Goal: Task Accomplishment & Management: Use online tool/utility

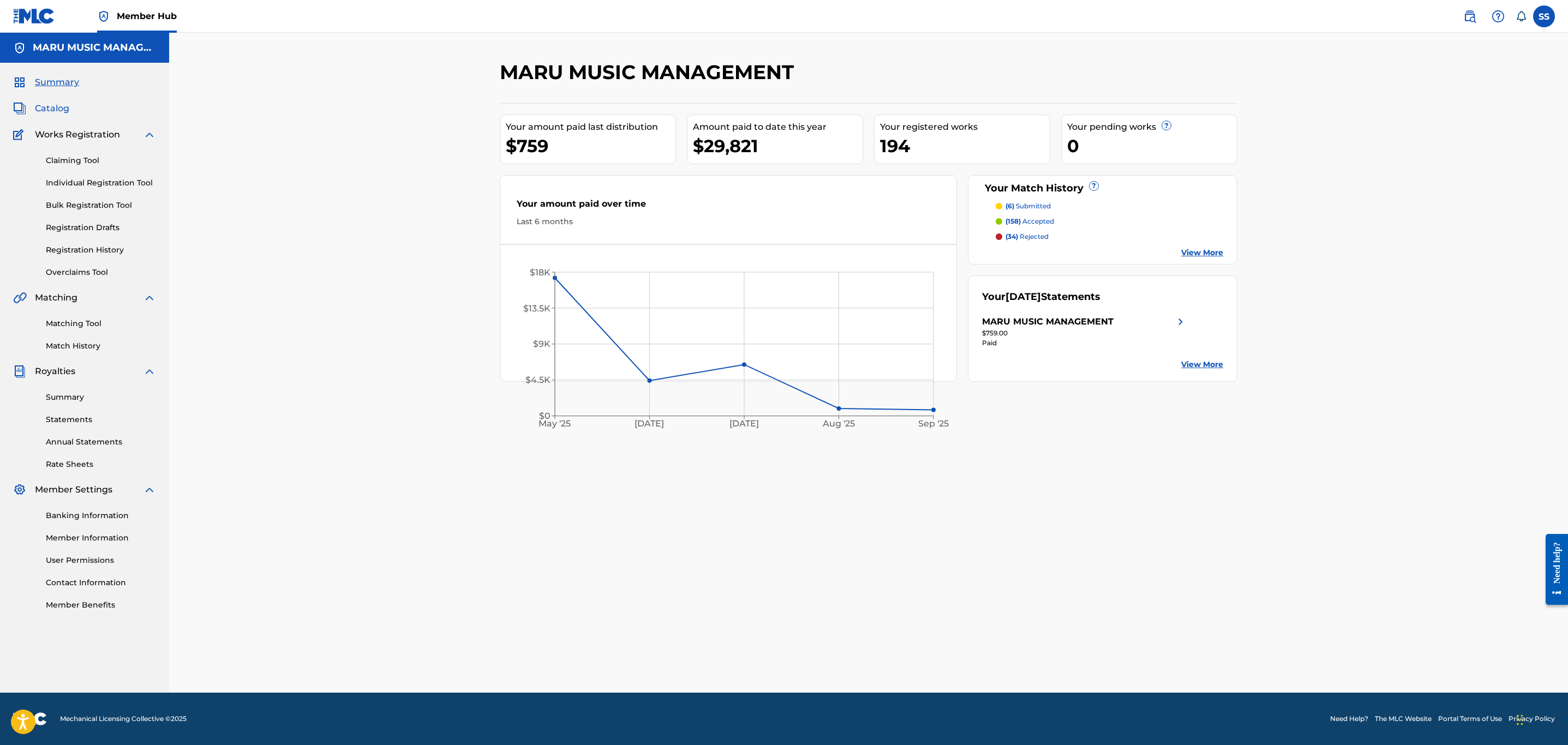
click at [59, 110] on span "Catalog" at bounding box center [52, 109] width 35 height 13
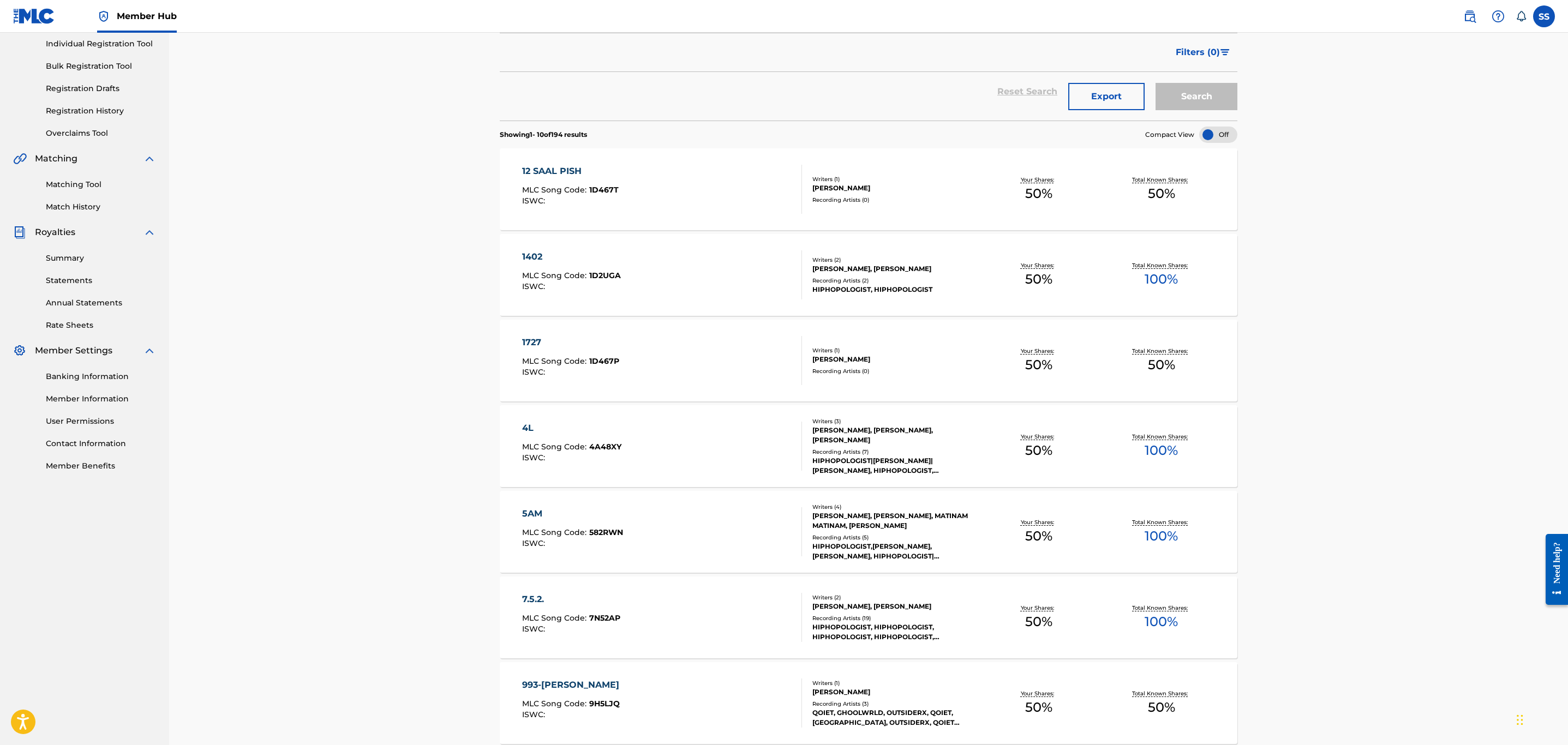
scroll to position [491, 0]
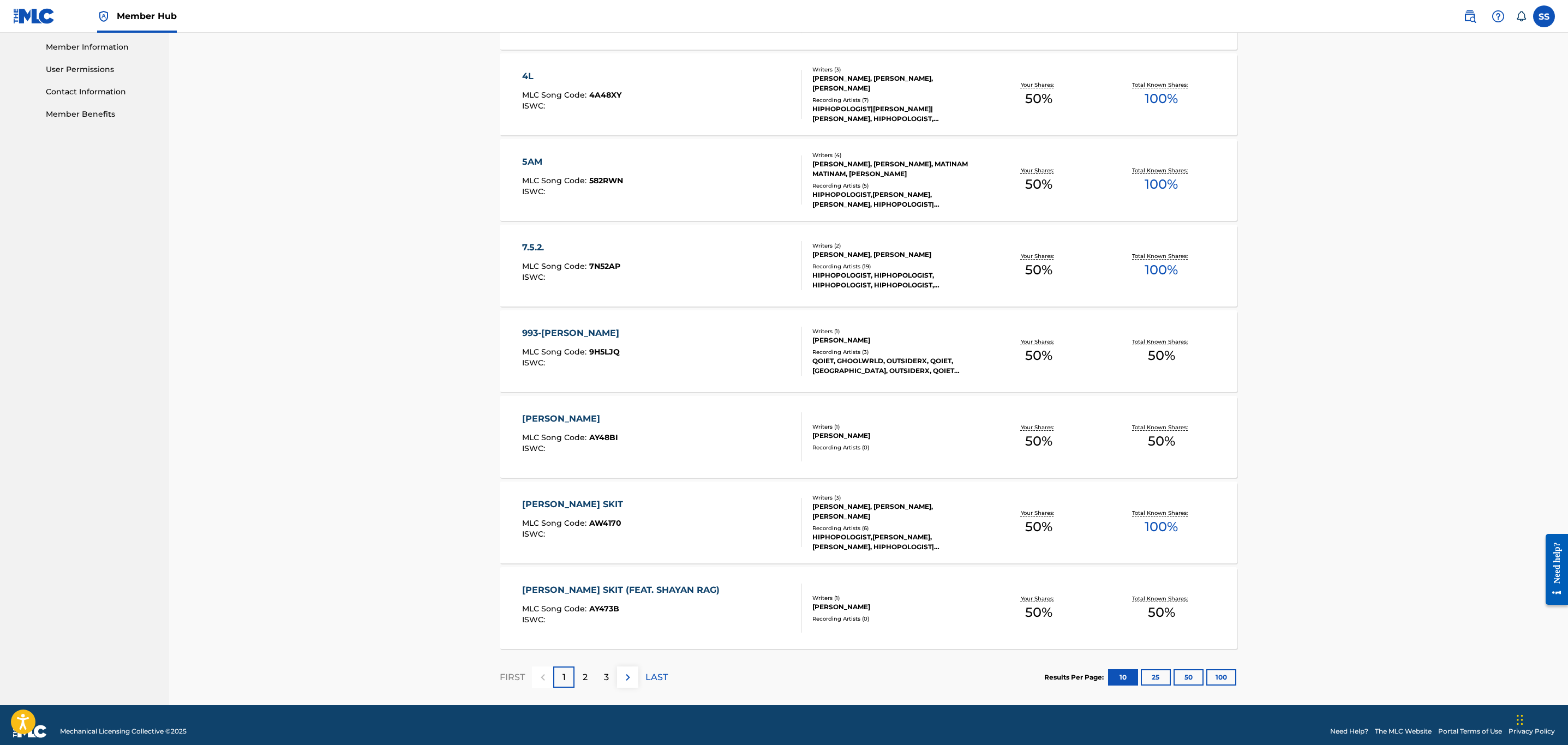
click at [994, 457] on div "[PERSON_NAME] MLC Song Code : AY48BI ISWC : Writers ( 1 ) [PERSON_NAME] Recordi…" at bounding box center [868, 437] width 737 height 82
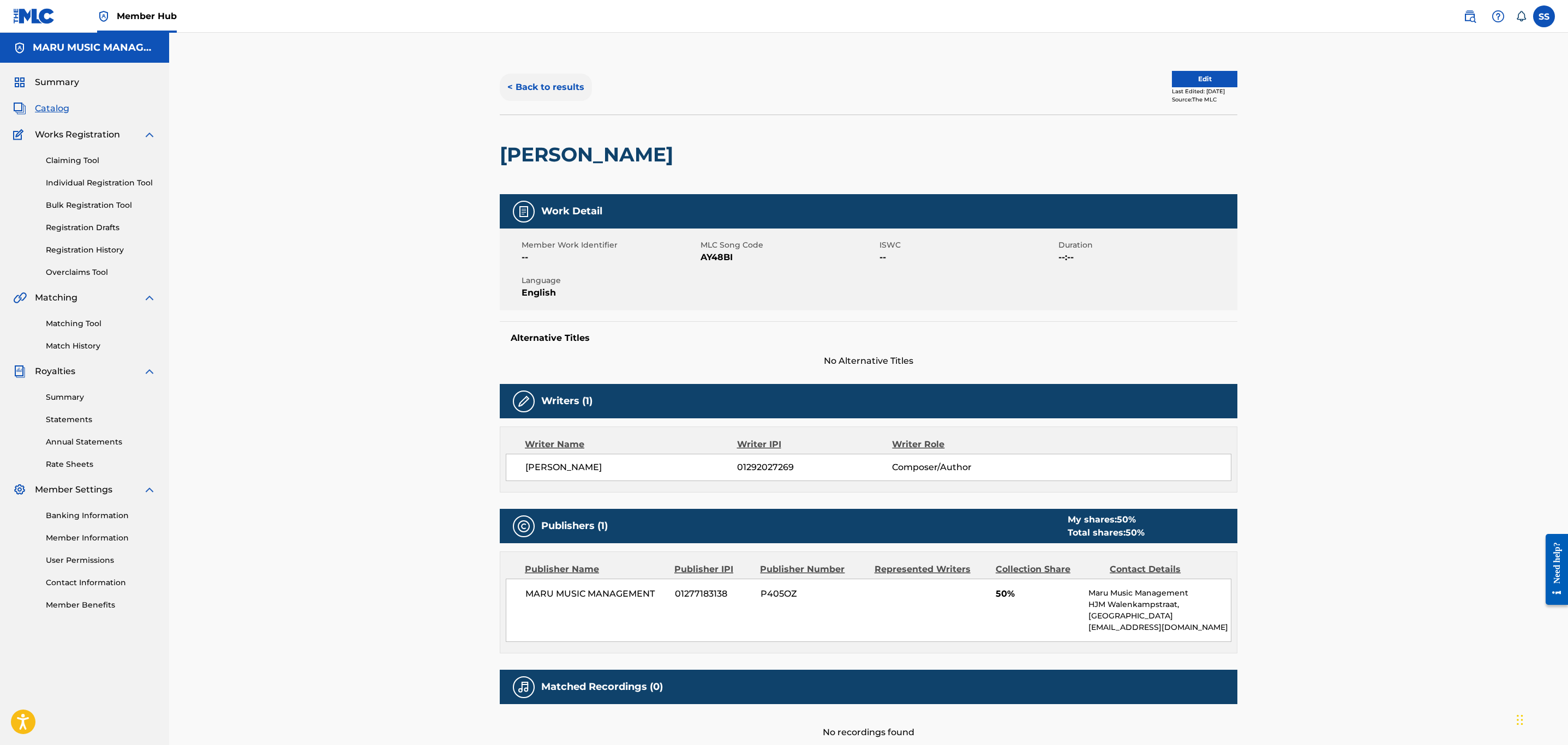
click at [527, 95] on button "< Back to results" at bounding box center [546, 86] width 92 height 27
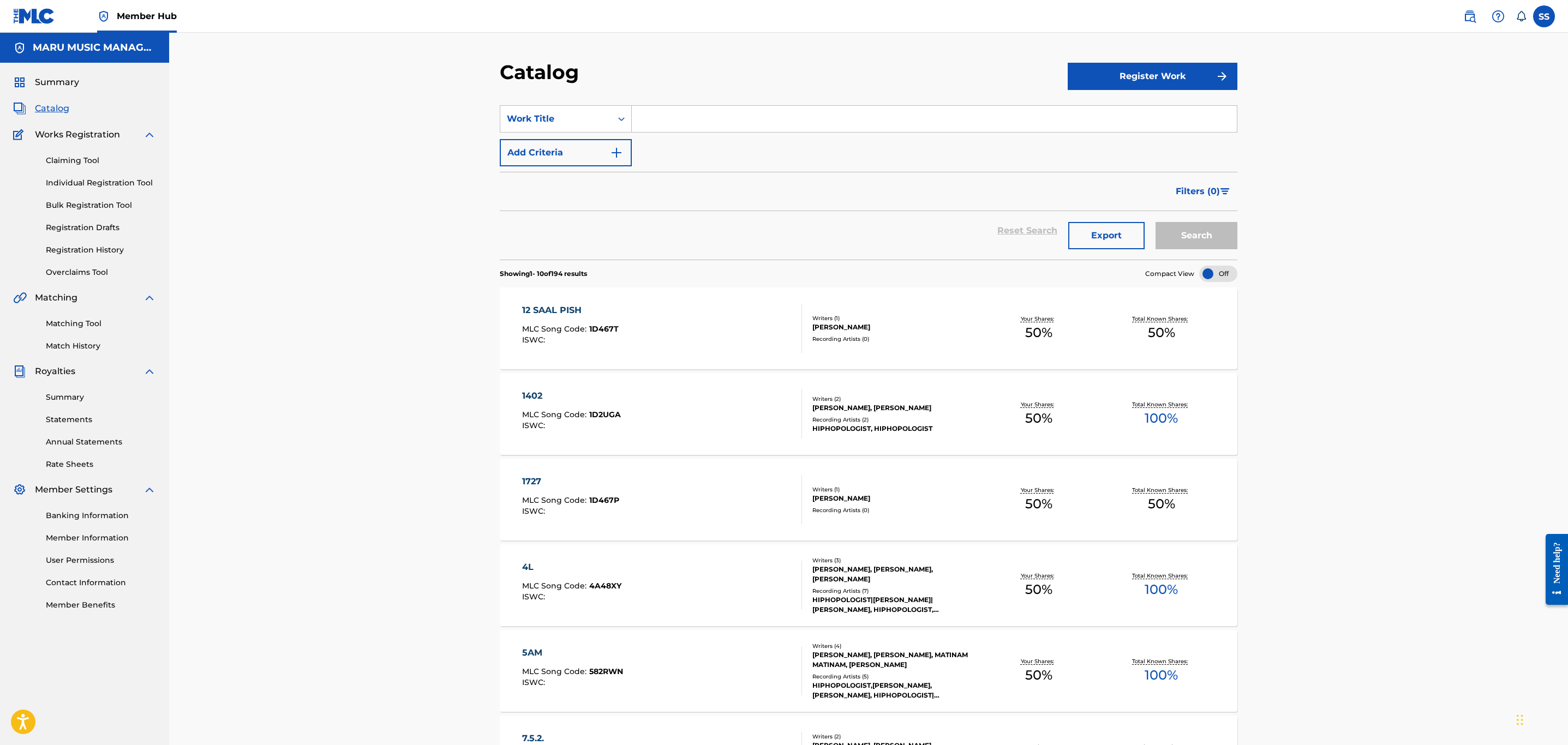
click at [935, 521] on div "1727 MLC Song Code : 1D467P ISWC : Writers ( 1 ) [PERSON_NAME] Recording Artist…" at bounding box center [868, 500] width 737 height 82
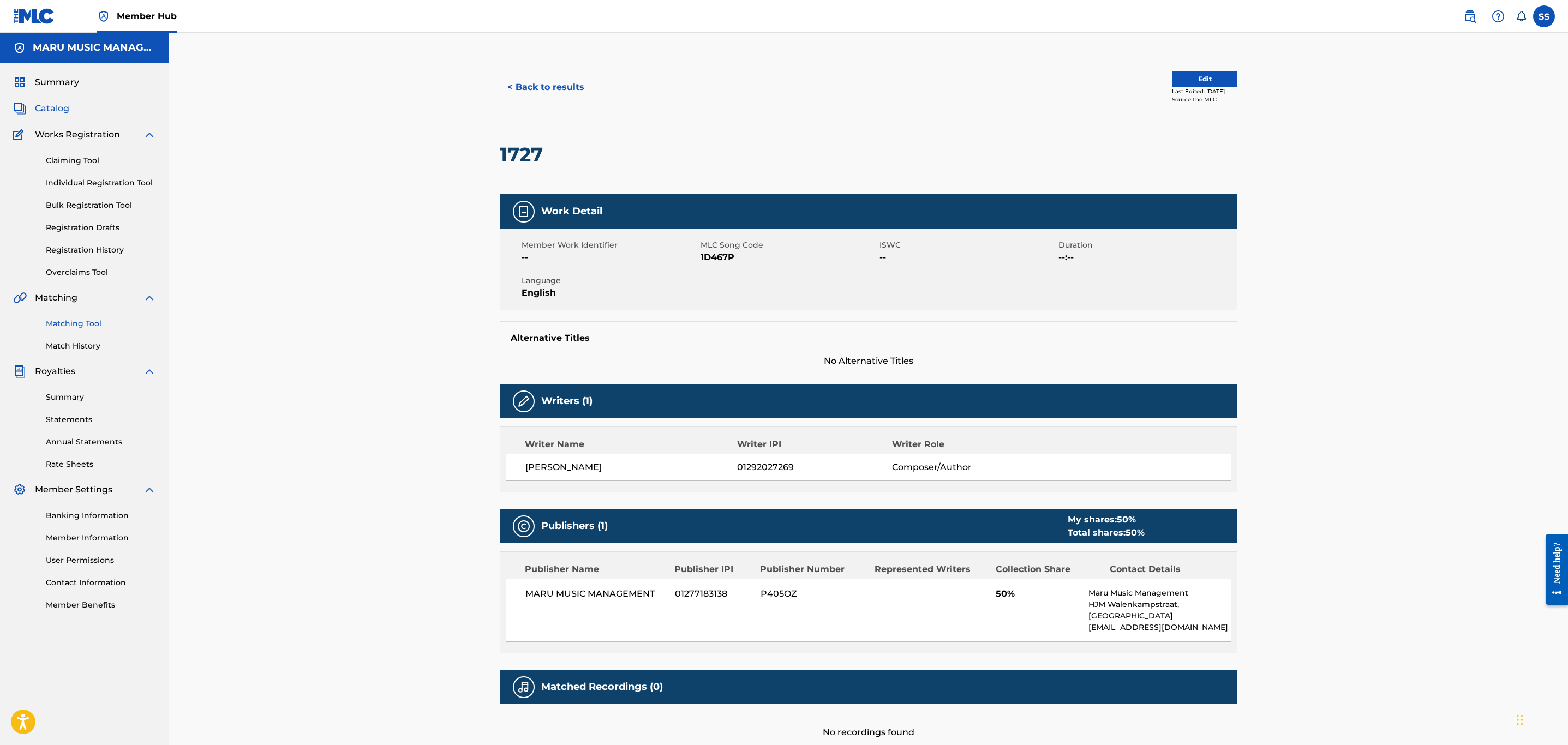
click at [70, 326] on link "Matching Tool" at bounding box center [101, 324] width 110 height 11
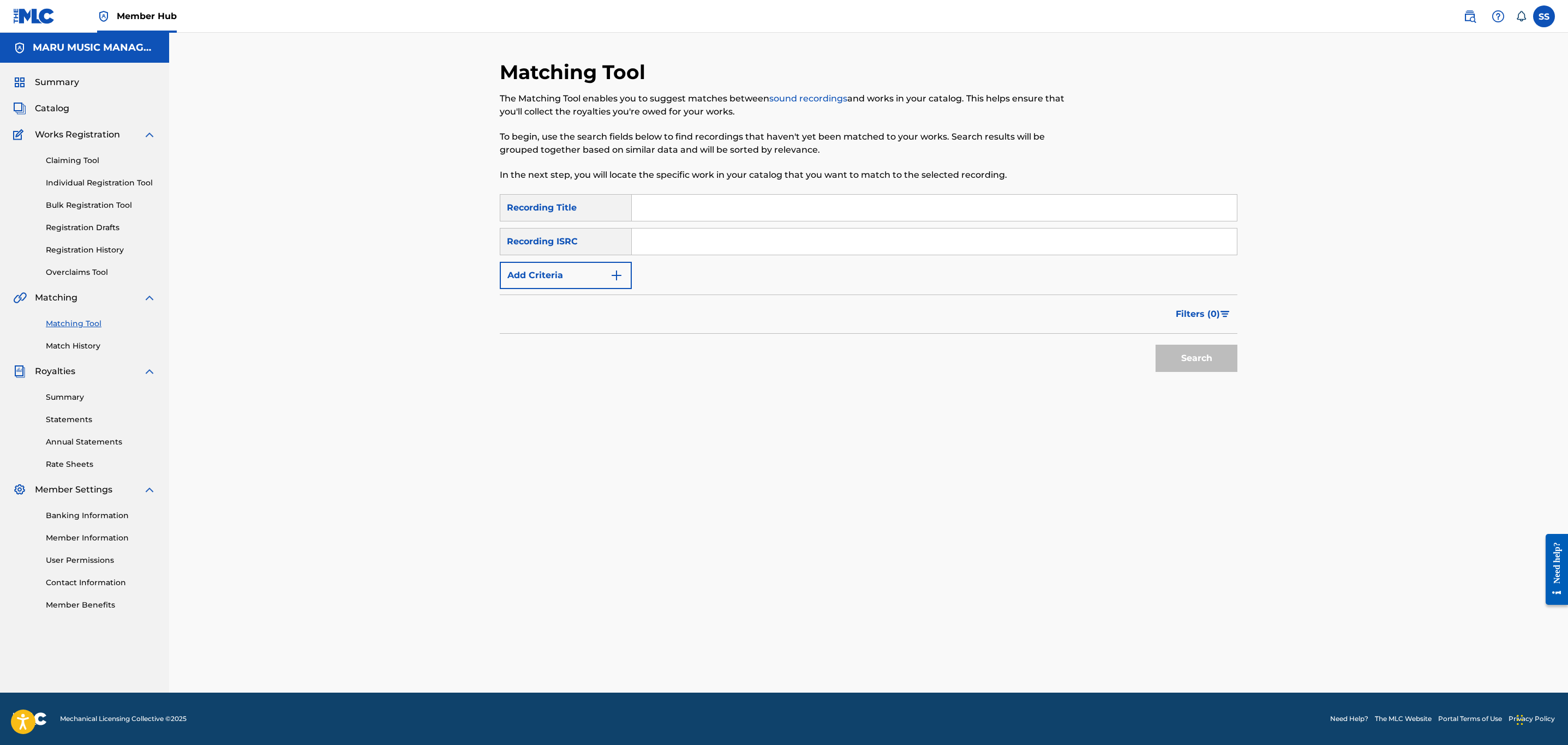
click at [672, 214] on input "Search Form" at bounding box center [935, 208] width 605 height 26
type input "1727"
click at [1156, 345] on button "Search" at bounding box center [1196, 358] width 82 height 27
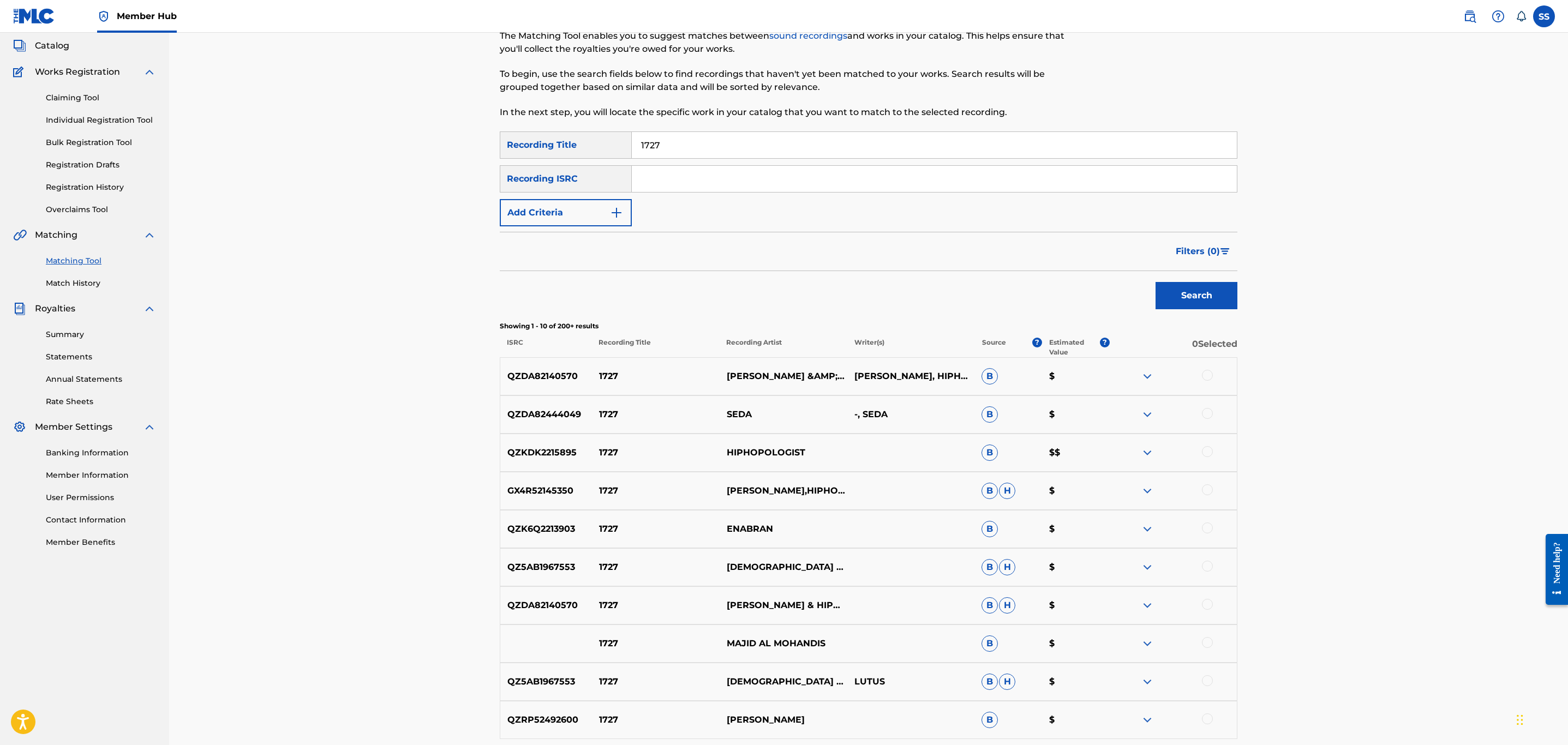
scroll to position [26, 0]
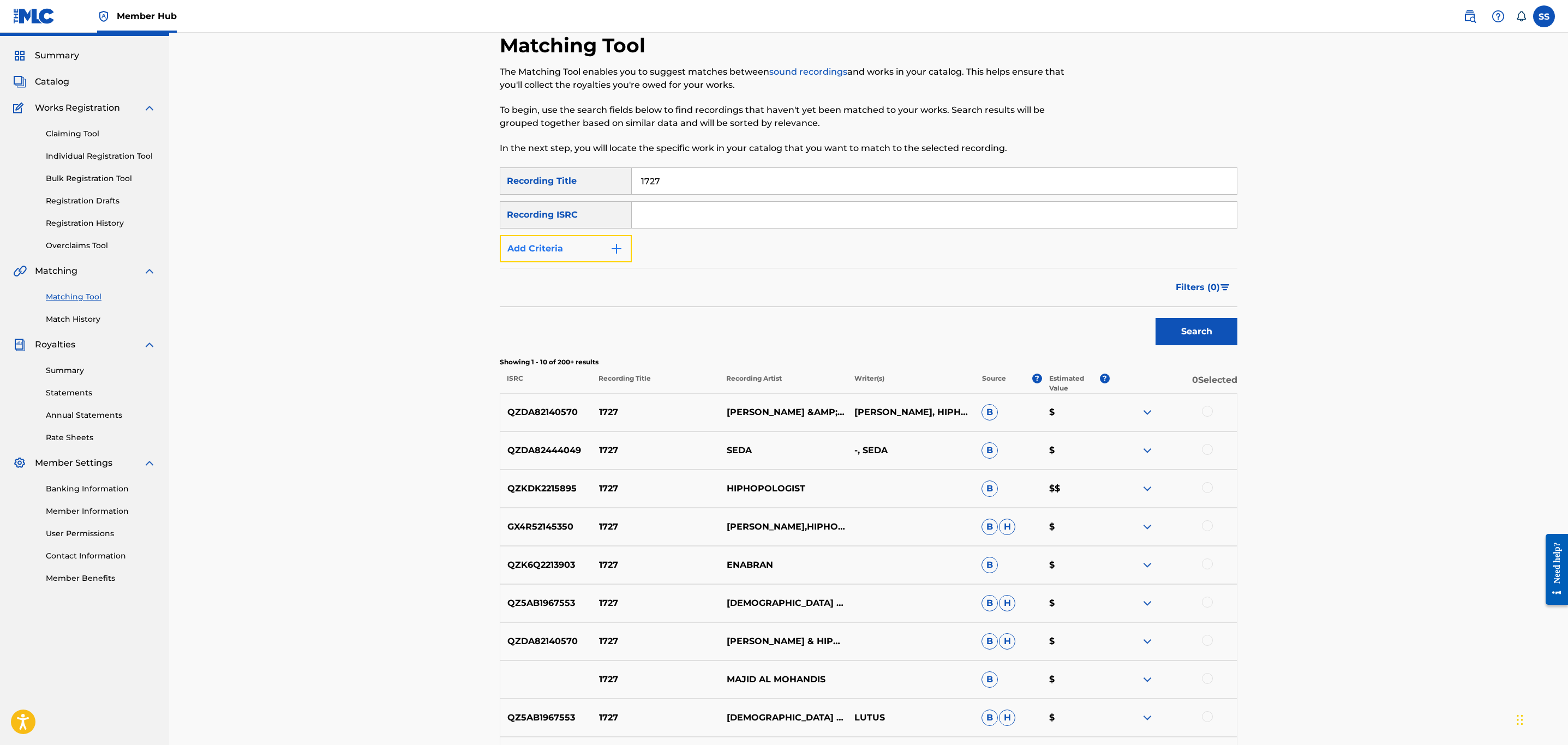
click at [572, 249] on button "Add Criteria" at bounding box center [566, 248] width 132 height 27
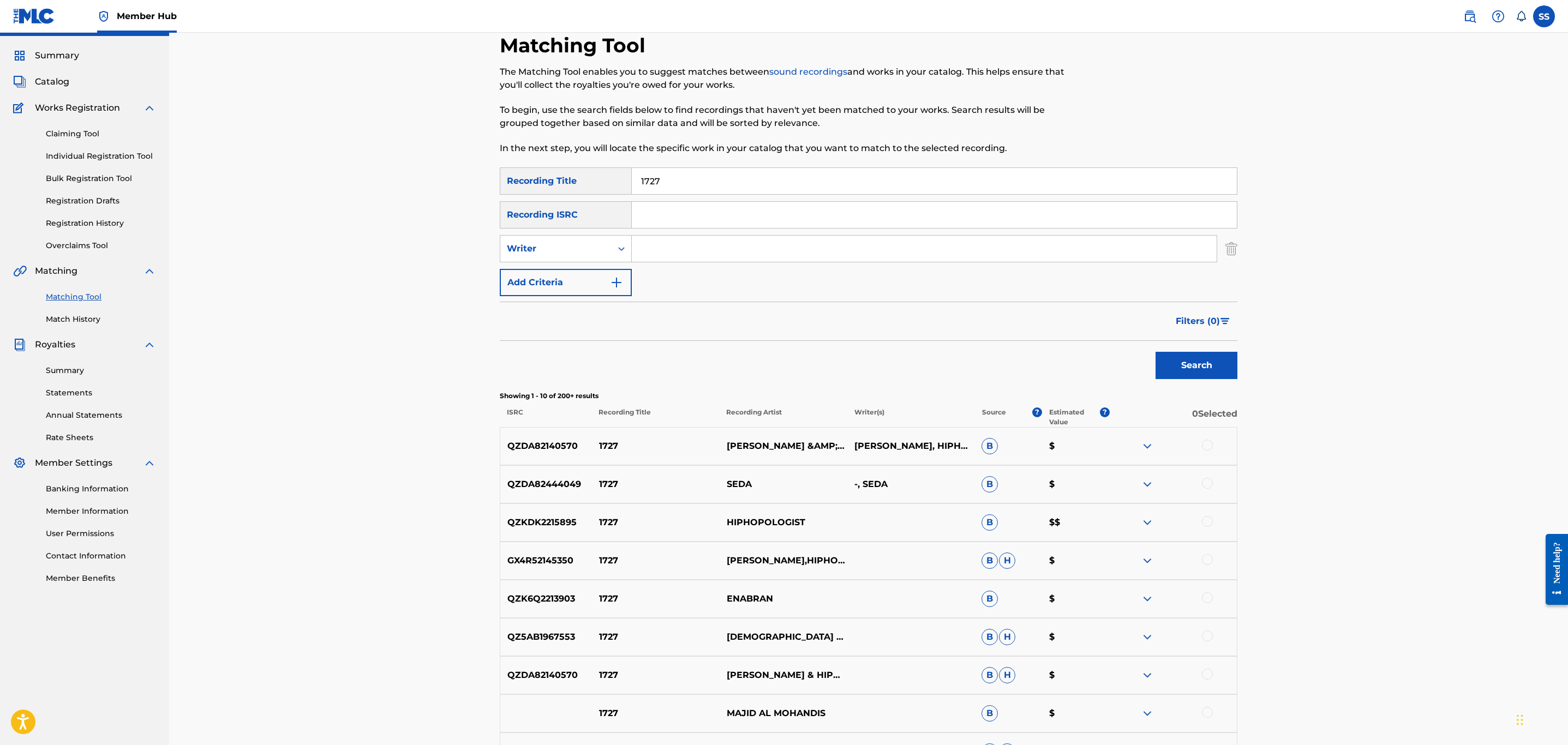
click at [696, 241] on input "Search Form" at bounding box center [924, 249] width 585 height 26
click at [605, 254] on div "Writer" at bounding box center [556, 249] width 99 height 13
click at [579, 282] on div "Recording Artist" at bounding box center [566, 275] width 131 height 27
click at [685, 247] on input "Search Form" at bounding box center [924, 249] width 585 height 26
type input "hiphopologist"
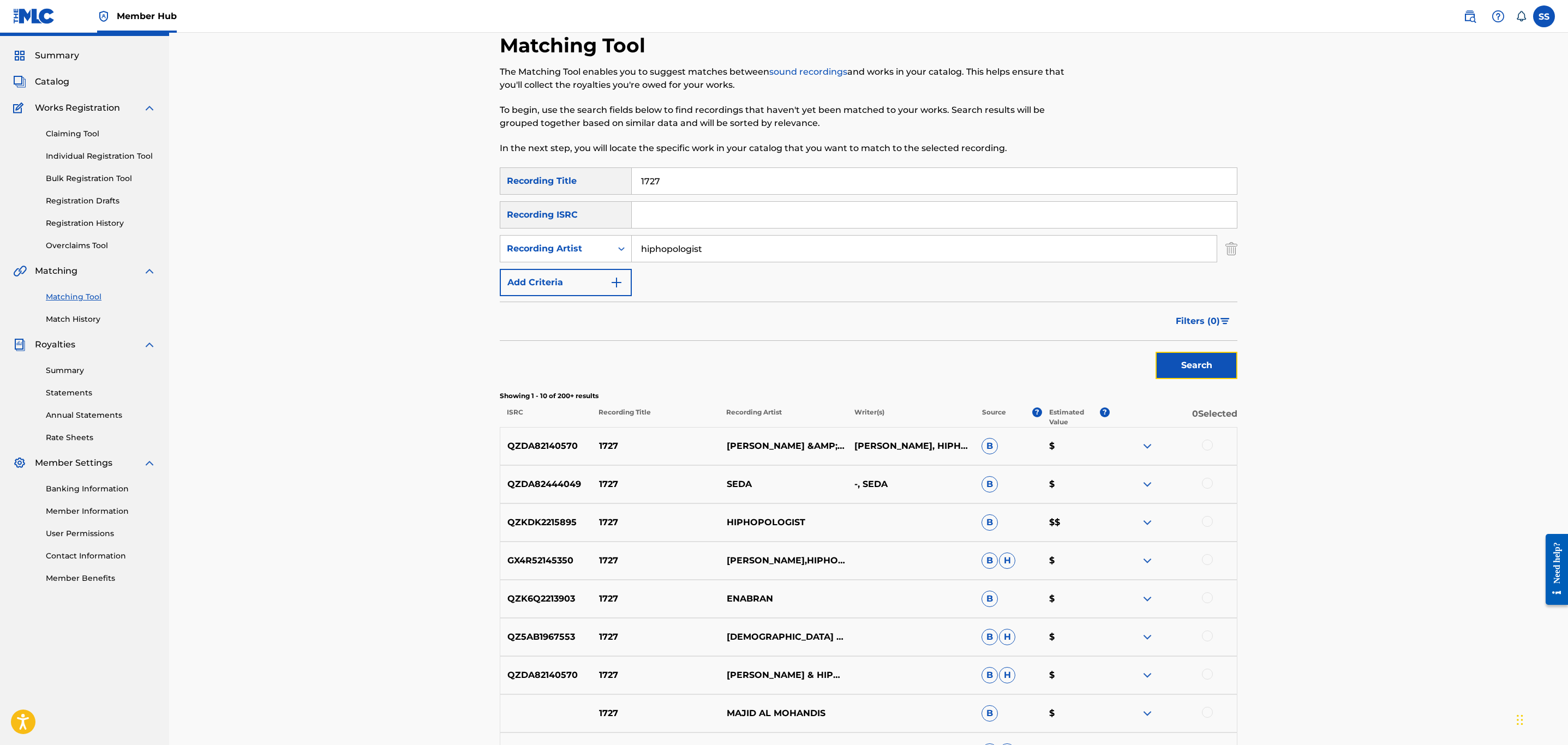
click at [1165, 367] on button "Search" at bounding box center [1196, 365] width 82 height 27
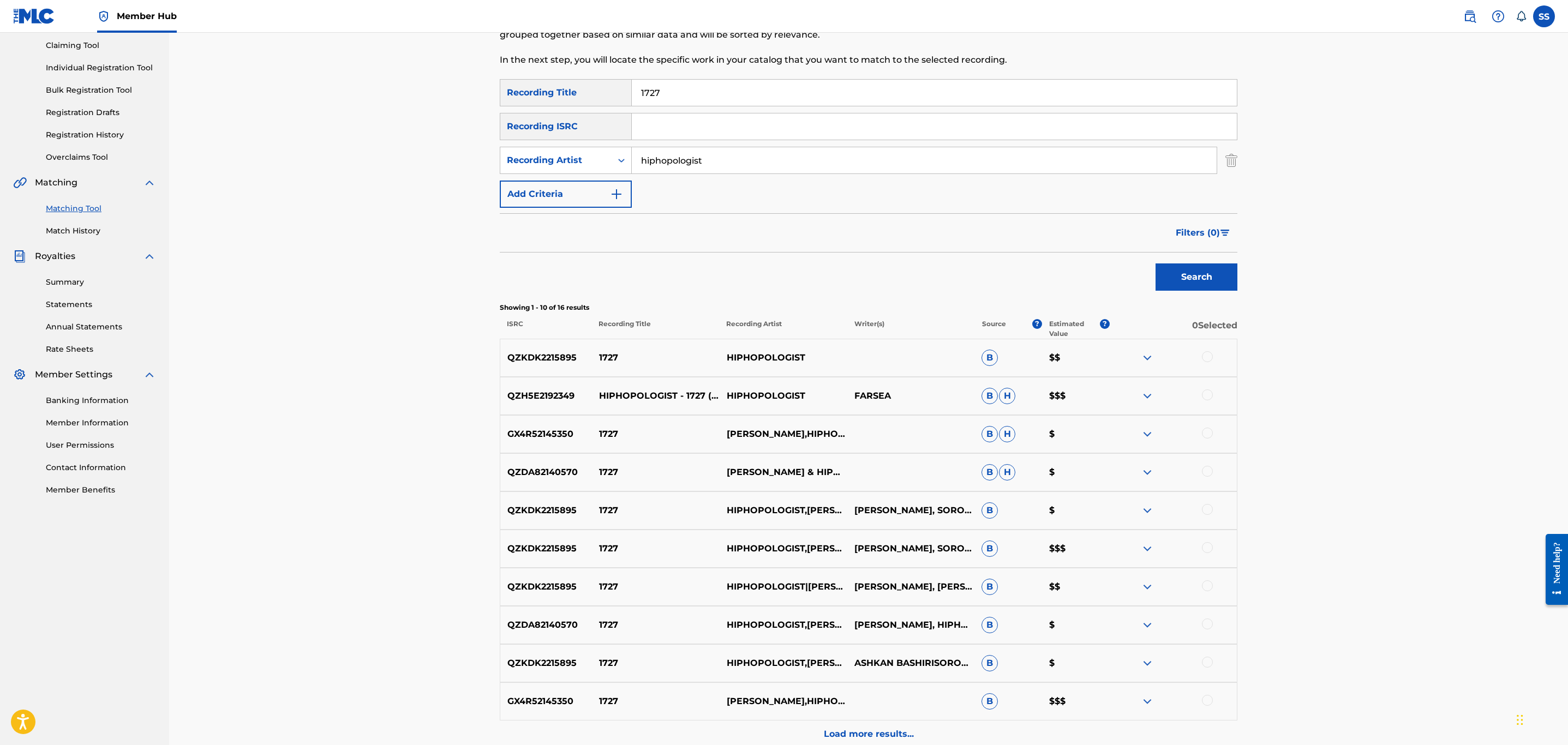
scroll to position [225, 0]
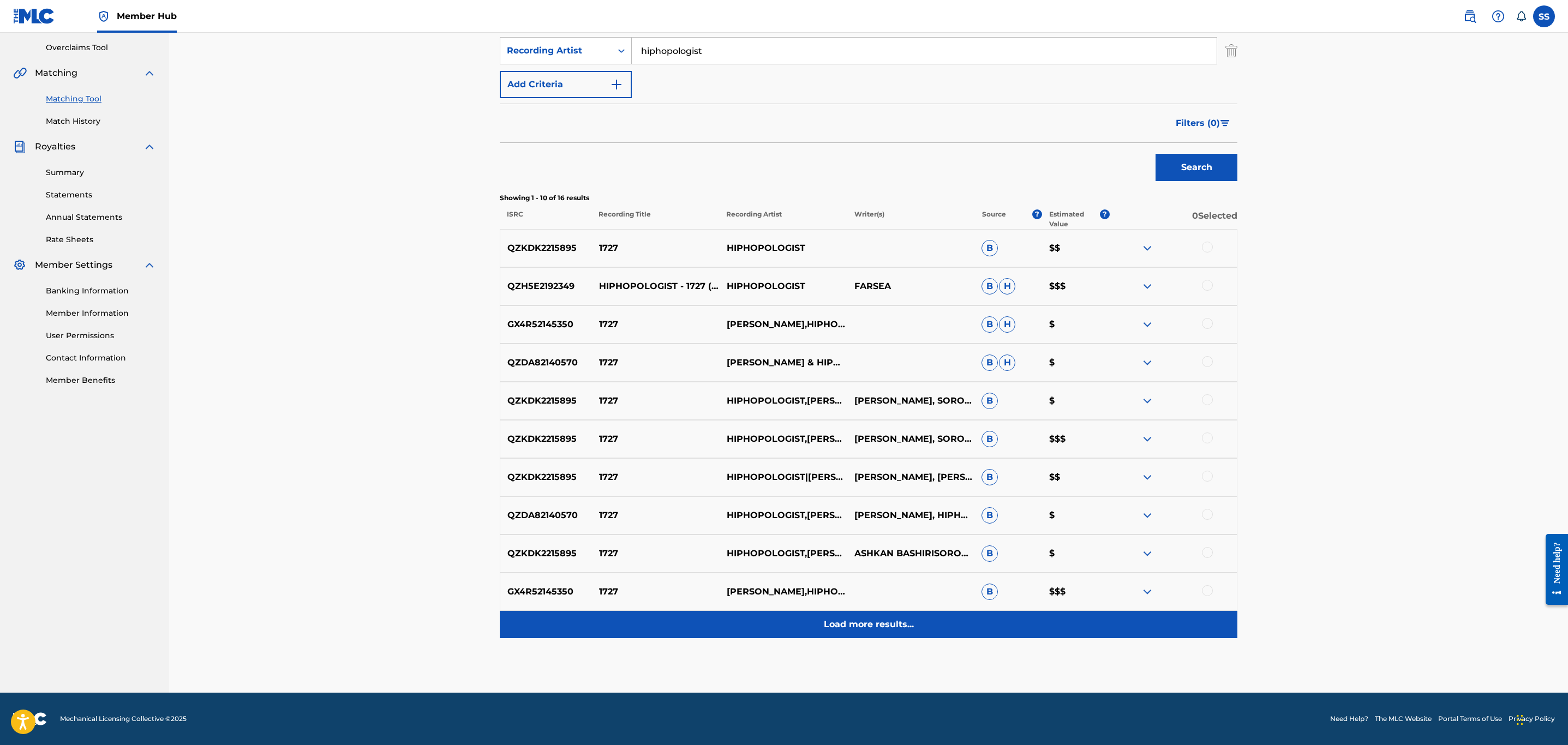
click at [865, 630] on p "Load more results..." at bounding box center [869, 625] width 90 height 13
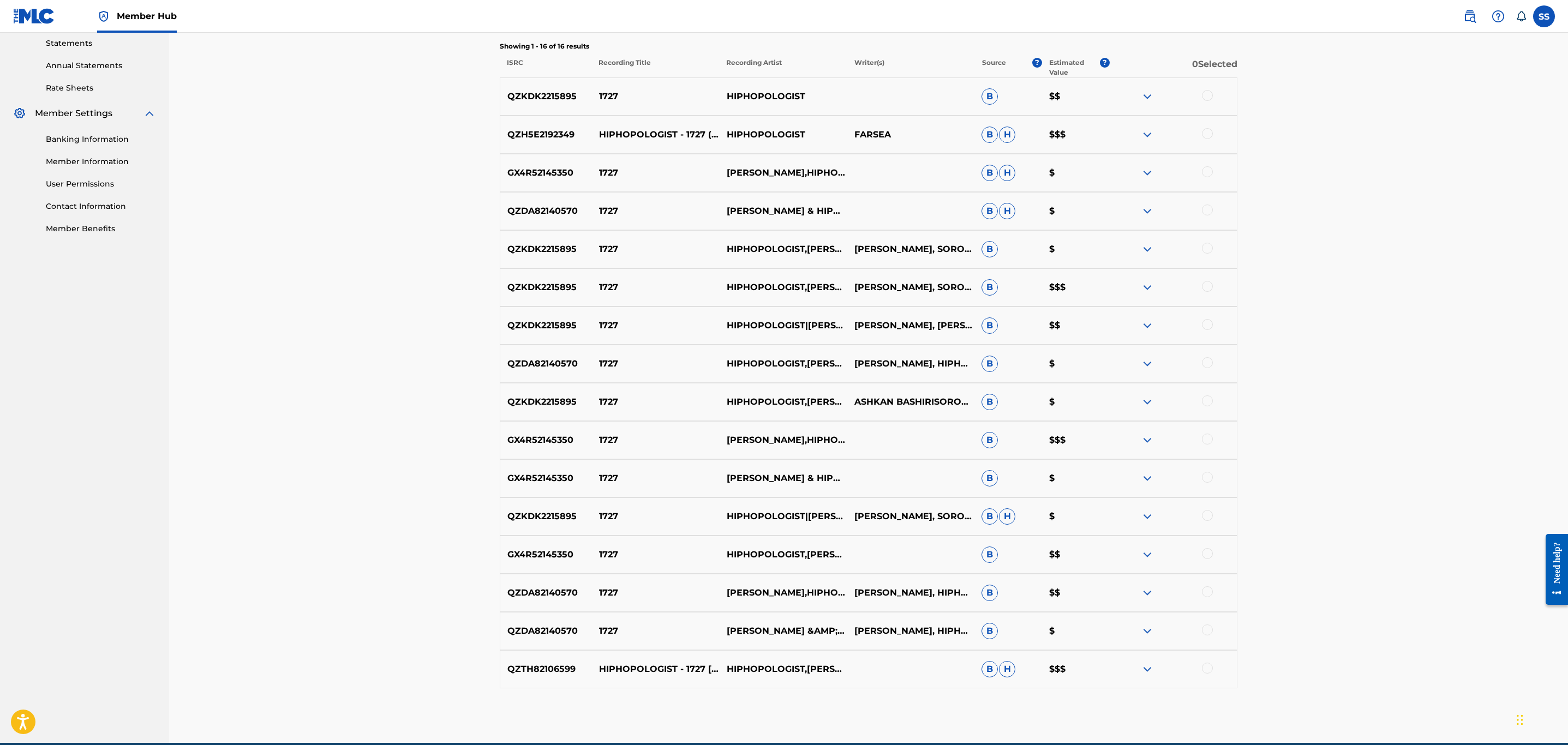
scroll to position [427, 0]
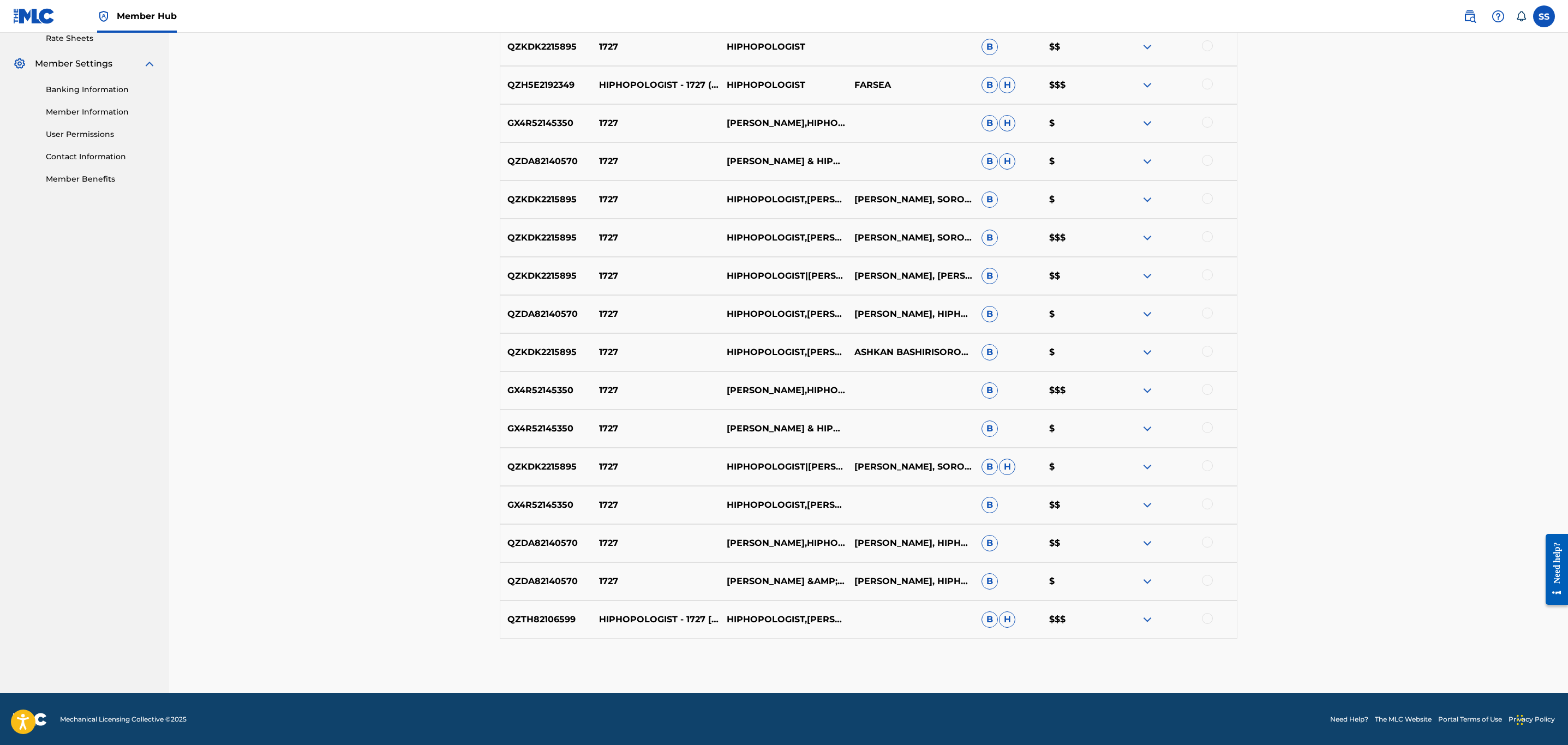
click at [1209, 615] on div at bounding box center [1208, 619] width 11 height 11
click at [1203, 570] on div "QZDA82140570 1727 [PERSON_NAME] &AMP; HIPHOPOLOGIST [PERSON_NAME], HIPHOPOLOGIS…" at bounding box center [868, 582] width 737 height 39
click at [1212, 582] on div at bounding box center [1208, 581] width 11 height 11
click at [1206, 541] on div at bounding box center [1208, 543] width 11 height 11
click at [1212, 508] on div at bounding box center [1173, 505] width 128 height 13
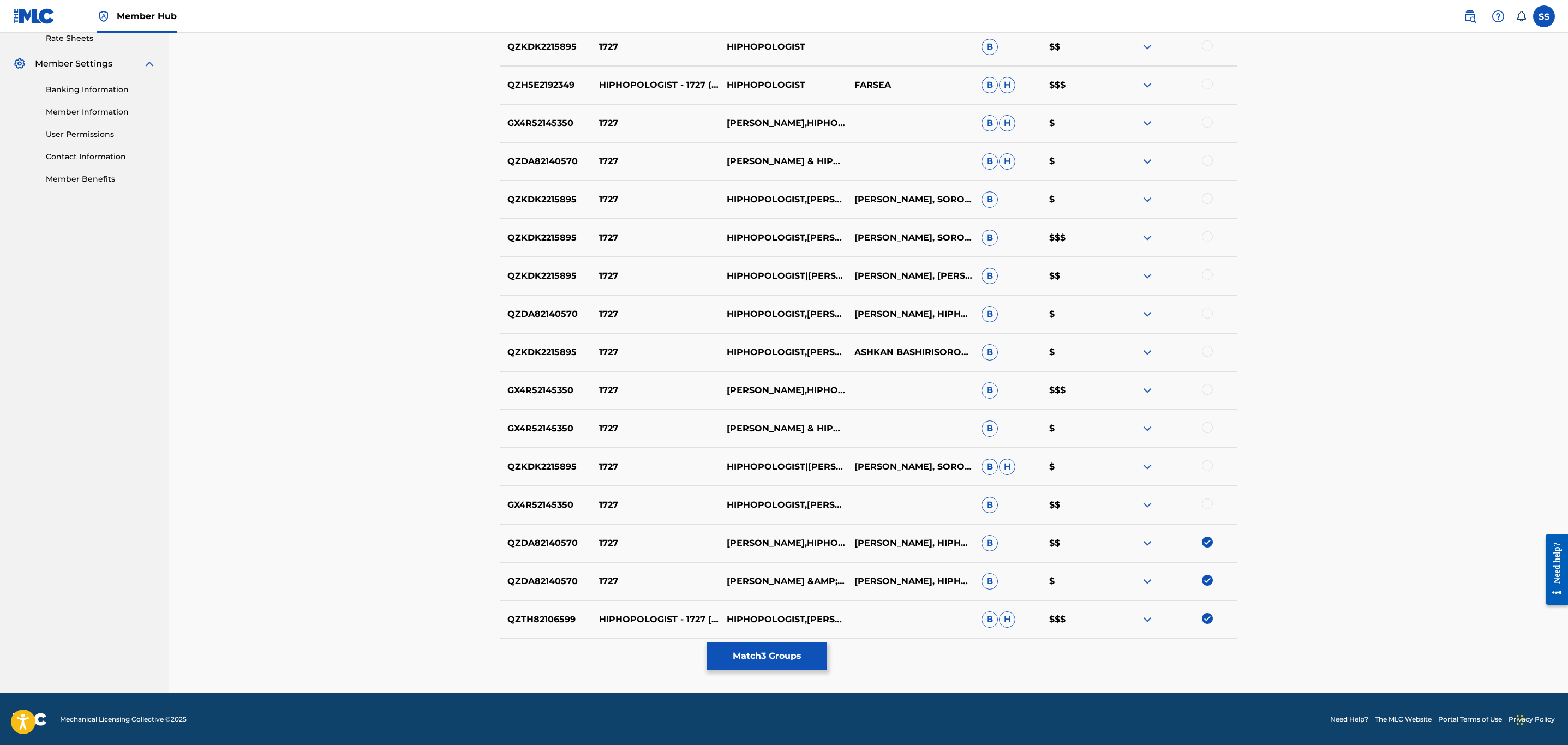
click at [1203, 505] on div at bounding box center [1208, 504] width 11 height 11
click at [1208, 467] on div at bounding box center [1208, 466] width 11 height 11
click at [1210, 423] on div at bounding box center [1208, 428] width 11 height 11
click at [1208, 429] on img at bounding box center [1208, 428] width 11 height 11
click at [1205, 429] on div at bounding box center [1208, 428] width 11 height 11
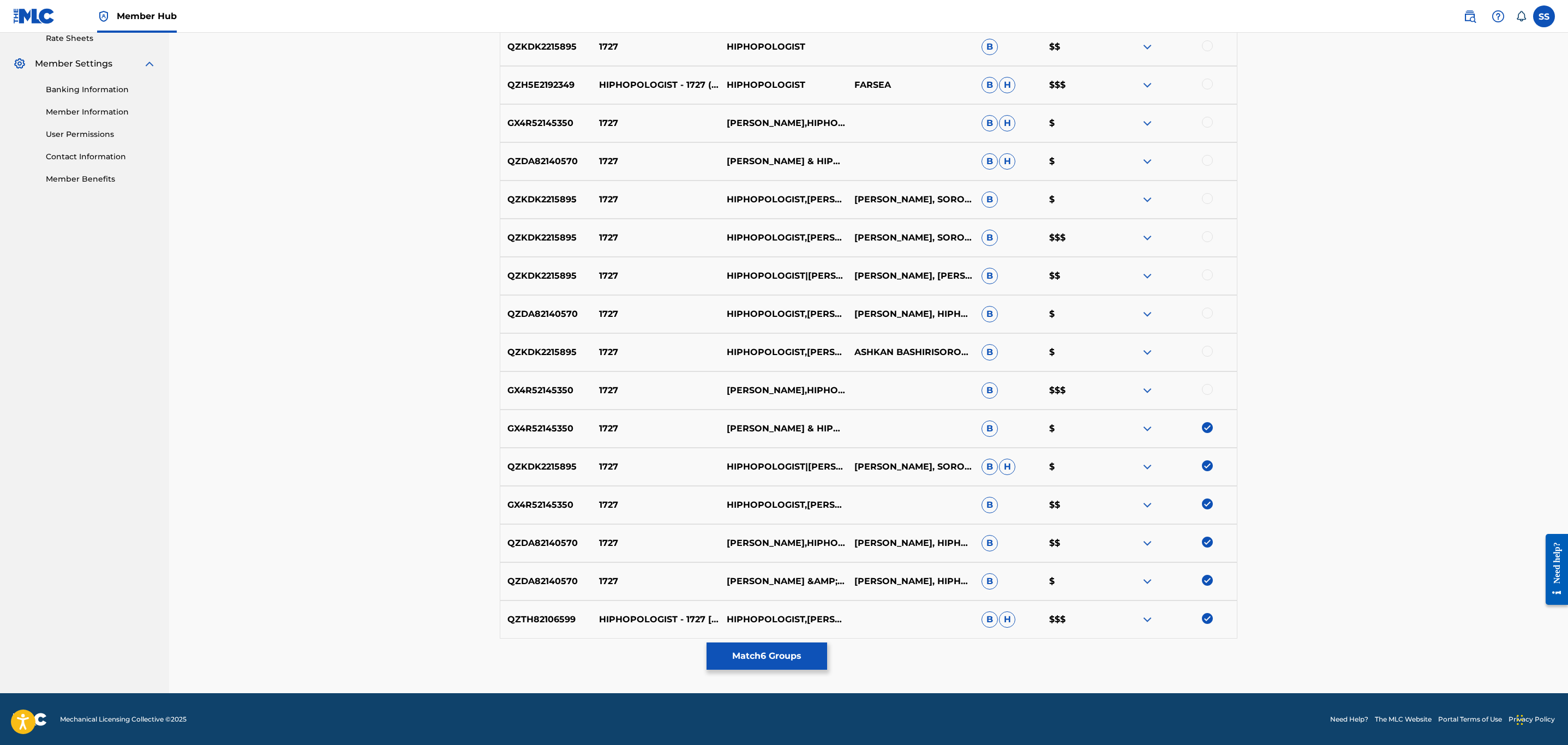
click at [1213, 385] on div at bounding box center [1173, 391] width 128 height 13
click at [1209, 395] on div at bounding box center [1208, 390] width 11 height 11
click at [1203, 352] on div at bounding box center [1208, 351] width 11 height 11
click at [1209, 315] on div at bounding box center [1208, 314] width 11 height 11
click at [1203, 275] on div at bounding box center [1208, 275] width 11 height 11
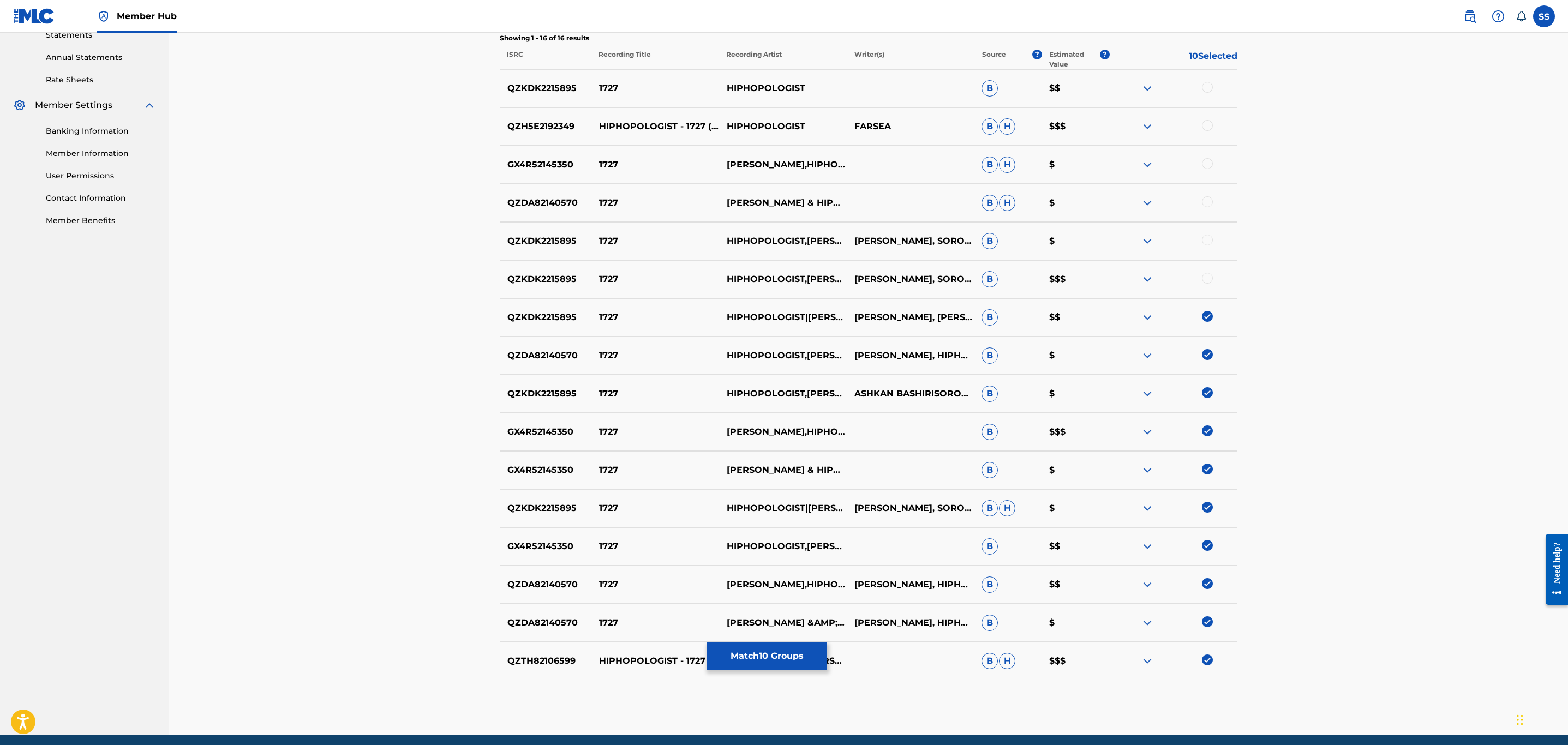
scroll to position [262, 0]
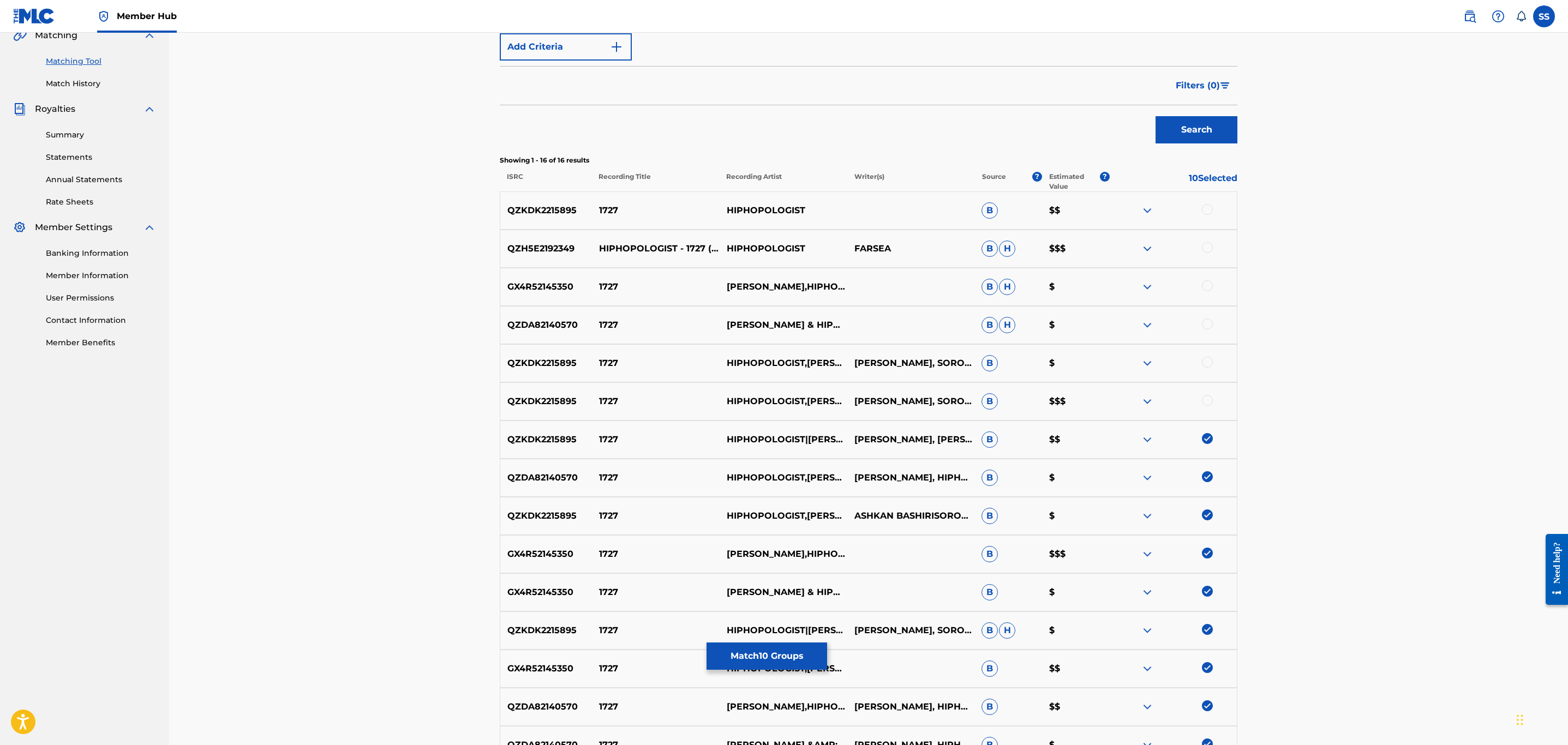
click at [1205, 396] on div at bounding box center [1208, 401] width 11 height 11
click at [1210, 359] on div at bounding box center [1208, 363] width 11 height 11
click at [1206, 328] on div at bounding box center [1208, 324] width 11 height 11
click at [1206, 287] on div at bounding box center [1208, 287] width 11 height 11
click at [1210, 249] on div at bounding box center [1208, 248] width 11 height 11
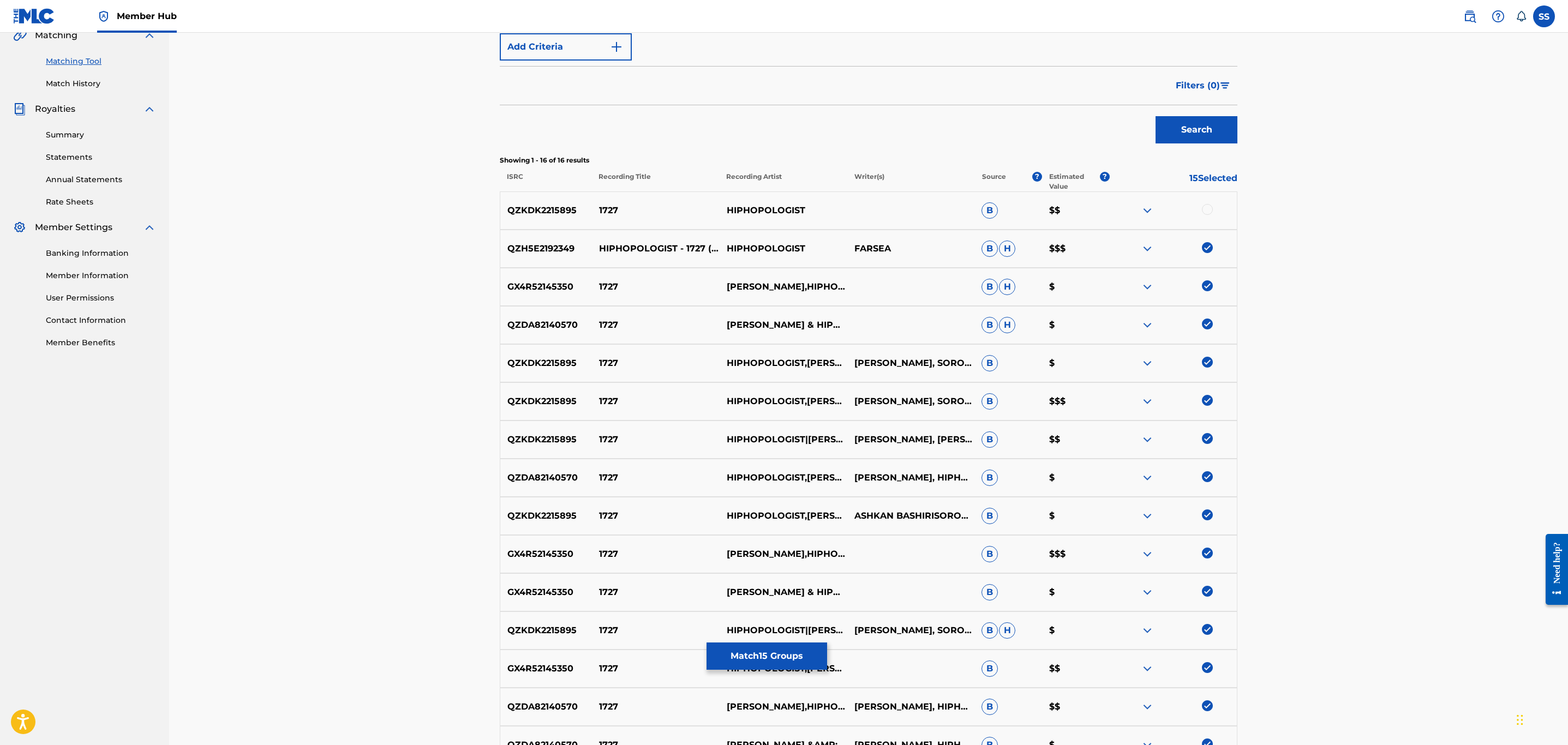
click at [1206, 207] on div at bounding box center [1208, 210] width 11 height 11
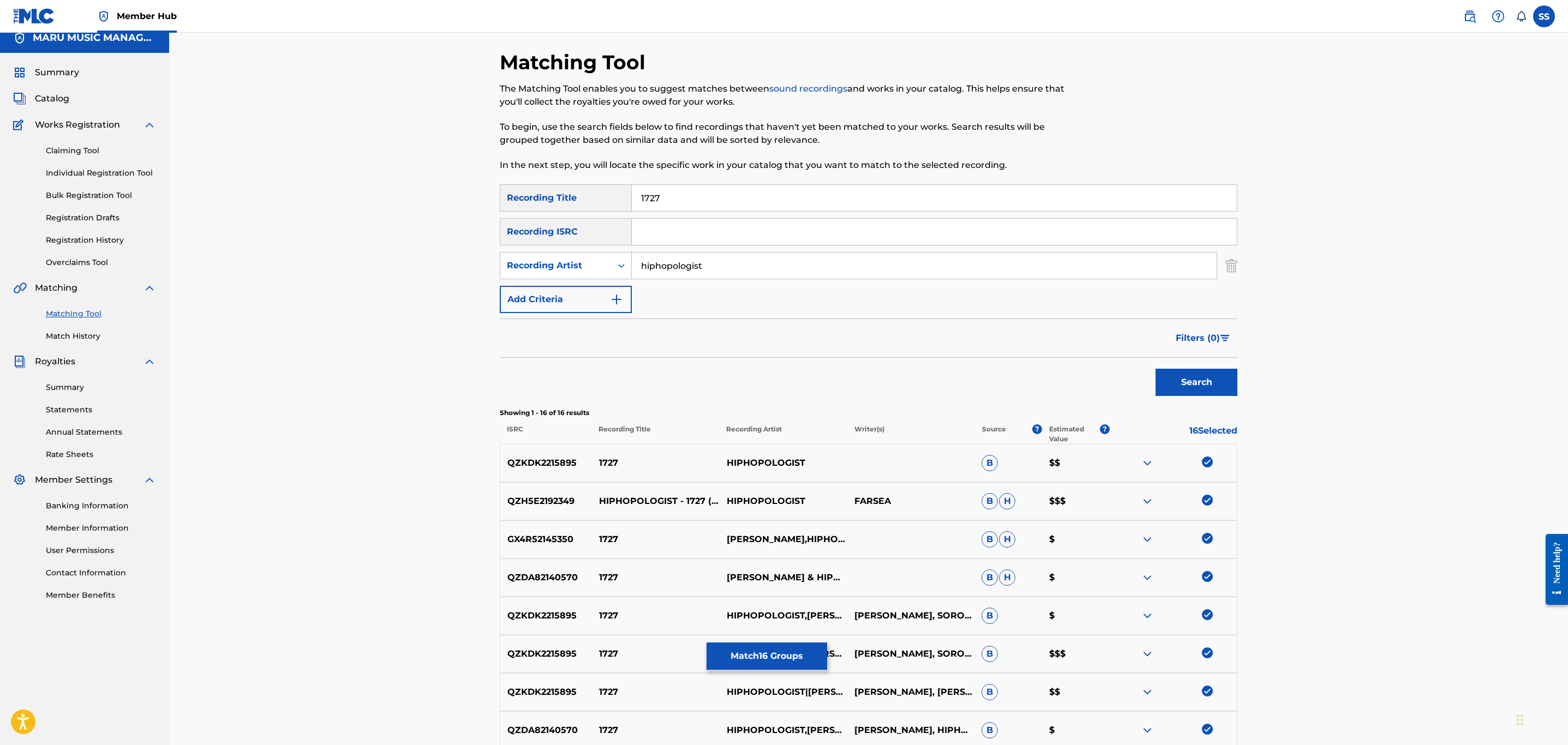
scroll to position [0, 0]
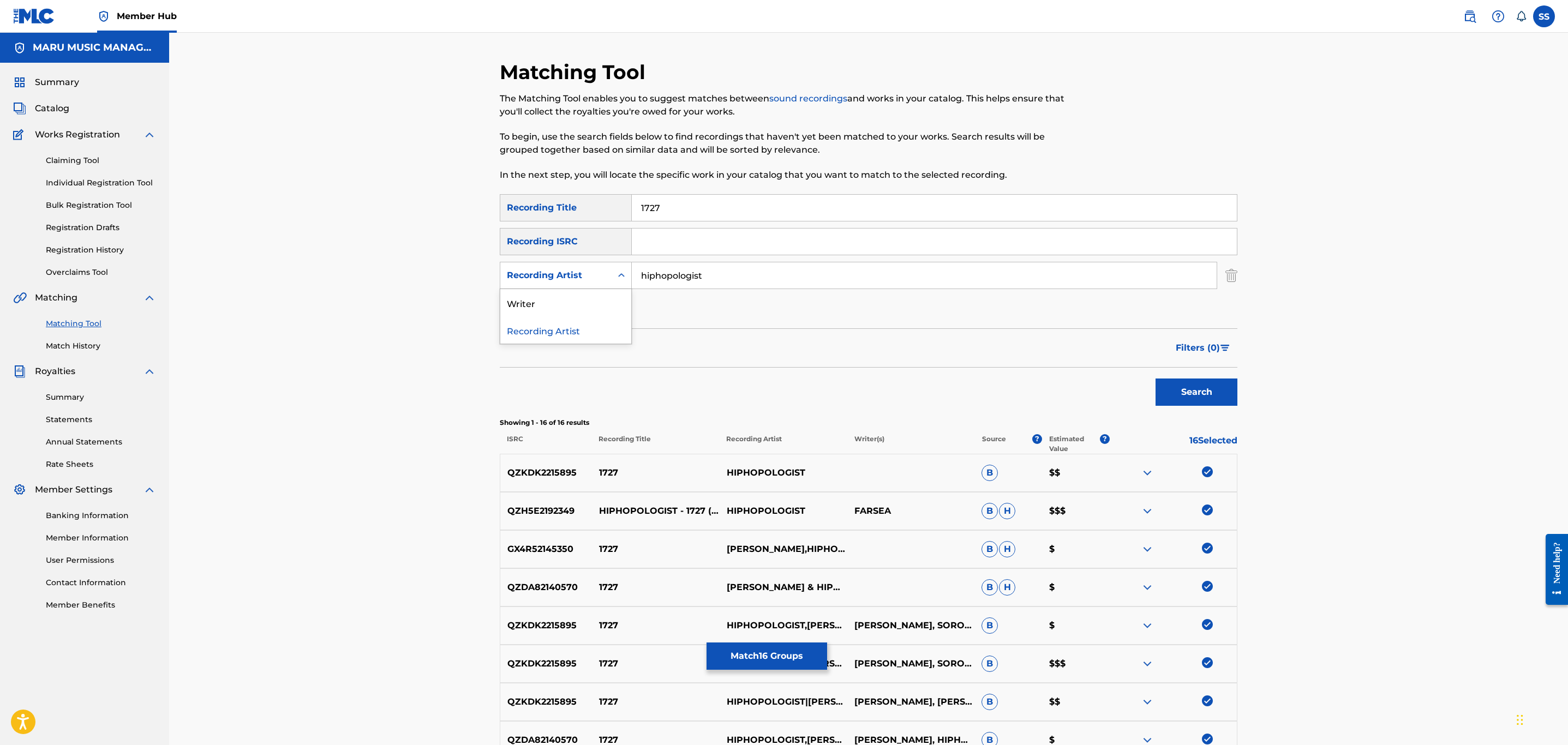
drag, startPoint x: 517, startPoint y: 268, endPoint x: 516, endPoint y: 305, distance: 37.0
click at [517, 269] on div "Recording Artist" at bounding box center [556, 275] width 112 height 21
click at [518, 299] on div "Writer" at bounding box center [566, 303] width 131 height 27
click at [673, 282] on input "Search Form" at bounding box center [924, 275] width 585 height 26
click at [1183, 396] on button "Search" at bounding box center [1196, 392] width 82 height 27
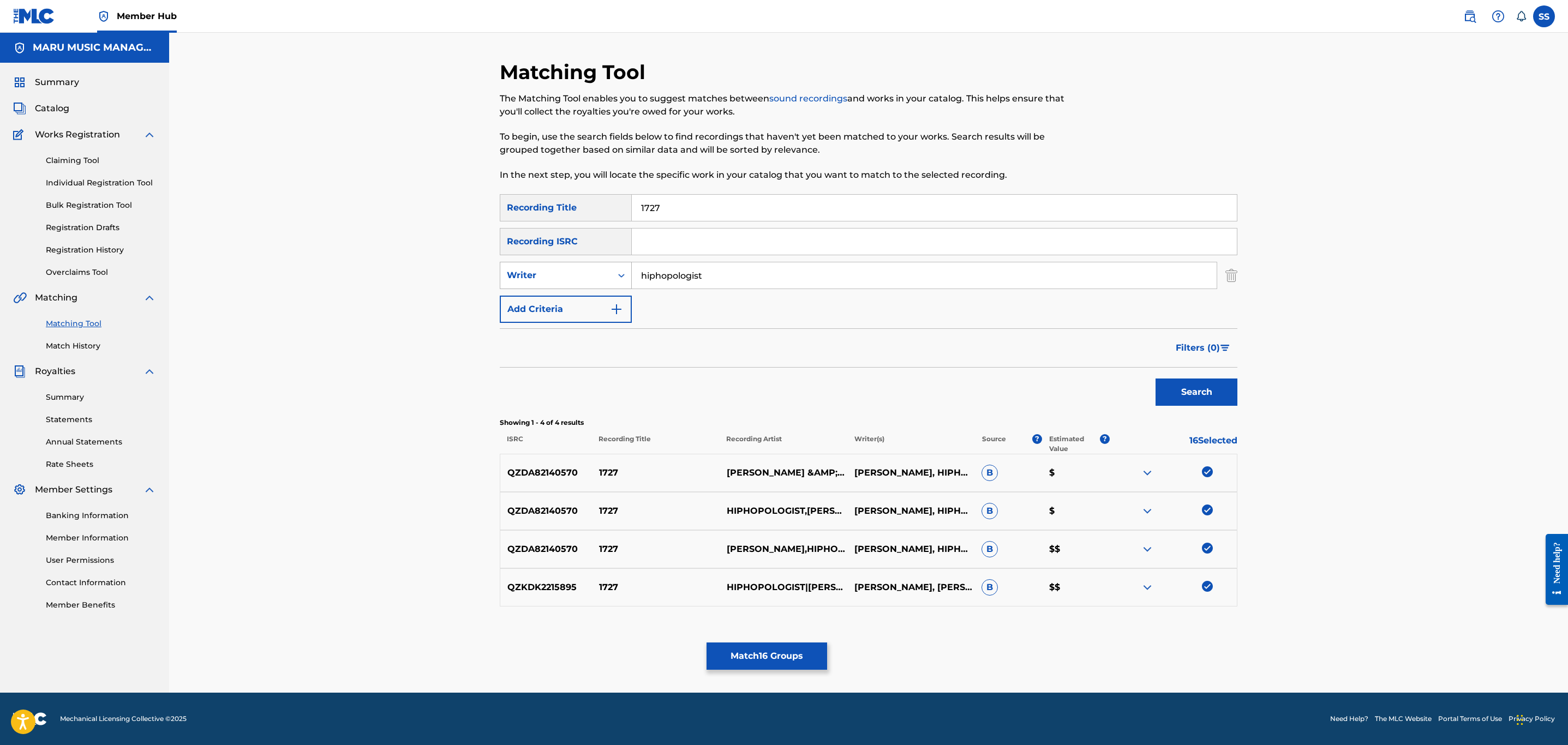
click at [570, 284] on div "Writer" at bounding box center [556, 275] width 112 height 21
drag, startPoint x: 724, startPoint y: 267, endPoint x: 555, endPoint y: 235, distance: 172.0
click at [555, 235] on div "SearchWithCriteriaf5c3c6db-e852-4f24-aee5-19ab9189aa85 Recording Title 1727 Sea…" at bounding box center [868, 258] width 737 height 129
type input "kagan"
click at [1156, 379] on button "Search" at bounding box center [1196, 392] width 82 height 27
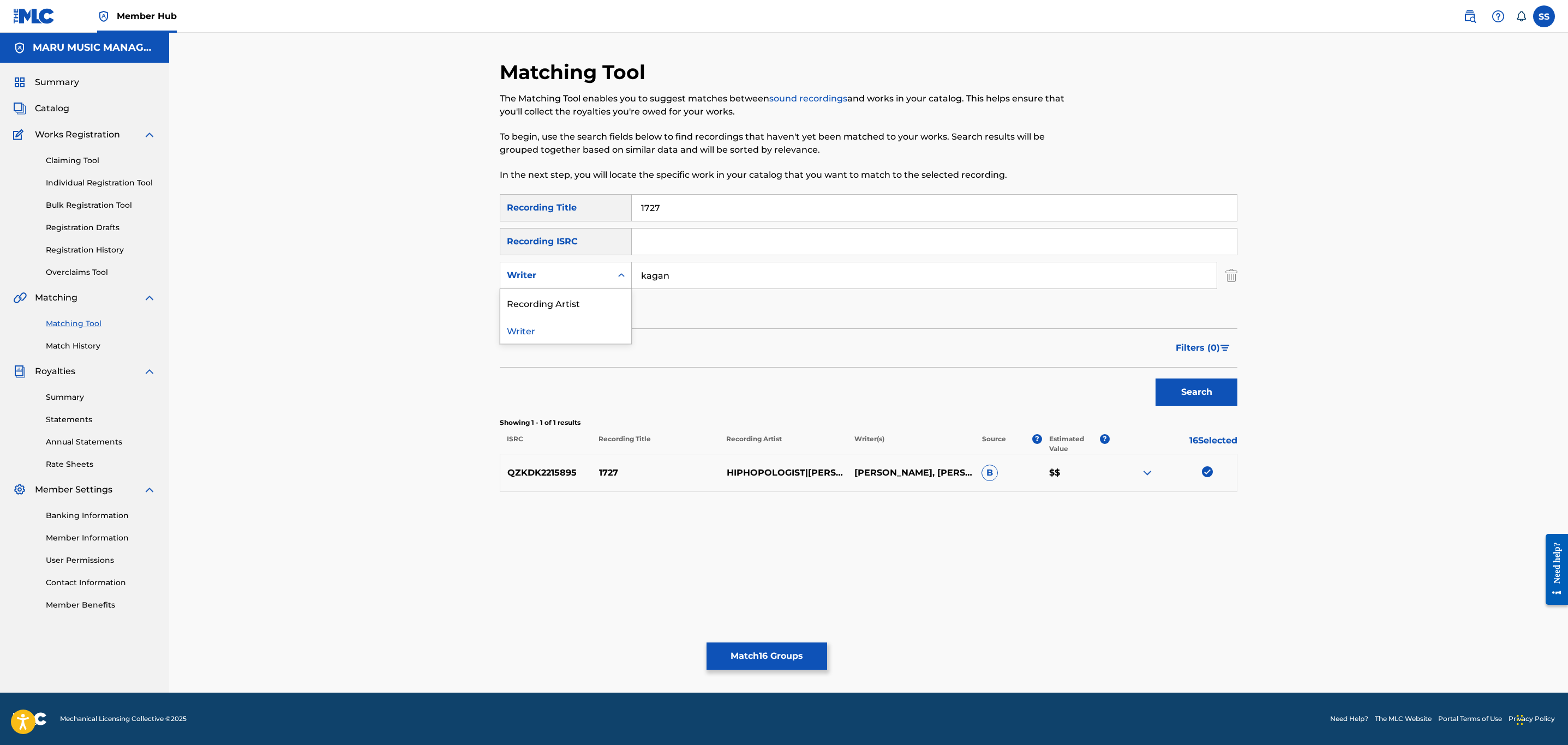
click at [558, 277] on div "Writer" at bounding box center [556, 275] width 99 height 13
click at [545, 295] on div "Recording Artist" at bounding box center [566, 303] width 131 height 27
drag, startPoint x: 548, startPoint y: 293, endPoint x: 679, endPoint y: 275, distance: 132.2
click at [679, 275] on input "Search Form" at bounding box center [924, 275] width 585 height 26
type input "kagan"
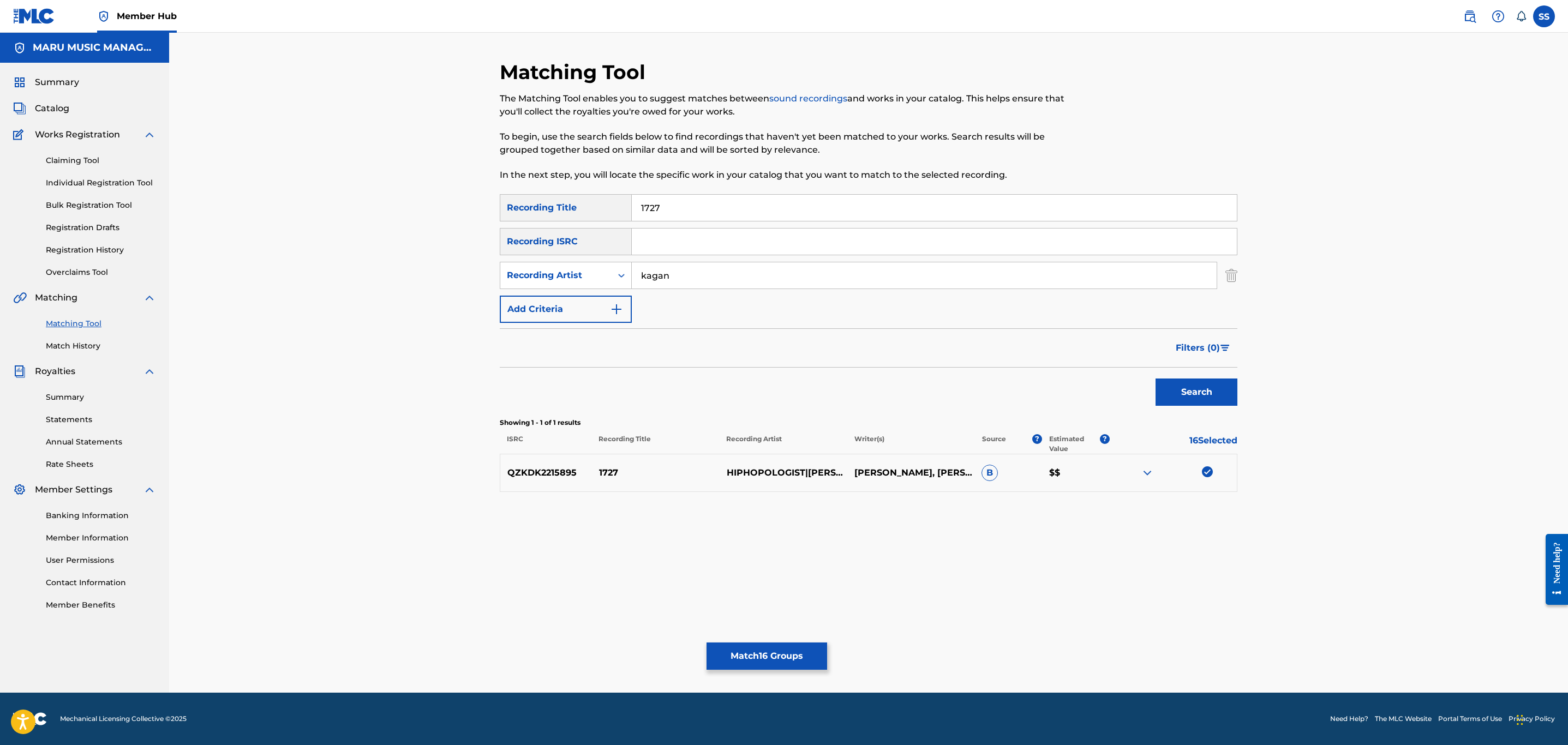
click at [1156, 379] on button "Search" at bounding box center [1196, 392] width 82 height 27
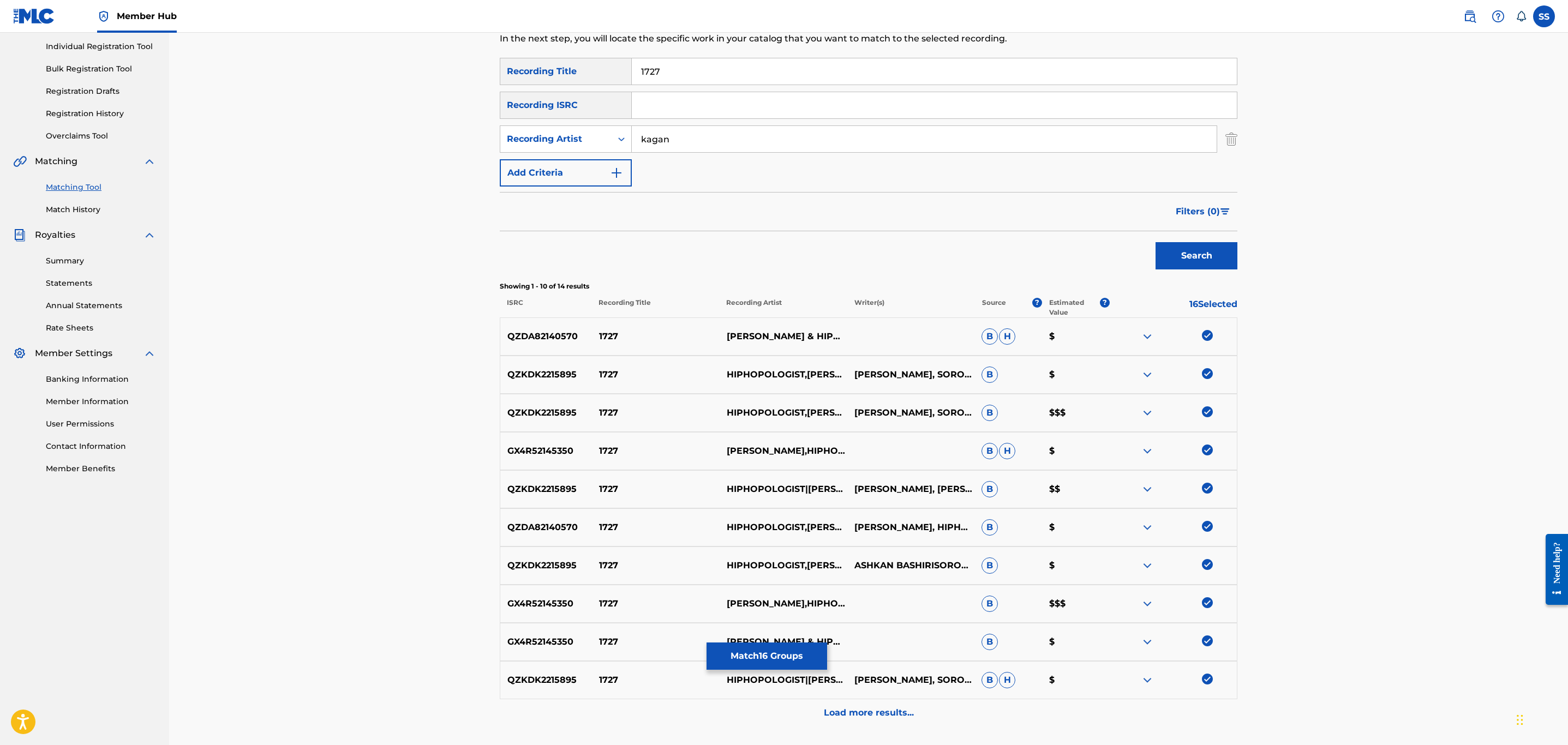
scroll to position [225, 0]
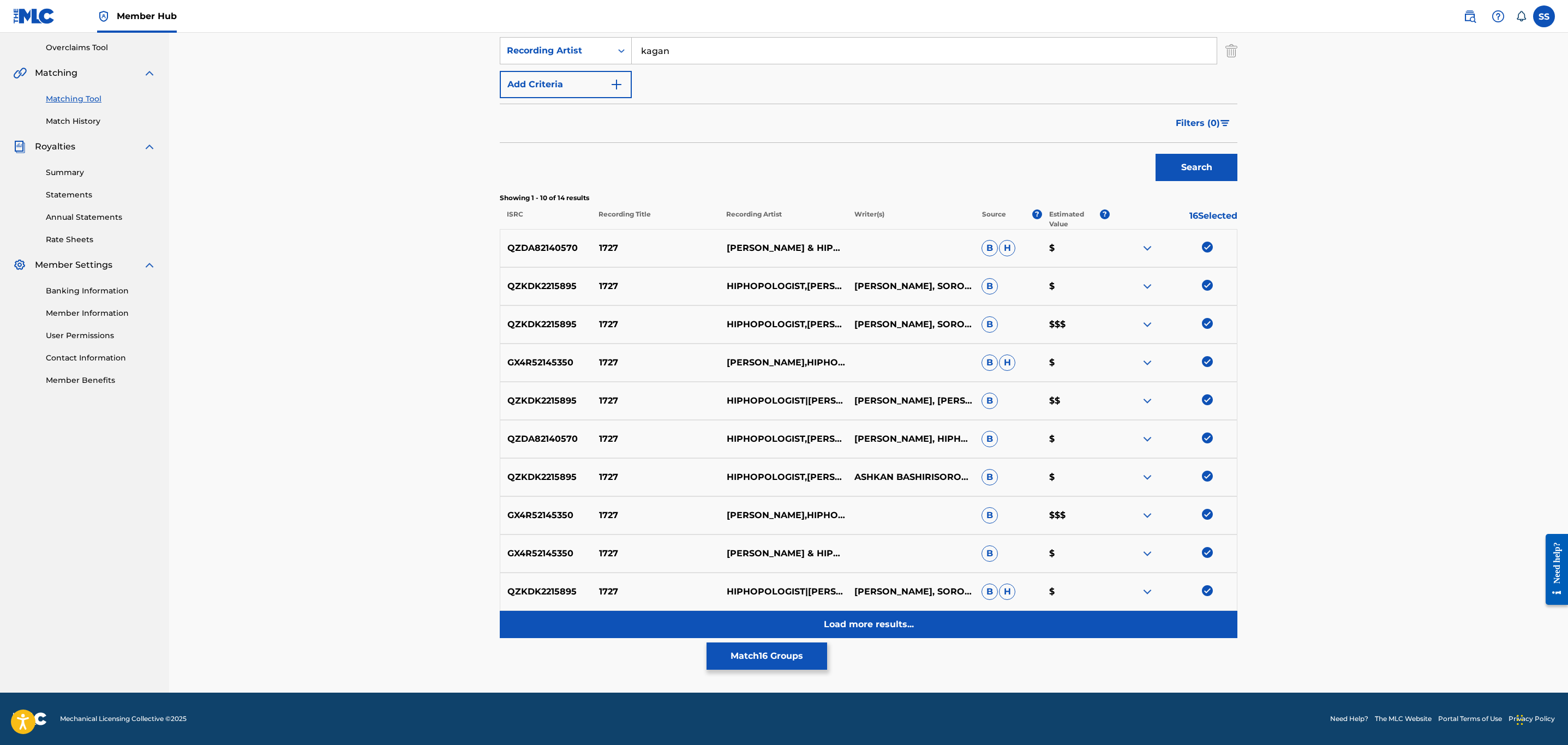
click at [878, 632] on div "Load more results..." at bounding box center [868, 625] width 737 height 27
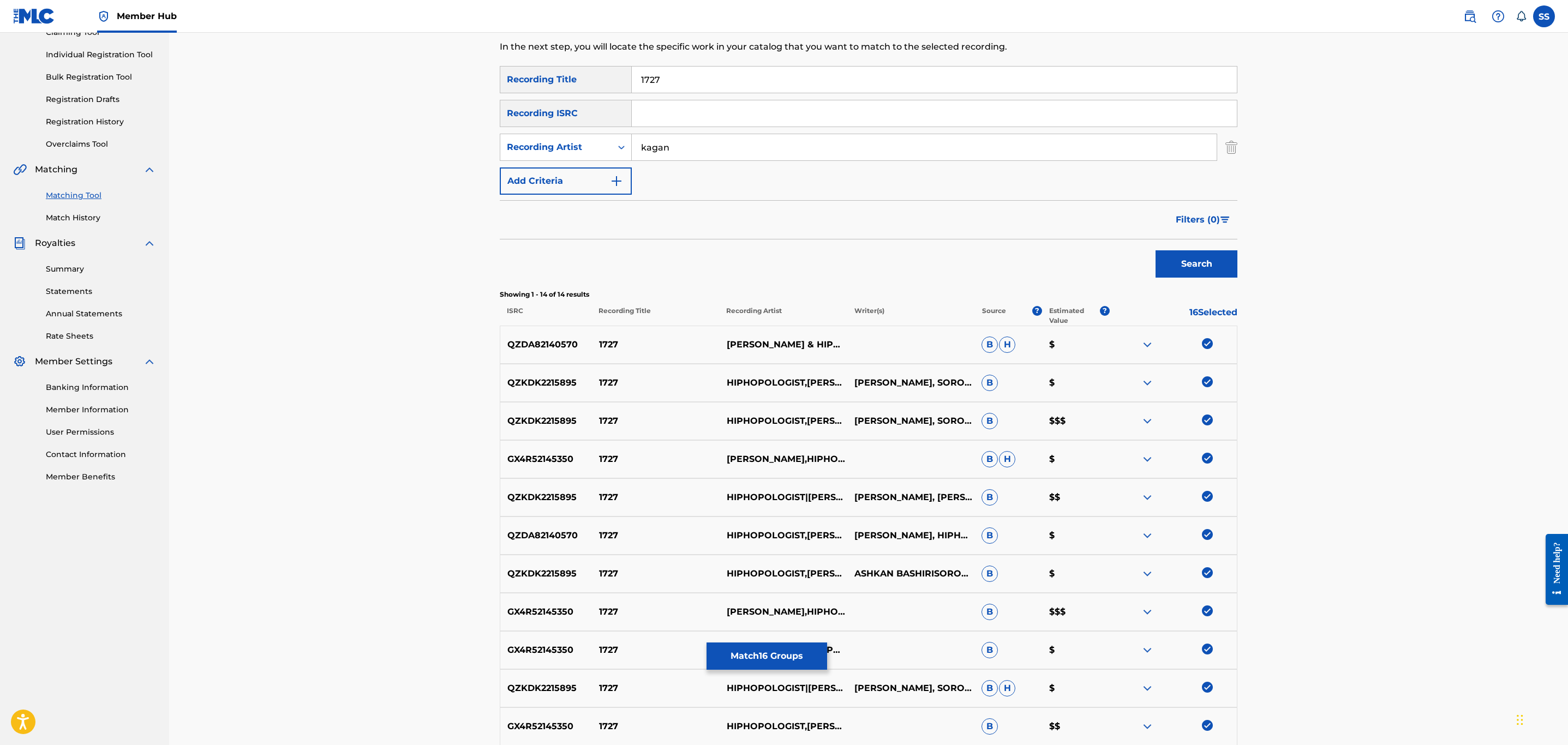
scroll to position [0, 0]
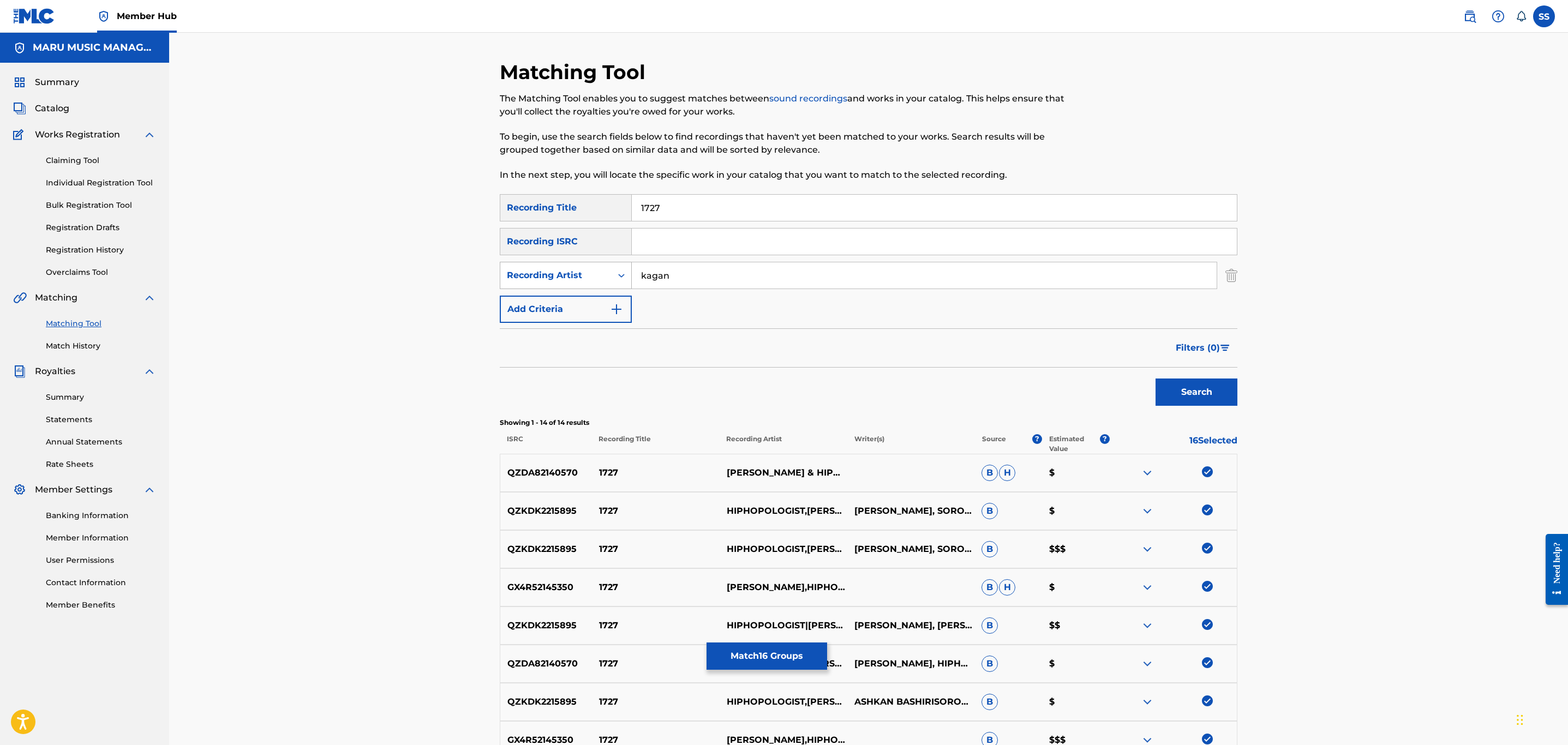
click at [596, 269] on div "Recording Artist" at bounding box center [556, 275] width 99 height 13
click at [570, 292] on div "Writer" at bounding box center [566, 303] width 131 height 27
click at [722, 282] on input "Search Form" at bounding box center [924, 275] width 585 height 26
type input "soroush"
click at [1156, 379] on button "Search" at bounding box center [1196, 392] width 82 height 27
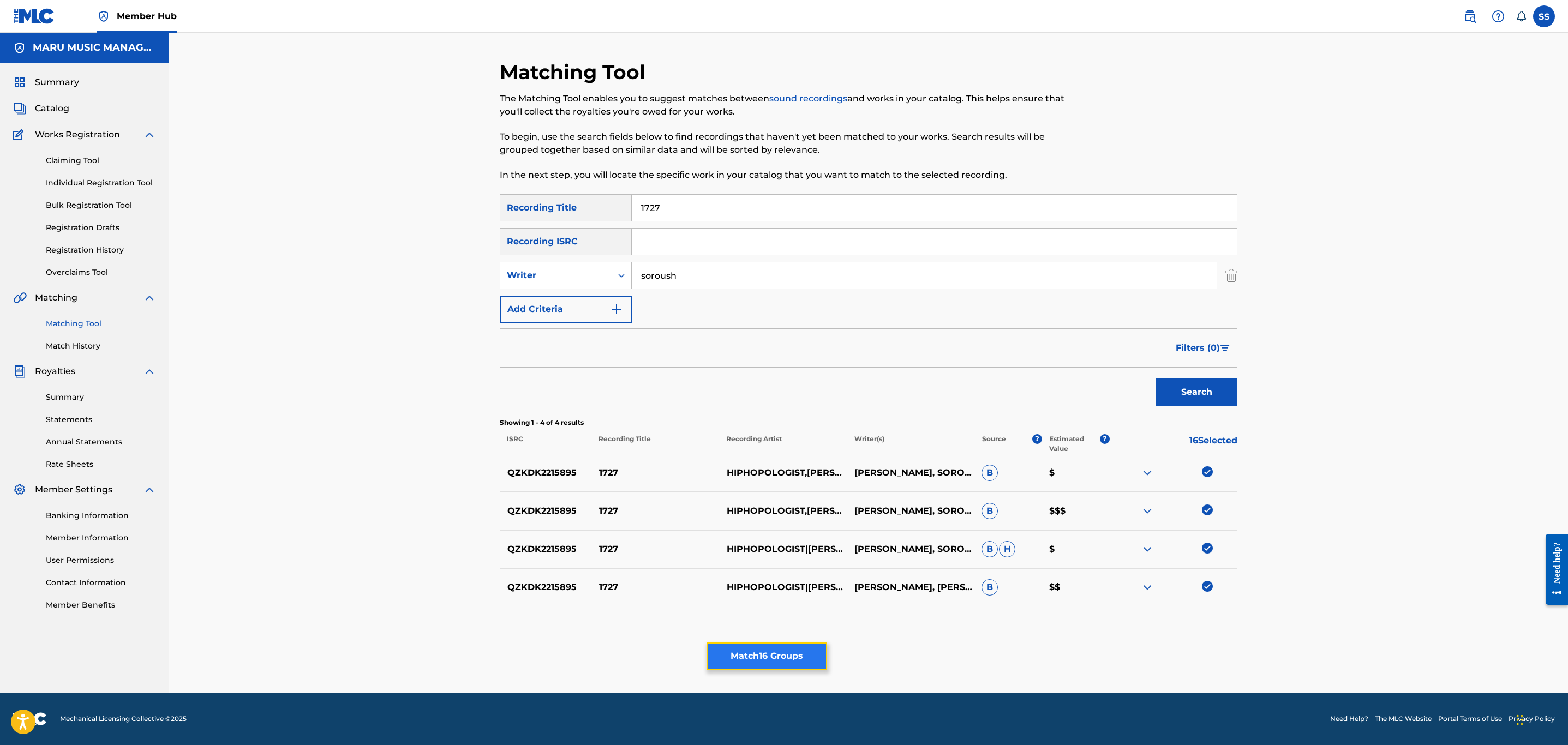
click at [722, 660] on button "Match 16 Groups" at bounding box center [767, 656] width 120 height 27
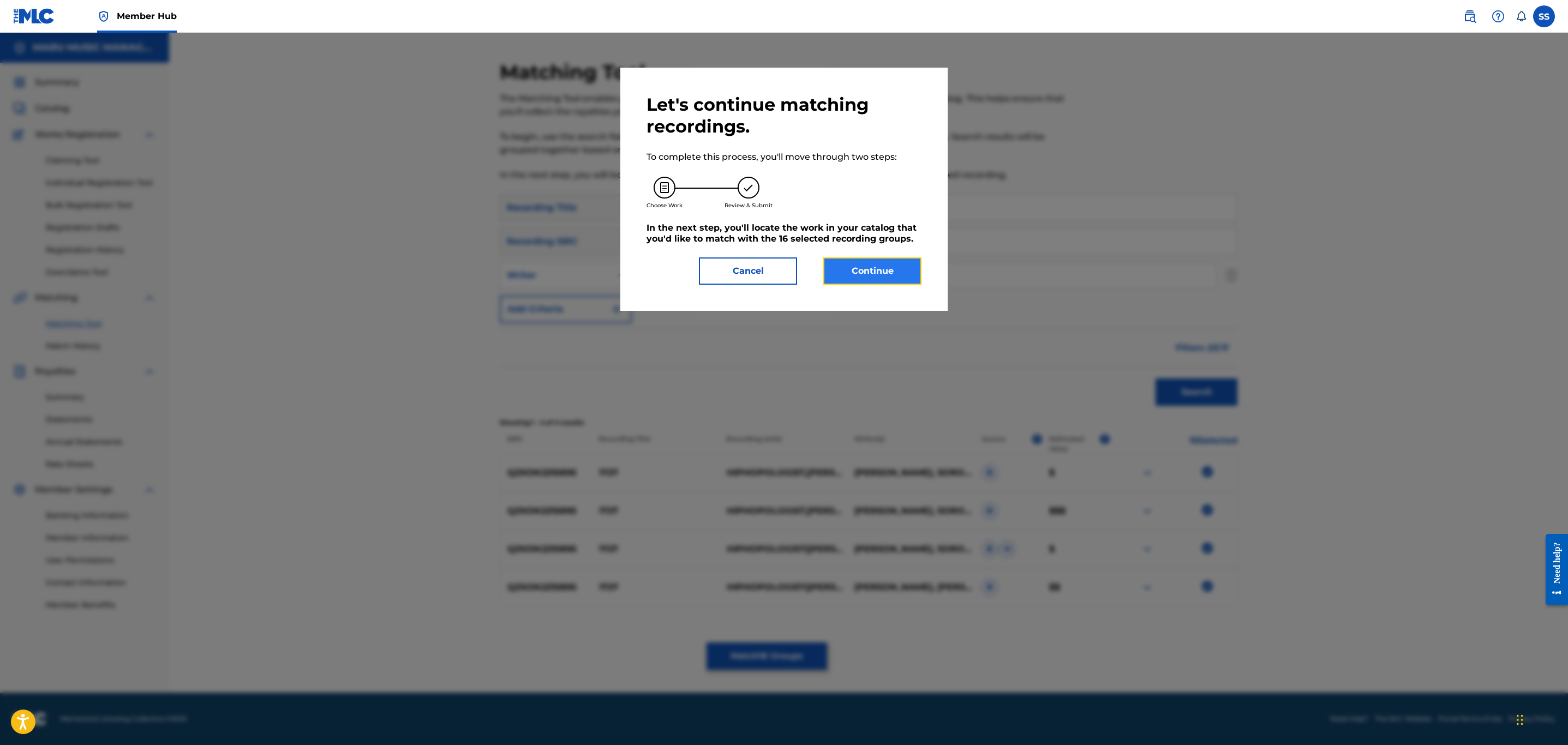
click at [869, 262] on button "Continue" at bounding box center [873, 271] width 99 height 27
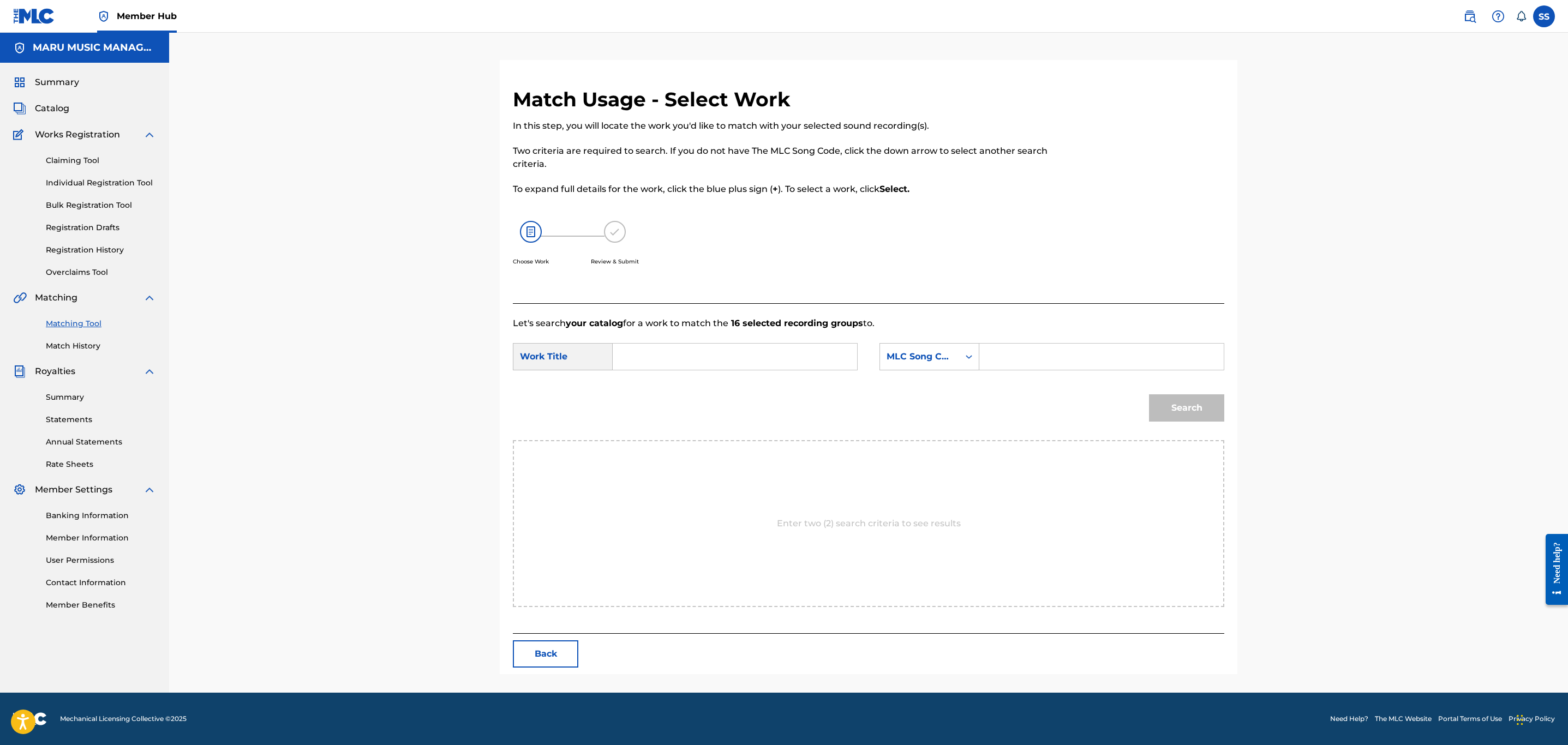
click at [645, 355] on input "Search Form" at bounding box center [735, 357] width 225 height 26
type input "1727"
click at [923, 359] on div "MLC Song Code" at bounding box center [920, 357] width 66 height 13
drag, startPoint x: 922, startPoint y: 383, endPoint x: 943, endPoint y: 374, distance: 22.8
click at [923, 383] on div "Writer Name" at bounding box center [929, 383] width 99 height 27
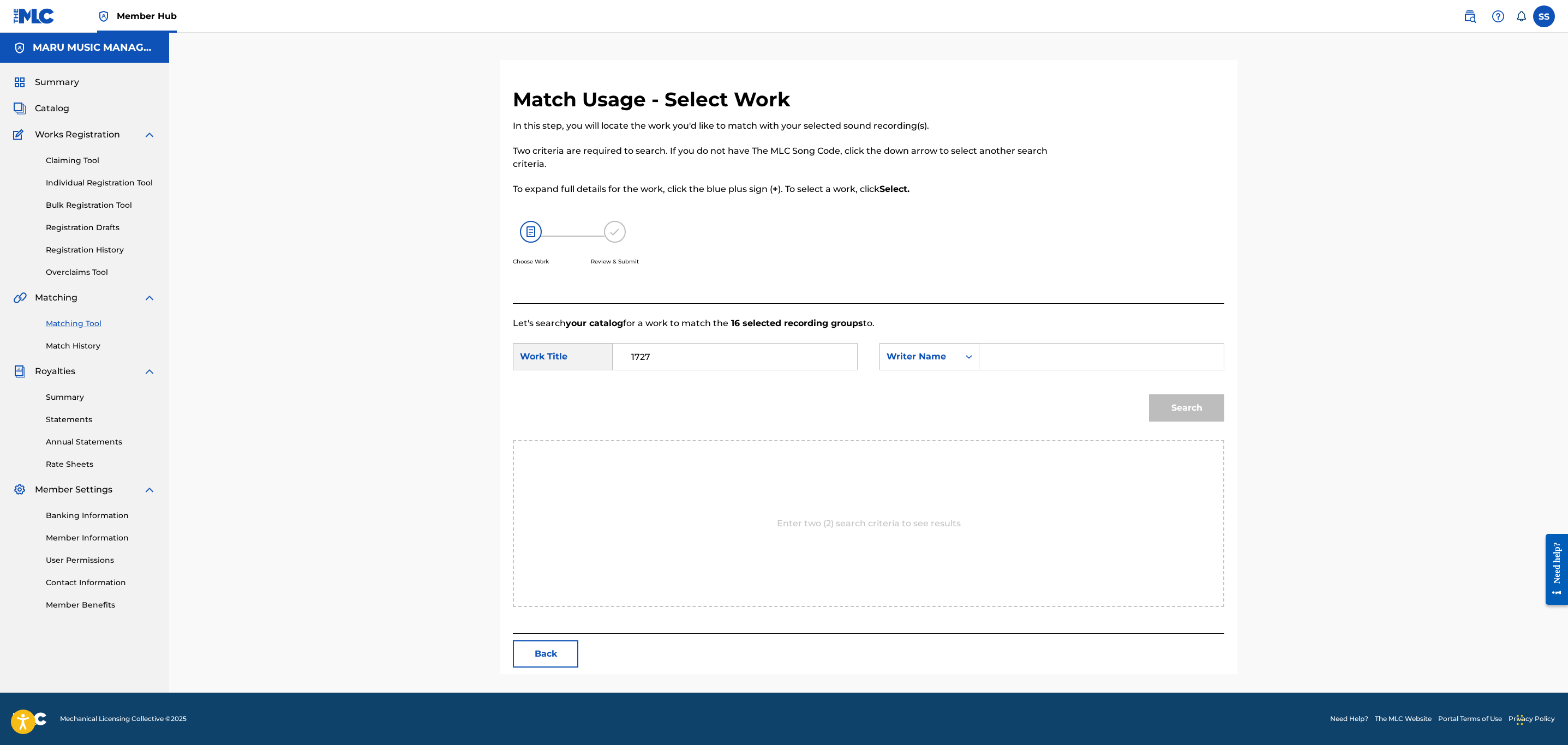
drag, startPoint x: 1019, startPoint y: 353, endPoint x: 1015, endPoint y: 361, distance: 8.9
click at [1019, 354] on input "Search Form" at bounding box center [1102, 357] width 225 height 26
type input "soroush"
click at [1149, 395] on button "Search" at bounding box center [1187, 408] width 75 height 27
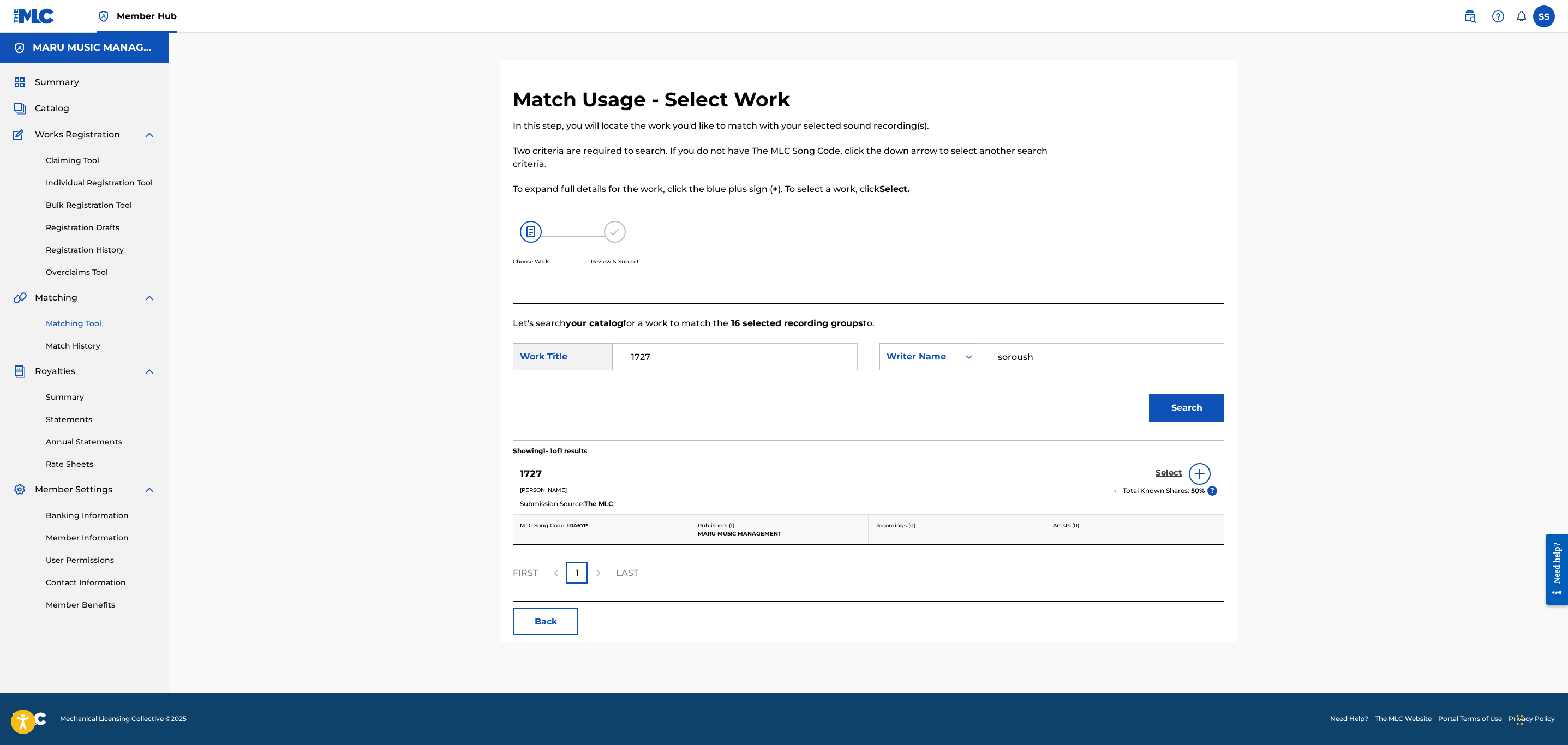
click at [1168, 469] on h5 "Select" at bounding box center [1169, 473] width 26 height 10
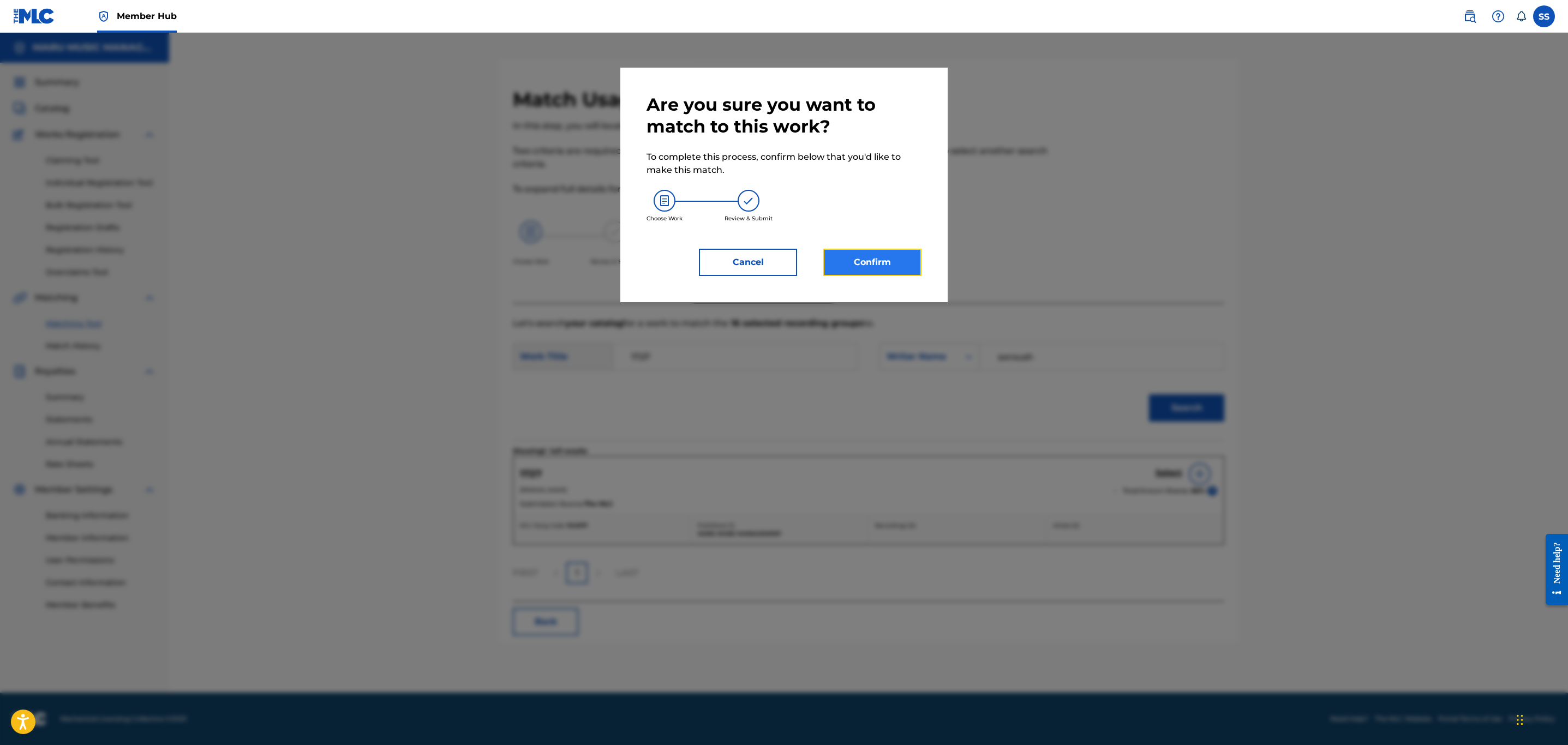
click at [875, 251] on button "Confirm" at bounding box center [873, 262] width 99 height 27
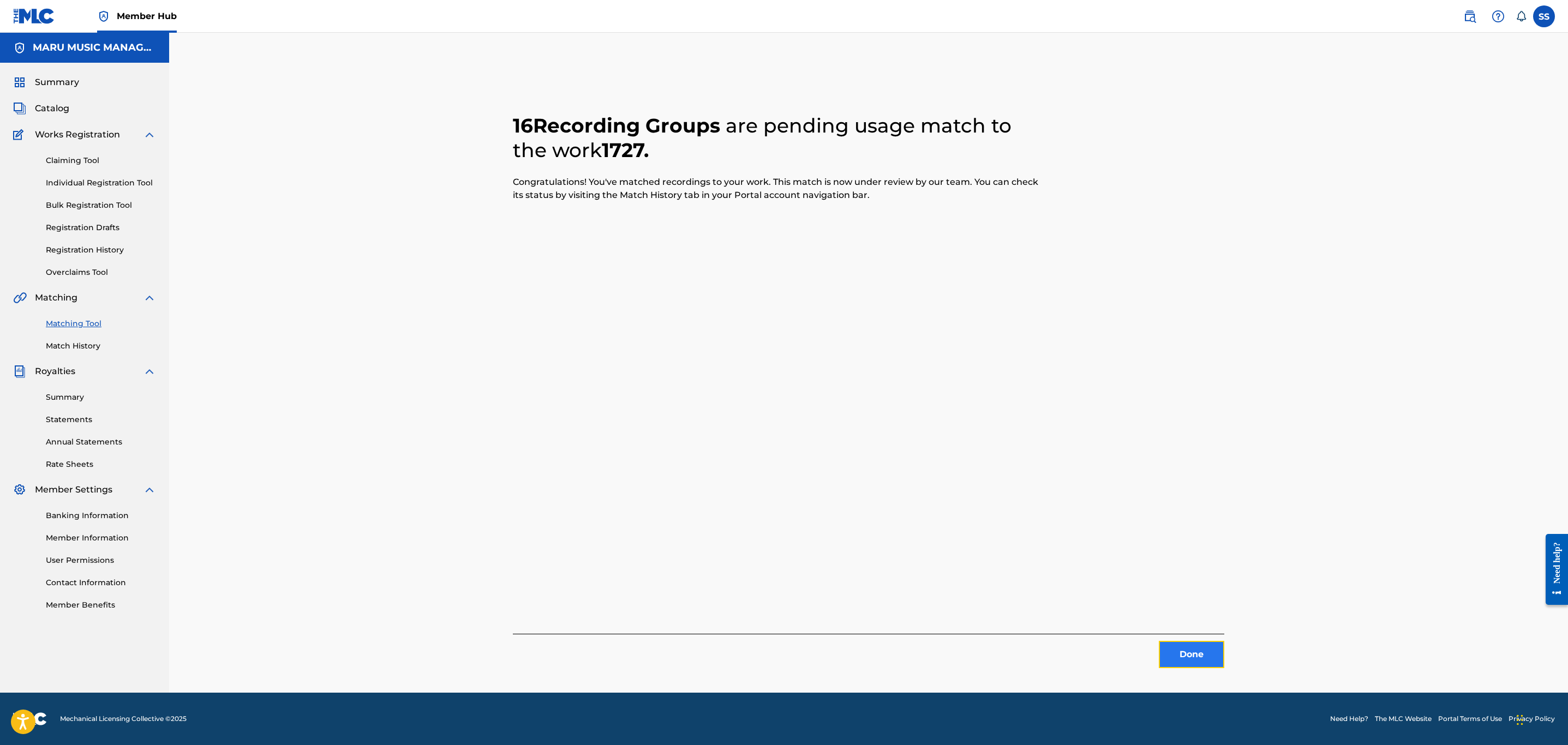
click at [1199, 660] on button "Done" at bounding box center [1192, 655] width 66 height 27
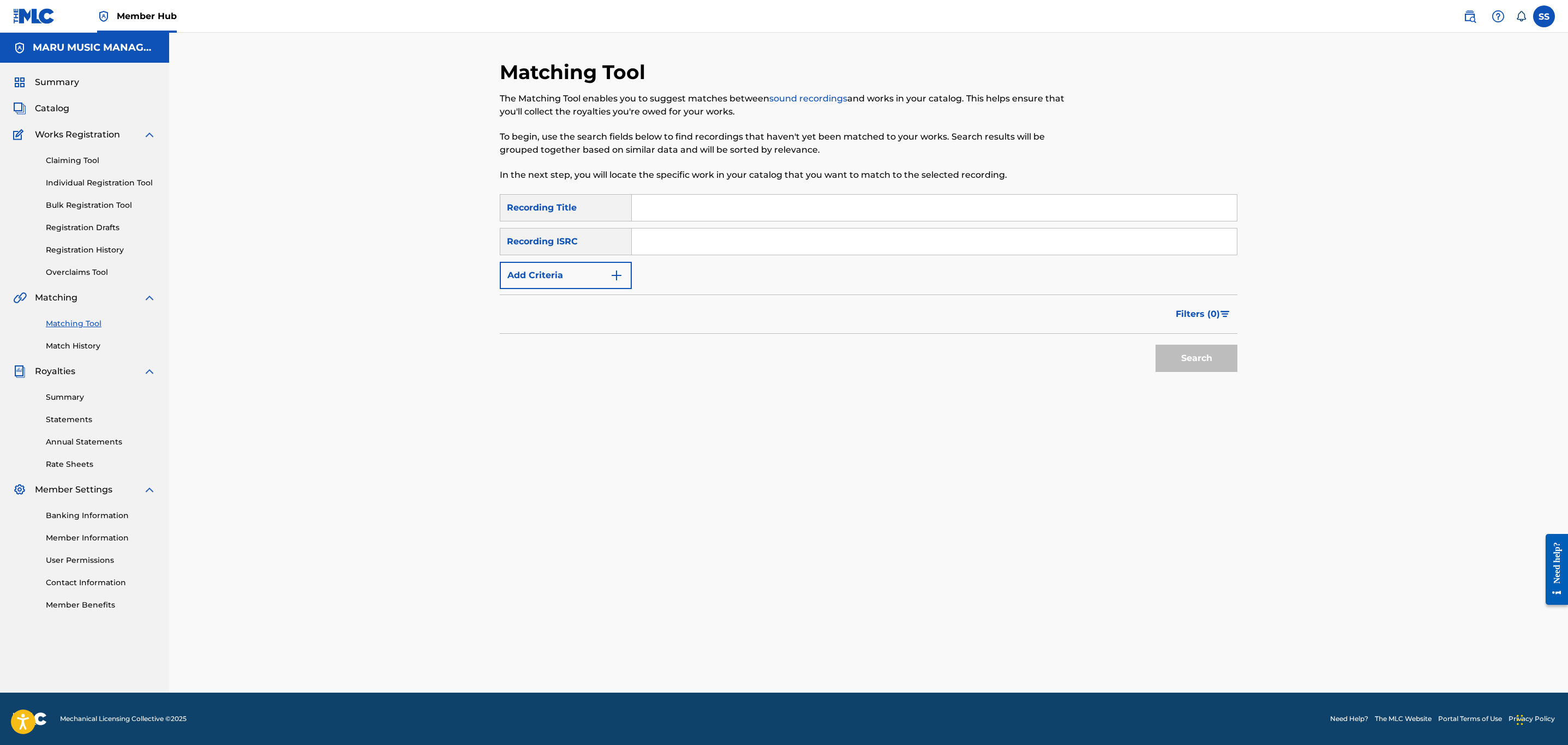
click at [760, 213] on input "Search Form" at bounding box center [935, 208] width 605 height 26
type input "12 saal pish"
click at [1156, 345] on button "Search" at bounding box center [1196, 358] width 82 height 27
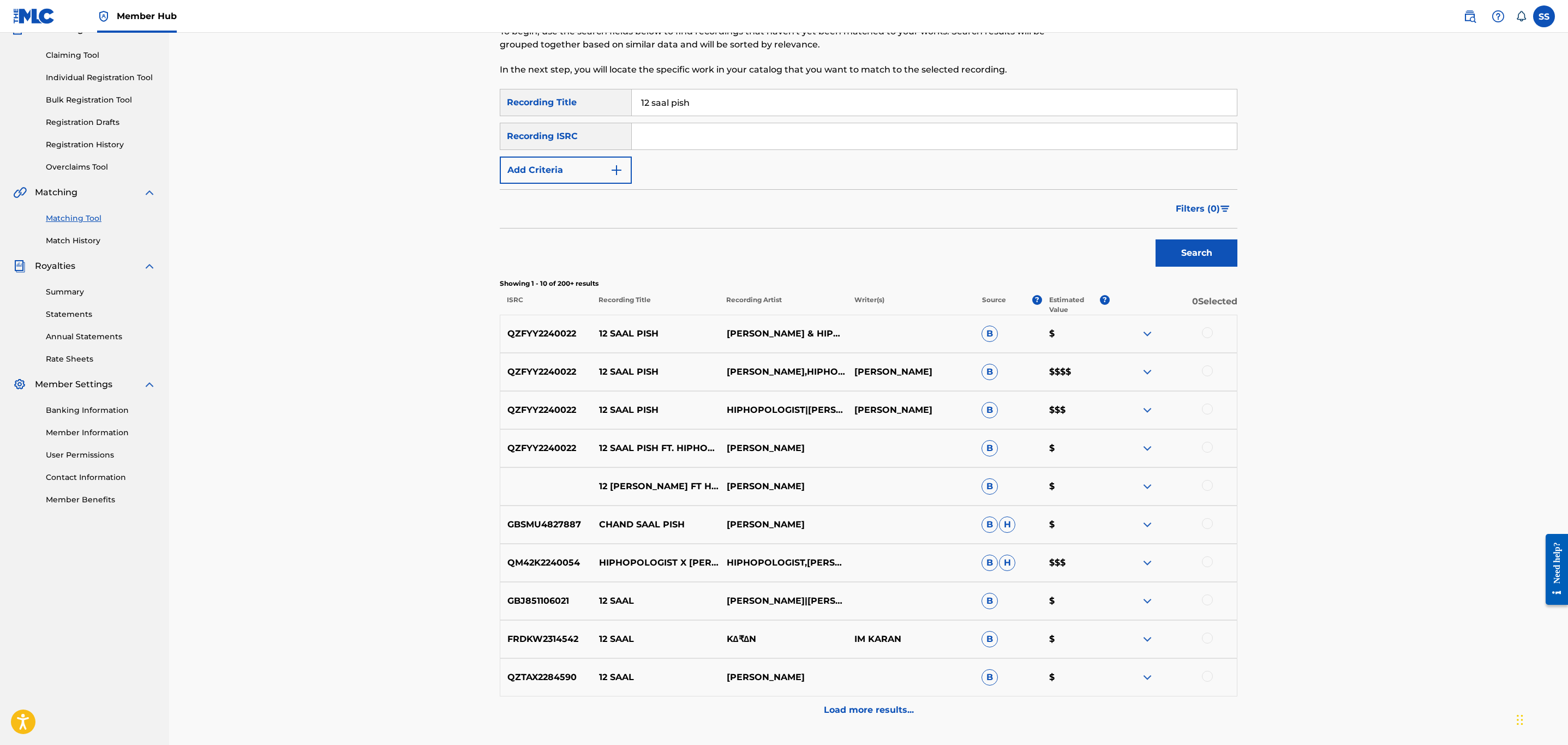
scroll to position [191, 0]
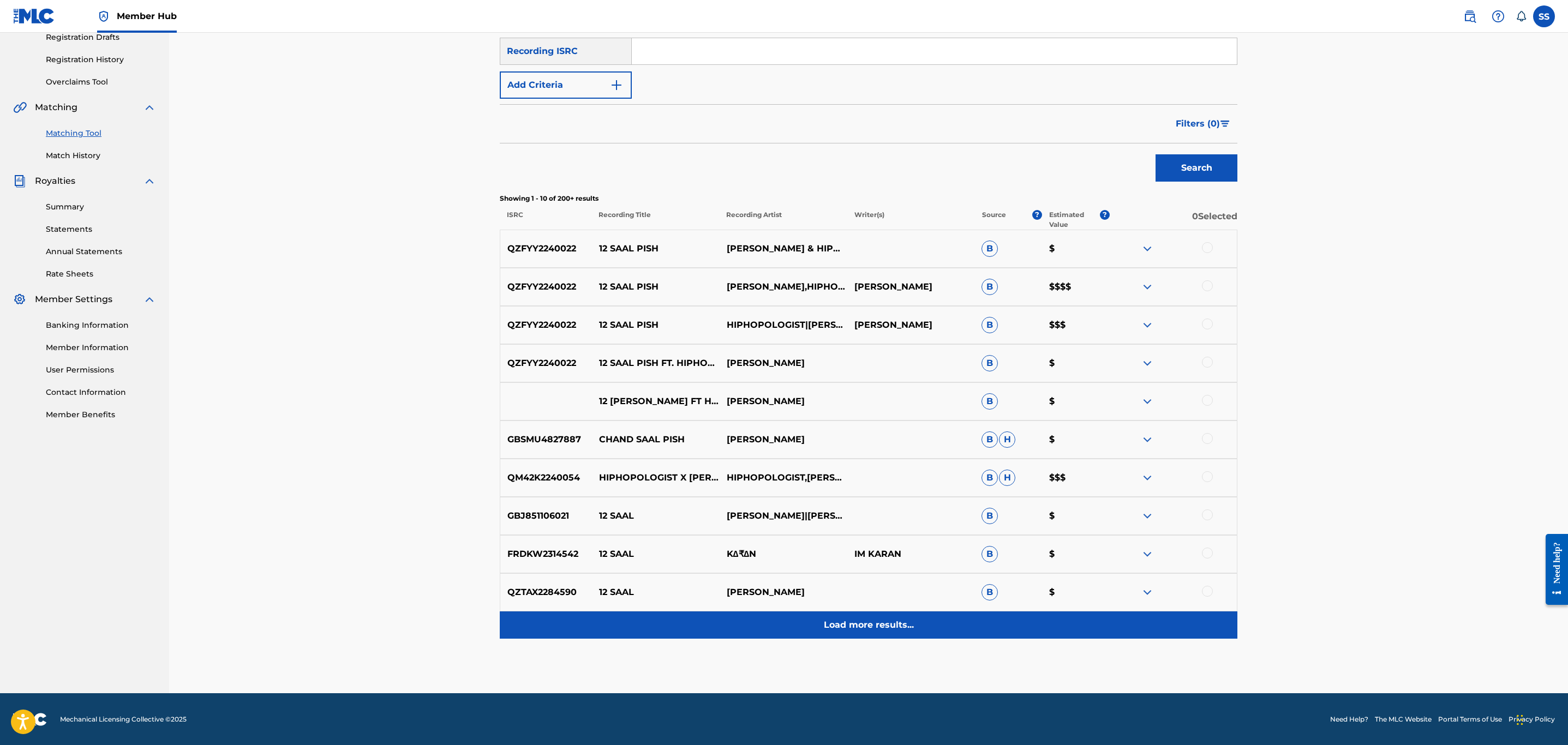
click at [824, 619] on div "Load more results..." at bounding box center [868, 625] width 737 height 27
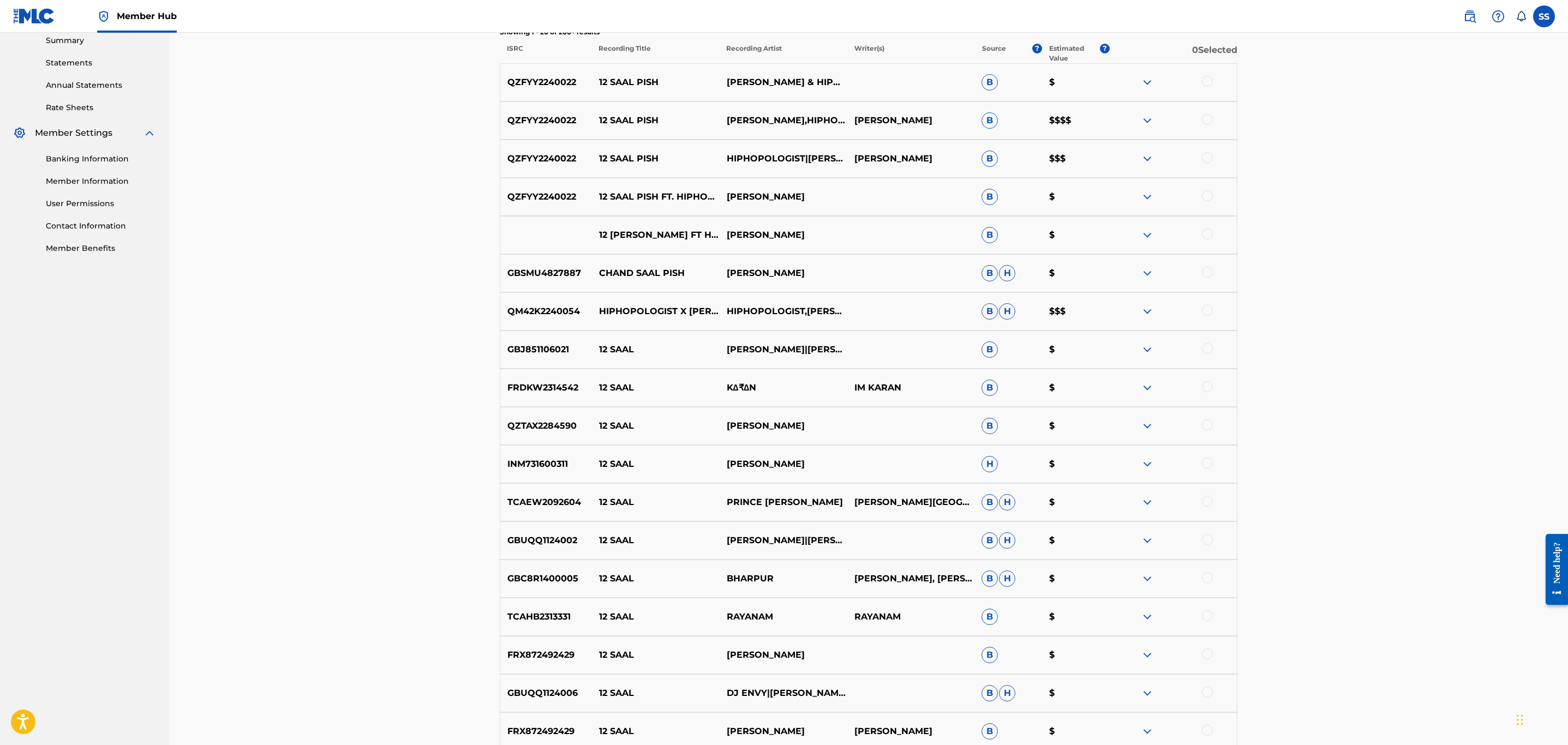
scroll to position [82, 0]
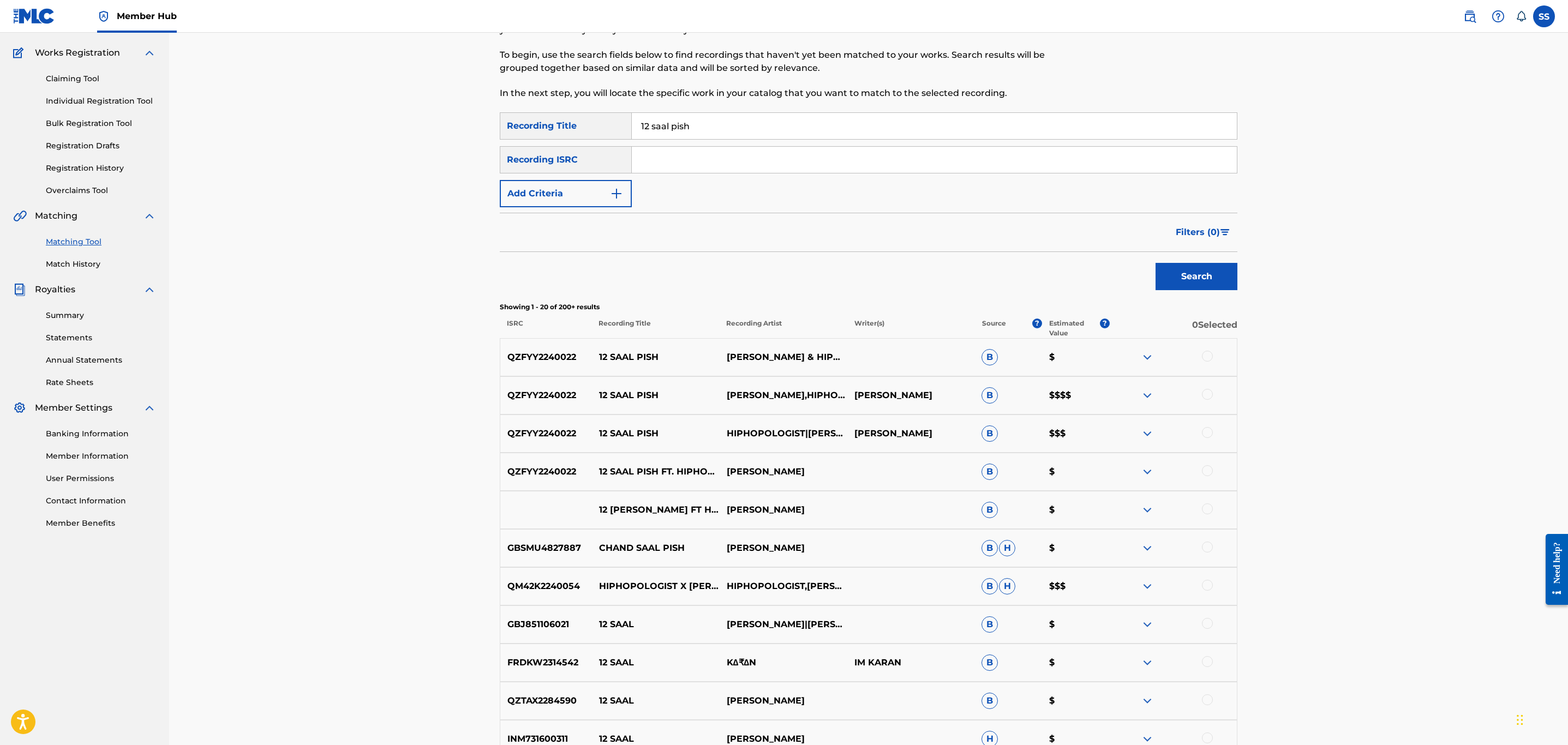
click at [1205, 356] on div at bounding box center [1208, 357] width 11 height 11
click at [1205, 392] on div at bounding box center [1208, 395] width 11 height 11
click at [1206, 434] on div at bounding box center [1208, 433] width 11 height 11
click at [1208, 470] on div at bounding box center [1208, 471] width 11 height 11
click at [1205, 511] on div at bounding box center [1208, 509] width 11 height 11
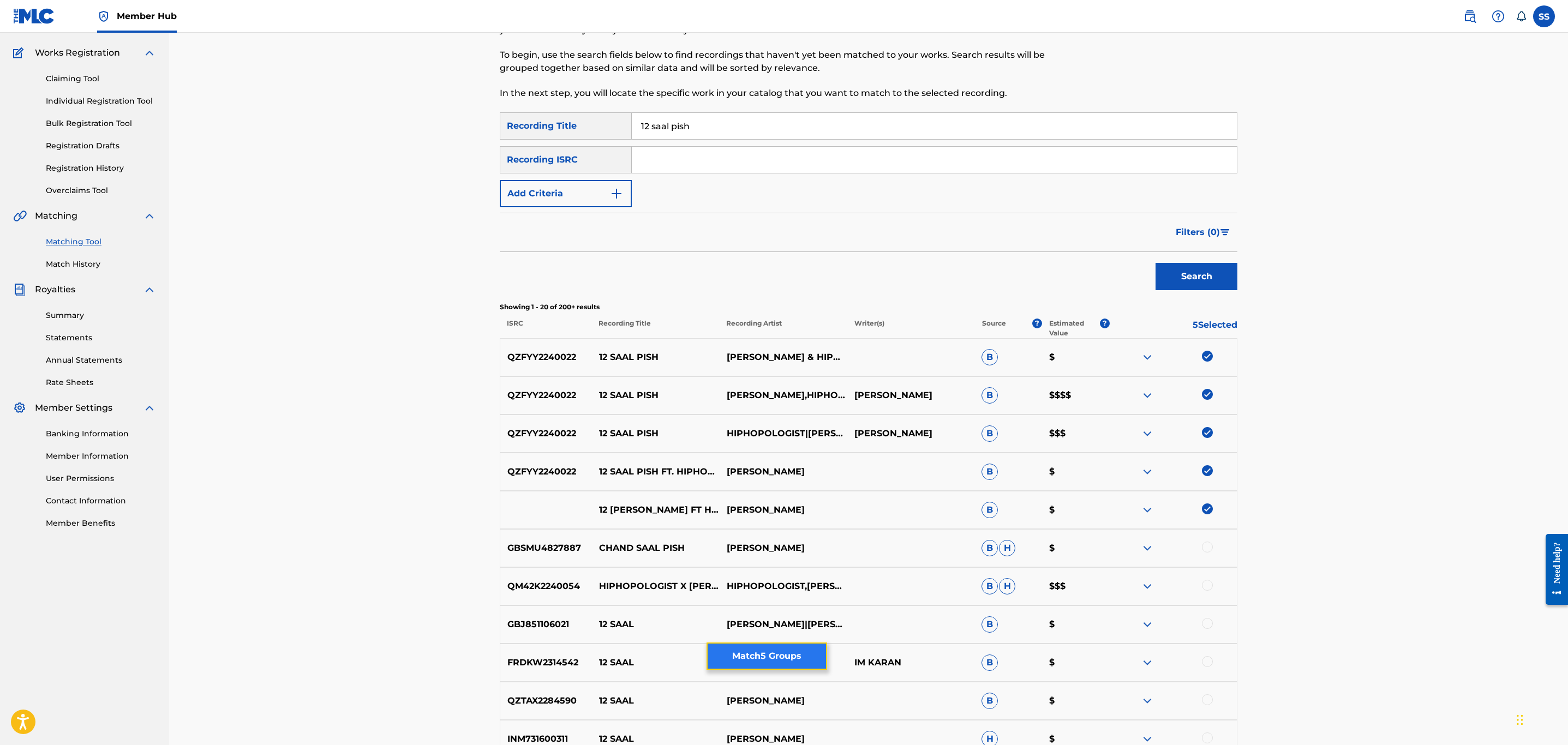
click at [797, 645] on button "Match 5 Groups" at bounding box center [767, 656] width 120 height 27
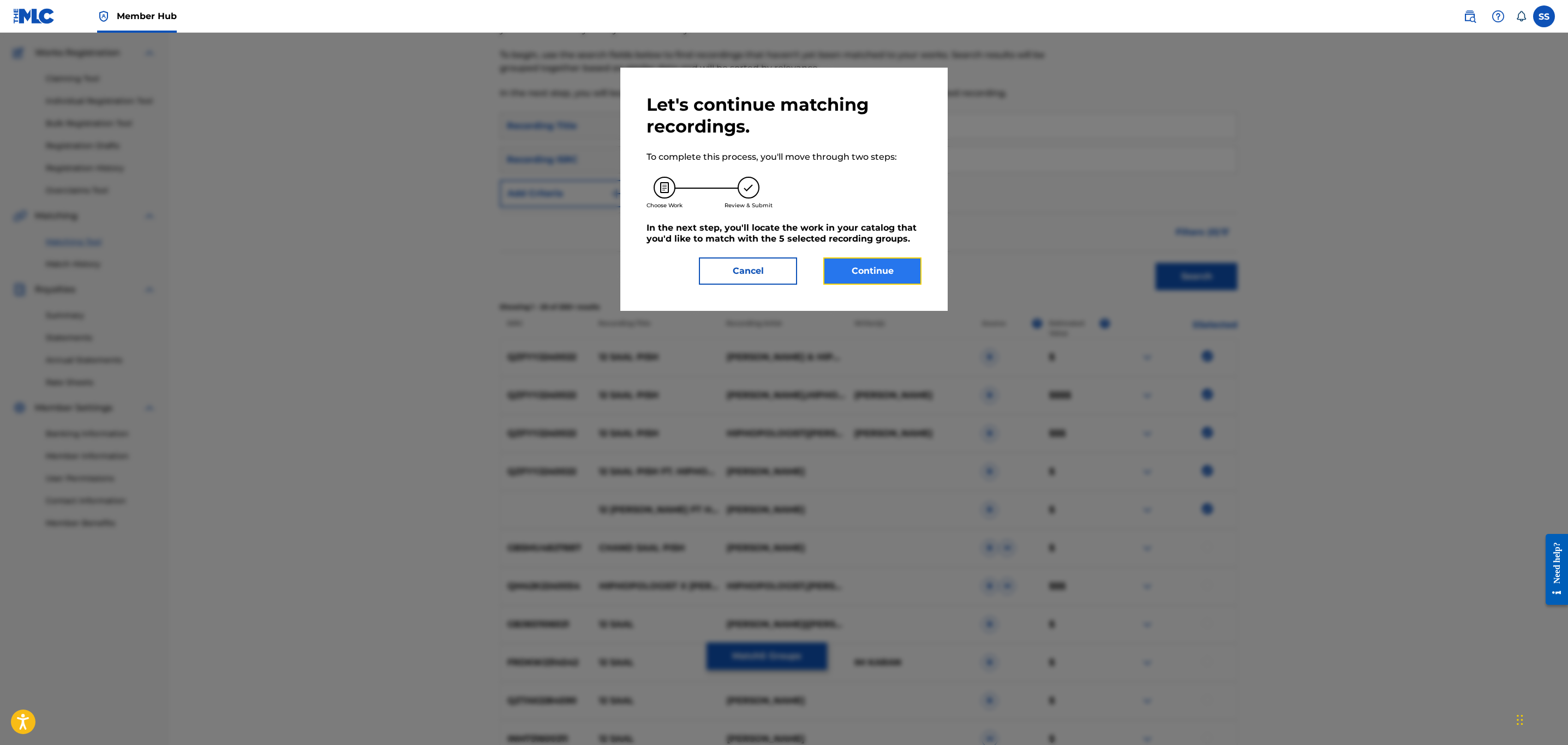
click at [875, 278] on button "Continue" at bounding box center [873, 271] width 99 height 27
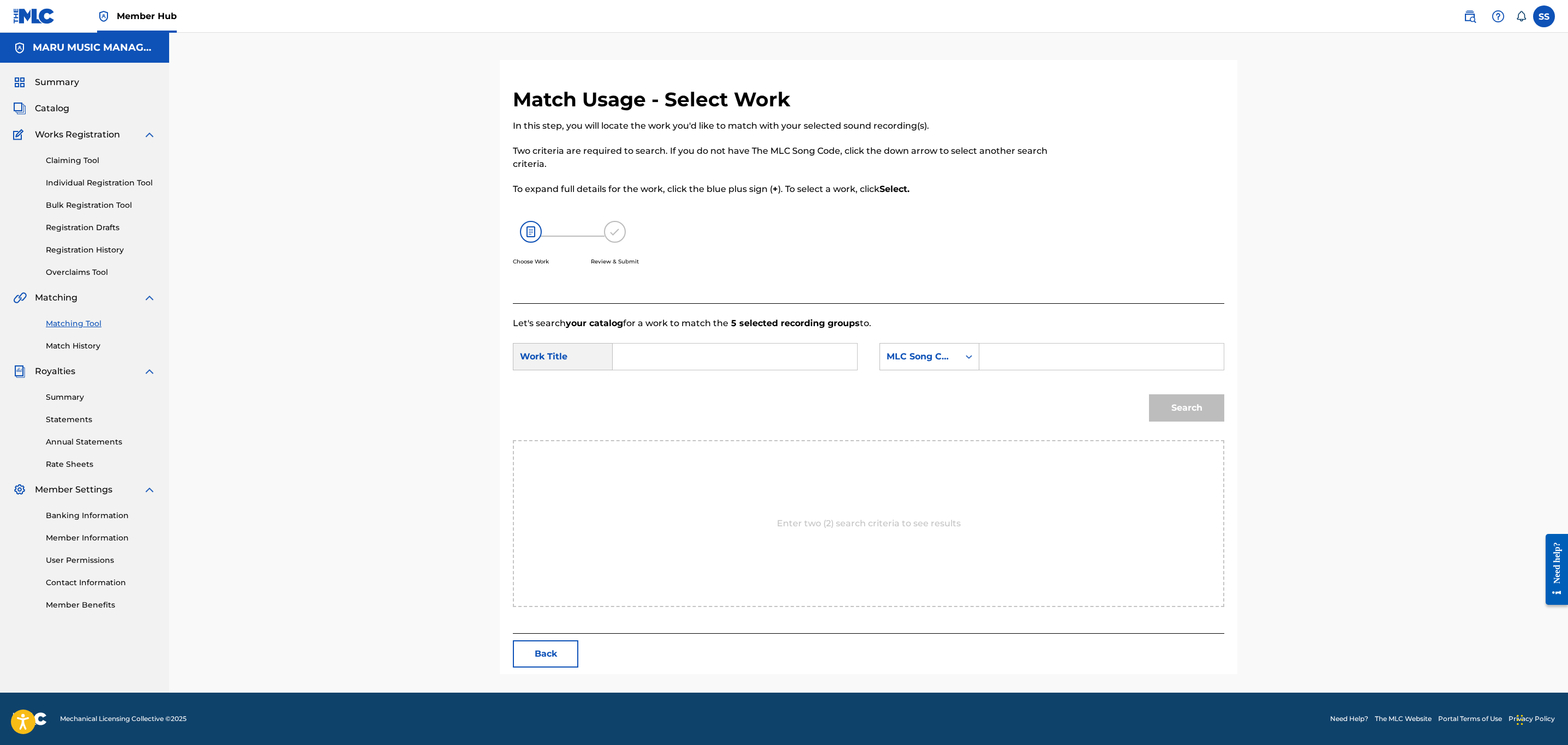
click at [728, 342] on form "SearchWithCriteria305eb68d-704c-4b62-a8c3-bb7faceb879d Work Title SearchWithCri…" at bounding box center [868, 384] width 711 height 110
click at [729, 356] on input "Search Form" at bounding box center [735, 357] width 225 height 26
type input "12 saal pish"
click at [946, 361] on div "MLC Song Code" at bounding box center [920, 357] width 66 height 13
click at [925, 380] on div "Writer Name" at bounding box center [929, 383] width 99 height 27
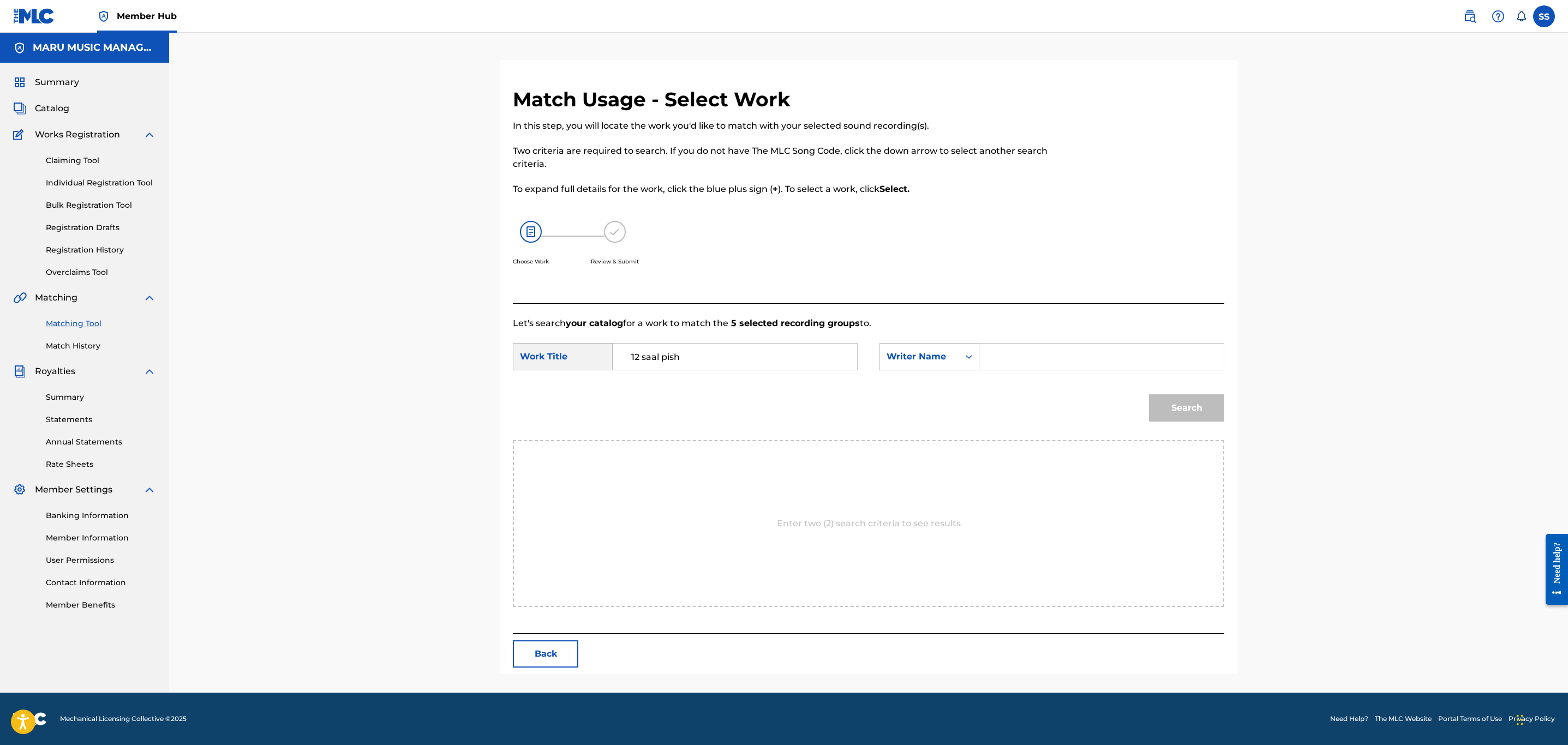
click at [1029, 360] on input "Search Form" at bounding box center [1102, 357] width 225 height 26
type input "soroush"
click at [1149, 395] on button "Search" at bounding box center [1187, 408] width 75 height 27
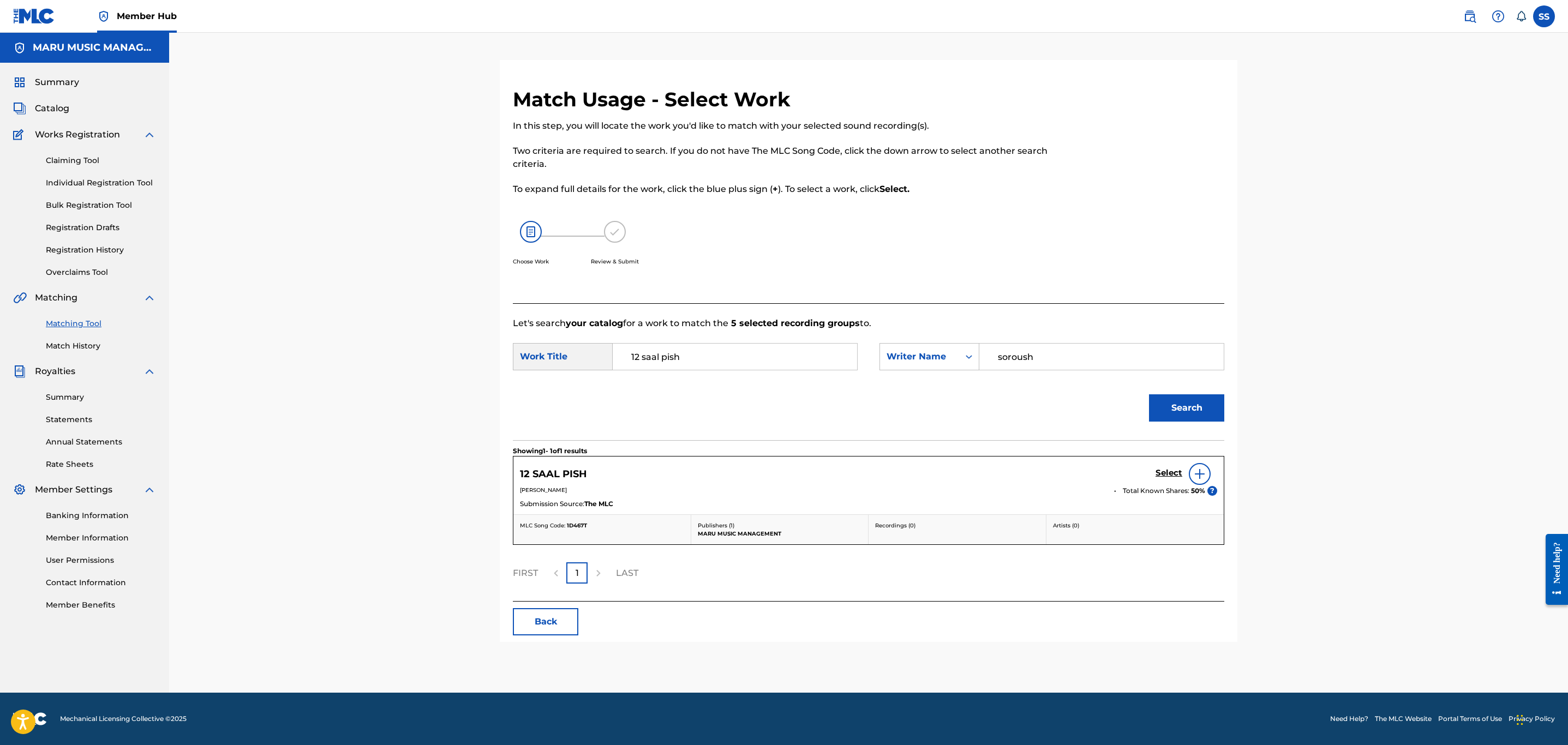
click at [1172, 467] on div "Select" at bounding box center [1187, 473] width 62 height 22
click at [1168, 478] on h5 "Select" at bounding box center [1169, 473] width 26 height 10
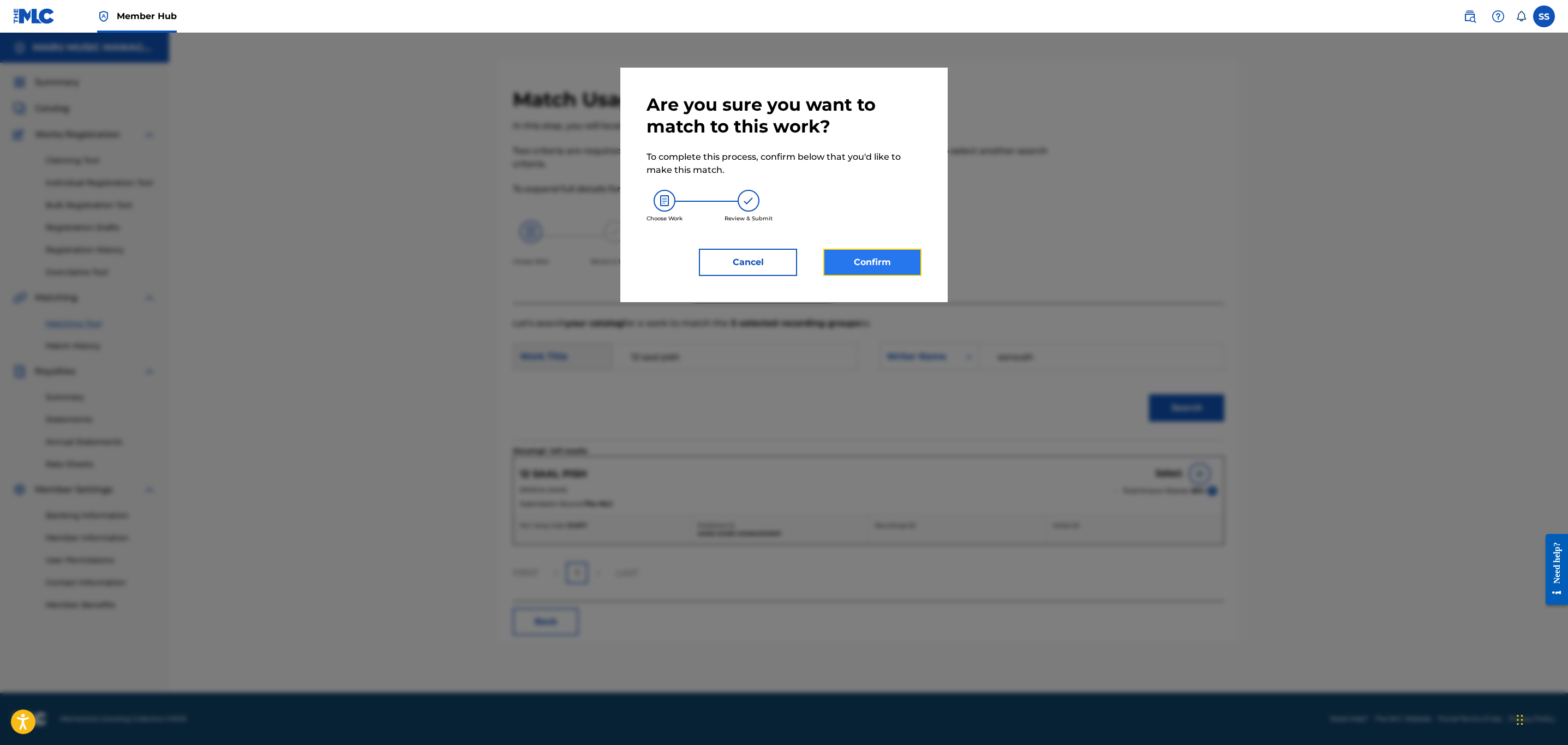
click at [868, 269] on button "Confirm" at bounding box center [873, 262] width 99 height 27
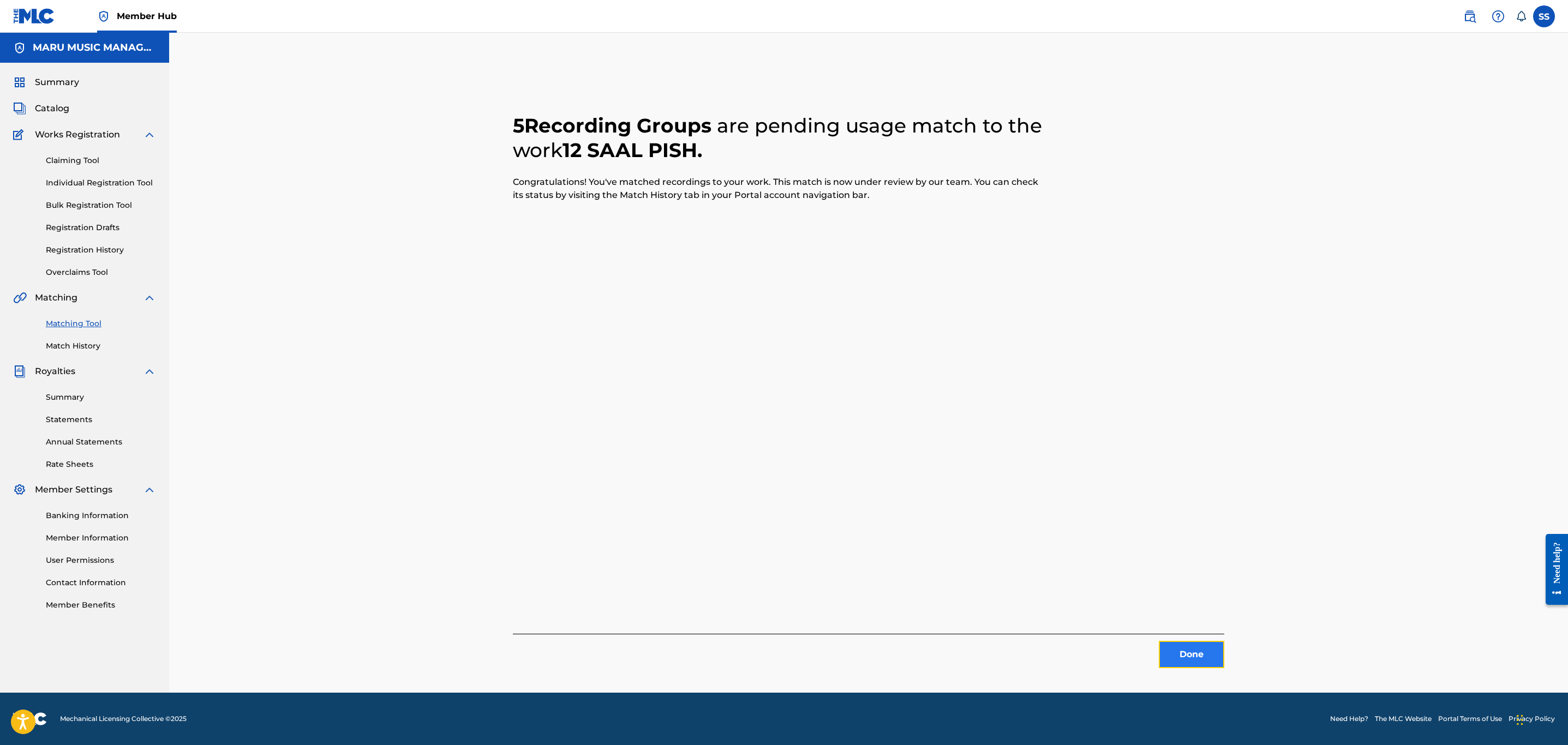
click at [1214, 644] on button "Done" at bounding box center [1192, 655] width 66 height 27
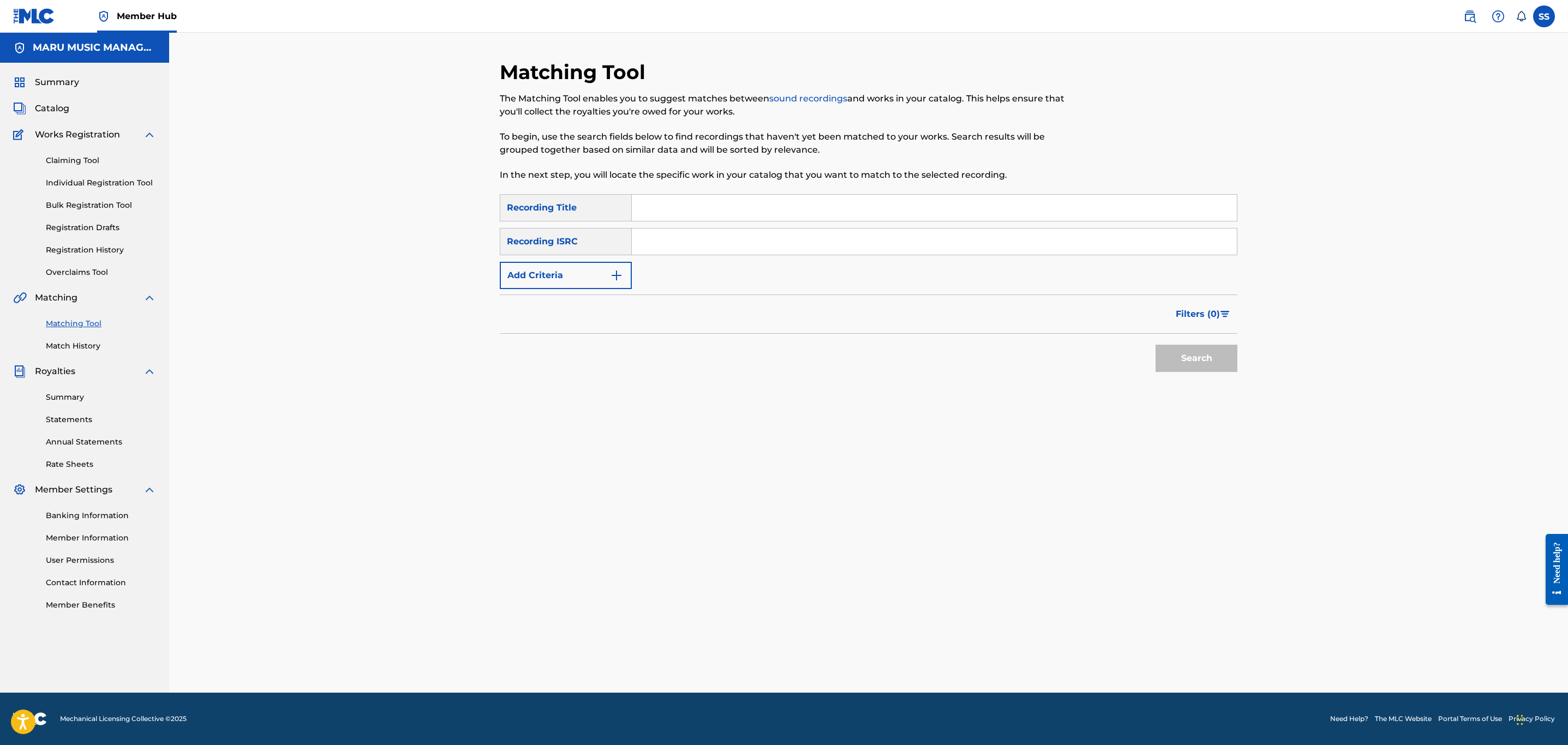
click at [679, 203] on input "Search Form" at bounding box center [935, 208] width 605 height 26
type input "[PERSON_NAME]"
click at [1156, 345] on button "Search" at bounding box center [1196, 358] width 82 height 27
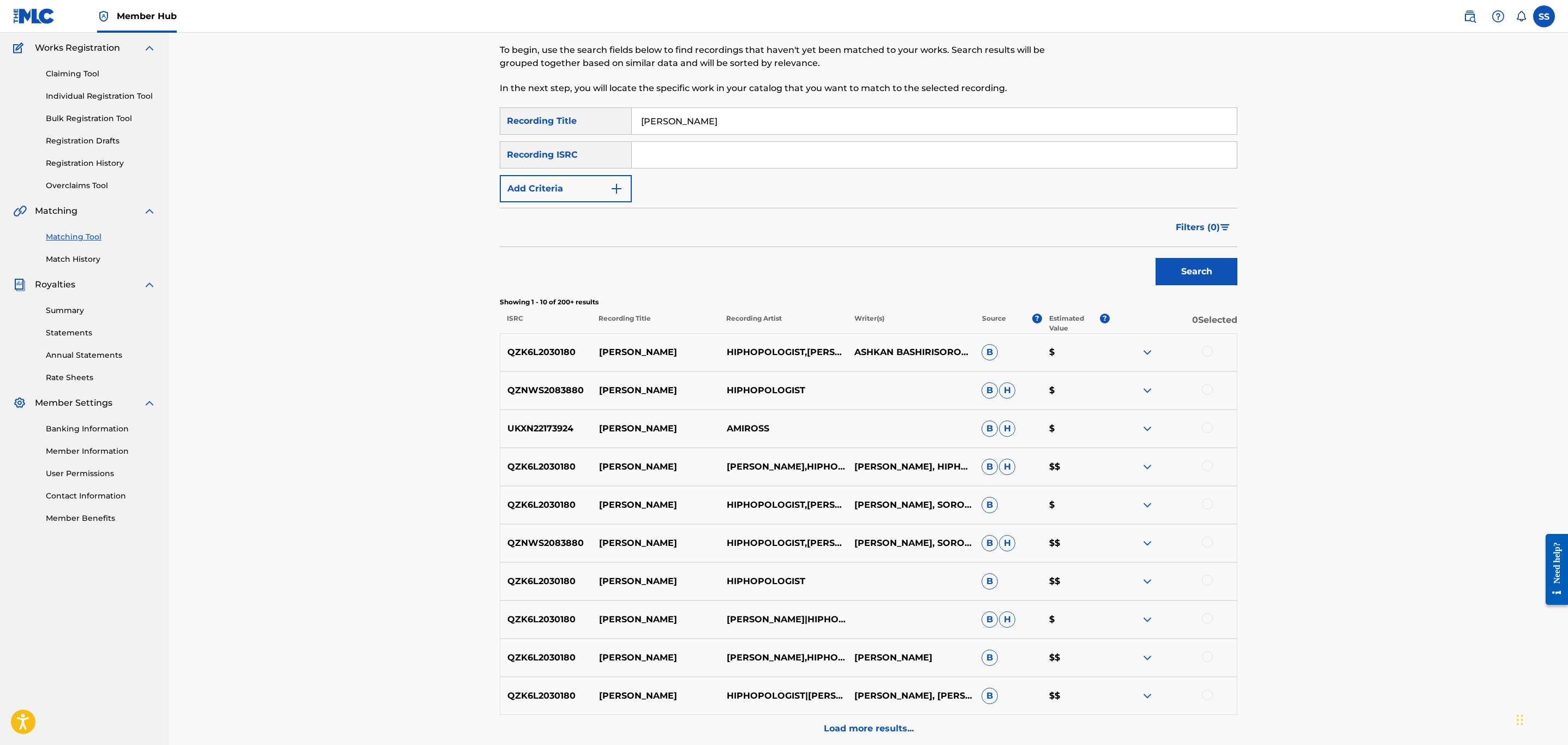
scroll to position [191, 0]
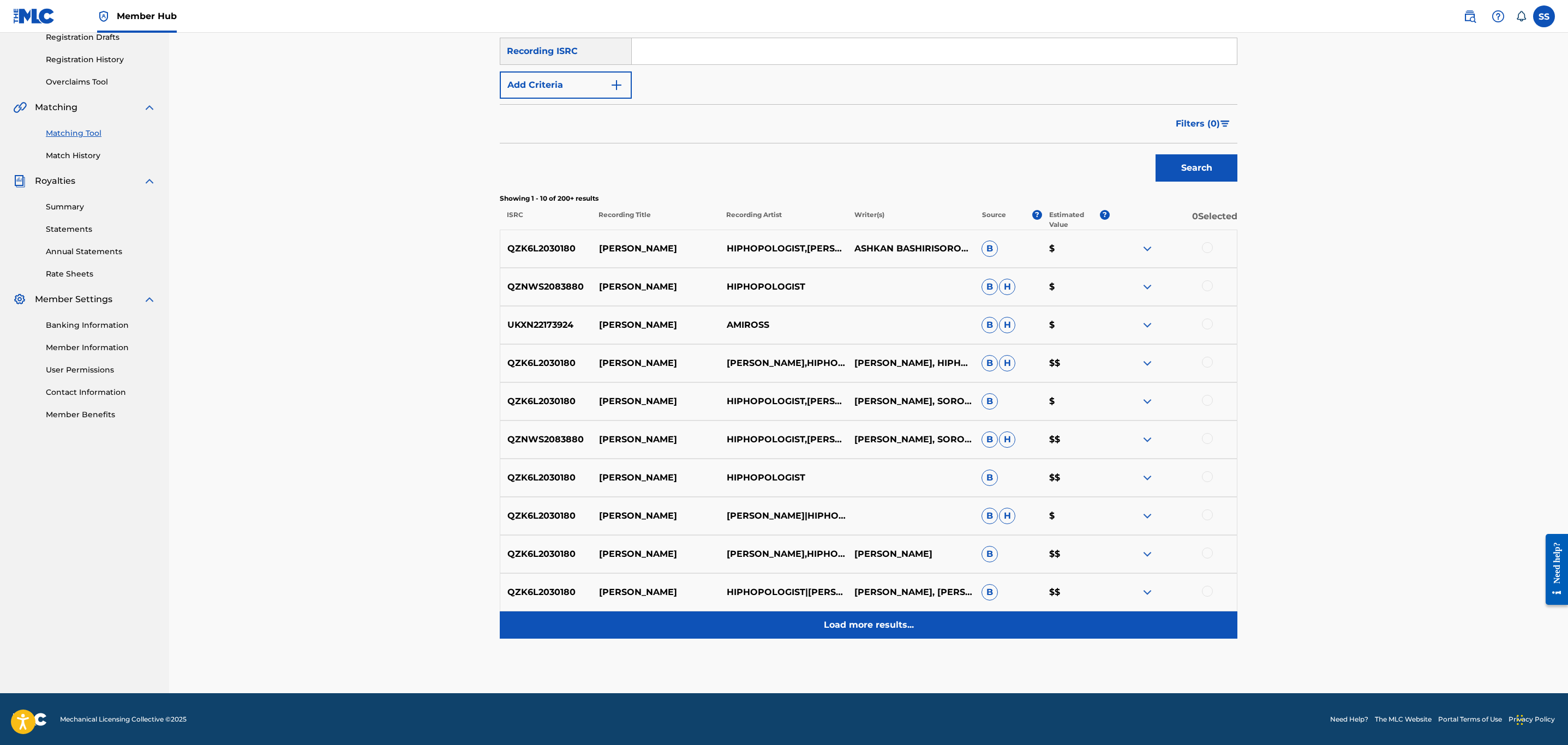
click at [829, 623] on p "Load more results..." at bounding box center [869, 626] width 90 height 13
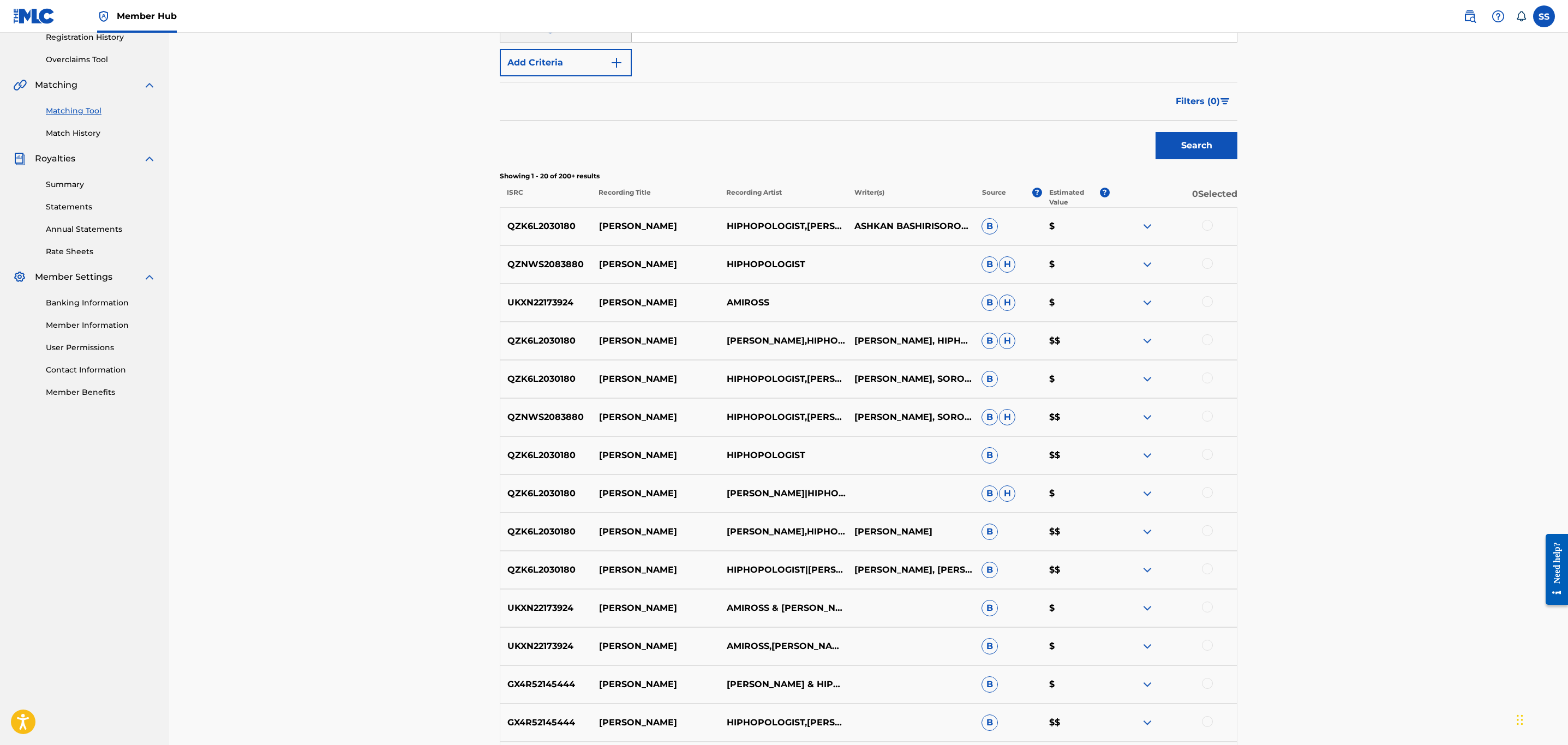
scroll to position [573, 0]
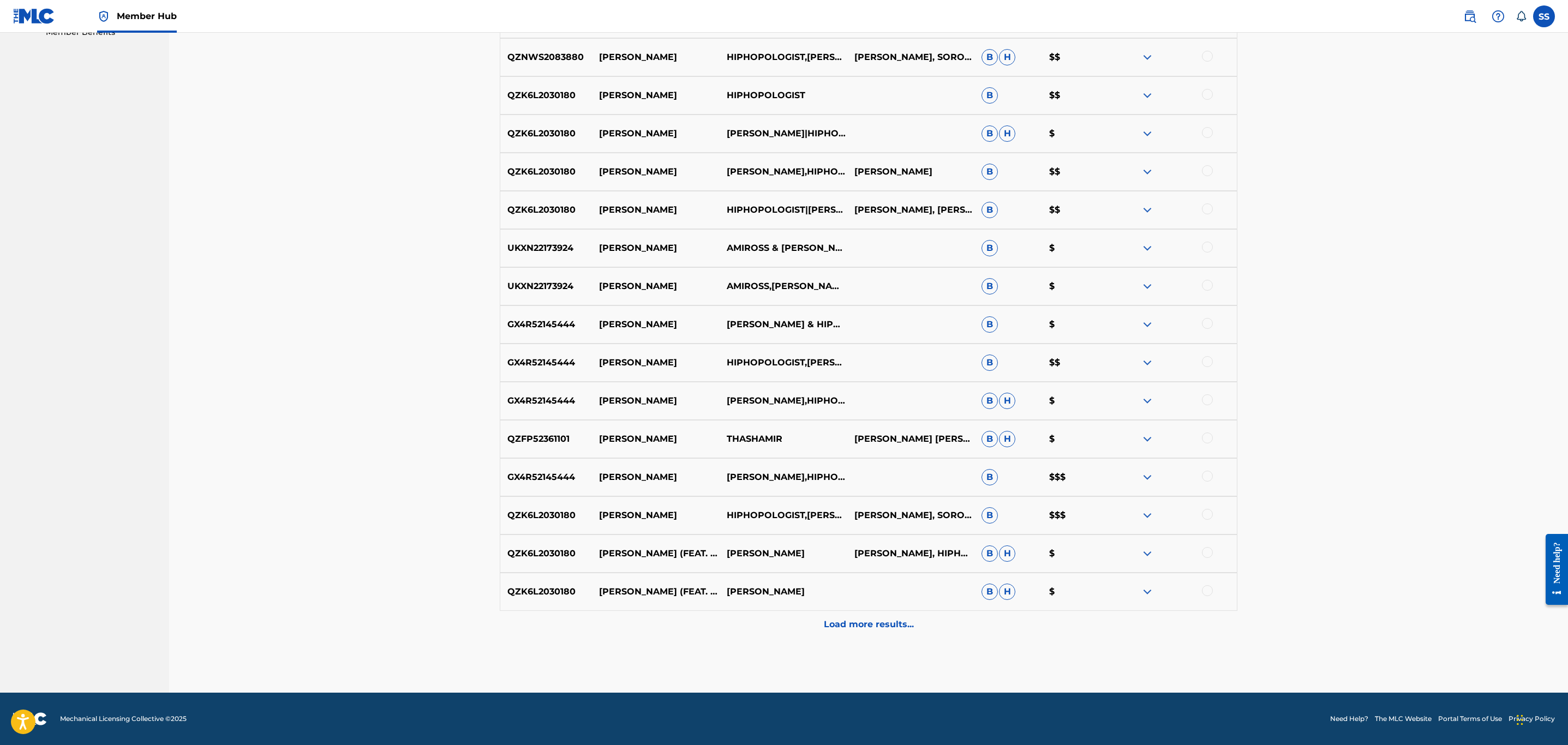
click at [848, 624] on p "Load more results..." at bounding box center [869, 625] width 90 height 13
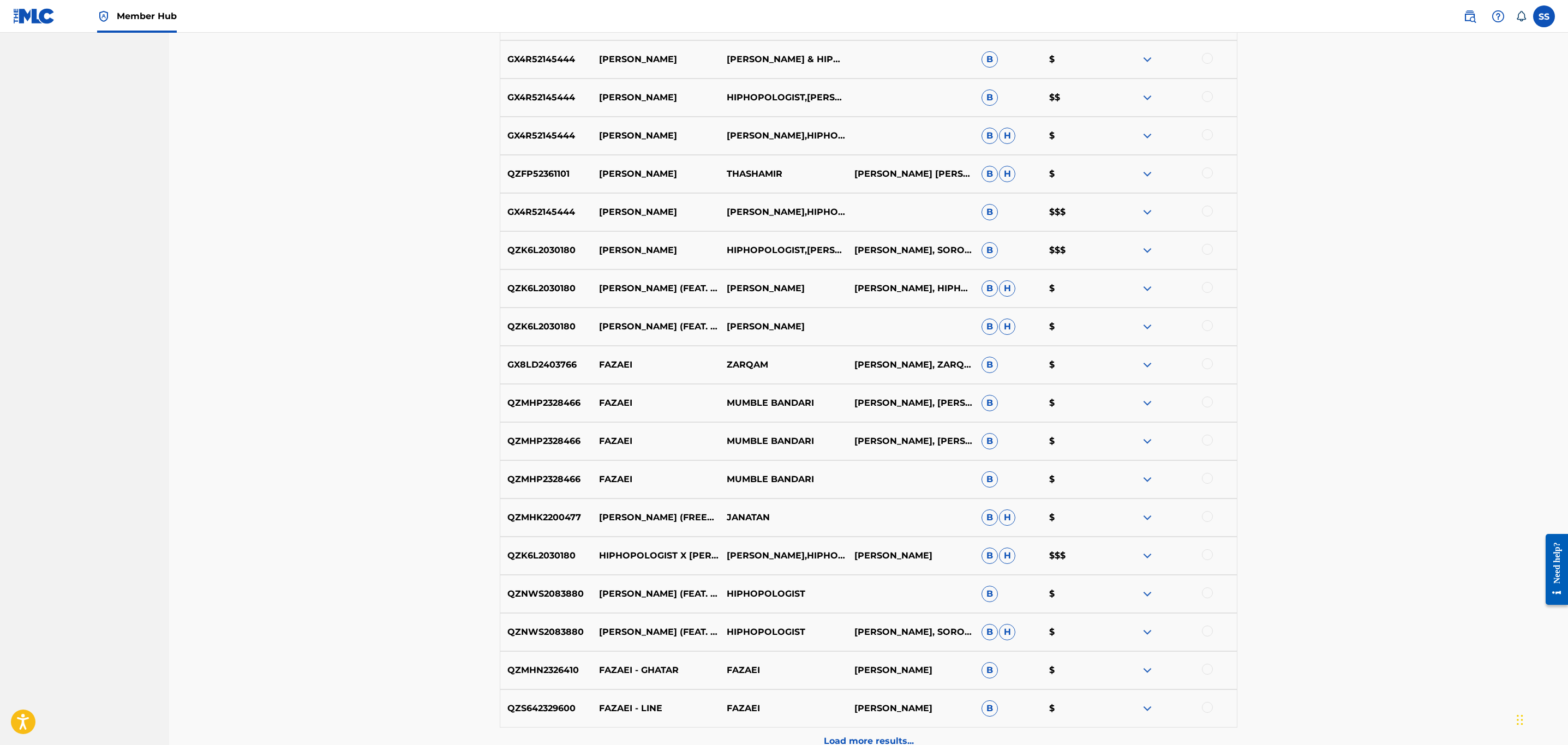
scroll to position [955, 0]
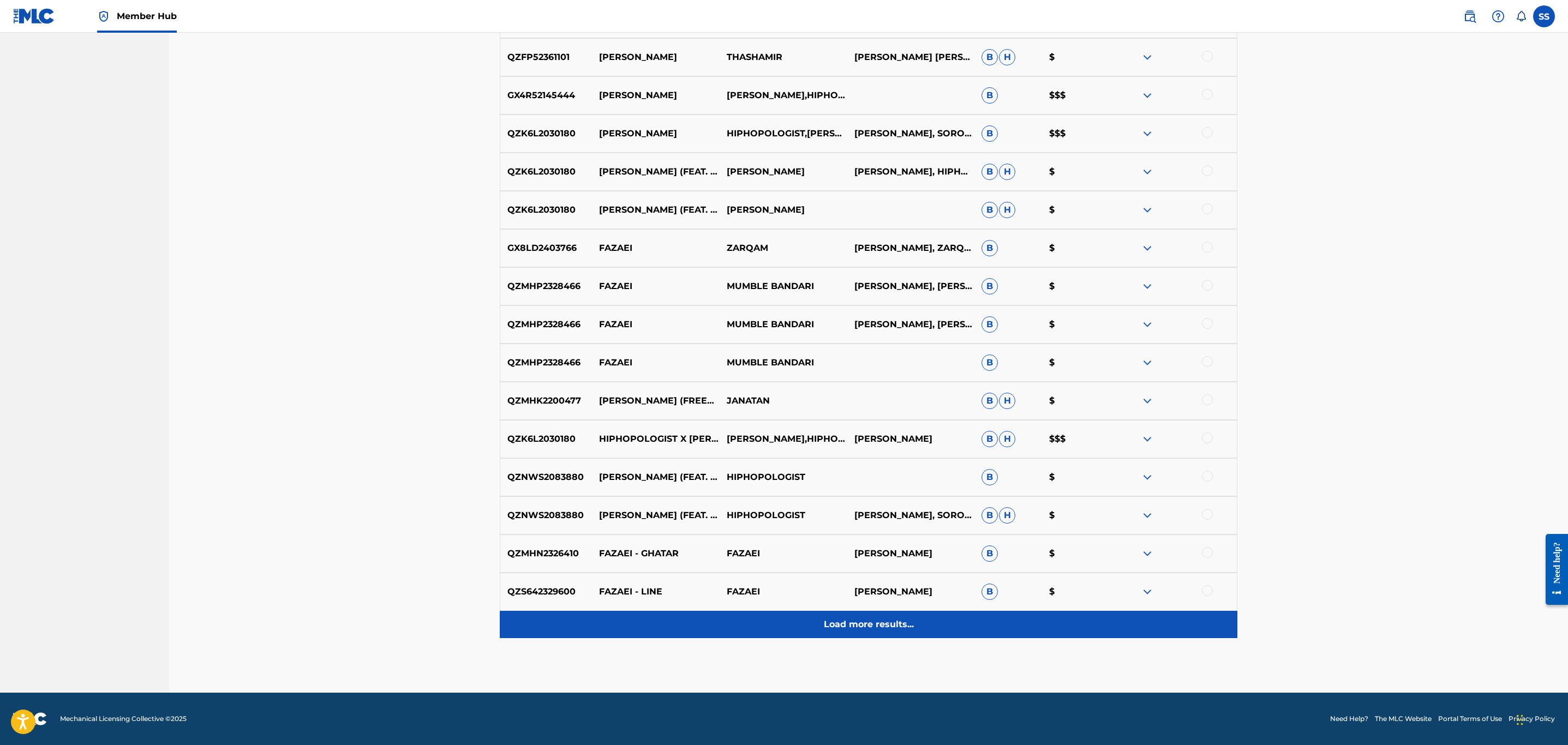
click at [893, 625] on p "Load more results..." at bounding box center [869, 625] width 90 height 13
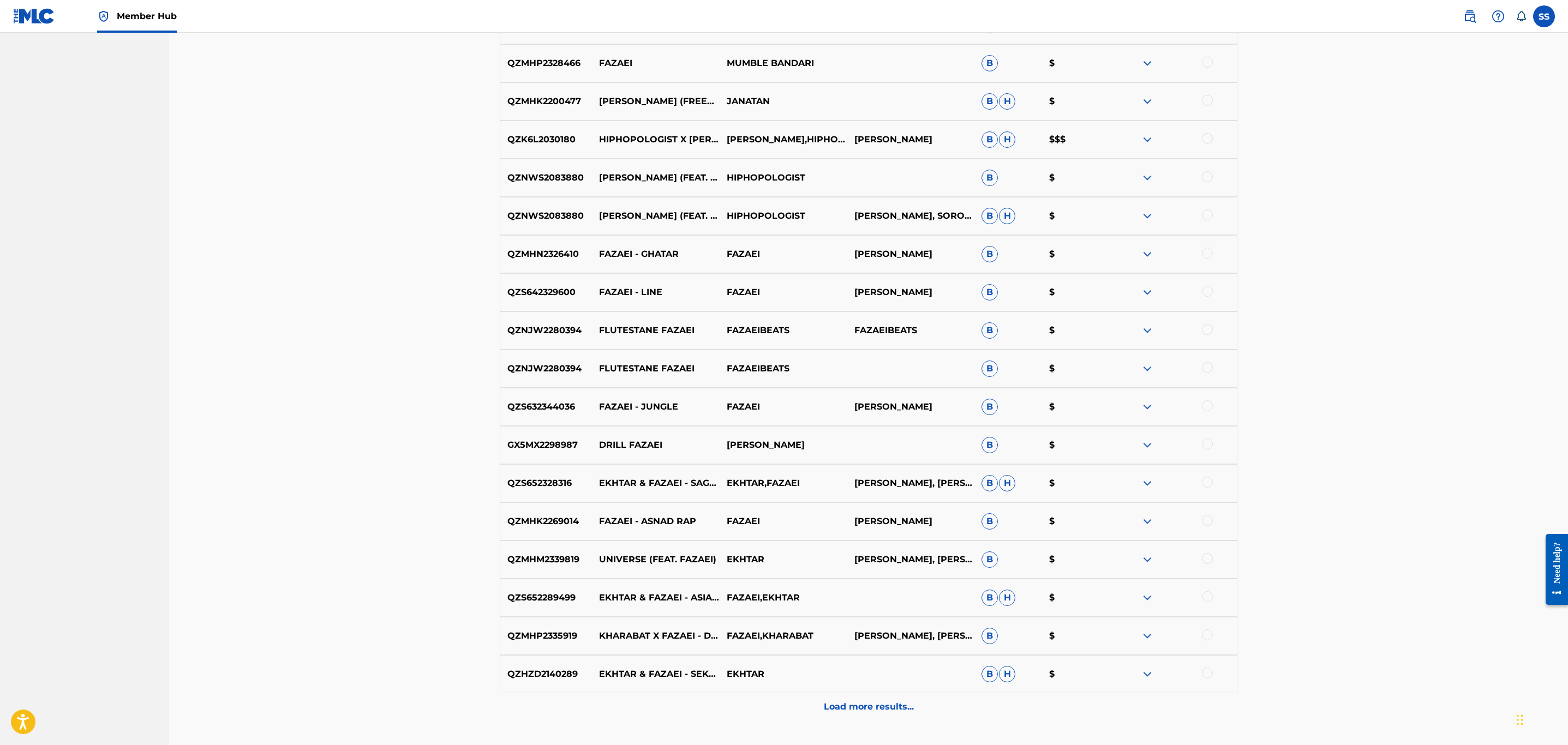
scroll to position [1172, 0]
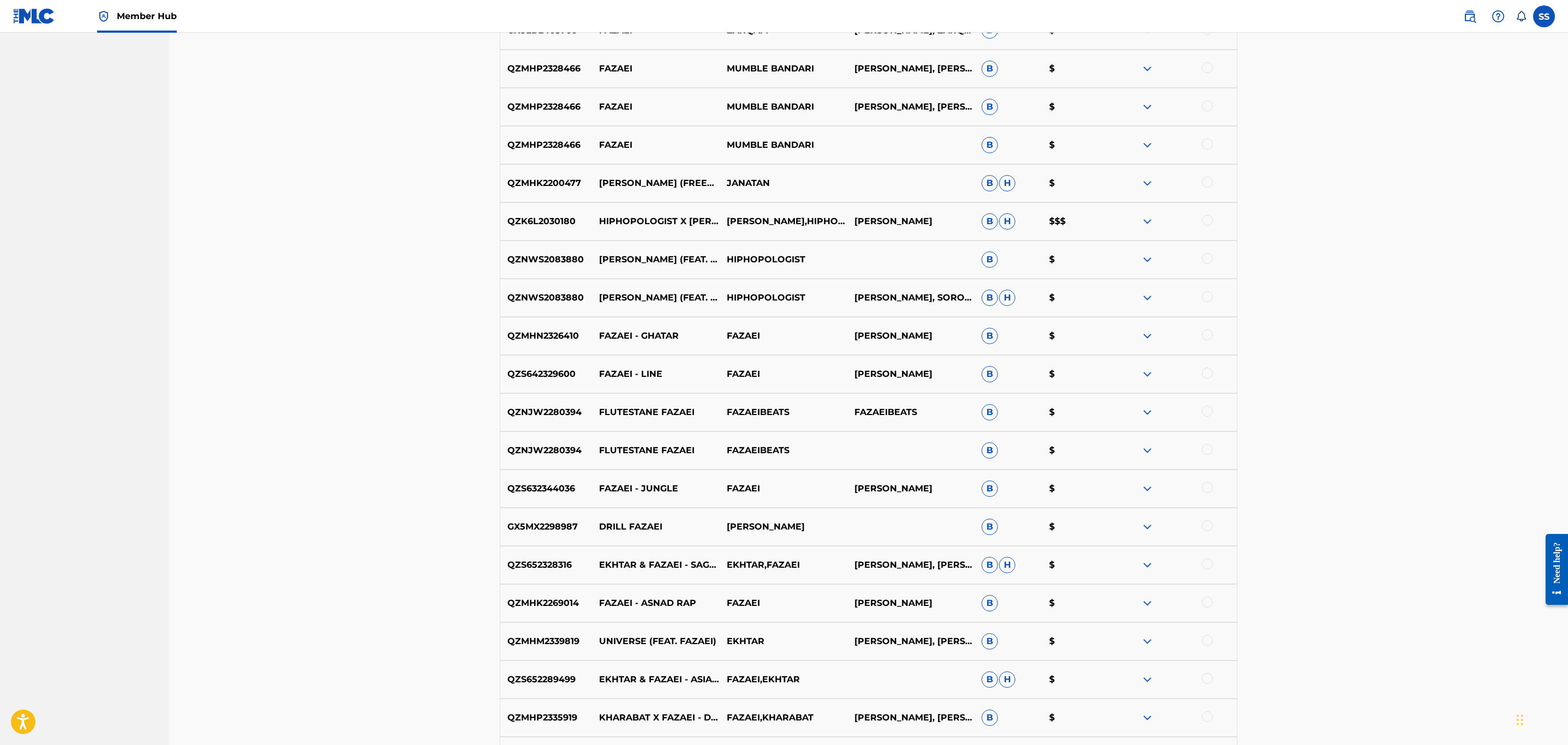
click at [1210, 293] on div at bounding box center [1208, 297] width 11 height 11
click at [1205, 257] on div at bounding box center [1208, 259] width 11 height 11
click at [1203, 220] on div at bounding box center [1208, 221] width 11 height 11
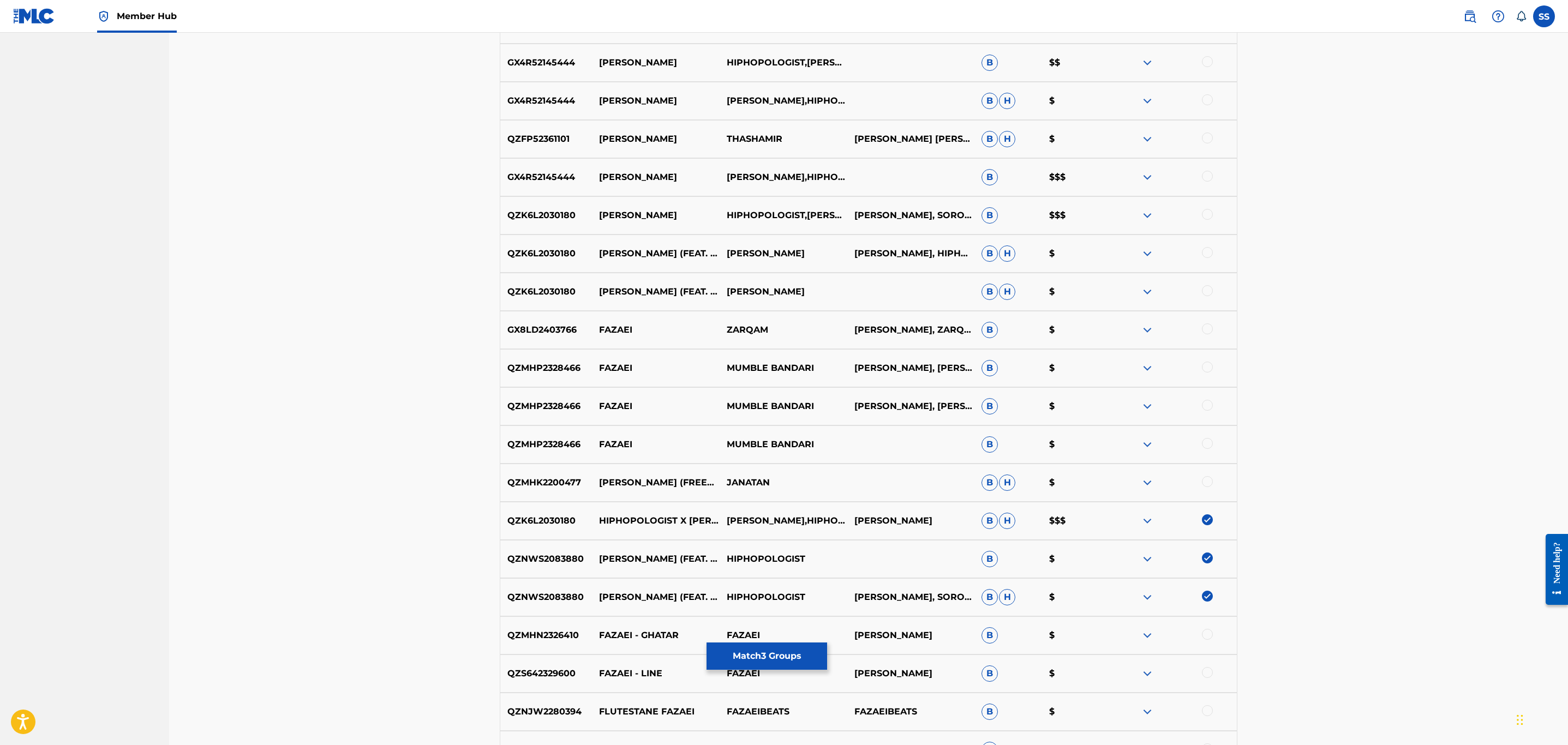
scroll to position [846, 0]
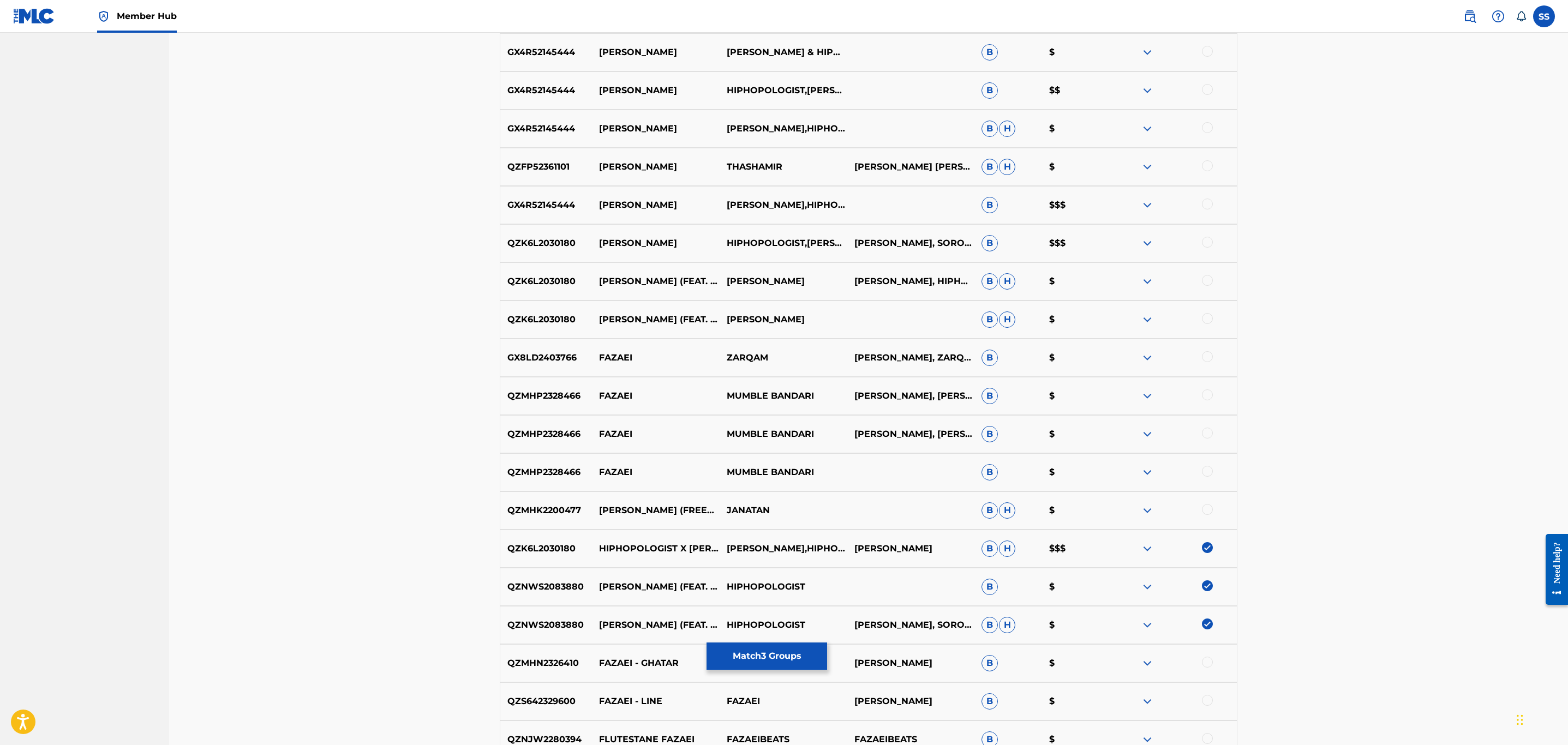
click at [1208, 316] on div at bounding box center [1208, 318] width 11 height 11
click at [1203, 283] on div at bounding box center [1208, 281] width 11 height 11
click at [1207, 245] on div at bounding box center [1208, 242] width 11 height 11
click at [1207, 209] on div at bounding box center [1208, 204] width 11 height 11
click at [1205, 167] on div at bounding box center [1208, 166] width 11 height 11
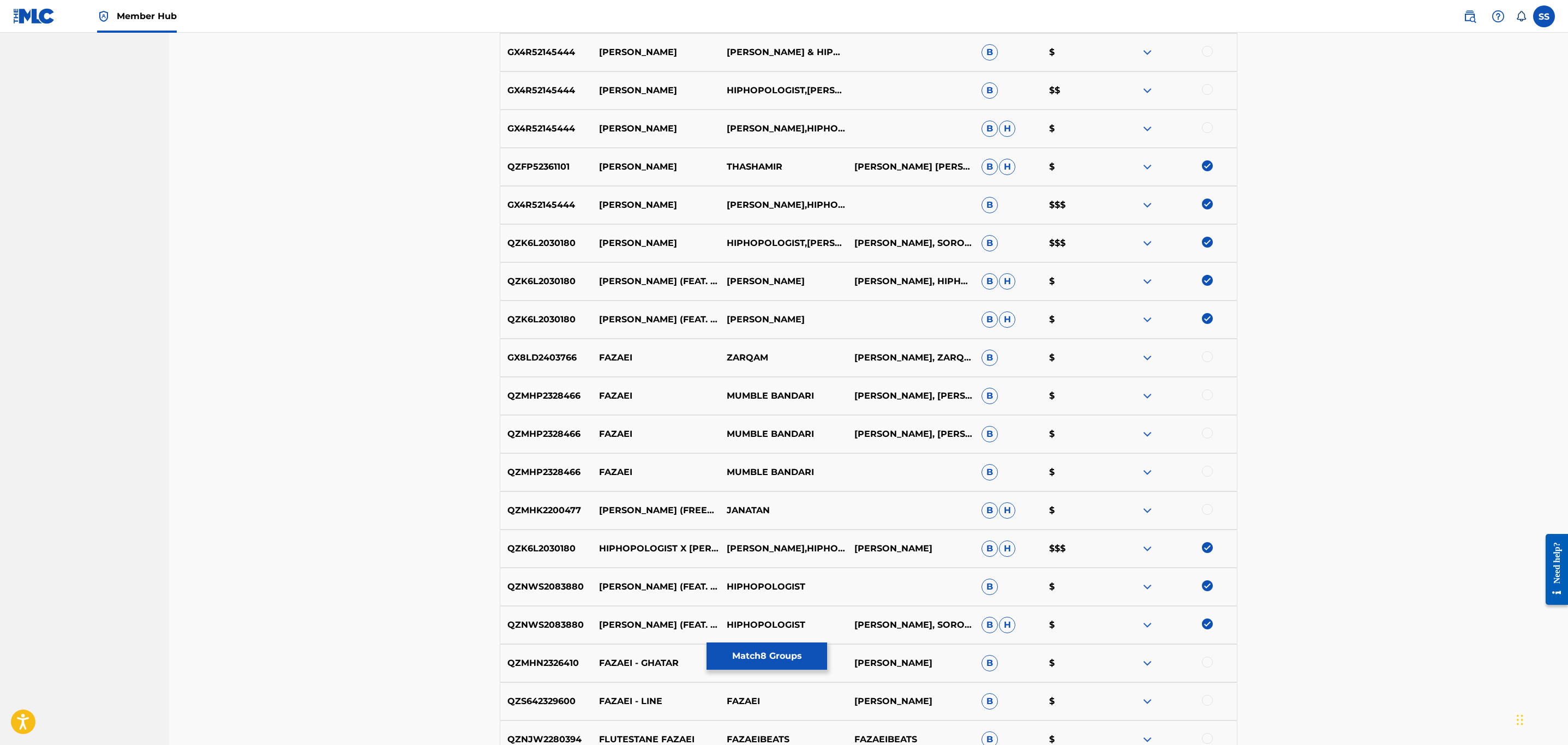
click at [1209, 131] on div at bounding box center [1208, 128] width 11 height 11
click at [1206, 90] on div at bounding box center [1208, 89] width 11 height 11
click at [1205, 51] on div at bounding box center [1208, 52] width 11 height 11
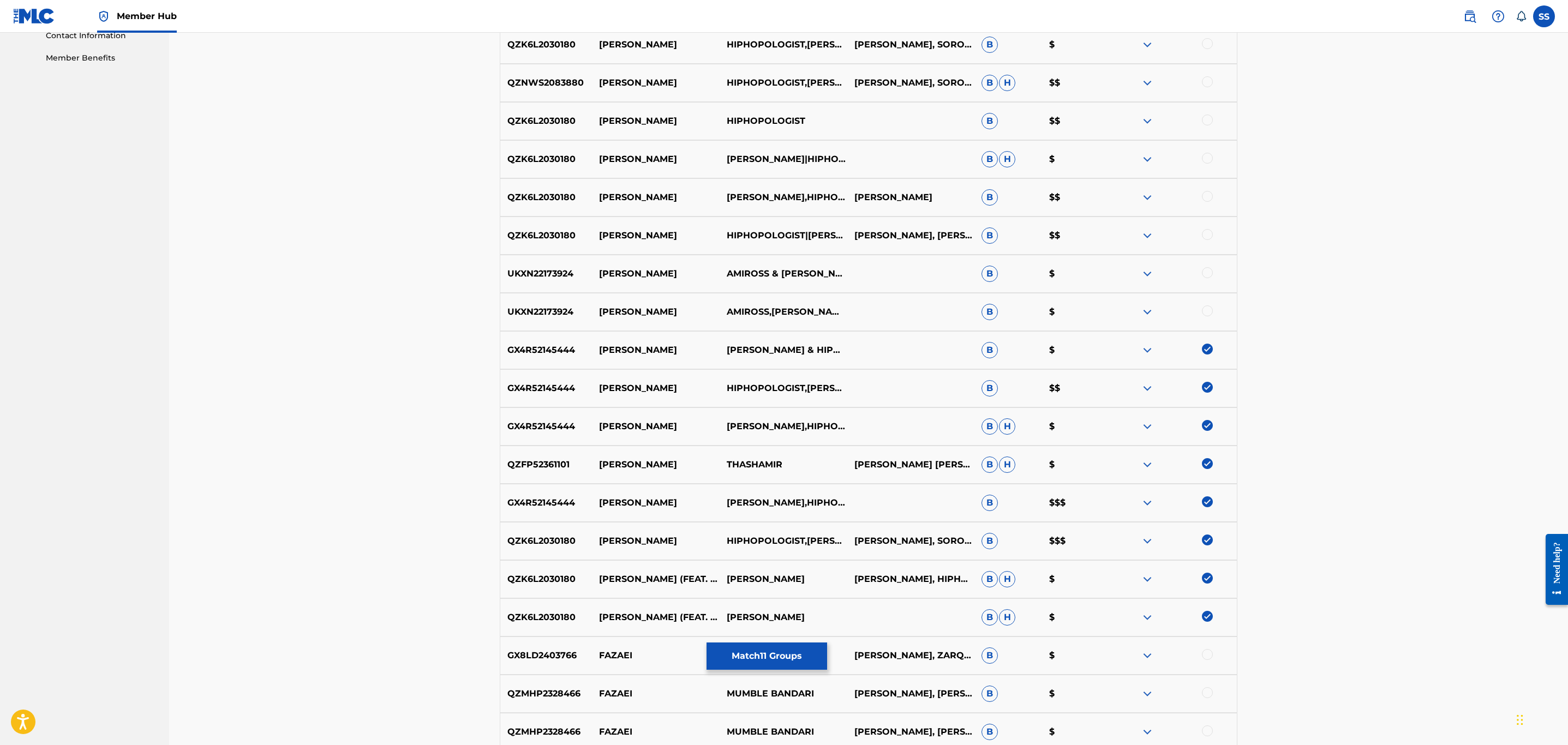
scroll to position [518, 0]
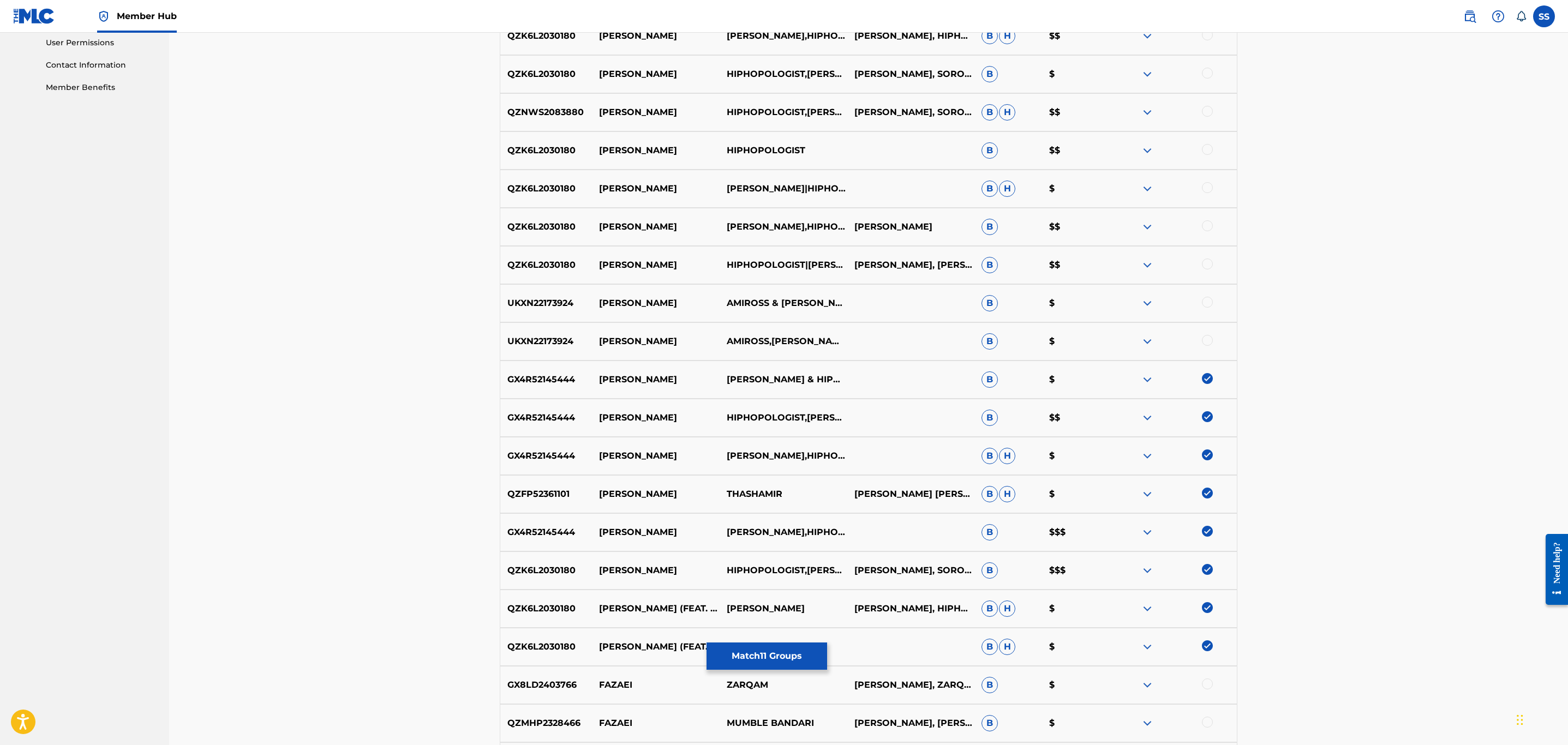
click at [1205, 336] on div at bounding box center [1208, 341] width 11 height 11
click at [1203, 493] on img at bounding box center [1208, 493] width 11 height 11
click at [1205, 339] on img at bounding box center [1208, 341] width 11 height 11
click at [1207, 380] on img at bounding box center [1208, 379] width 11 height 11
click at [1213, 261] on div at bounding box center [1173, 265] width 128 height 13
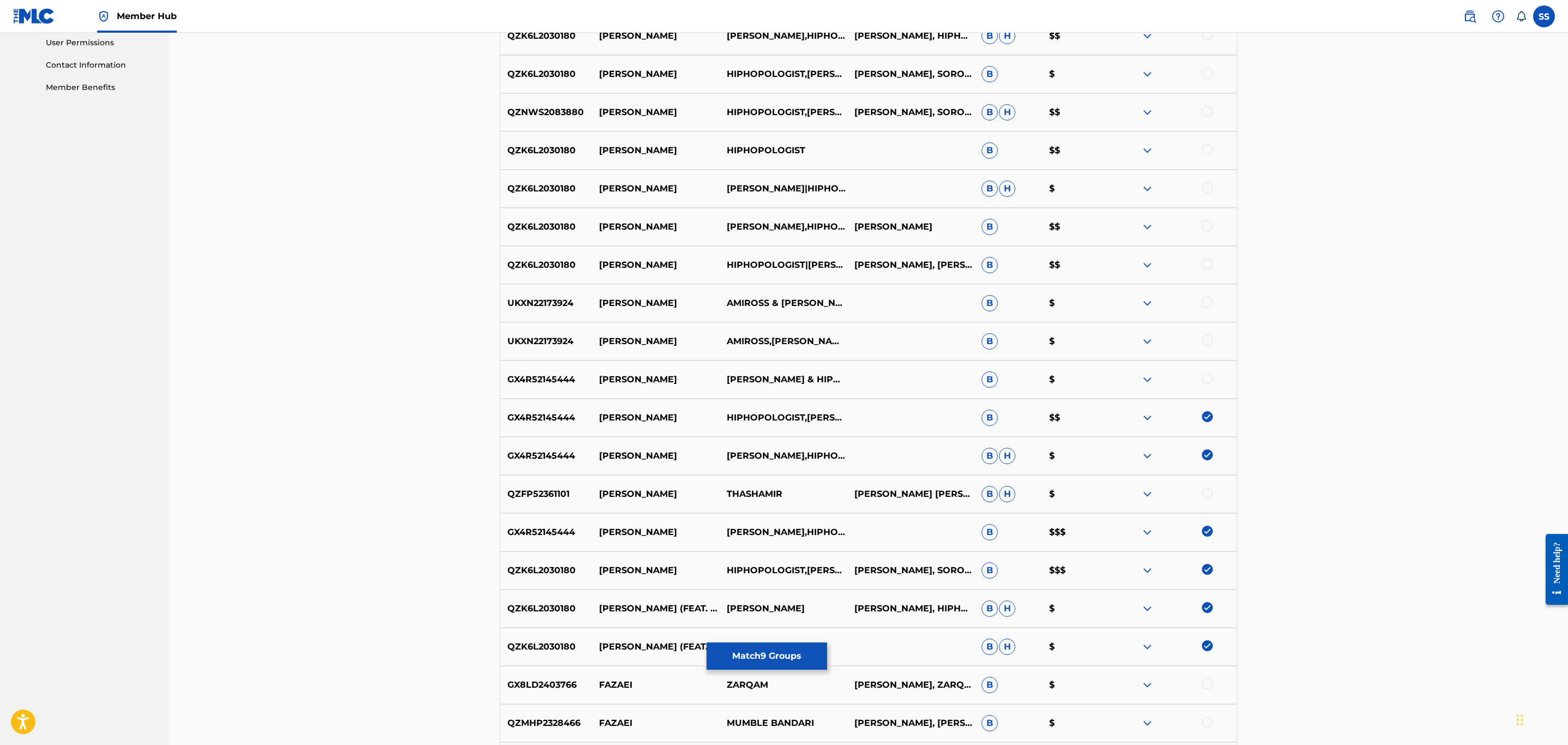
click at [1203, 265] on div at bounding box center [1208, 264] width 11 height 11
click at [1205, 224] on div at bounding box center [1208, 226] width 11 height 11
click at [1209, 187] on div at bounding box center [1208, 188] width 11 height 11
click at [1203, 150] on div at bounding box center [1208, 149] width 11 height 11
click at [1209, 116] on div at bounding box center [1208, 112] width 11 height 11
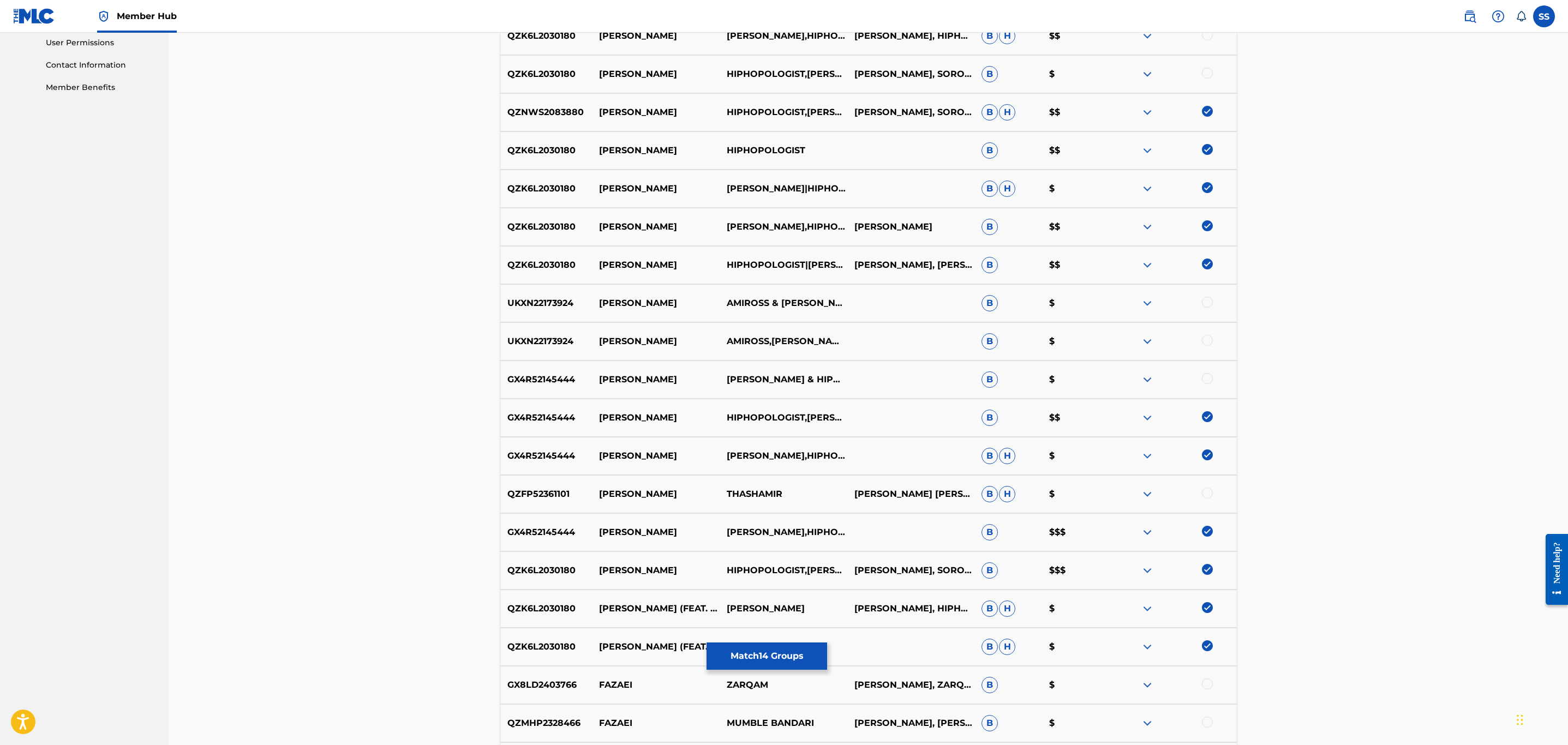
click at [1210, 73] on div at bounding box center [1208, 73] width 11 height 11
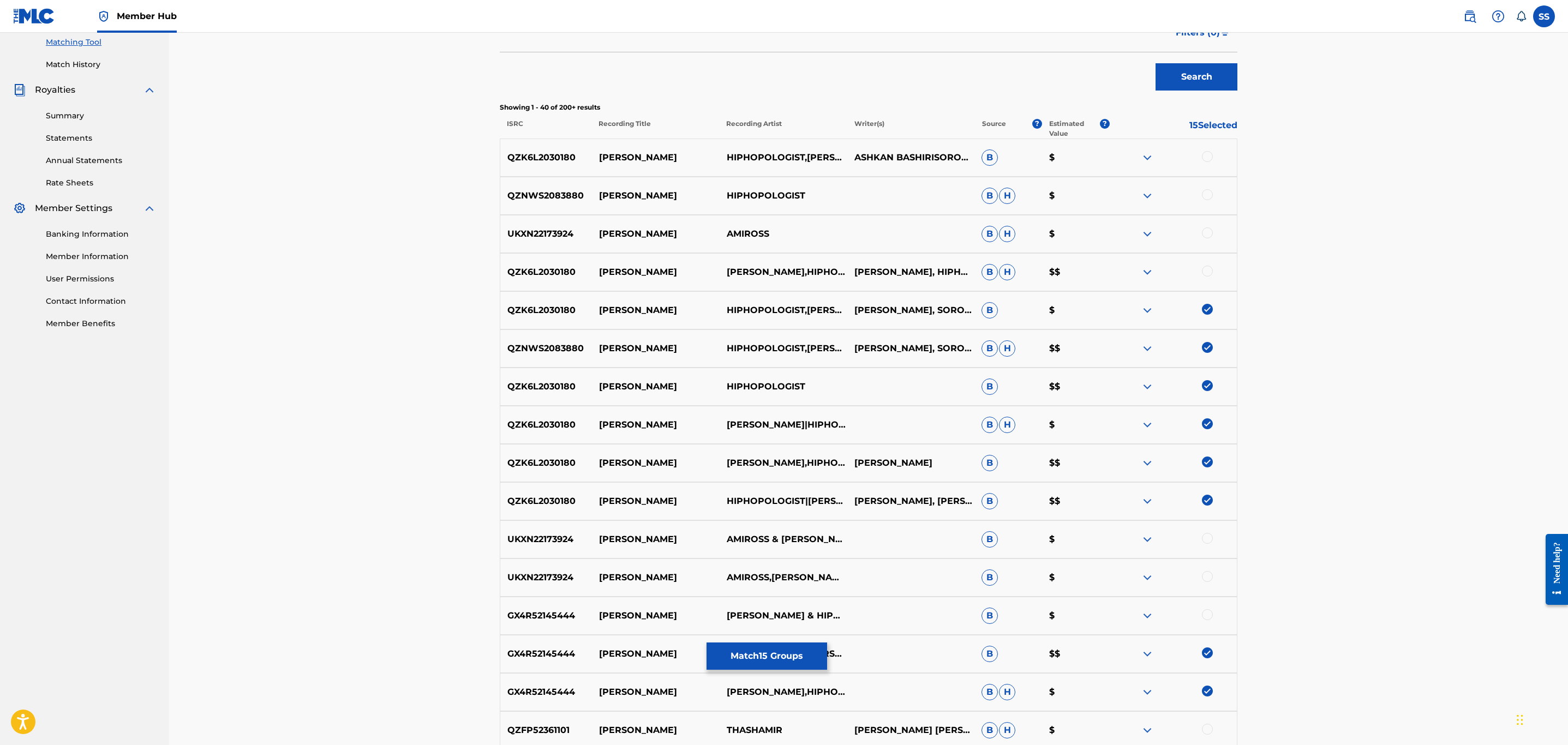
scroll to position [272, 0]
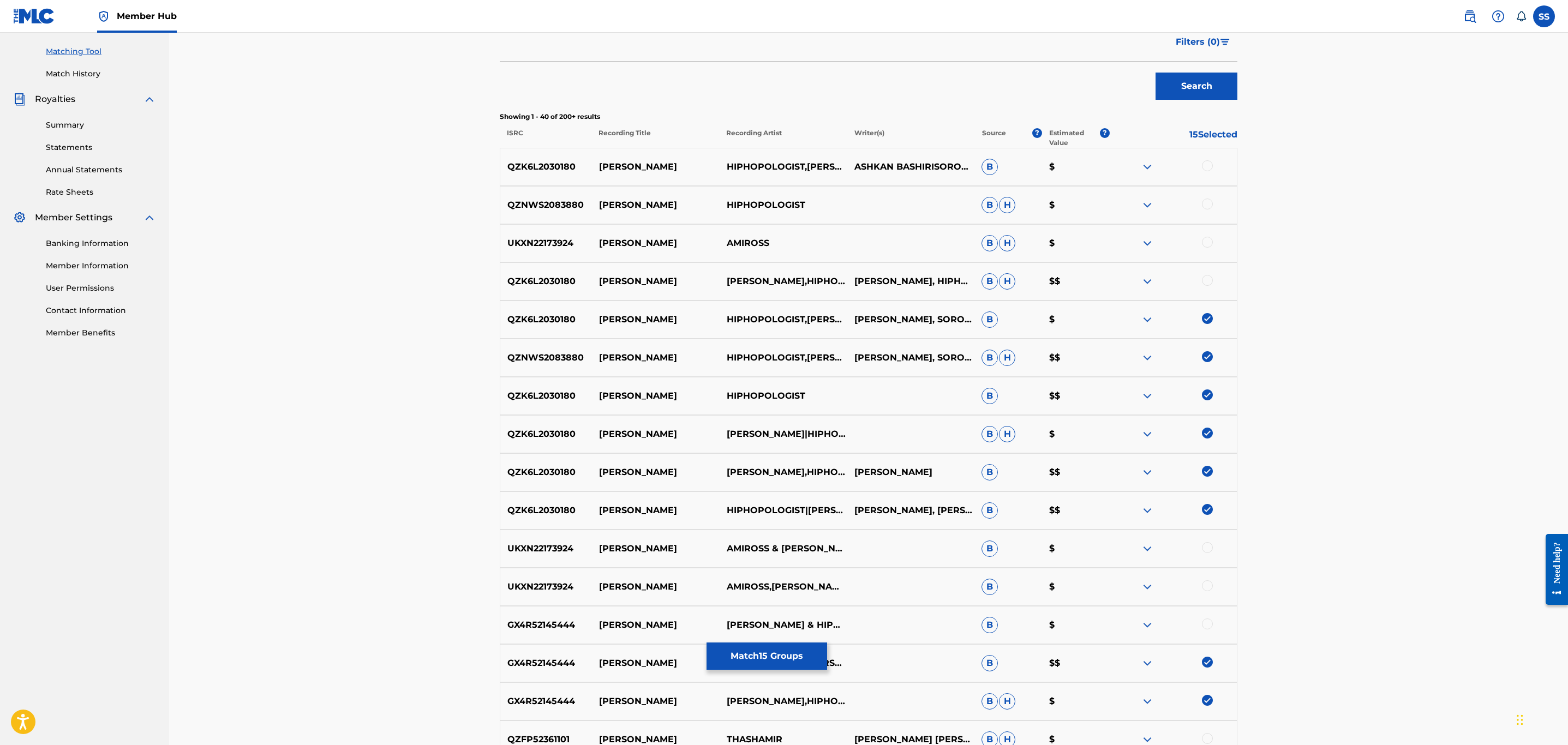
click at [1208, 279] on div at bounding box center [1208, 281] width 11 height 11
click at [1206, 205] on div at bounding box center [1208, 204] width 11 height 11
click at [1207, 164] on div at bounding box center [1208, 166] width 11 height 11
click at [734, 652] on button "Match 18 Groups" at bounding box center [767, 656] width 120 height 27
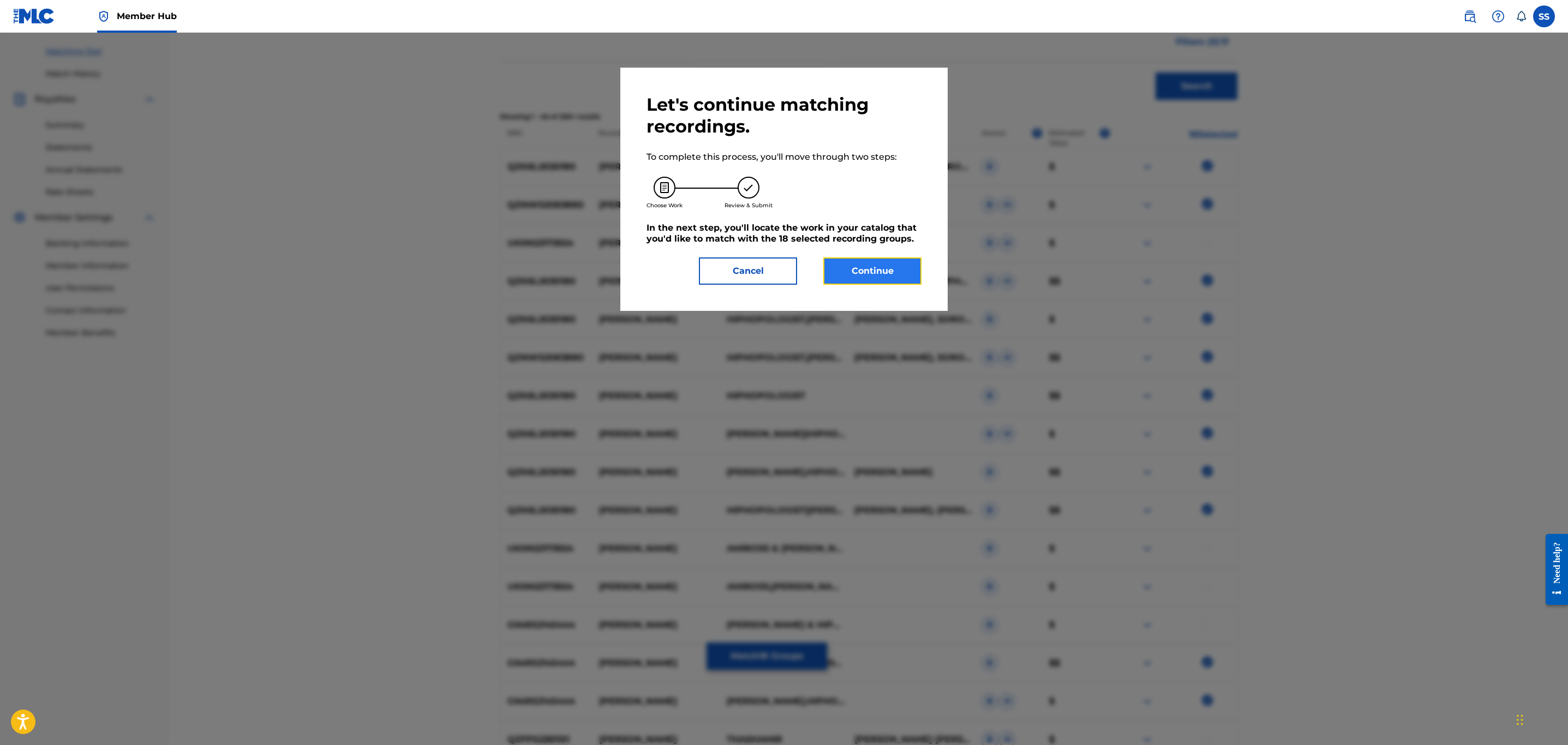
click at [859, 278] on button "Continue" at bounding box center [873, 271] width 99 height 27
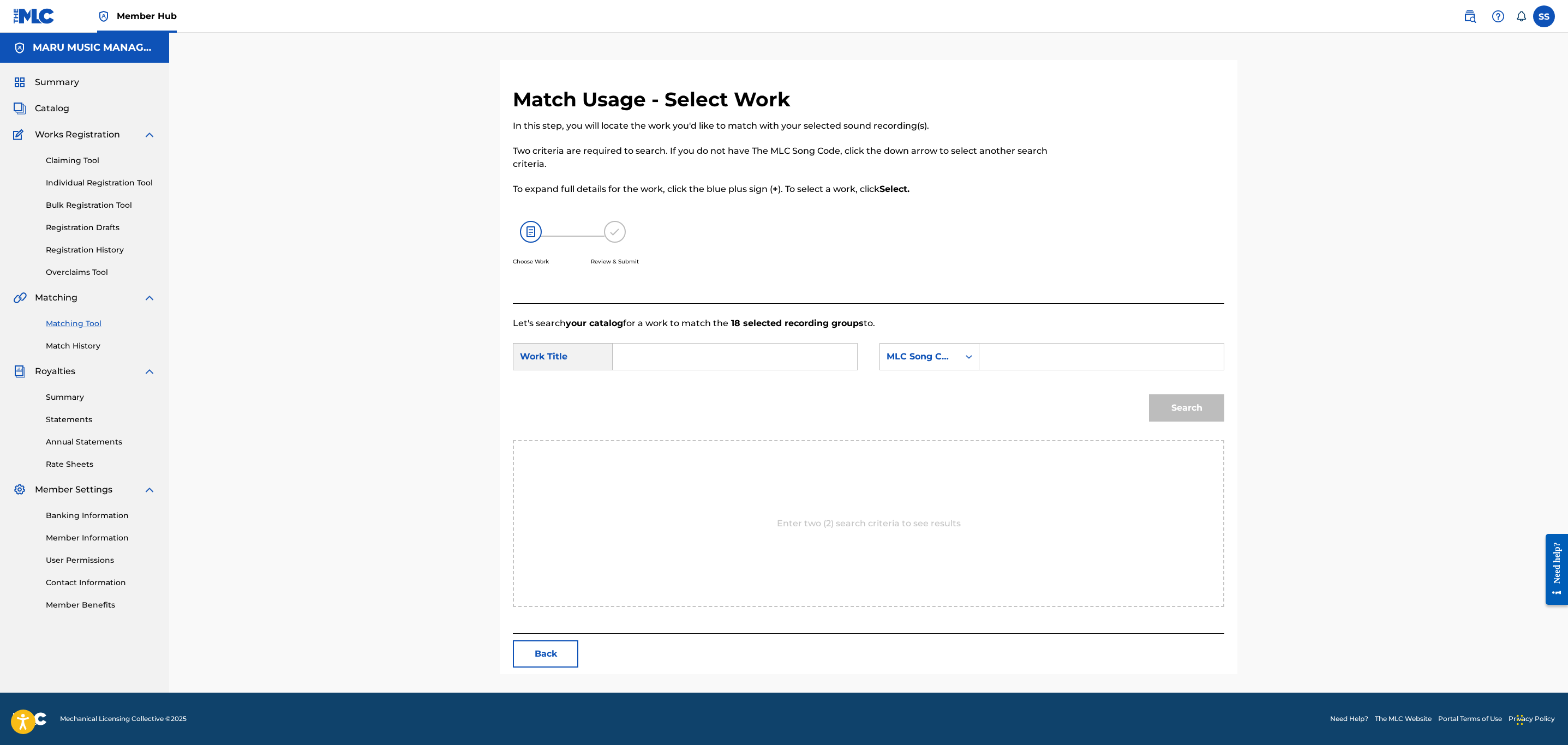
scroll to position [0, 0]
click at [649, 339] on form "SearchWithCriteria305eb68d-704c-4b62-a8c3-bb7faceb879d Work Title SearchWithCri…" at bounding box center [868, 384] width 711 height 110
click at [644, 353] on input "Search Form" at bounding box center [735, 357] width 225 height 26
type input "[PERSON_NAME]"
click at [968, 340] on form "SearchWithCriteria305eb68d-704c-4b62-a8c3-bb7faceb879d Work Title [PERSON_NAME]…" at bounding box center [868, 384] width 711 height 110
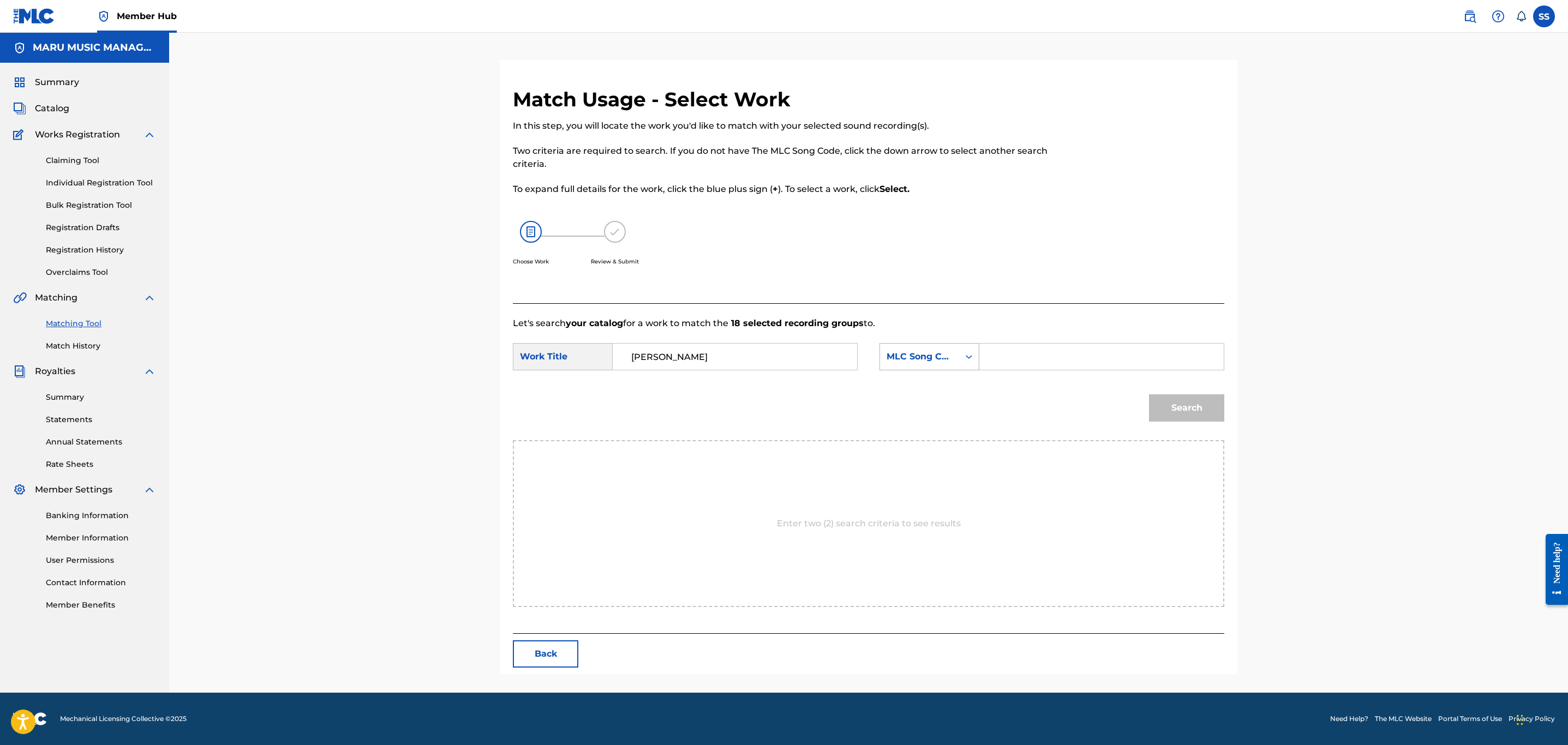
click at [950, 355] on div "MLC Song Code" at bounding box center [920, 357] width 66 height 13
click at [932, 383] on div "Writer Name" at bounding box center [929, 383] width 99 height 27
click at [1005, 349] on input "Search Form" at bounding box center [1102, 357] width 225 height 26
type input "valizadeh"
click at [1149, 395] on button "Search" at bounding box center [1187, 408] width 75 height 27
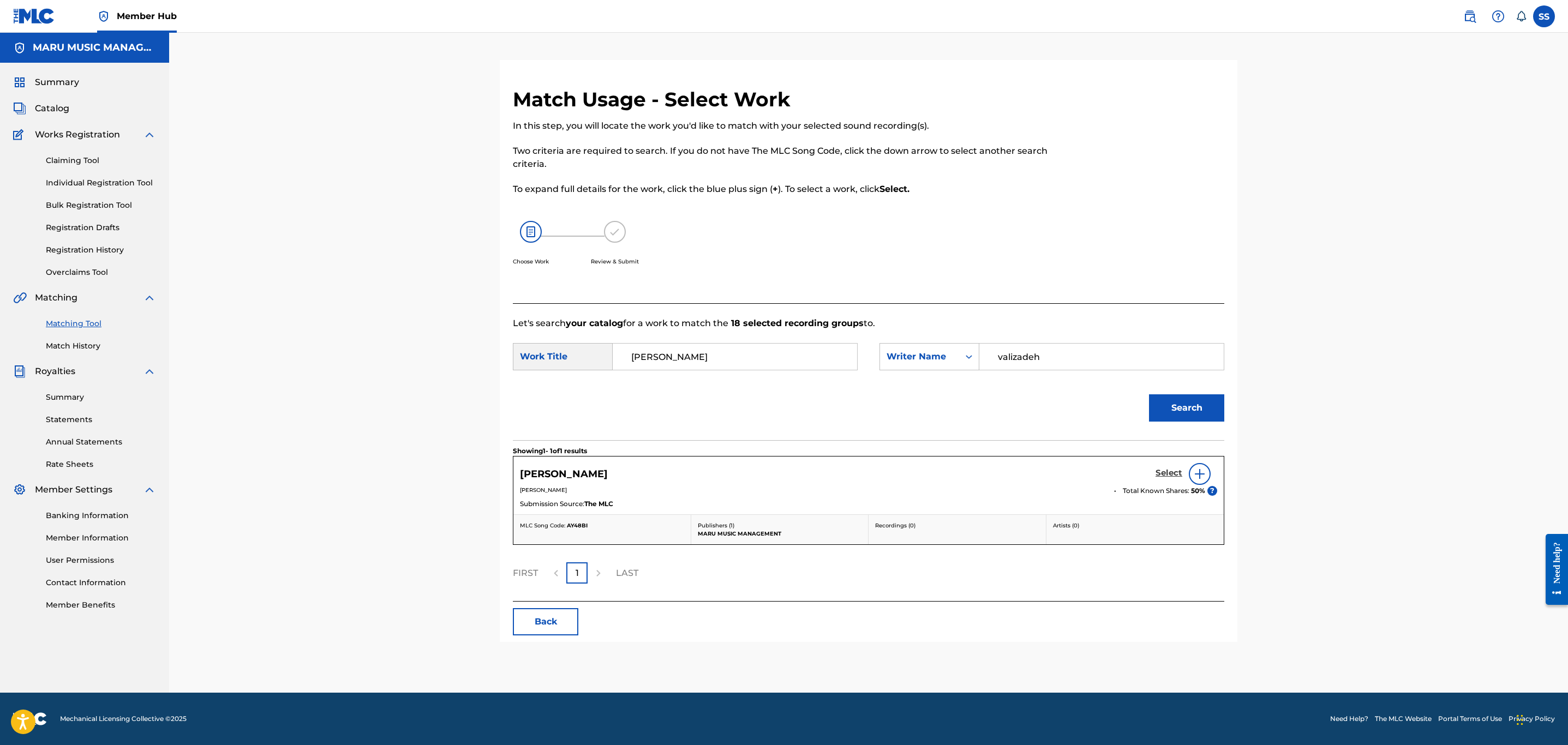
click at [1171, 475] on h5 "Select" at bounding box center [1169, 473] width 26 height 10
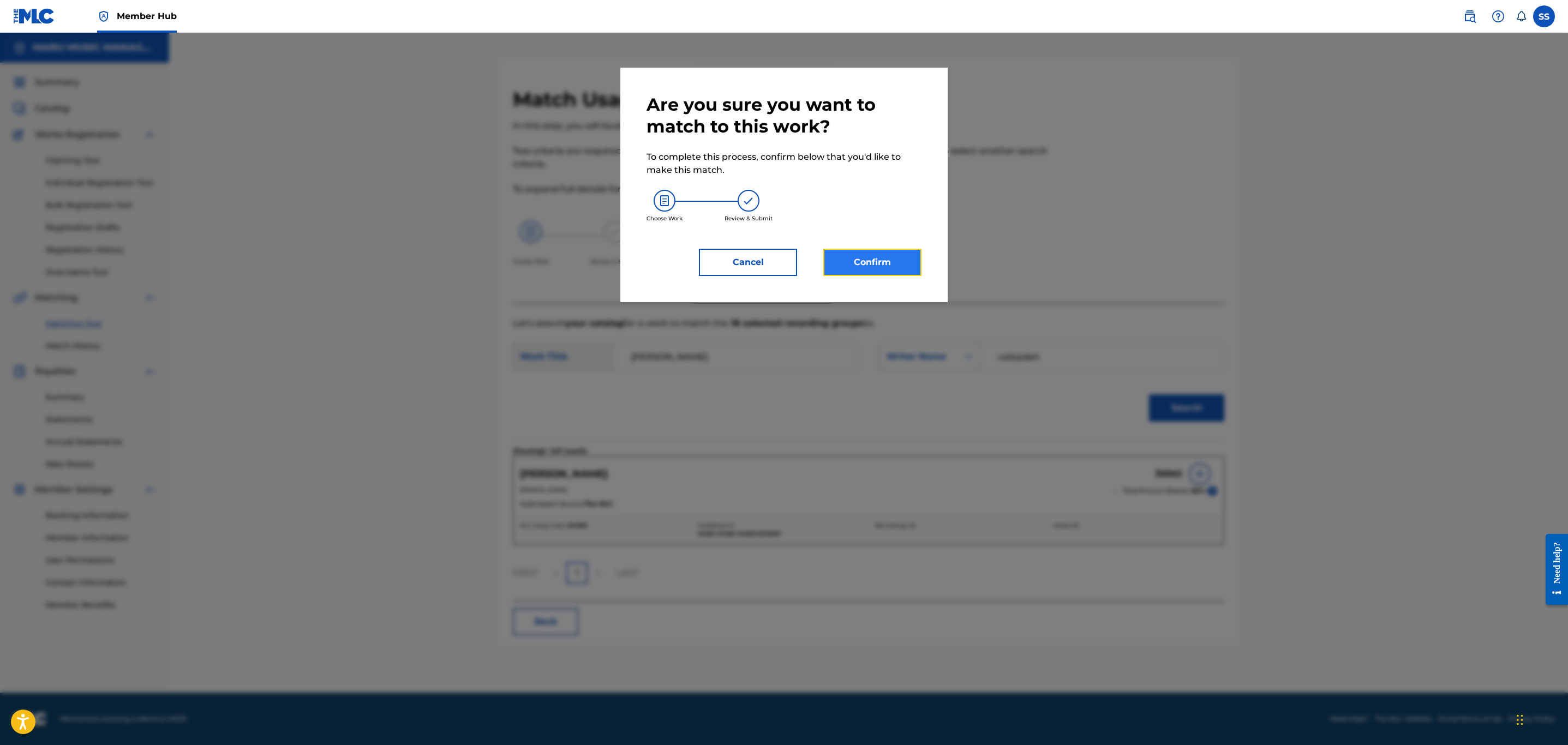
click at [846, 268] on button "Confirm" at bounding box center [873, 262] width 99 height 27
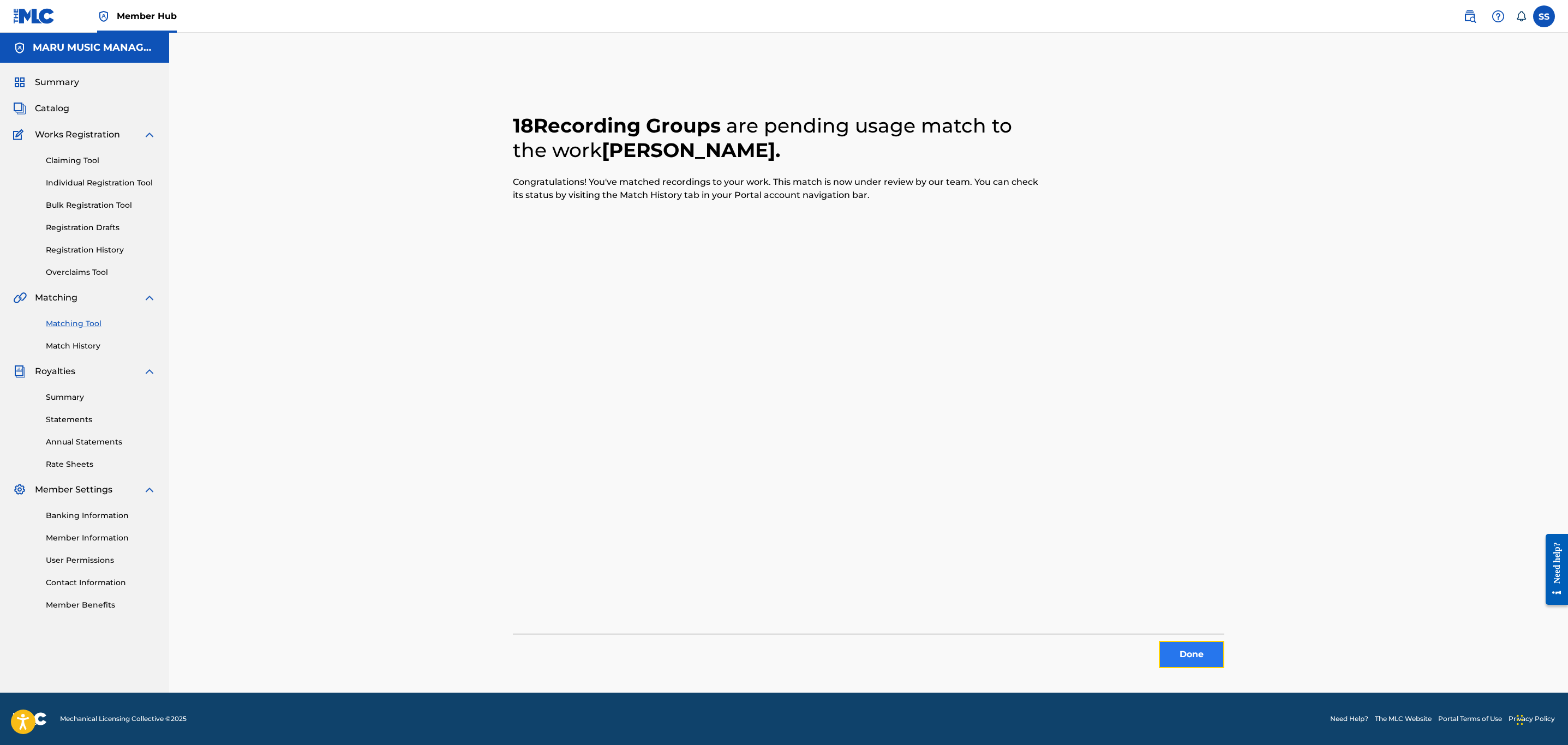
click at [1209, 646] on button "Done" at bounding box center [1192, 655] width 66 height 27
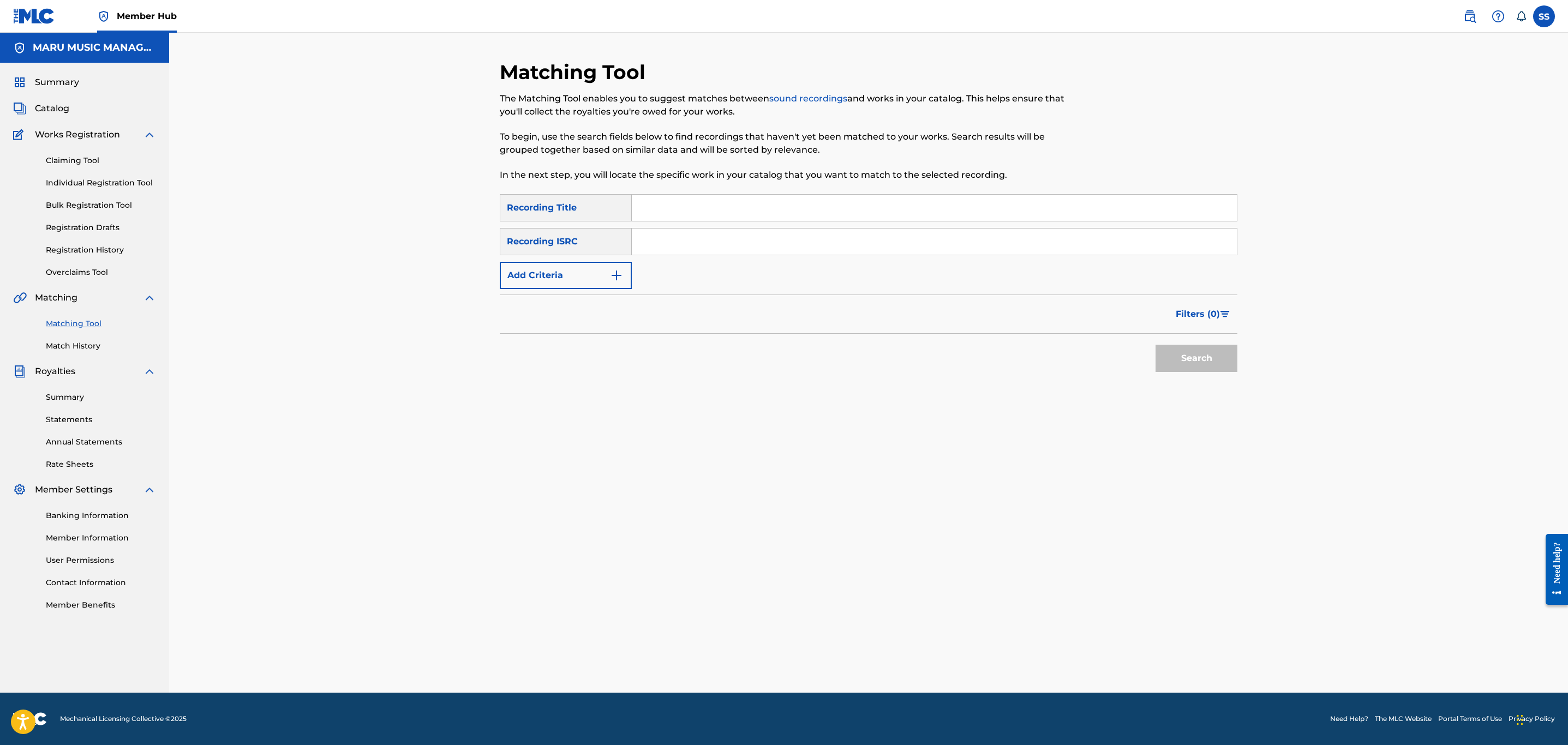
click at [710, 213] on input "Search Form" at bounding box center [935, 208] width 605 height 26
type input "[PERSON_NAME] skit"
click at [1156, 345] on button "Search" at bounding box center [1196, 358] width 82 height 27
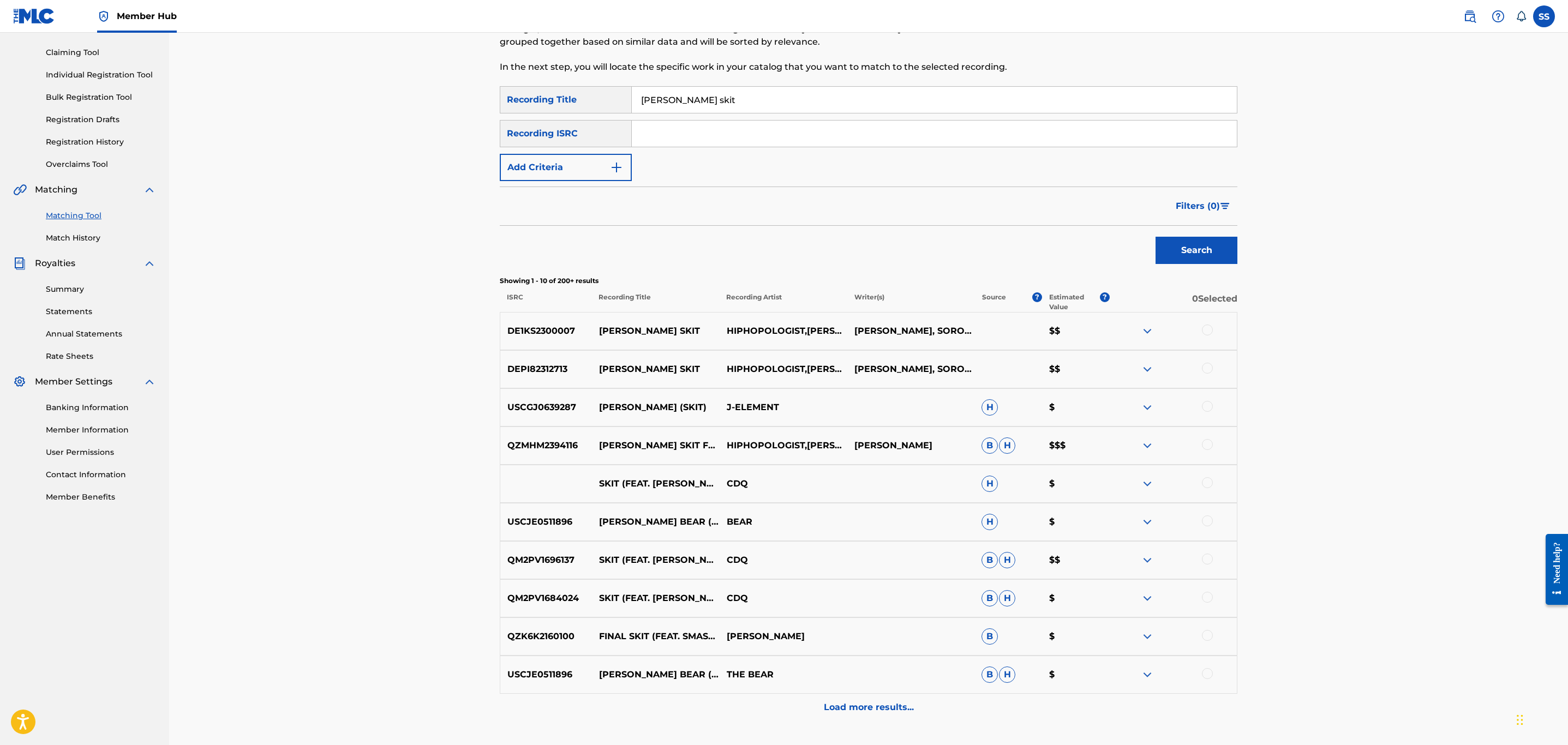
scroll to position [191, 0]
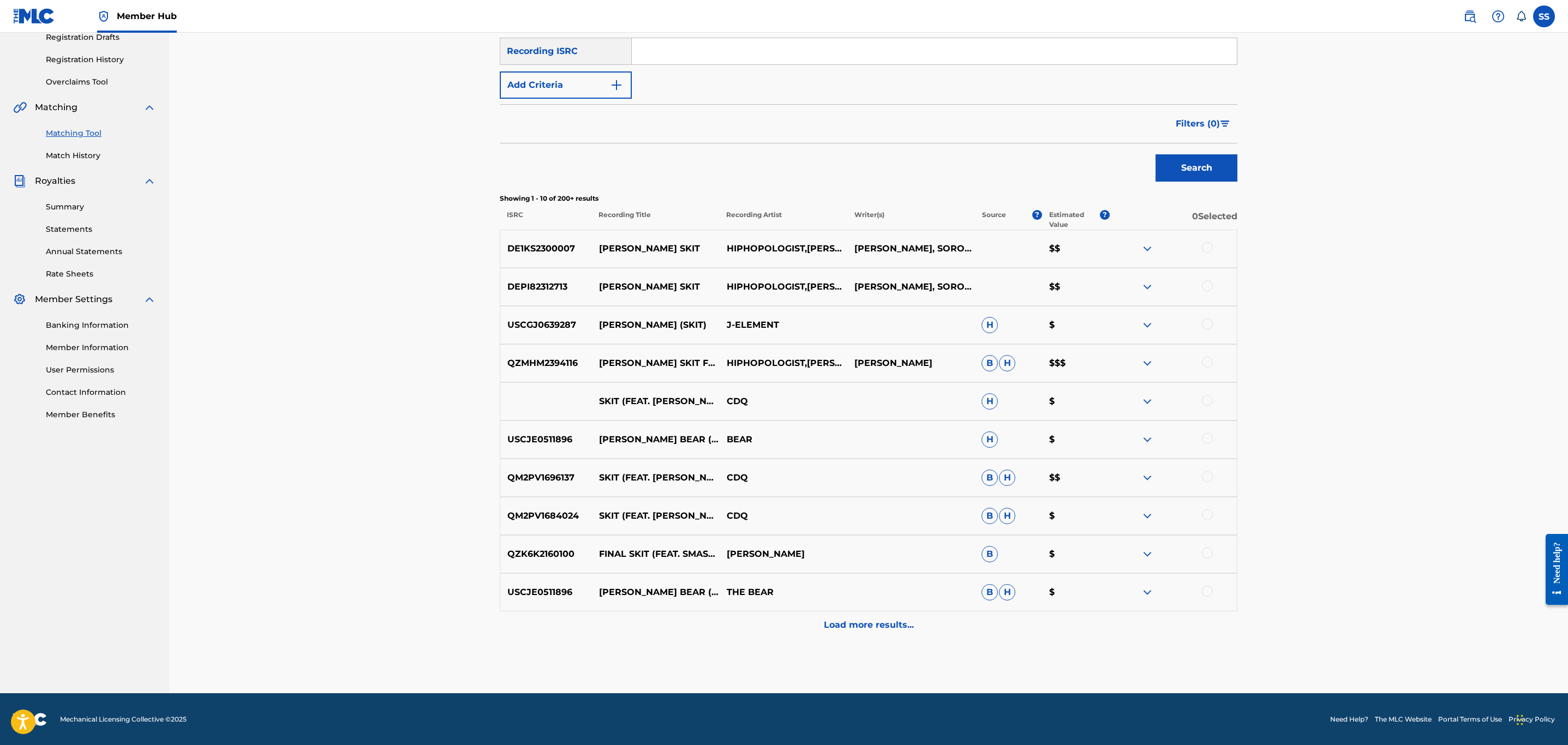
click at [1207, 246] on div at bounding box center [1208, 248] width 11 height 11
click at [1202, 281] on div at bounding box center [1173, 287] width 128 height 13
click at [1203, 284] on div at bounding box center [1208, 287] width 11 height 11
click at [1206, 365] on div at bounding box center [1208, 363] width 11 height 11
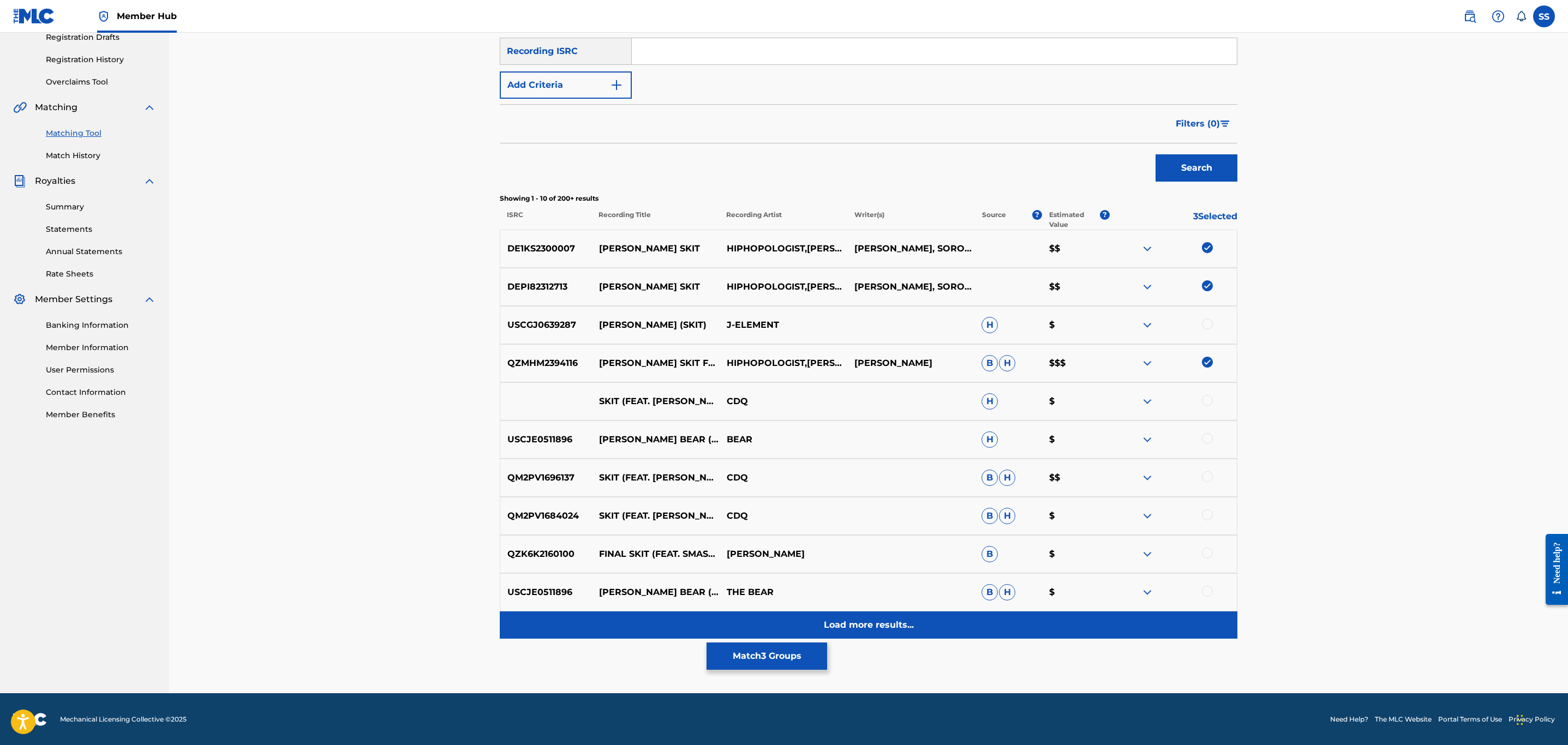
click at [875, 634] on div "Load more results..." at bounding box center [868, 625] width 737 height 27
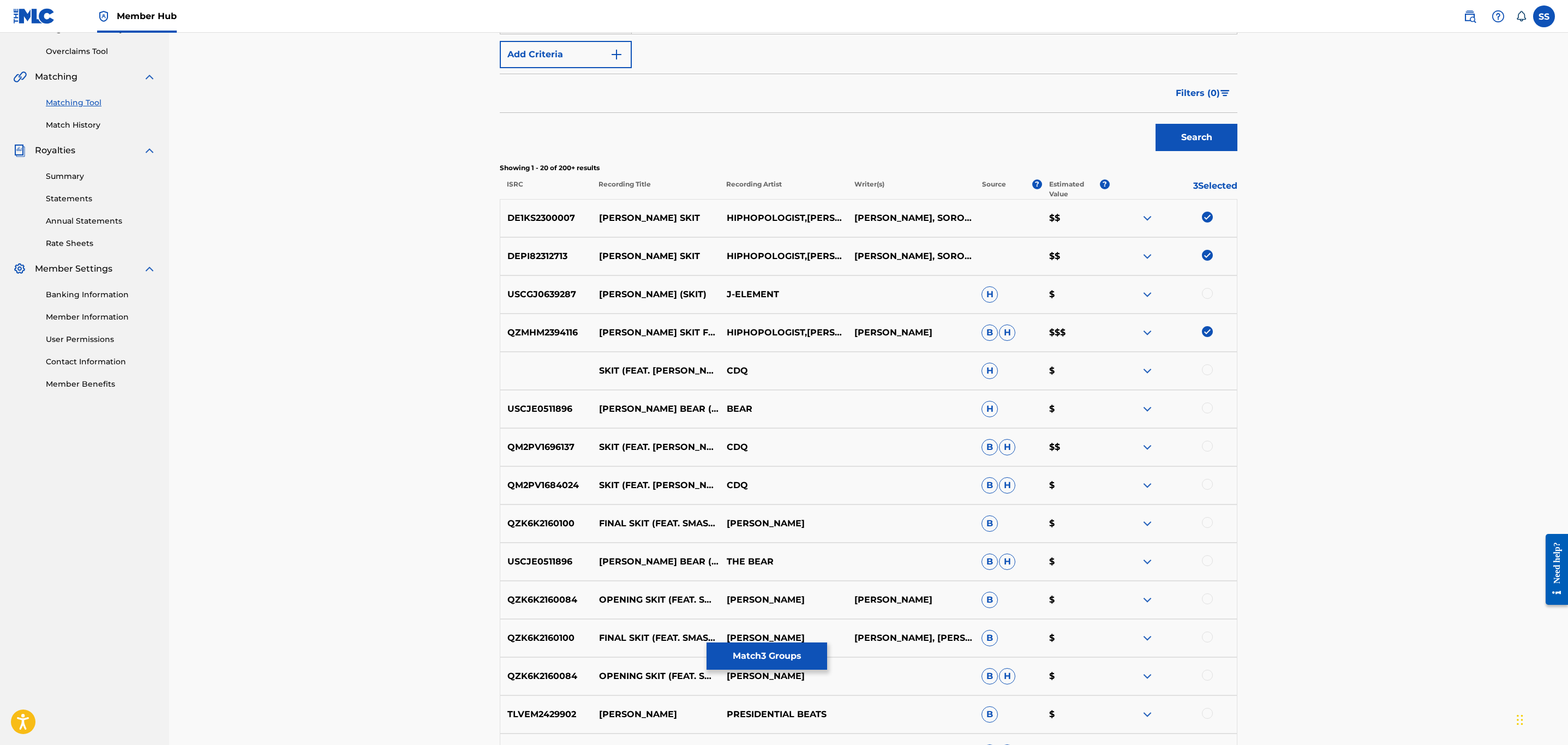
scroll to position [573, 0]
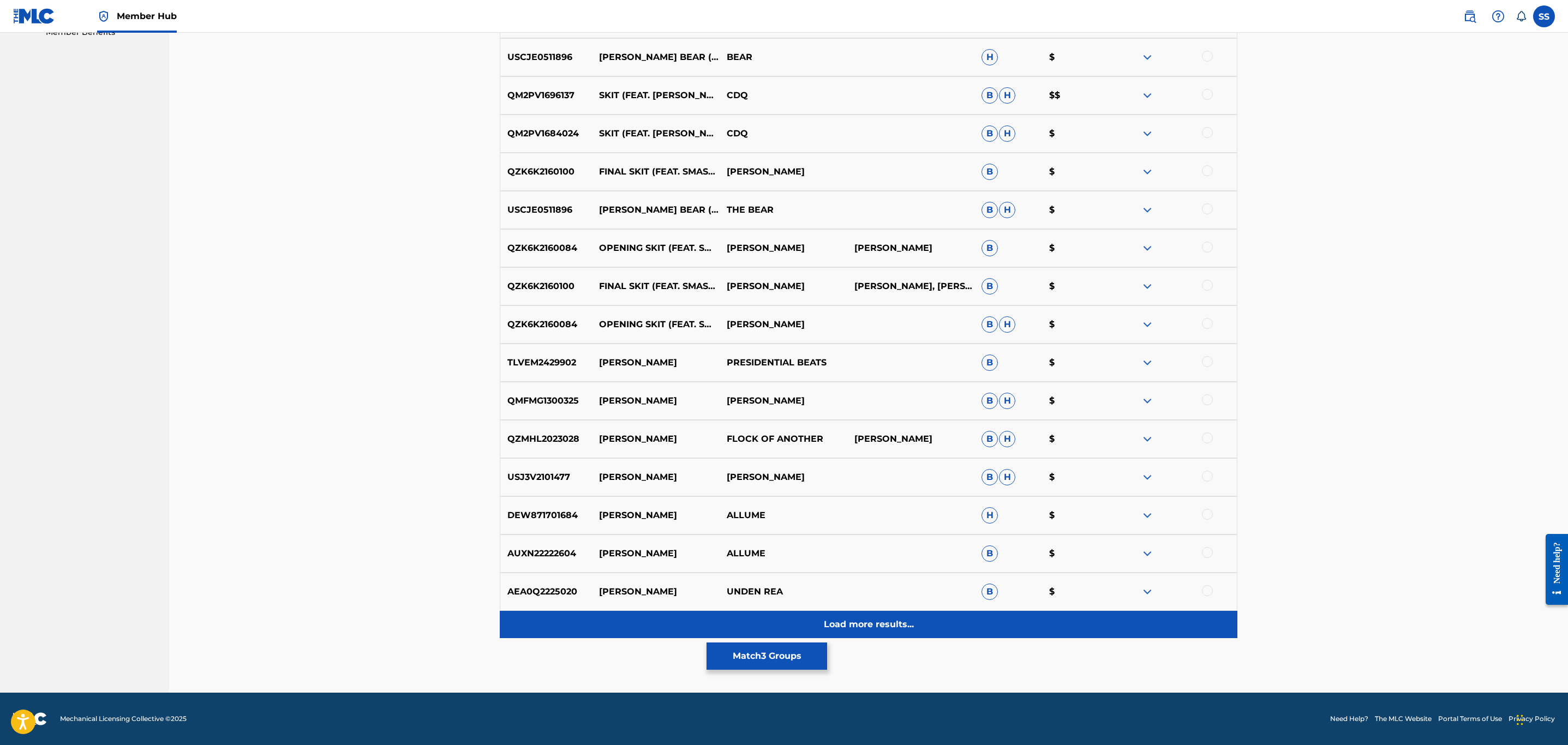
click at [853, 619] on p "Load more results..." at bounding box center [869, 625] width 90 height 13
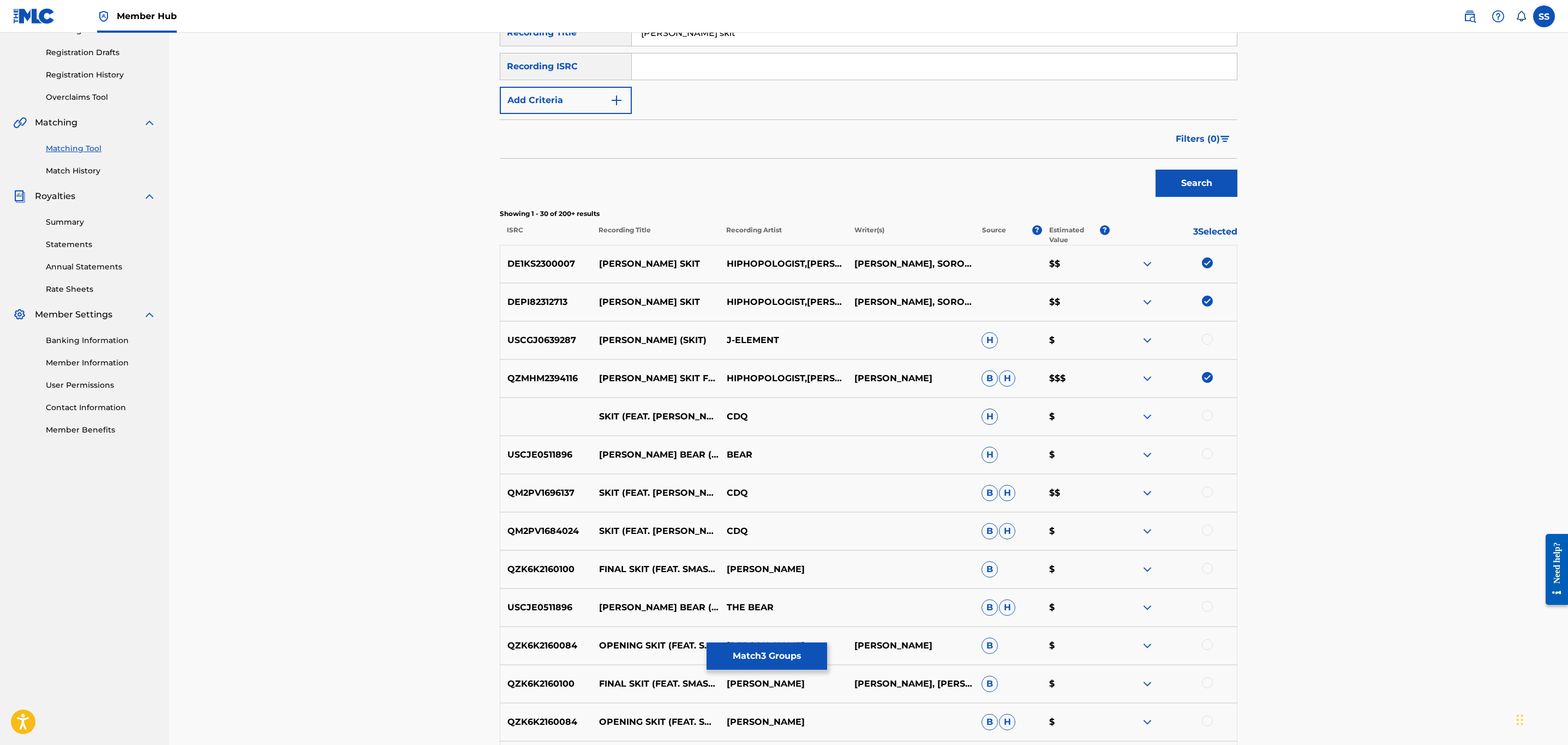
scroll to position [0, 0]
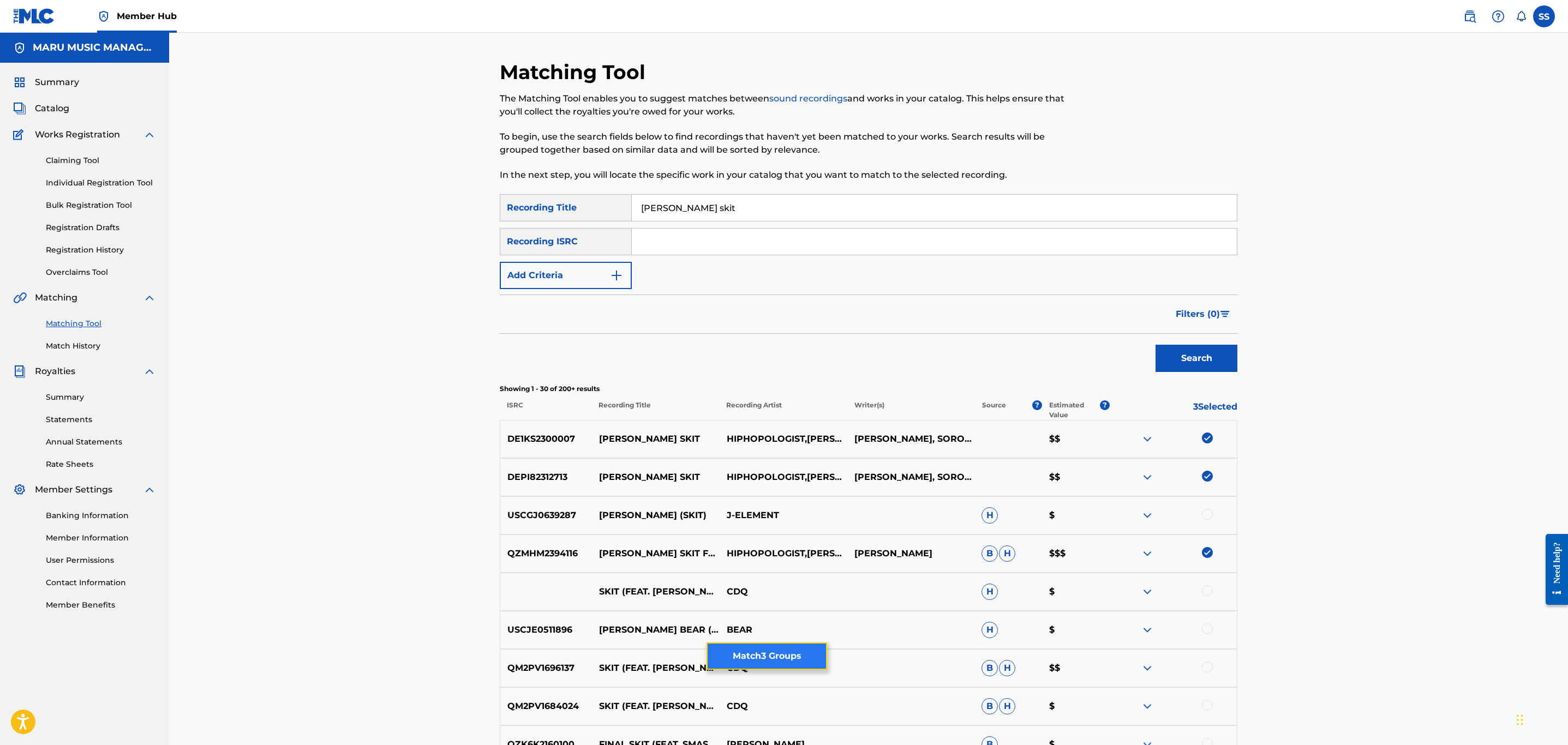
click at [753, 663] on button "Match 3 Groups" at bounding box center [767, 656] width 120 height 27
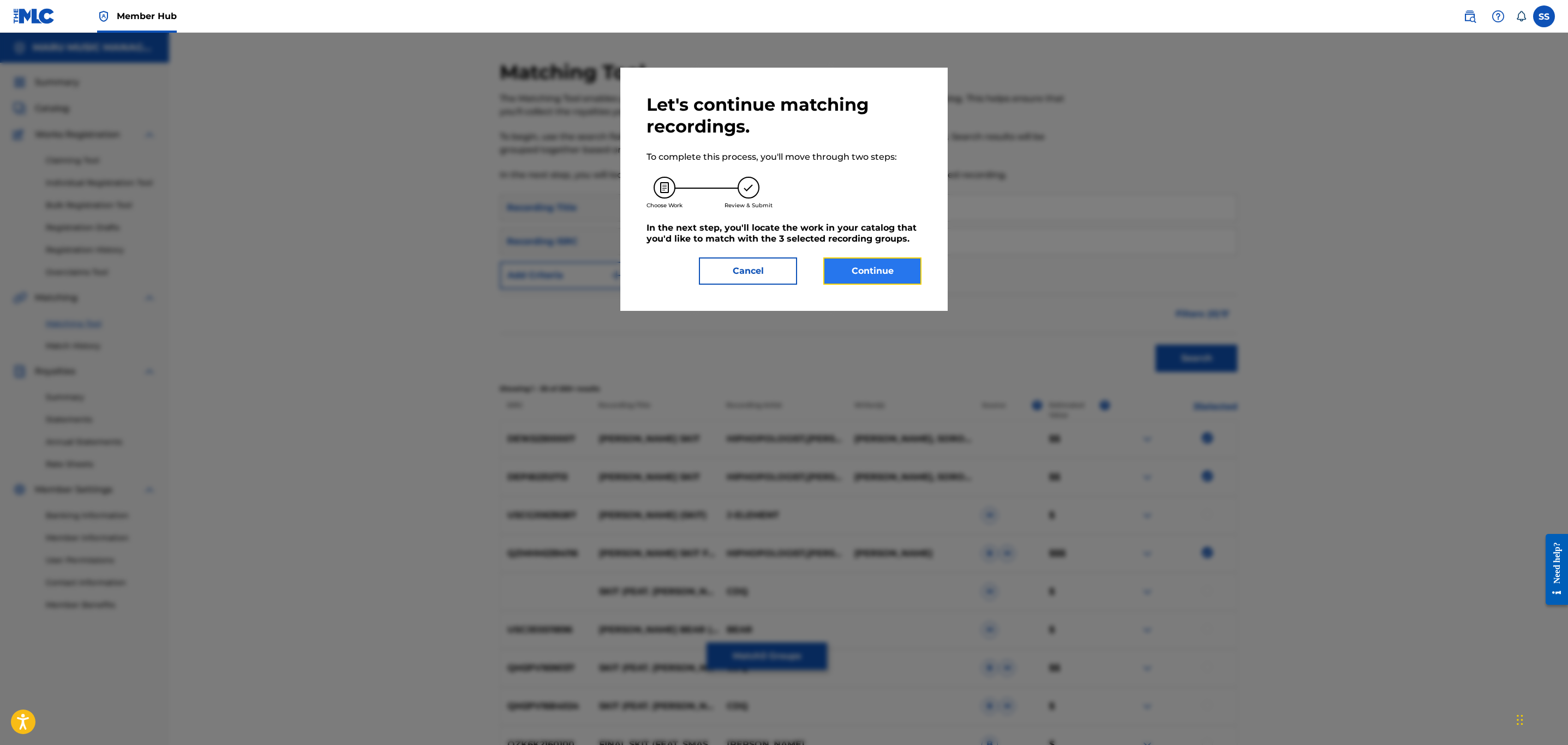
click at [893, 277] on button "Continue" at bounding box center [873, 271] width 99 height 27
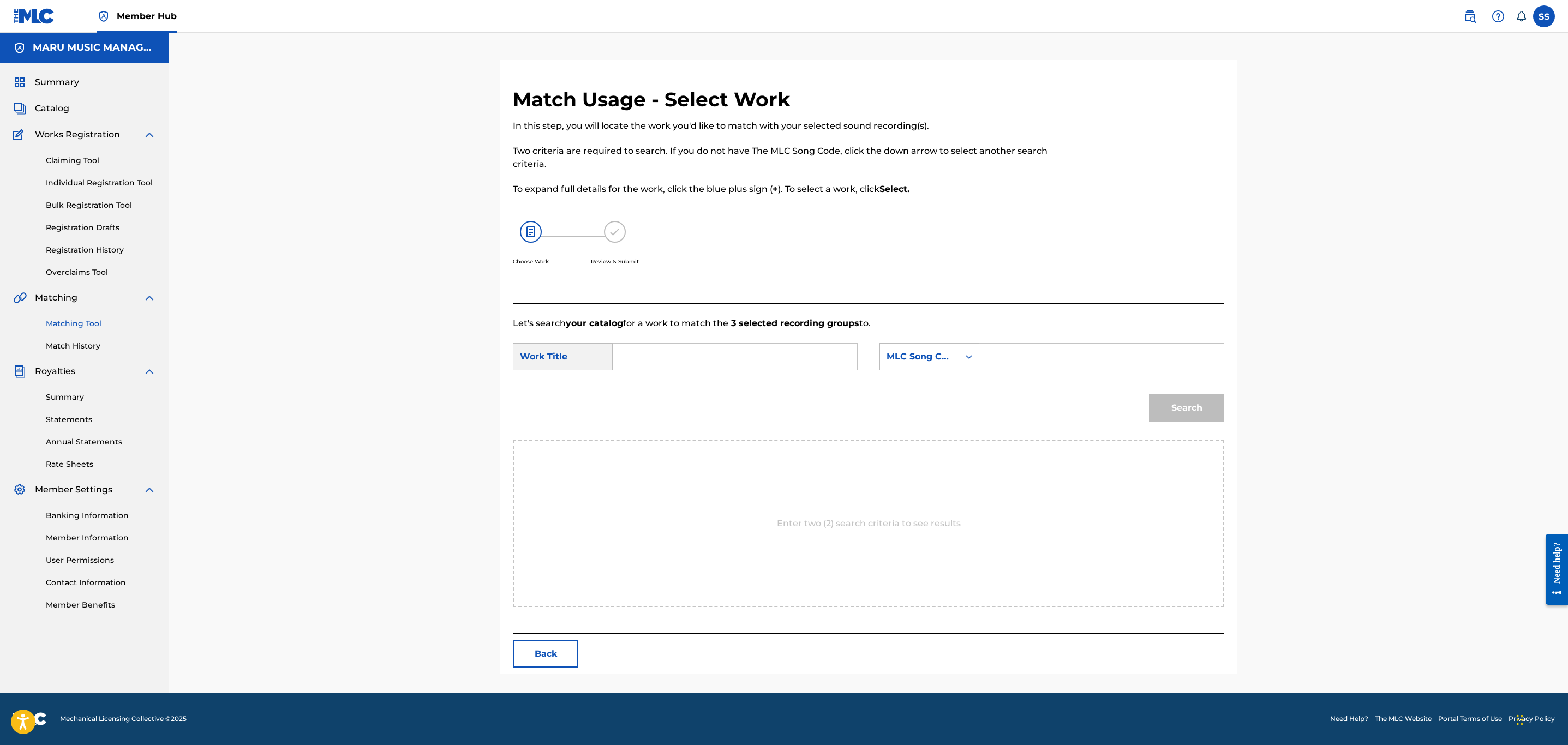
click at [761, 369] on input "Search Form" at bounding box center [735, 357] width 225 height 26
type input "[PERSON_NAME] skit"
click at [906, 346] on div "MLC Song Code" at bounding box center [929, 356] width 100 height 27
click at [936, 390] on div "Writer Name" at bounding box center [929, 383] width 99 height 27
drag, startPoint x: 1033, startPoint y: 360, endPoint x: 1028, endPoint y: 364, distance: 6.4
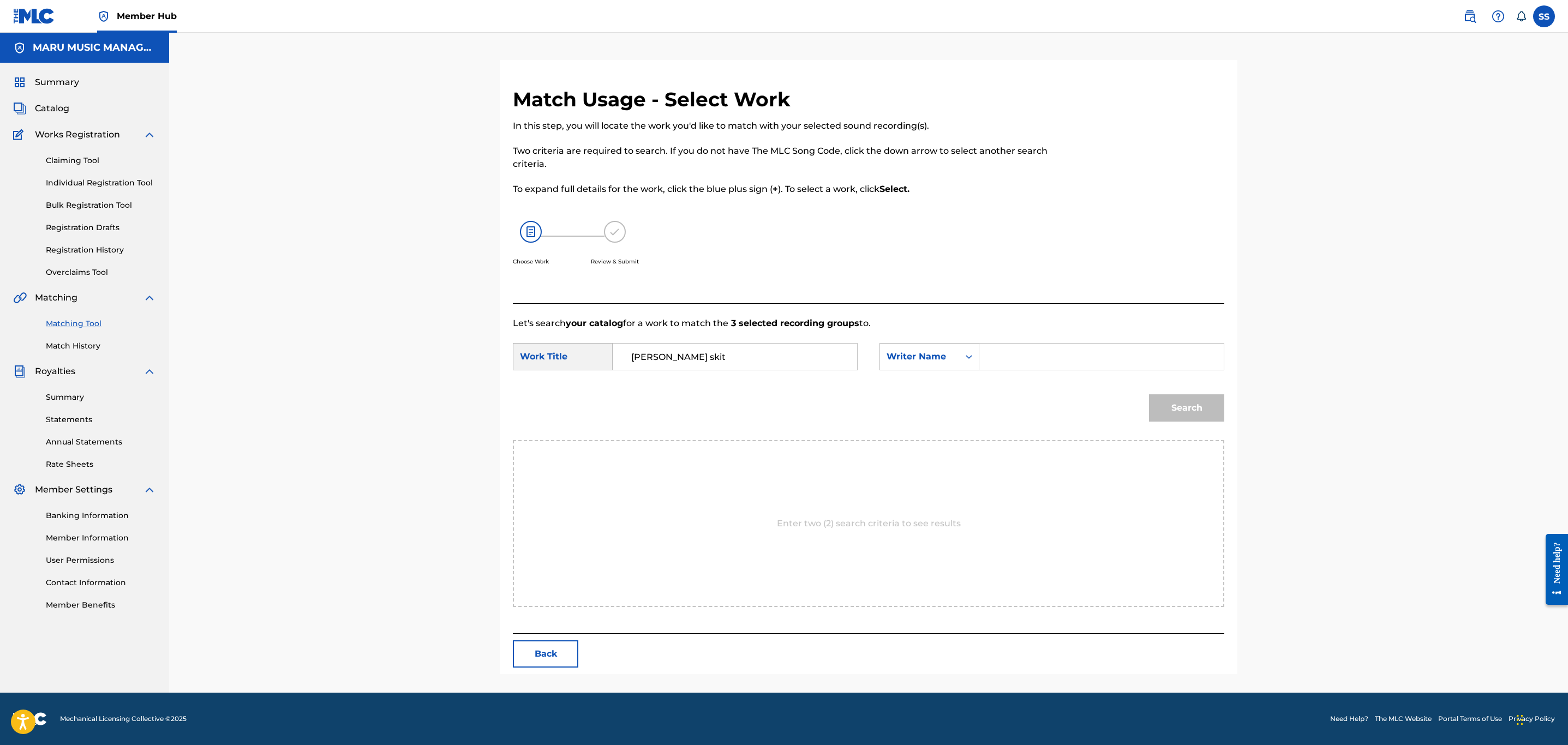
click at [1028, 364] on input "Search Form" at bounding box center [1102, 357] width 225 height 26
type input "valizadeh"
click at [1149, 395] on button "Search" at bounding box center [1187, 408] width 75 height 27
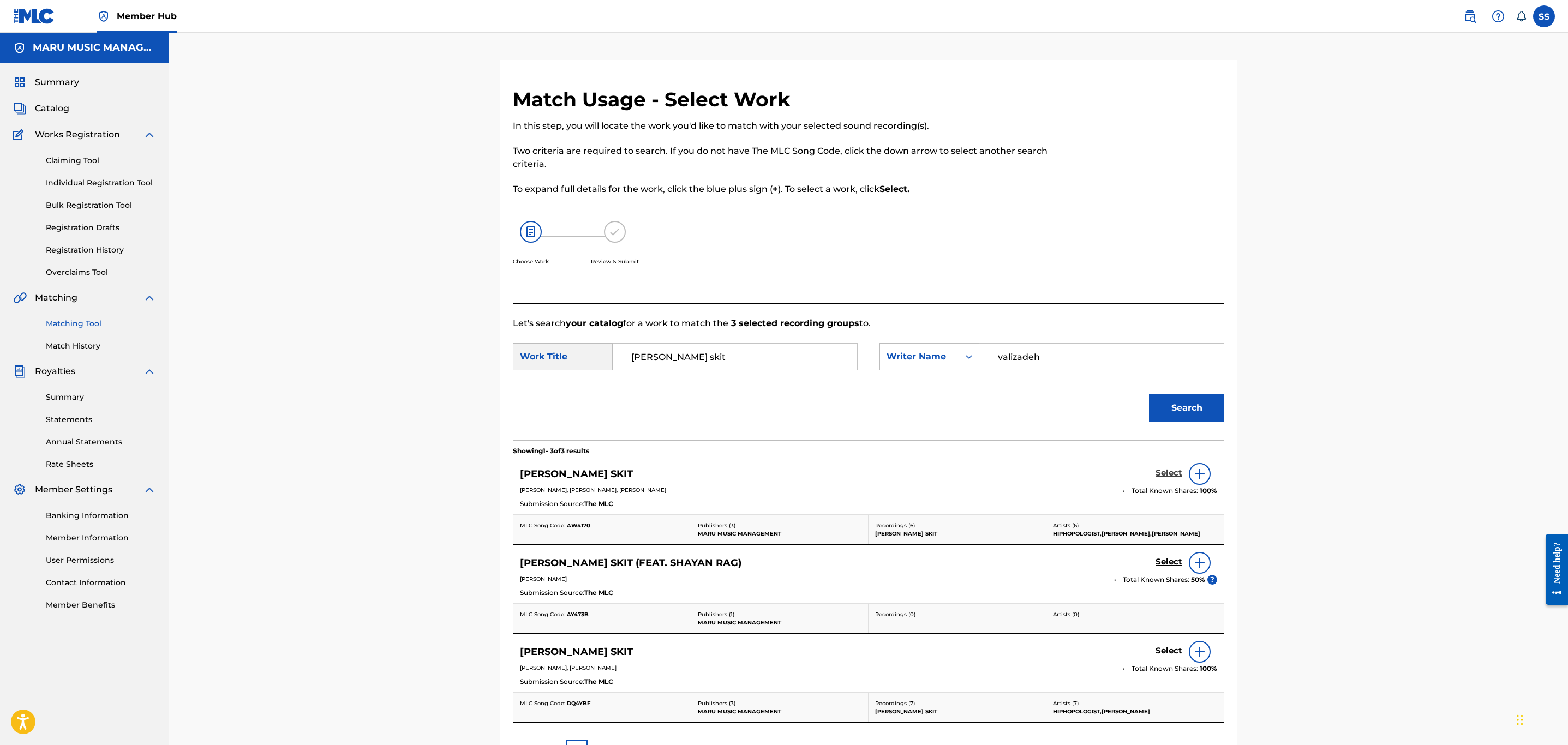
click at [1163, 472] on h5 "Select" at bounding box center [1169, 473] width 26 height 10
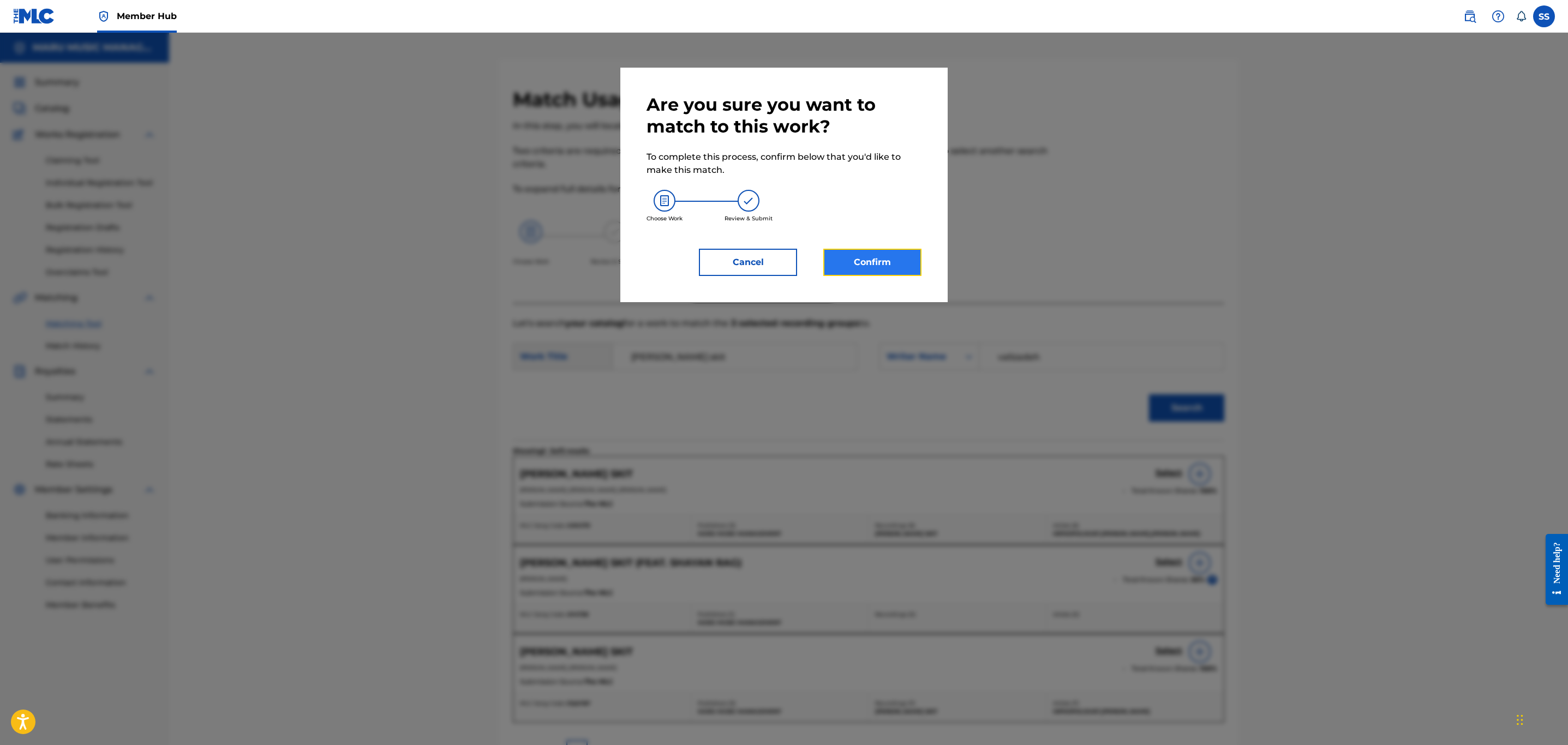
click at [872, 249] on button "Confirm" at bounding box center [873, 262] width 99 height 27
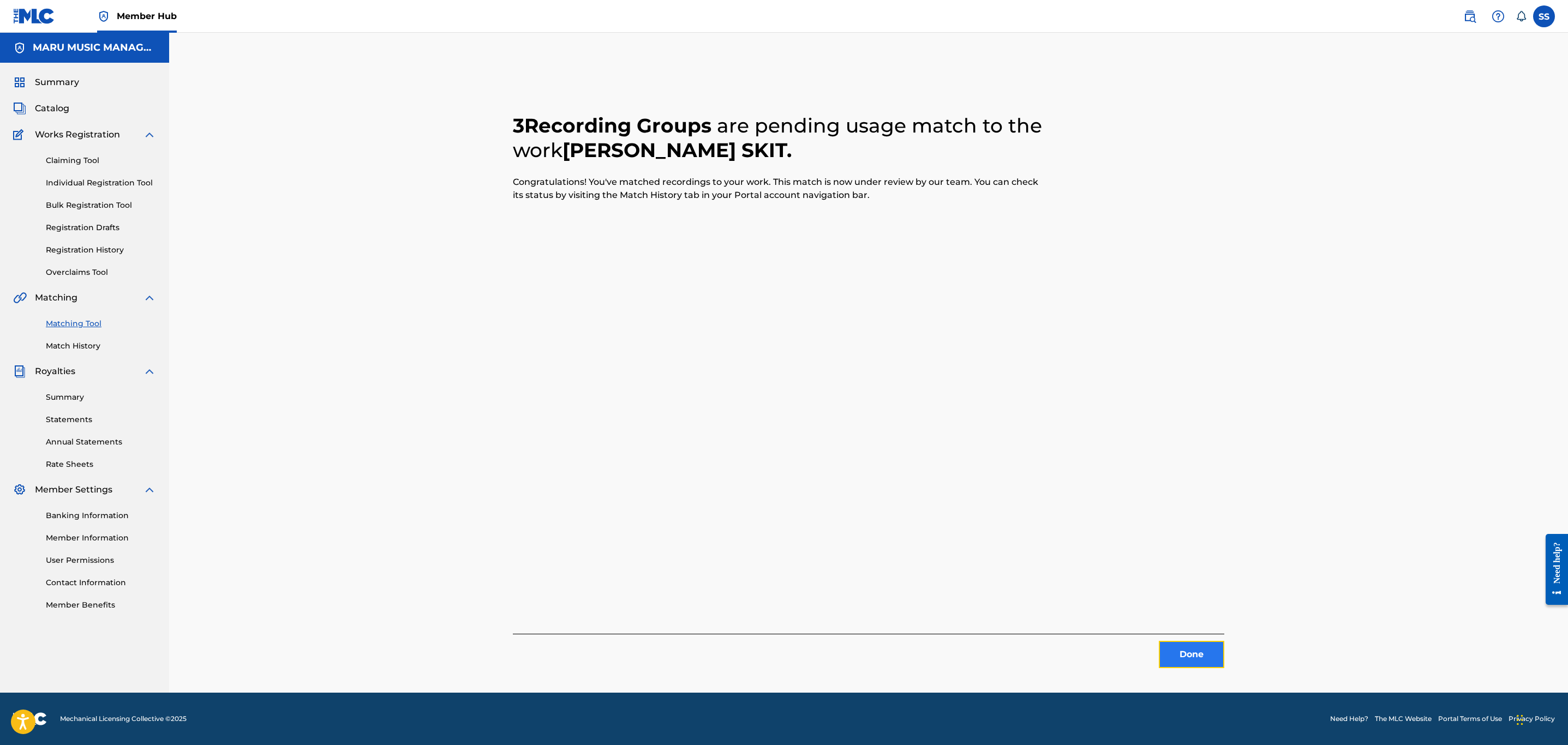
click at [1182, 652] on button "Done" at bounding box center [1192, 655] width 66 height 27
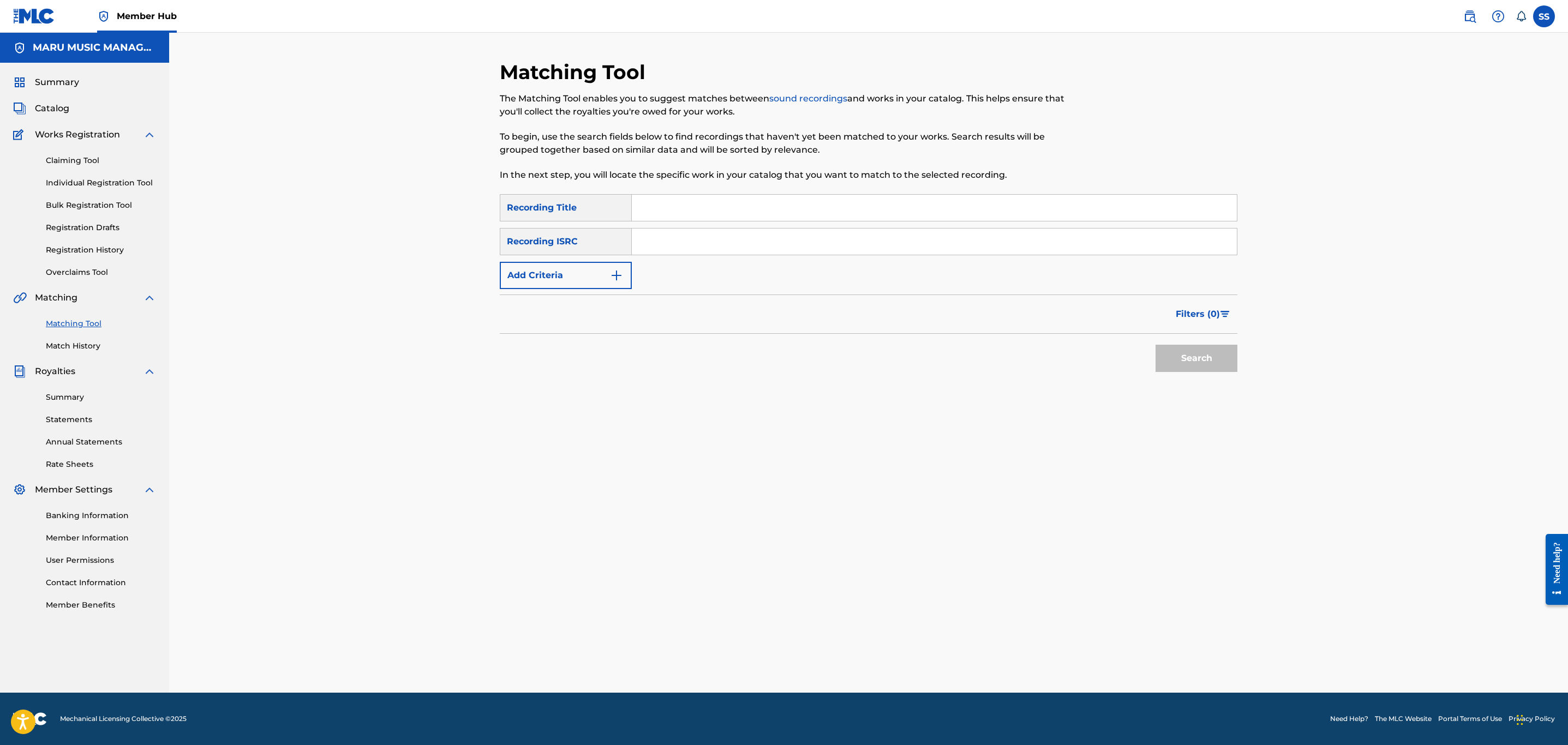
click at [655, 211] on input "Search Form" at bounding box center [935, 208] width 605 height 26
type input "addicted"
click at [573, 286] on button "Add Criteria" at bounding box center [566, 275] width 132 height 27
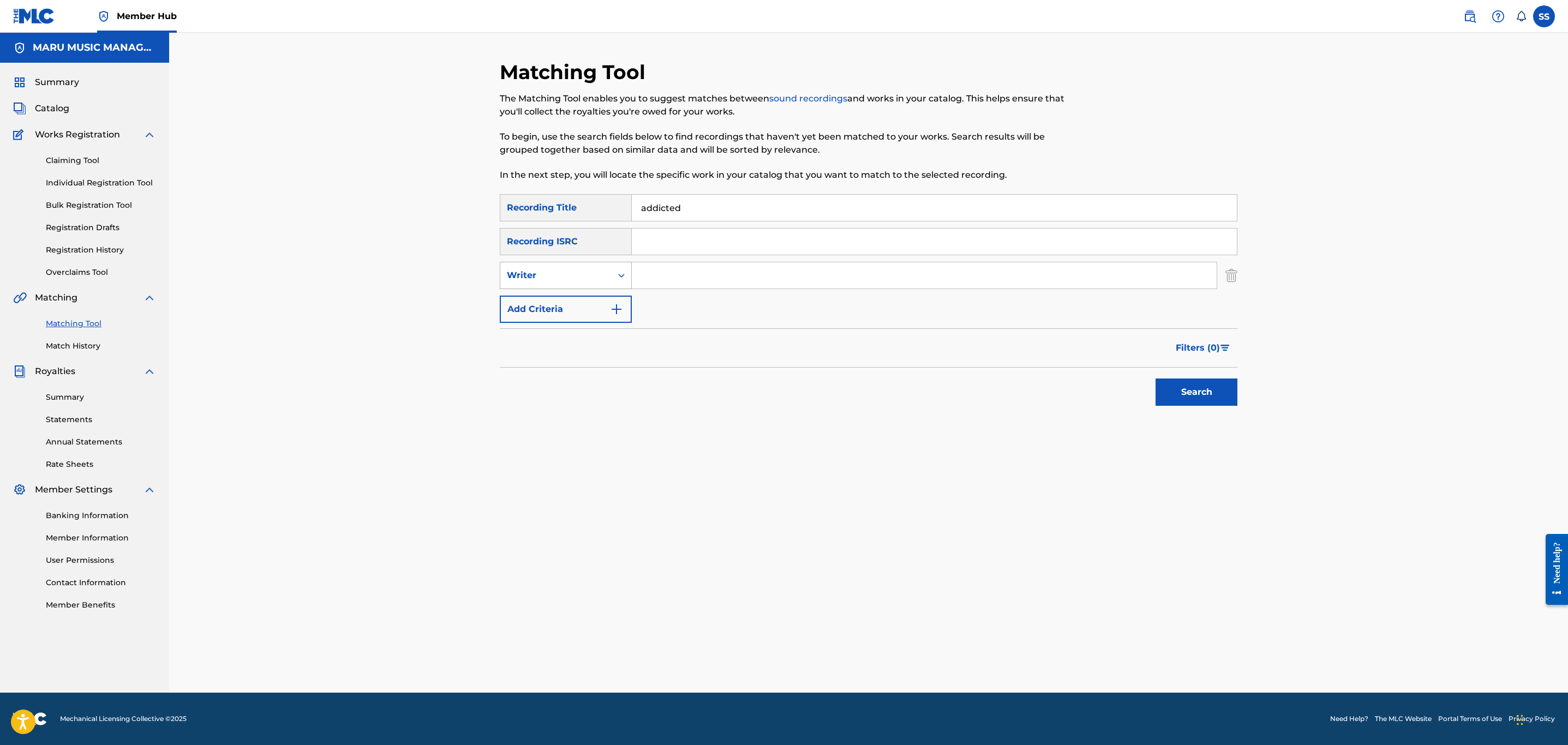
click at [578, 277] on div "Writer" at bounding box center [556, 275] width 99 height 13
click at [544, 300] on div "Recording Artist" at bounding box center [566, 303] width 131 height 27
click at [690, 287] on input "Search Form" at bounding box center [924, 275] width 585 height 26
type input "hiphopologist"
click at [1159, 383] on button "Search" at bounding box center [1196, 392] width 82 height 27
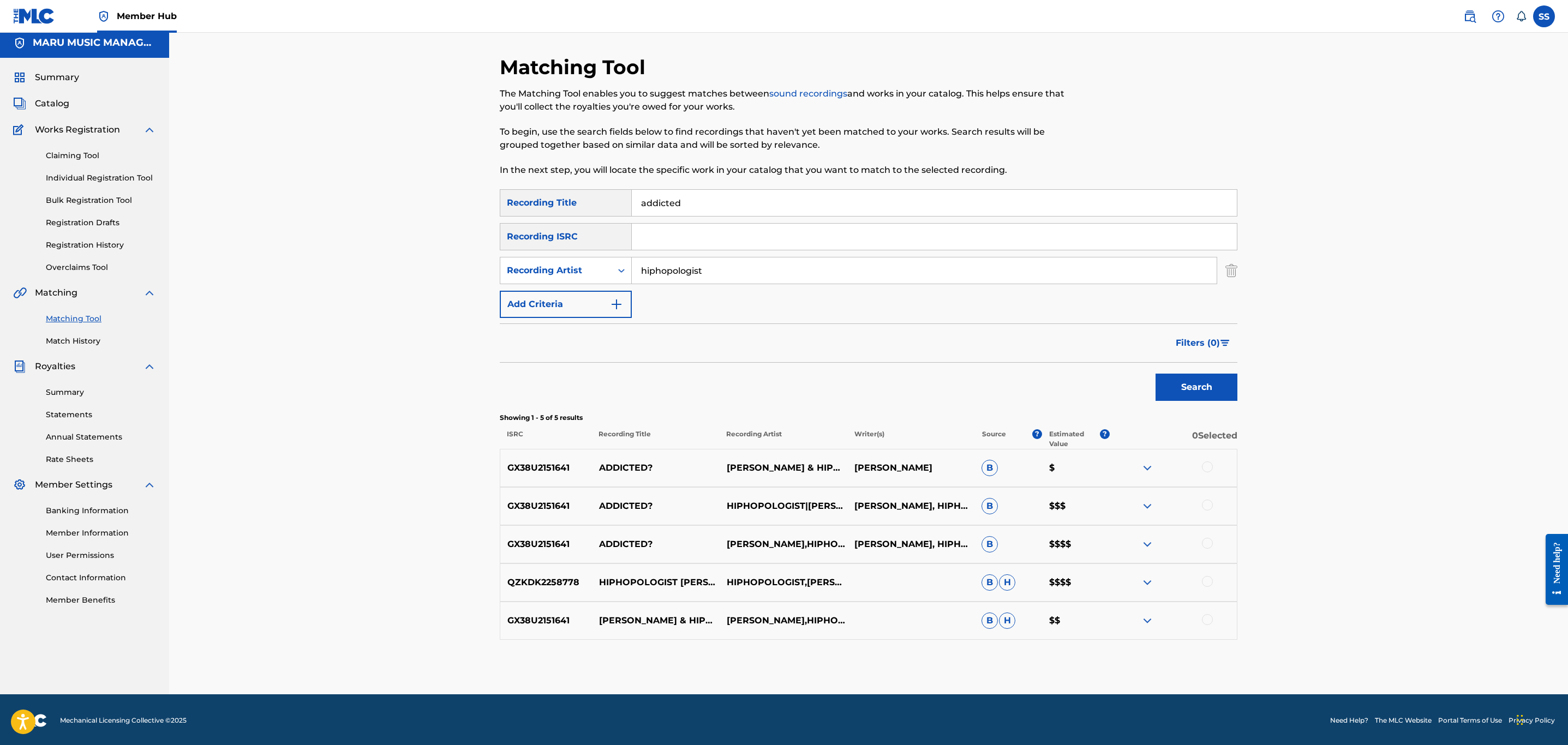
scroll to position [7, 0]
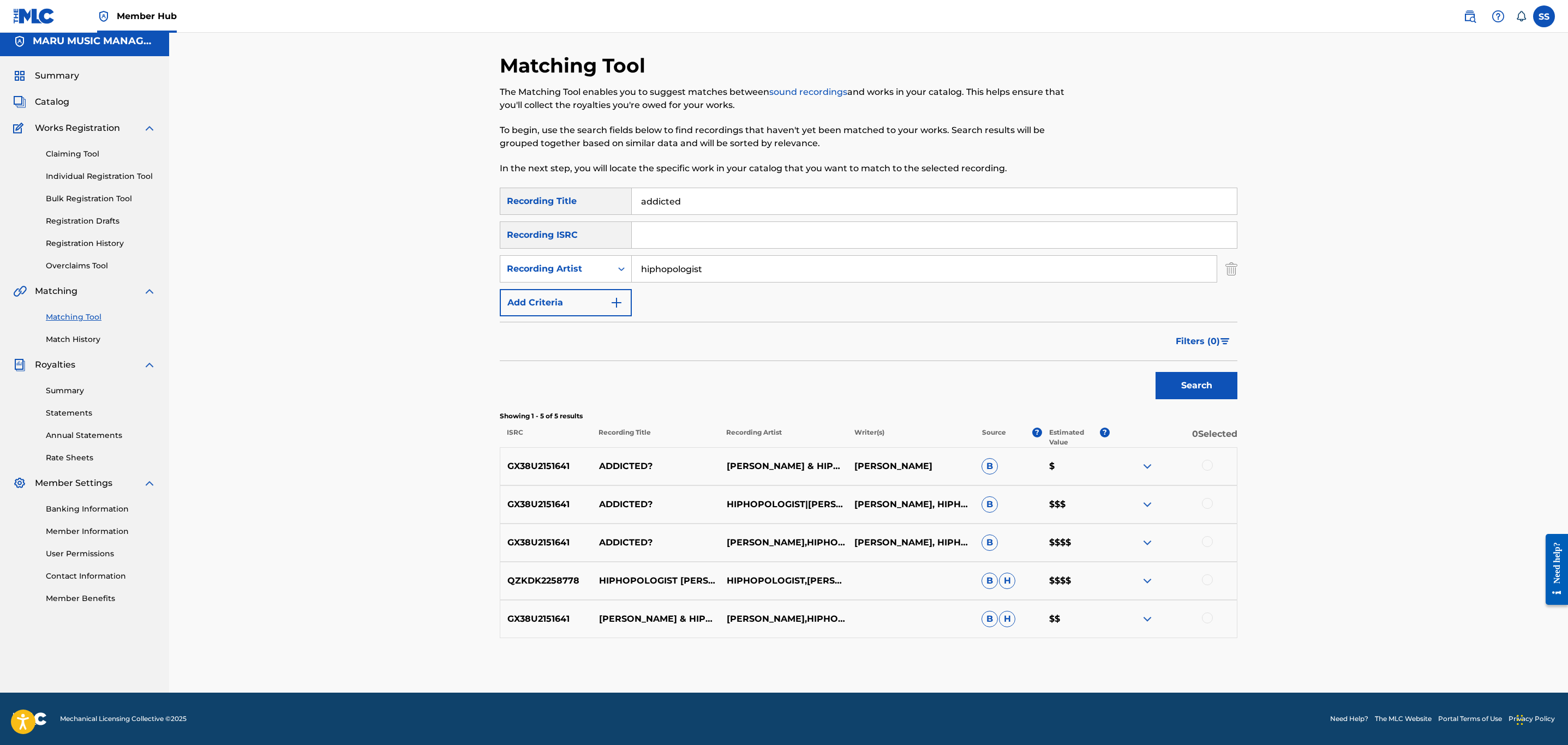
click at [1212, 468] on div at bounding box center [1208, 466] width 11 height 11
click at [1202, 489] on div "GX38U2151641 ADDICTED? HIPHOPOLOGIST|[PERSON_NAME] [PERSON_NAME], HIPHOPOLOGIST…" at bounding box center [868, 504] width 737 height 39
click at [1200, 503] on div at bounding box center [1173, 504] width 128 height 13
click at [1205, 503] on div at bounding box center [1208, 504] width 11 height 11
click at [1209, 539] on div at bounding box center [1208, 542] width 11 height 11
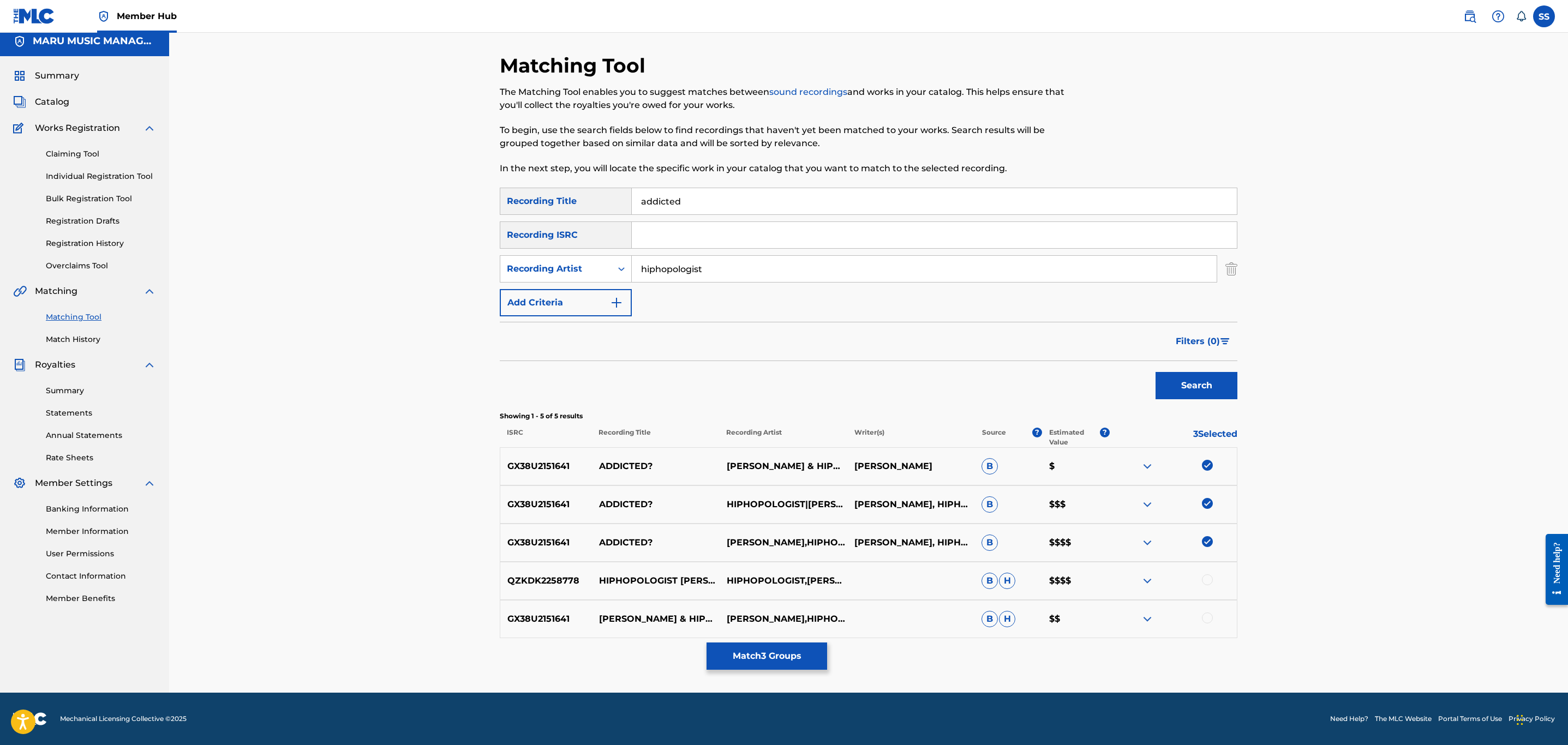
click at [1206, 590] on div "QZKDK2258778 HIPHOPOLOGIST X KAGAN - ADDICTED? HIPHOPOLOGIST,[PERSON_NAME] [PER…" at bounding box center [868, 581] width 737 height 39
click at [1207, 582] on div at bounding box center [1208, 581] width 11 height 11
click at [1206, 620] on div at bounding box center [1208, 618] width 11 height 11
click at [522, 278] on div "Recording Artist" at bounding box center [556, 269] width 112 height 21
click at [526, 288] on div "Writer" at bounding box center [566, 296] width 131 height 27
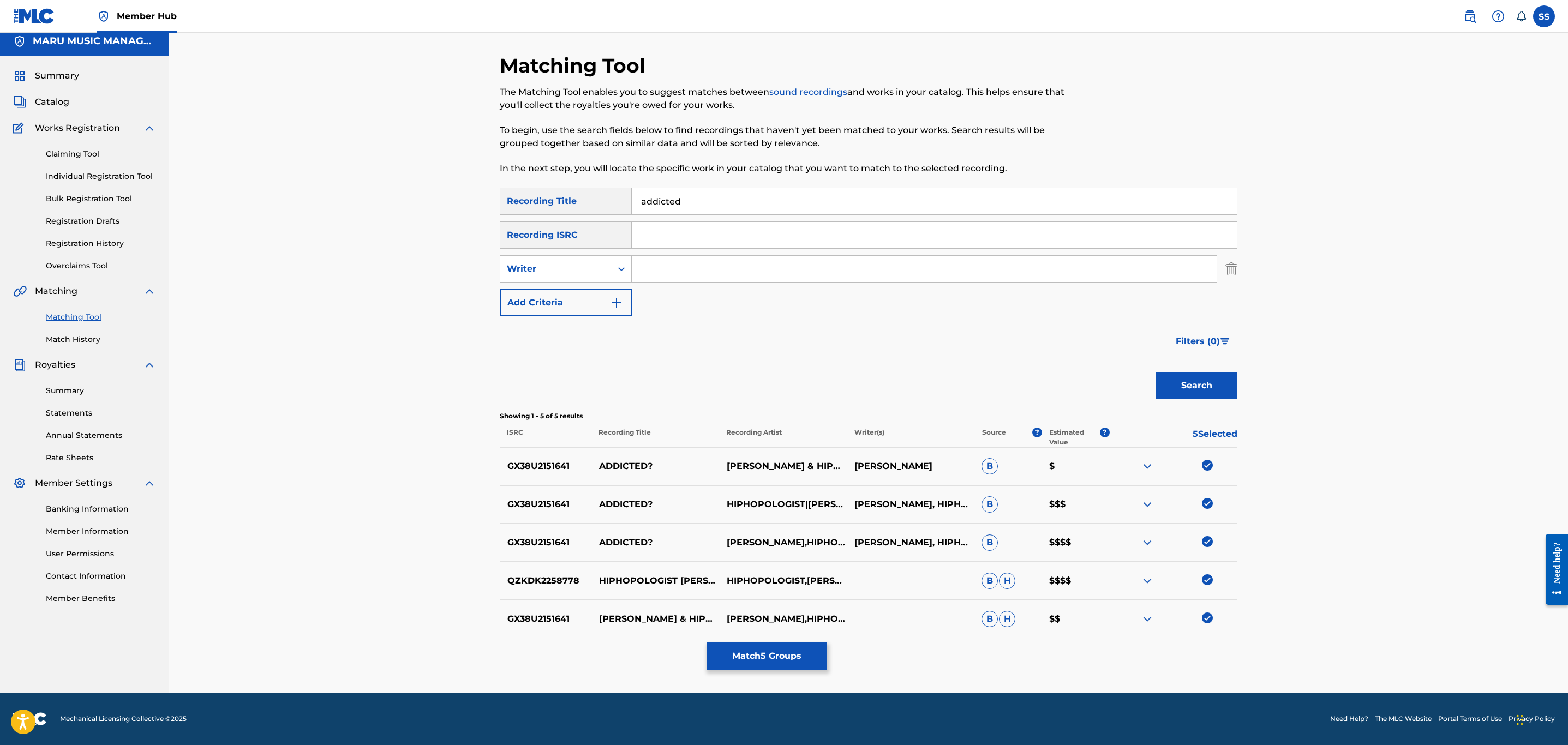
click at [701, 269] on input "Search Form" at bounding box center [924, 269] width 585 height 26
click at [1216, 398] on button "Search" at bounding box center [1196, 385] width 82 height 27
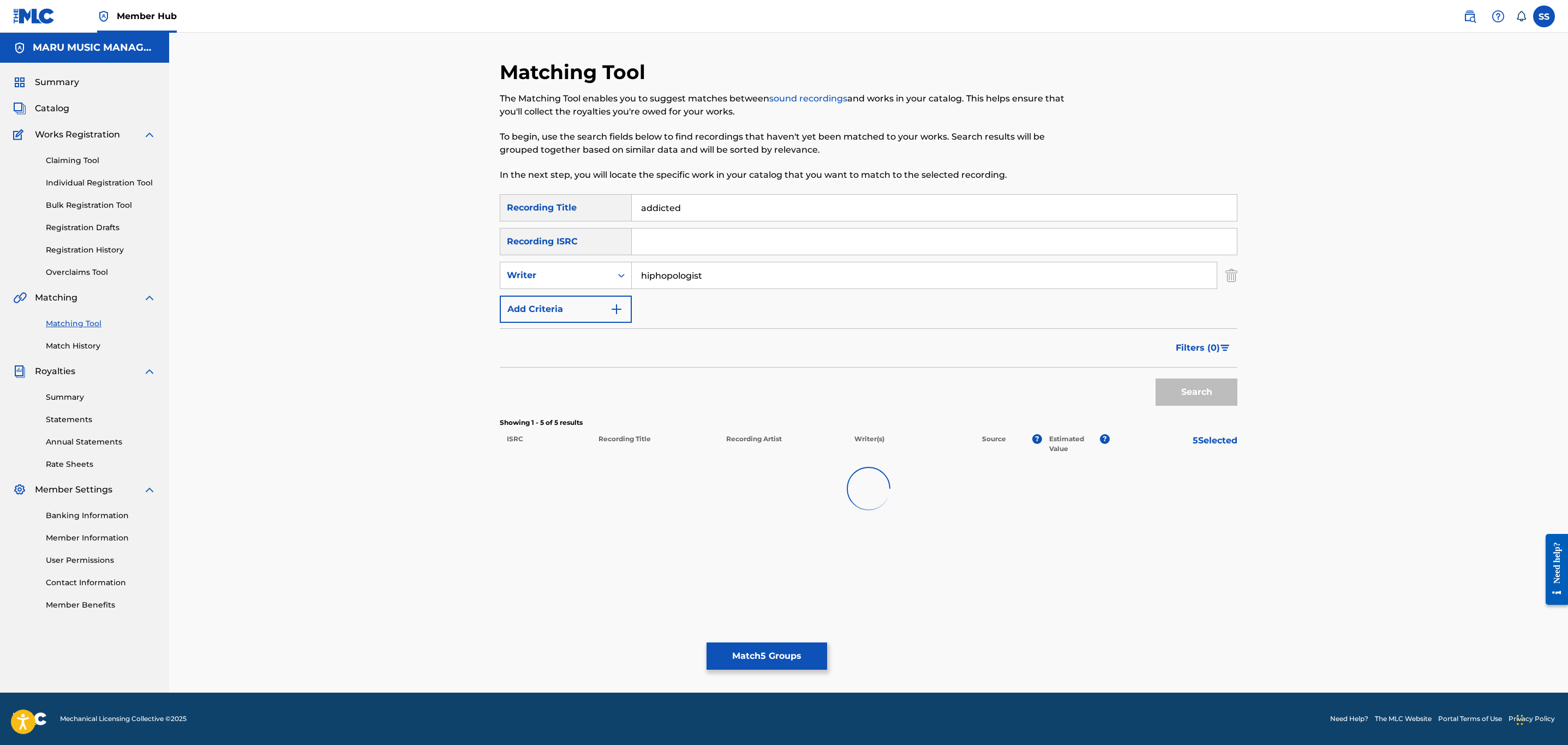
scroll to position [0, 0]
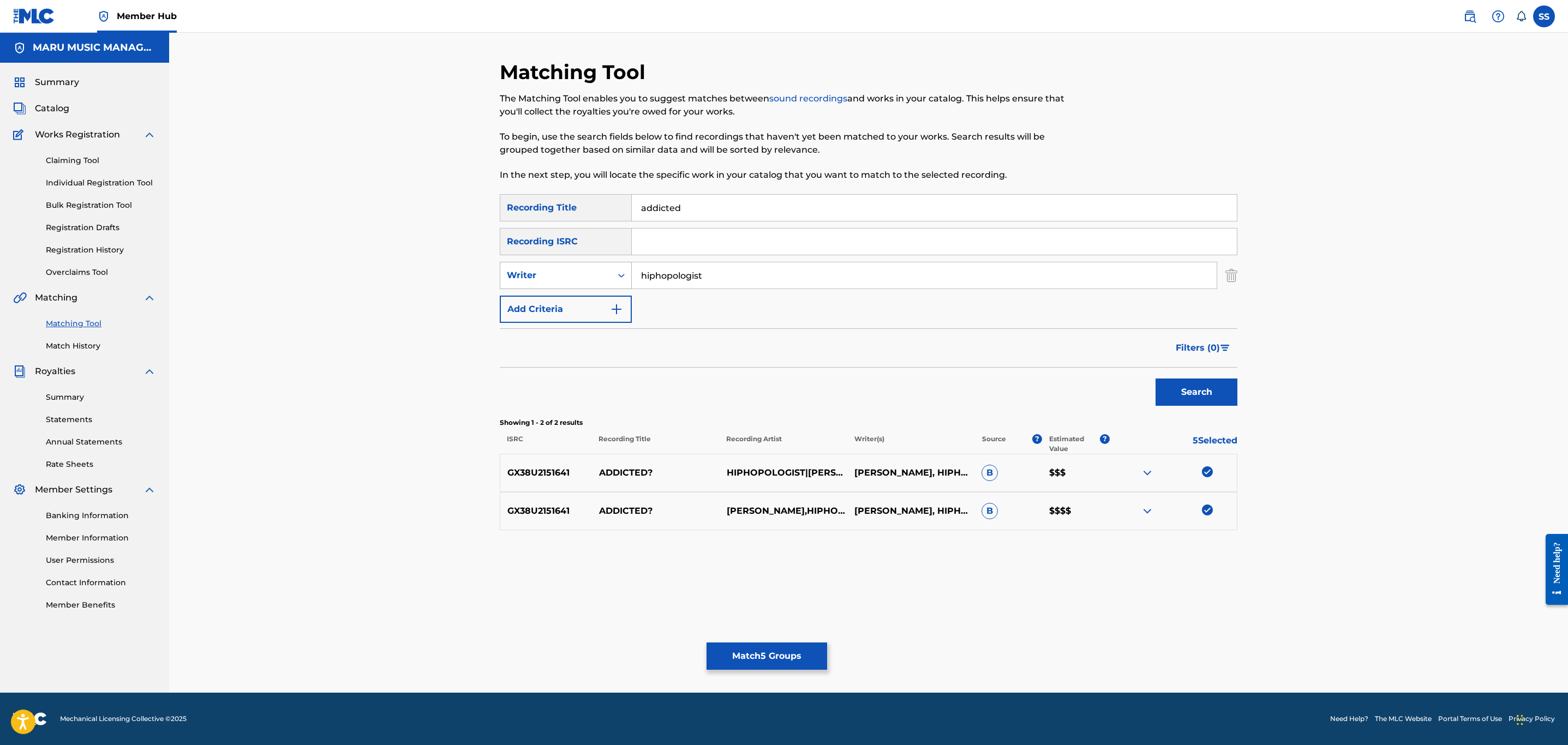
click at [563, 265] on div "Writer" at bounding box center [566, 275] width 132 height 27
click at [709, 282] on input "hiphopologist" at bounding box center [924, 275] width 585 height 26
type input "kagan"
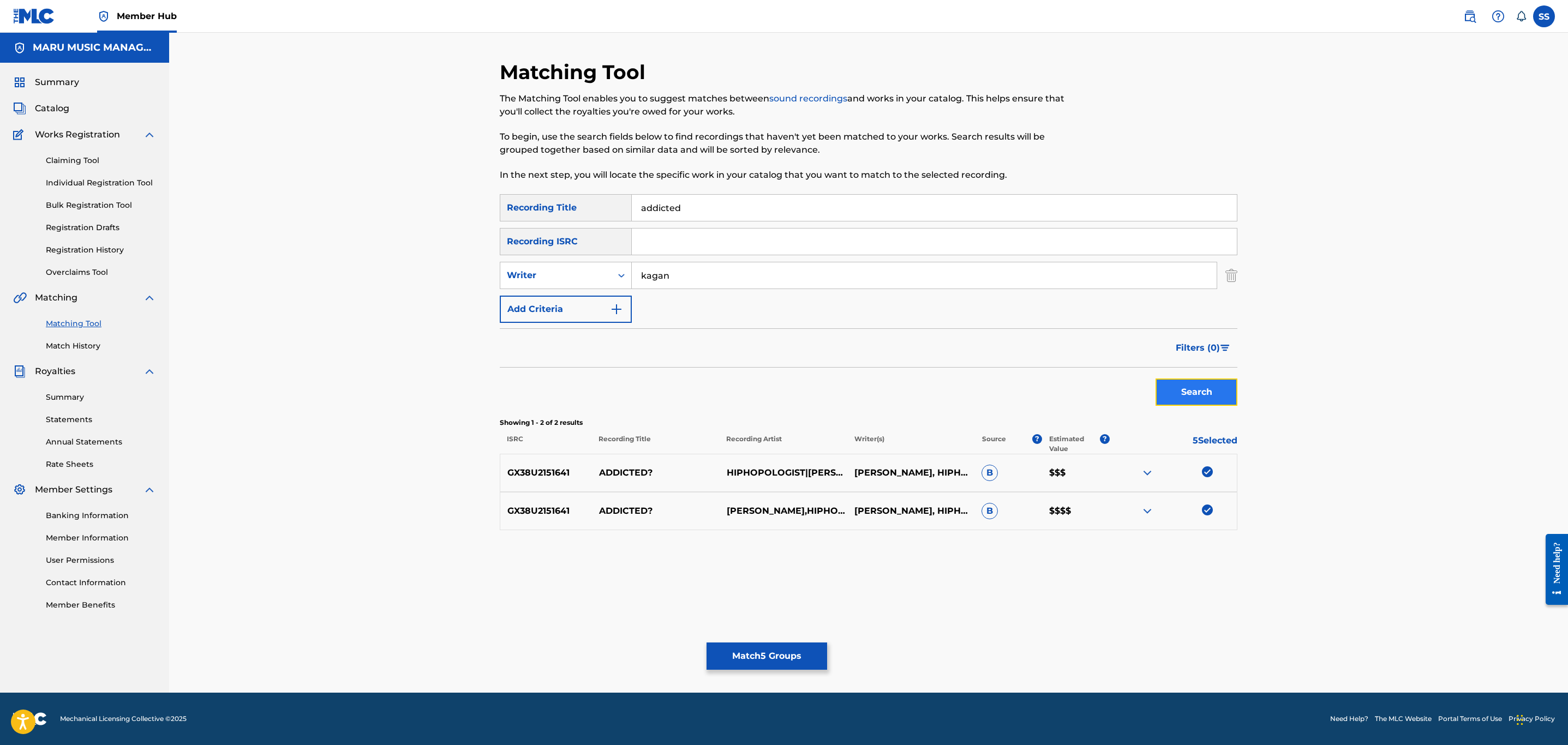
click at [1197, 401] on button "Search" at bounding box center [1196, 392] width 82 height 27
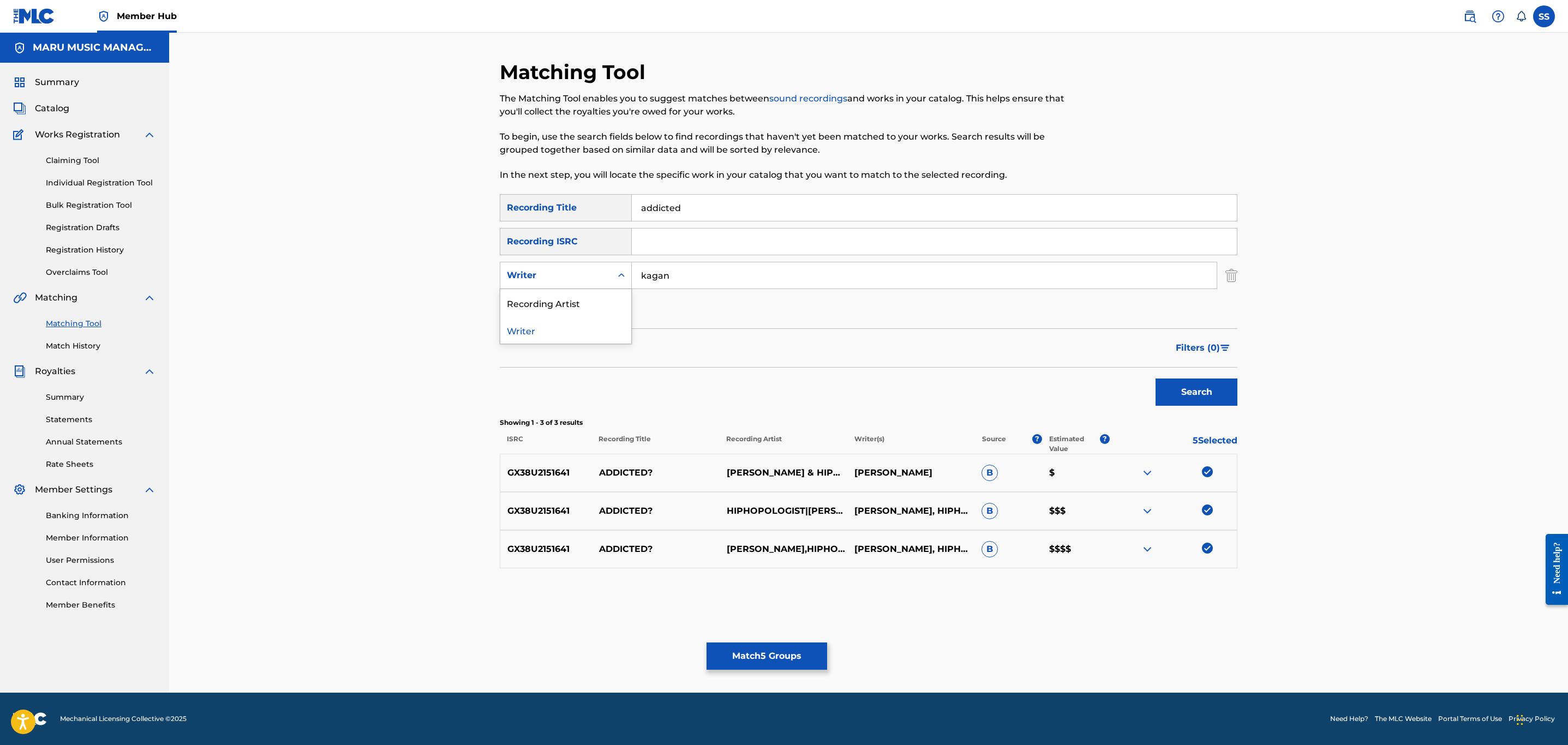
click at [546, 271] on div "Writer" at bounding box center [556, 275] width 99 height 13
click at [541, 297] on div "Recording Artist" at bounding box center [566, 303] width 131 height 27
click at [678, 278] on input "Search Form" at bounding box center [924, 275] width 585 height 26
type input "kagan"
click at [1156, 379] on button "Search" at bounding box center [1196, 392] width 82 height 27
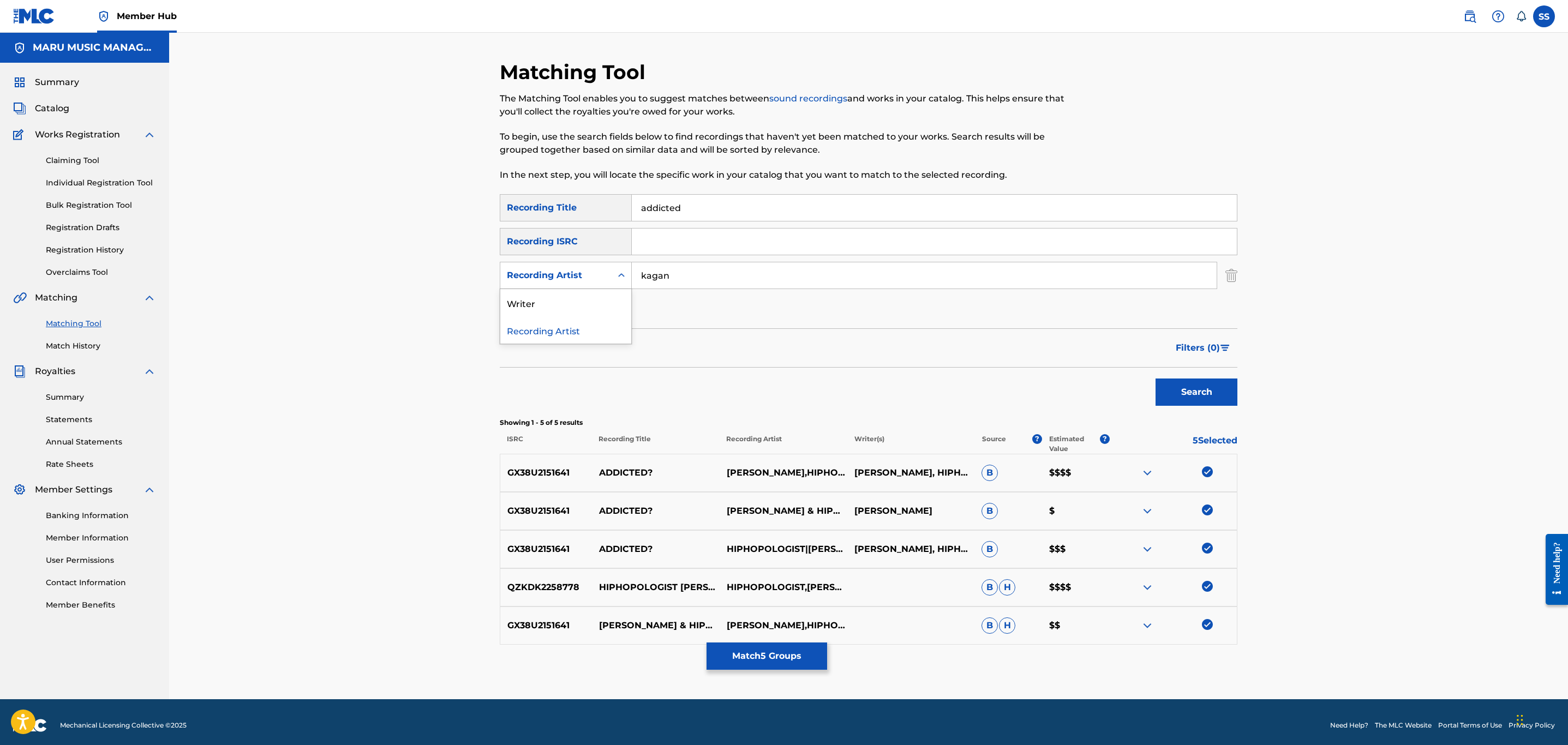
click at [582, 287] on div "Recording Artist" at bounding box center [566, 275] width 132 height 27
click at [588, 302] on div "Writer" at bounding box center [566, 303] width 131 height 27
click at [667, 275] on input "Search Form" at bounding box center [924, 275] width 585 height 26
type input "v"
click at [1156, 379] on button "Search" at bounding box center [1196, 392] width 82 height 27
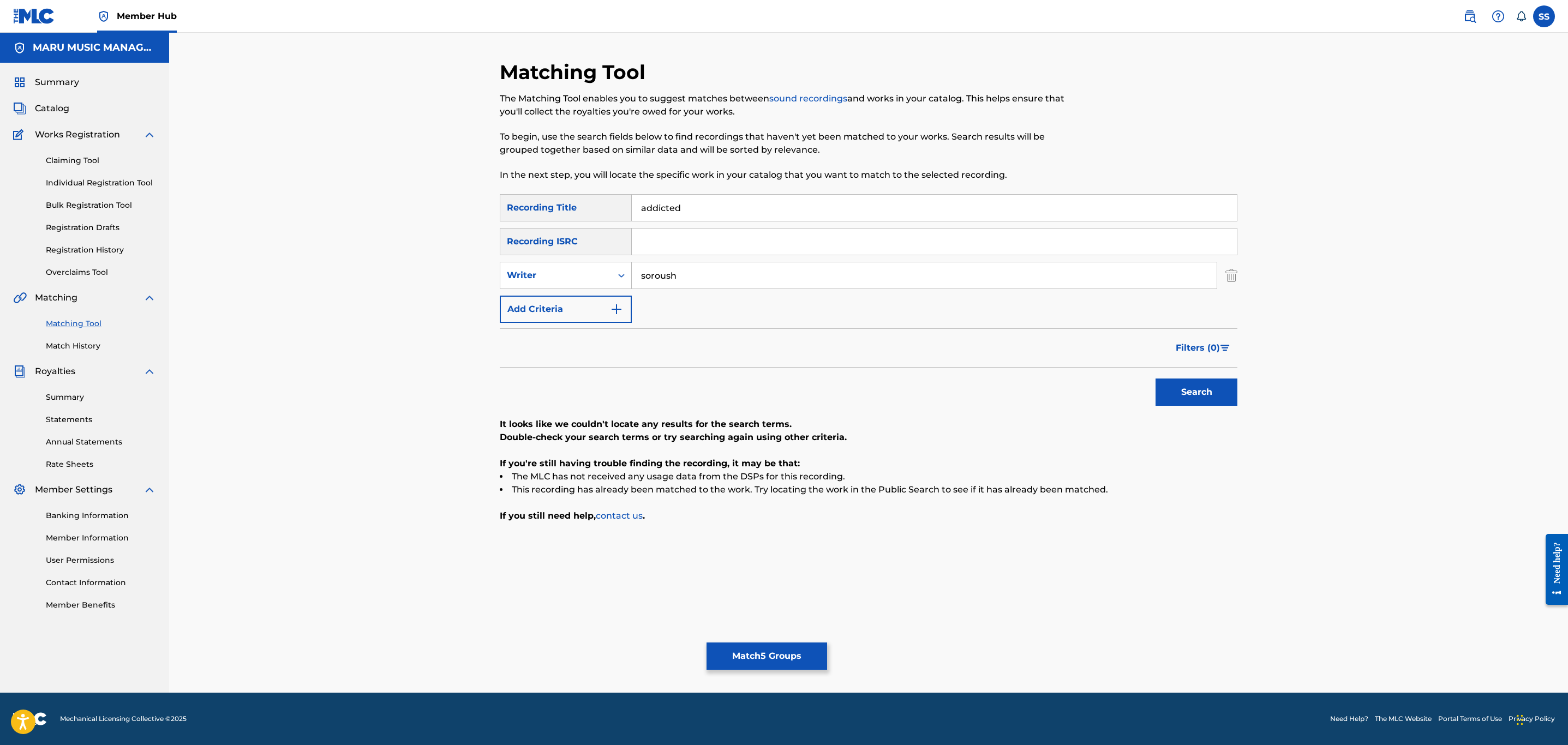
click at [661, 283] on input "soroush" at bounding box center [924, 275] width 585 height 26
type input "k"
click at [1156, 379] on button "Search" at bounding box center [1196, 392] width 82 height 27
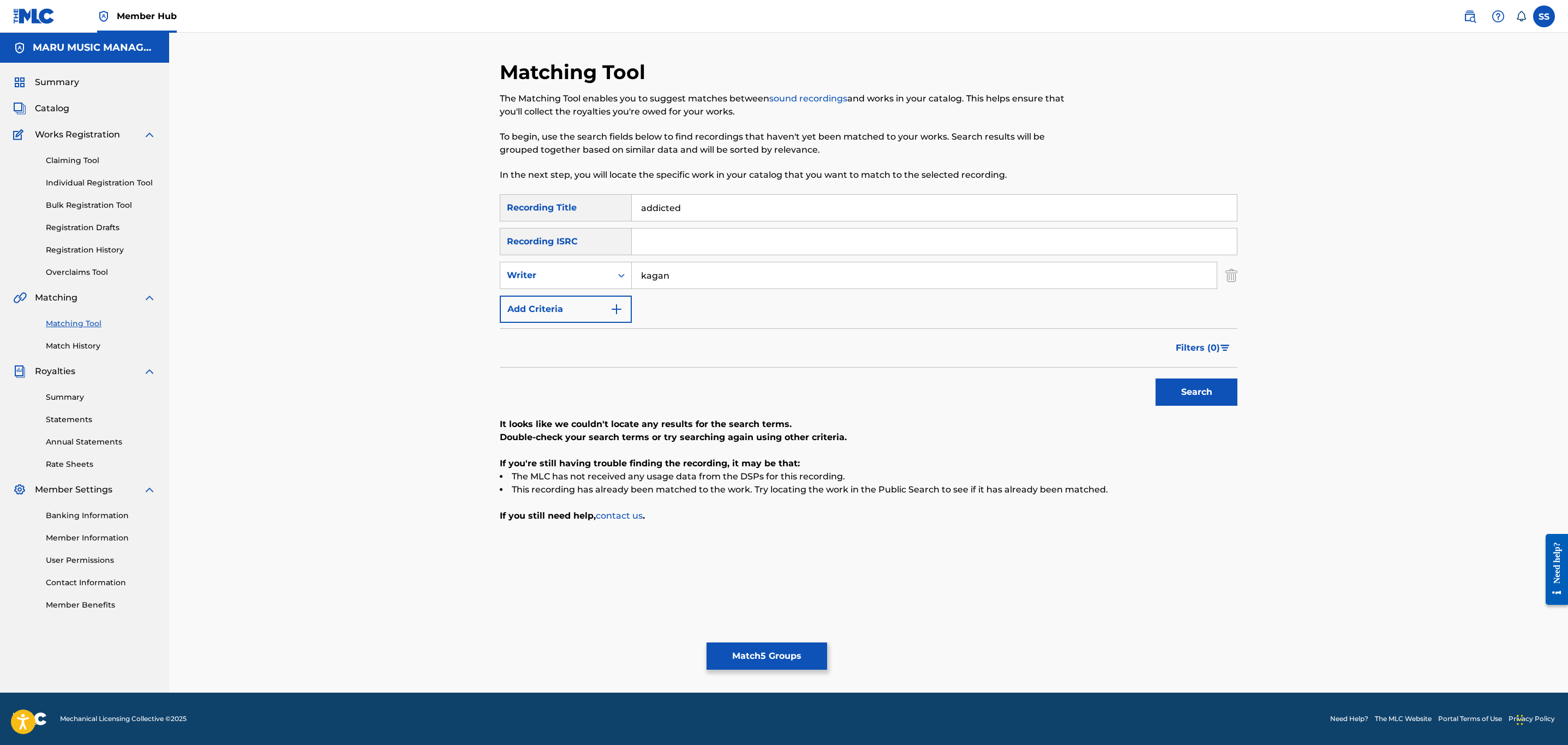
type input "kagan"
click at [1156, 379] on button "Search" at bounding box center [1196, 392] width 82 height 27
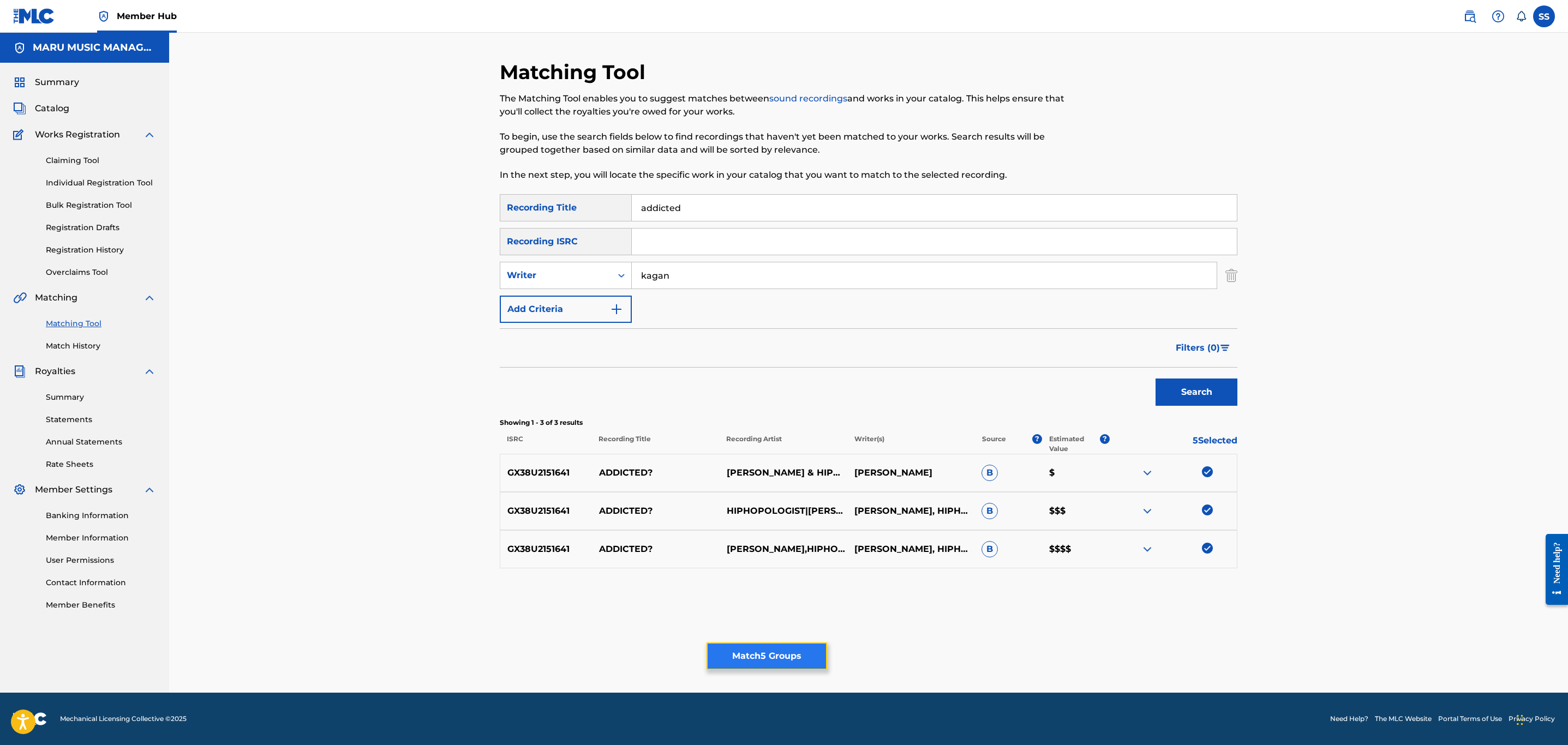
click at [809, 657] on button "Match 5 Groups" at bounding box center [767, 656] width 120 height 27
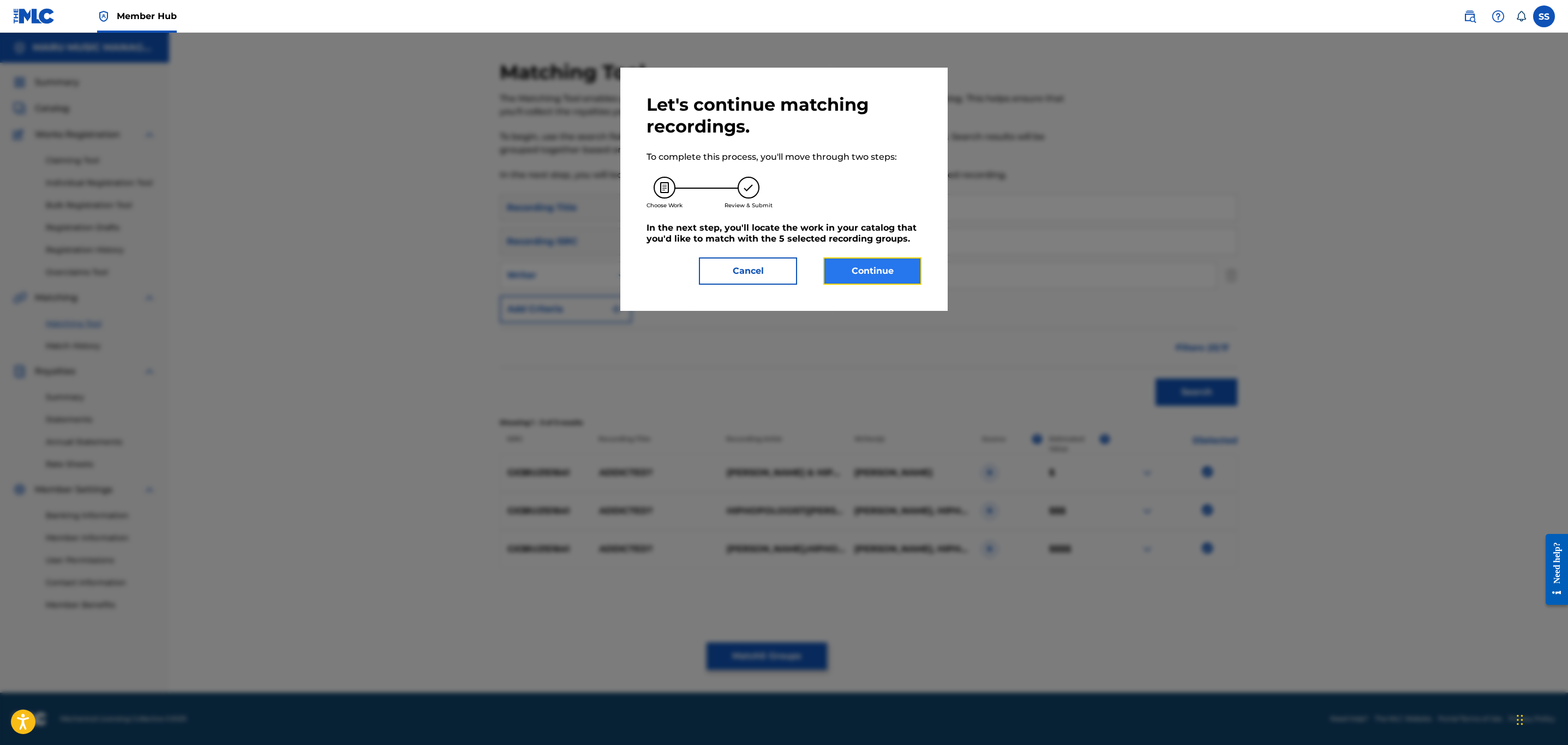
click at [881, 278] on button "Continue" at bounding box center [873, 271] width 99 height 27
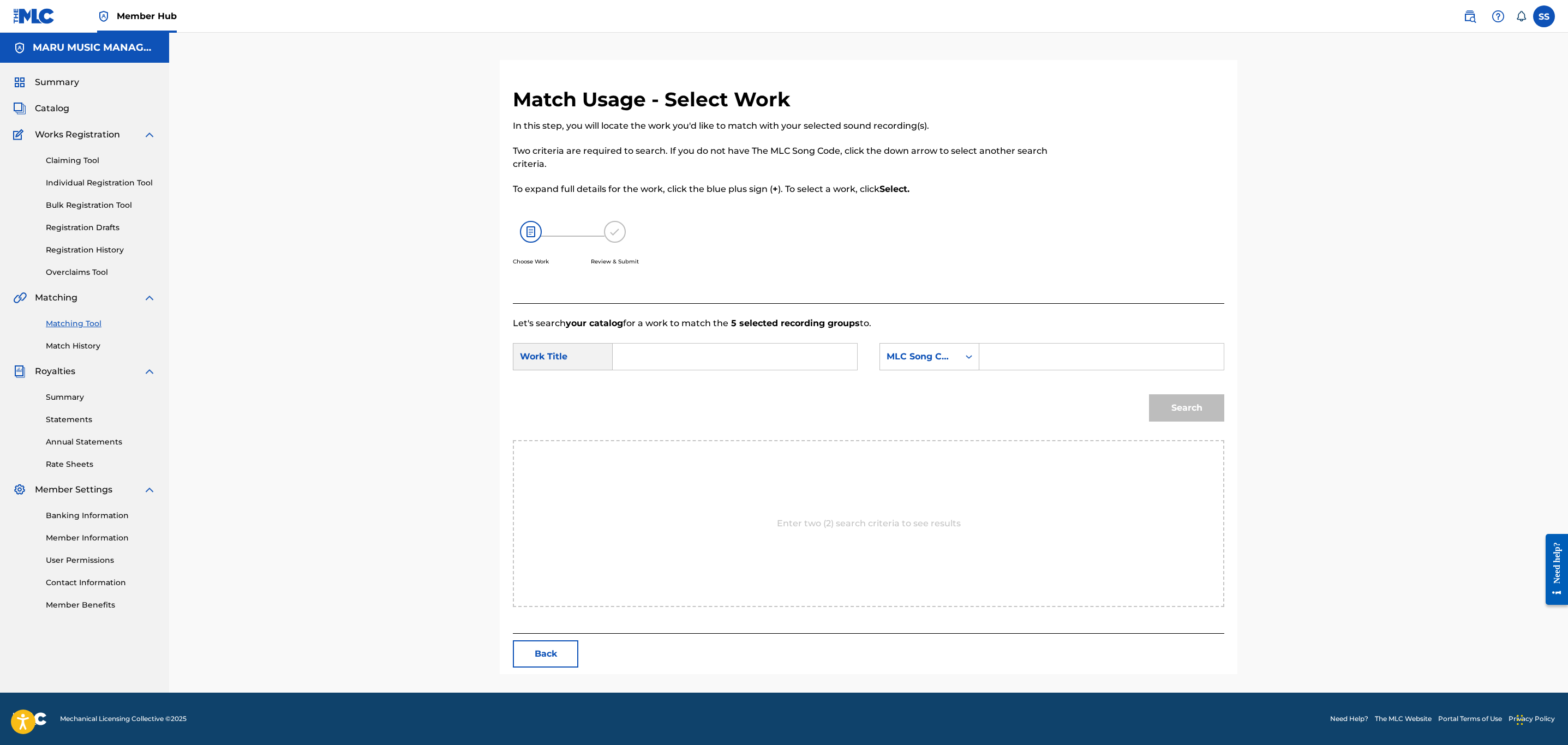
click at [714, 354] on input "Search Form" at bounding box center [735, 357] width 225 height 26
type input "addicted"
click at [930, 334] on form "SearchWithCriteria305eb68d-704c-4b62-a8c3-bb7faceb879d Work Title addicted Sear…" at bounding box center [868, 384] width 711 height 110
drag, startPoint x: 920, startPoint y: 349, endPoint x: 922, endPoint y: 355, distance: 6.3
click at [920, 351] on div "MLC Song Code" at bounding box center [920, 357] width 79 height 21
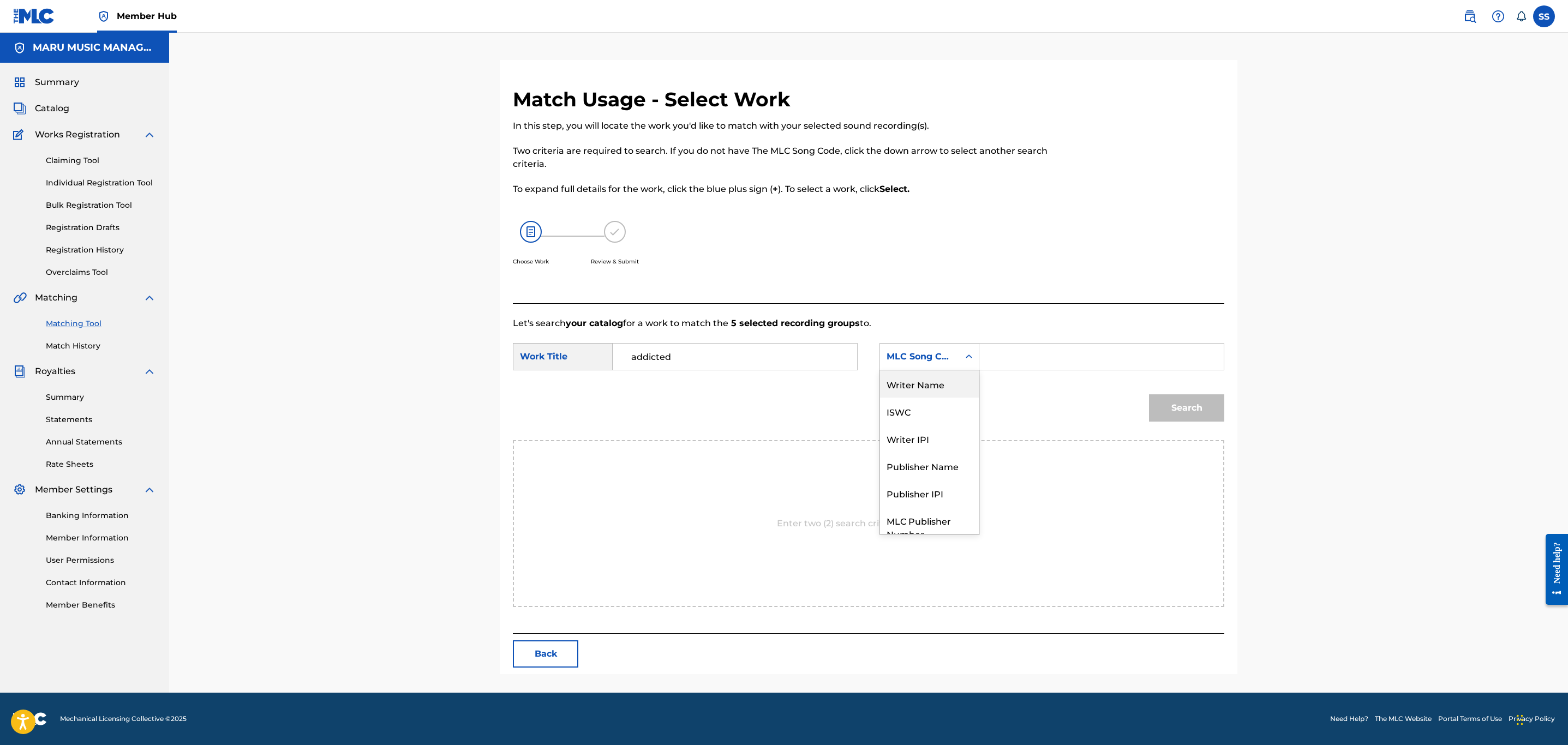
click at [930, 379] on div "Writer Name" at bounding box center [929, 383] width 99 height 27
click at [997, 357] on input "Search Form" at bounding box center [1102, 357] width 225 height 26
type input "valizadeh"
click at [1149, 395] on button "Search" at bounding box center [1187, 408] width 75 height 27
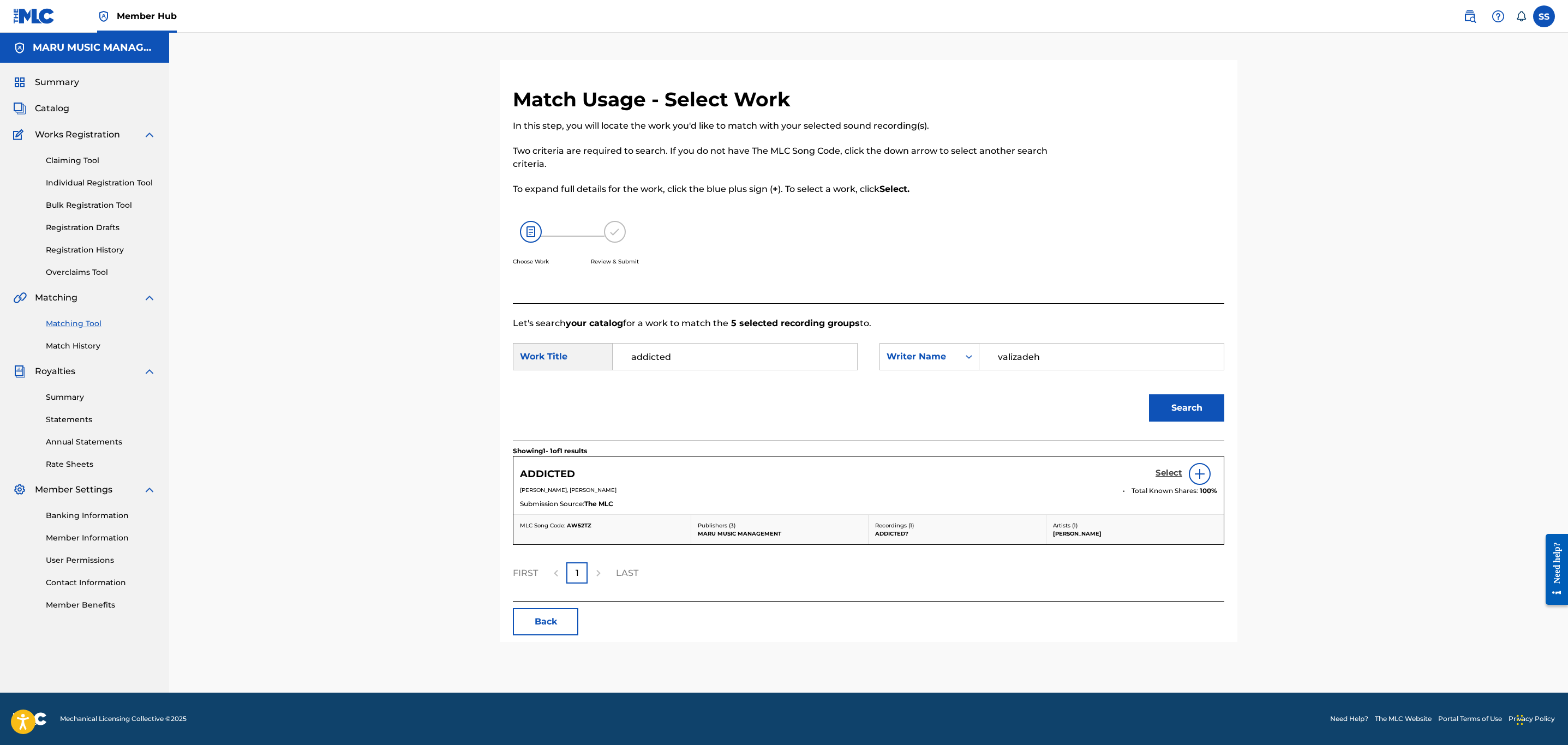
click at [1178, 475] on h5 "Select" at bounding box center [1169, 473] width 26 height 10
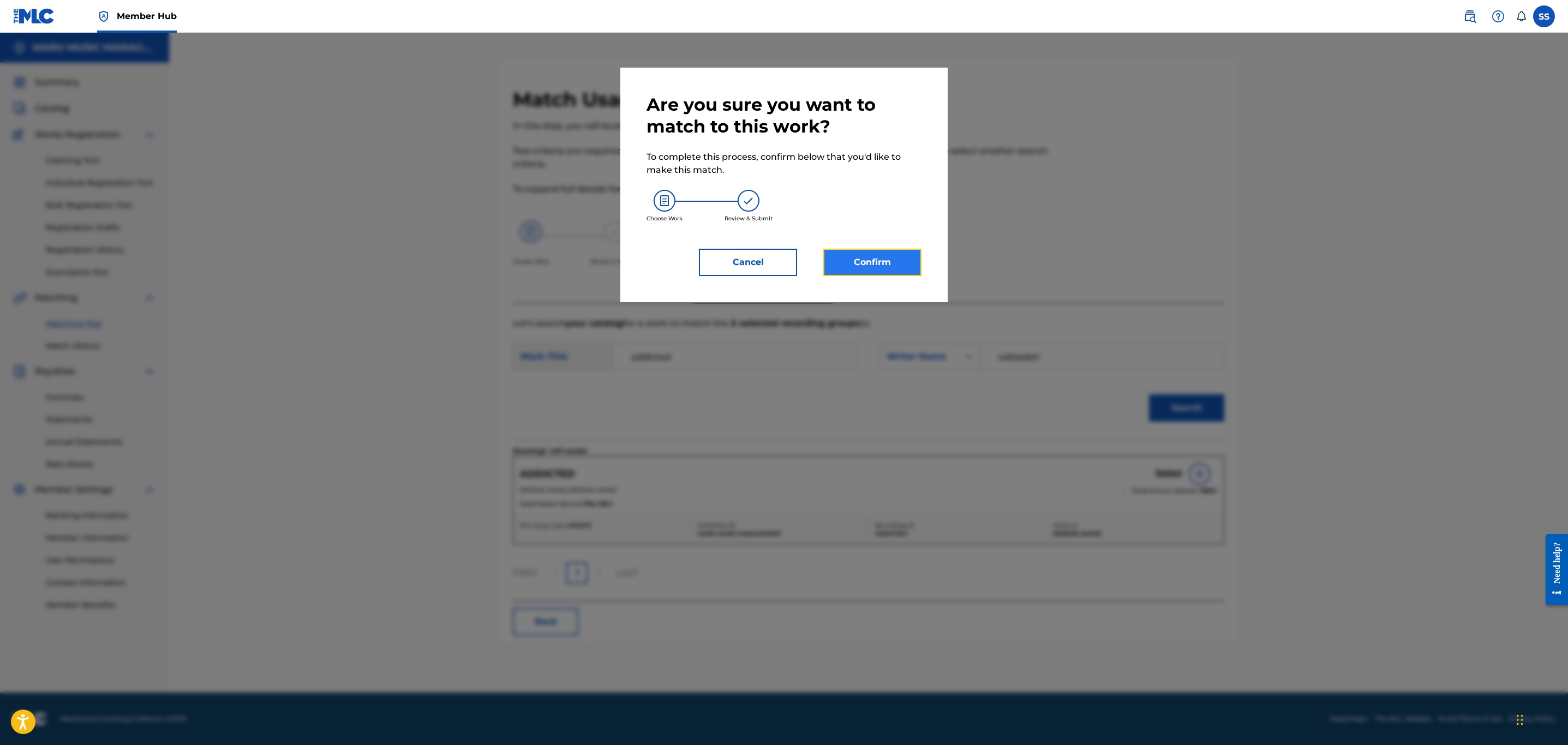
click at [855, 253] on button "Confirm" at bounding box center [873, 262] width 99 height 27
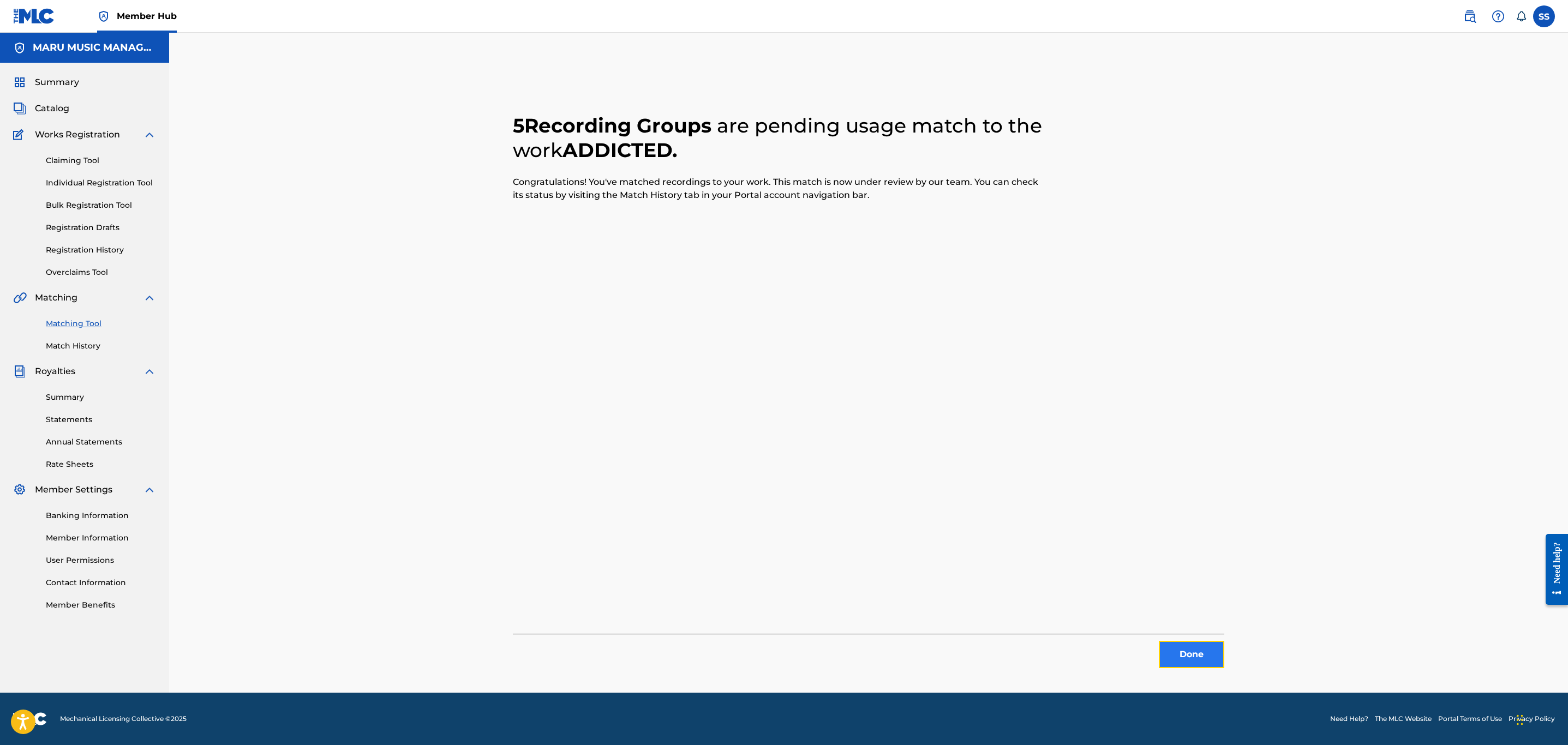
click at [1179, 648] on button "Done" at bounding box center [1192, 655] width 66 height 27
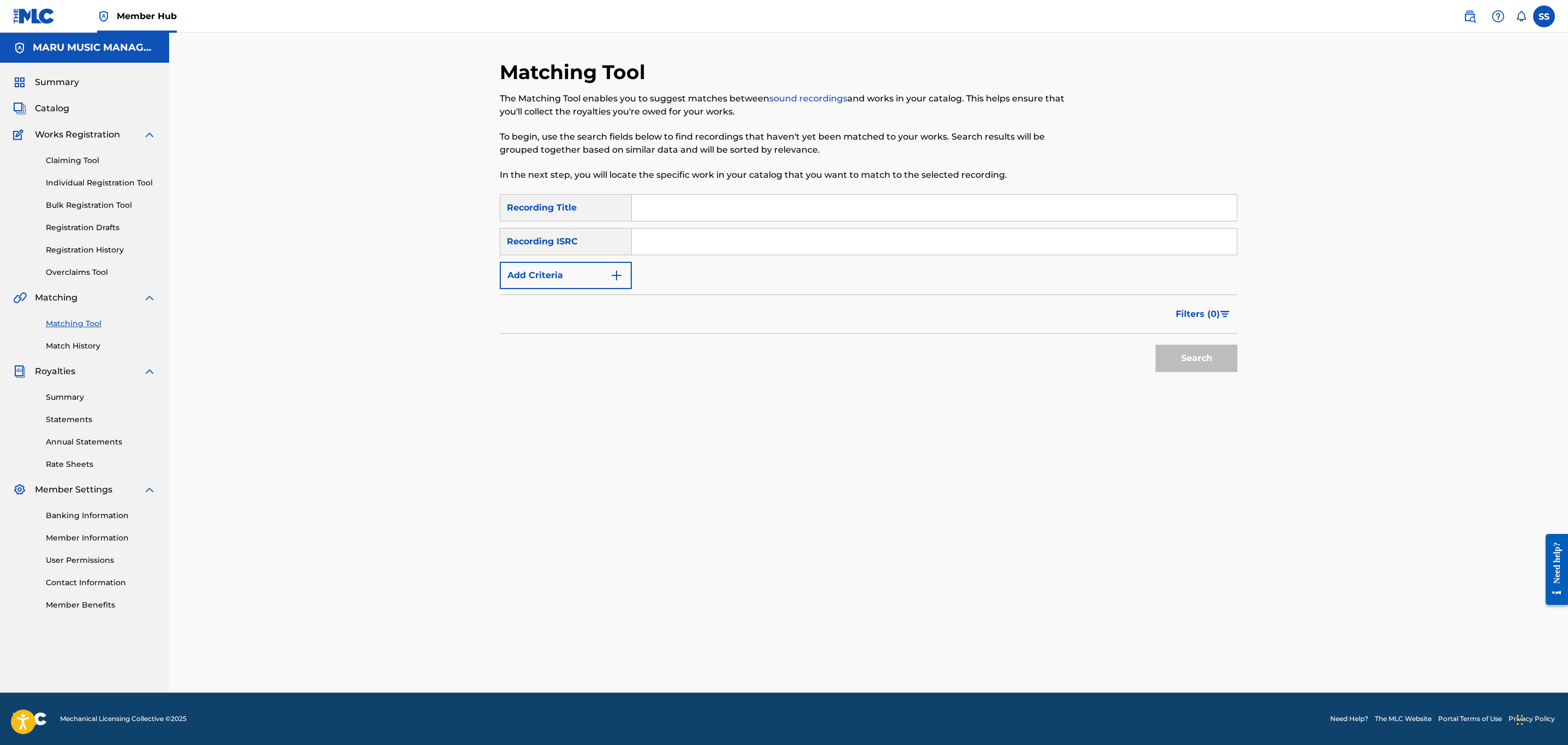
click at [737, 210] on input "Search Form" at bounding box center [935, 208] width 605 height 26
type input "[PERSON_NAME]"
click at [1156, 345] on button "Search" at bounding box center [1196, 358] width 82 height 27
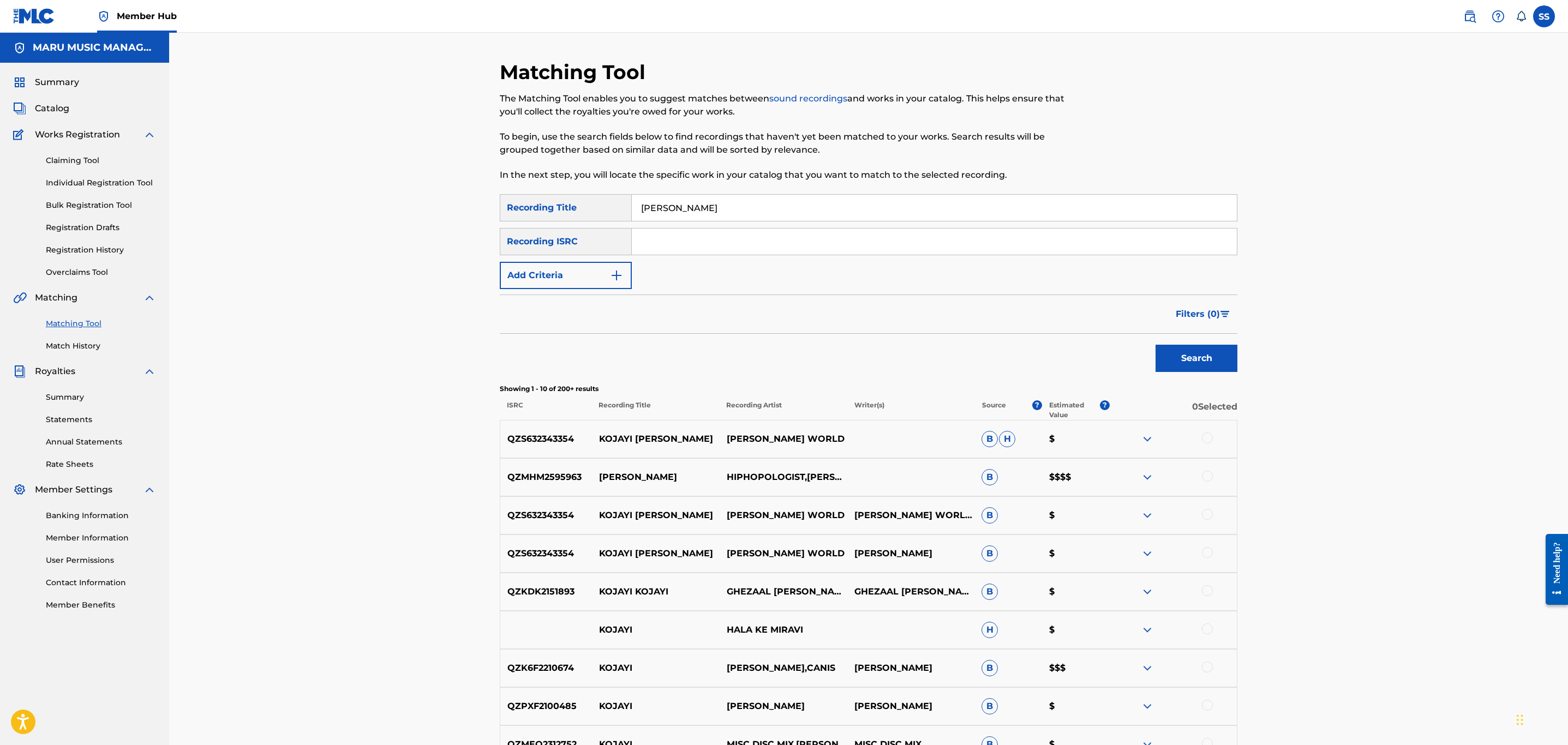
click at [564, 289] on form "SearchWithCriteriaf5c3c6db-e852-4f24-aee5-19ab9189aa85 Recording Title [PERSON_…" at bounding box center [868, 286] width 737 height 183
click at [613, 262] on button "Add Criteria" at bounding box center [566, 275] width 132 height 27
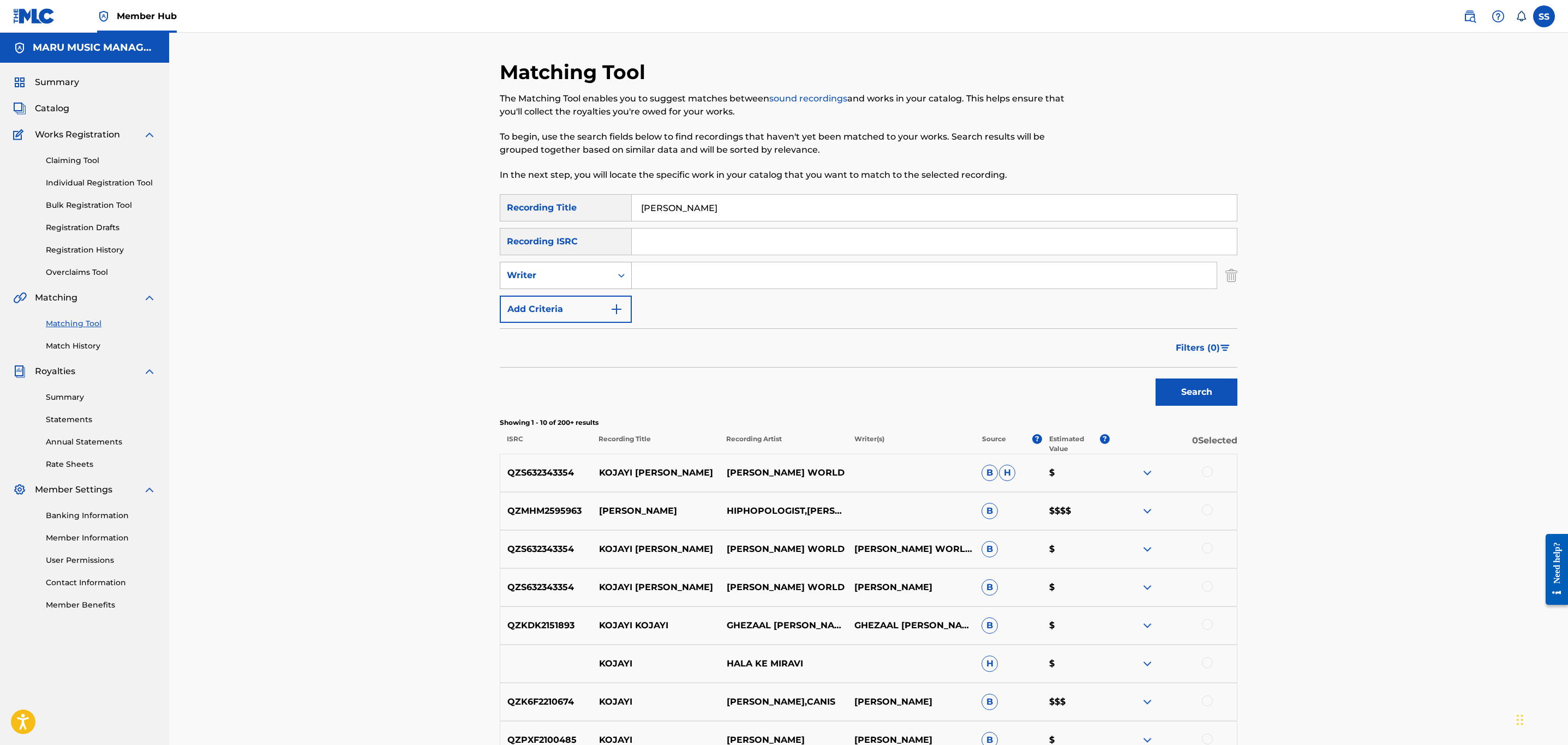
click at [616, 278] on icon "Search Form" at bounding box center [622, 276] width 11 height 11
click at [608, 298] on div "Recording Artist" at bounding box center [566, 303] width 131 height 27
click at [682, 274] on input "Search Form" at bounding box center [924, 275] width 585 height 26
type input "hiphopologist"
click at [1203, 405] on button "Search" at bounding box center [1196, 392] width 82 height 27
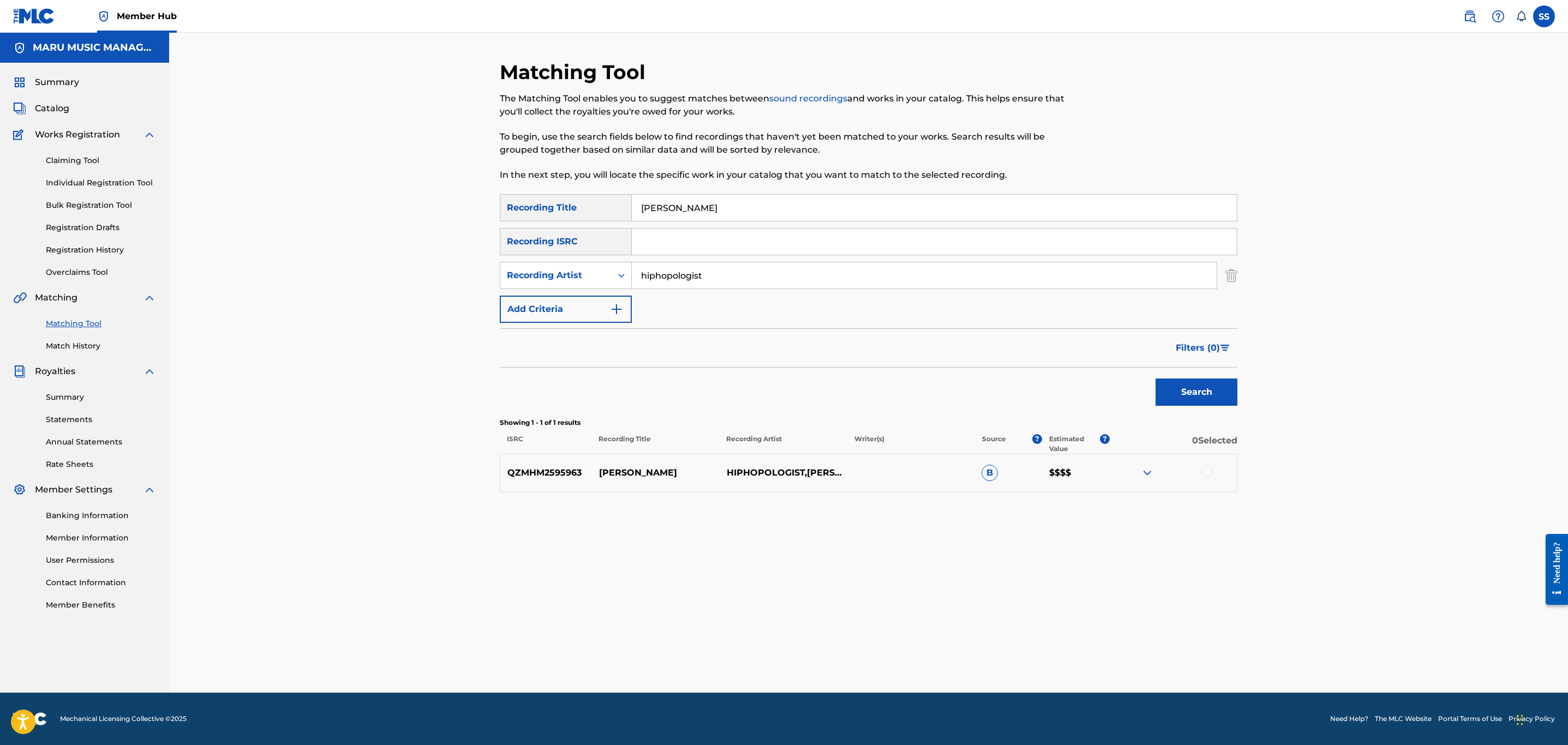
click at [1205, 470] on div at bounding box center [1208, 473] width 11 height 11
click at [583, 275] on div "Recording Artist" at bounding box center [556, 275] width 99 height 13
click at [586, 300] on div "Writer" at bounding box center [566, 303] width 131 height 27
click at [707, 264] on input "Search Form" at bounding box center [924, 275] width 585 height 26
click at [1210, 396] on button "Search" at bounding box center [1196, 392] width 82 height 27
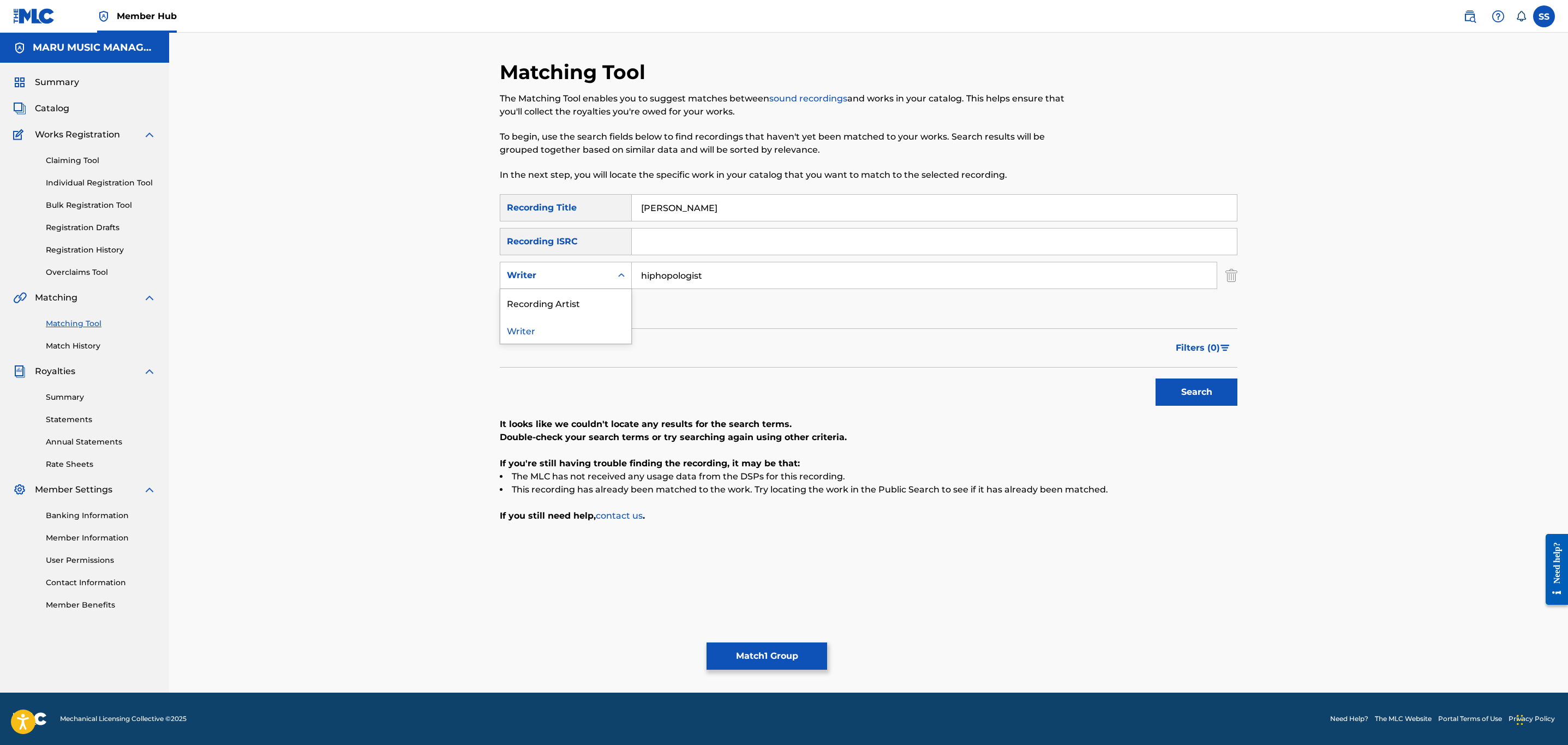
click at [588, 272] on div "Writer" at bounding box center [556, 275] width 99 height 13
click at [678, 272] on input "hiphopologist" at bounding box center [924, 275] width 585 height 26
type input "soroush"
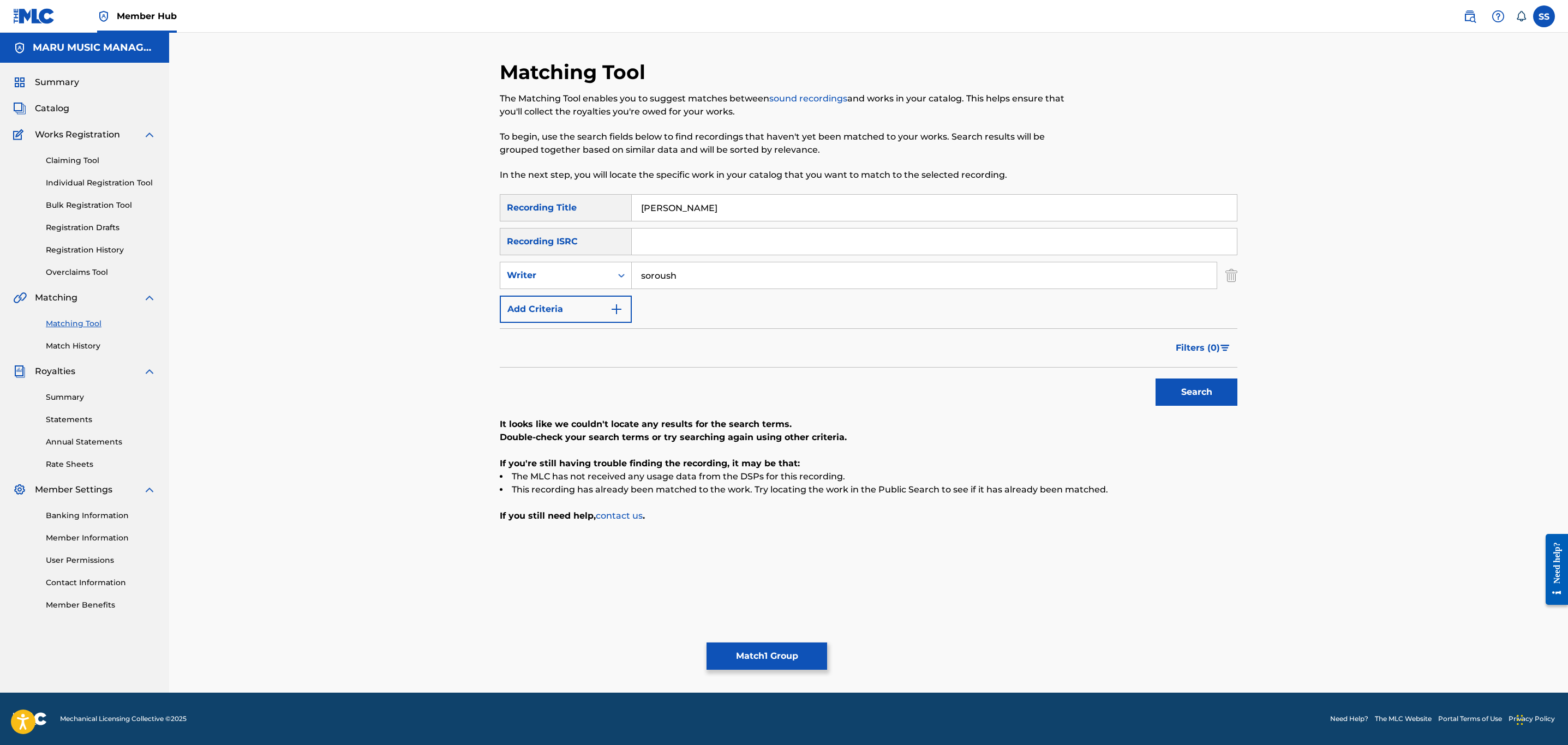
click at [1156, 379] on button "Search" at bounding box center [1196, 392] width 82 height 27
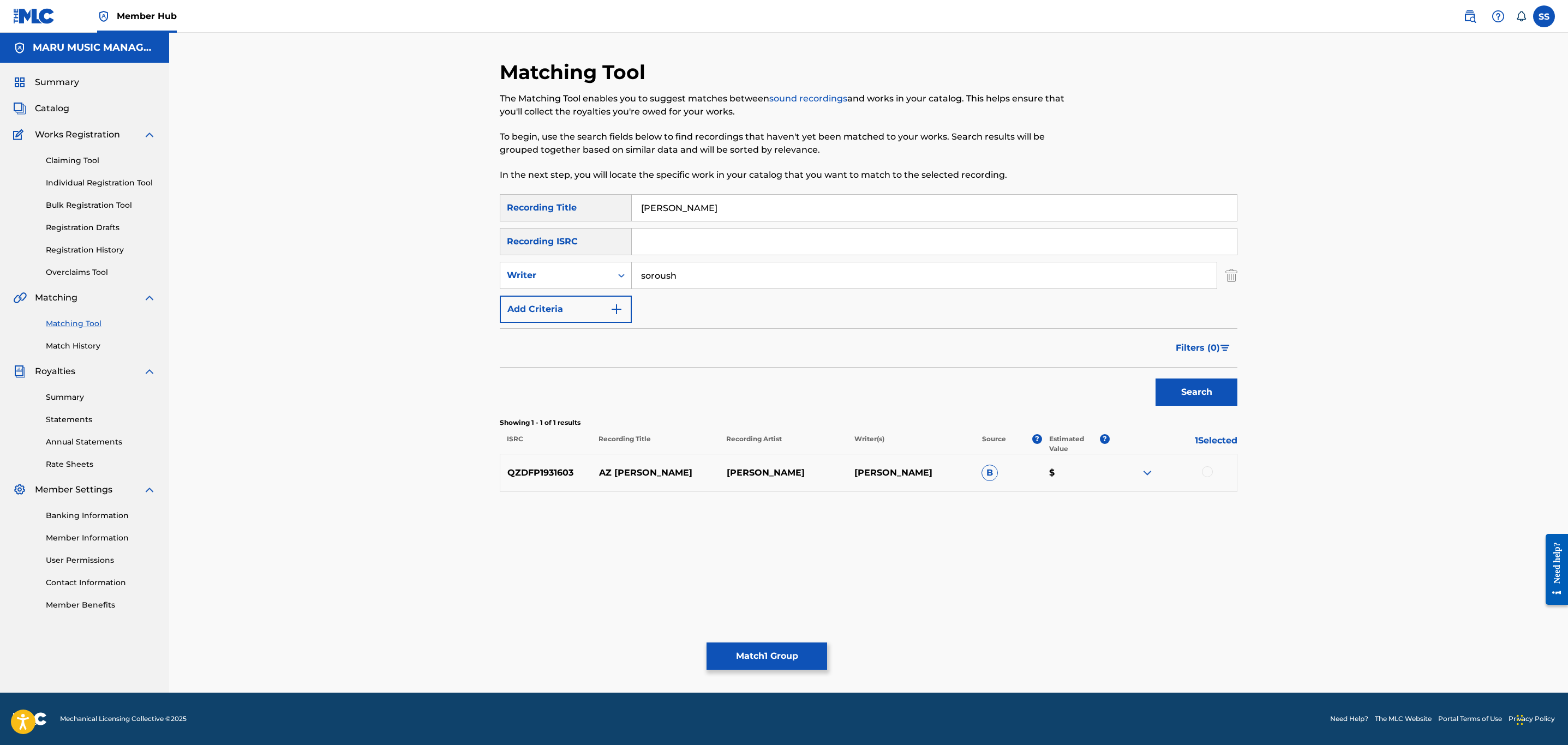
click at [650, 269] on input "soroush" at bounding box center [924, 275] width 585 height 26
click at [608, 279] on div "Writer" at bounding box center [556, 275] width 112 height 21
drag, startPoint x: 595, startPoint y: 299, endPoint x: 609, endPoint y: 292, distance: 15.7
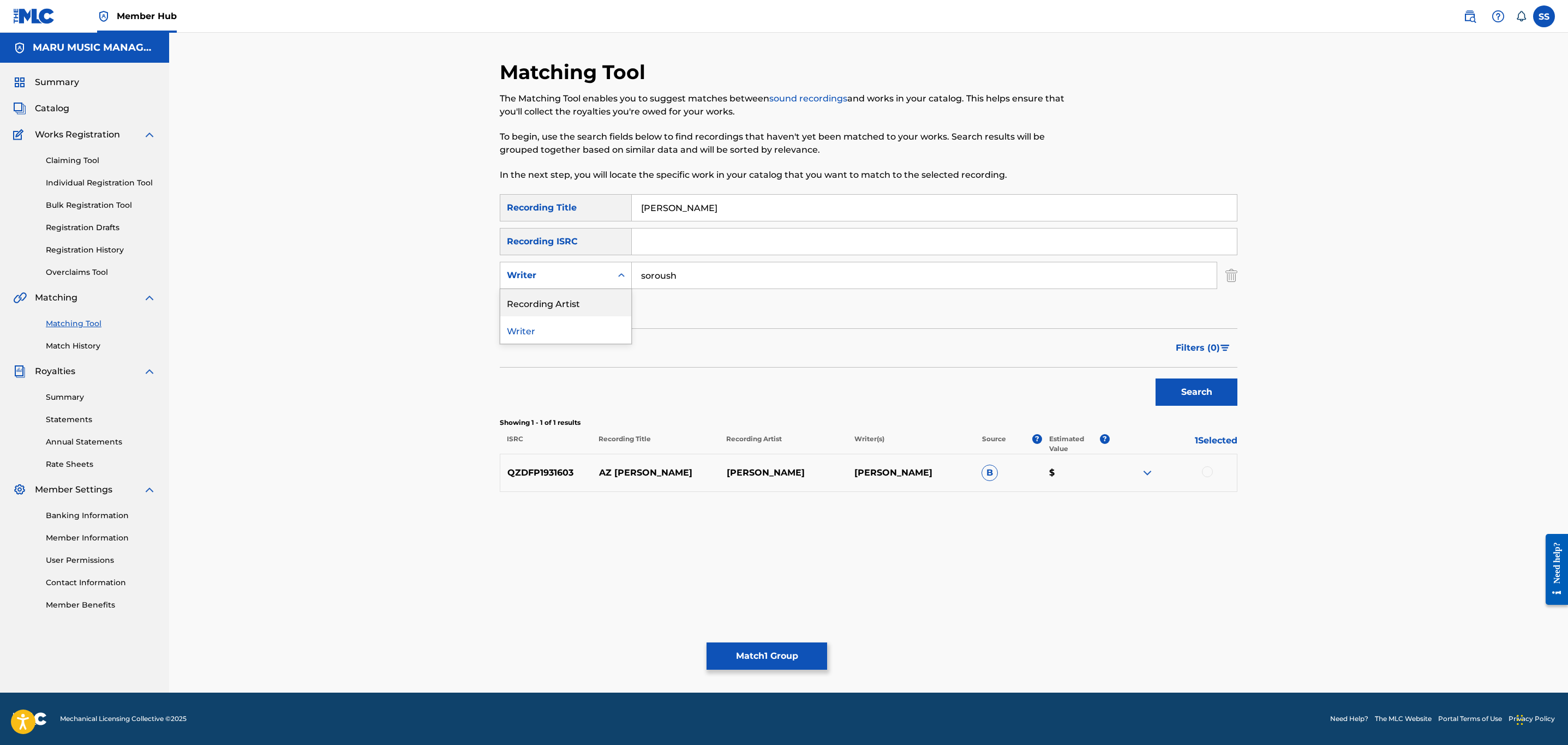
click at [597, 299] on div "Recording Artist" at bounding box center [566, 303] width 131 height 27
click at [650, 271] on input "Search Form" at bounding box center [924, 275] width 585 height 26
click at [1156, 379] on button "Search" at bounding box center [1196, 392] width 82 height 27
click at [652, 272] on input "soroush" at bounding box center [924, 275] width 585 height 26
click at [653, 272] on input "soroush" at bounding box center [924, 275] width 585 height 26
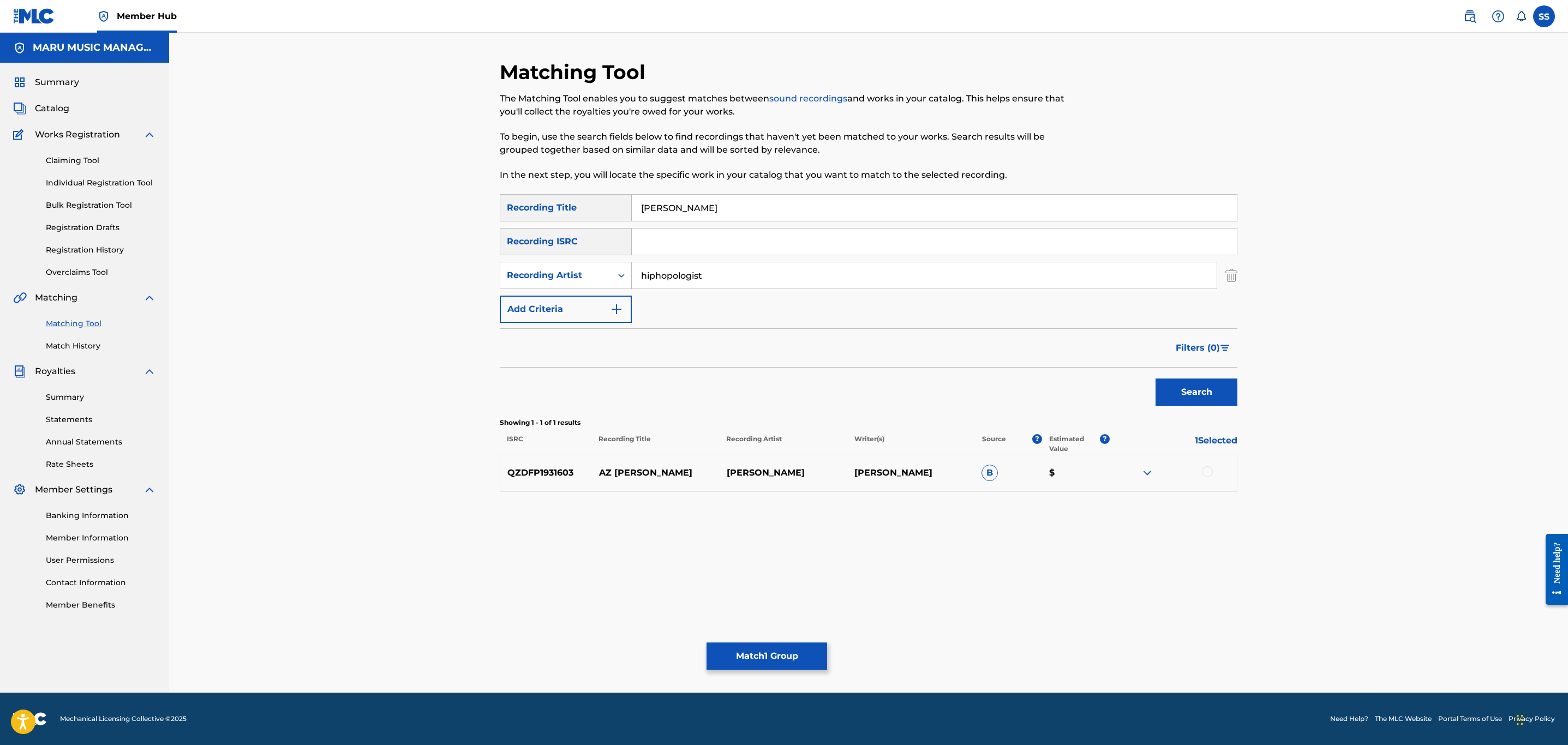
click at [1183, 377] on div "Search" at bounding box center [1194, 390] width 87 height 43
click at [1185, 386] on button "Search" at bounding box center [1196, 392] width 82 height 27
click at [818, 469] on p "HIPHOPOLOGIST,[PERSON_NAME]" at bounding box center [784, 473] width 128 height 26
copy p "SINAZZA"
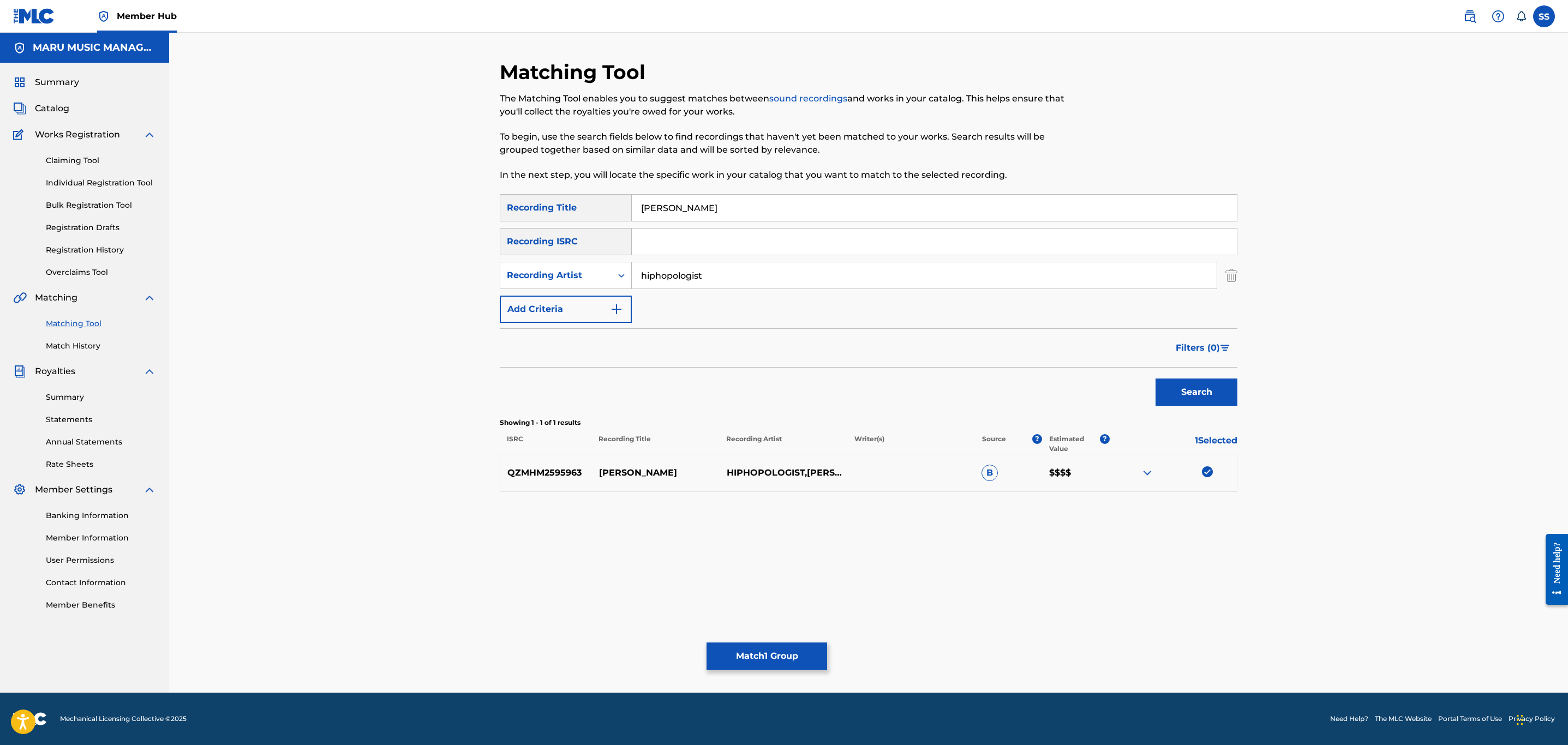
click at [670, 282] on input "hiphopologist" at bounding box center [924, 275] width 585 height 26
paste input "SINAZZA"
type input "SINAZZA"
click at [1219, 398] on button "Search" at bounding box center [1196, 392] width 82 height 27
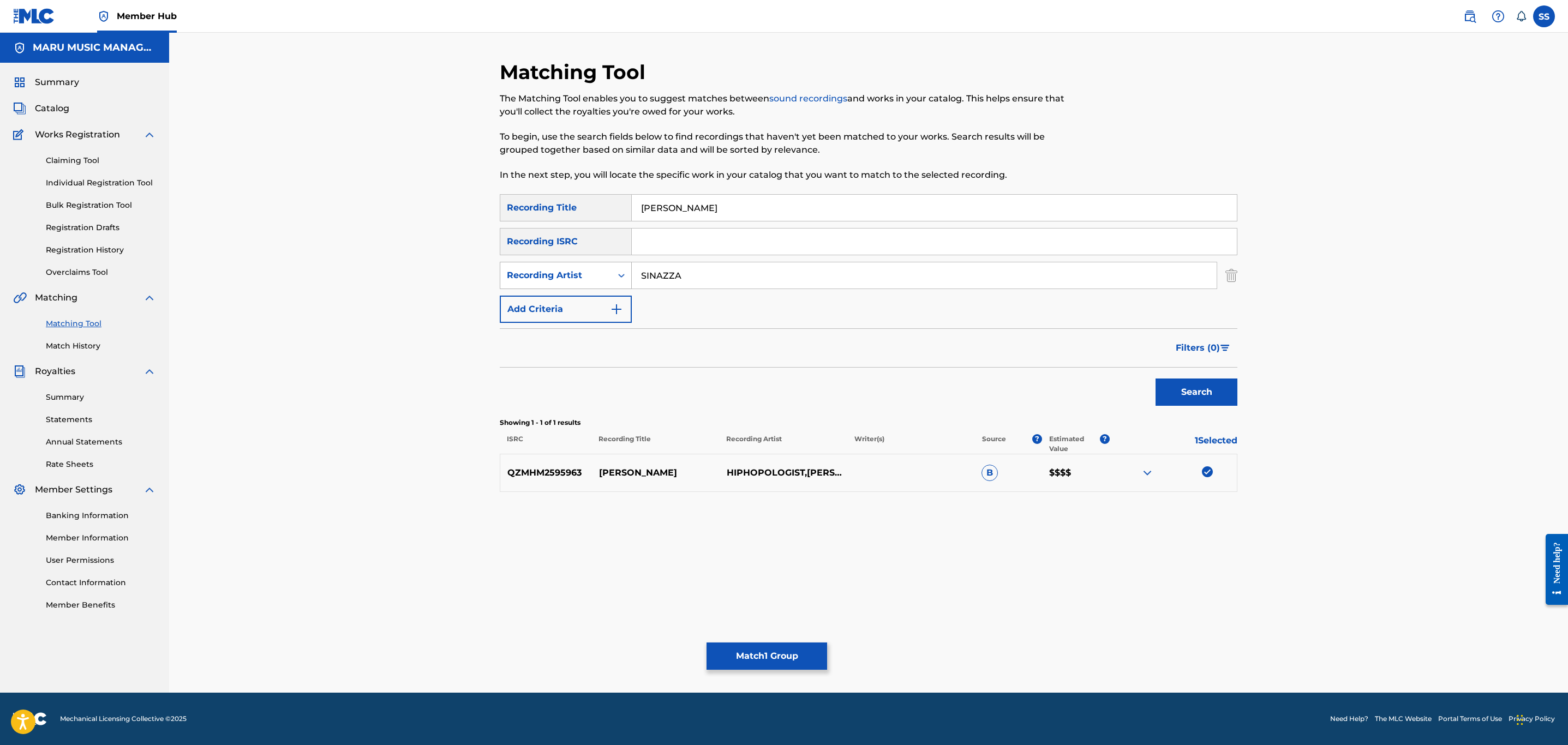
click at [508, 271] on div "Recording Artist" at bounding box center [556, 275] width 99 height 13
click at [518, 297] on div "Writer" at bounding box center [566, 303] width 131 height 27
click at [682, 282] on input "Search Form" at bounding box center [924, 275] width 585 height 26
paste input "SINAZZA"
type input "SINAZZA"
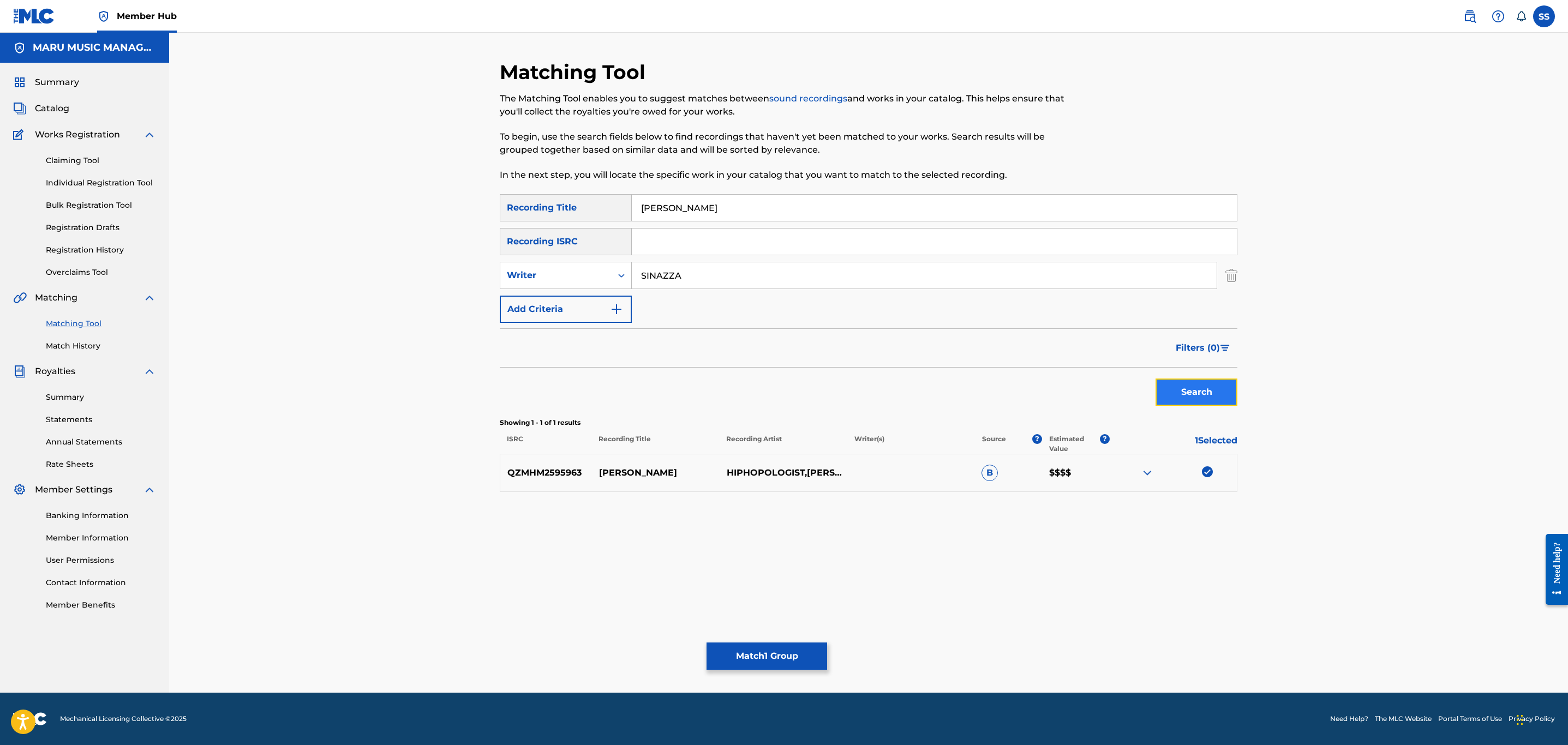
click at [1176, 398] on button "Search" at bounding box center [1196, 392] width 82 height 27
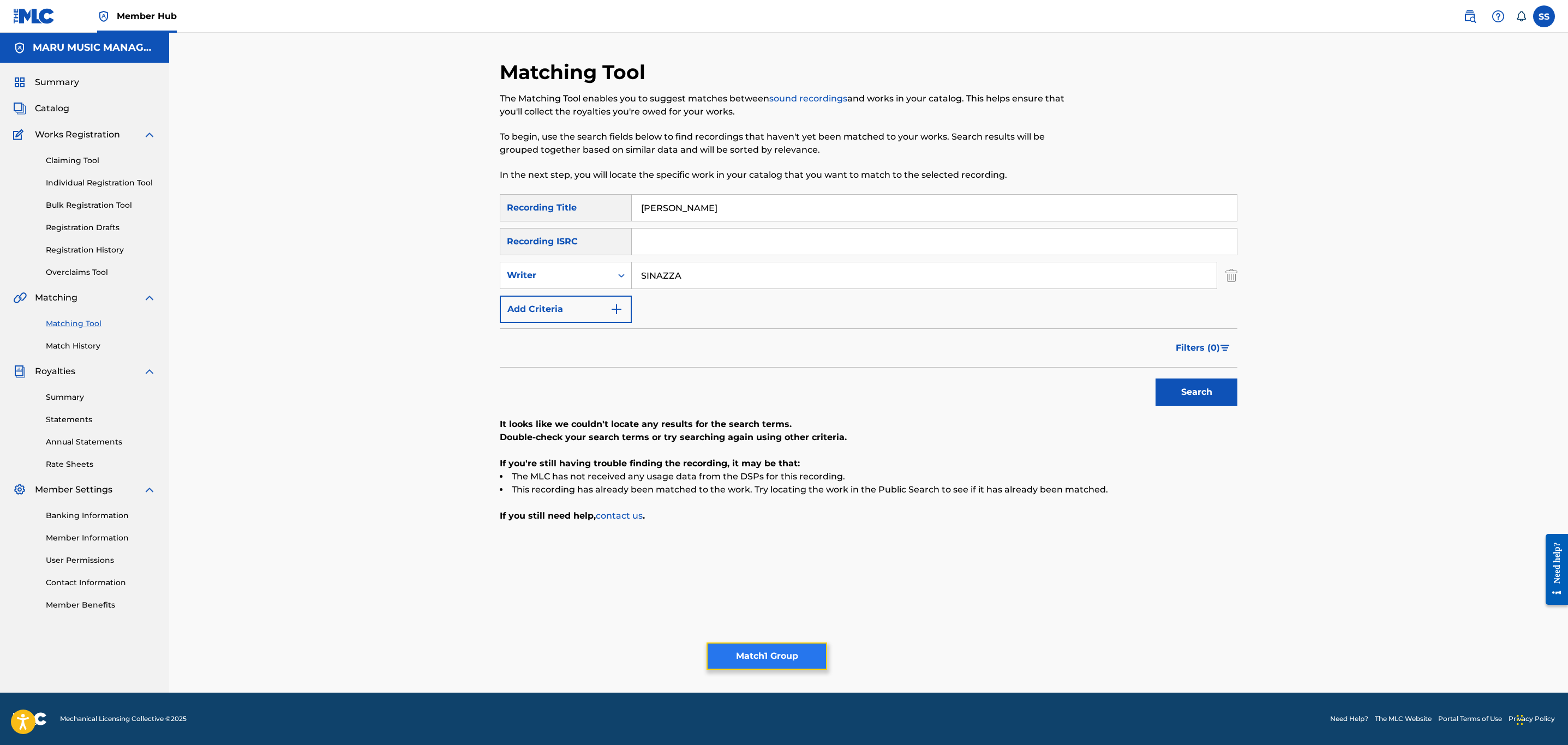
click at [783, 665] on button "Match 1 Group" at bounding box center [767, 656] width 120 height 27
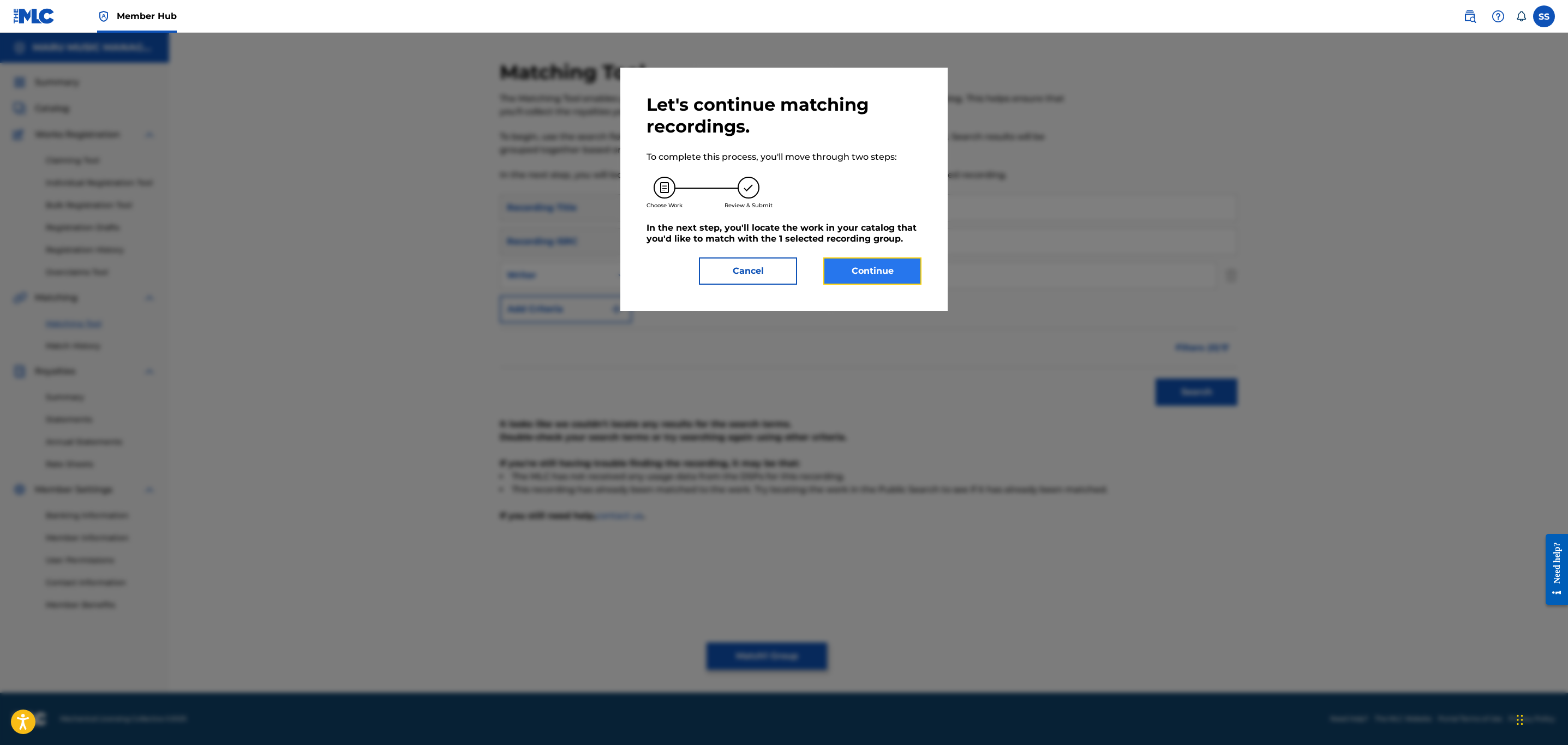
click at [885, 275] on button "Continue" at bounding box center [873, 271] width 99 height 27
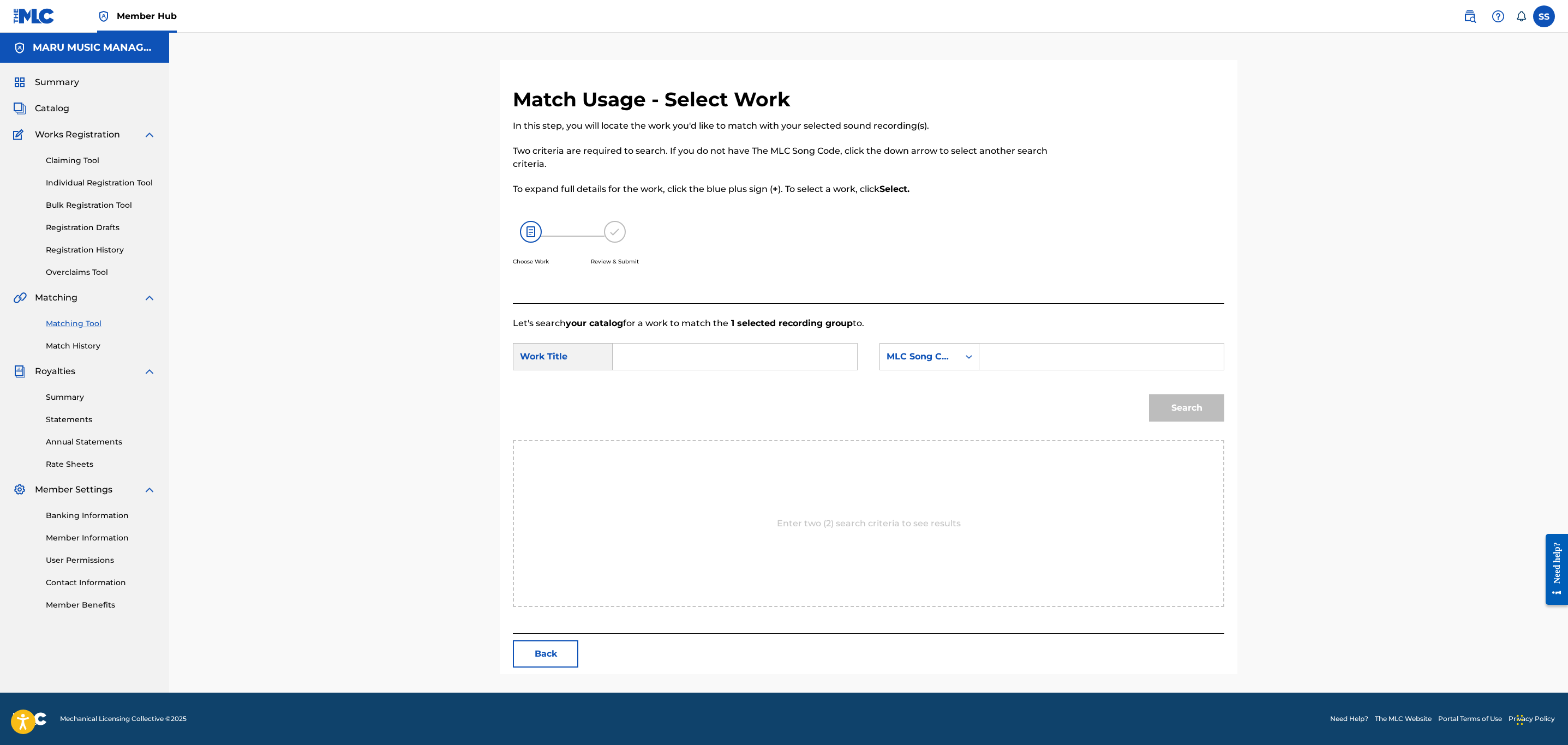
click at [757, 355] on input "Search Form" at bounding box center [735, 357] width 225 height 26
type input "[PERSON_NAME]"
click at [956, 352] on div "MLC Song Code" at bounding box center [920, 357] width 79 height 21
click at [941, 389] on div "Writer Name" at bounding box center [929, 383] width 99 height 27
click at [1014, 352] on input "Search Form" at bounding box center [1102, 357] width 225 height 26
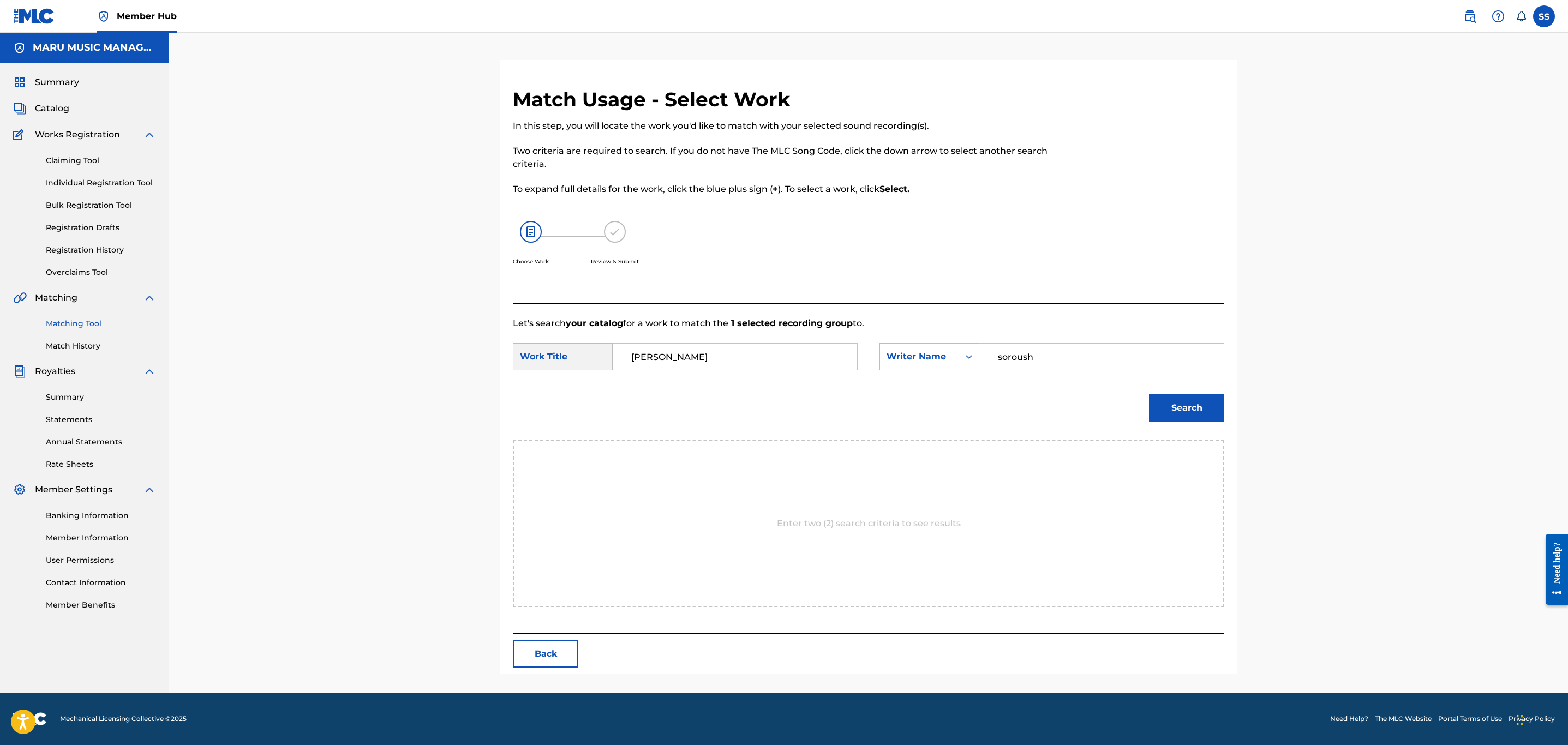
type input "soroush"
click at [1149, 395] on button "Search" at bounding box center [1187, 408] width 75 height 27
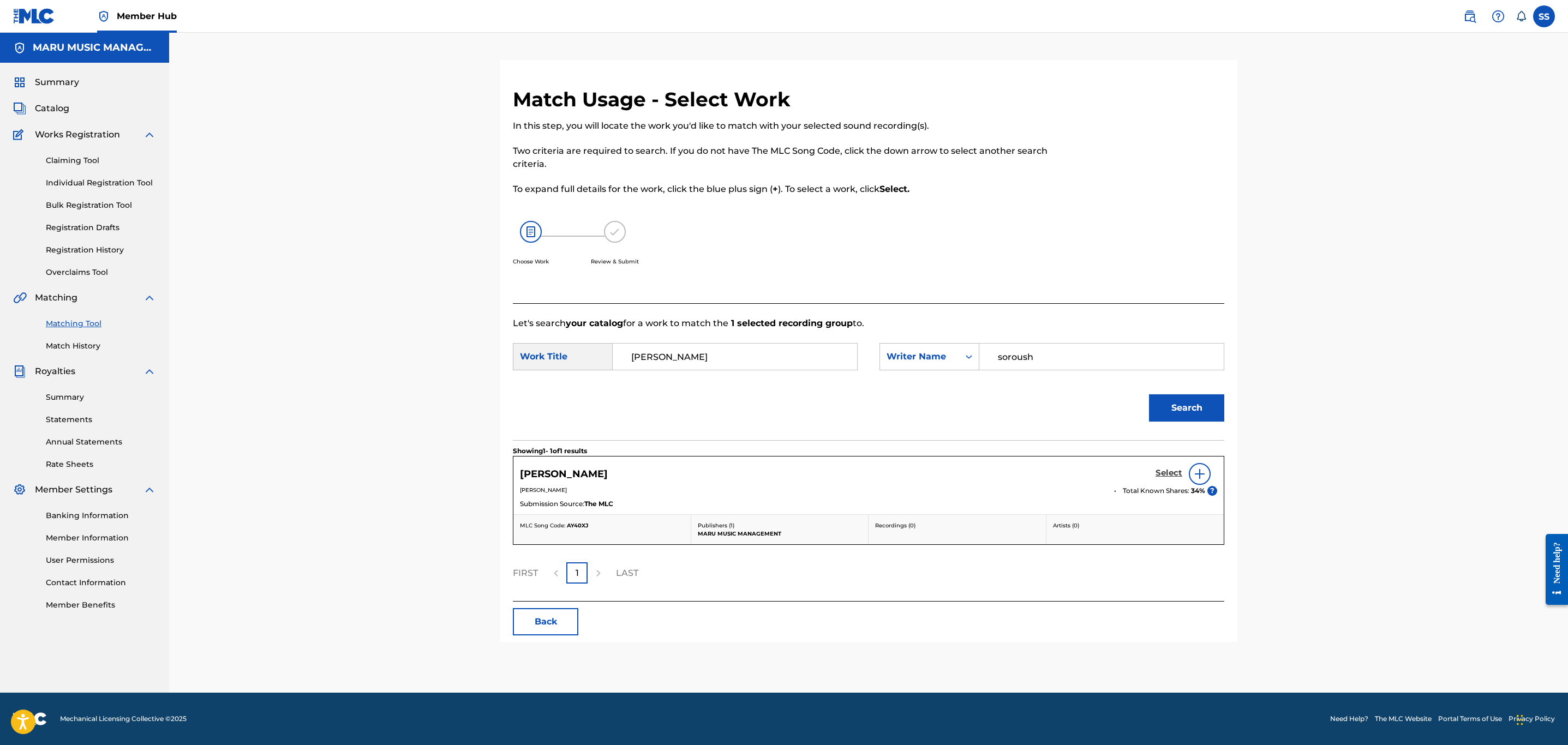
click at [1169, 480] on link "Select" at bounding box center [1169, 473] width 26 height 12
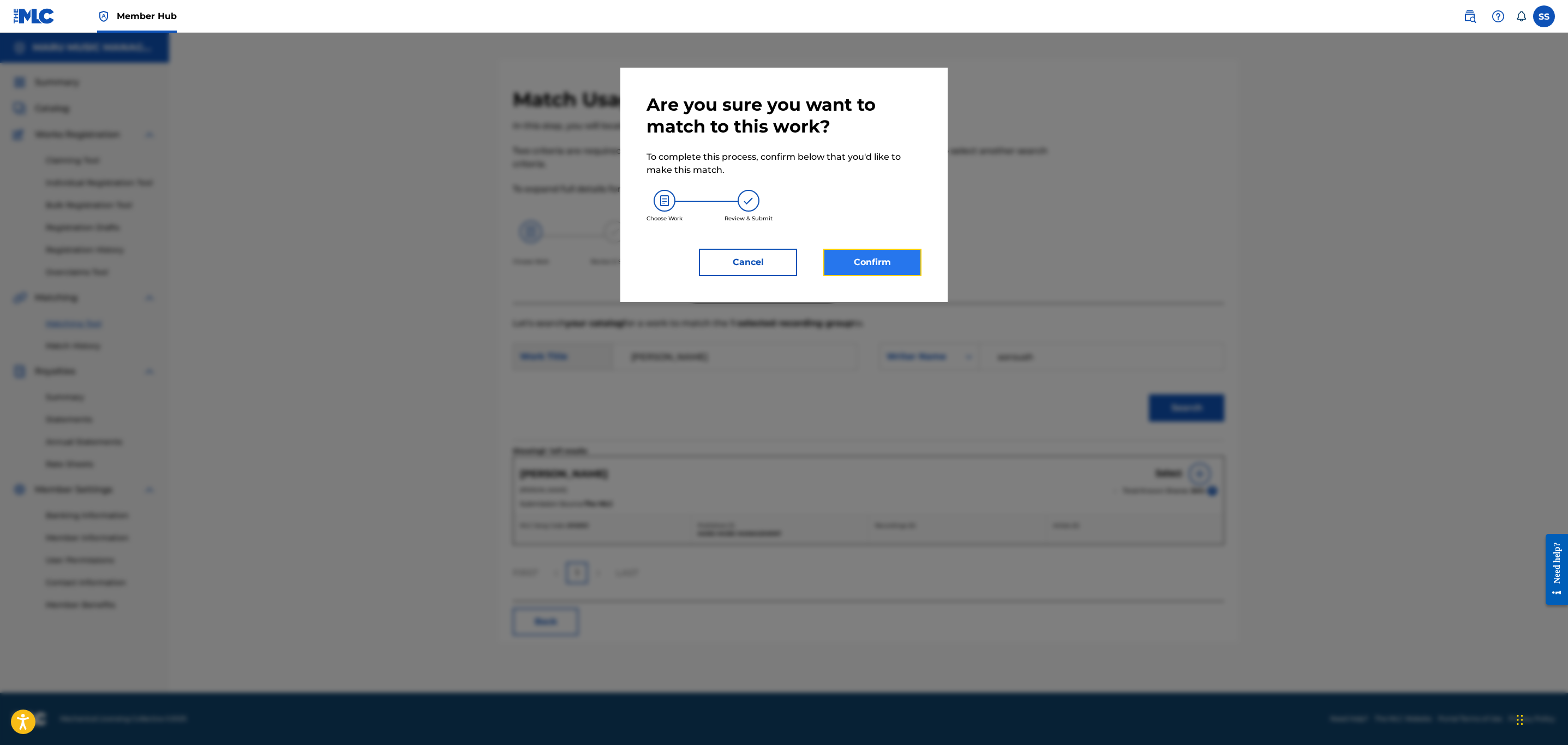
click at [891, 275] on button "Confirm" at bounding box center [873, 262] width 99 height 27
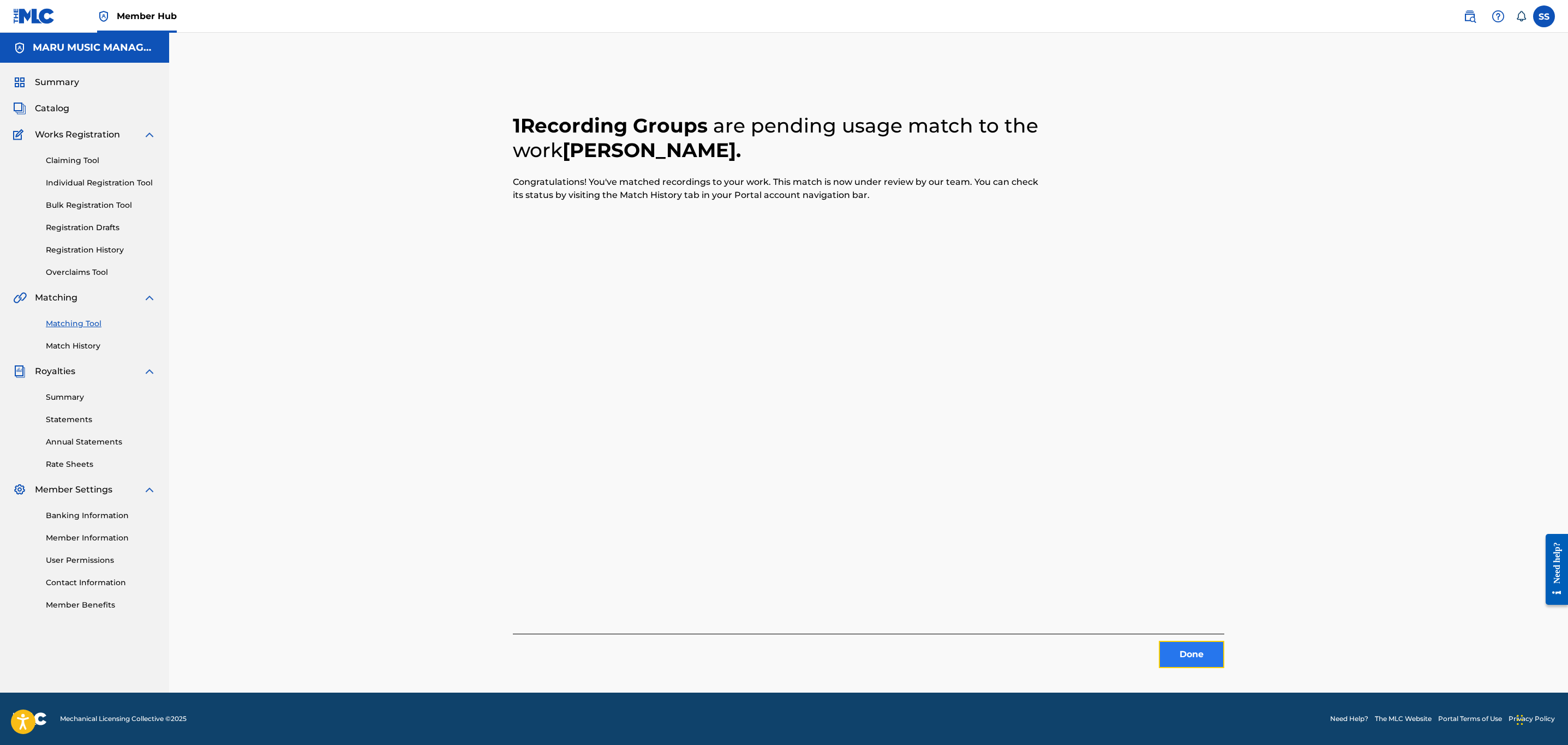
click at [1209, 652] on button "Done" at bounding box center [1192, 655] width 66 height 27
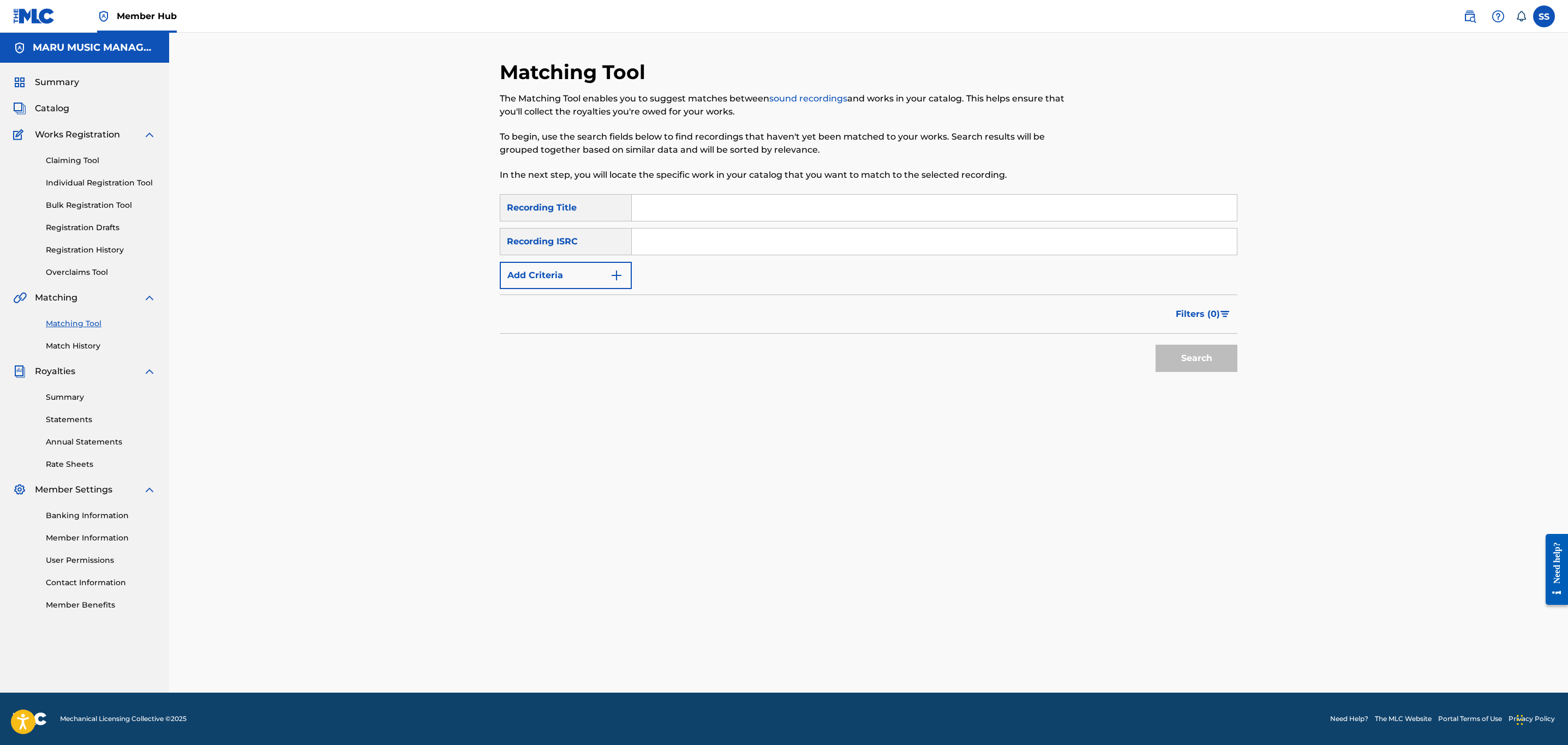
drag, startPoint x: 776, startPoint y: 207, endPoint x: 778, endPoint y: 215, distance: 8.2
click at [776, 207] on input "Search Form" at bounding box center [935, 208] width 605 height 26
type input "bad zaat piano"
click at [1156, 345] on button "Search" at bounding box center [1196, 358] width 82 height 27
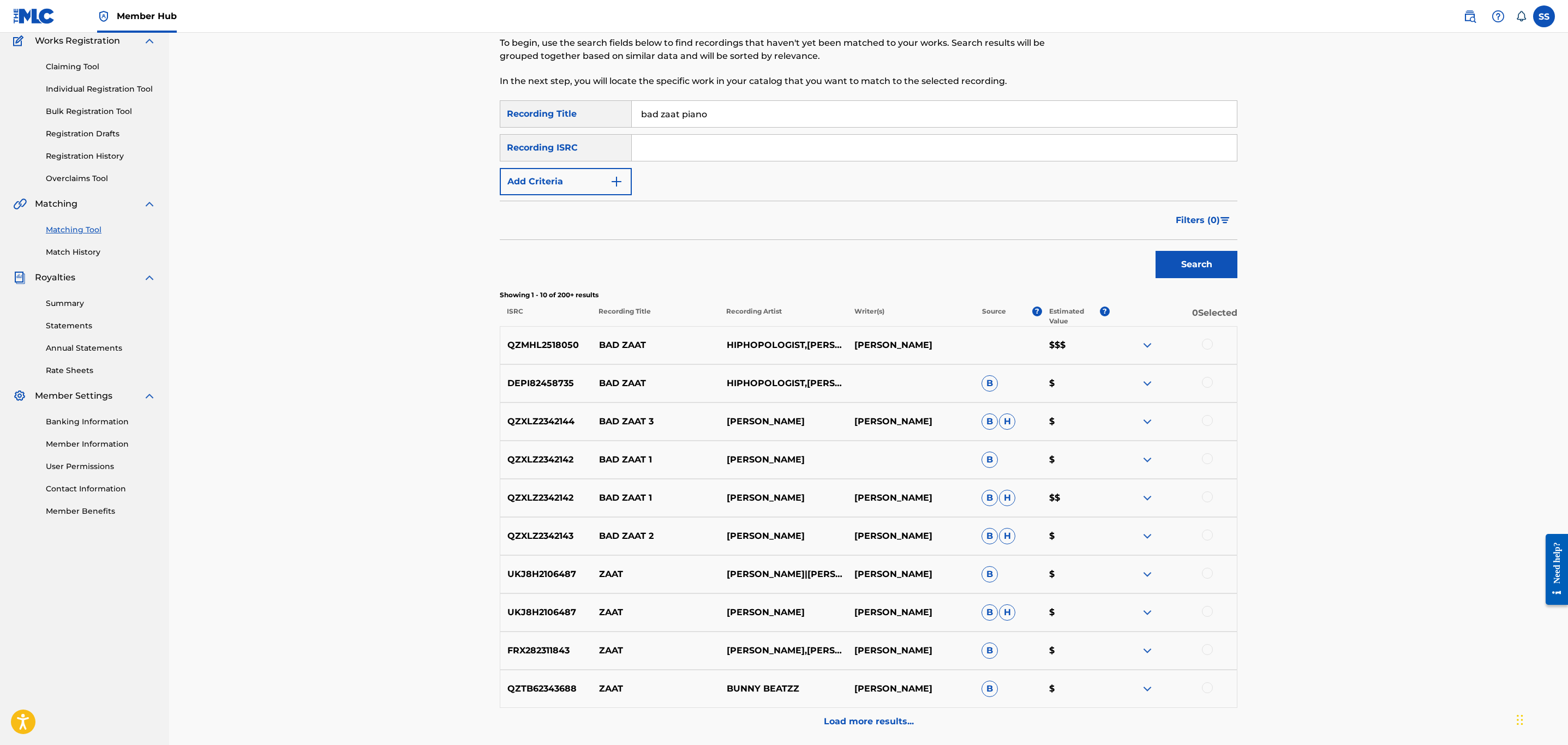
scroll to position [191, 0]
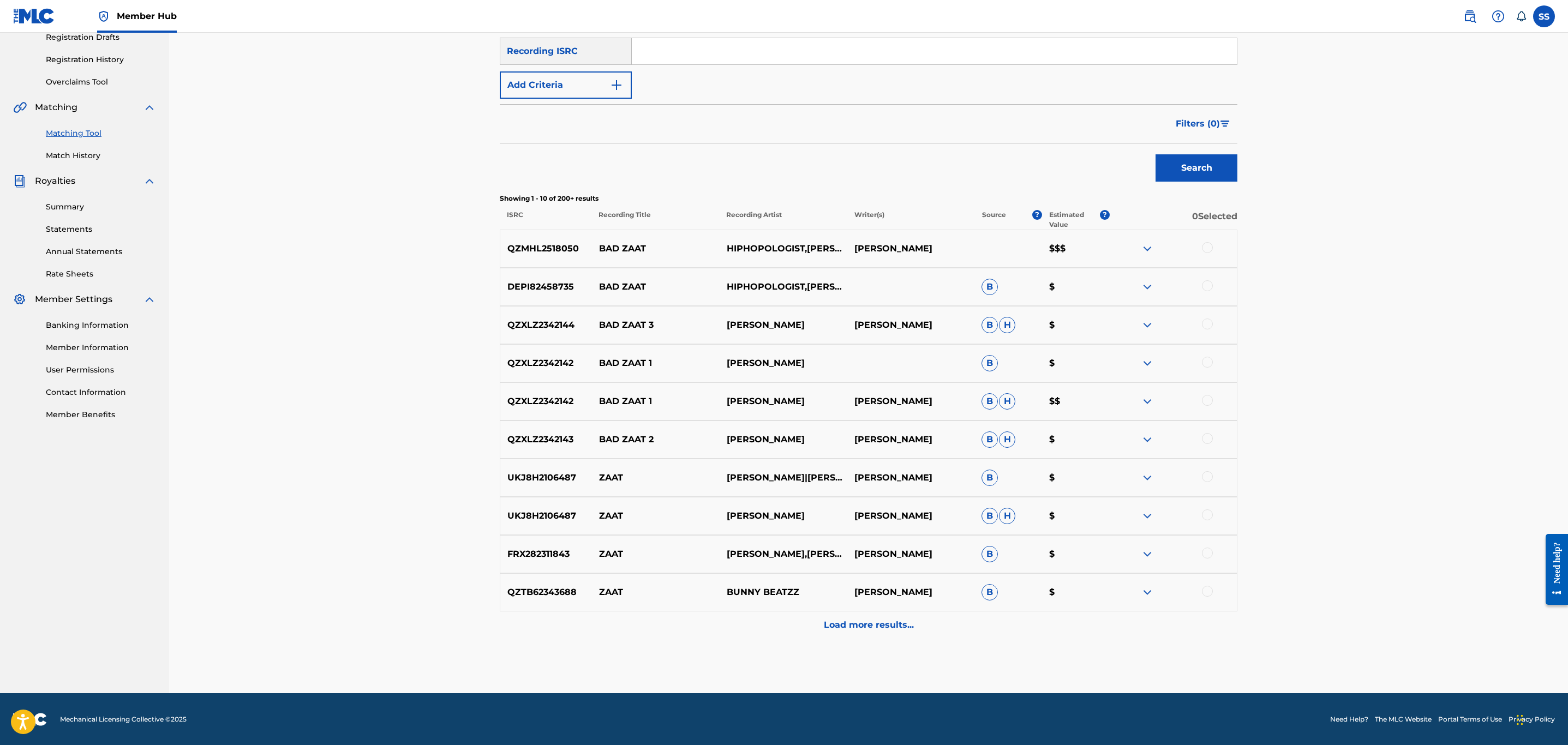
click at [1203, 244] on div at bounding box center [1208, 248] width 11 height 11
click at [1205, 288] on div at bounding box center [1208, 287] width 11 height 11
click at [740, 652] on button "Match 2 Groups" at bounding box center [767, 656] width 120 height 27
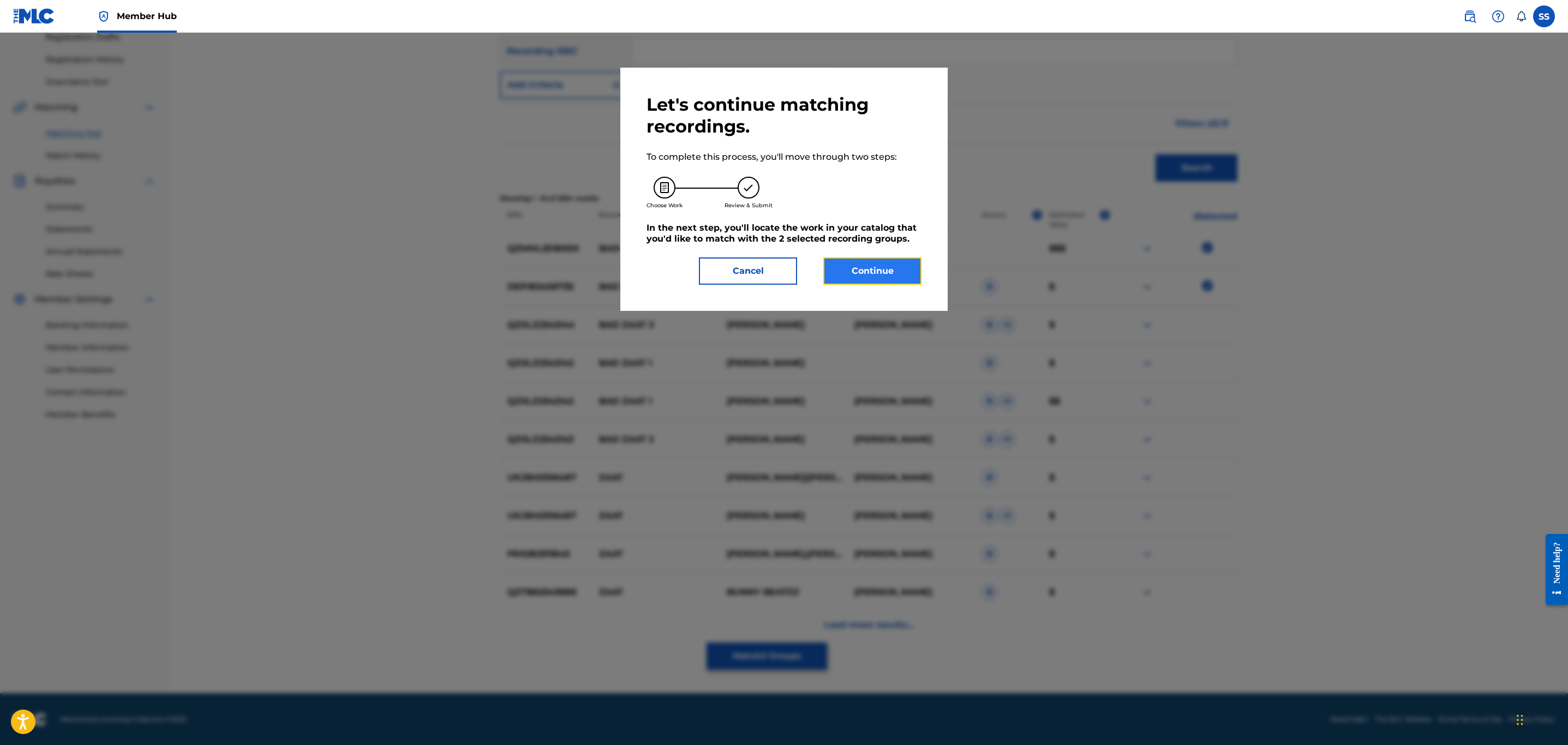
click at [893, 277] on button "Continue" at bounding box center [873, 271] width 99 height 27
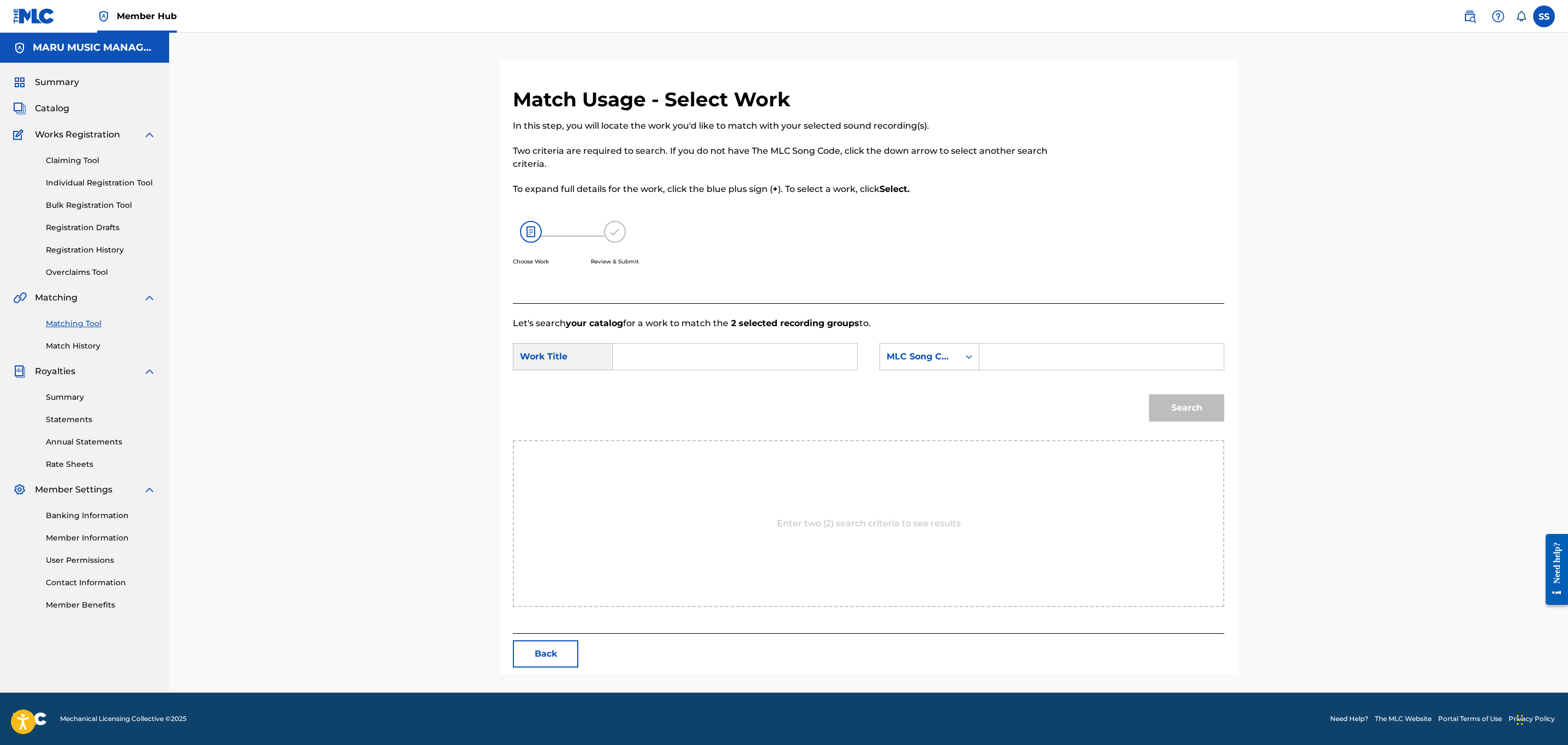
click at [722, 354] on input "Search Form" at bounding box center [735, 357] width 225 height 26
type input "bad zaat"
drag, startPoint x: 940, startPoint y: 331, endPoint x: 929, endPoint y: 351, distance: 22.8
click at [939, 332] on form "SearchWithCriteria305eb68d-704c-4b62-a8c3-bb7faceb879d Work Title bad zaat Sear…" at bounding box center [868, 384] width 711 height 110
click at [921, 359] on div "MLC Song Code" at bounding box center [920, 357] width 66 height 13
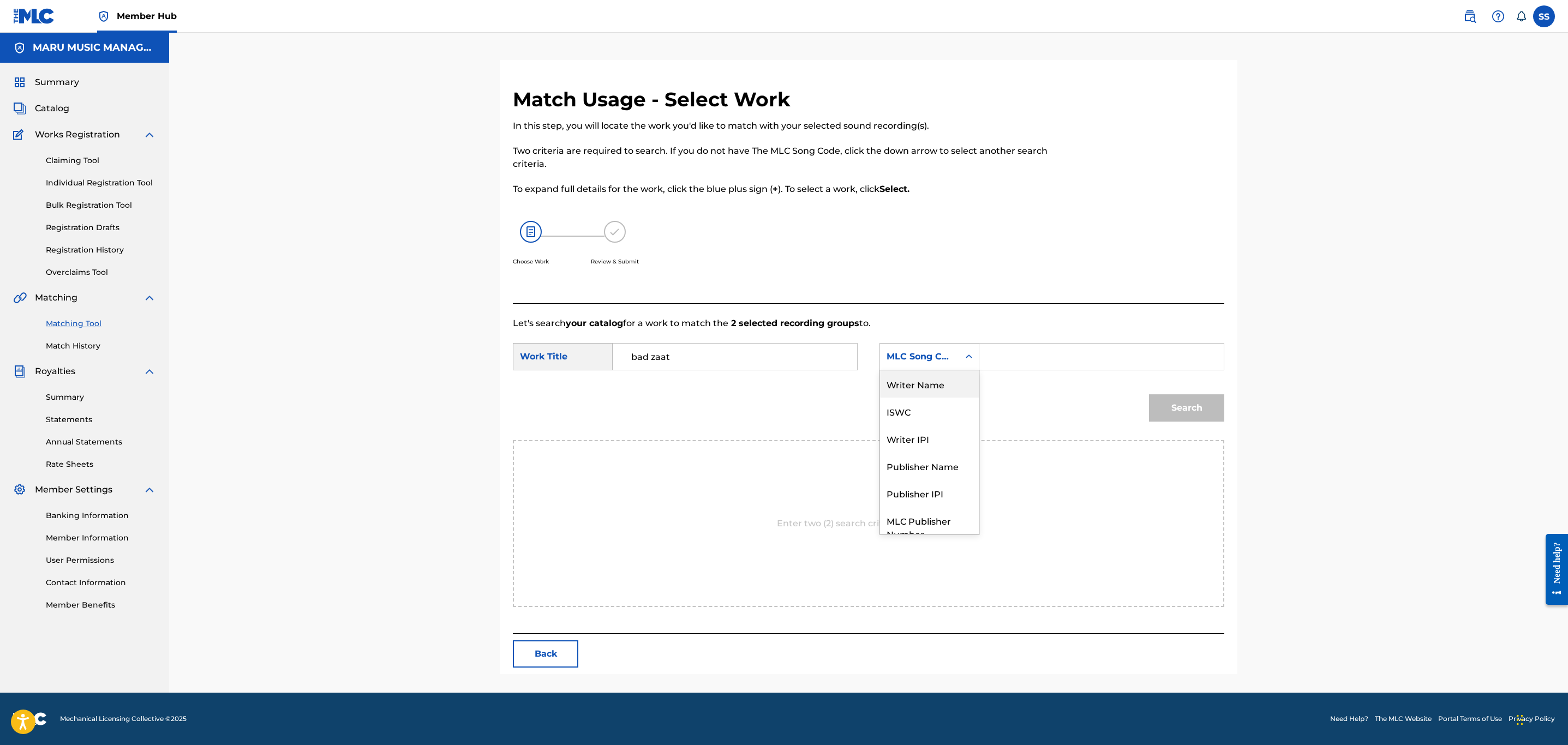
click at [925, 381] on div "Writer Name" at bounding box center [929, 383] width 99 height 27
click at [1023, 364] on input "Search Form" at bounding box center [1102, 357] width 225 height 26
type input "soroush"
click at [1149, 395] on button "Search" at bounding box center [1187, 408] width 75 height 27
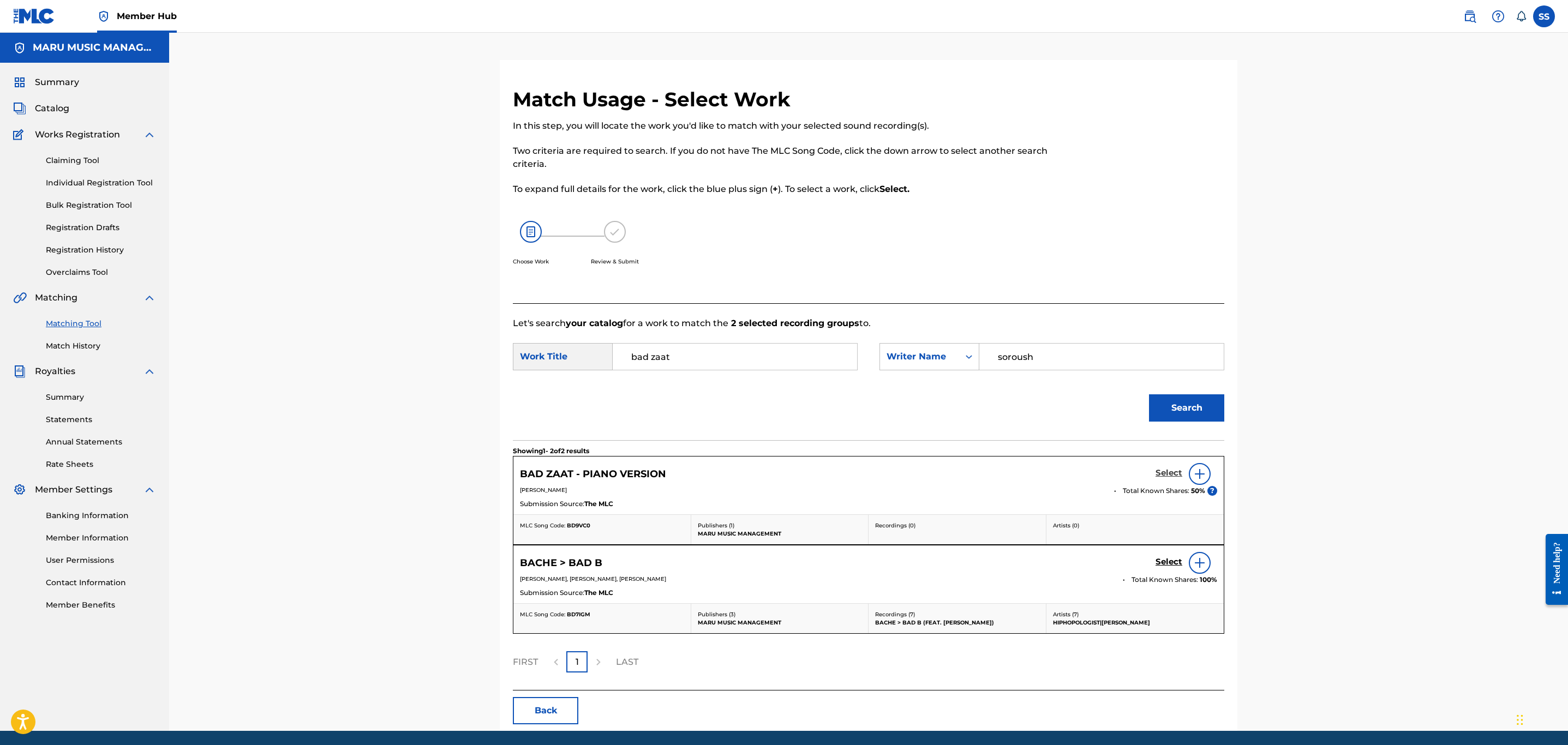
click at [1168, 476] on h5 "Select" at bounding box center [1169, 473] width 26 height 10
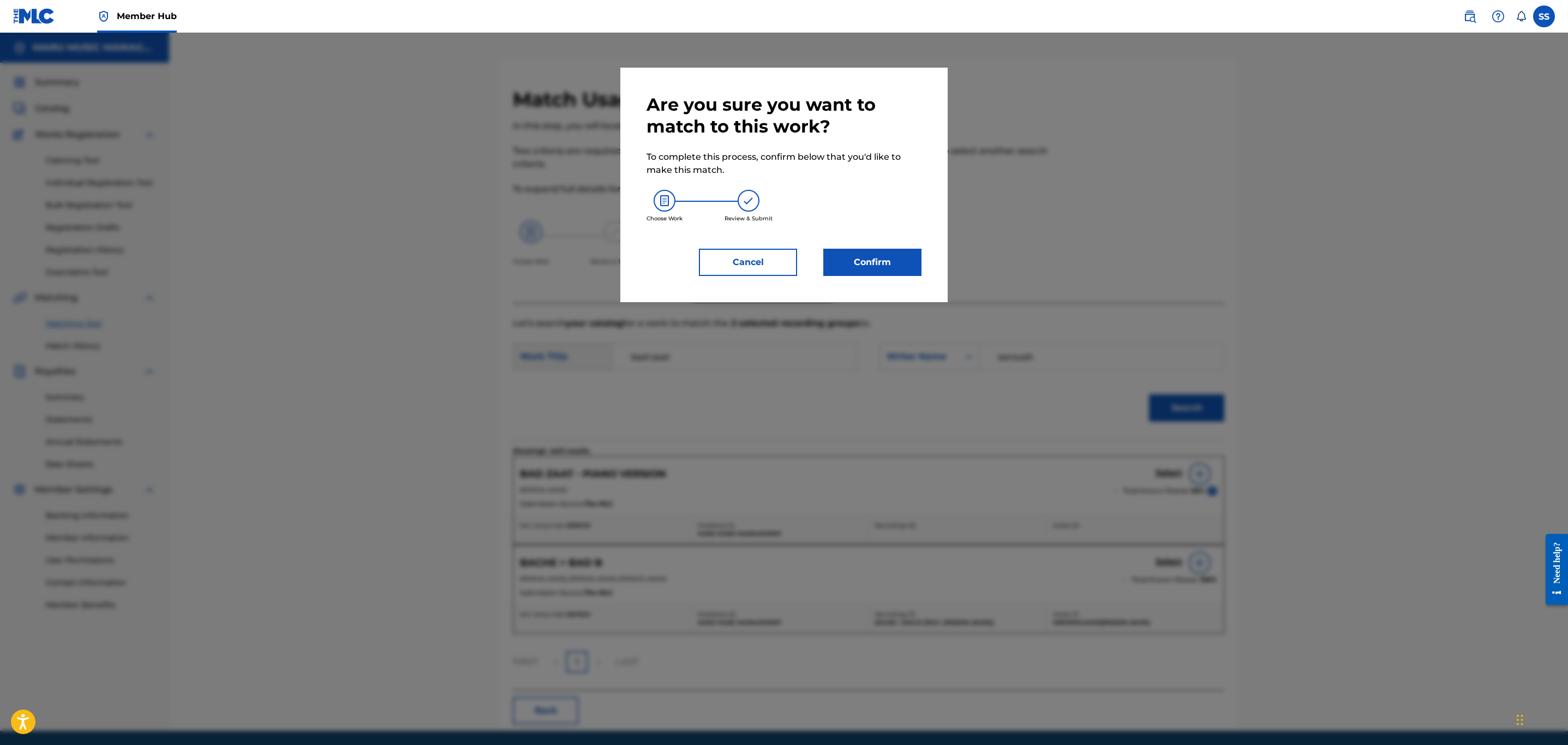
click at [888, 247] on div "Are you sure you want to match to this work? To complete this process, confirm …" at bounding box center [784, 185] width 275 height 182
click at [883, 252] on button "Confirm" at bounding box center [873, 262] width 99 height 27
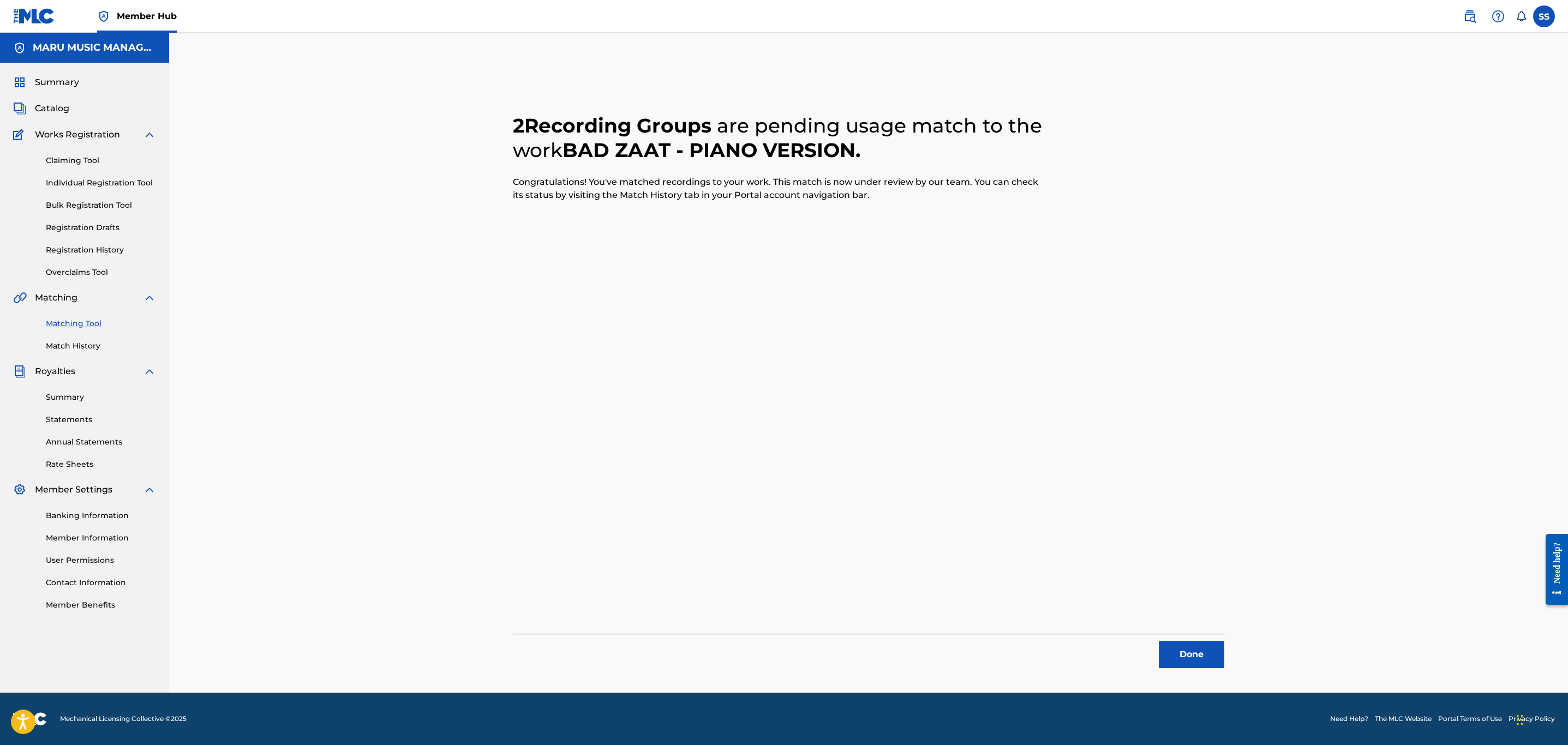
click at [1192, 650] on div "2 Recording Groups are pending usage match to the work BAD ZAAT - PIANO VERSION…" at bounding box center [868, 378] width 737 height 582
drag, startPoint x: 1115, startPoint y: 636, endPoint x: 1155, endPoint y: 637, distance: 40.0
click at [1116, 636] on div "Done" at bounding box center [868, 651] width 711 height 35
click at [1165, 641] on div "Done" at bounding box center [868, 651] width 711 height 35
click at [1179, 649] on button "Done" at bounding box center [1192, 655] width 66 height 27
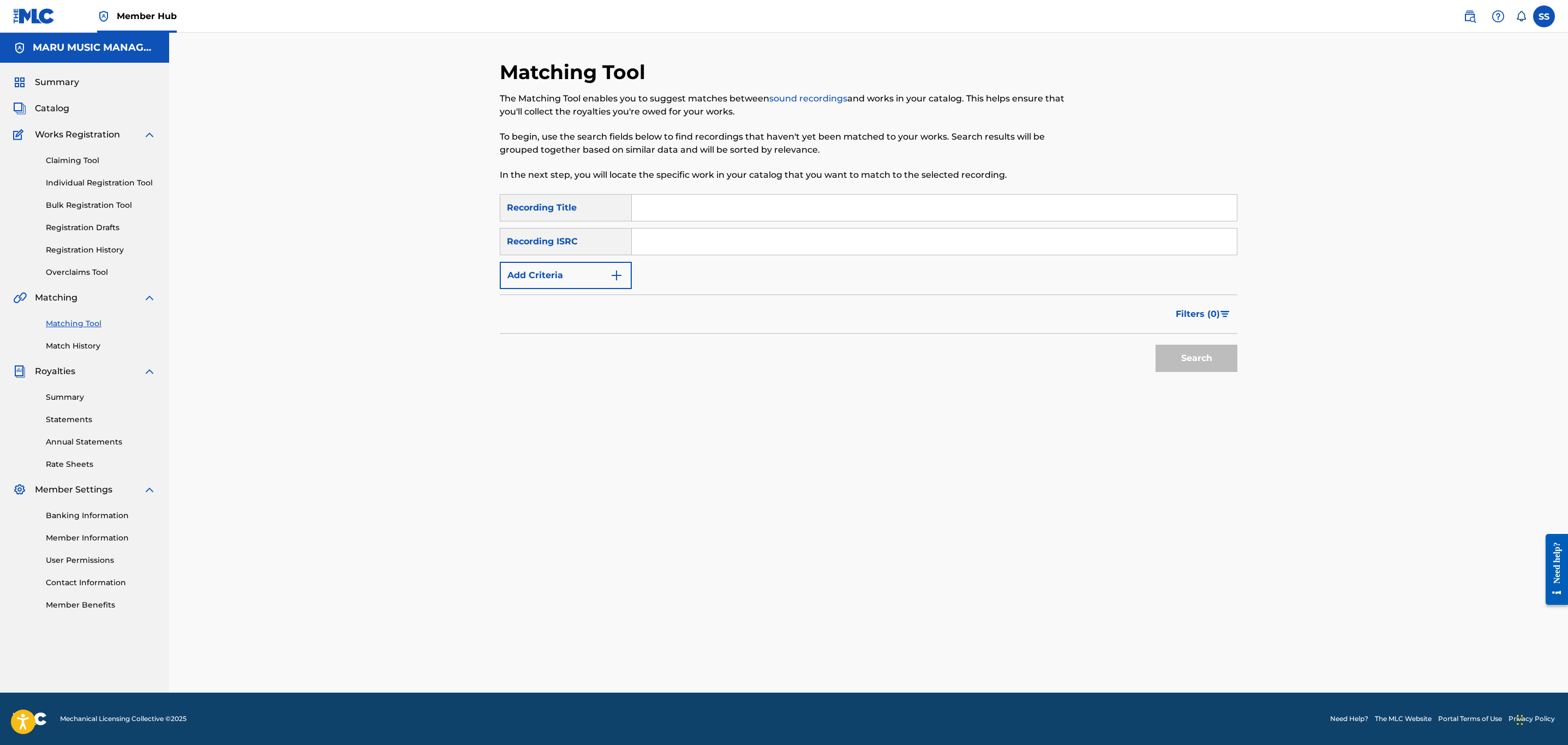
drag, startPoint x: 709, startPoint y: 215, endPoint x: 667, endPoint y: 229, distance: 44.3
click at [707, 218] on input "Search Form" at bounding box center [935, 208] width 605 height 26
click at [1156, 345] on button "Search" at bounding box center [1196, 358] width 82 height 27
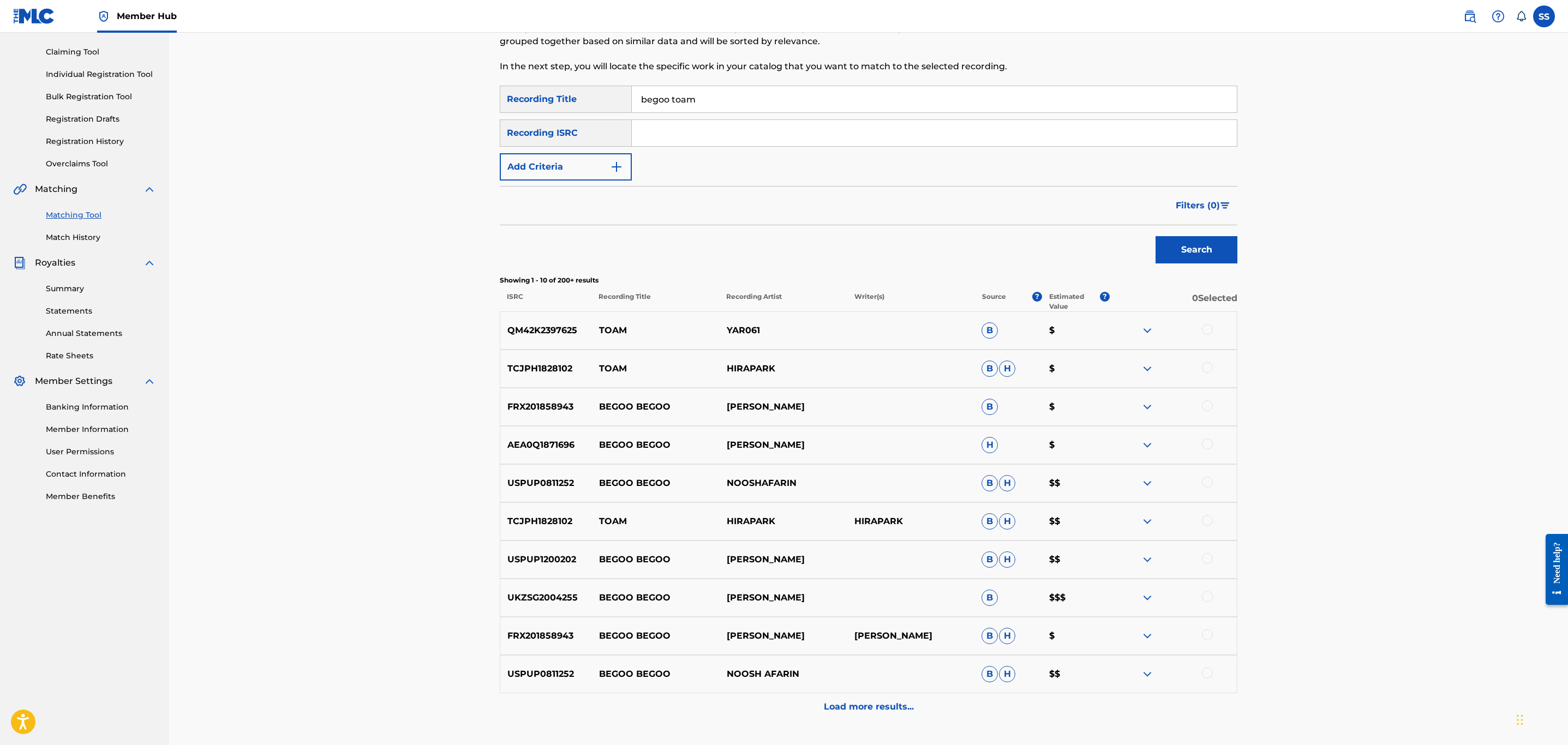
scroll to position [26, 0]
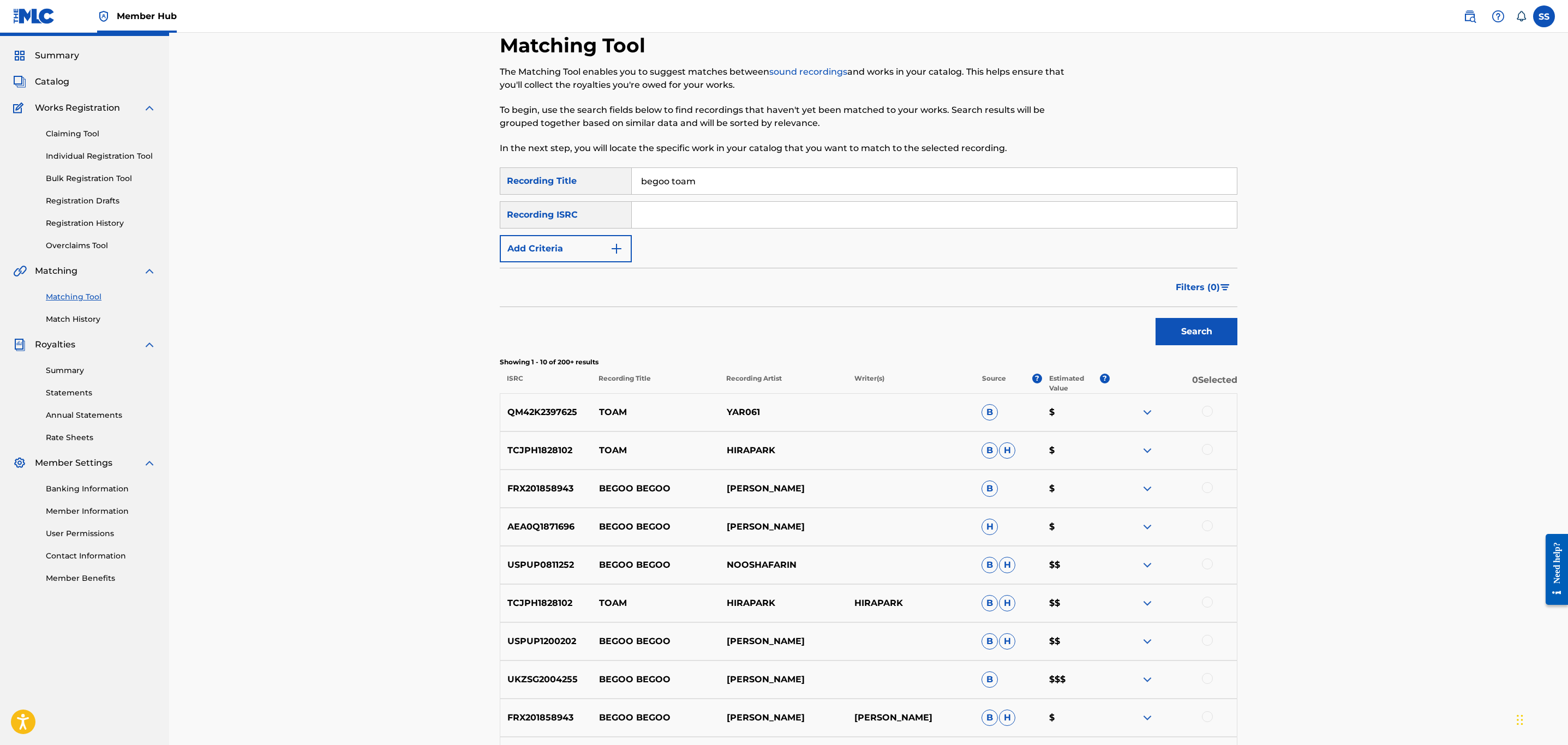
drag, startPoint x: 760, startPoint y: 180, endPoint x: 315, endPoint y: 151, distance: 445.9
click at [335, 168] on div "Matching Tool The Matching Tool enables you to suggest matches between sound re…" at bounding box center [868, 431] width 1399 height 851
type input "big bang"
click at [537, 246] on button "Add Criteria" at bounding box center [566, 248] width 132 height 27
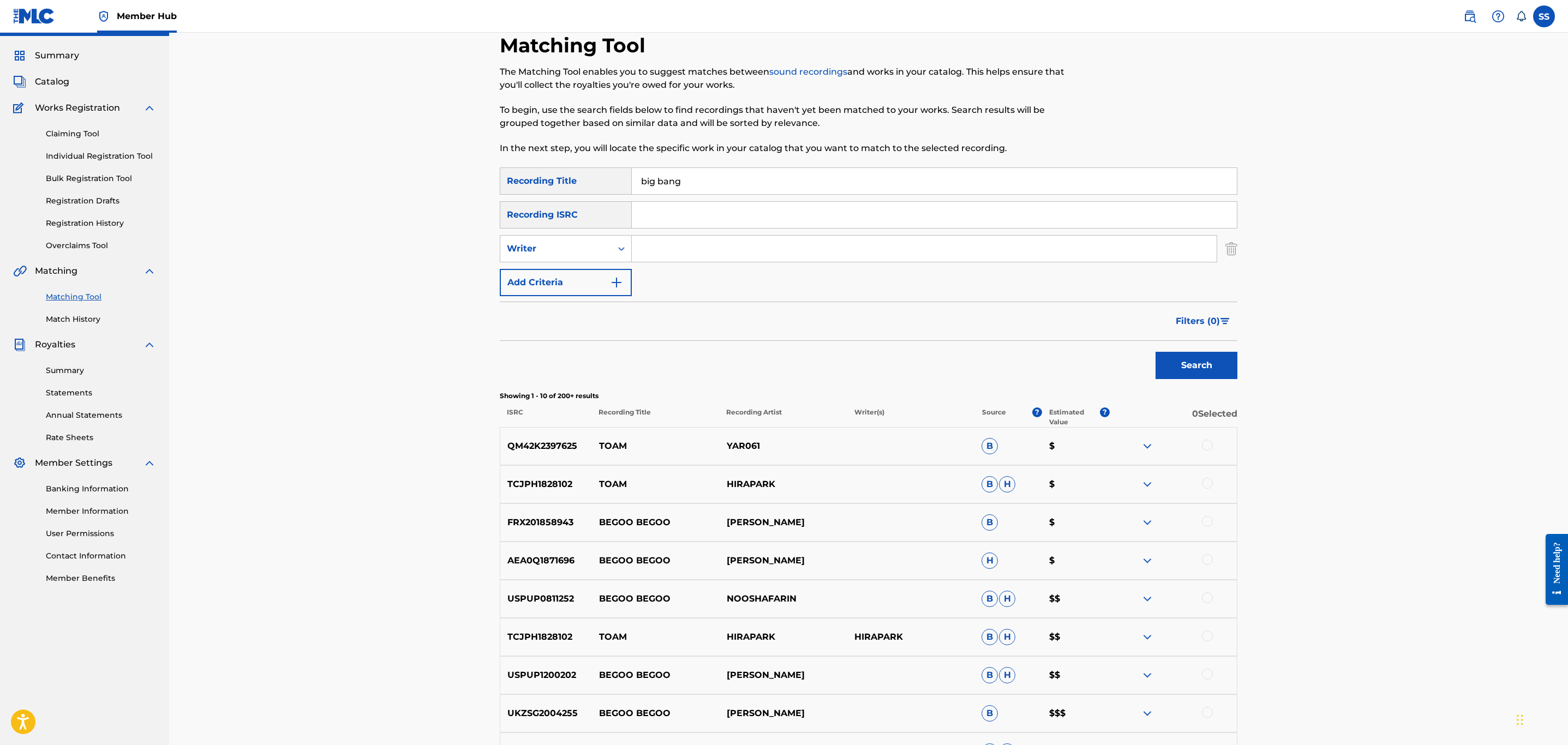
click at [670, 246] on input "Search Form" at bounding box center [924, 249] width 585 height 26
type input "hiphopologist"
click at [1206, 345] on div "Search" at bounding box center [1194, 363] width 87 height 43
click at [1208, 350] on div "Search" at bounding box center [1194, 363] width 87 height 43
click at [1197, 361] on button "Search" at bounding box center [1196, 365] width 82 height 27
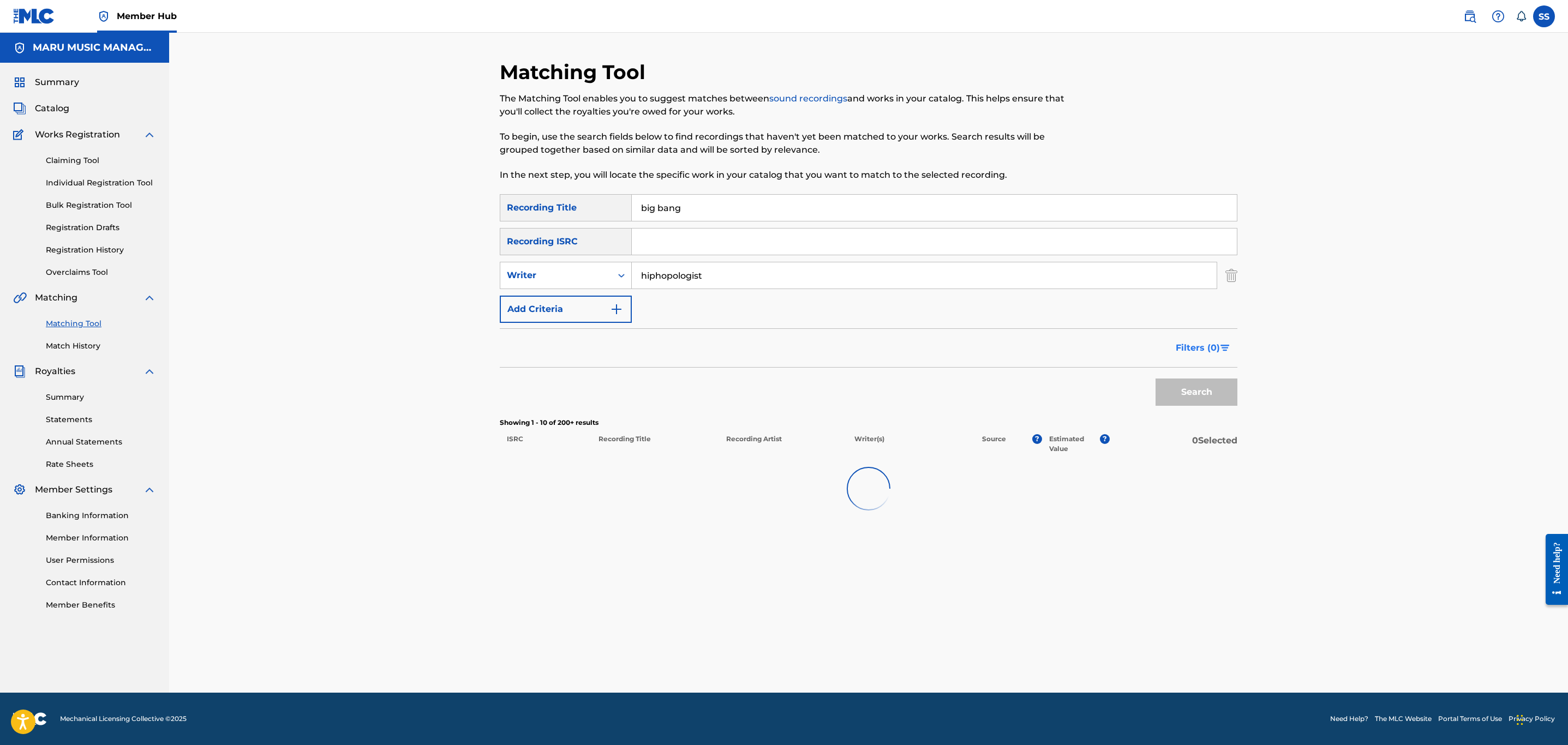
scroll to position [0, 0]
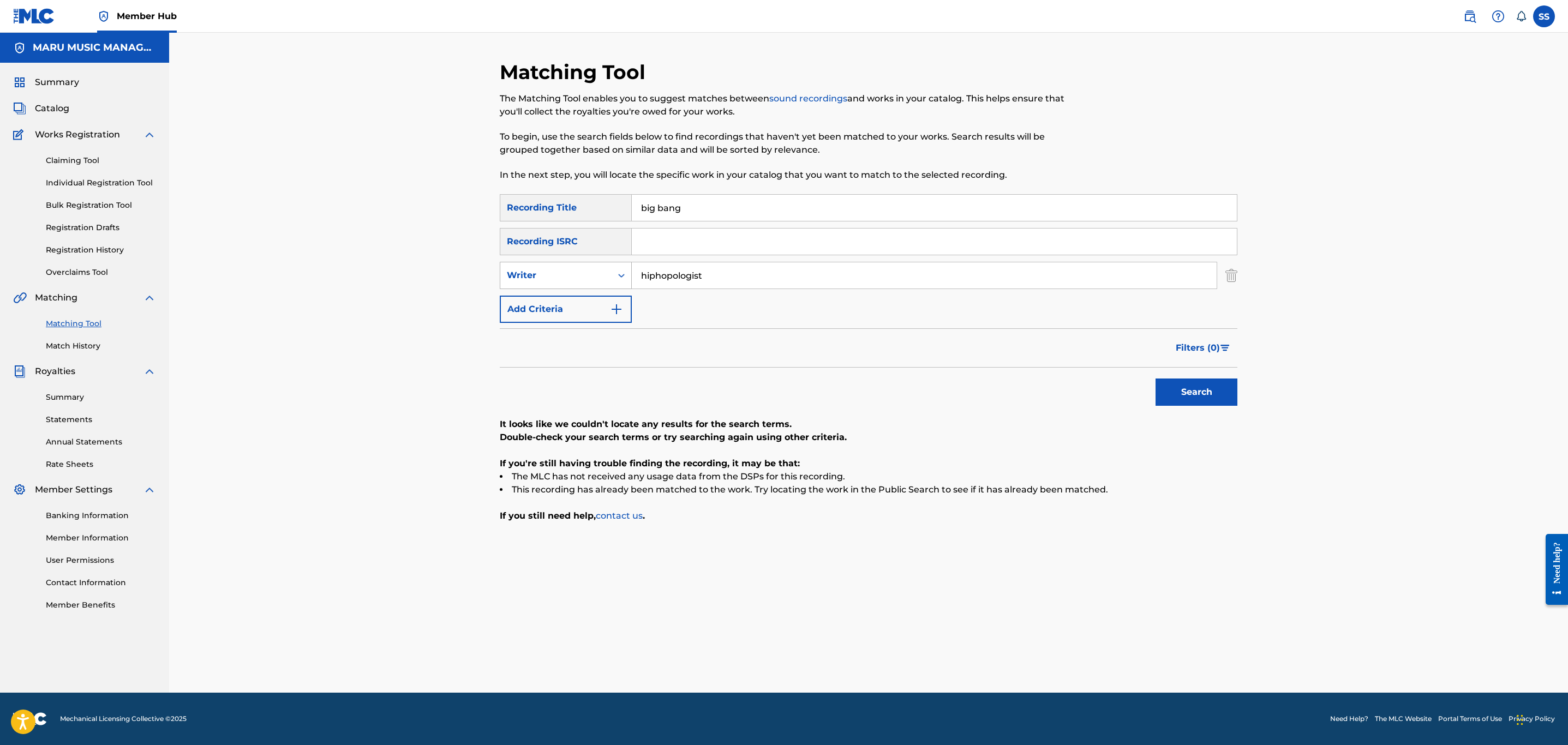
click at [575, 269] on div "Writer" at bounding box center [556, 275] width 99 height 13
click at [582, 311] on div "Recording Artist" at bounding box center [566, 303] width 131 height 27
drag, startPoint x: 678, startPoint y: 248, endPoint x: 676, endPoint y: 259, distance: 11.2
click at [676, 253] on input "Search Form" at bounding box center [935, 241] width 605 height 26
click at [676, 266] on input "Search Form" at bounding box center [924, 275] width 585 height 26
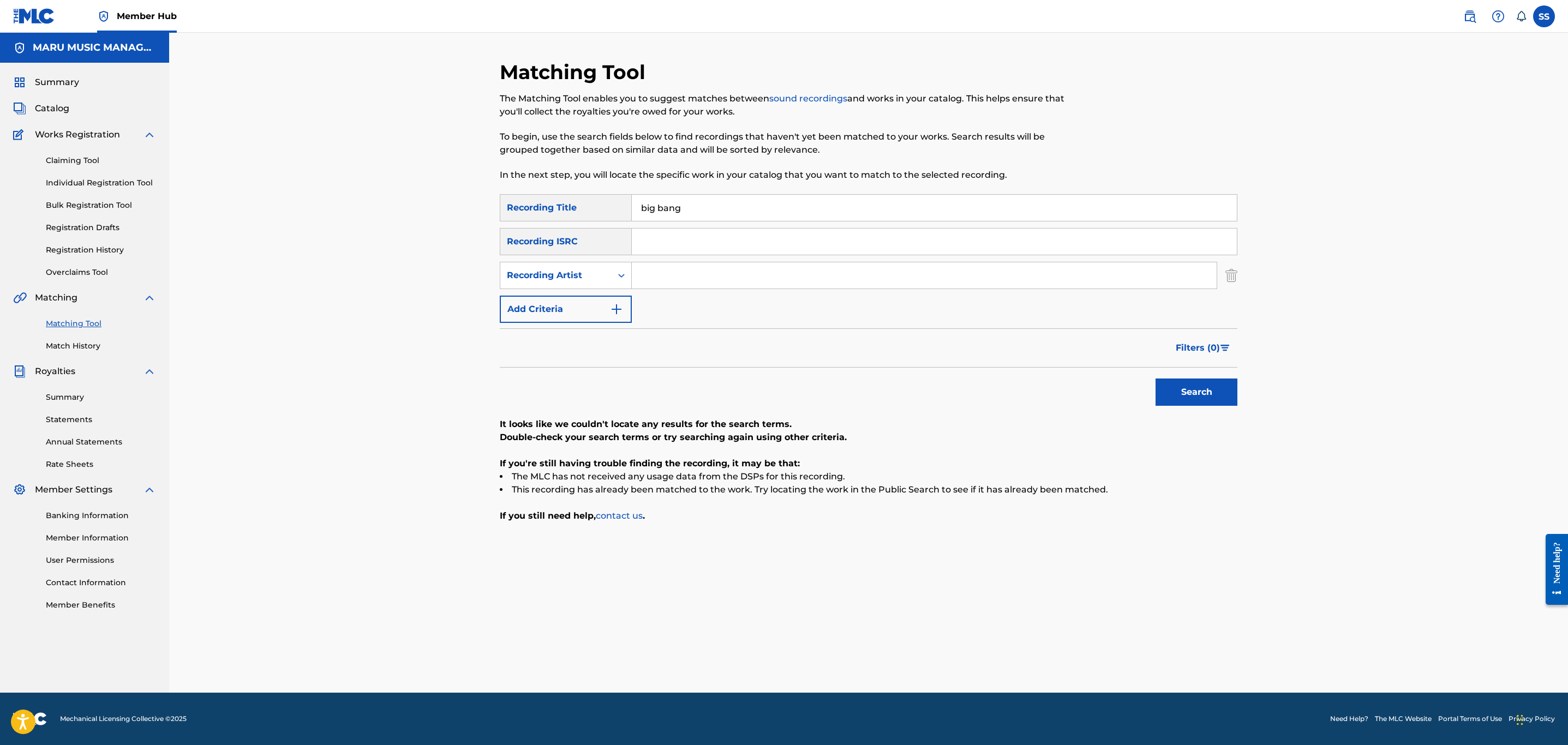
type input "hiphopologist"
click at [1193, 385] on button "Search" at bounding box center [1196, 392] width 82 height 27
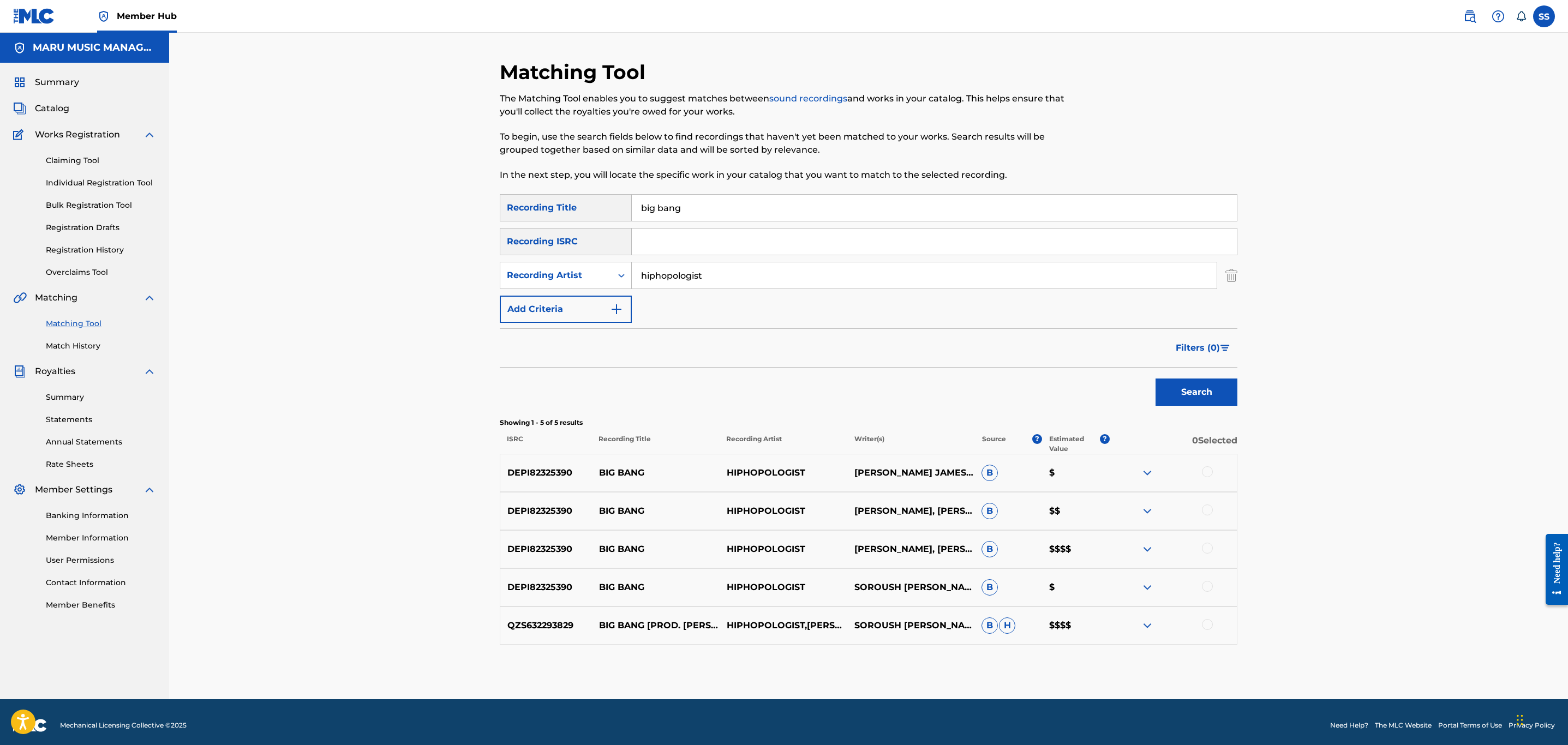
click at [1205, 476] on div at bounding box center [1208, 473] width 11 height 11
click at [1209, 511] on div at bounding box center [1208, 510] width 11 height 11
click at [1209, 551] on div at bounding box center [1208, 549] width 11 height 11
click at [1210, 592] on div at bounding box center [1208, 587] width 11 height 11
click at [1208, 637] on div "QZS632293829 BIG BANG [PROD. [PERSON_NAME], KILLER BEATZ, [PERSON_NAME], CDOT] …" at bounding box center [868, 626] width 737 height 39
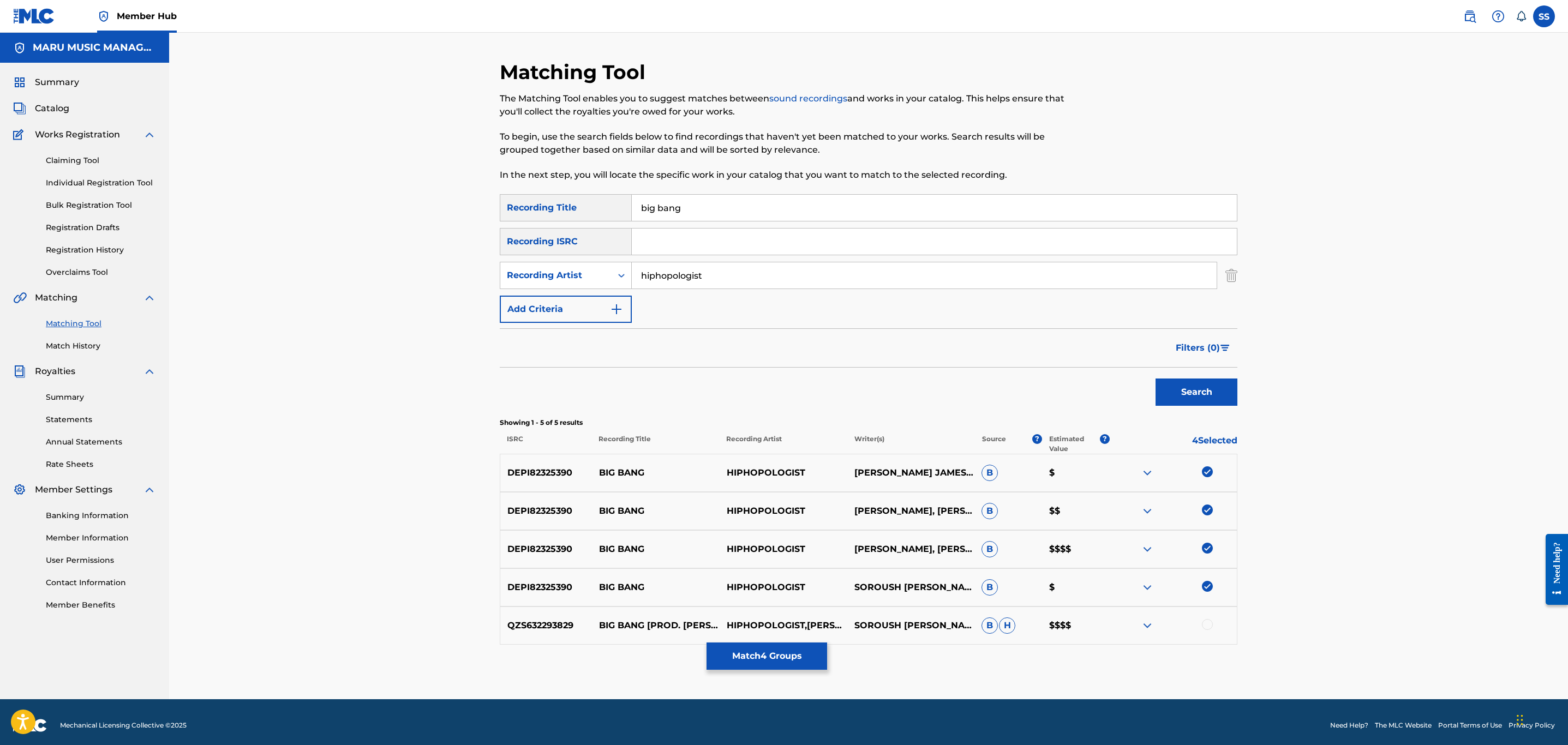
click at [1203, 628] on div at bounding box center [1208, 625] width 11 height 11
click at [595, 287] on div "Recording Artist" at bounding box center [566, 275] width 132 height 27
drag, startPoint x: 596, startPoint y: 305, endPoint x: 628, endPoint y: 291, distance: 34.9
click at [598, 300] on div "Writer" at bounding box center [566, 303] width 131 height 27
click at [706, 271] on input "Search Form" at bounding box center [924, 275] width 585 height 26
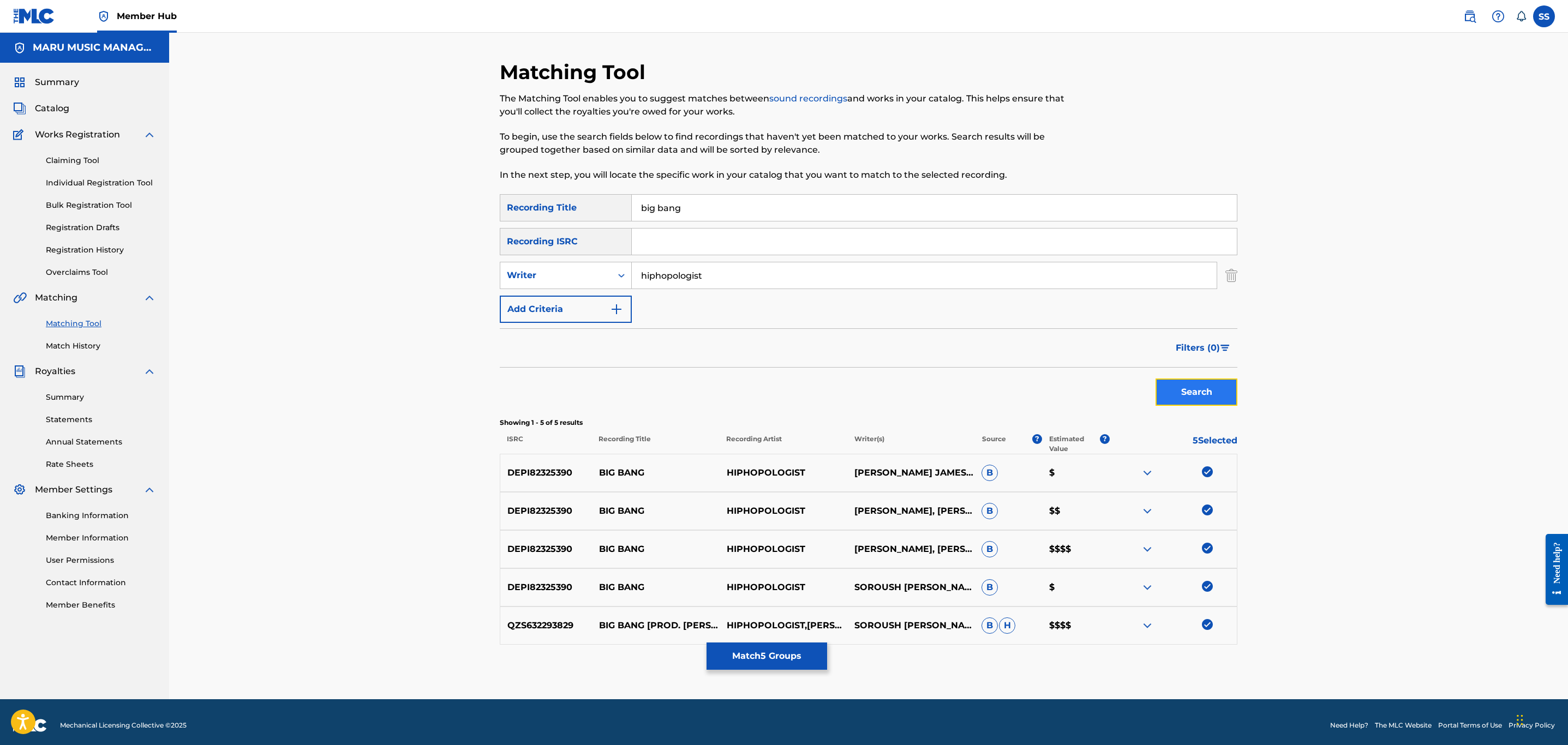
click at [1230, 396] on button "Search" at bounding box center [1196, 392] width 82 height 27
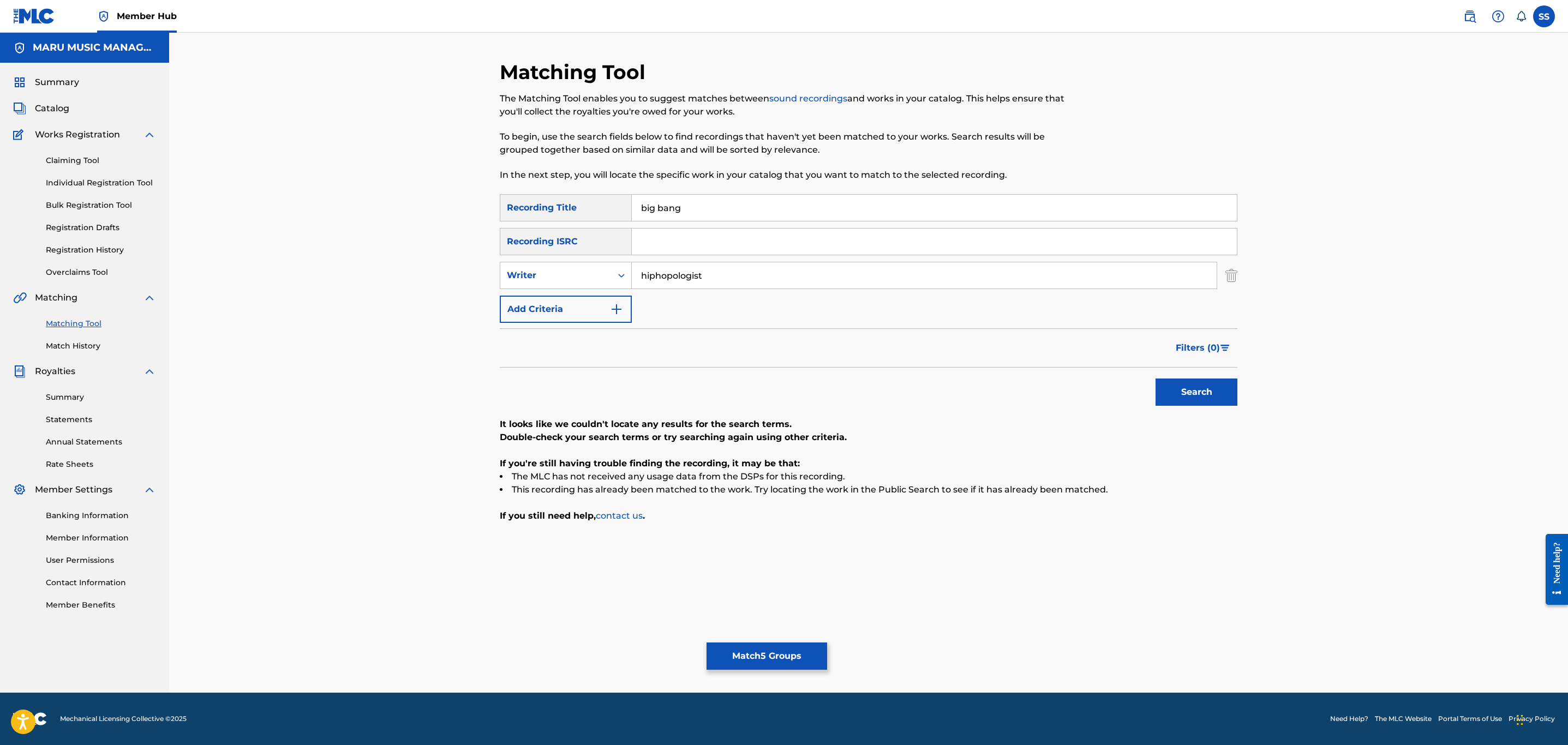
click at [666, 281] on input "hiphopologist" at bounding box center [924, 275] width 585 height 26
type input "kagan"
click at [1156, 379] on button "Search" at bounding box center [1196, 392] width 82 height 27
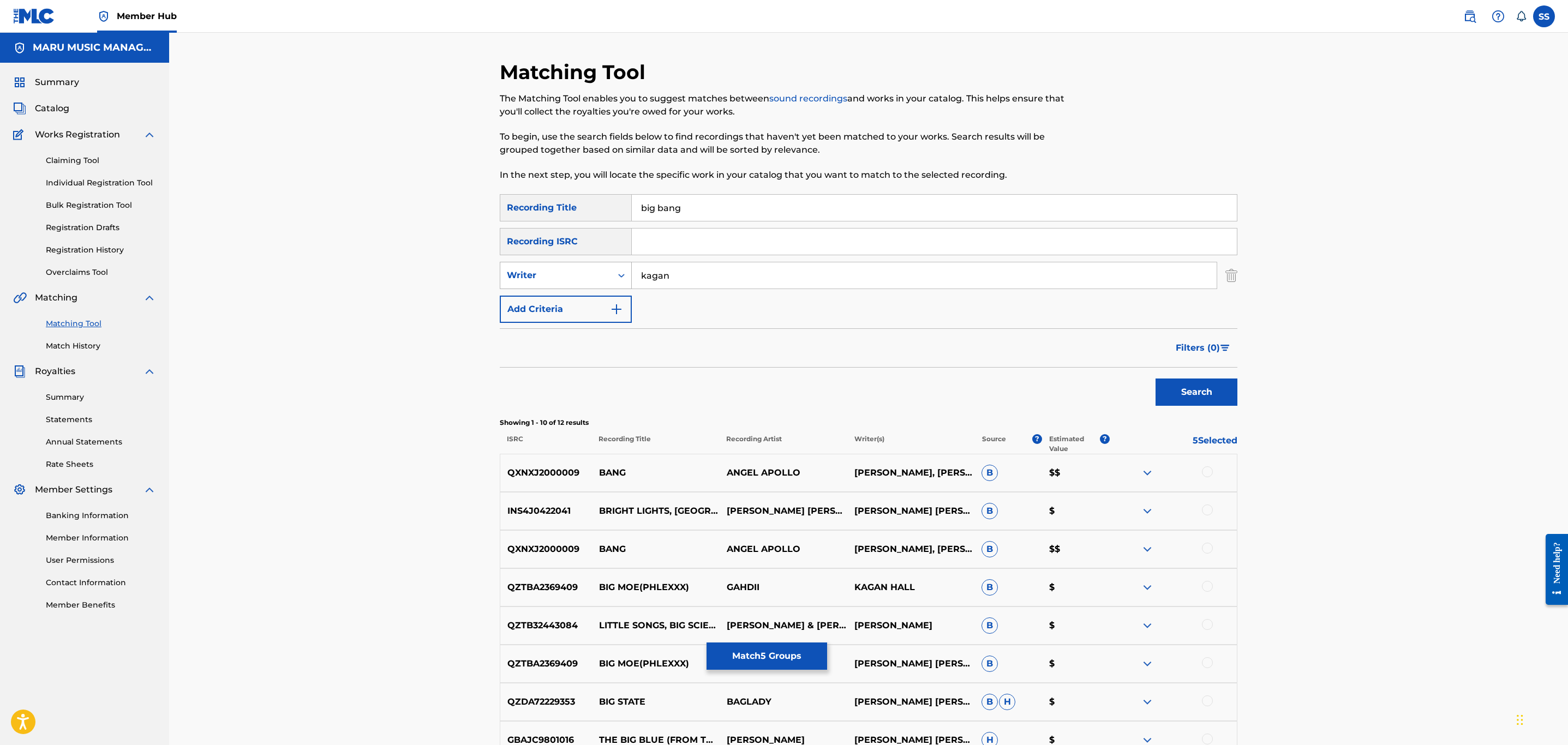
click at [585, 285] on div "Writer" at bounding box center [556, 275] width 112 height 21
click at [582, 295] on div "Recording Artist" at bounding box center [566, 303] width 131 height 27
click at [692, 274] on input "Search Form" at bounding box center [924, 275] width 585 height 26
type input "kagan"
click at [1156, 379] on button "Search" at bounding box center [1196, 392] width 82 height 27
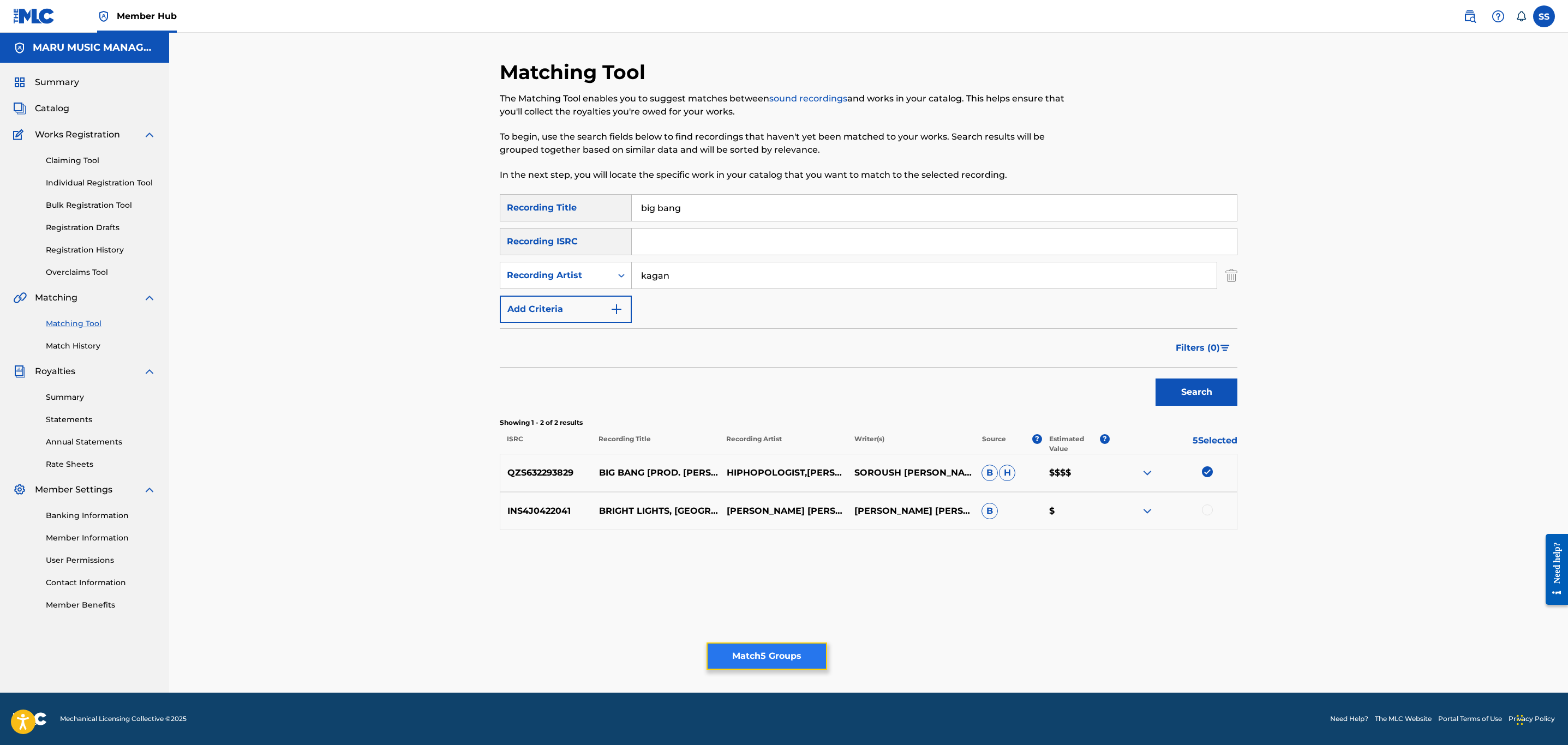
click at [748, 659] on button "Match 5 Groups" at bounding box center [767, 656] width 120 height 27
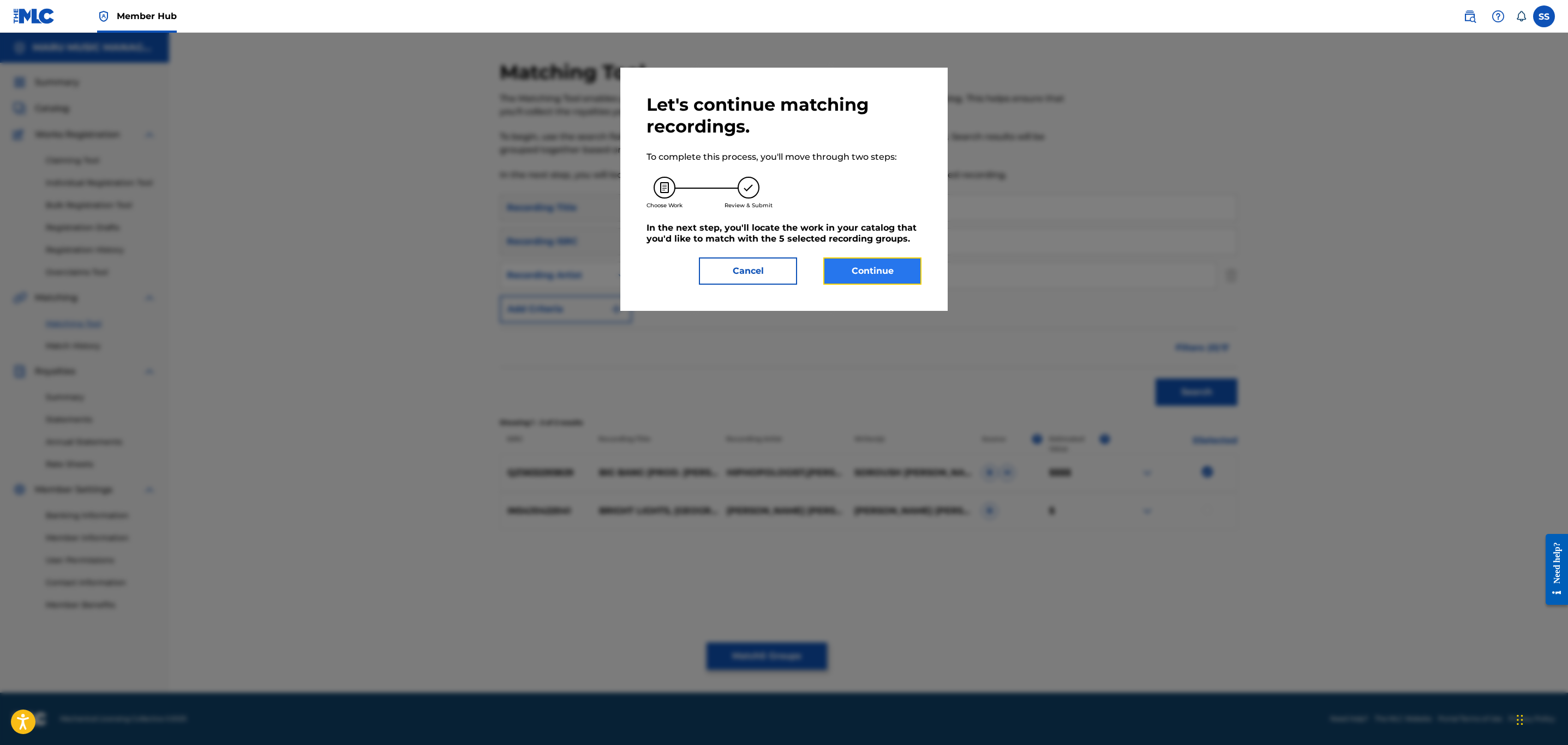
click at [893, 264] on button "Continue" at bounding box center [873, 271] width 99 height 27
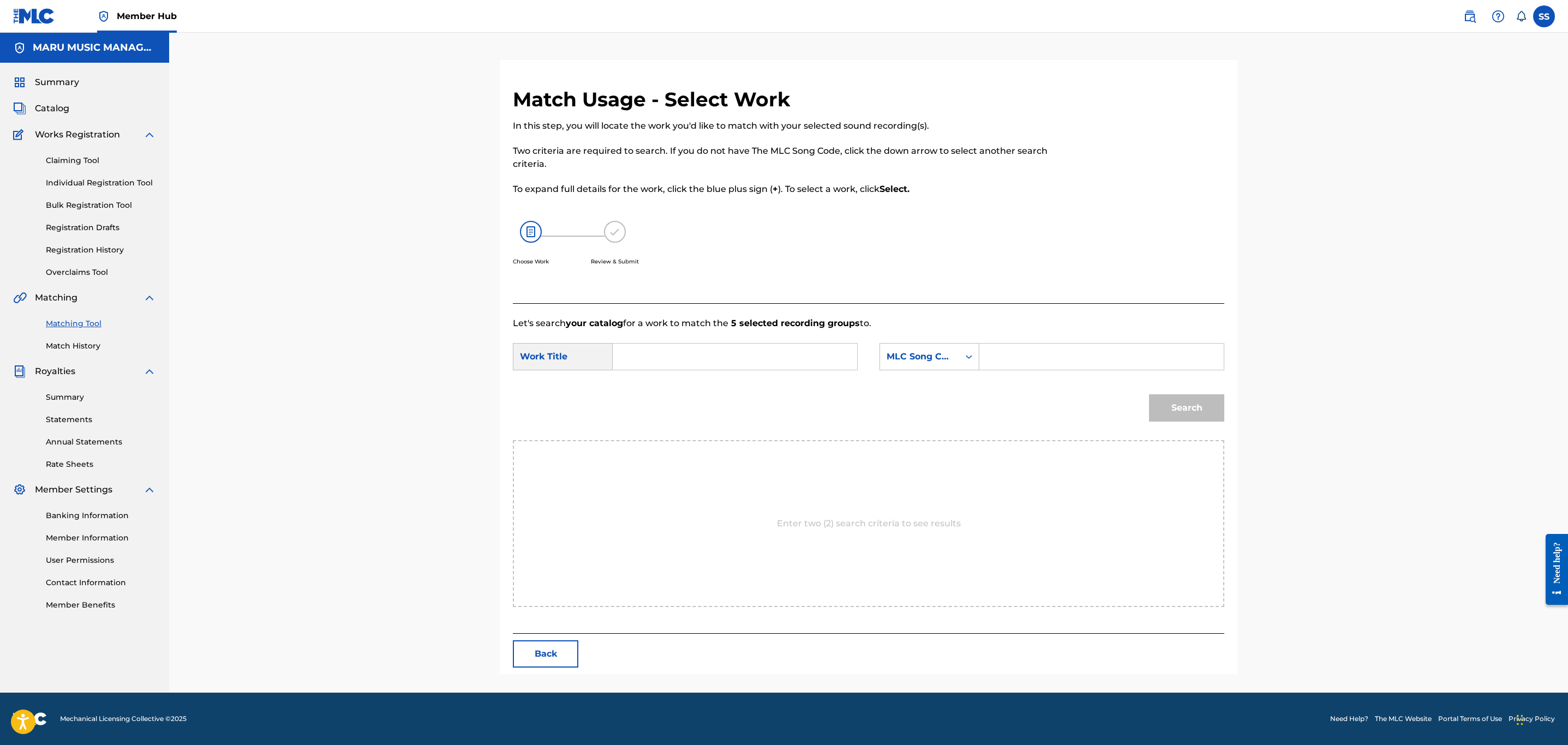
click at [737, 346] on input "Search Form" at bounding box center [735, 357] width 225 height 26
type input "big babg"
click at [929, 366] on div "MLC Song Code" at bounding box center [920, 357] width 79 height 21
click at [937, 390] on div "Writer Name" at bounding box center [929, 383] width 99 height 27
click at [1028, 365] on input "Search Form" at bounding box center [1102, 357] width 225 height 26
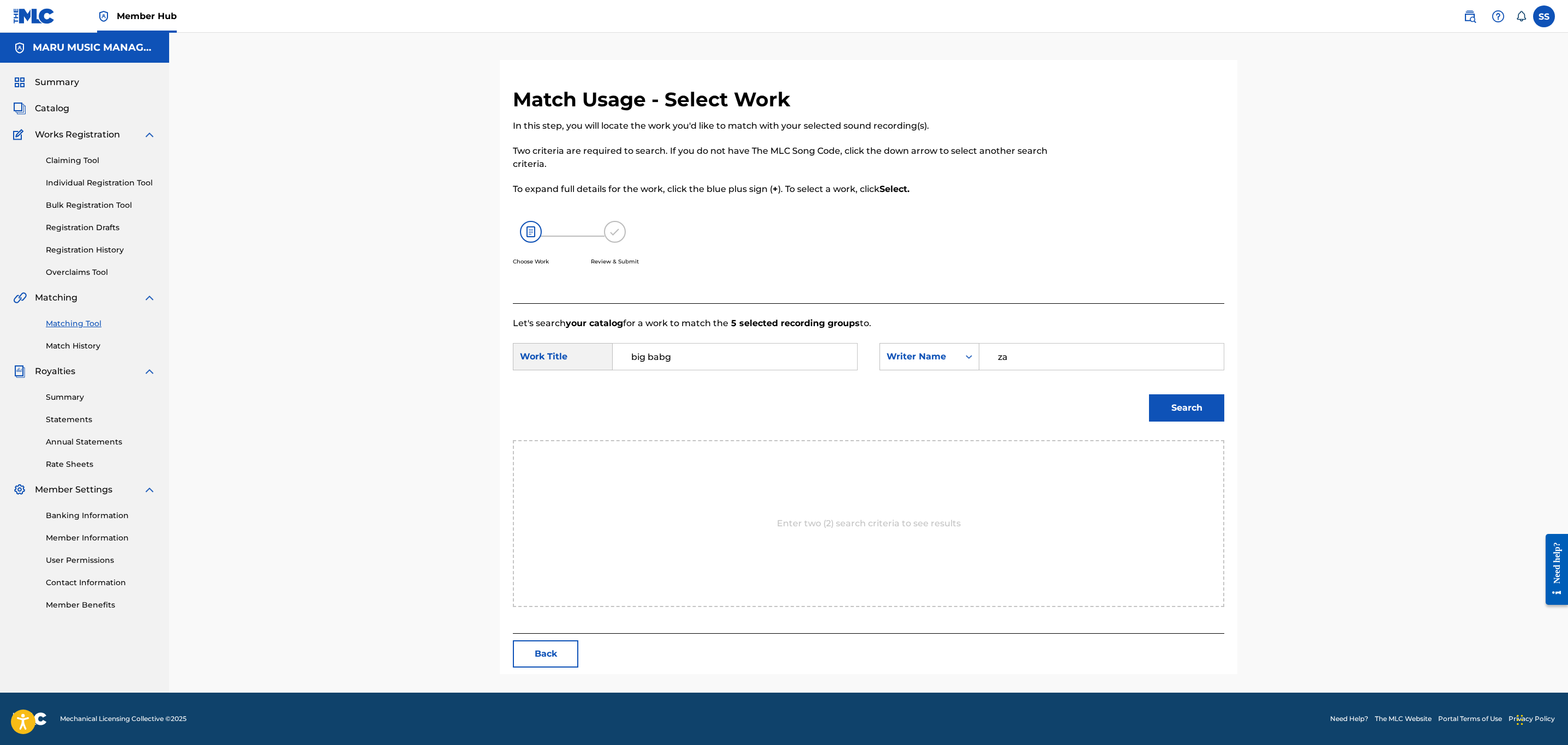
type input "z"
type input "valizadeh"
click at [1149, 395] on button "Search" at bounding box center [1187, 408] width 75 height 27
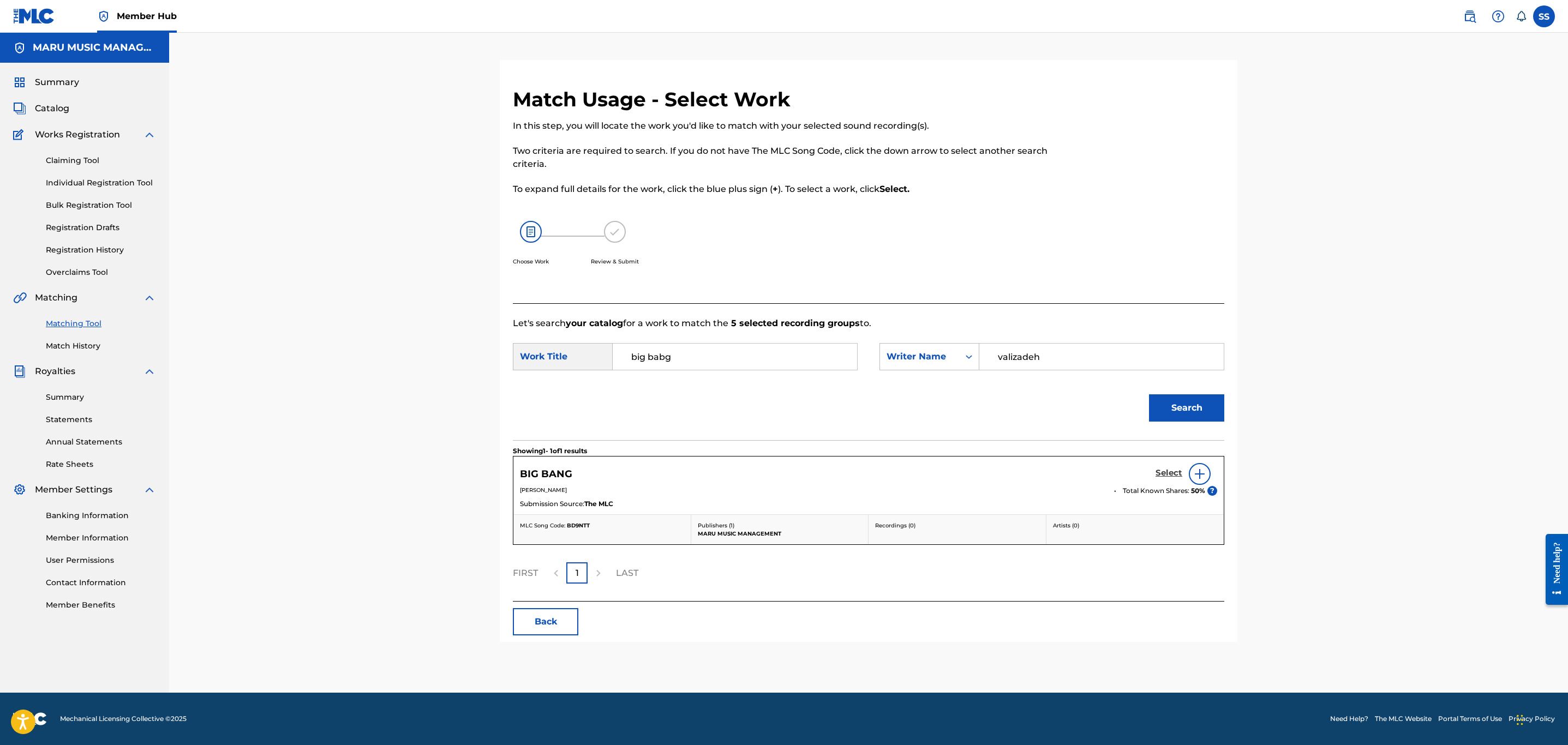
click at [1172, 477] on h5 "Select" at bounding box center [1169, 473] width 26 height 10
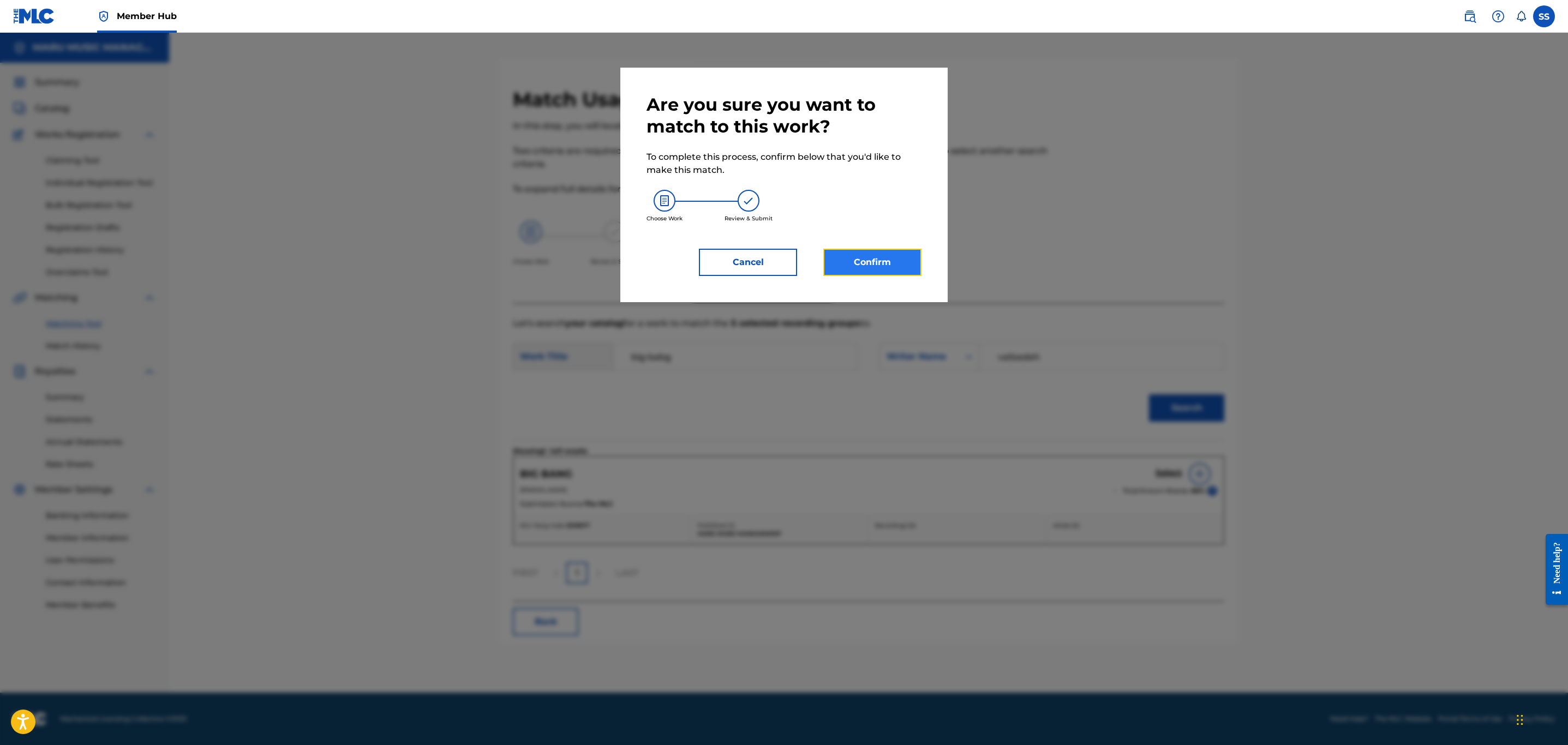
click at [850, 267] on button "Confirm" at bounding box center [873, 262] width 99 height 27
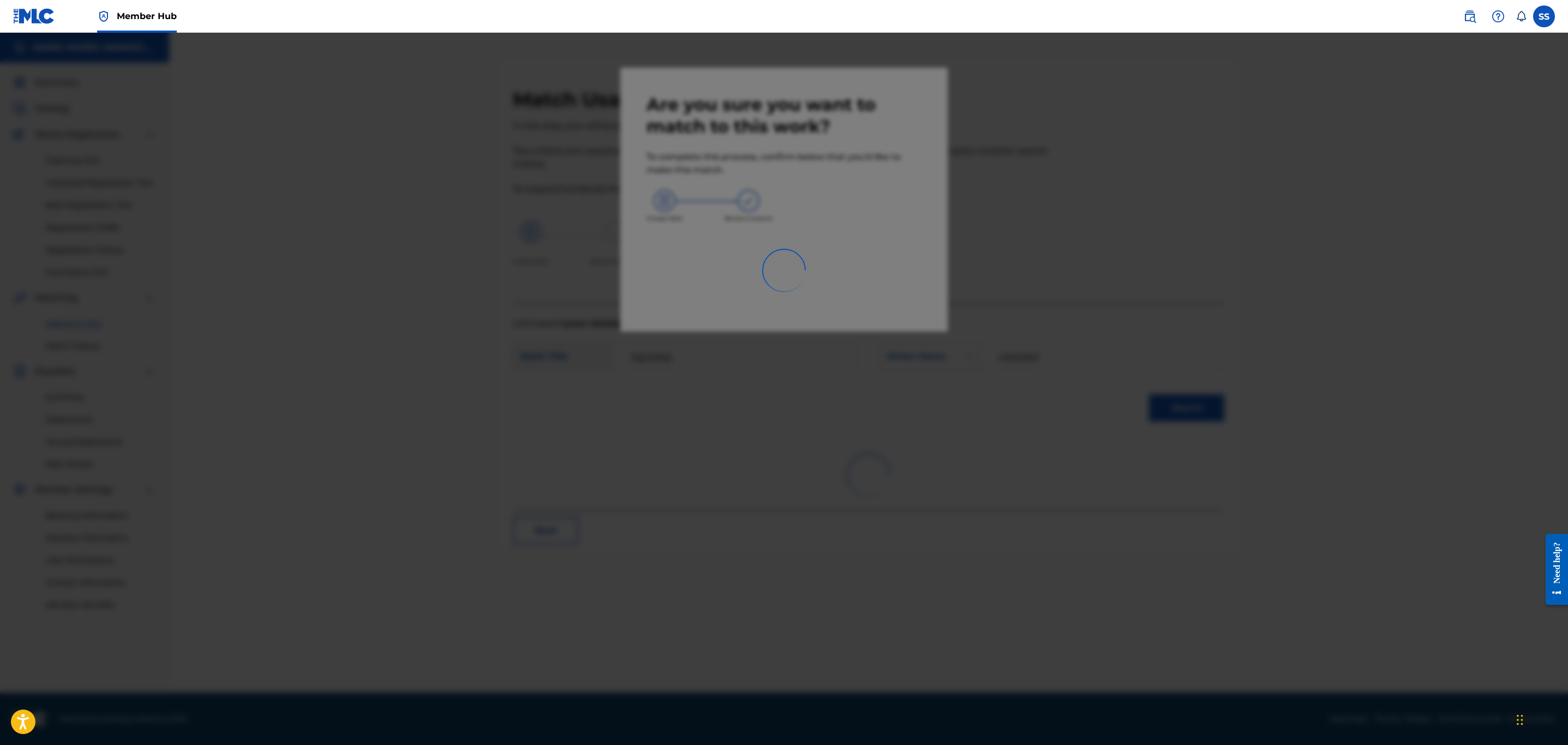
click at [1170, 380] on div at bounding box center [784, 405] width 1568 height 745
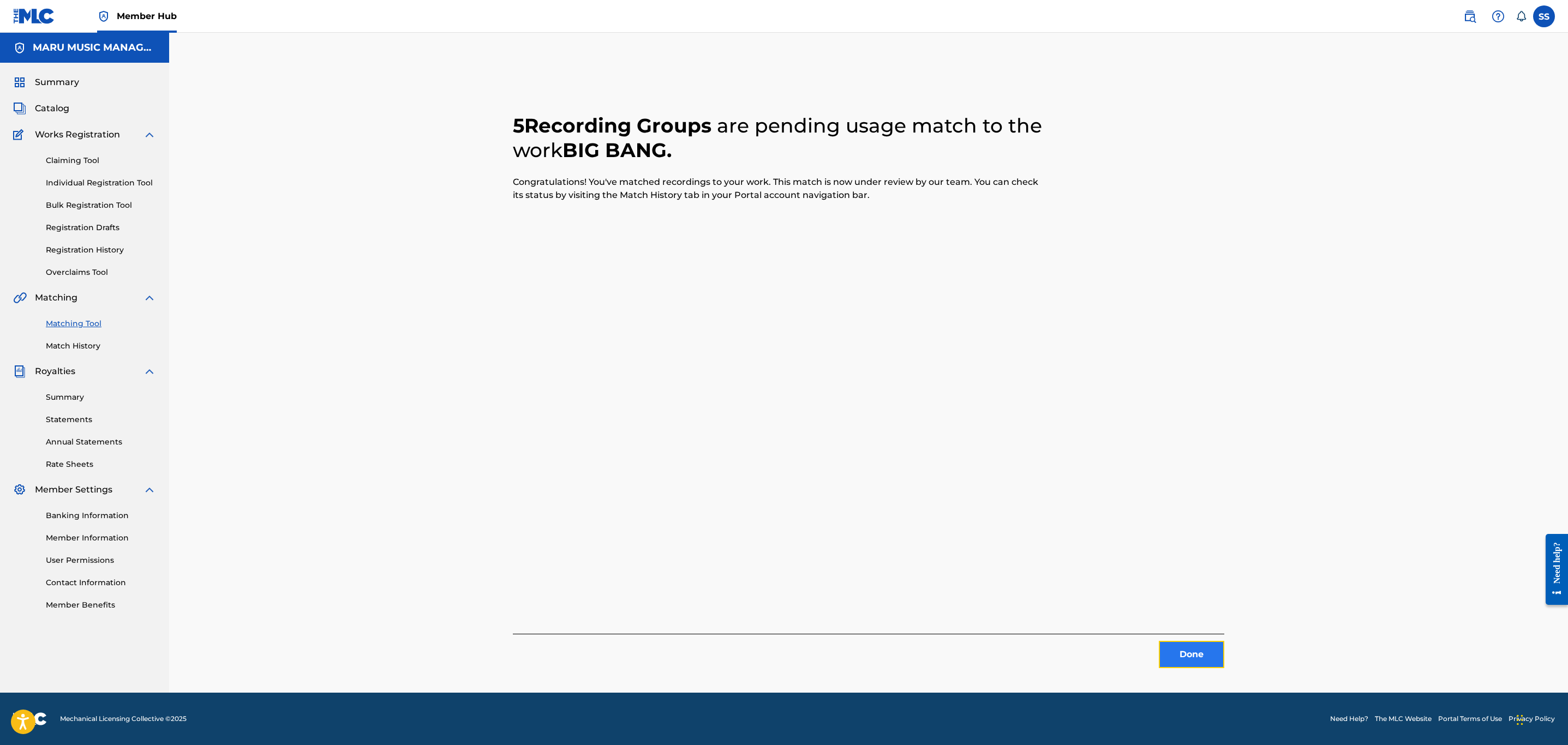
click at [1205, 645] on button "Done" at bounding box center [1192, 655] width 66 height 27
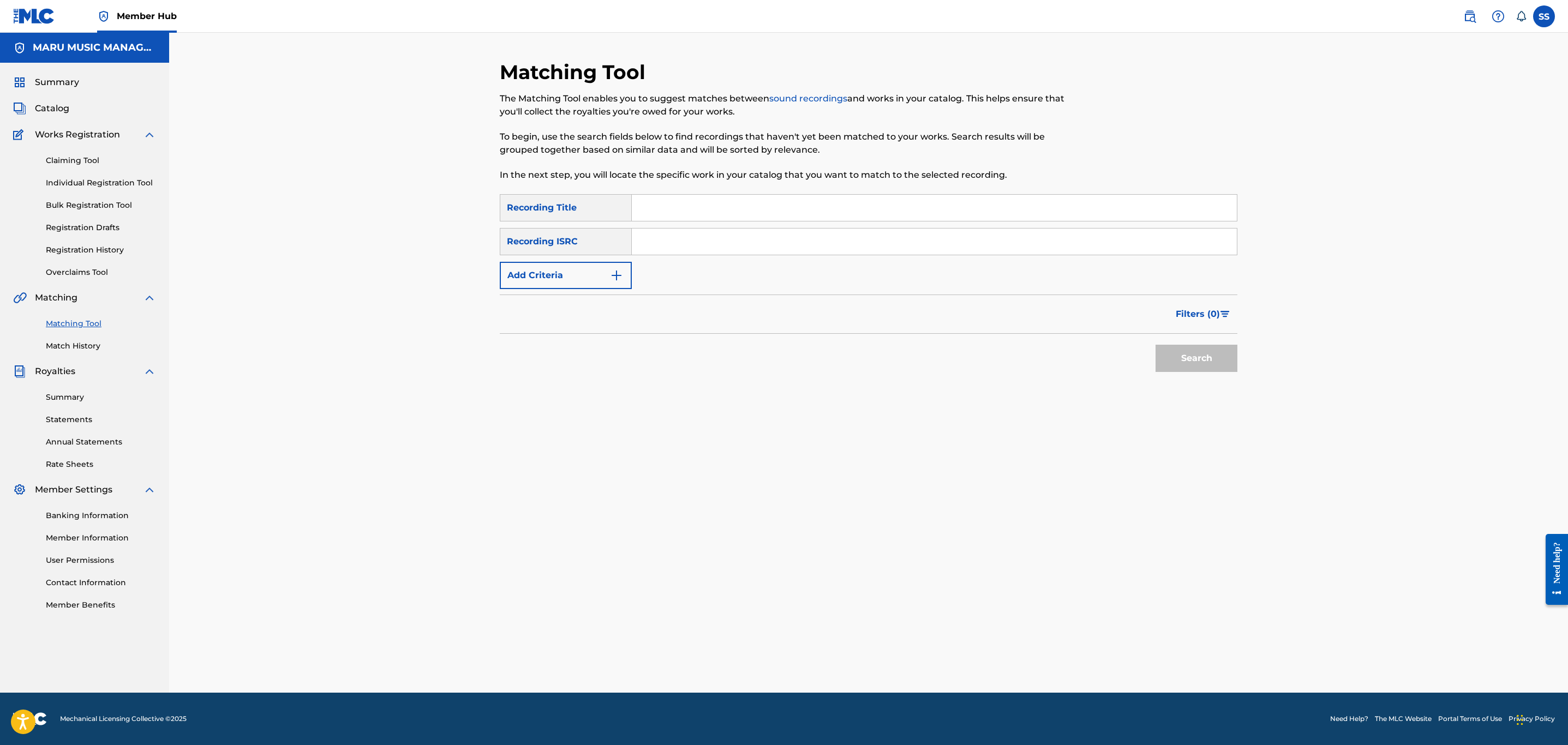
drag, startPoint x: 822, startPoint y: 220, endPoint x: 838, endPoint y: 205, distance: 21.9
click at [822, 218] on input "Search Form" at bounding box center [935, 208] width 605 height 26
type input "boss"
click at [612, 280] on img "Search Form" at bounding box center [616, 275] width 13 height 13
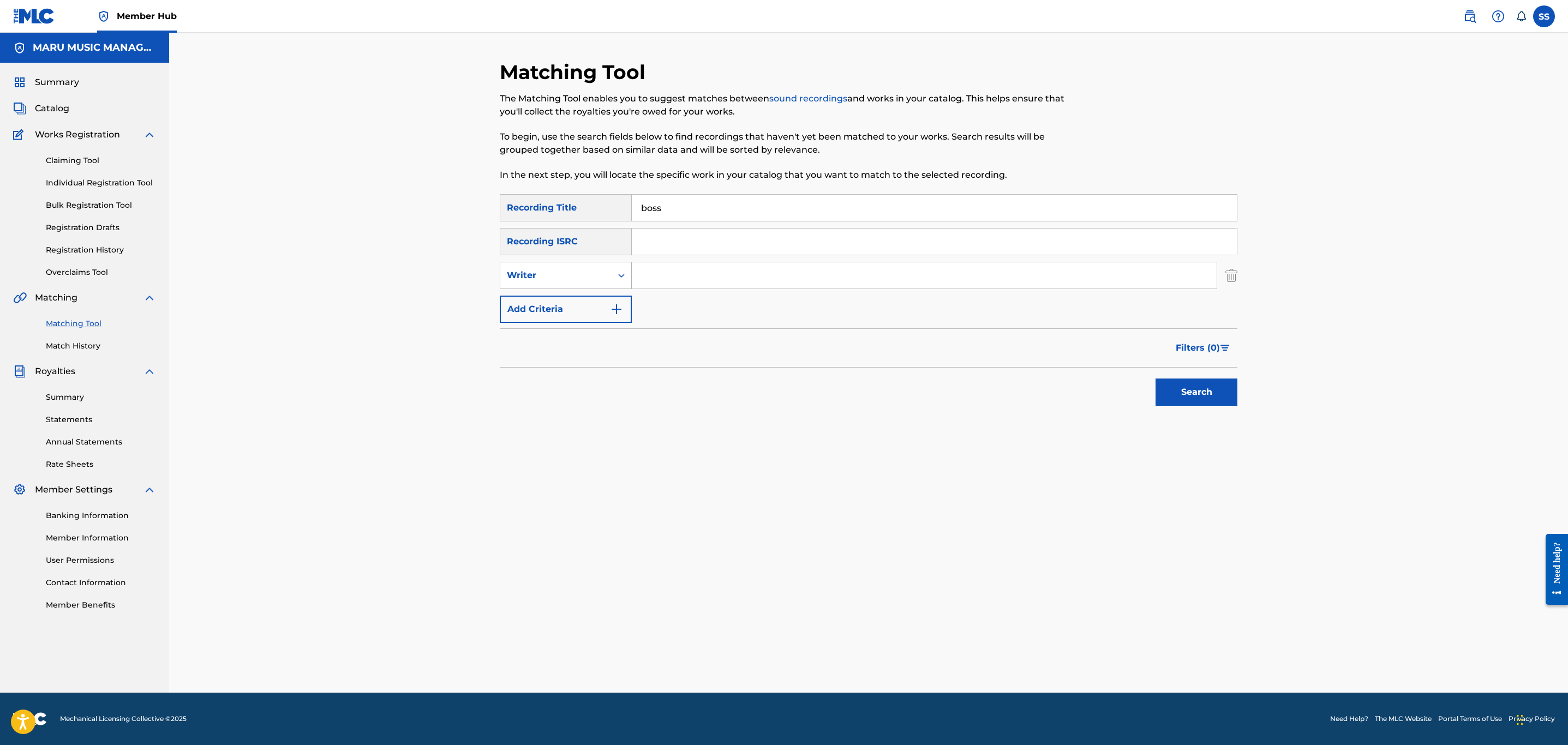
click at [610, 278] on div "Writer" at bounding box center [556, 275] width 112 height 21
click at [612, 278] on div "Writer" at bounding box center [566, 275] width 132 height 27
click at [611, 278] on div "Writer" at bounding box center [556, 275] width 112 height 21
drag, startPoint x: 596, startPoint y: 296, endPoint x: 606, endPoint y: 287, distance: 13.5
click at [603, 289] on div "Recording Artist" at bounding box center [566, 303] width 131 height 27
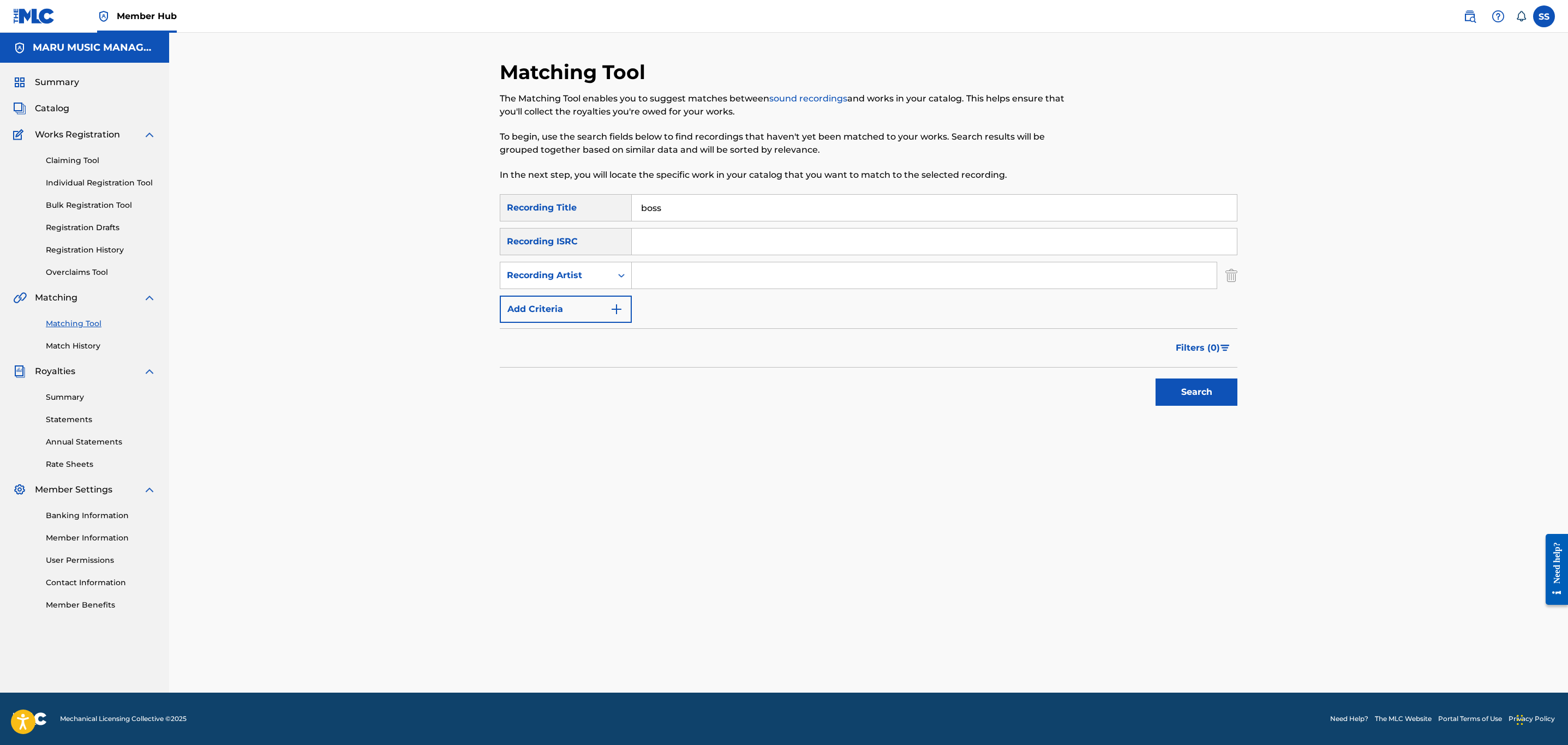
click at [668, 287] on input "Search Form" at bounding box center [924, 275] width 585 height 26
type input "hiphopologist"
click at [1215, 394] on button "Search" at bounding box center [1196, 392] width 82 height 27
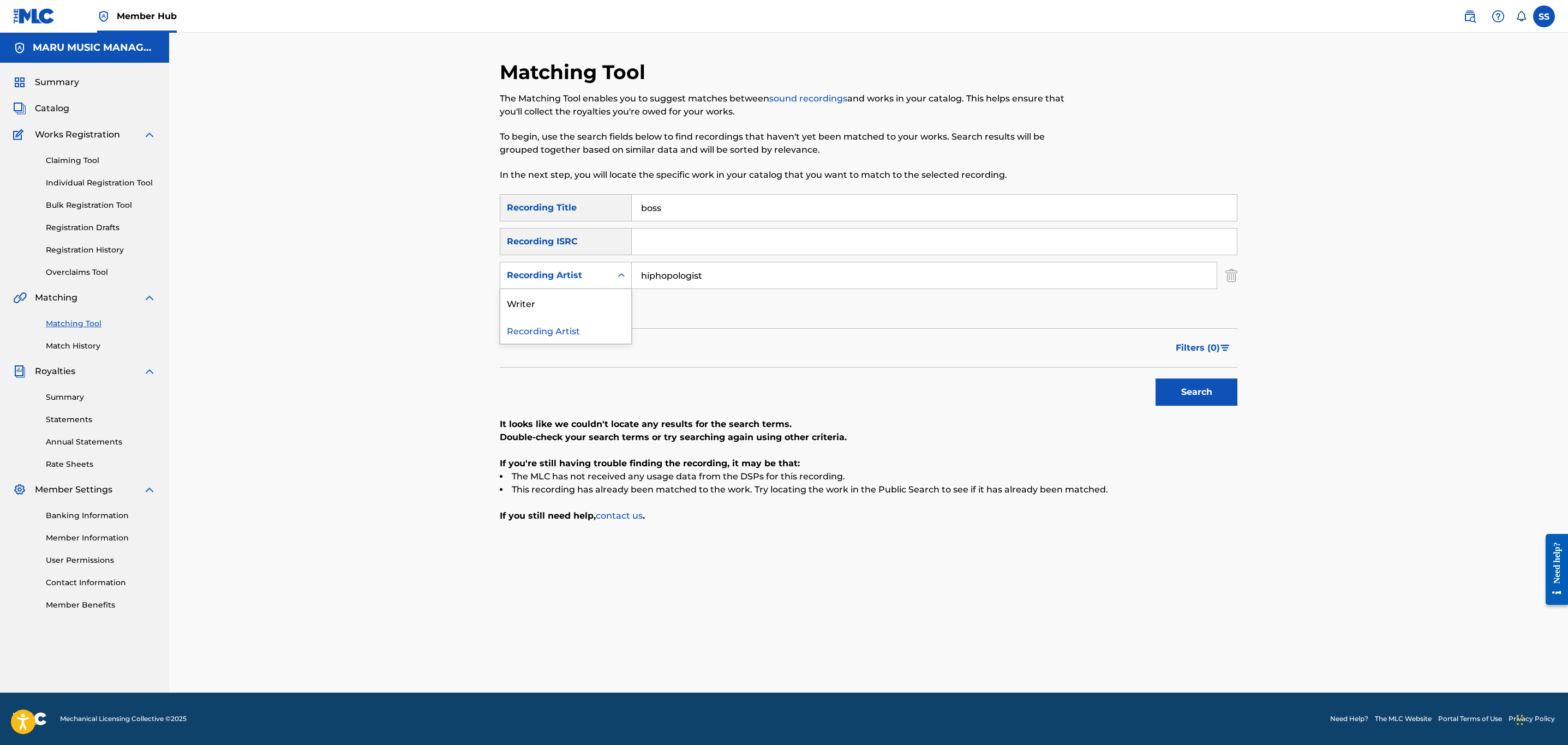
click at [598, 285] on div "Recording Artist" at bounding box center [556, 275] width 112 height 21
click at [606, 302] on div "Writer" at bounding box center [566, 303] width 131 height 27
click at [973, 272] on input "Search Form" at bounding box center [924, 275] width 585 height 26
drag, startPoint x: 771, startPoint y: 282, endPoint x: 761, endPoint y: 287, distance: 11.2
click at [771, 282] on input "Search Form" at bounding box center [924, 275] width 585 height 26
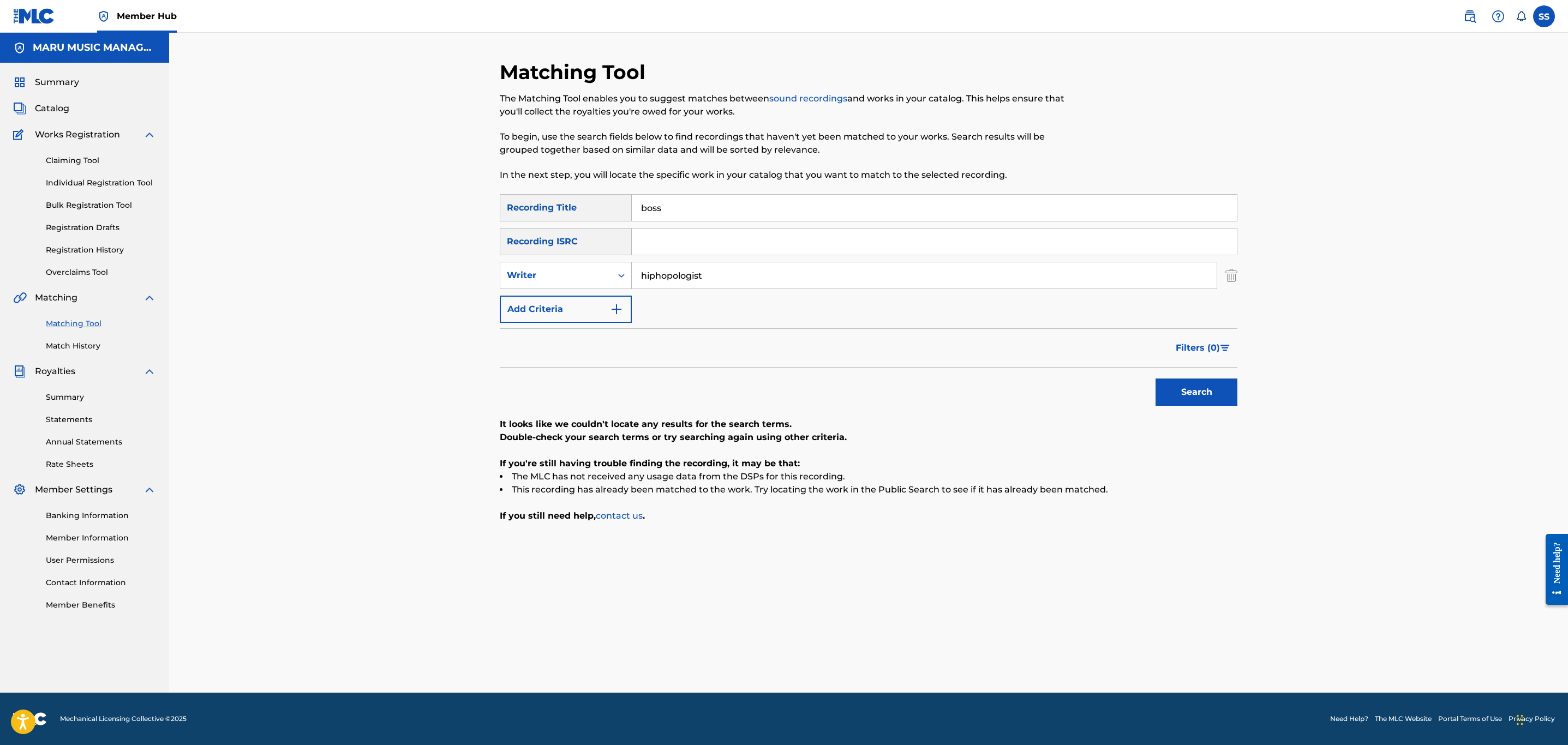
click at [1156, 379] on button "Search" at bounding box center [1196, 392] width 82 height 27
click at [586, 279] on div "Writer" at bounding box center [556, 275] width 99 height 13
drag, startPoint x: 586, startPoint y: 279, endPoint x: 597, endPoint y: 275, distance: 11.7
click at [593, 277] on div "Writer" at bounding box center [556, 275] width 99 height 13
drag, startPoint x: 657, startPoint y: 254, endPoint x: 661, endPoint y: 262, distance: 8.9
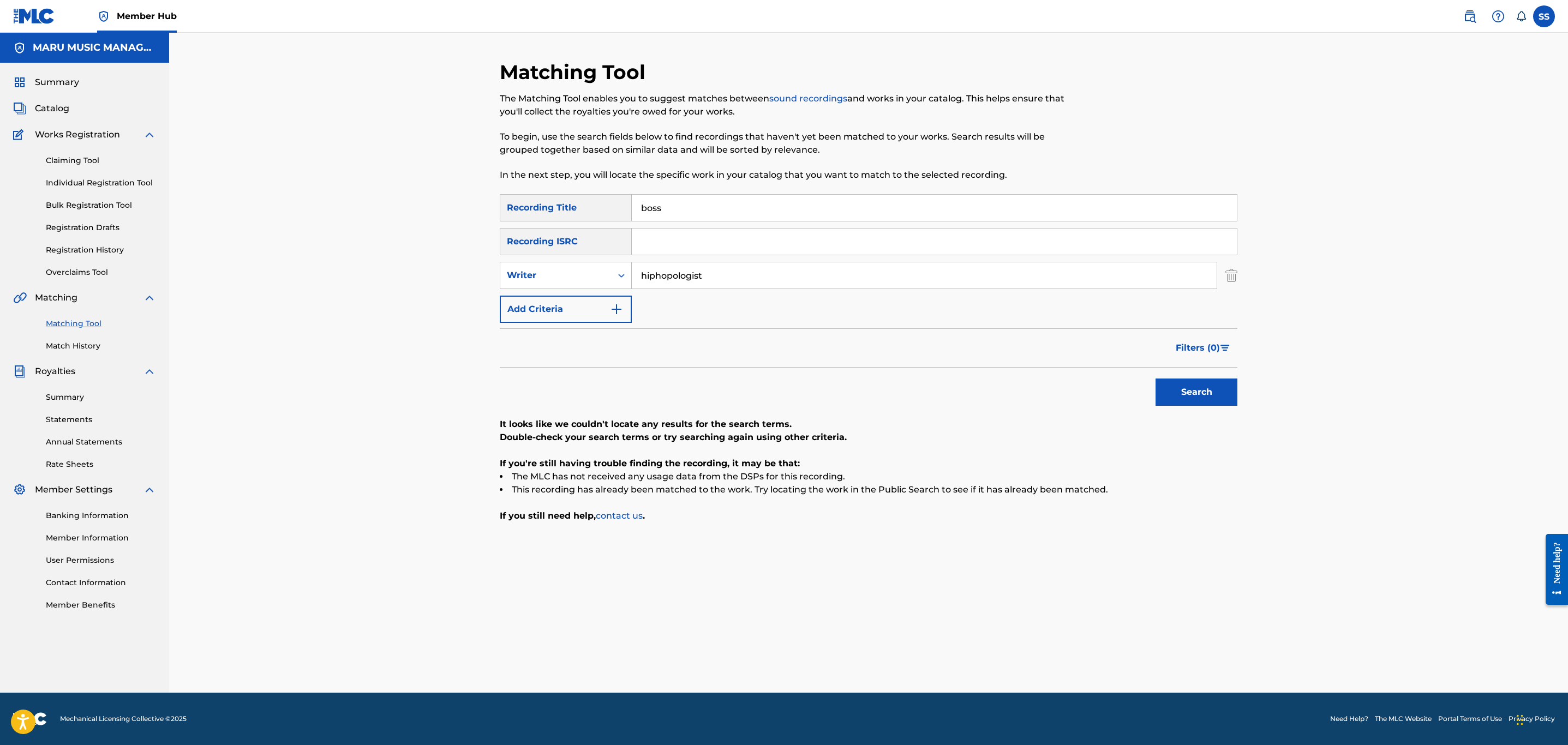
click at [659, 257] on div "SearchWithCriteriaf5c3c6db-e852-4f24-aee5-19ab9189aa85 Recording Title boss Sea…" at bounding box center [868, 258] width 737 height 129
click at [669, 278] on input "hiphopologist" at bounding box center [924, 275] width 585 height 26
type input "kagan"
click at [1156, 379] on button "Search" at bounding box center [1196, 392] width 82 height 27
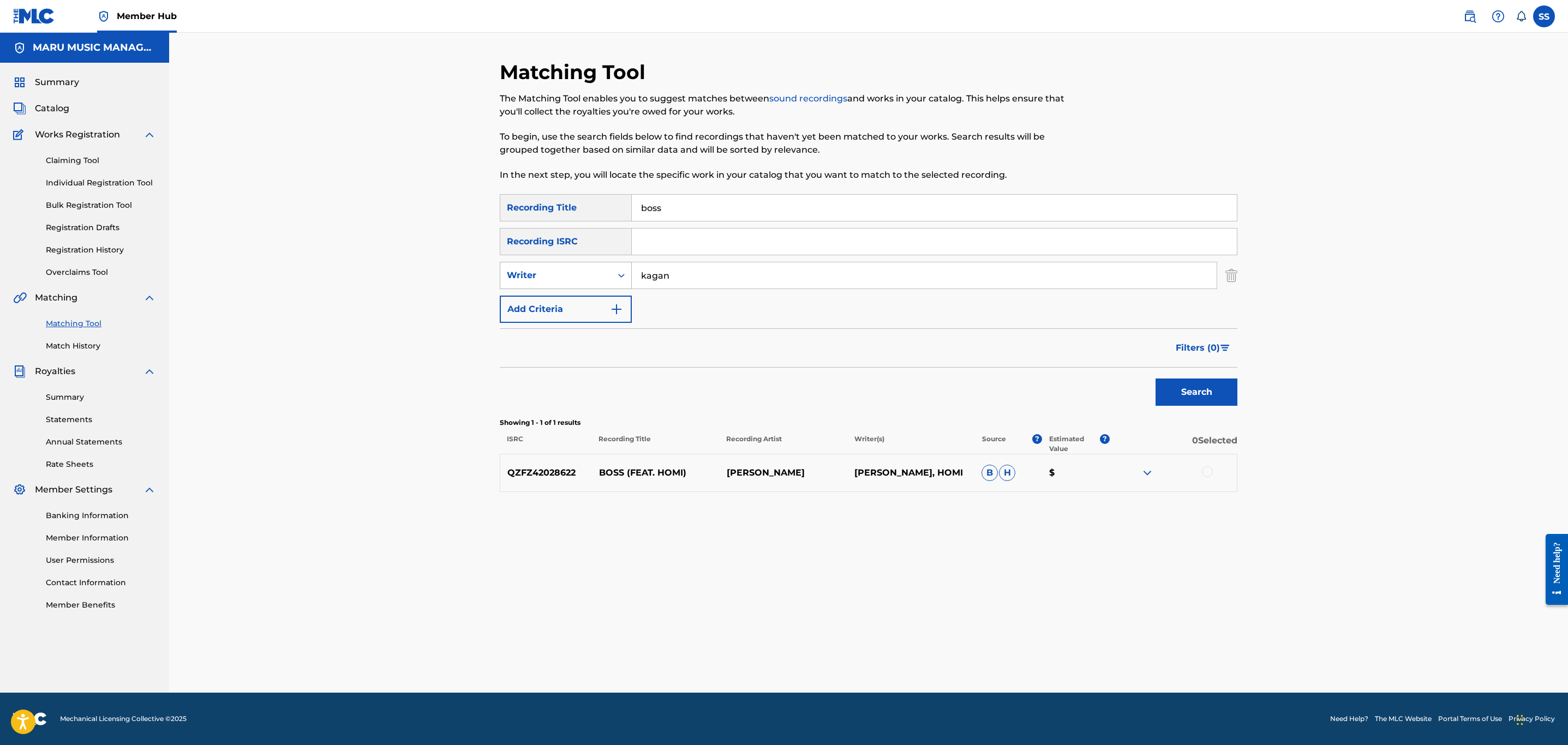
click at [532, 265] on div "Writer" at bounding box center [566, 275] width 132 height 27
drag, startPoint x: 534, startPoint y: 304, endPoint x: 553, endPoint y: 286, distance: 26.2
click at [536, 302] on div "Recording Artist" at bounding box center [566, 303] width 131 height 27
click at [691, 281] on input "Search Form" at bounding box center [924, 275] width 585 height 26
type input "kagan"
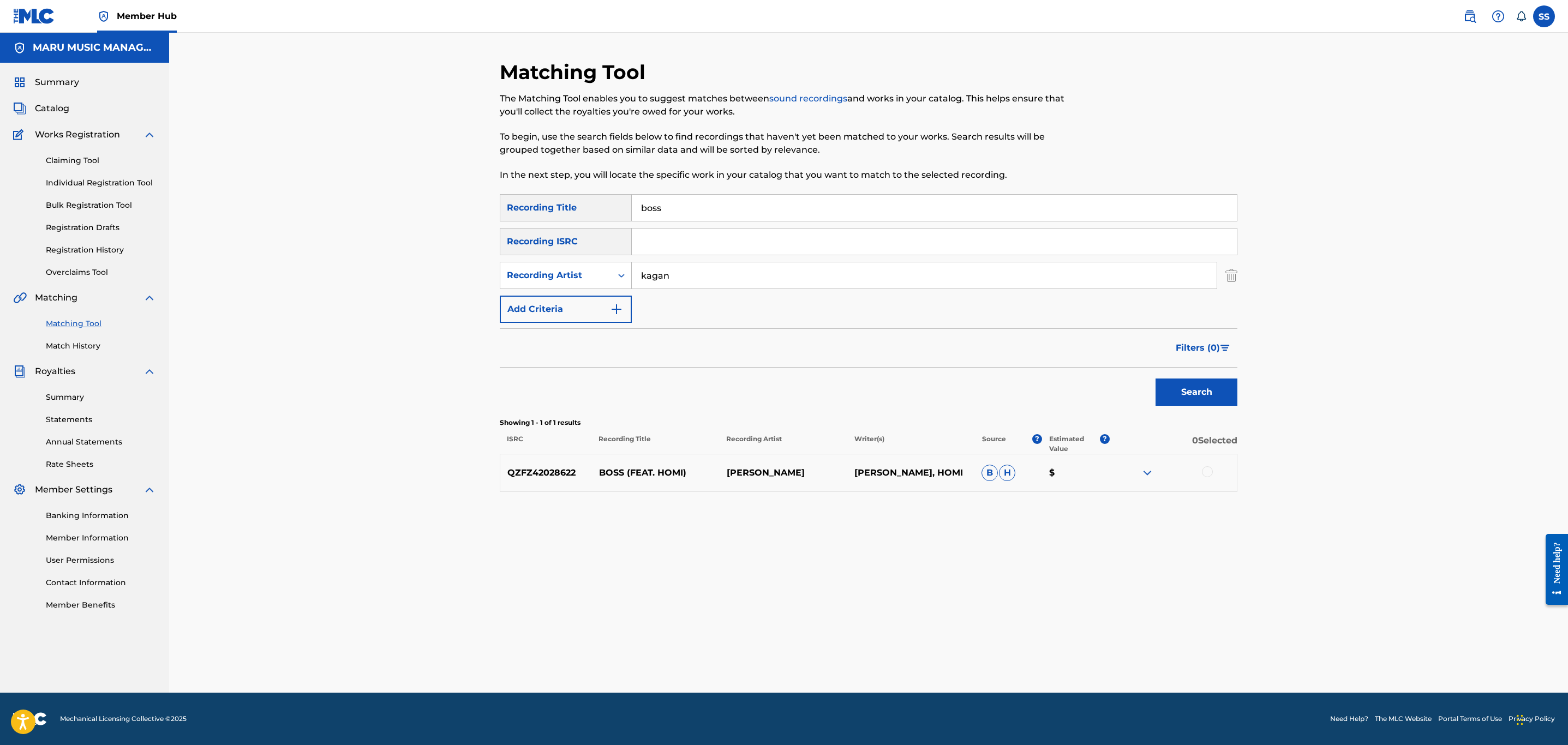
click at [1156, 379] on button "Search" at bounding box center [1196, 392] width 82 height 27
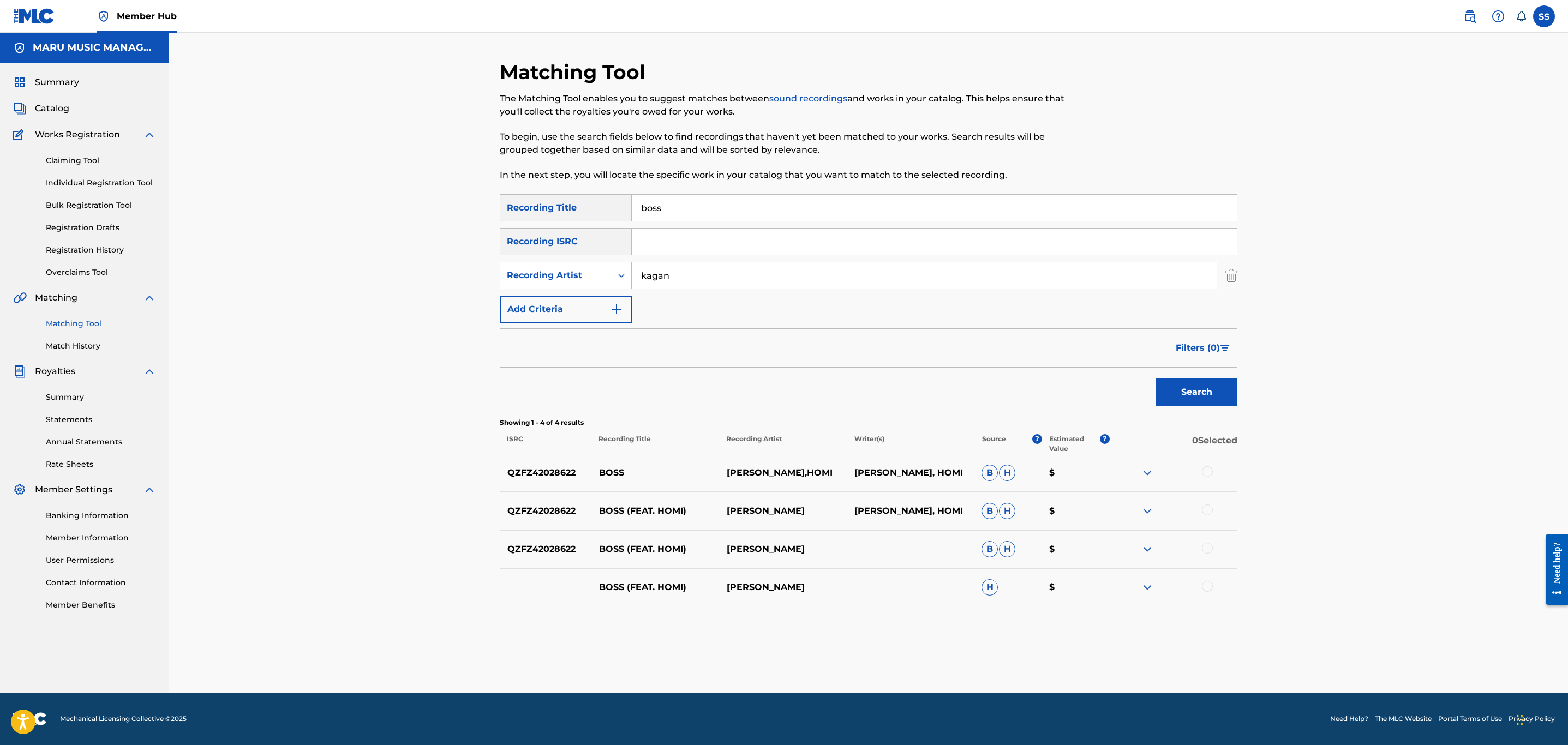
click at [706, 215] on input "boss" at bounding box center [935, 208] width 605 height 26
type input "boz"
click at [1156, 379] on button "Search" at bounding box center [1196, 392] width 82 height 27
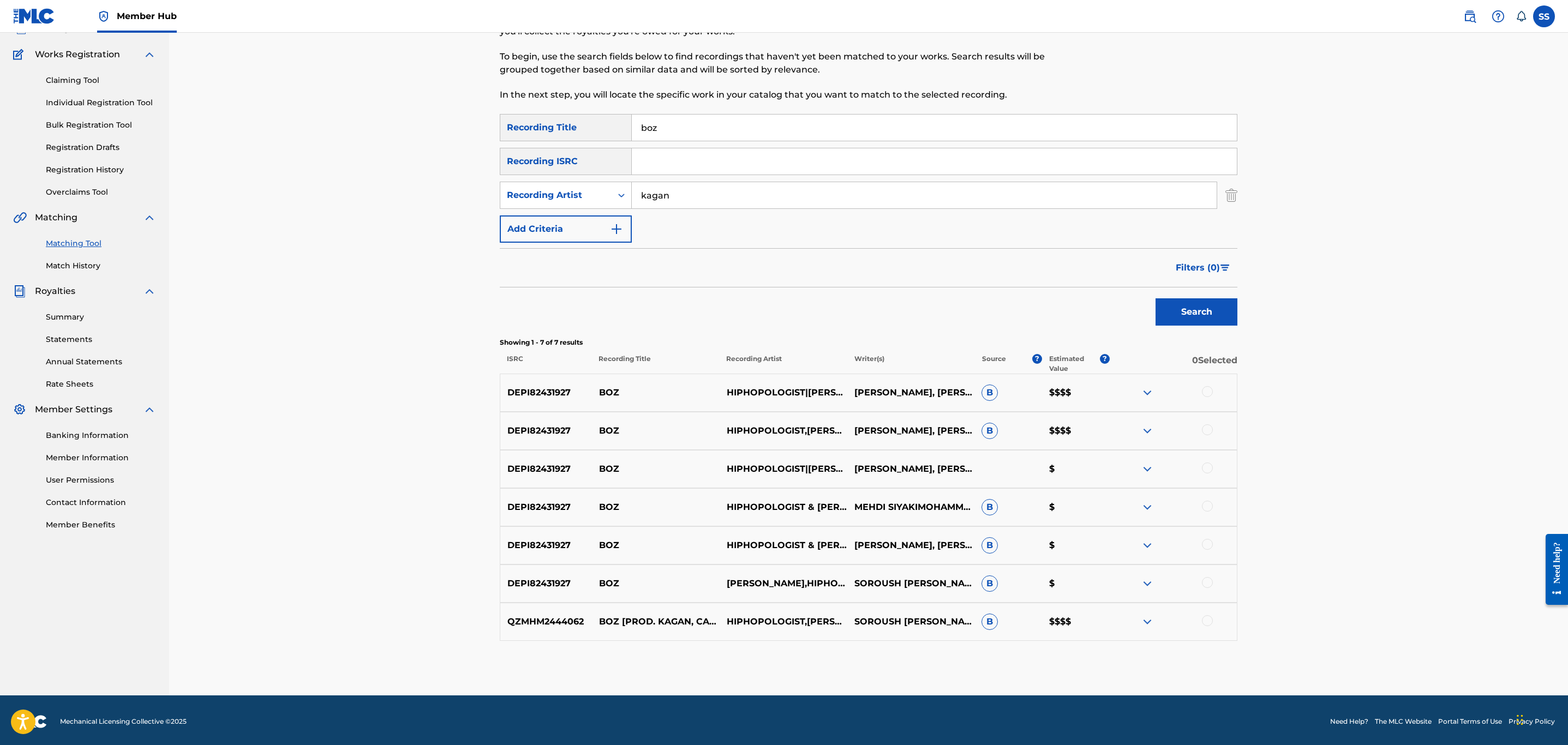
scroll to position [83, 0]
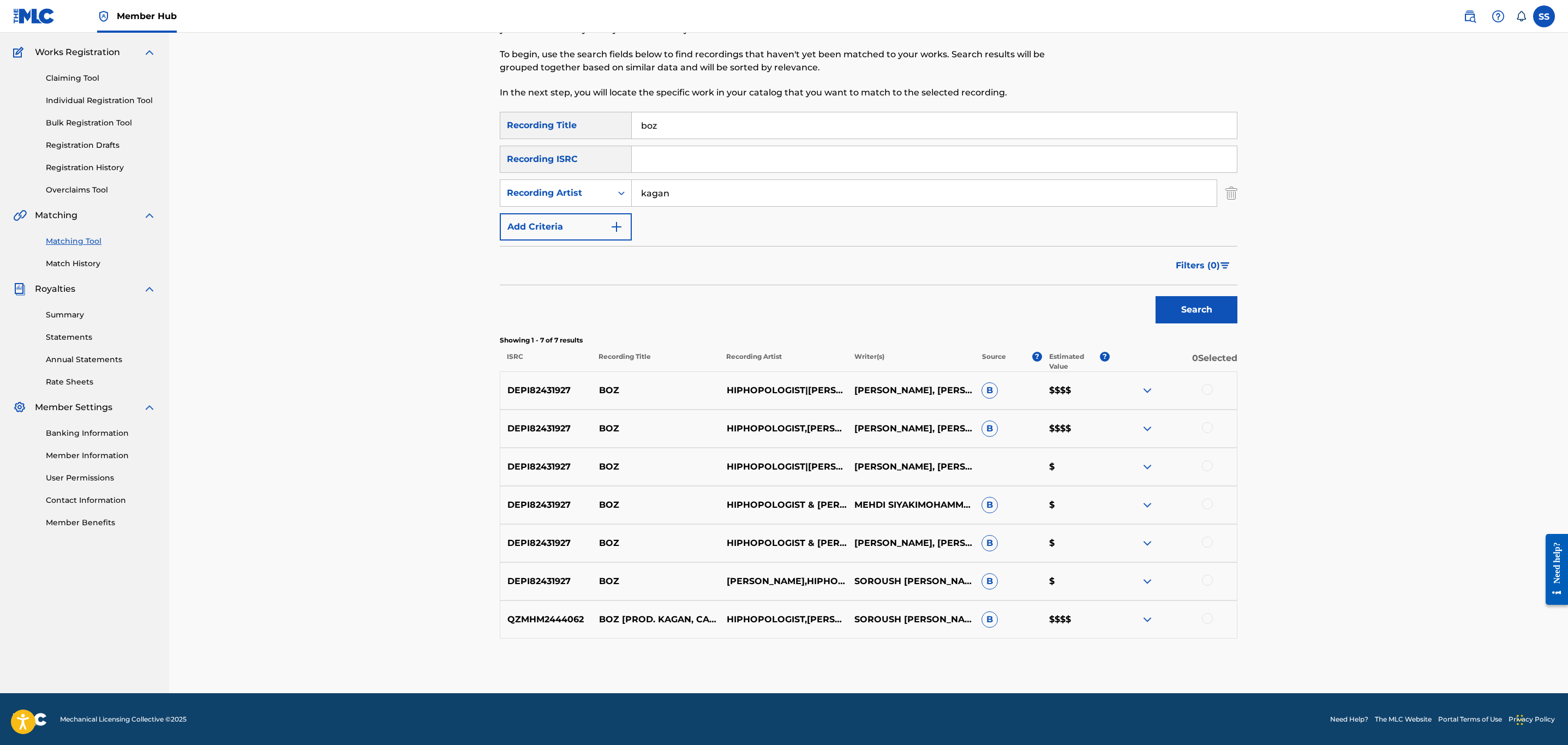
click at [1214, 619] on div at bounding box center [1173, 620] width 128 height 13
click at [1209, 585] on div at bounding box center [1208, 581] width 11 height 11
click at [1209, 614] on div at bounding box center [1208, 619] width 11 height 11
click at [1206, 542] on div at bounding box center [1208, 543] width 11 height 11
click at [1206, 503] on div at bounding box center [1208, 504] width 11 height 11
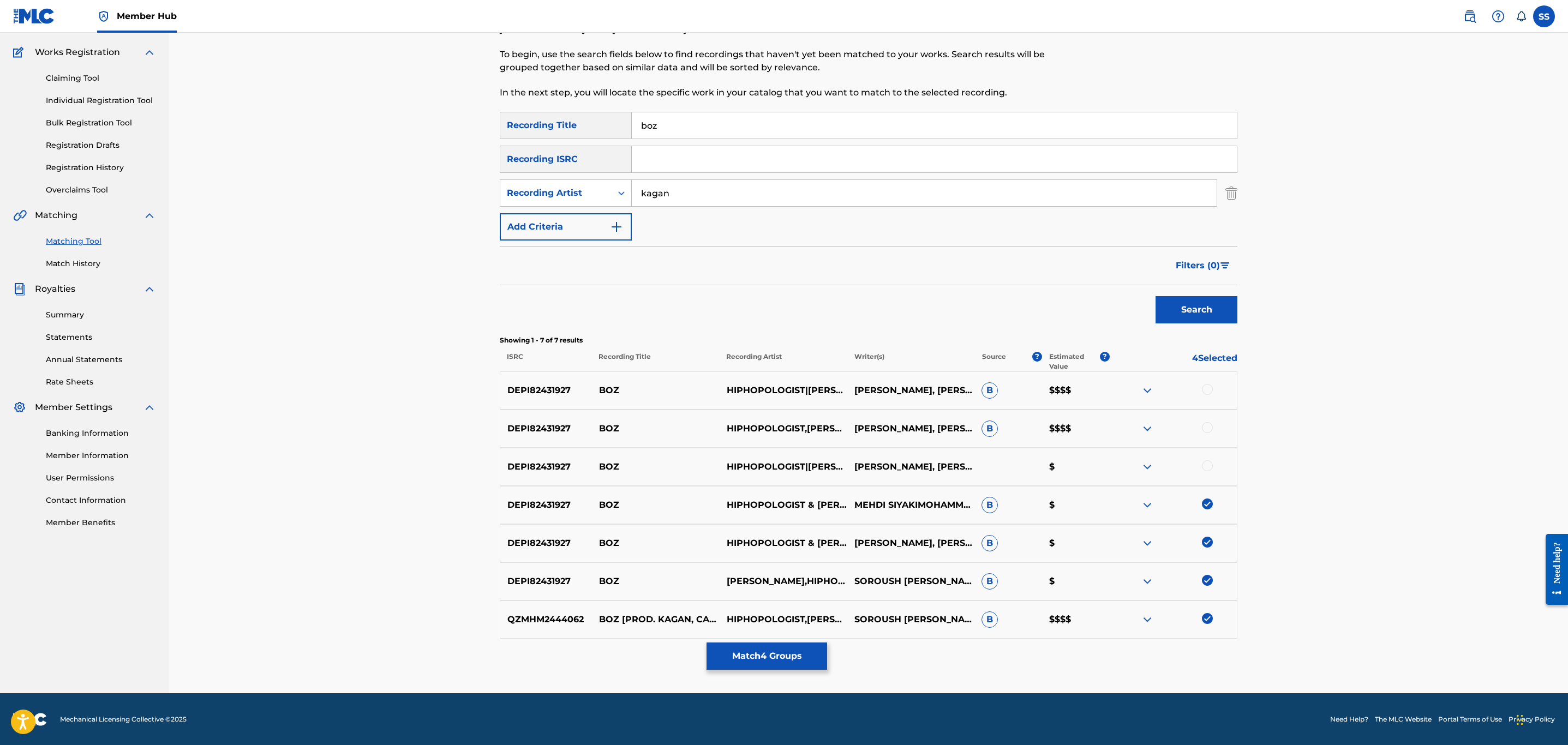
click at [1207, 467] on div at bounding box center [1208, 466] width 11 height 11
click at [1209, 431] on div at bounding box center [1208, 428] width 11 height 11
click at [1206, 388] on div at bounding box center [1208, 390] width 11 height 11
click at [576, 187] on div "Recording Artist" at bounding box center [556, 194] width 99 height 13
click at [574, 210] on div "Writer" at bounding box center [566, 220] width 131 height 27
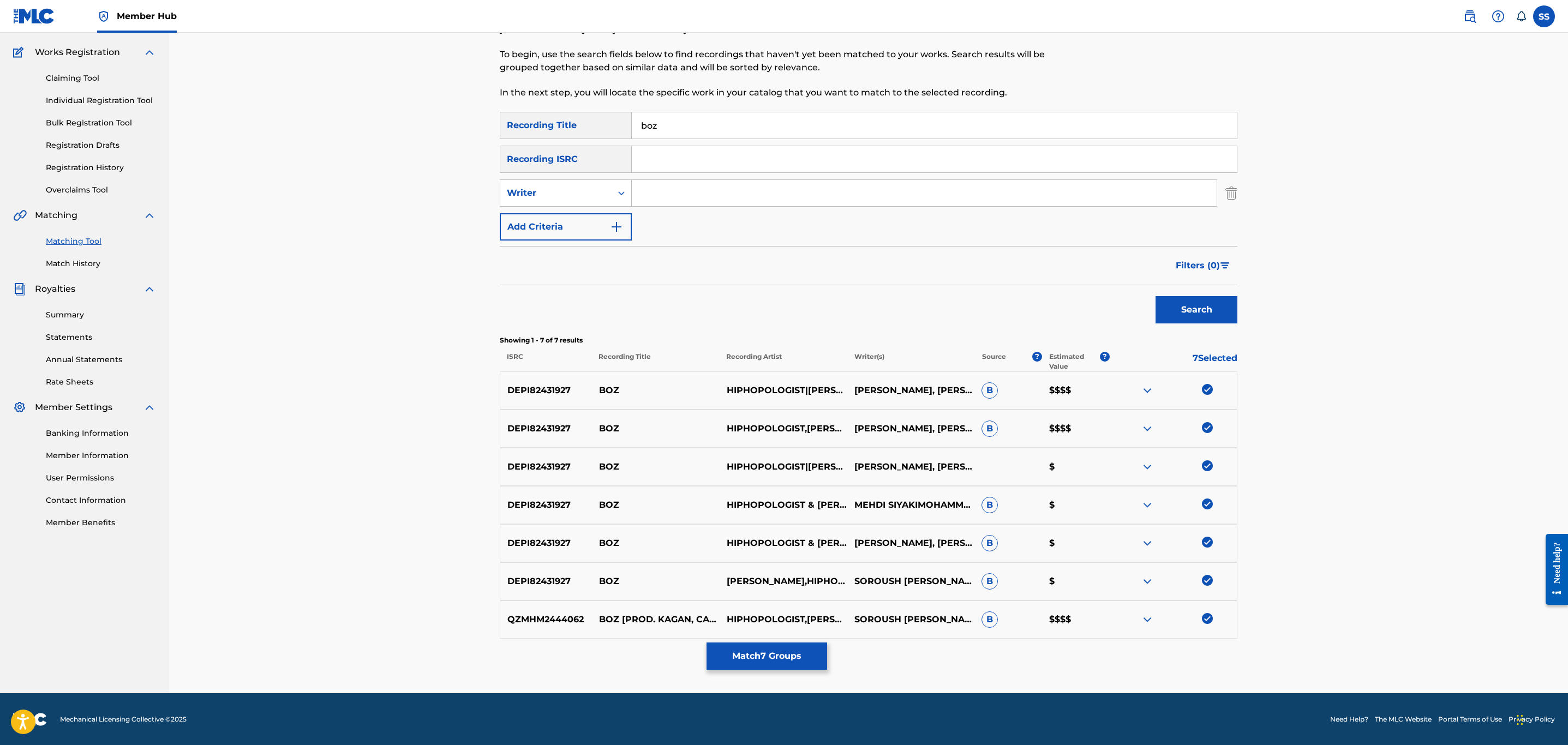
drag, startPoint x: 576, startPoint y: 208, endPoint x: 650, endPoint y: 188, distance: 76.7
click at [649, 187] on input "Search Form" at bounding box center [924, 194] width 585 height 26
type input "kagan"
click at [1156, 296] on button "Search" at bounding box center [1196, 309] width 82 height 27
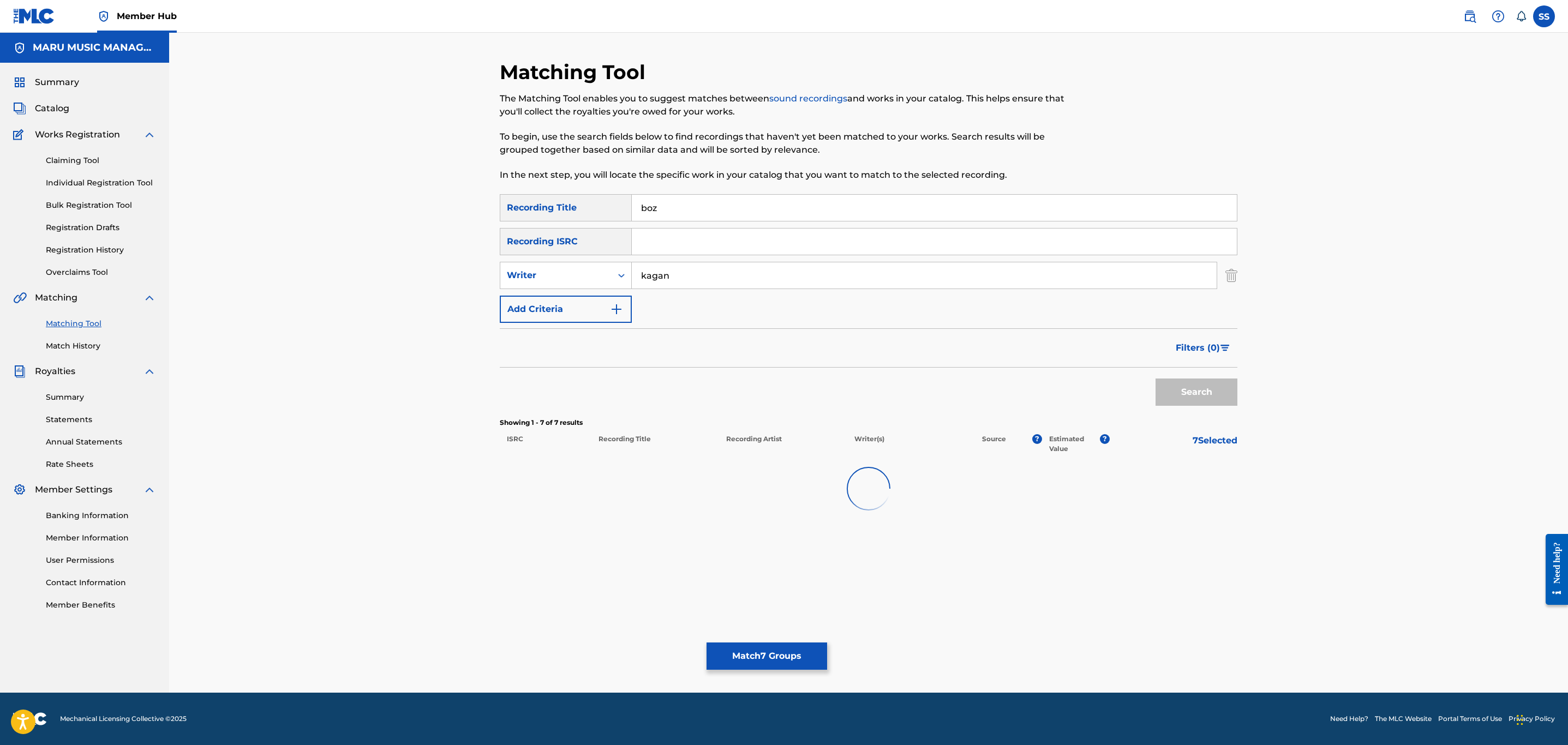
scroll to position [0, 0]
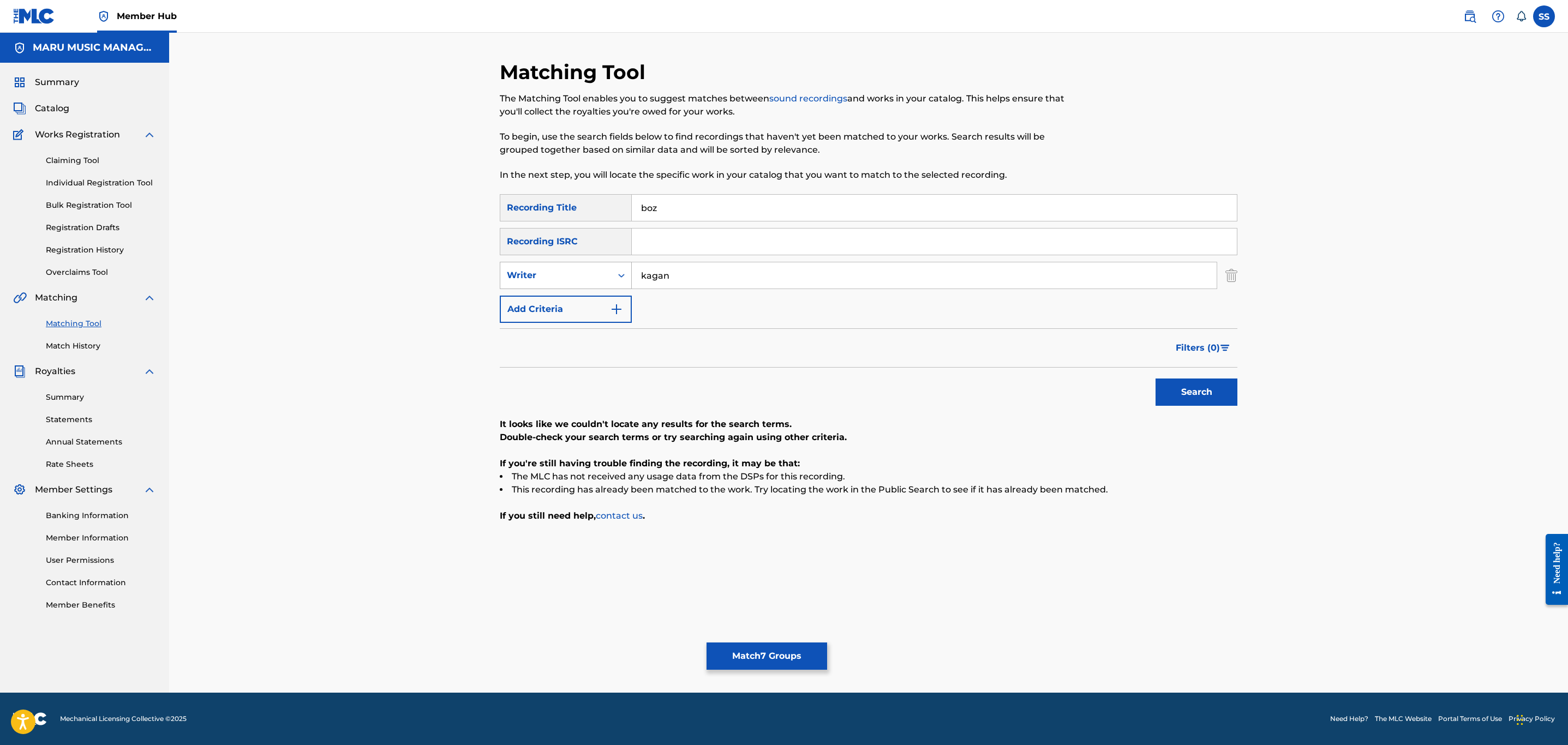
click at [552, 288] on div "Writer" at bounding box center [566, 275] width 132 height 27
drag, startPoint x: 564, startPoint y: 300, endPoint x: 573, endPoint y: 295, distance: 10.3
click at [566, 300] on div "Recording Artist" at bounding box center [566, 303] width 131 height 27
click at [660, 275] on input "Search Form" at bounding box center [924, 275] width 585 height 26
click at [665, 269] on input "Search Form" at bounding box center [924, 275] width 585 height 26
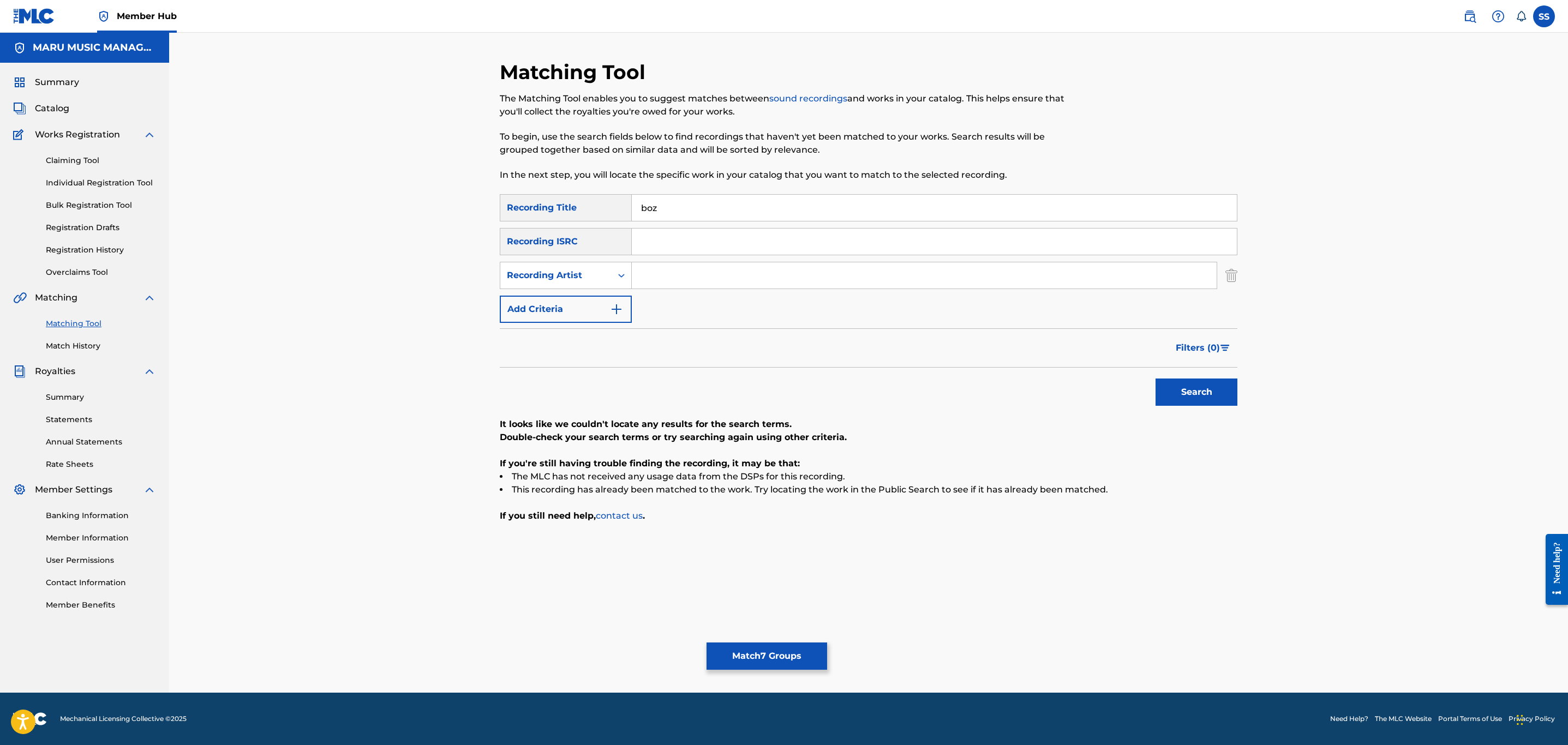
click at [755, 280] on input "Search Form" at bounding box center [924, 275] width 585 height 26
click at [738, 284] on input "Search Form" at bounding box center [924, 275] width 585 height 26
click at [780, 283] on input "Search Form" at bounding box center [924, 275] width 585 height 26
type input "hiphopologist"
click at [1156, 379] on button "Search" at bounding box center [1196, 392] width 82 height 27
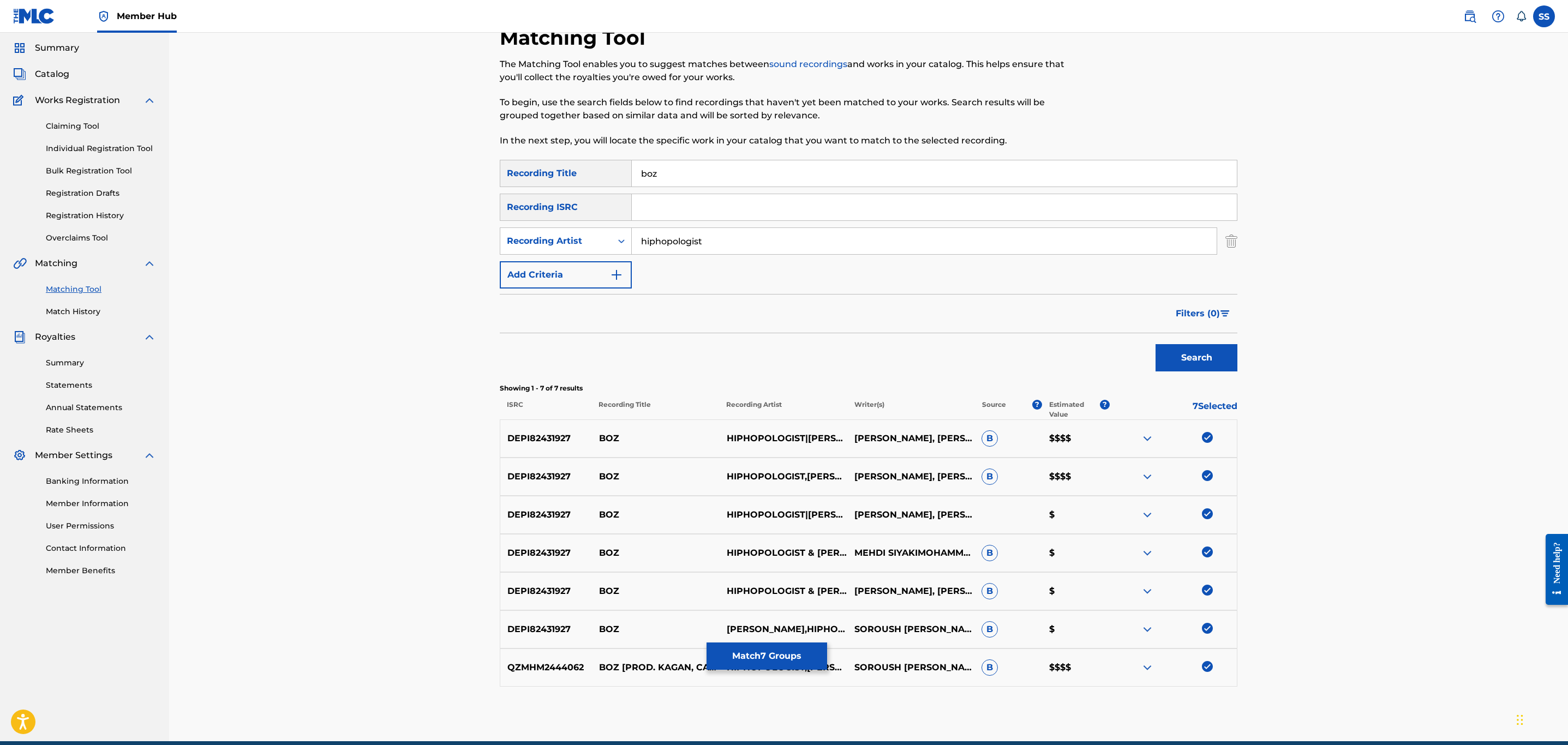
scroll to position [83, 0]
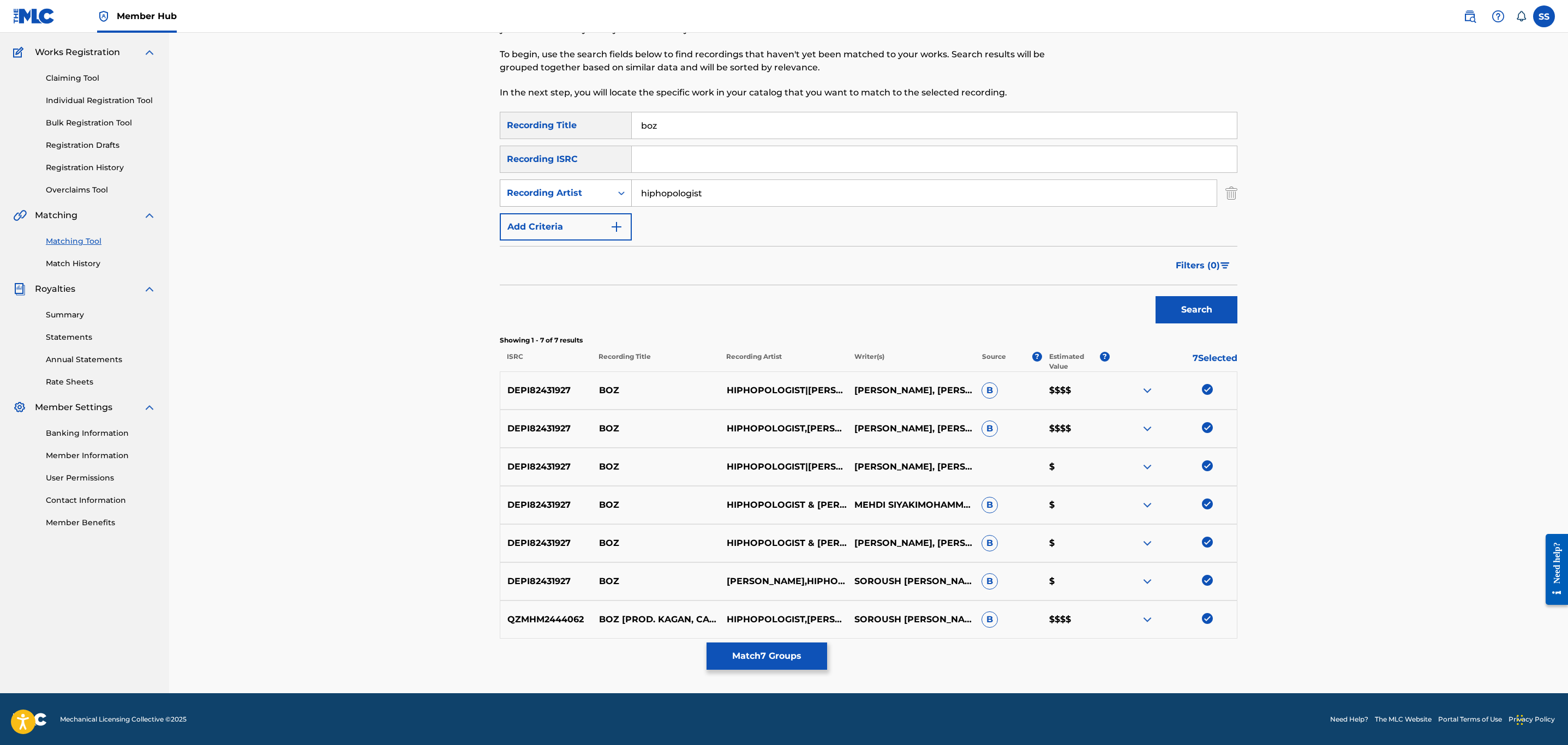
click at [598, 184] on div "Recording Artist" at bounding box center [556, 194] width 112 height 21
click at [584, 216] on div "Writer" at bounding box center [566, 220] width 131 height 27
click at [710, 204] on input "Search Form" at bounding box center [924, 194] width 585 height 26
type input "hiphopologist"
click at [1156, 296] on button "Search" at bounding box center [1196, 309] width 82 height 27
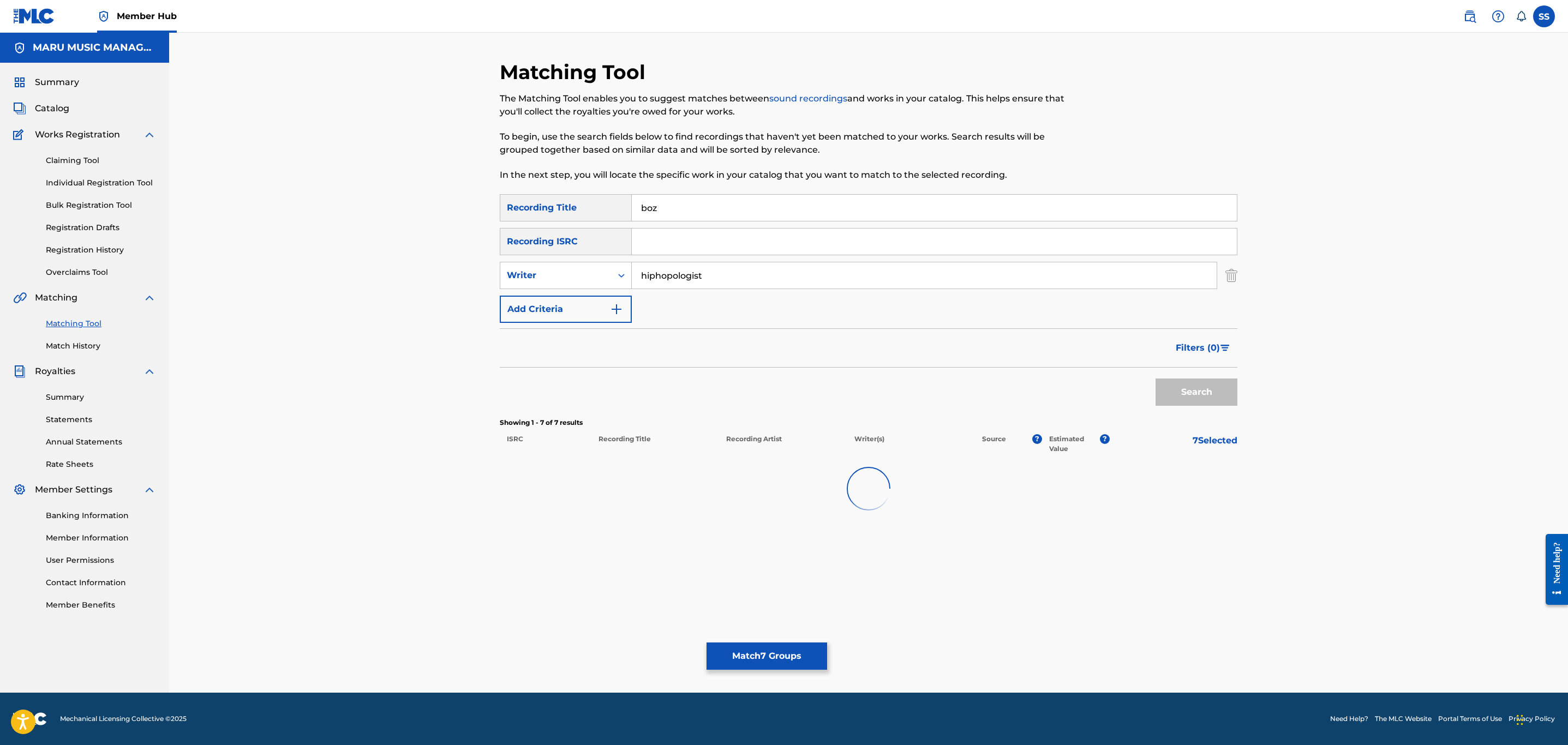
scroll to position [0, 0]
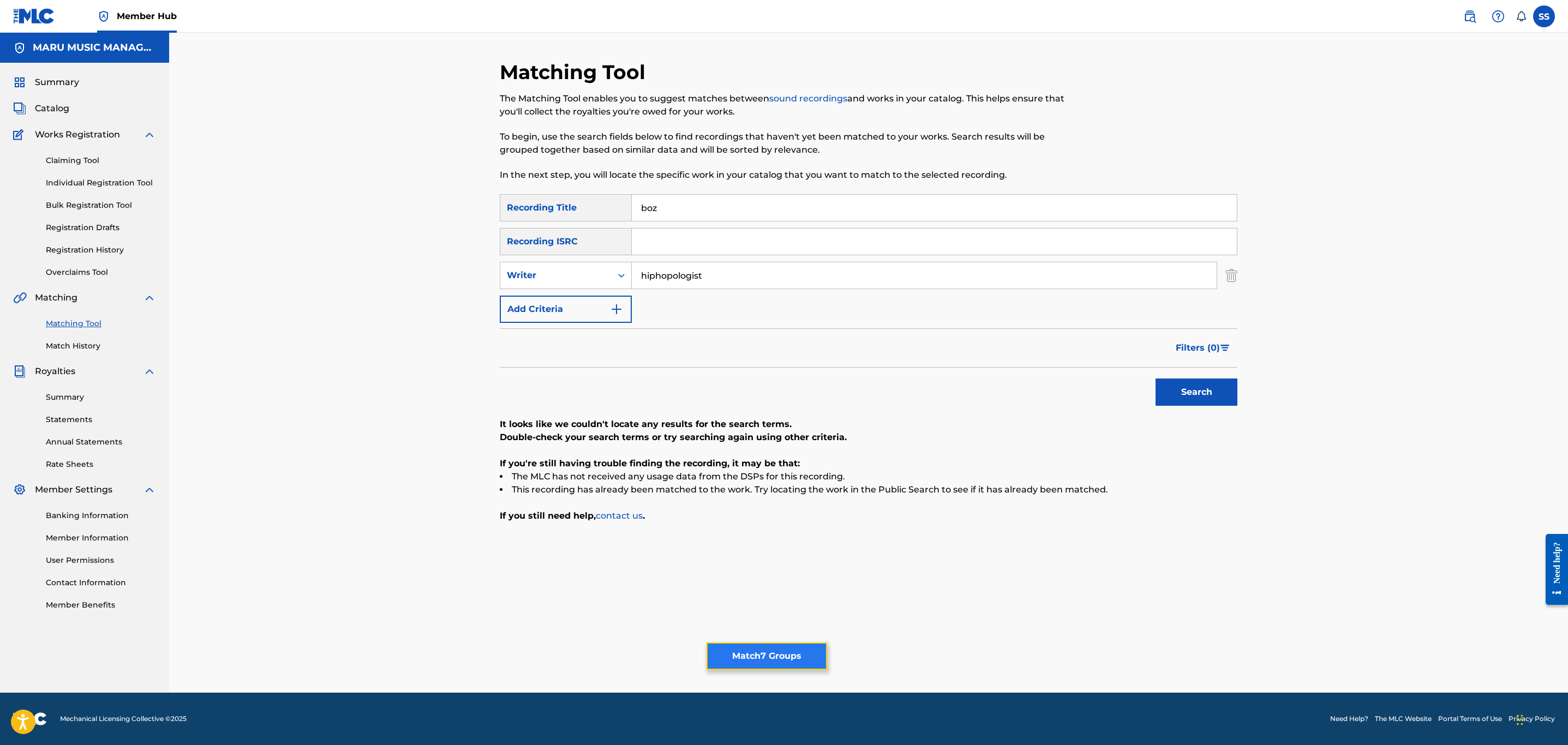
click at [774, 659] on button "Match 7 Groups" at bounding box center [767, 656] width 120 height 27
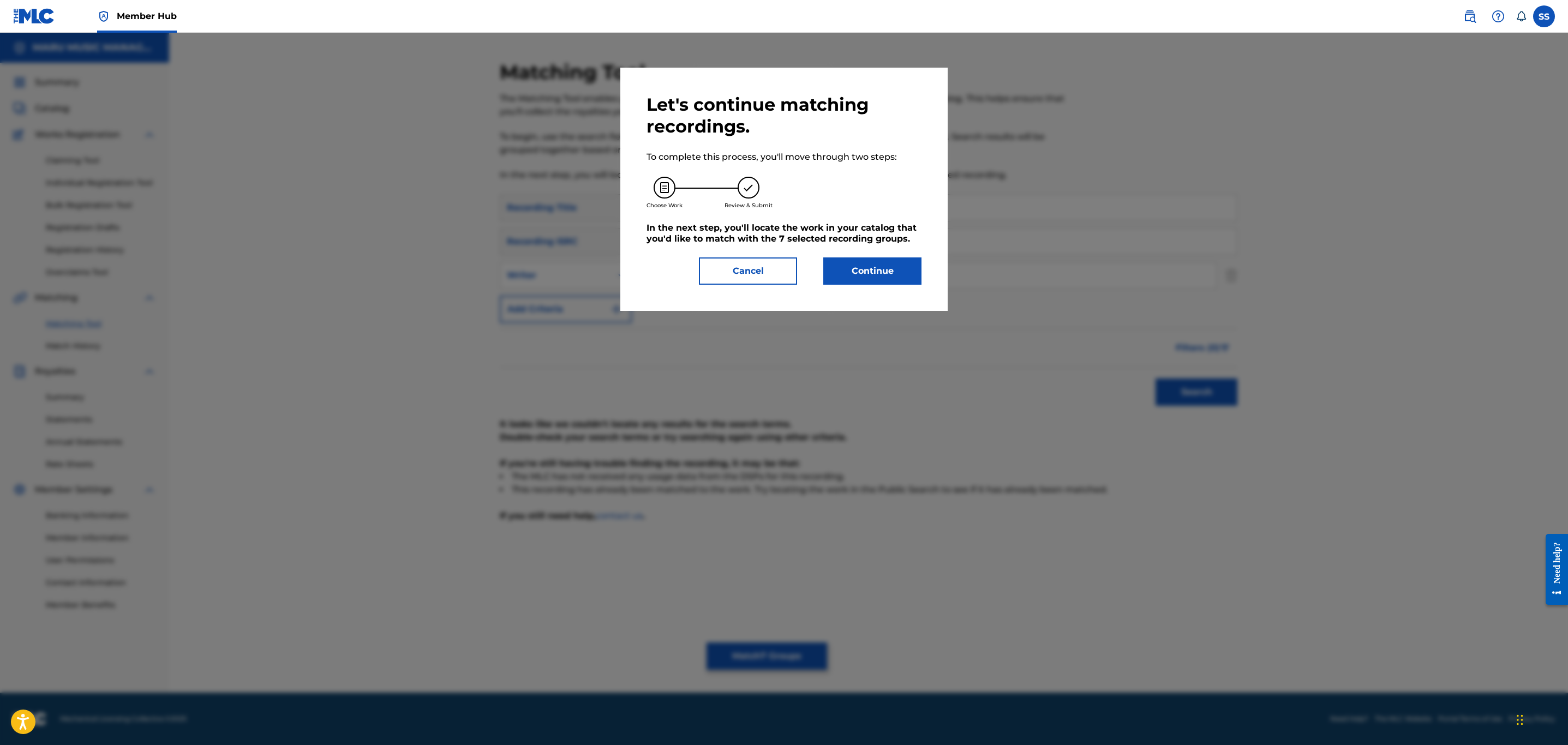
click at [884, 289] on div "Let's continue matching recordings. To complete this process, you'll move throu…" at bounding box center [784, 189] width 328 height 243
click at [894, 274] on button "Continue" at bounding box center [873, 271] width 99 height 27
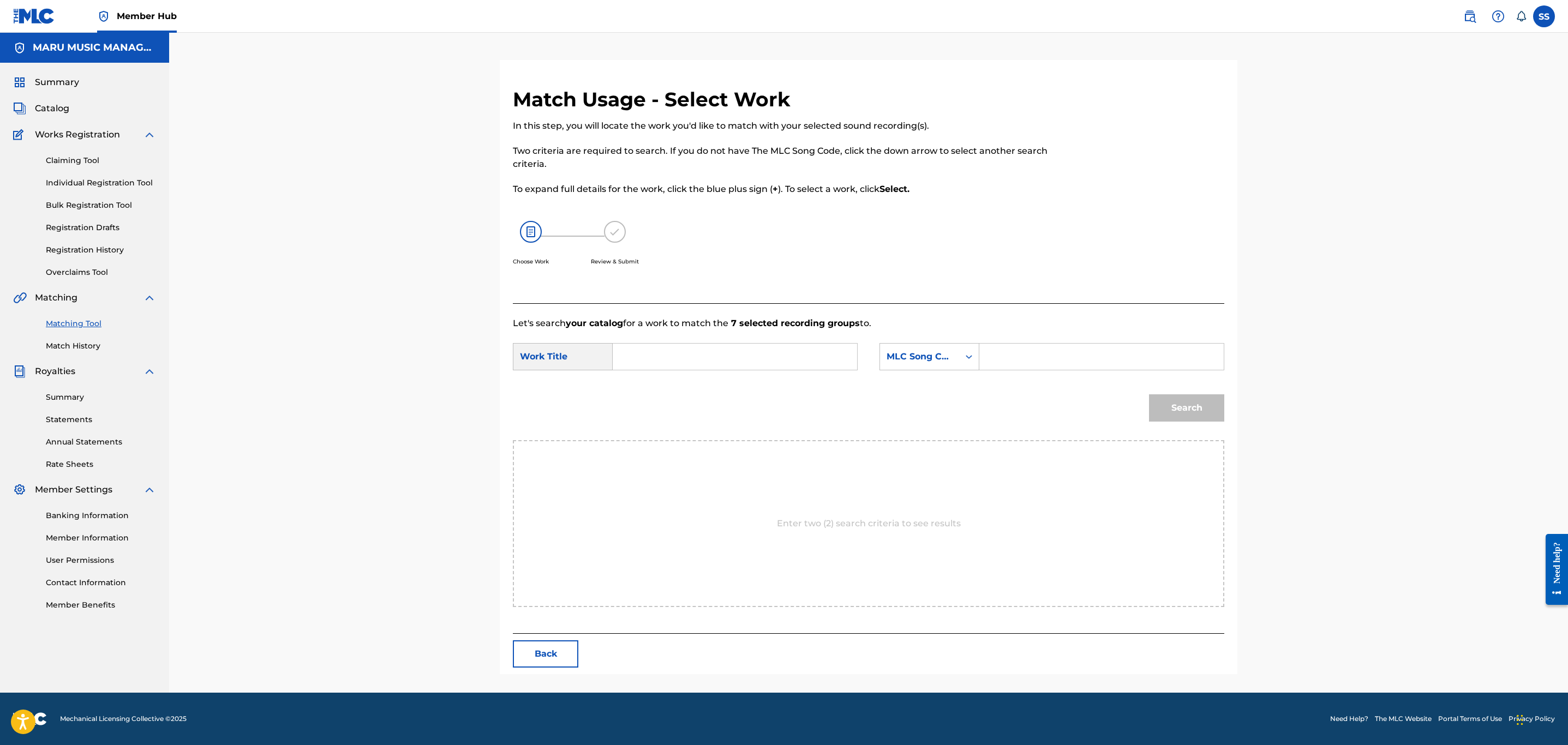
click at [781, 352] on input "Search Form" at bounding box center [735, 357] width 225 height 26
type input "boz"
click at [915, 352] on div "MLC Song Code" at bounding box center [920, 357] width 66 height 13
drag, startPoint x: 924, startPoint y: 374, endPoint x: 934, endPoint y: 374, distance: 10.0
click at [924, 375] on div "Writer Name" at bounding box center [929, 383] width 99 height 27
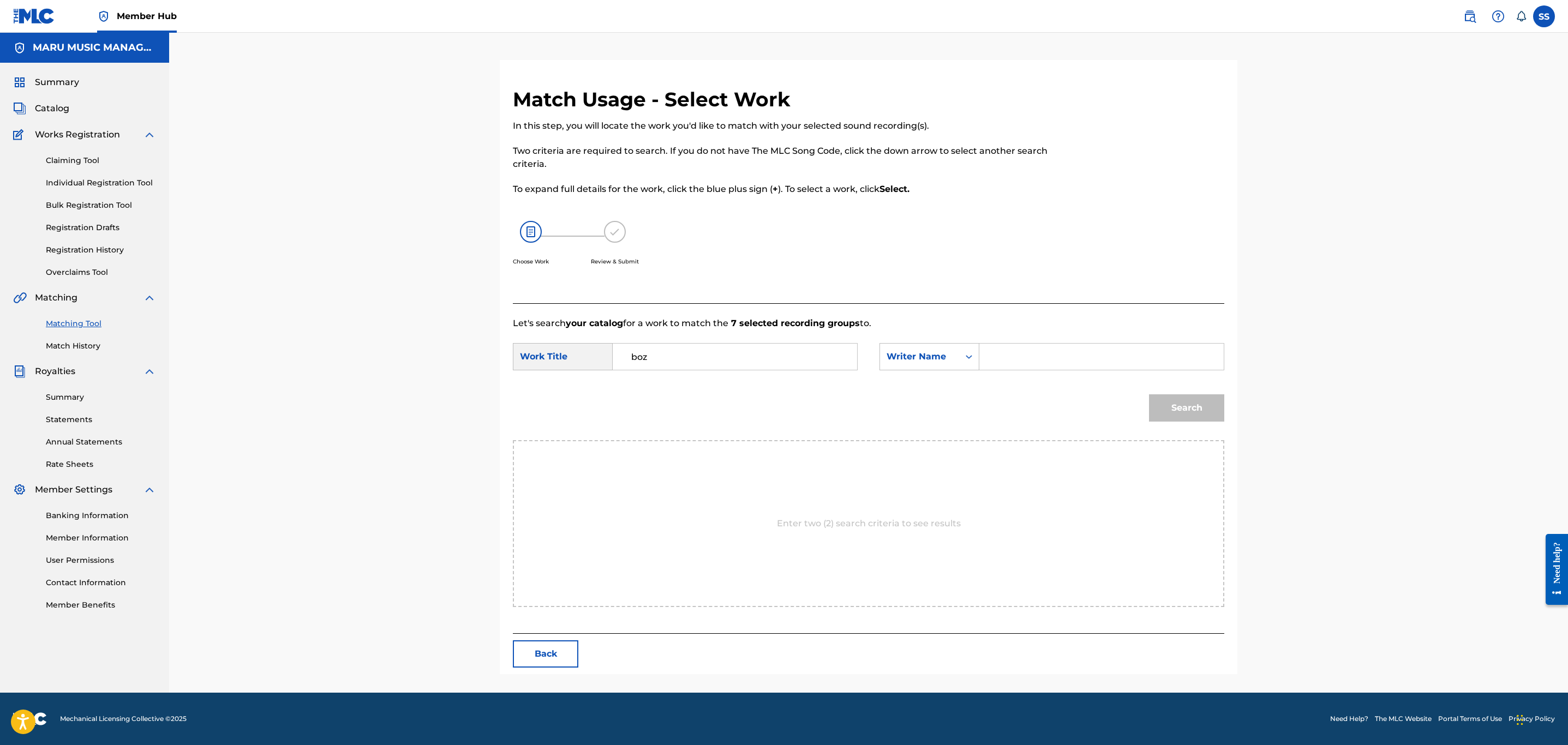
click at [1056, 357] on input "Search Form" at bounding box center [1102, 357] width 225 height 26
type input "valizadeh"
click at [1149, 395] on button "Search" at bounding box center [1187, 408] width 75 height 27
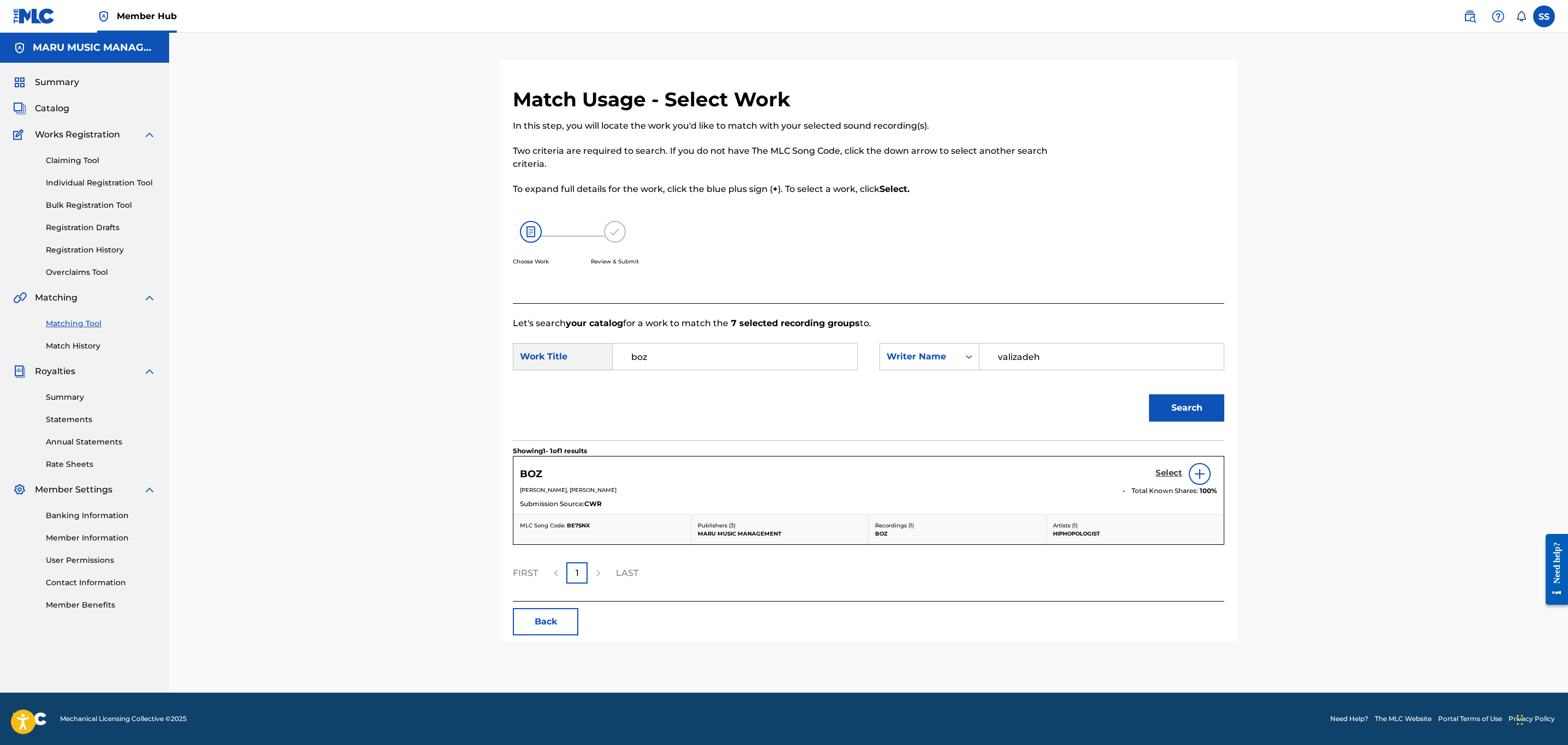
click at [1172, 469] on h5 "Select" at bounding box center [1169, 473] width 26 height 10
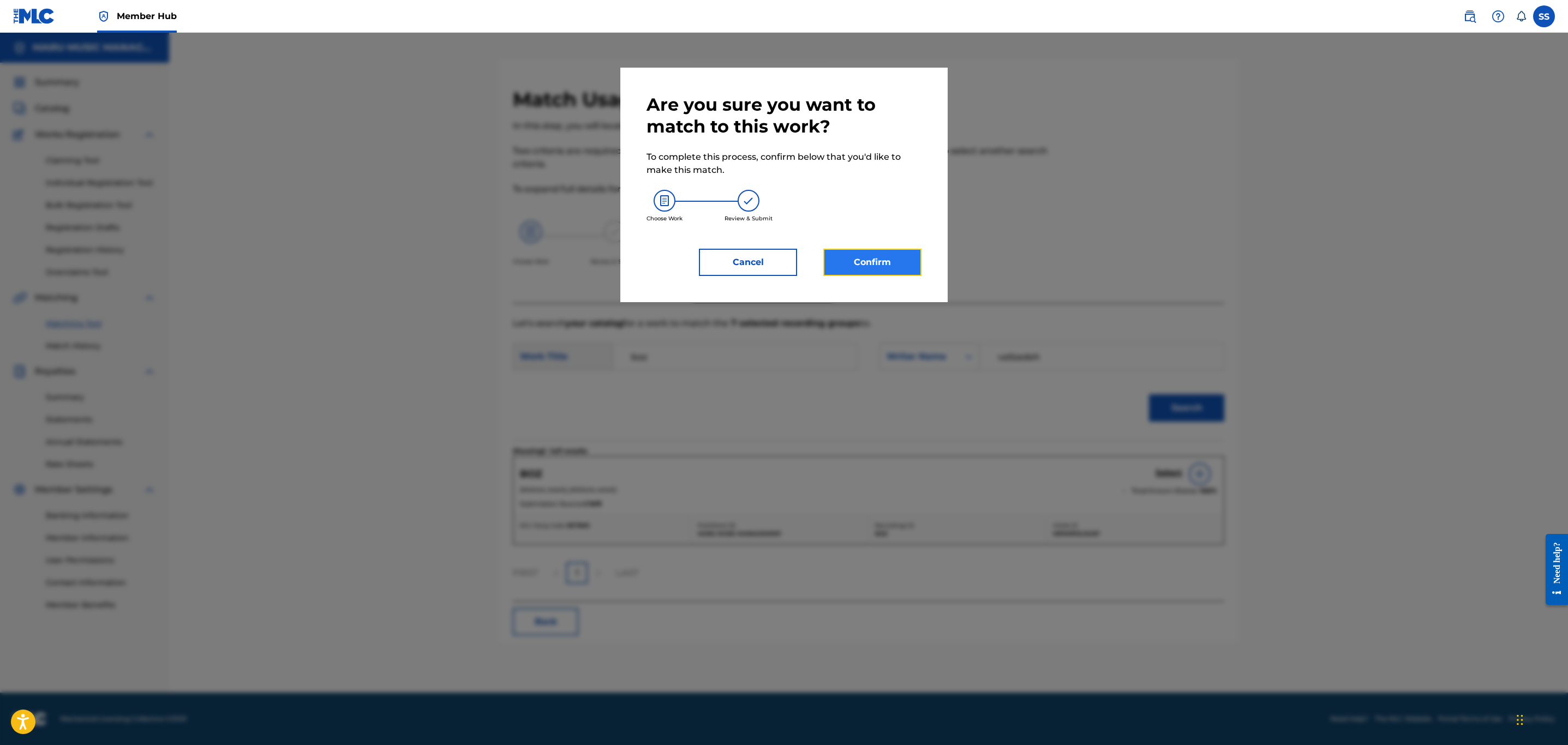
click at [851, 266] on button "Confirm" at bounding box center [873, 262] width 99 height 27
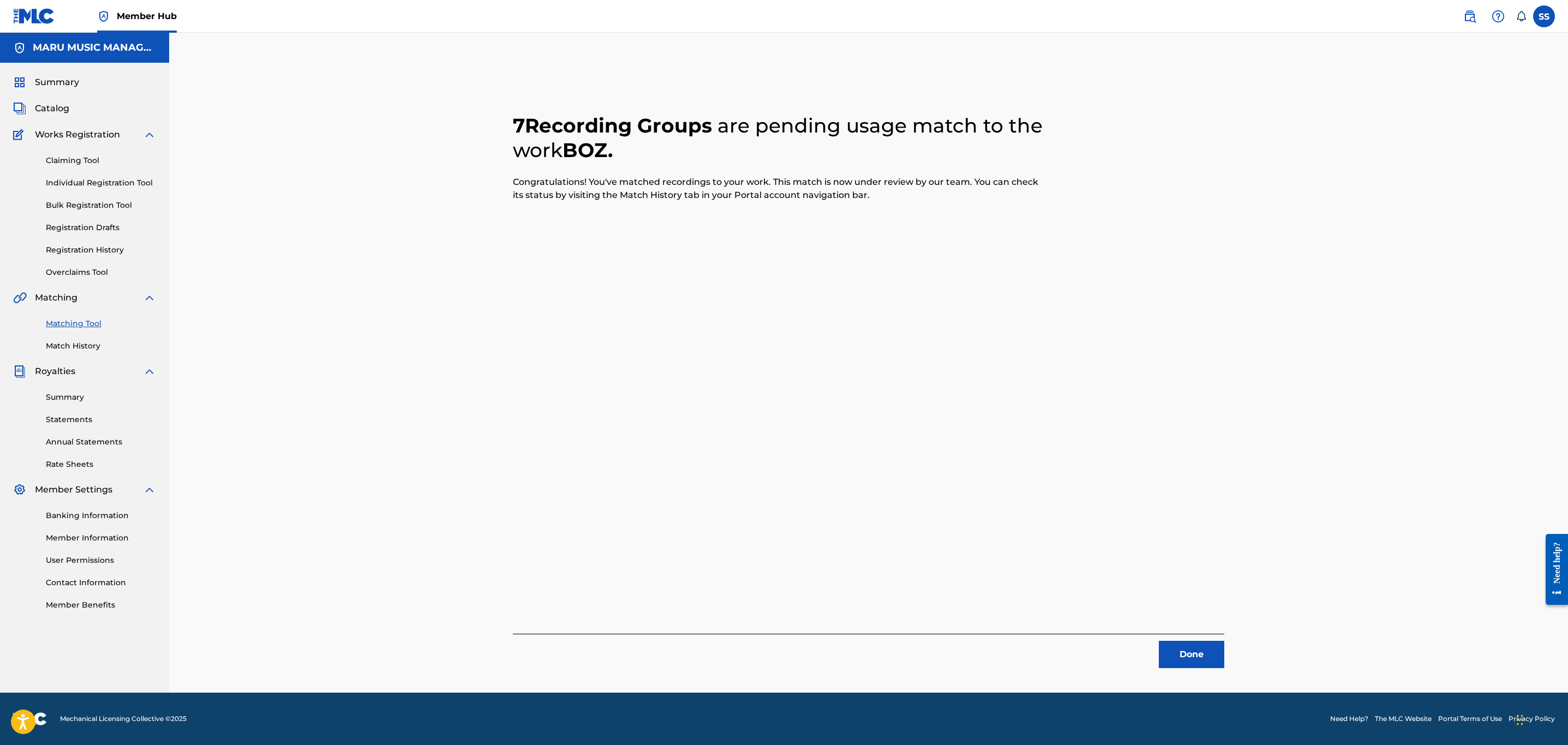
click at [1161, 634] on div "Done" at bounding box center [868, 651] width 711 height 35
click at [1168, 649] on button "Done" at bounding box center [1192, 655] width 66 height 27
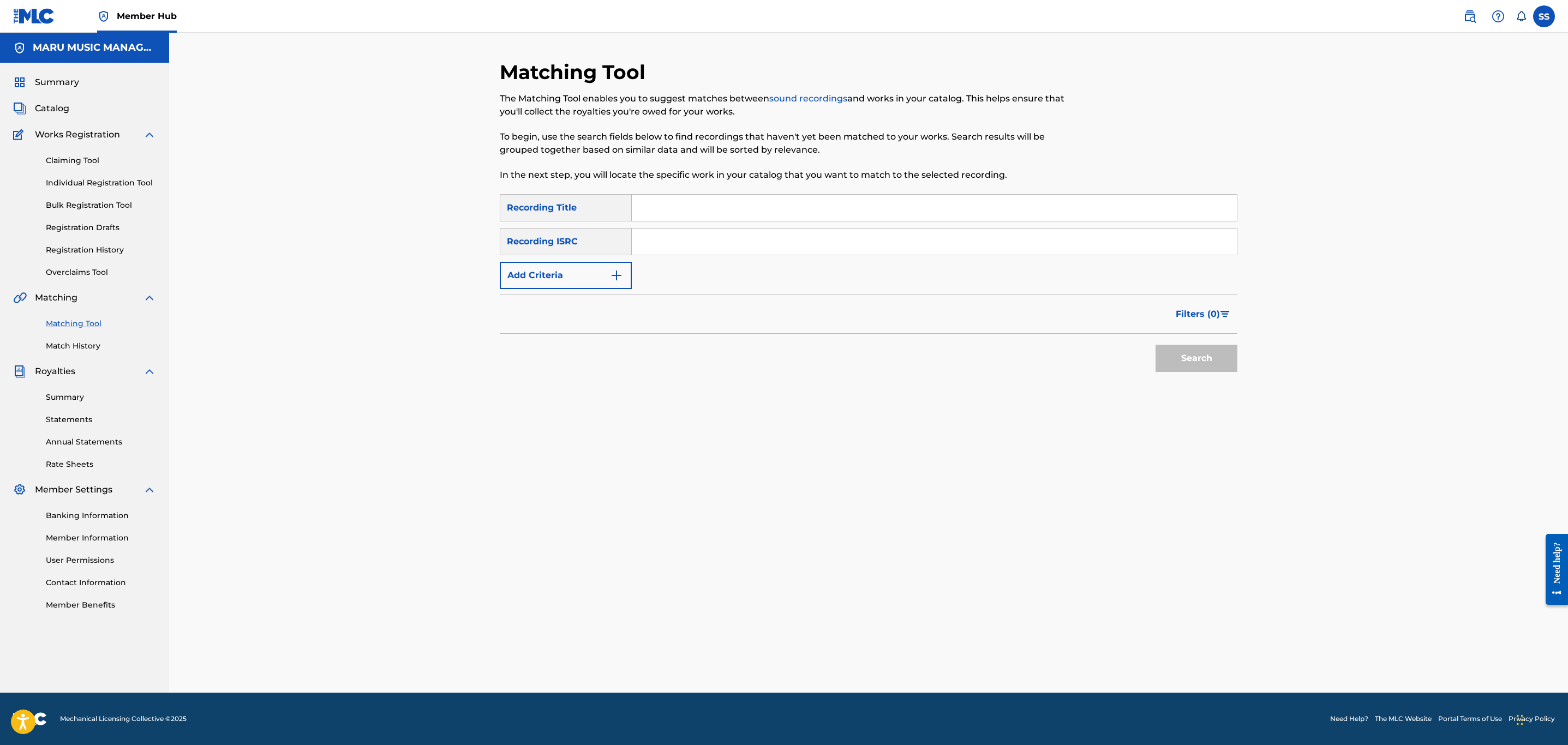
click at [784, 207] on input "Search Form" at bounding box center [935, 208] width 605 height 26
type input "[MEDICAL_DATA]"
click at [1156, 345] on button "Search" at bounding box center [1196, 358] width 82 height 27
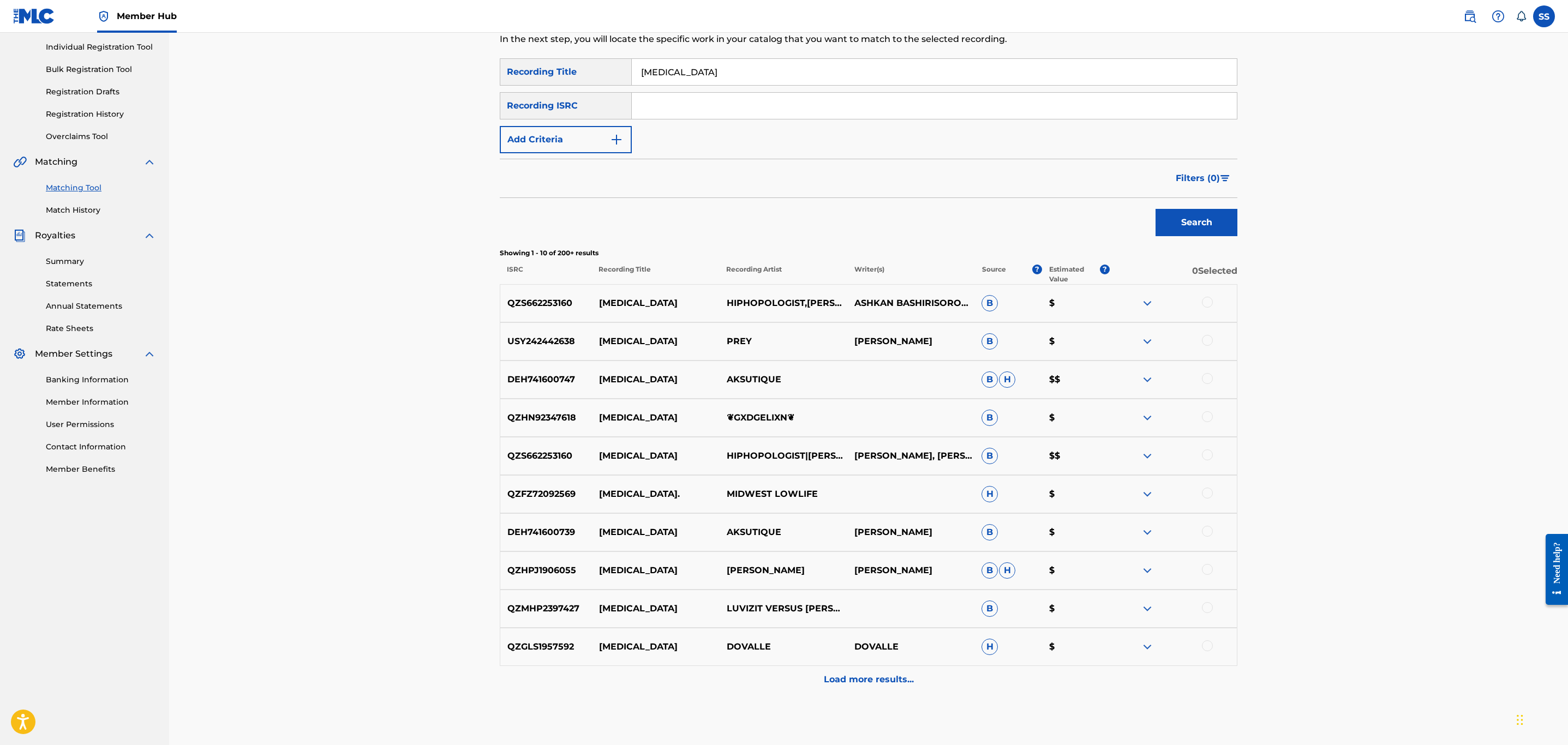
scroll to position [109, 0]
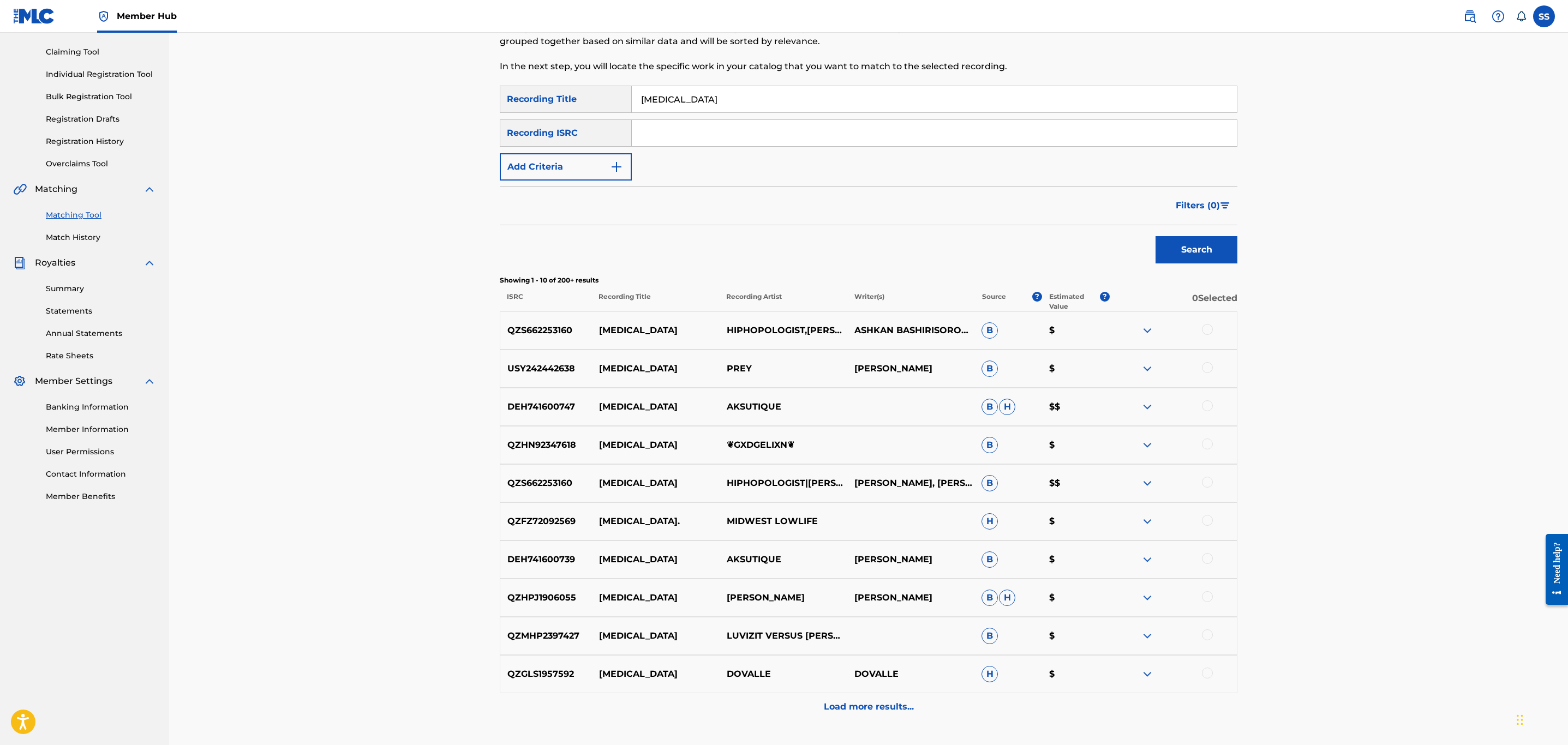
click at [554, 183] on form "SearchWithCriteriaf5c3c6db-e852-4f24-aee5-19ab9189aa85 Recording Title [MEDICAL…" at bounding box center [868, 177] width 737 height 183
click at [555, 167] on button "Add Criteria" at bounding box center [566, 166] width 132 height 27
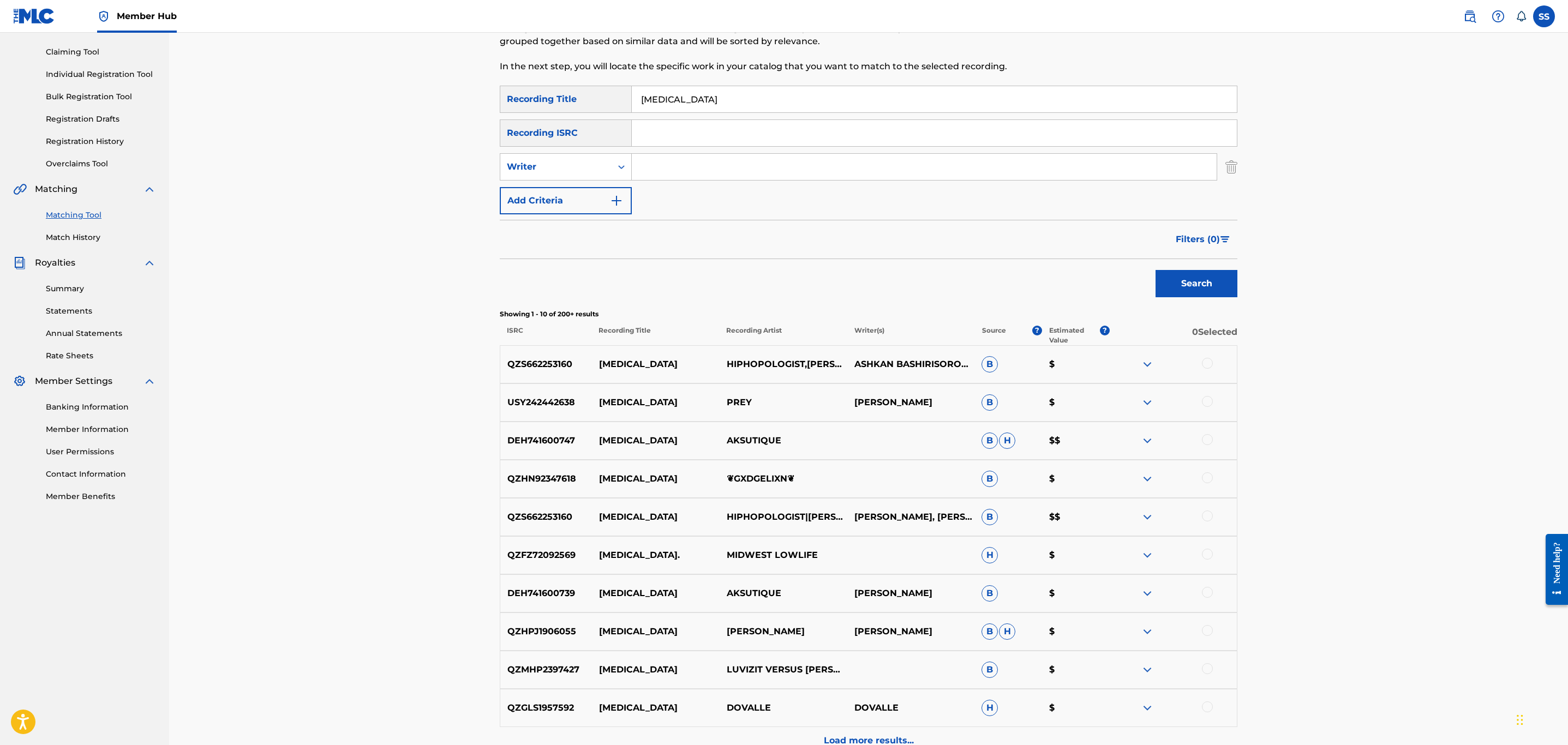
click at [678, 167] on input "Search Form" at bounding box center [924, 167] width 585 height 26
type input "kagan"
click at [1156, 271] on button "Search" at bounding box center [1196, 284] width 82 height 27
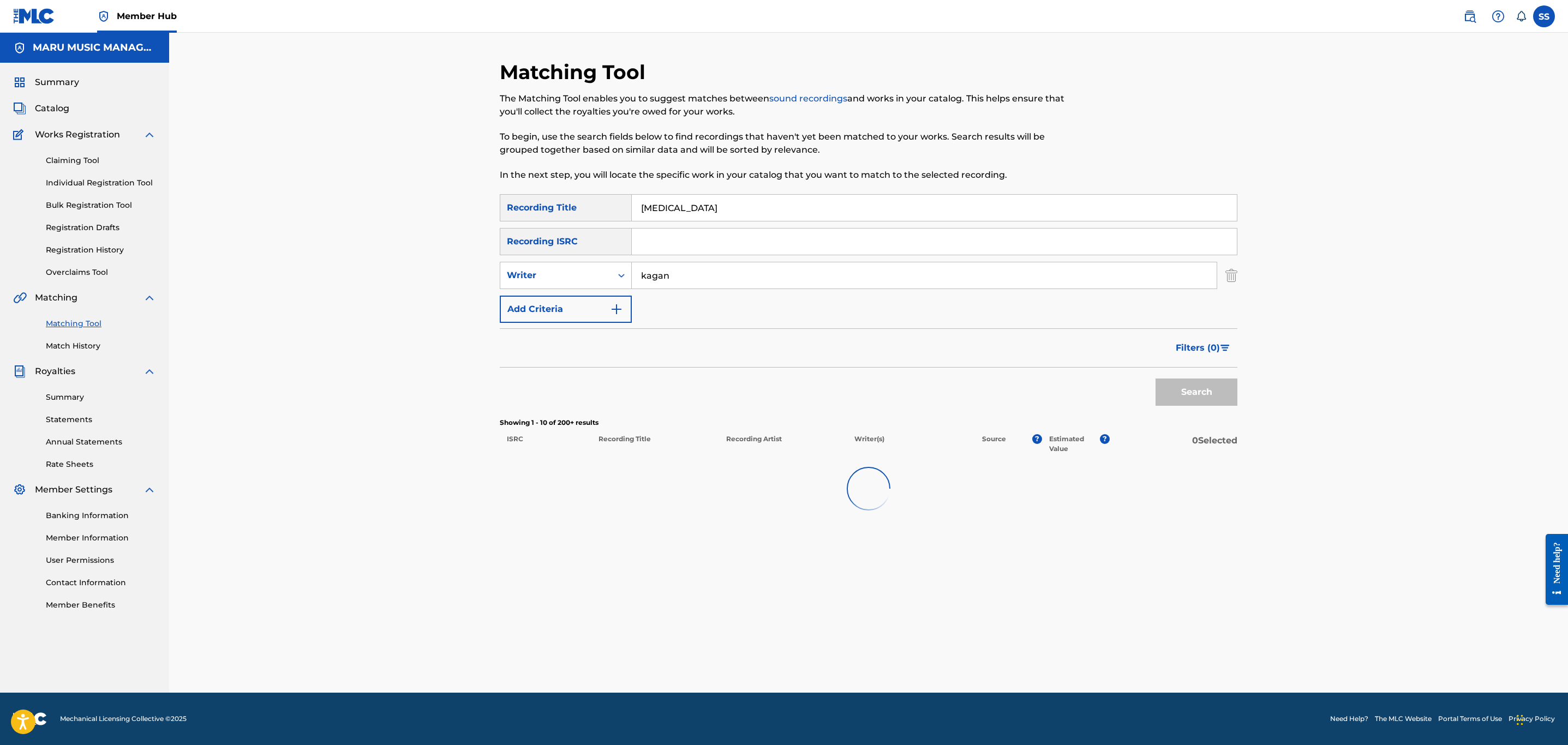
scroll to position [0, 0]
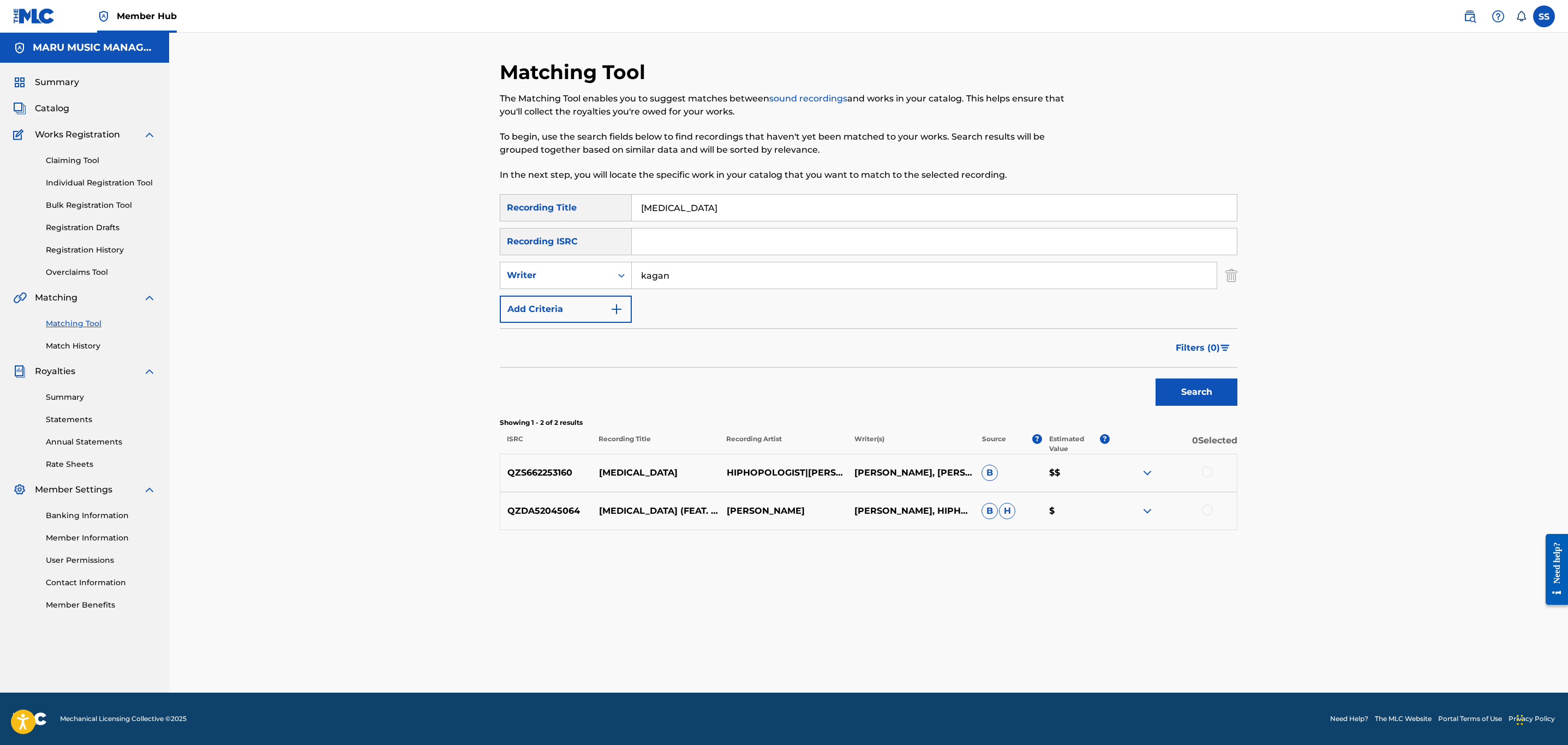
click at [1208, 474] on div at bounding box center [1208, 473] width 11 height 11
click at [1205, 514] on div at bounding box center [1208, 510] width 11 height 11
click at [551, 267] on div "Writer" at bounding box center [566, 275] width 132 height 27
drag, startPoint x: 553, startPoint y: 295, endPoint x: 563, endPoint y: 295, distance: 10.0
click at [553, 295] on div "Recording Artist" at bounding box center [566, 303] width 131 height 27
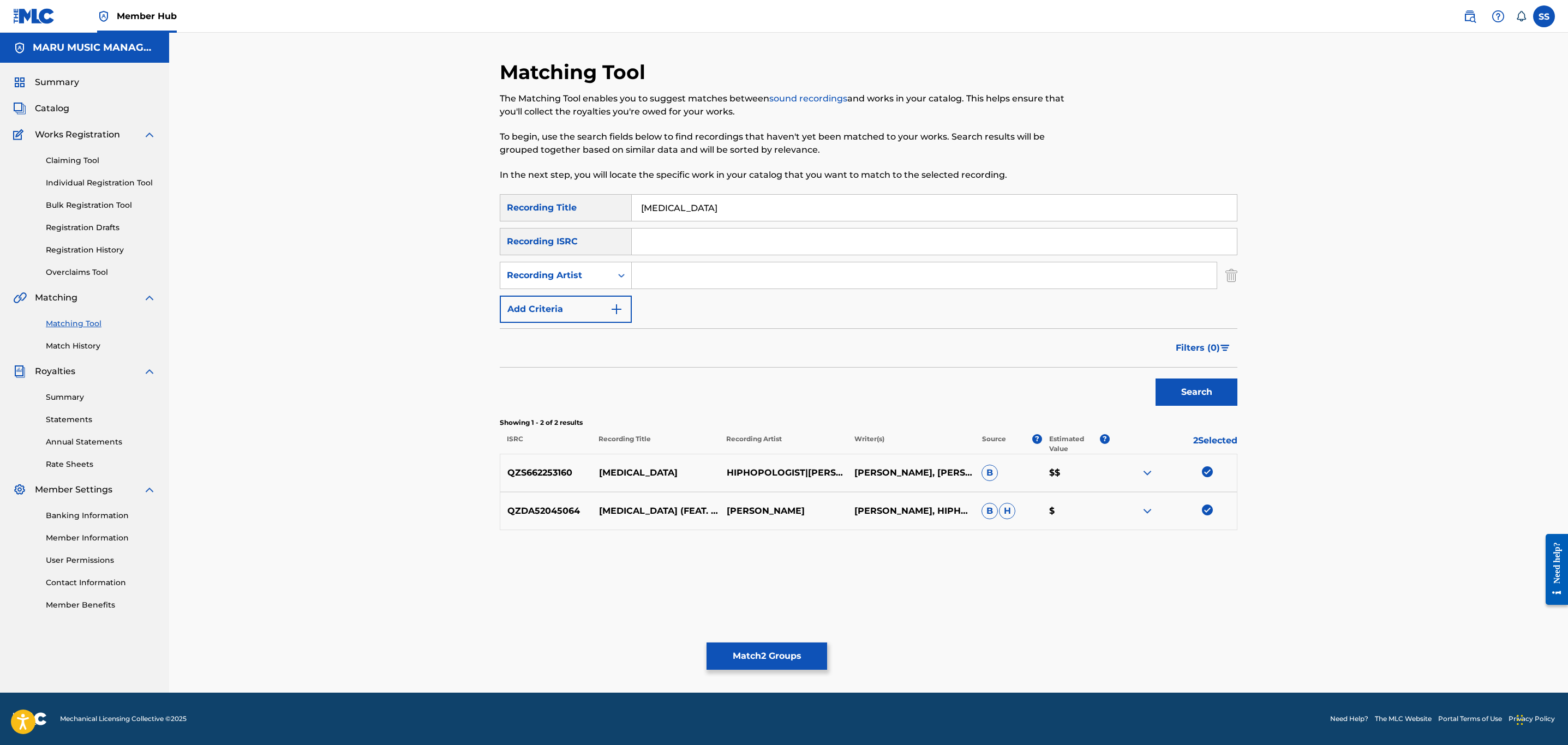
click at [693, 280] on input "Search Form" at bounding box center [924, 275] width 585 height 26
type input "kagan"
click at [1156, 379] on button "Search" at bounding box center [1196, 392] width 82 height 27
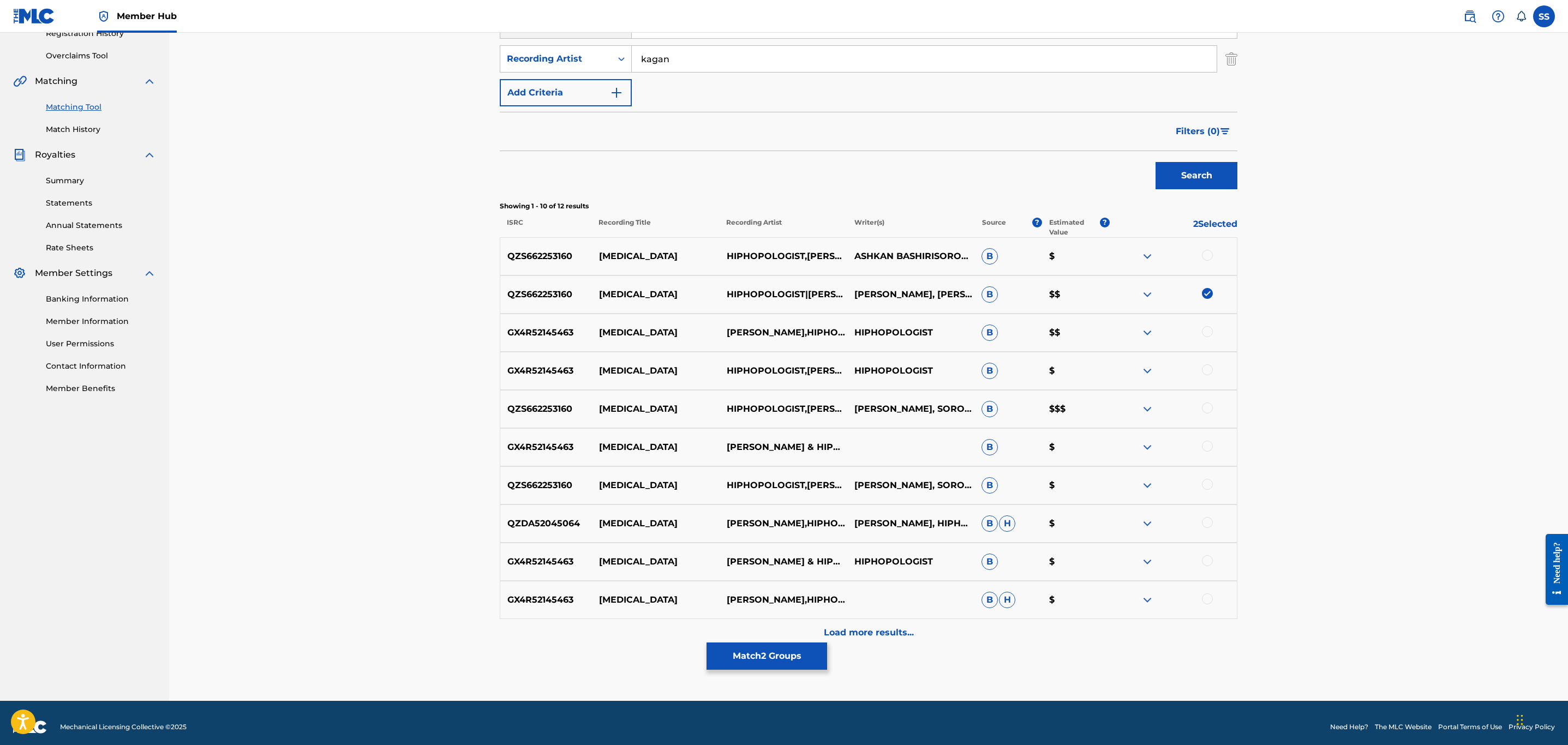
scroll to position [225, 0]
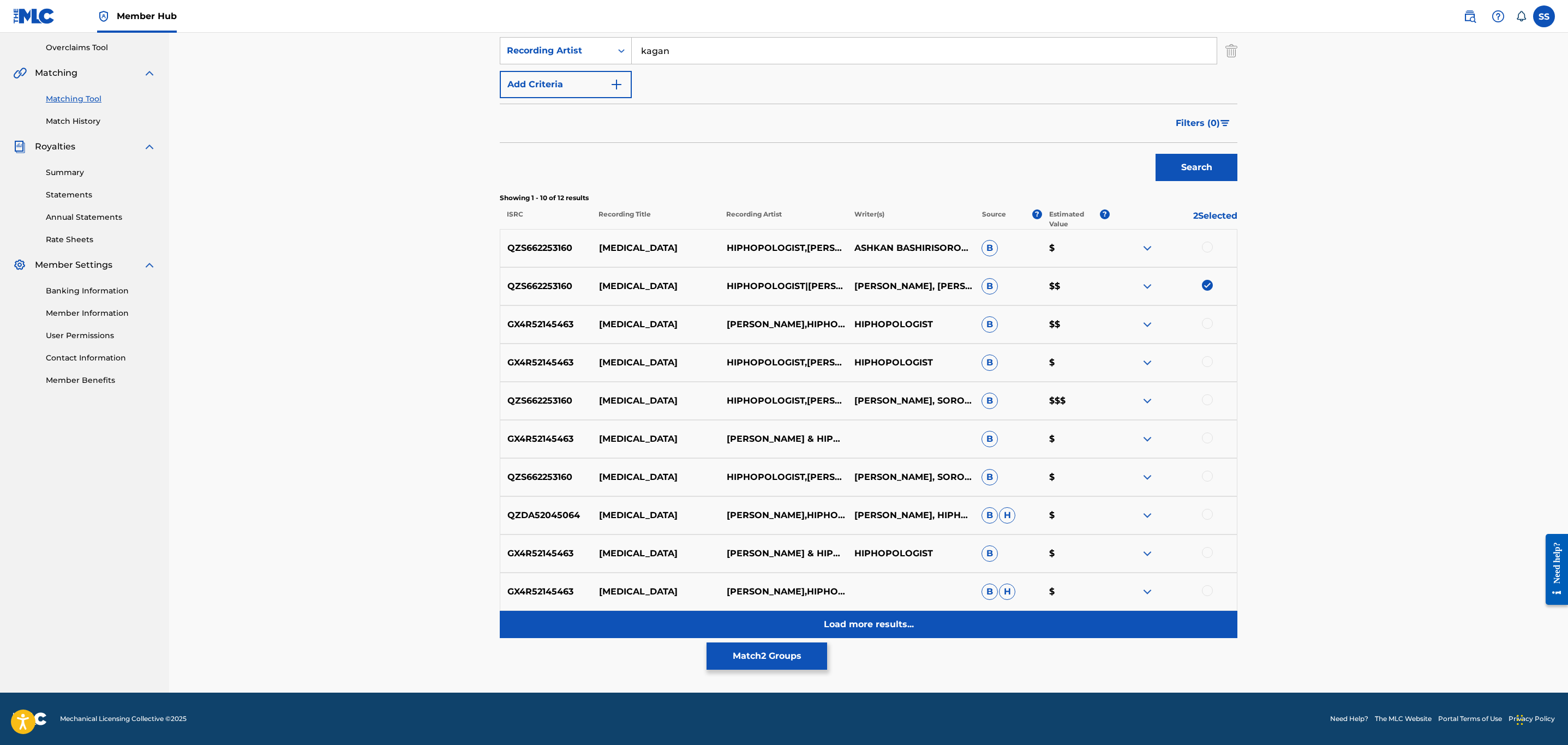
click at [863, 639] on div "Load more results..." at bounding box center [868, 625] width 737 height 27
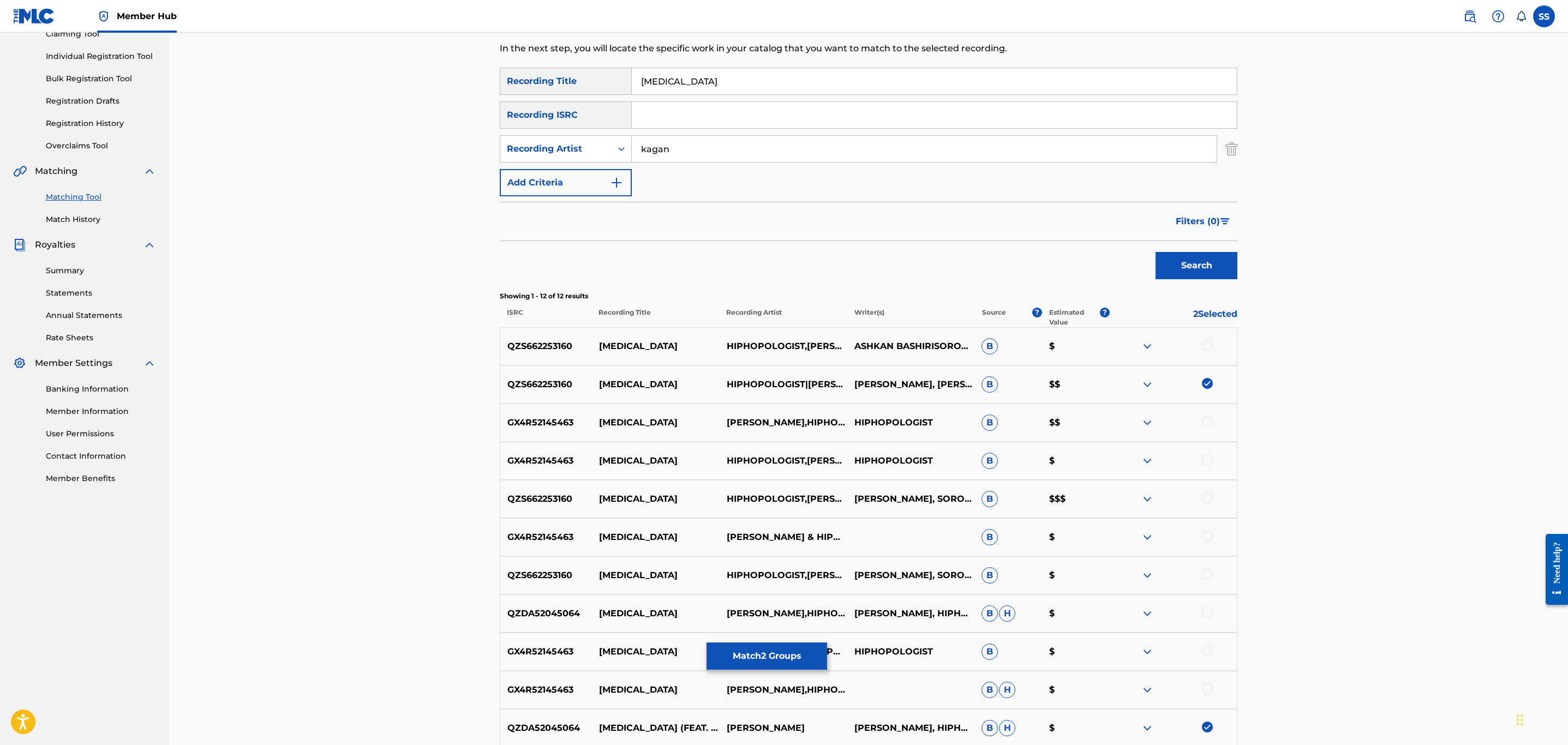
scroll to position [274, 0]
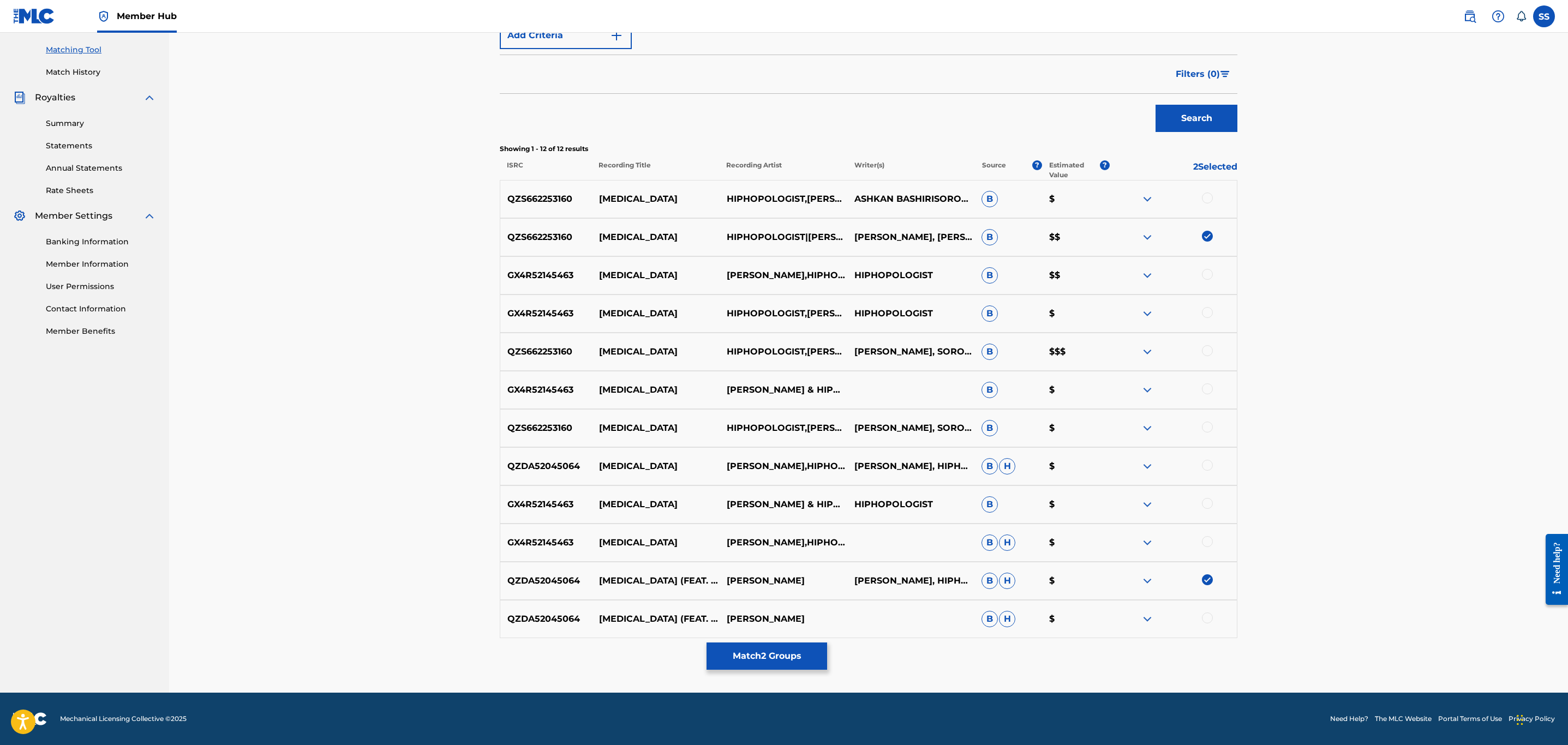
click at [1212, 620] on div at bounding box center [1208, 618] width 11 height 11
click at [1209, 544] on div at bounding box center [1208, 542] width 11 height 11
click at [1209, 504] on div at bounding box center [1208, 504] width 11 height 11
click at [1205, 475] on div "QZDA52045064 [MEDICAL_DATA] [PERSON_NAME],HIPHOPOLOGIST [PERSON_NAME], HIPHOPOL…" at bounding box center [868, 466] width 737 height 39
click at [1206, 465] on div at bounding box center [1208, 466] width 11 height 11
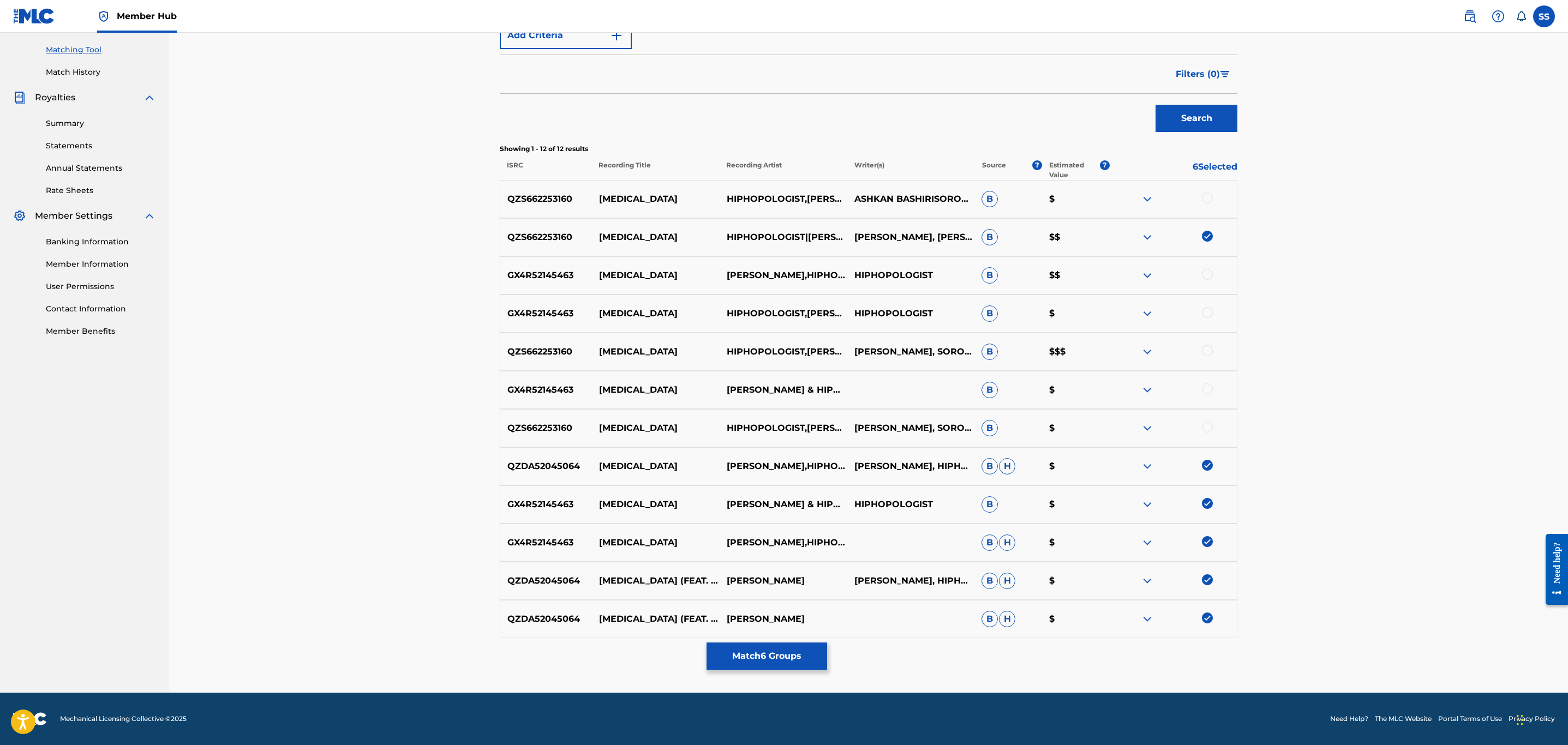
drag, startPoint x: 1207, startPoint y: 432, endPoint x: 1210, endPoint y: 423, distance: 9.5
click at [1207, 431] on div at bounding box center [1208, 427] width 11 height 11
drag, startPoint x: 1208, startPoint y: 395, endPoint x: 1210, endPoint y: 377, distance: 18.1
click at [1208, 394] on div at bounding box center [1173, 390] width 128 height 13
click at [1209, 393] on div at bounding box center [1208, 389] width 11 height 11
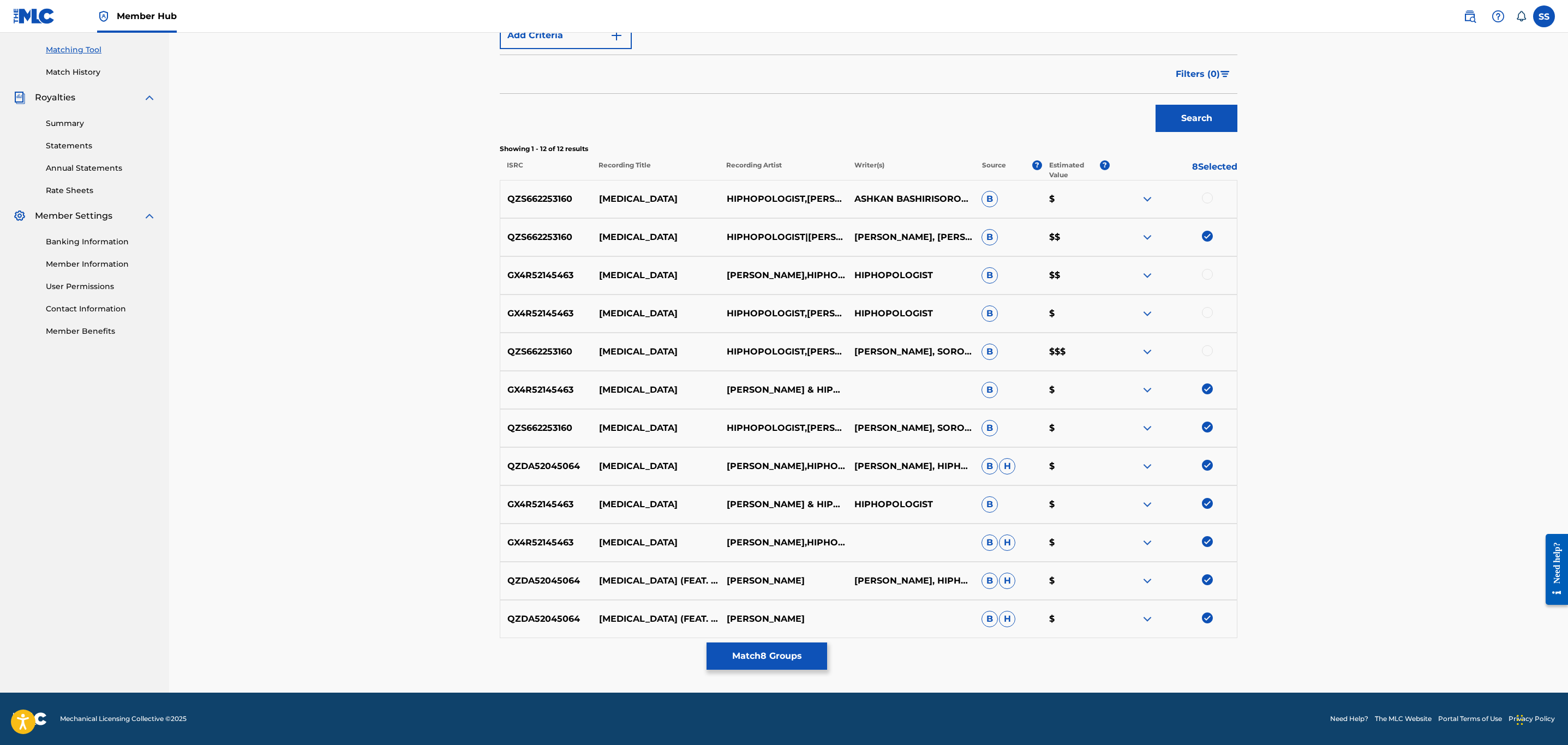
click at [1210, 353] on div at bounding box center [1208, 351] width 11 height 11
drag, startPoint x: 1206, startPoint y: 310, endPoint x: 1210, endPoint y: 284, distance: 26.3
click at [1206, 308] on div at bounding box center [1208, 313] width 11 height 11
click at [1213, 275] on div at bounding box center [1173, 275] width 128 height 13
click at [1210, 274] on div at bounding box center [1208, 274] width 11 height 11
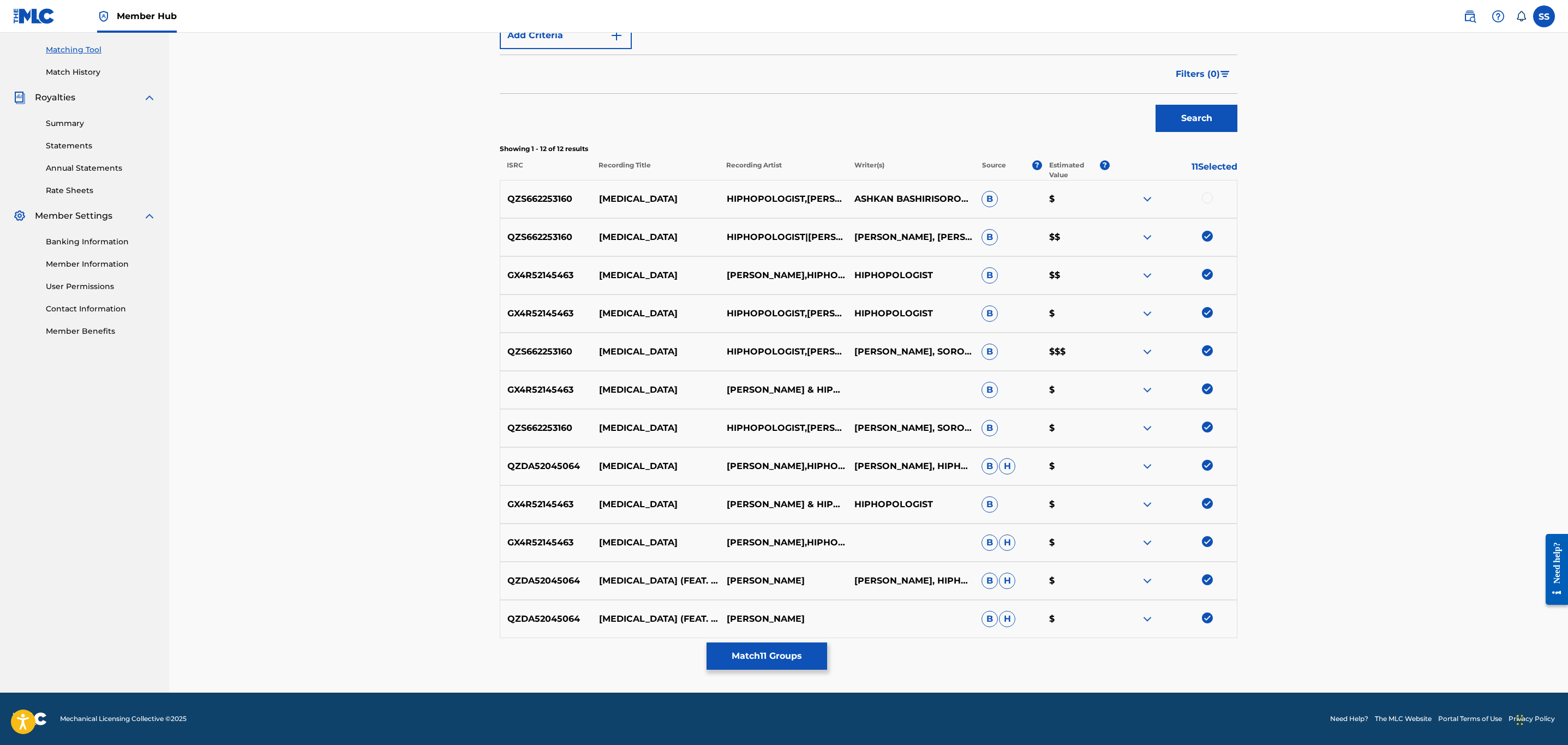
click at [1210, 205] on div at bounding box center [1173, 199] width 128 height 13
click at [1210, 200] on div at bounding box center [1208, 198] width 11 height 11
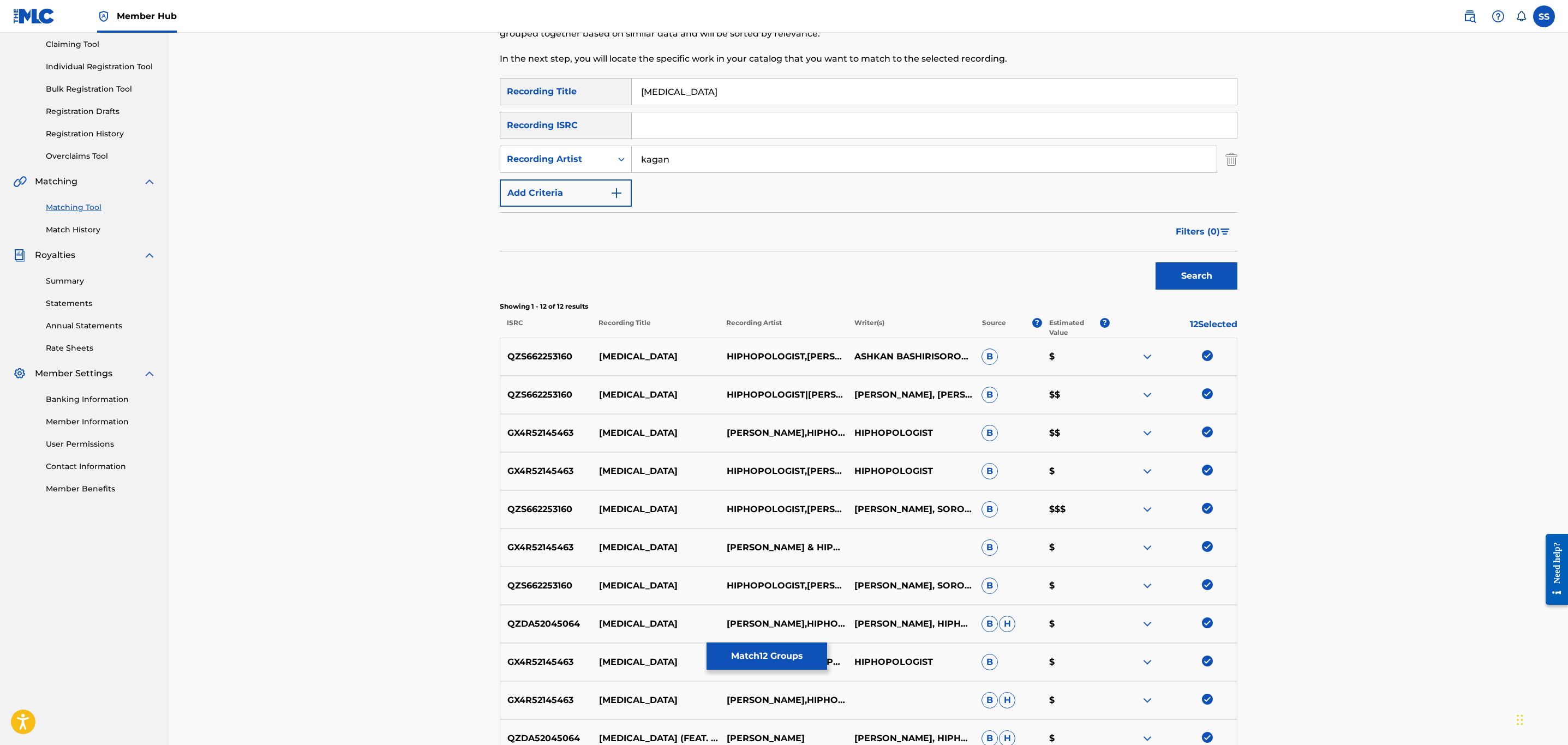
scroll to position [0, 0]
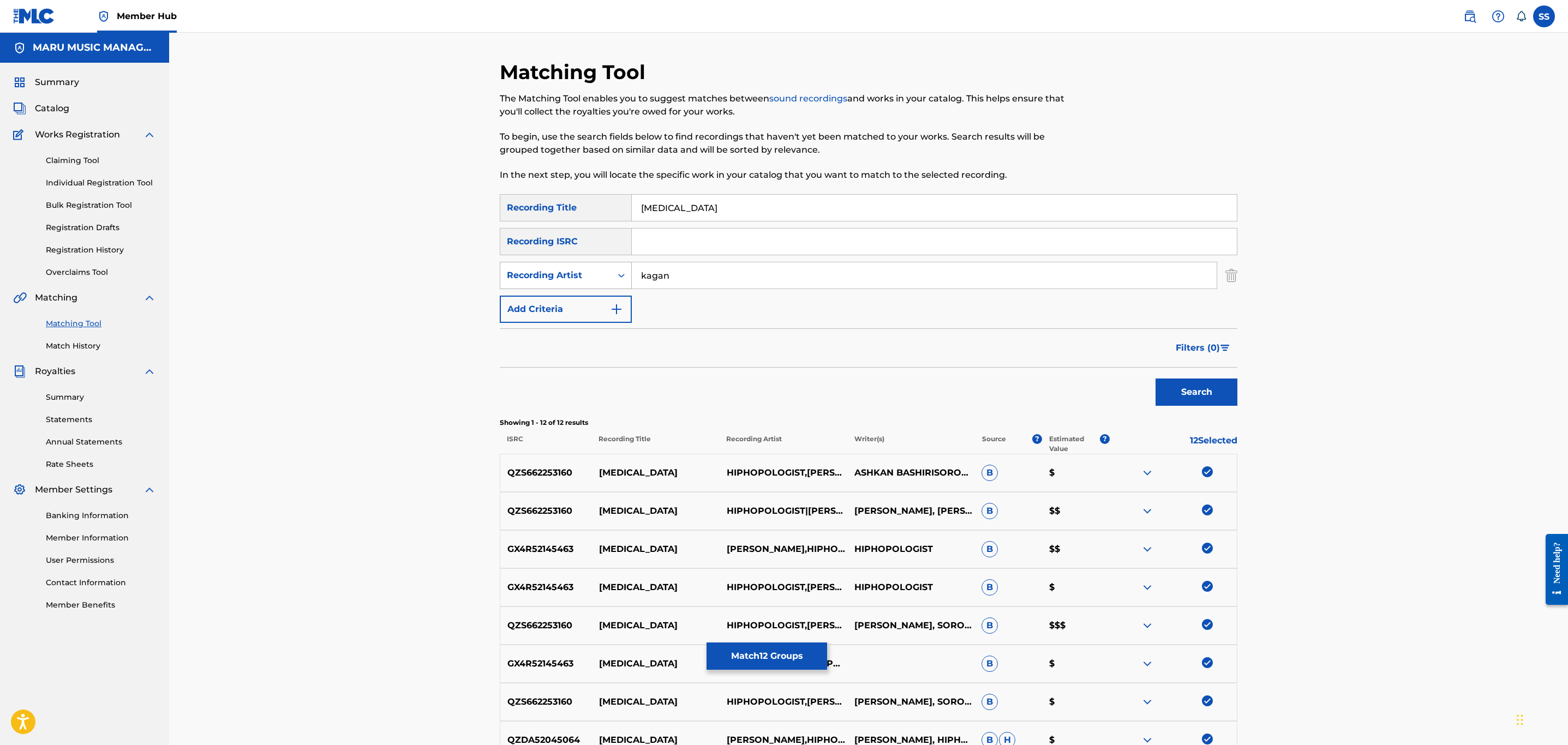
click at [573, 280] on div "Recording Artist" at bounding box center [556, 275] width 99 height 13
click at [568, 294] on div "Writer" at bounding box center [566, 303] width 131 height 27
click at [672, 259] on div "SearchWithCriteriaf5c3c6db-e852-4f24-aee5-19ab9189aa85 Recording Title [MEDICAL…" at bounding box center [868, 258] width 737 height 129
drag, startPoint x: 675, startPoint y: 275, endPoint x: 663, endPoint y: 293, distance: 21.6
click at [675, 275] on input "Search Form" at bounding box center [924, 275] width 585 height 26
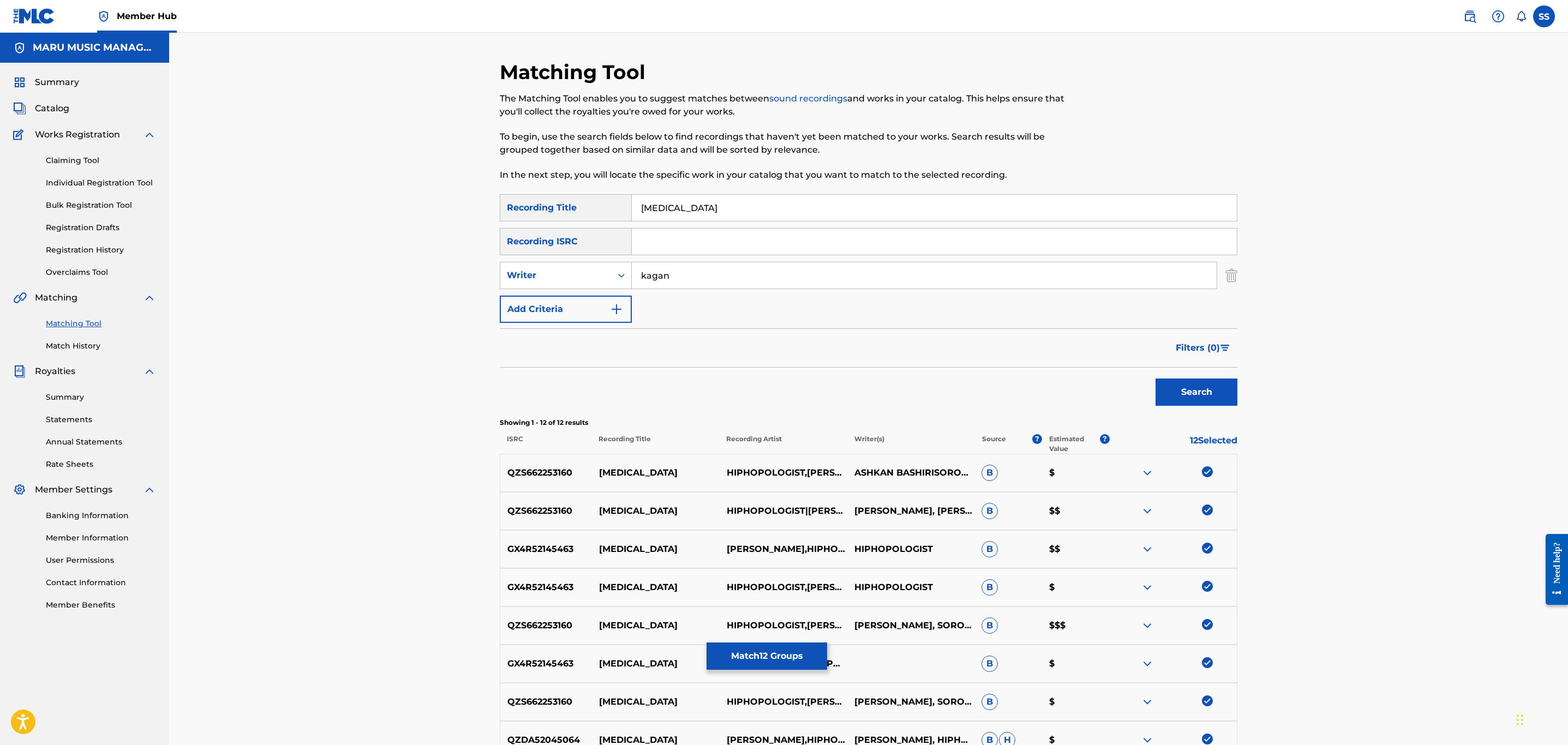
type input "kagan"
click at [1156, 379] on button "Search" at bounding box center [1196, 392] width 82 height 27
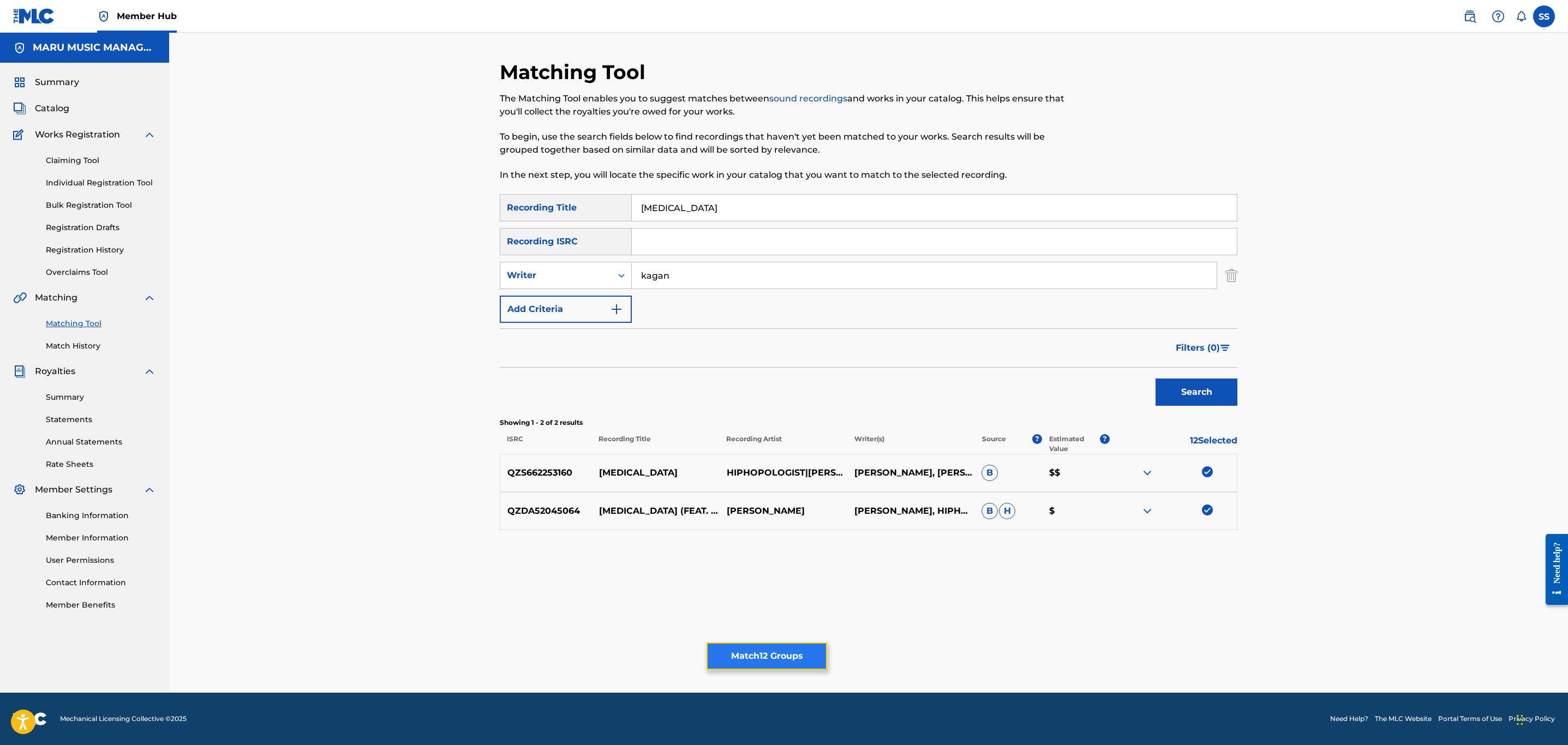
click at [795, 653] on button "Match 12 Groups" at bounding box center [767, 656] width 120 height 27
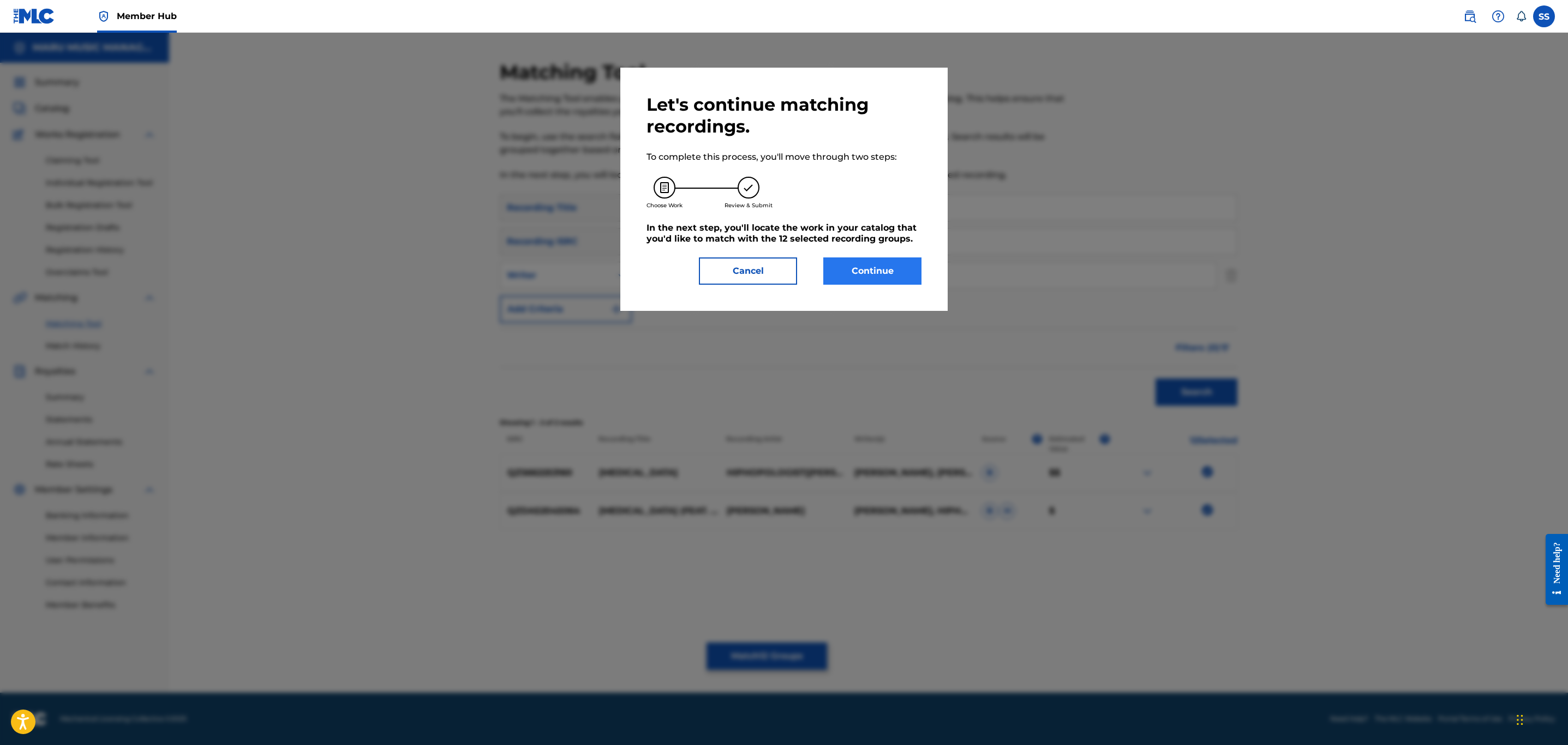
drag, startPoint x: 879, startPoint y: 292, endPoint x: 893, endPoint y: 280, distance: 18.4
click at [882, 292] on div "Let's continue matching recordings. To complete this process, you'll move throu…" at bounding box center [784, 189] width 328 height 243
click at [899, 274] on button "Continue" at bounding box center [873, 271] width 99 height 27
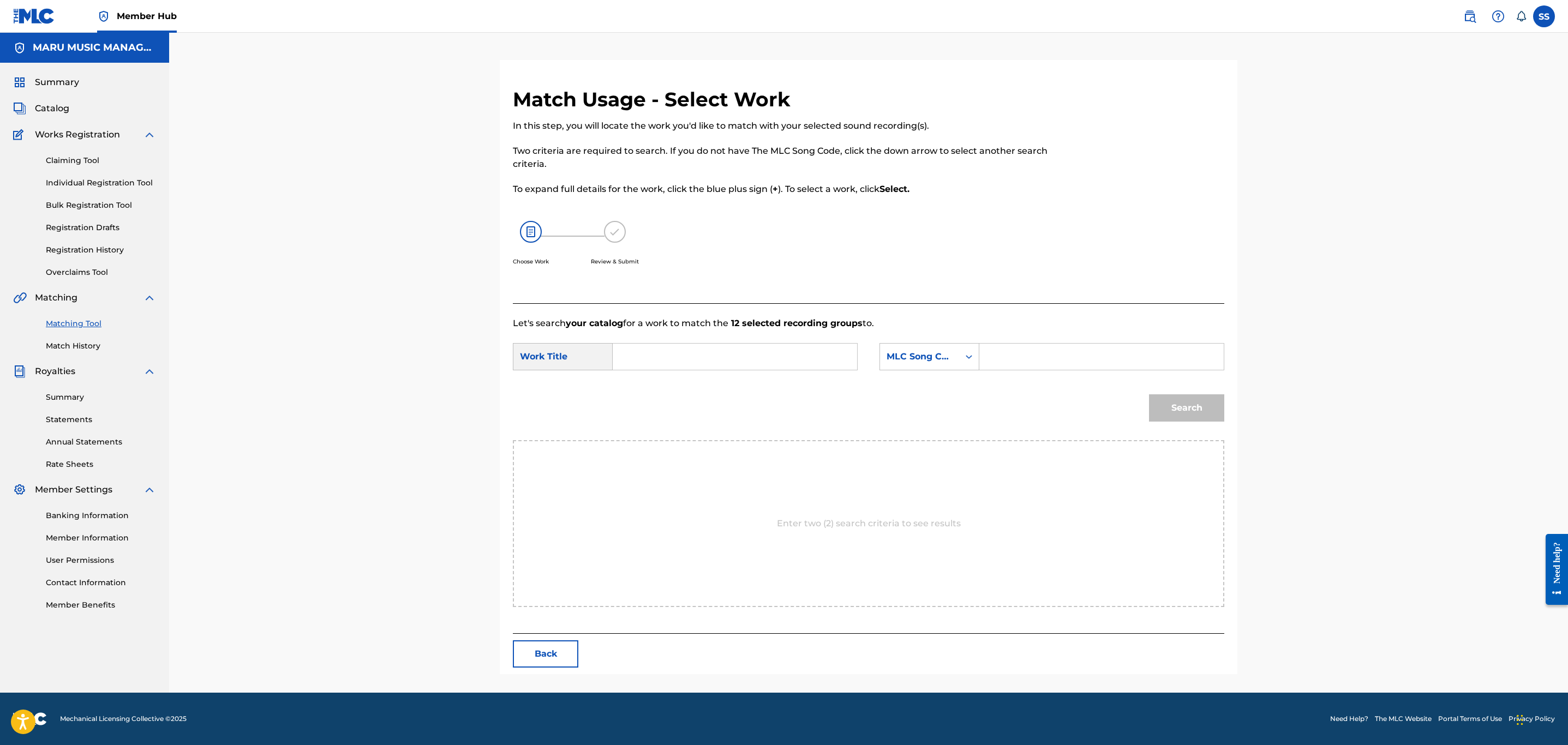
click at [727, 355] on input "Search Form" at bounding box center [735, 357] width 225 height 26
click at [652, 356] on input "citalpram" at bounding box center [735, 357] width 225 height 26
type input "[MEDICAL_DATA]"
click at [913, 364] on div "MLC Song Code" at bounding box center [920, 357] width 79 height 21
click at [925, 391] on div "Writer Name" at bounding box center [929, 383] width 99 height 27
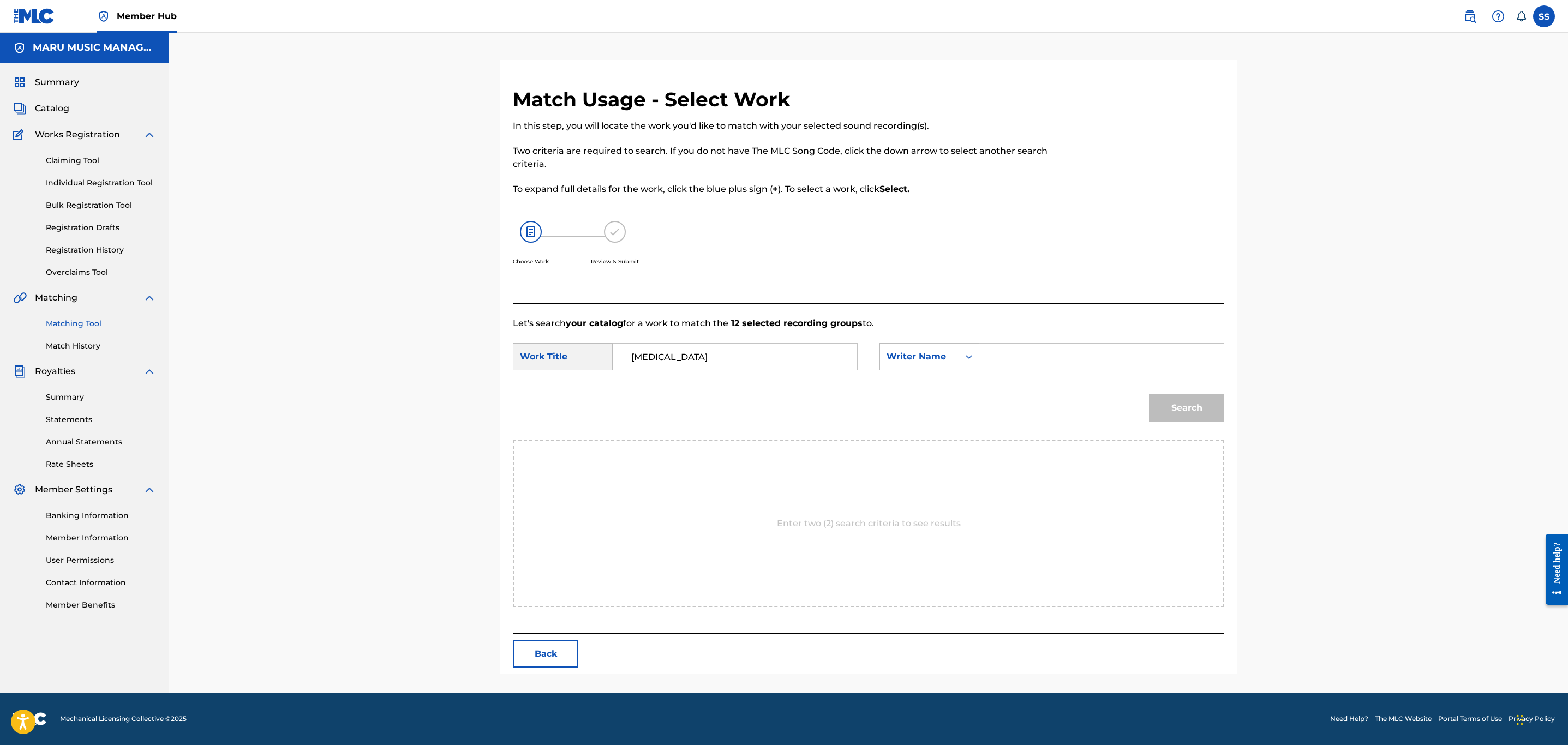
click at [1001, 372] on div "SearchWithCriteria305eb68d-704c-4b62-a8c3-bb7faceb879d Work Title [MEDICAL_DATA…" at bounding box center [868, 360] width 711 height 34
click at [1018, 366] on input "Search Form" at bounding box center [1102, 357] width 225 height 26
type input "valizadeh"
click at [1149, 395] on button "Search" at bounding box center [1187, 408] width 75 height 27
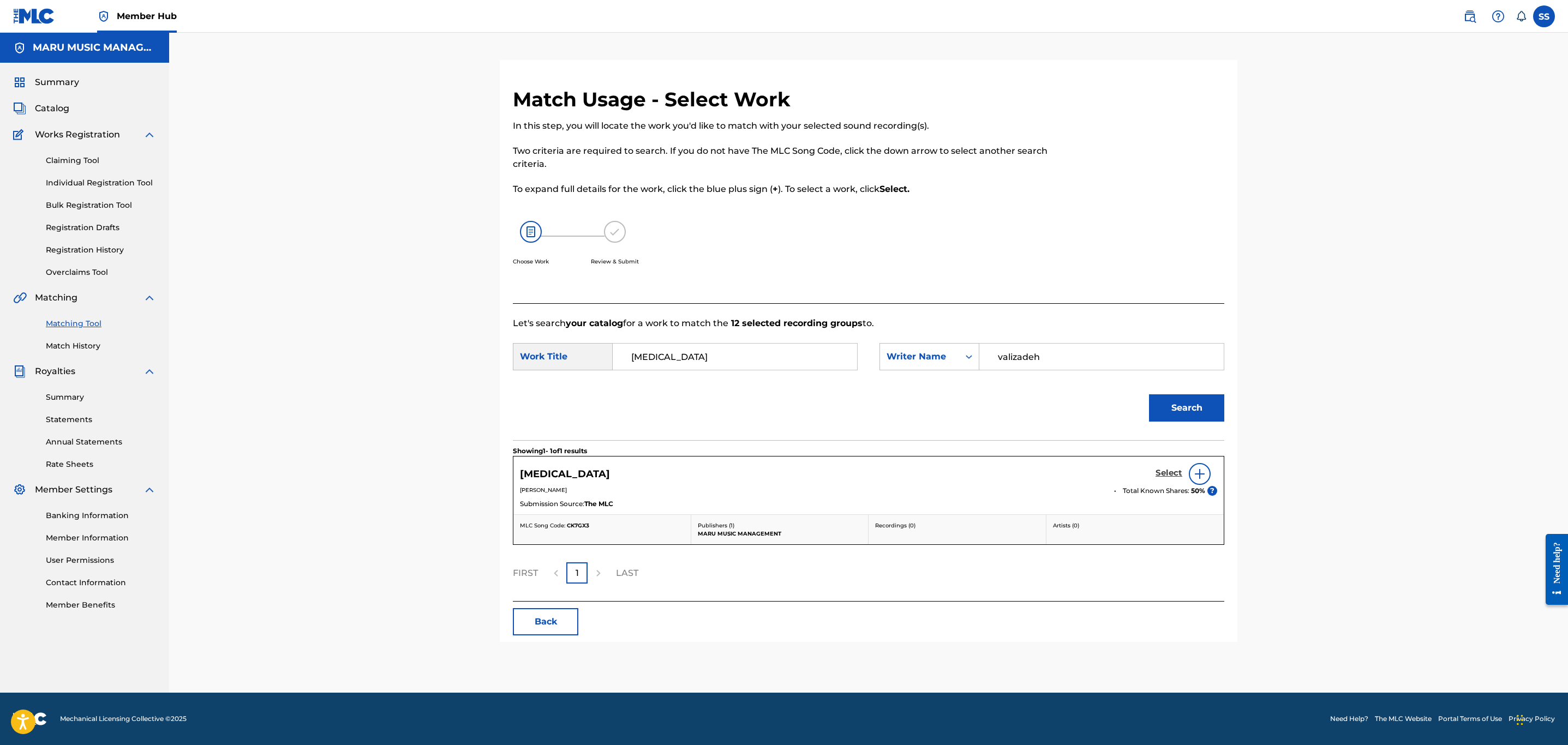
click at [1162, 468] on h5 "Select" at bounding box center [1169, 473] width 26 height 10
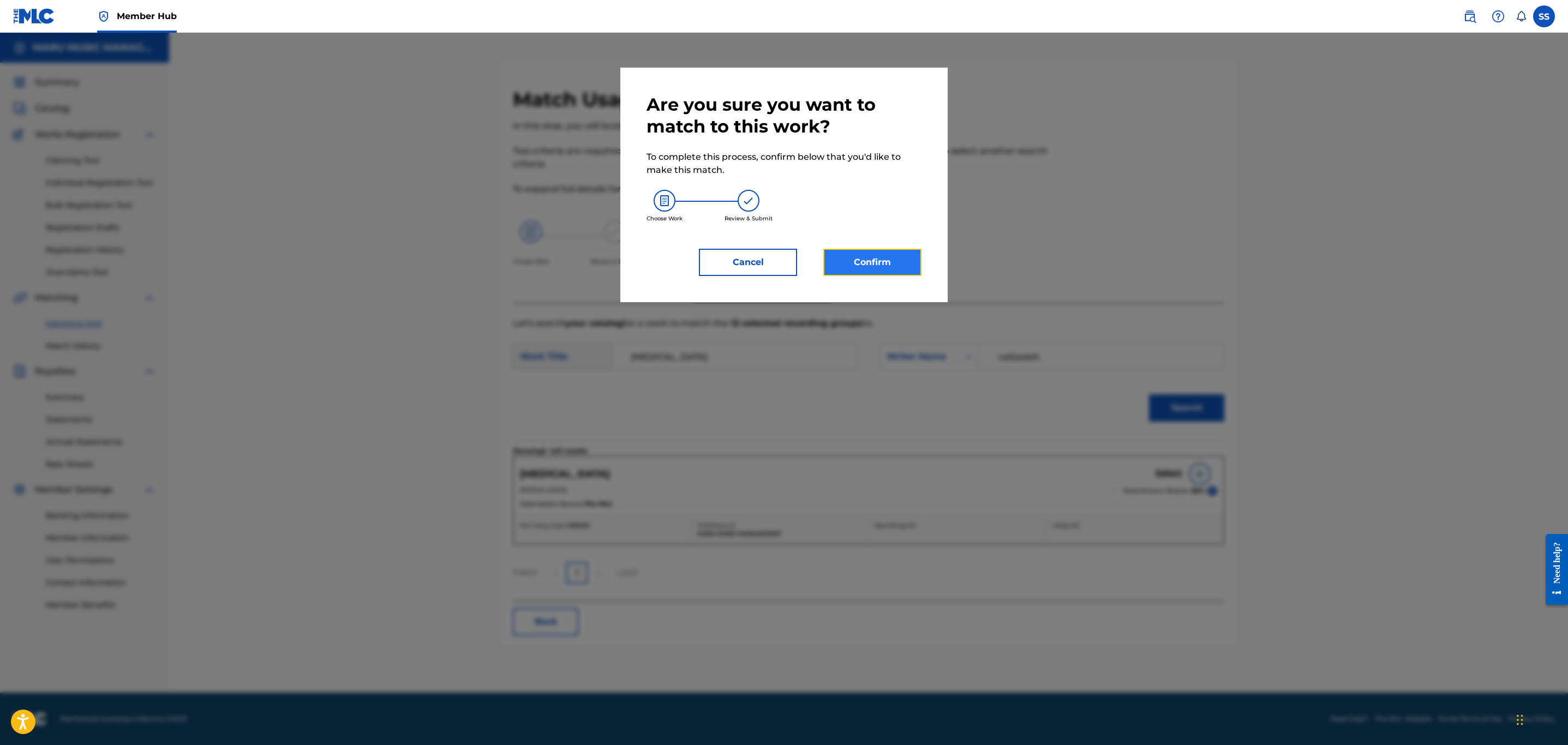
click at [892, 271] on button "Confirm" at bounding box center [873, 262] width 99 height 27
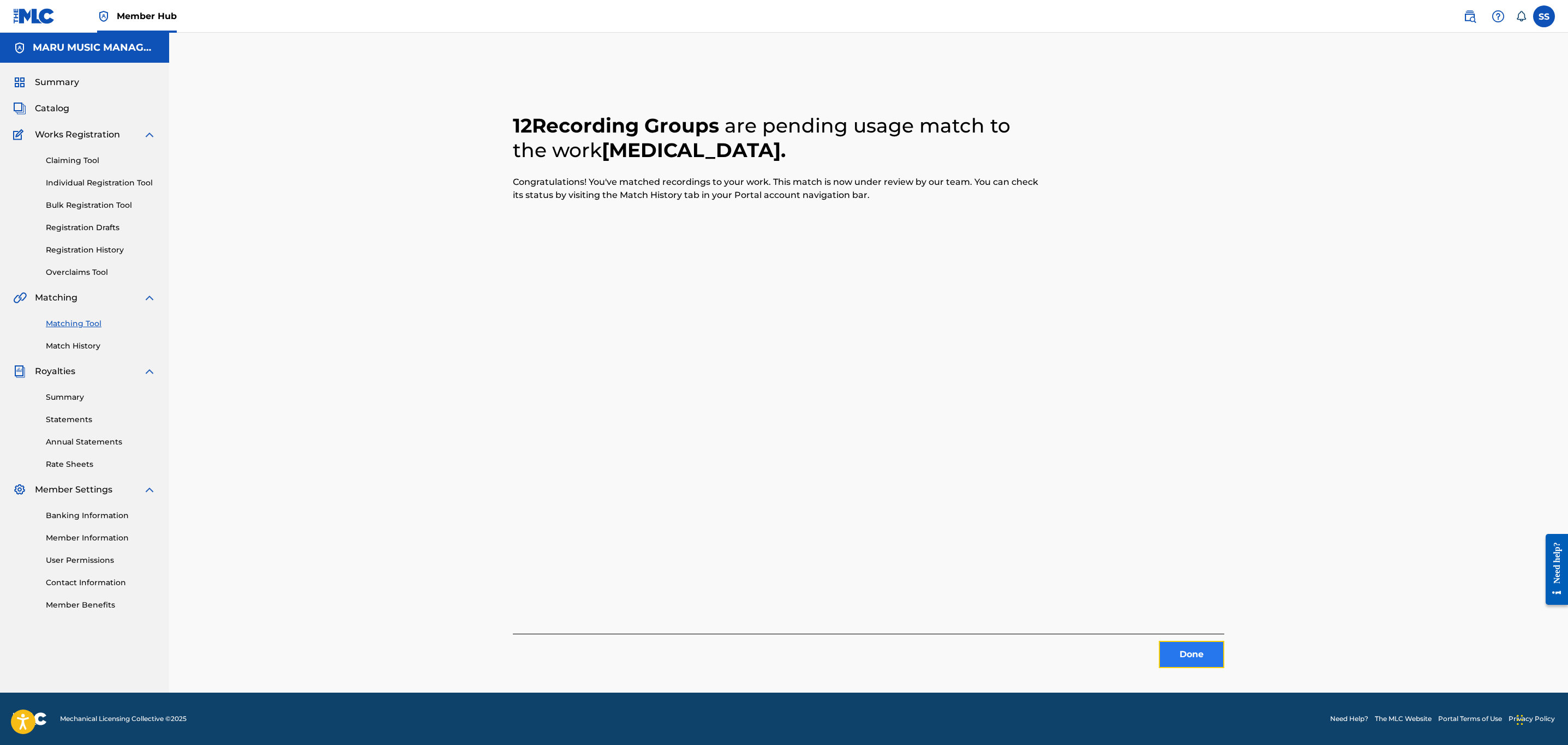
click at [1192, 642] on button "Done" at bounding box center [1192, 655] width 66 height 27
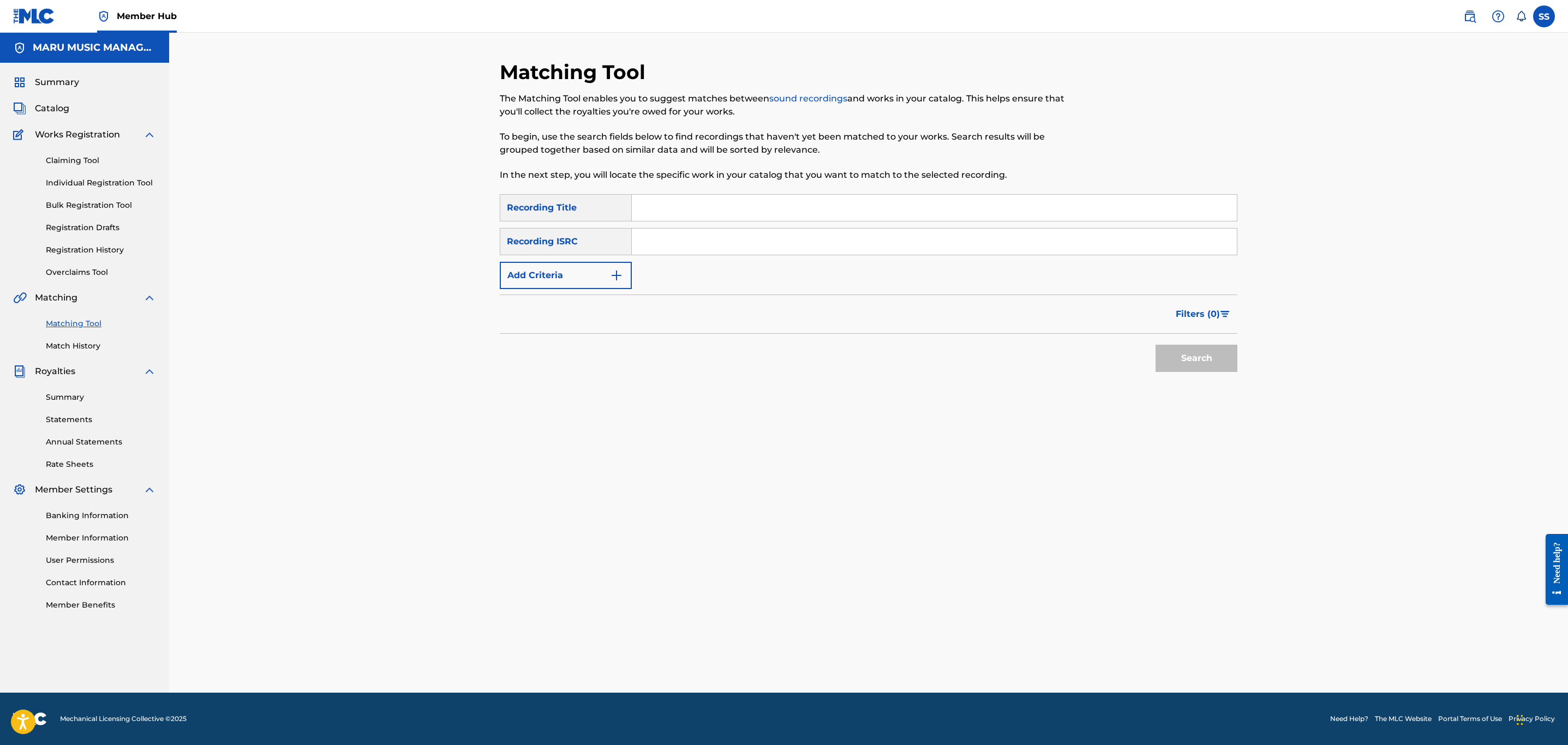
click at [737, 211] on input "Search Form" at bounding box center [935, 208] width 605 height 26
type input "drop dead"
click at [534, 288] on button "Add Criteria" at bounding box center [566, 275] width 132 height 27
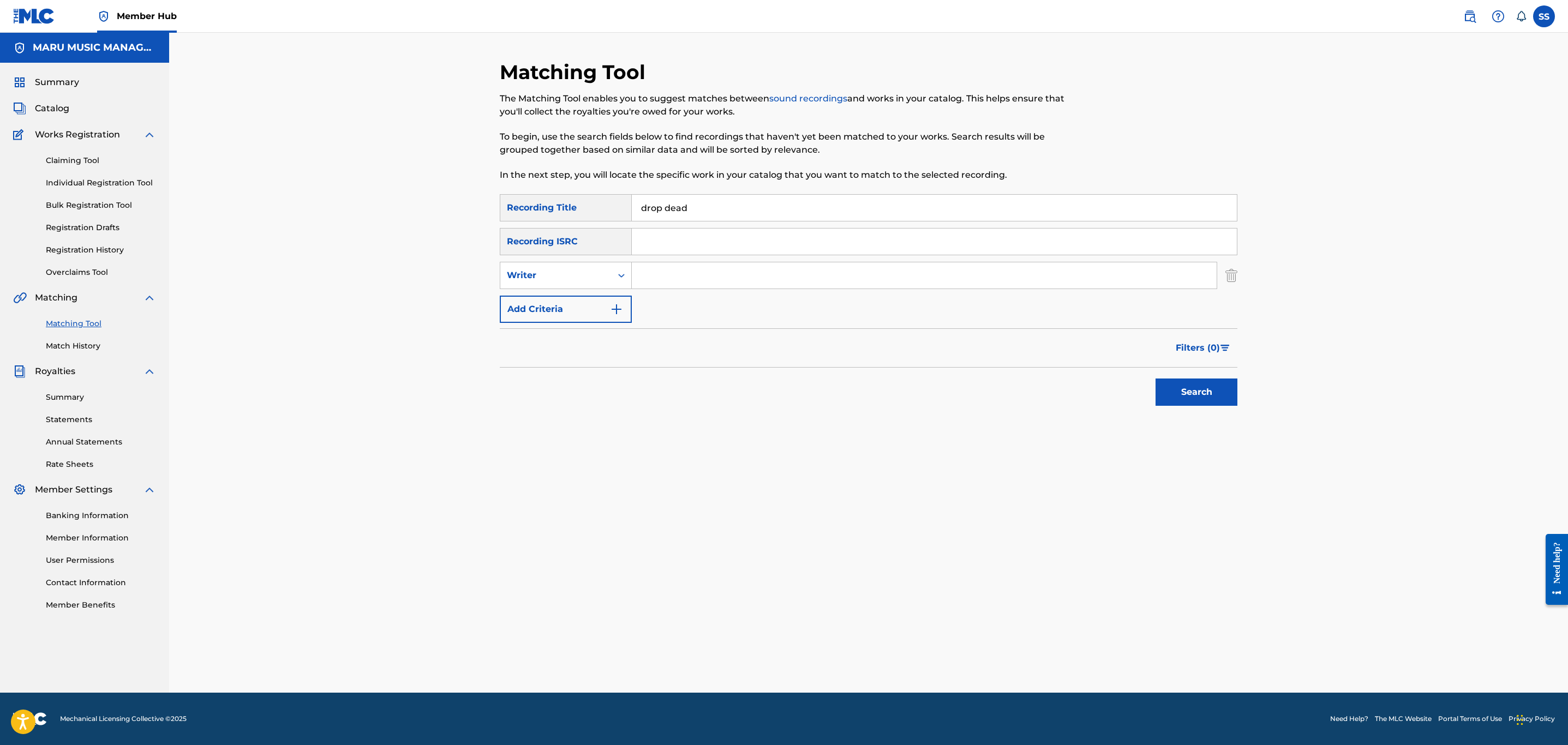
click at [668, 275] on input "Search Form" at bounding box center [924, 275] width 585 height 26
type input "outsiderx"
click at [1156, 379] on button "Search" at bounding box center [1196, 392] width 82 height 27
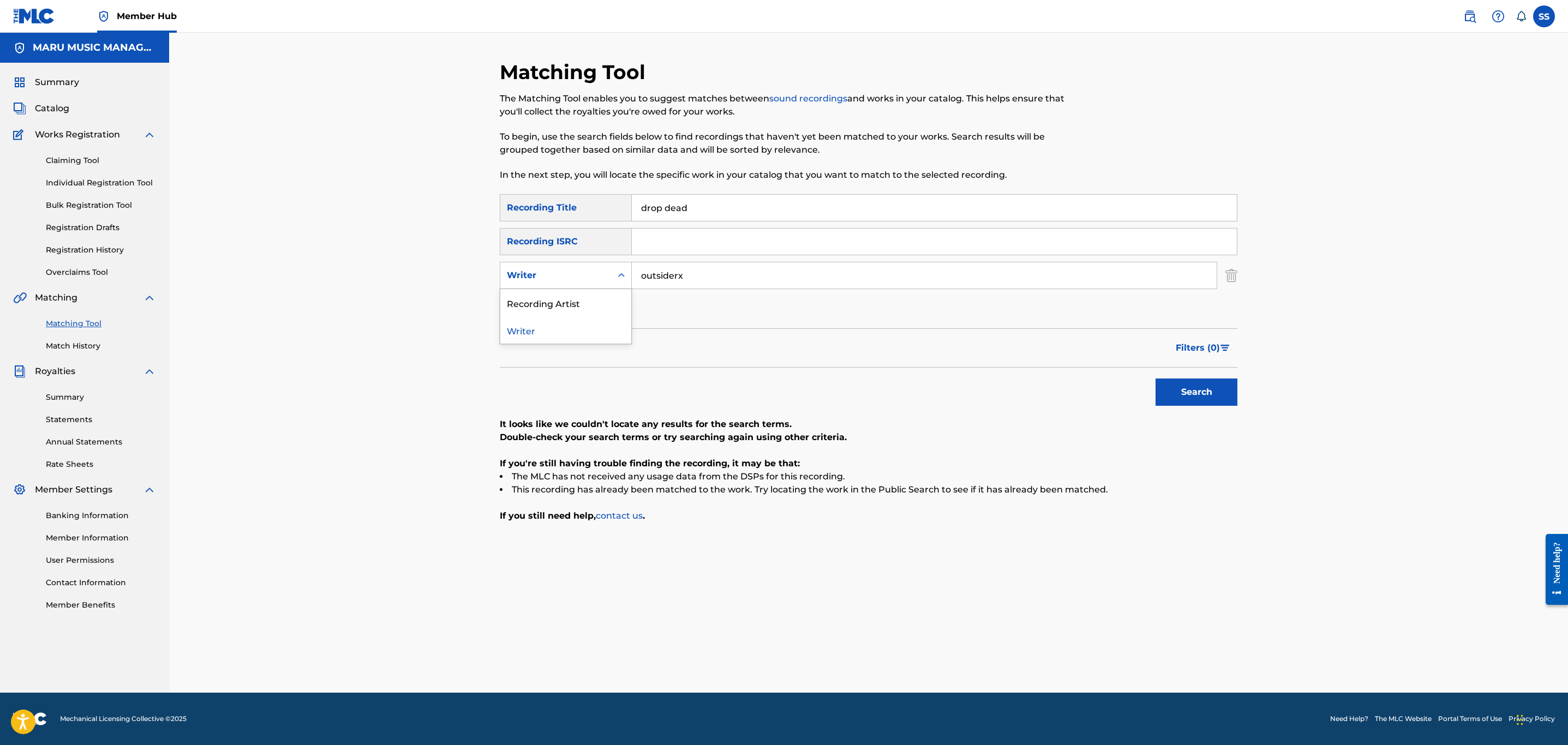
click at [584, 268] on div "Writer" at bounding box center [566, 275] width 132 height 27
click at [570, 303] on div "Recording Artist" at bounding box center [566, 303] width 131 height 27
click at [693, 275] on input "Search Form" at bounding box center [924, 275] width 585 height 26
type input "outsiderx"
click at [1156, 379] on button "Search" at bounding box center [1196, 392] width 82 height 27
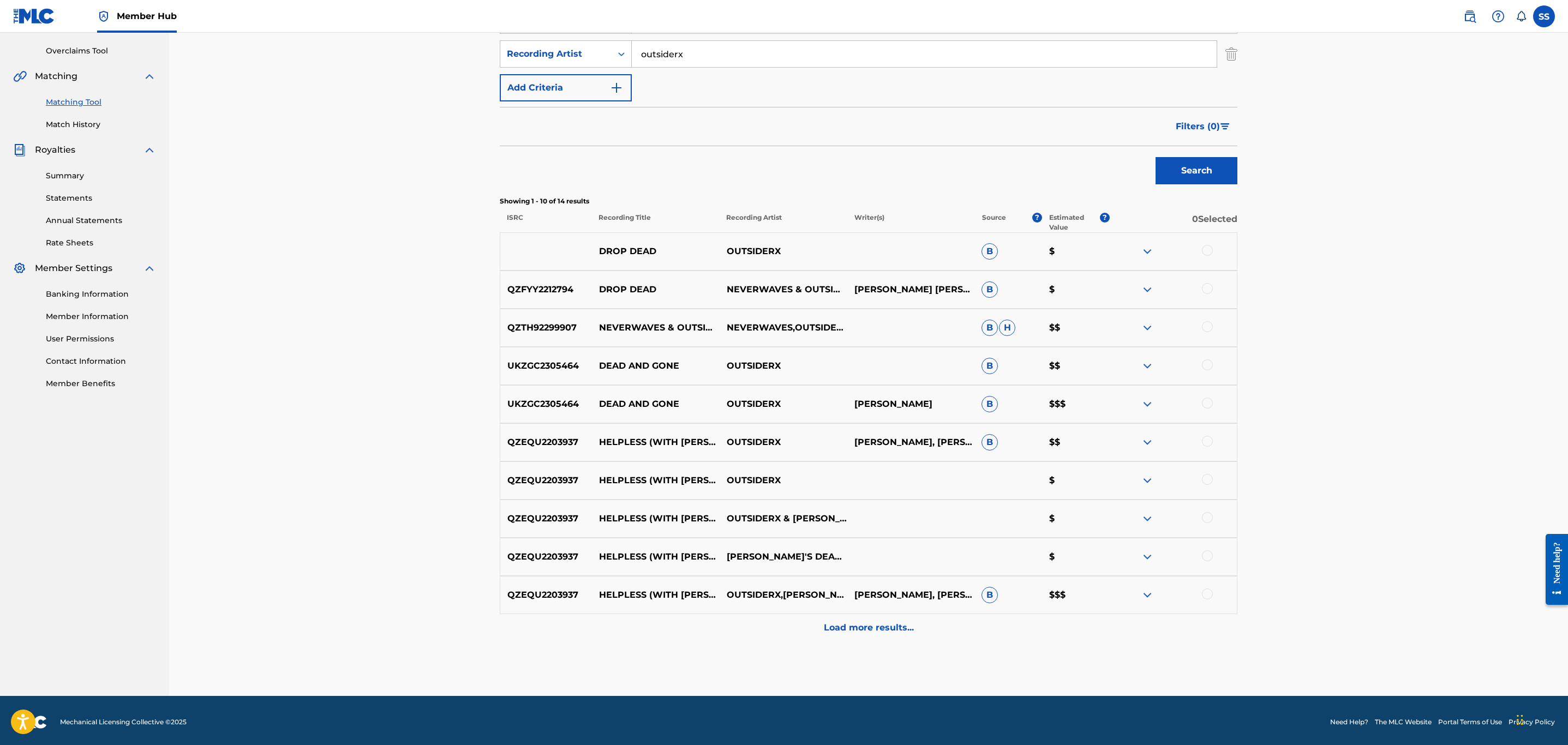
scroll to position [225, 0]
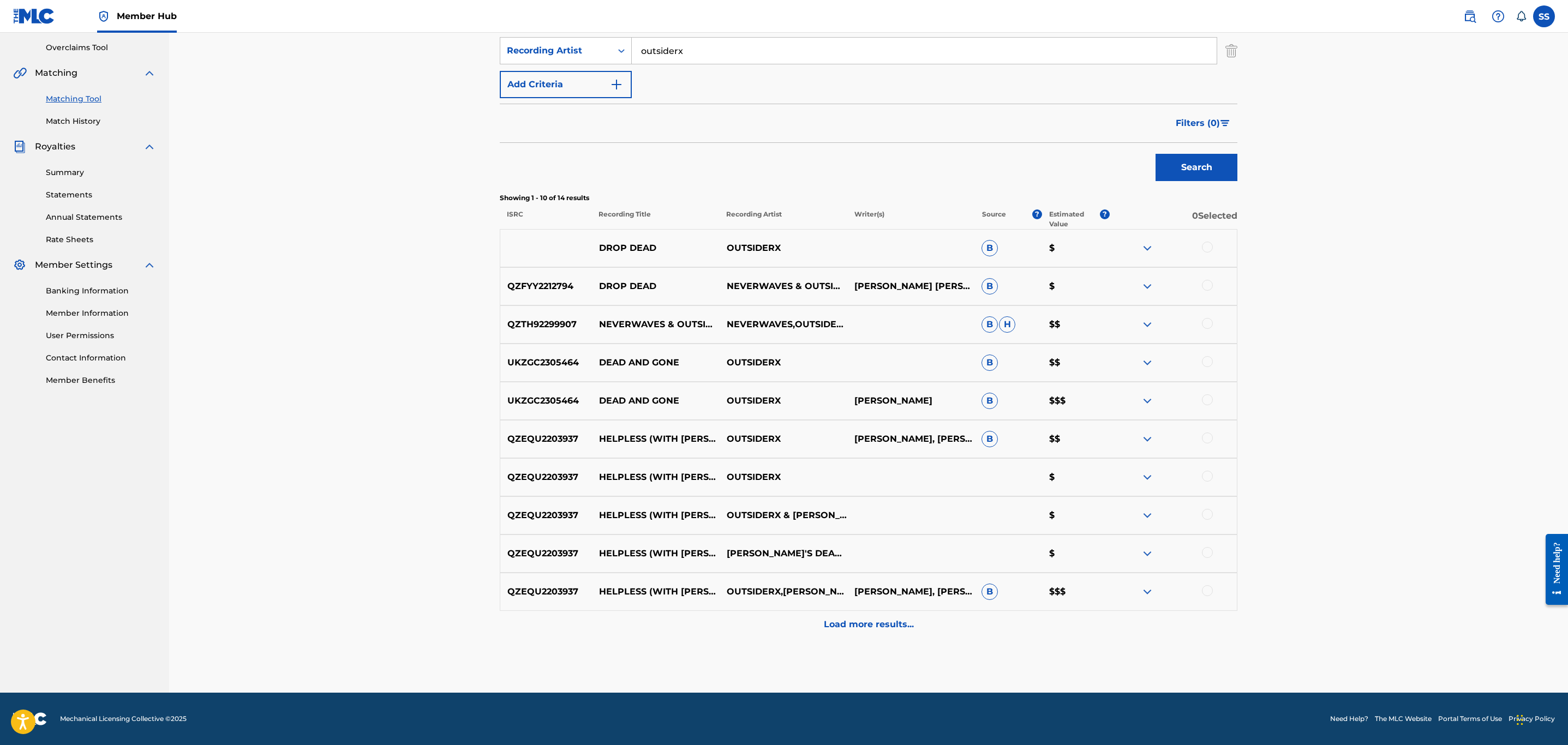
click at [1206, 285] on div at bounding box center [1208, 286] width 11 height 11
click at [1208, 248] on div at bounding box center [1208, 247] width 11 height 11
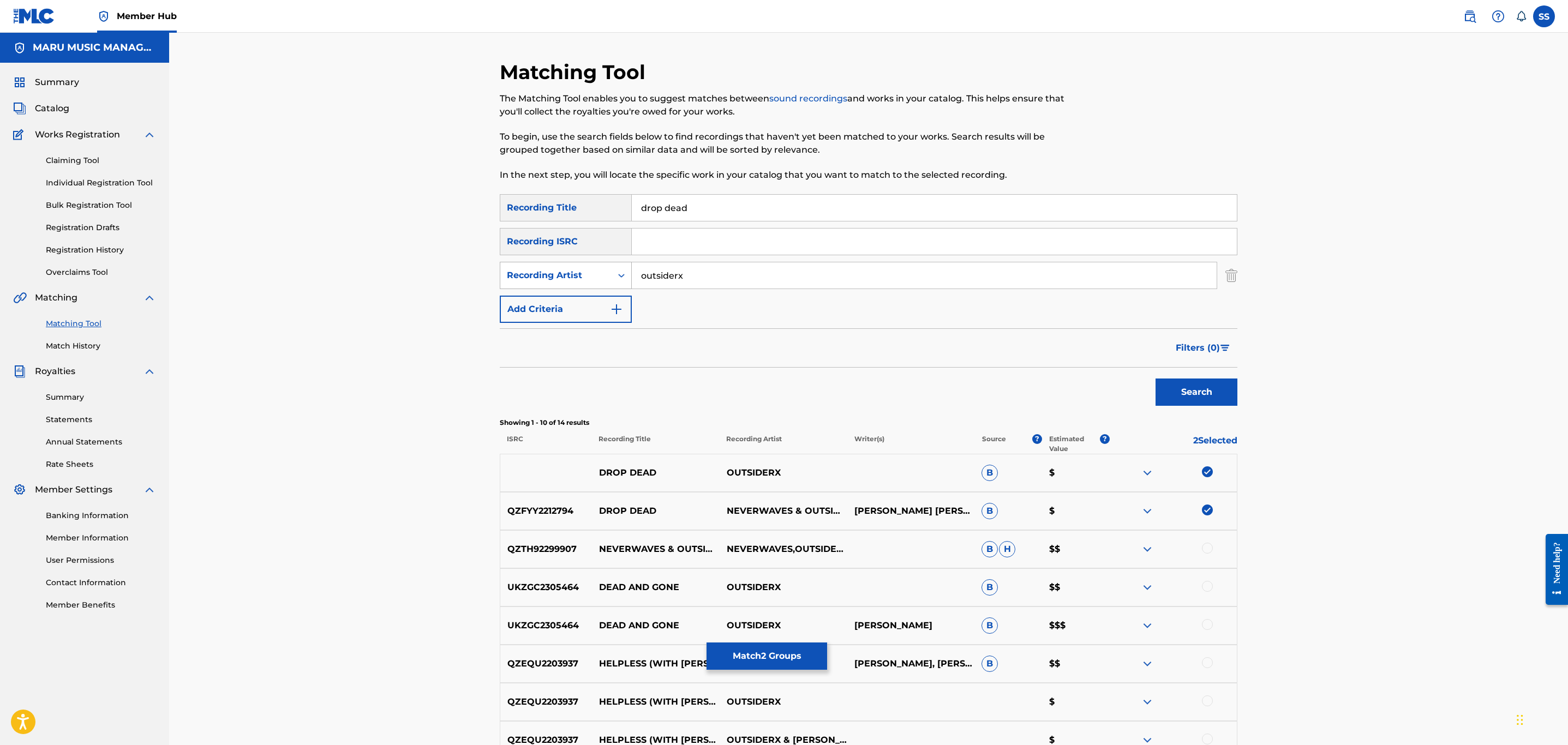
click at [569, 275] on div "Recording Artist" at bounding box center [556, 275] width 99 height 13
click at [575, 303] on div "Writer" at bounding box center [566, 303] width 131 height 27
click at [683, 274] on input "Search Form" at bounding box center [924, 275] width 585 height 26
type input "[PERSON_NAME]"
click at [1156, 379] on button "Search" at bounding box center [1196, 392] width 82 height 27
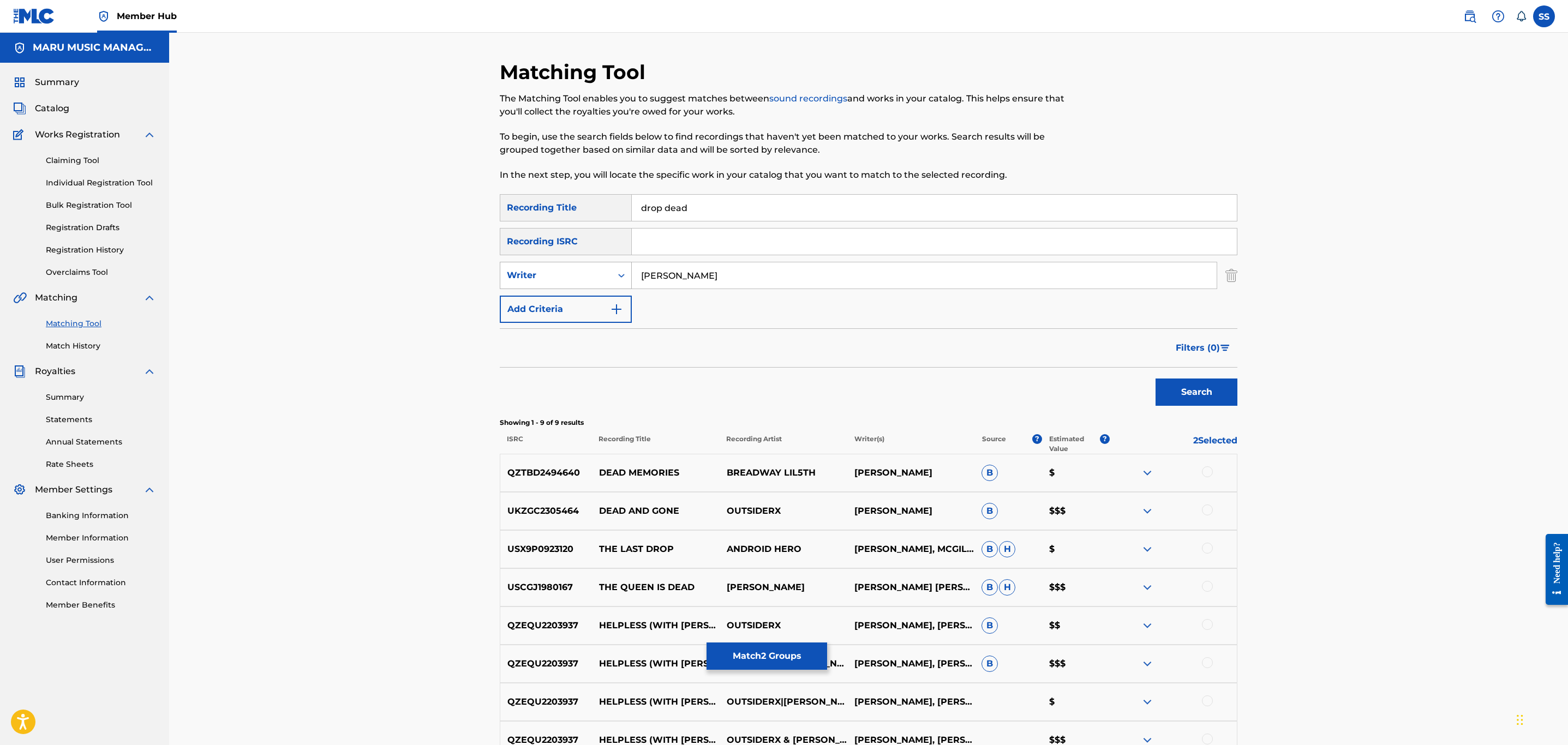
click at [533, 275] on div "Writer" at bounding box center [556, 275] width 99 height 13
click at [544, 298] on div "Recording Artist" at bounding box center [566, 303] width 131 height 27
drag, startPoint x: 577, startPoint y: 294, endPoint x: 710, endPoint y: 312, distance: 134.2
click at [667, 295] on div "SearchWithCriteriaf5c3c6db-e852-4f24-aee5-19ab9189aa85 Recording Title drop dea…" at bounding box center [868, 258] width 737 height 129
click at [696, 279] on input "Search Form" at bounding box center [924, 275] width 585 height 26
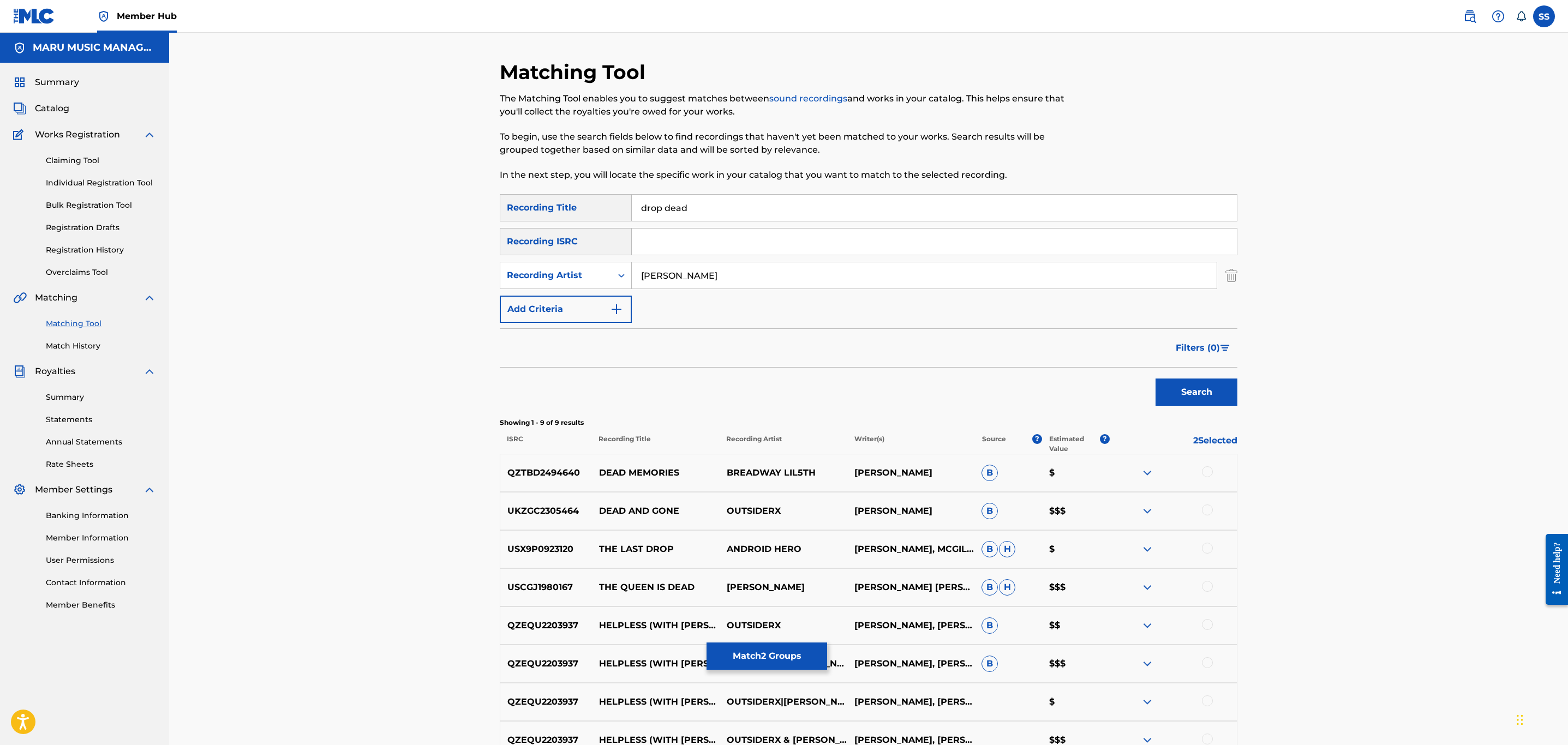
type input "[PERSON_NAME]"
click at [1156, 379] on button "Search" at bounding box center [1196, 392] width 82 height 27
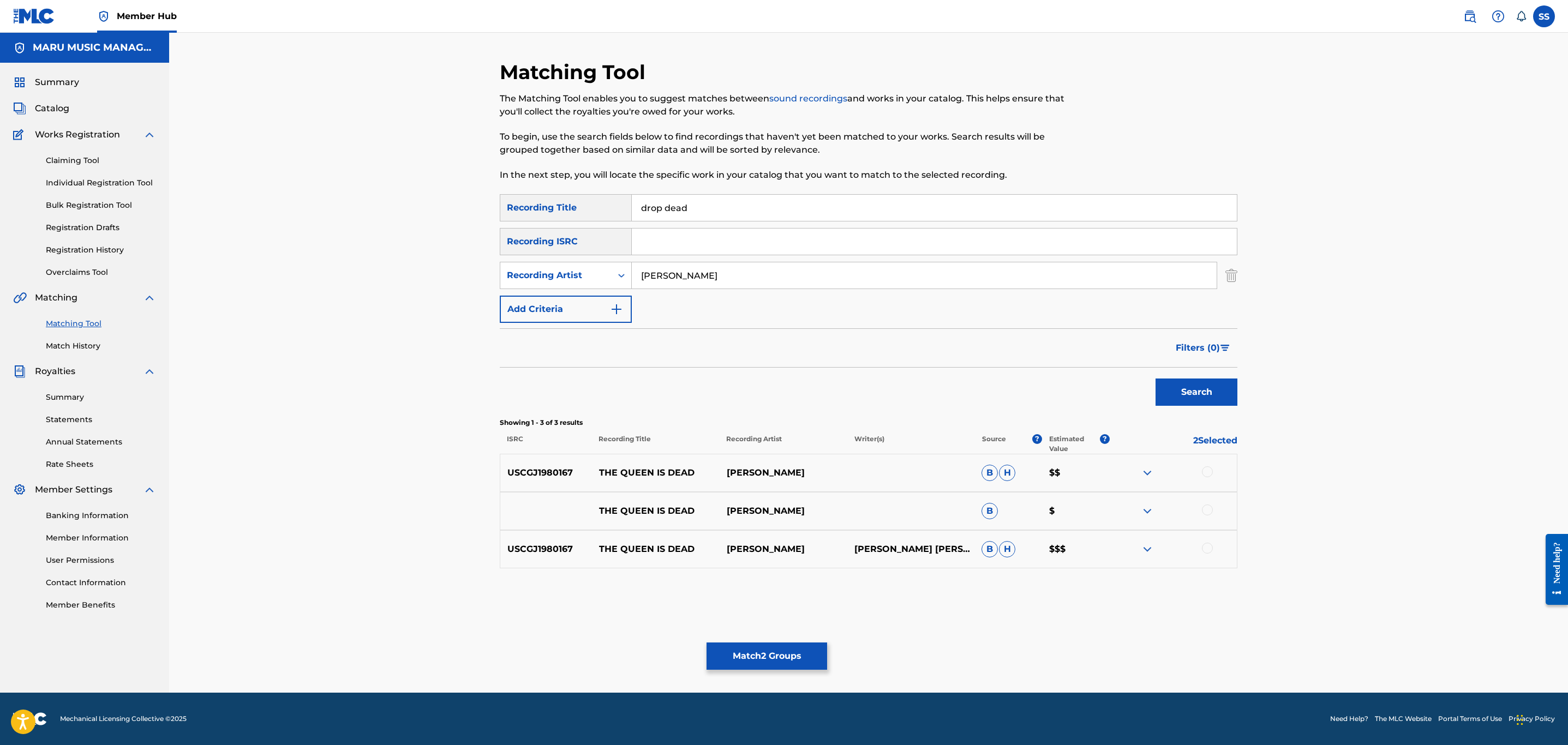
click at [763, 674] on div "Matching Tool The Matching Tool enables you to suggest matches between sound re…" at bounding box center [868, 377] width 737 height 633
click at [767, 643] on button "Match 2 Groups" at bounding box center [767, 656] width 120 height 27
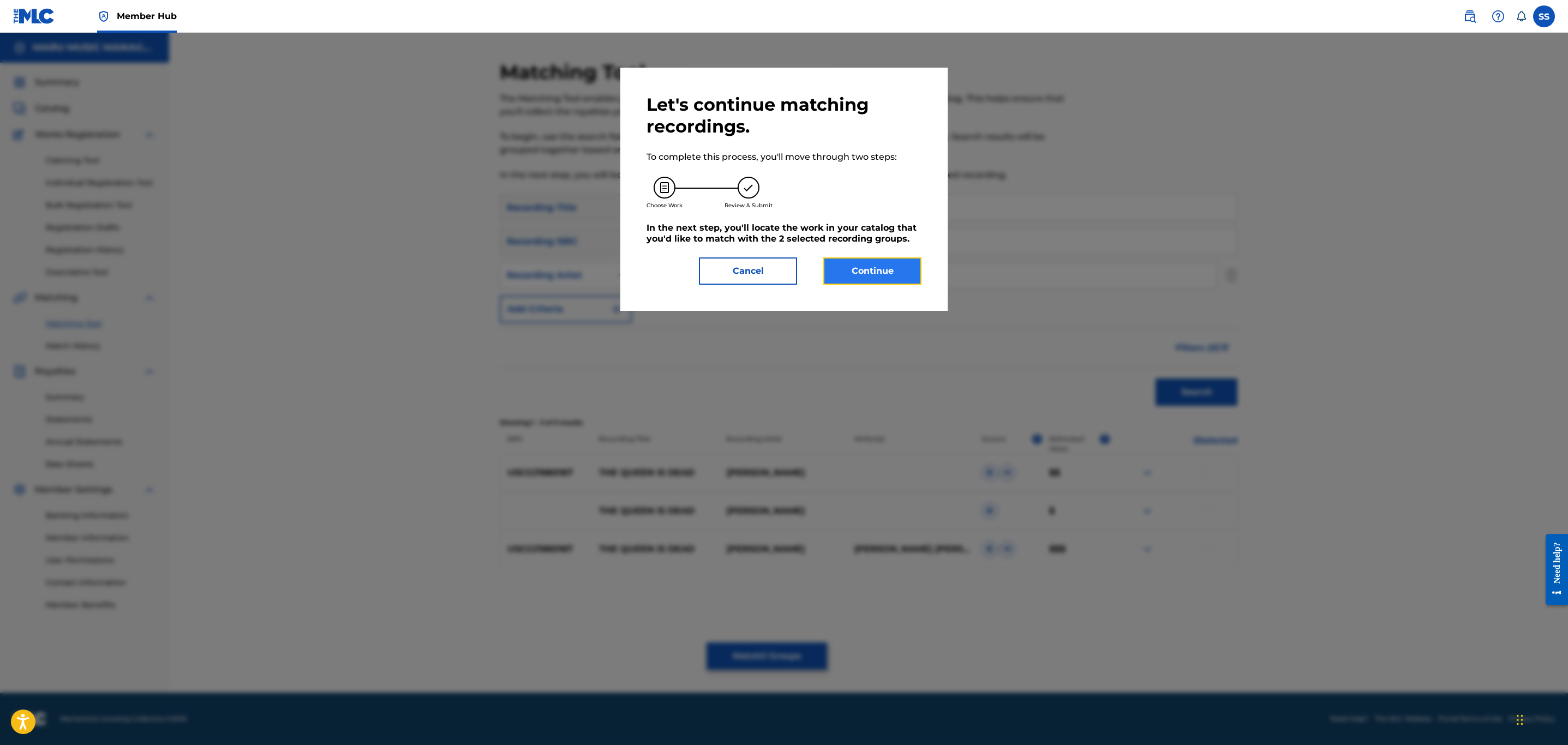
click at [870, 264] on button "Continue" at bounding box center [873, 271] width 99 height 27
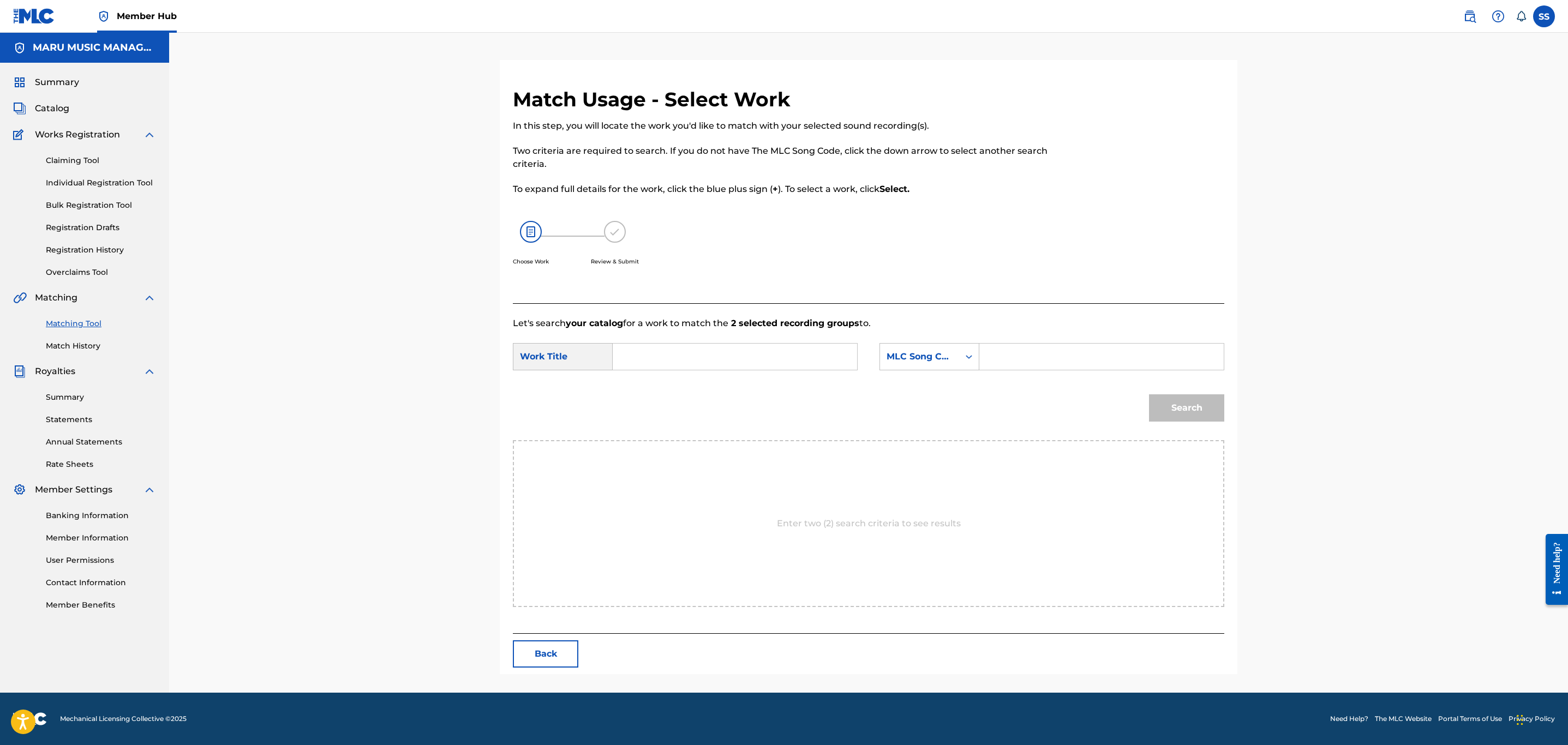
click at [751, 357] on input "Search Form" at bounding box center [735, 357] width 225 height 26
type input "drop dead"
click at [948, 359] on div "MLC Song Code" at bounding box center [920, 357] width 66 height 13
drag, startPoint x: 930, startPoint y: 385, endPoint x: 955, endPoint y: 374, distance: 27.3
click at [932, 385] on div "Writer Name" at bounding box center [929, 383] width 99 height 27
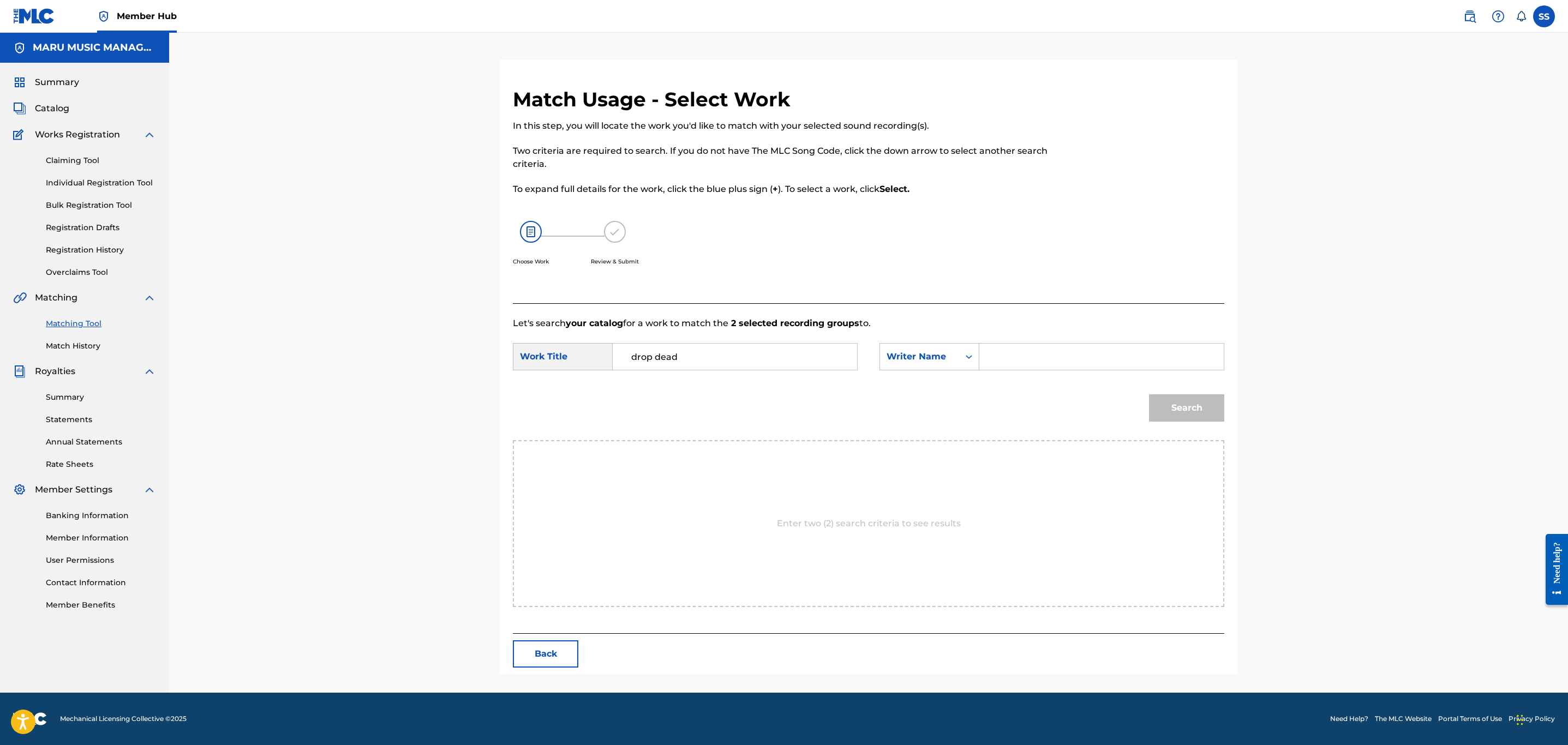
click at [1036, 347] on input "Search Form" at bounding box center [1102, 357] width 225 height 26
type input "[PERSON_NAME]"
click at [1149, 395] on button "Search" at bounding box center [1187, 408] width 75 height 27
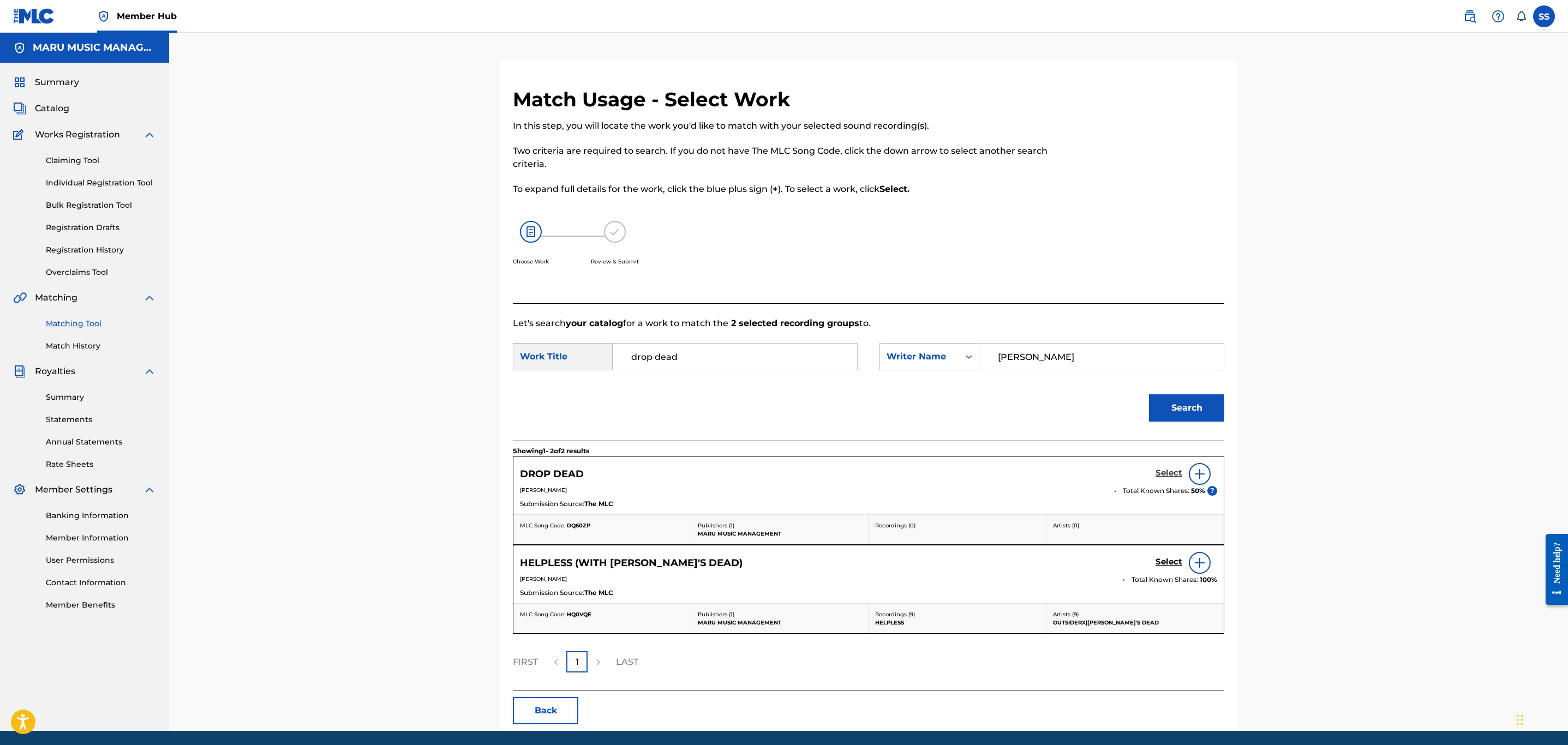
click at [1161, 474] on h5 "Select" at bounding box center [1169, 473] width 26 height 10
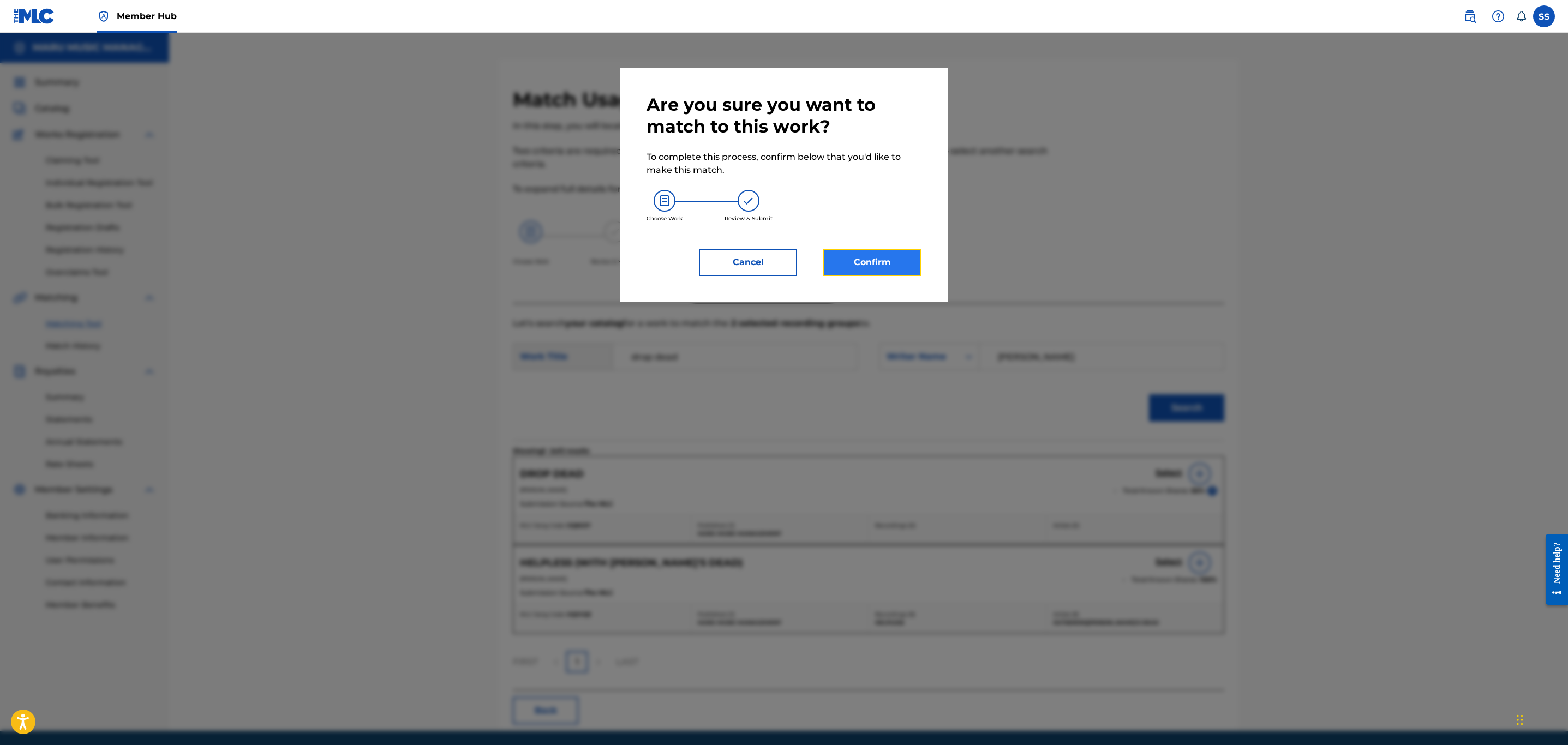
click at [879, 271] on button "Confirm" at bounding box center [873, 262] width 99 height 27
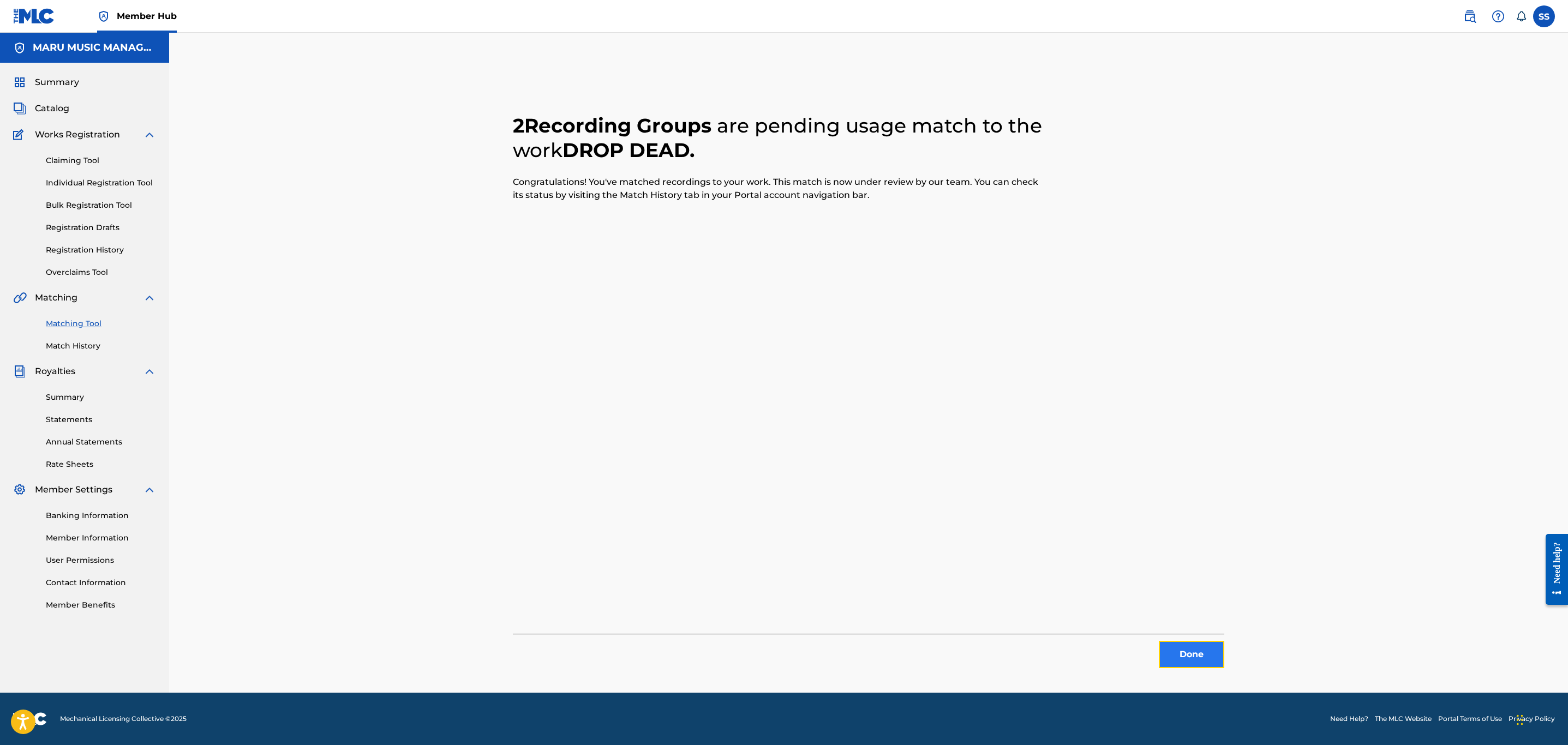
click at [1206, 645] on button "Done" at bounding box center [1192, 655] width 66 height 27
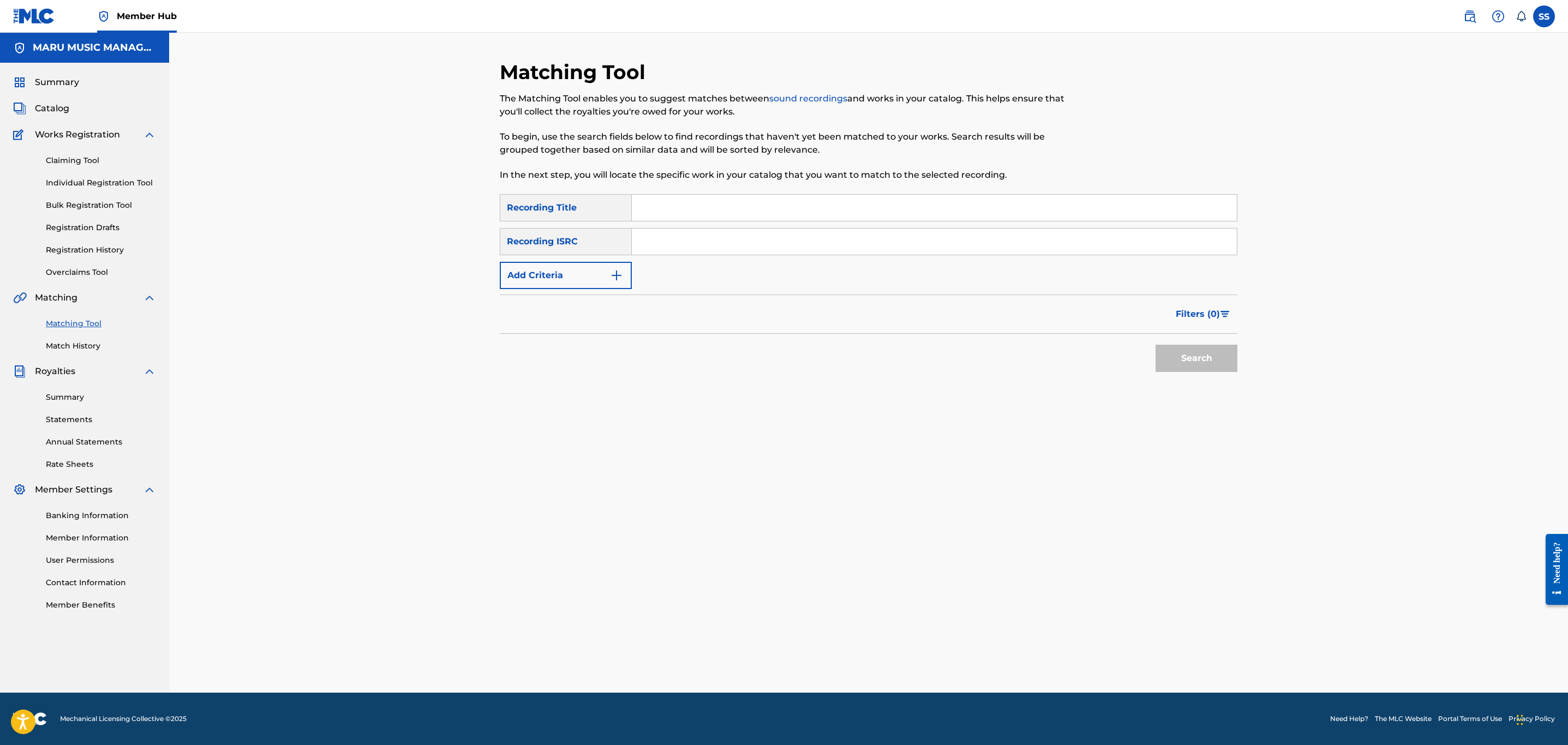
drag, startPoint x: 749, startPoint y: 210, endPoint x: 737, endPoint y: 210, distance: 12.0
click at [749, 210] on input "Search Form" at bounding box center [935, 208] width 605 height 26
drag, startPoint x: 1197, startPoint y: 381, endPoint x: 1200, endPoint y: 367, distance: 14.3
click at [1197, 379] on div "SearchWithCriteriaf5c3c6db-e852-4f24-aee5-19ab9189aa85 Recording Title Elm vs G…" at bounding box center [868, 289] width 737 height 190
click at [1205, 349] on button "Search" at bounding box center [1196, 358] width 82 height 27
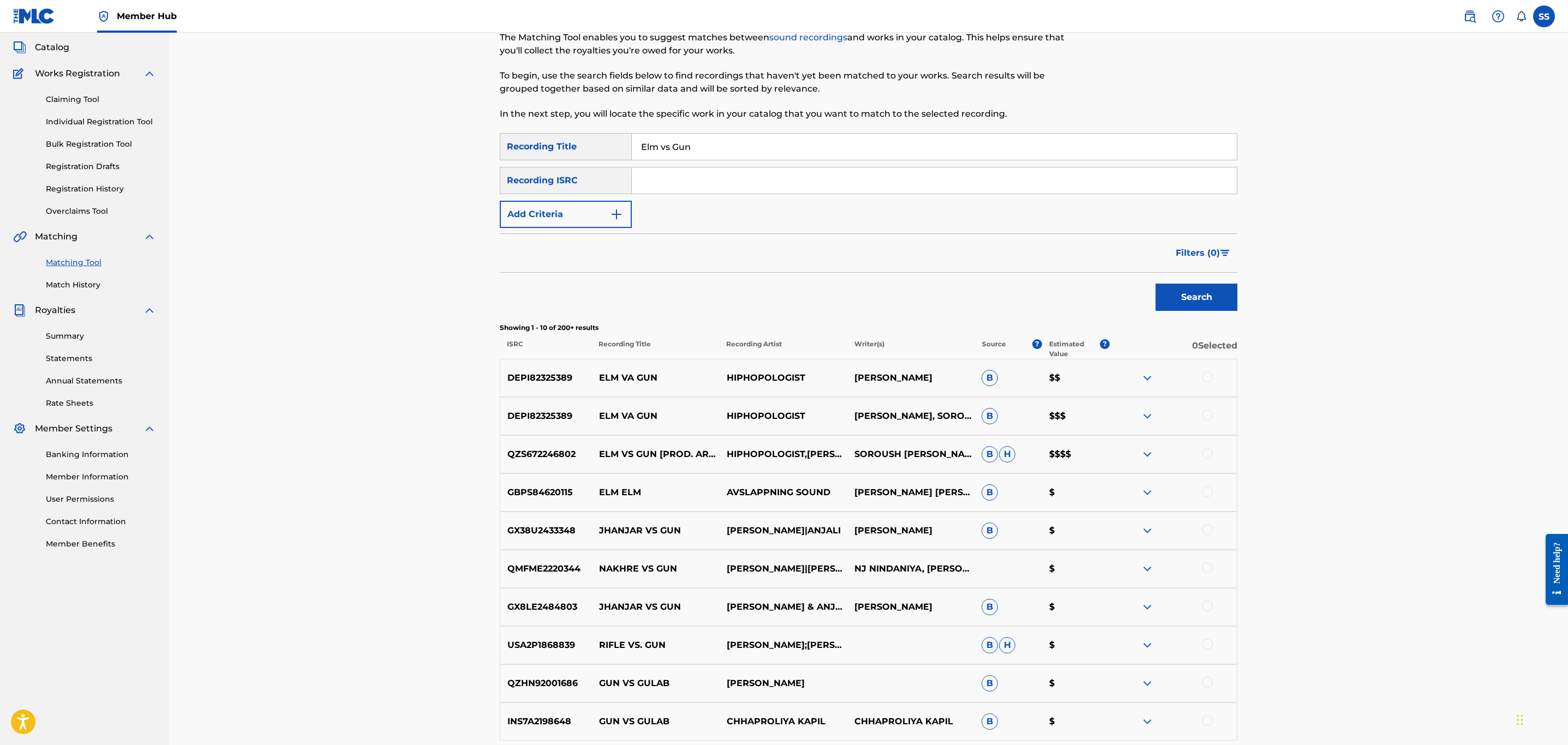
scroll to position [191, 0]
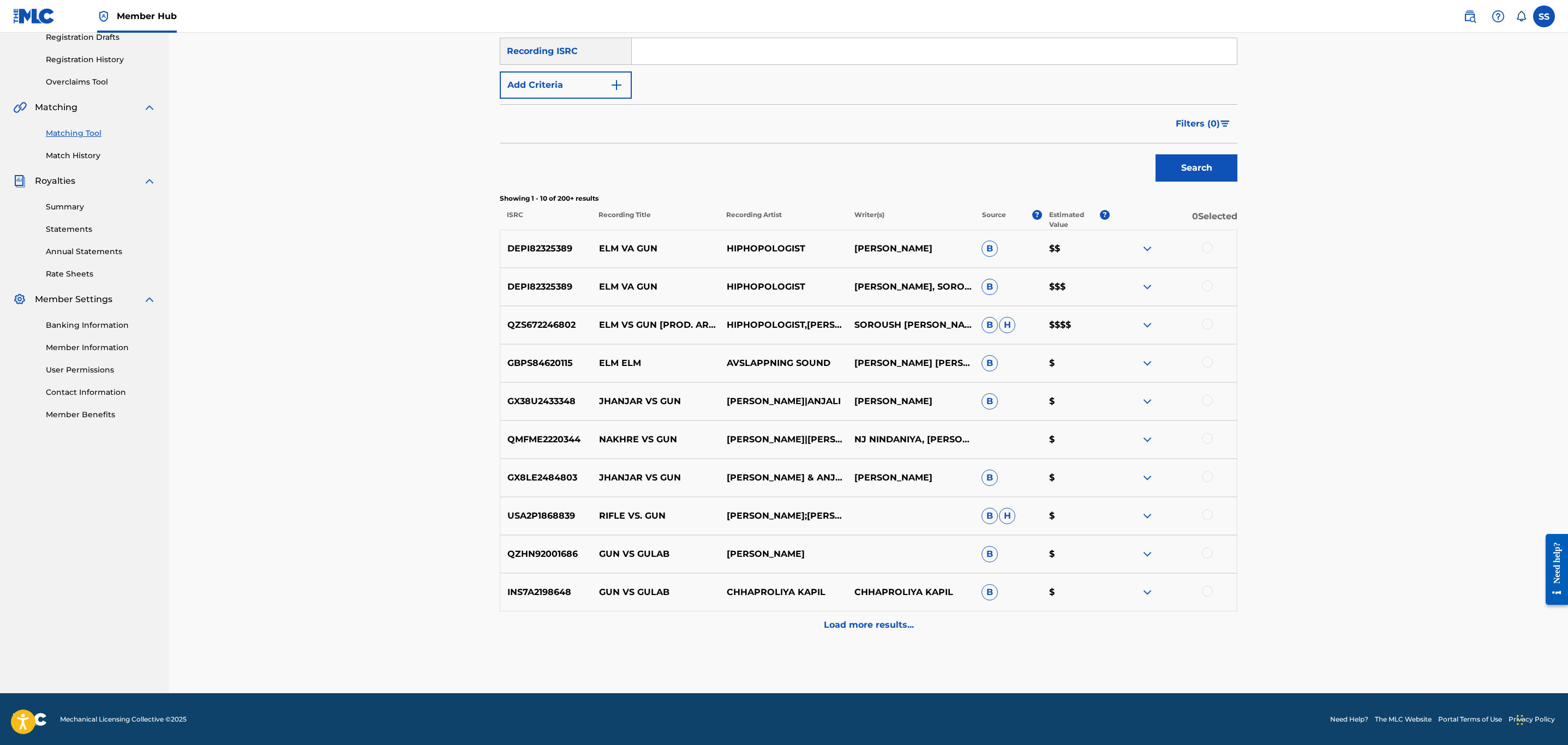
click at [1214, 249] on div at bounding box center [1173, 249] width 128 height 13
click at [1209, 291] on div at bounding box center [1173, 287] width 128 height 13
click at [1212, 290] on div at bounding box center [1173, 287] width 128 height 13
click at [1212, 287] on div at bounding box center [1208, 287] width 11 height 11
click at [1212, 248] on div at bounding box center [1208, 248] width 11 height 11
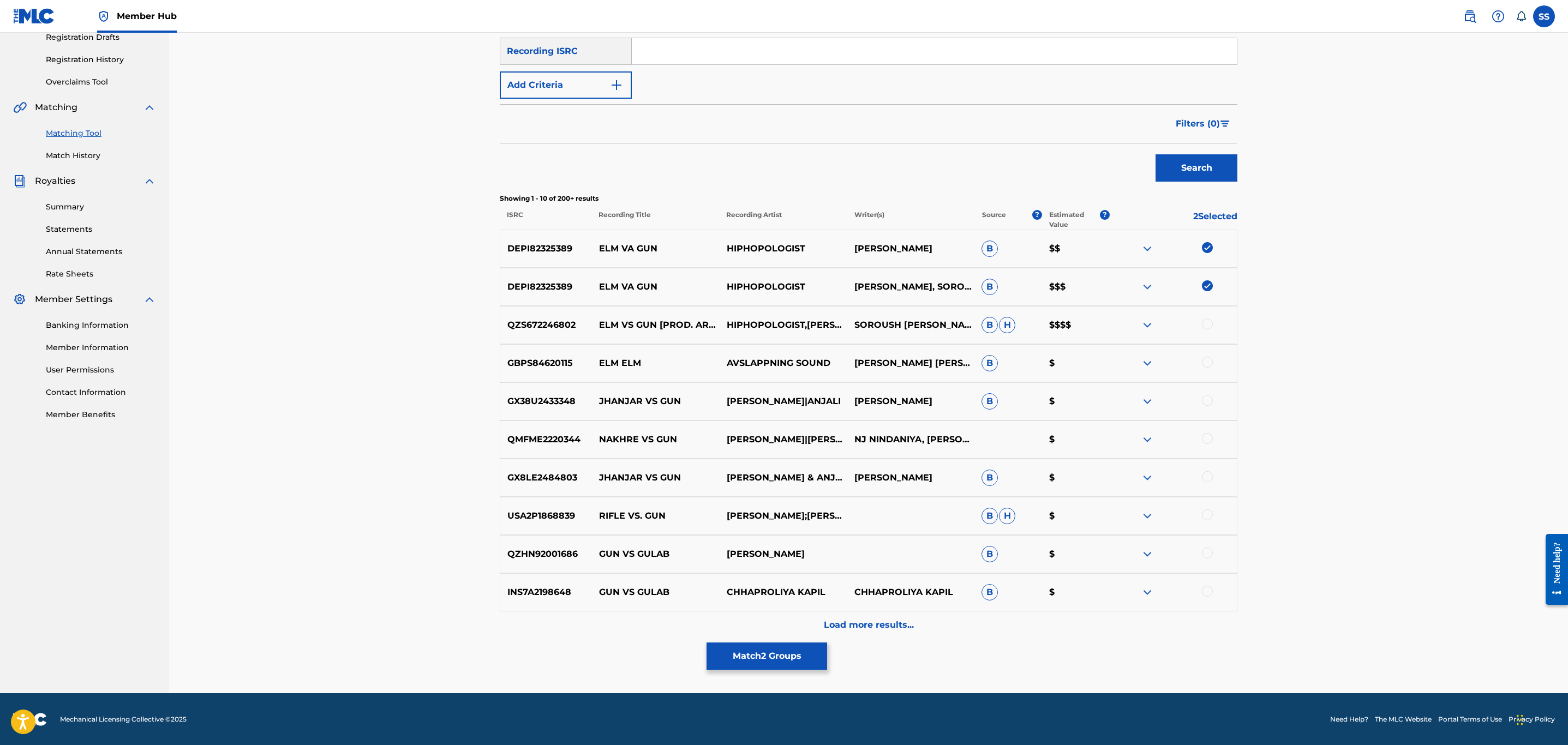
click at [1205, 322] on div at bounding box center [1208, 324] width 11 height 11
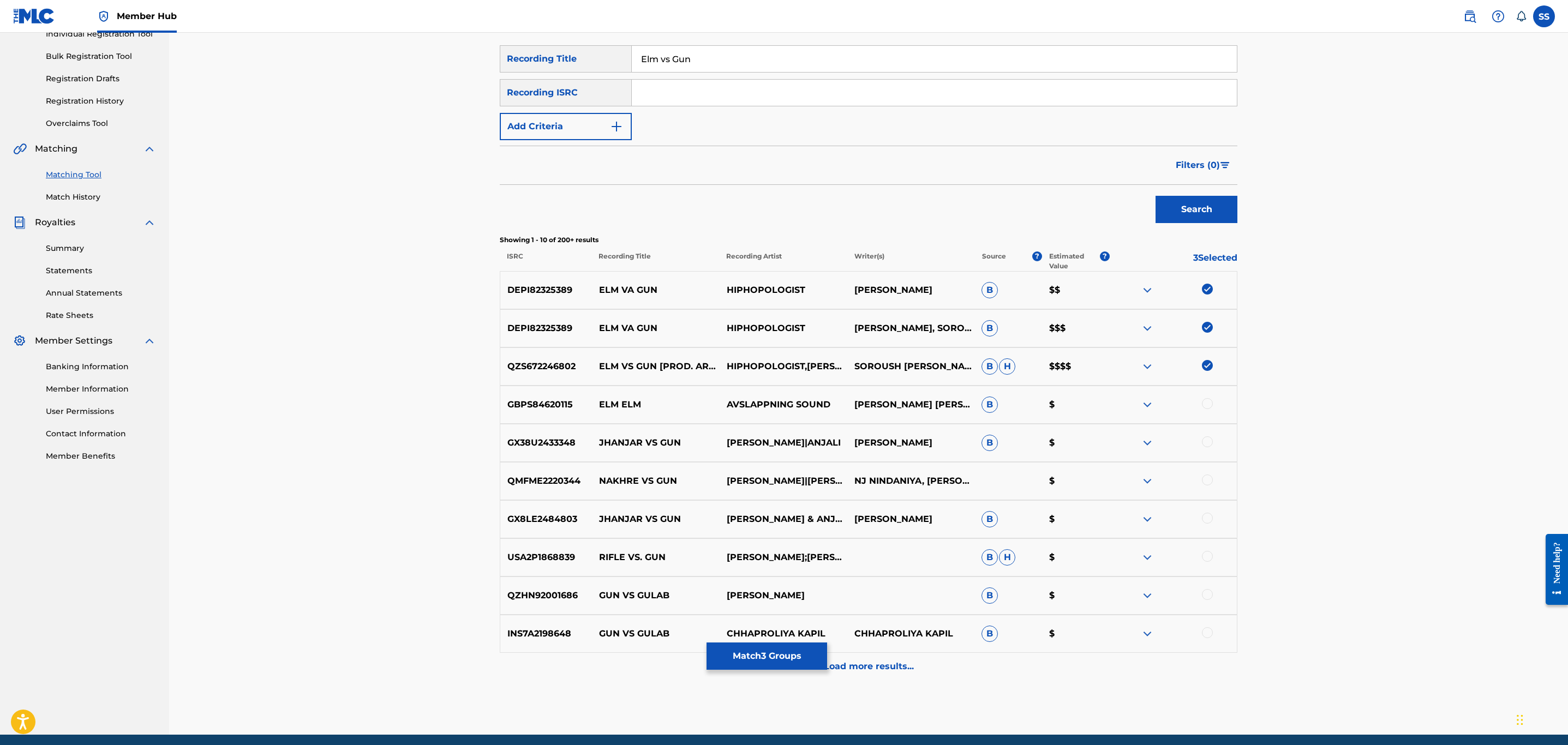
scroll to position [109, 0]
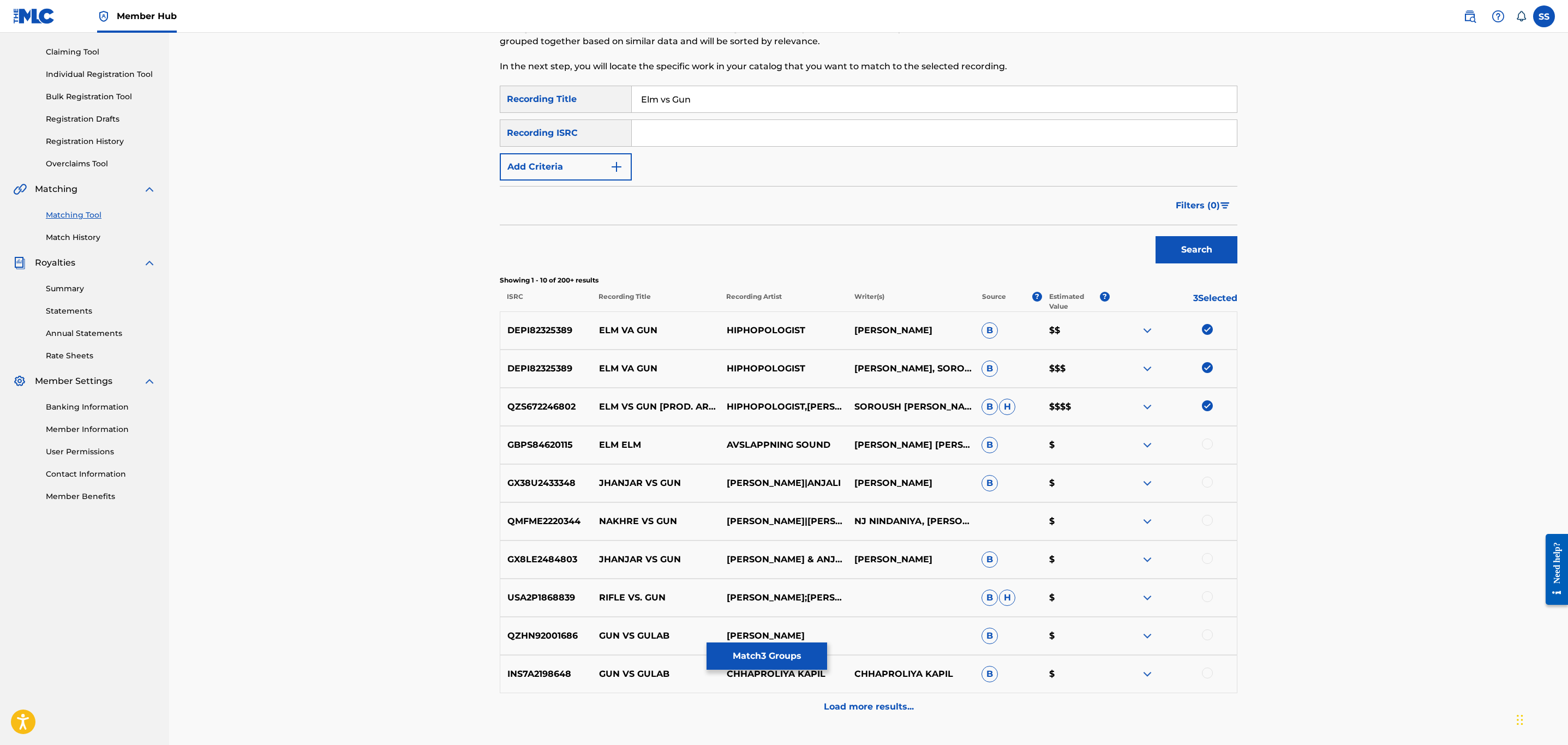
click at [668, 100] on input "Elm vs Gun" at bounding box center [935, 100] width 605 height 26
click at [1156, 237] on button "Search" at bounding box center [1196, 250] width 82 height 27
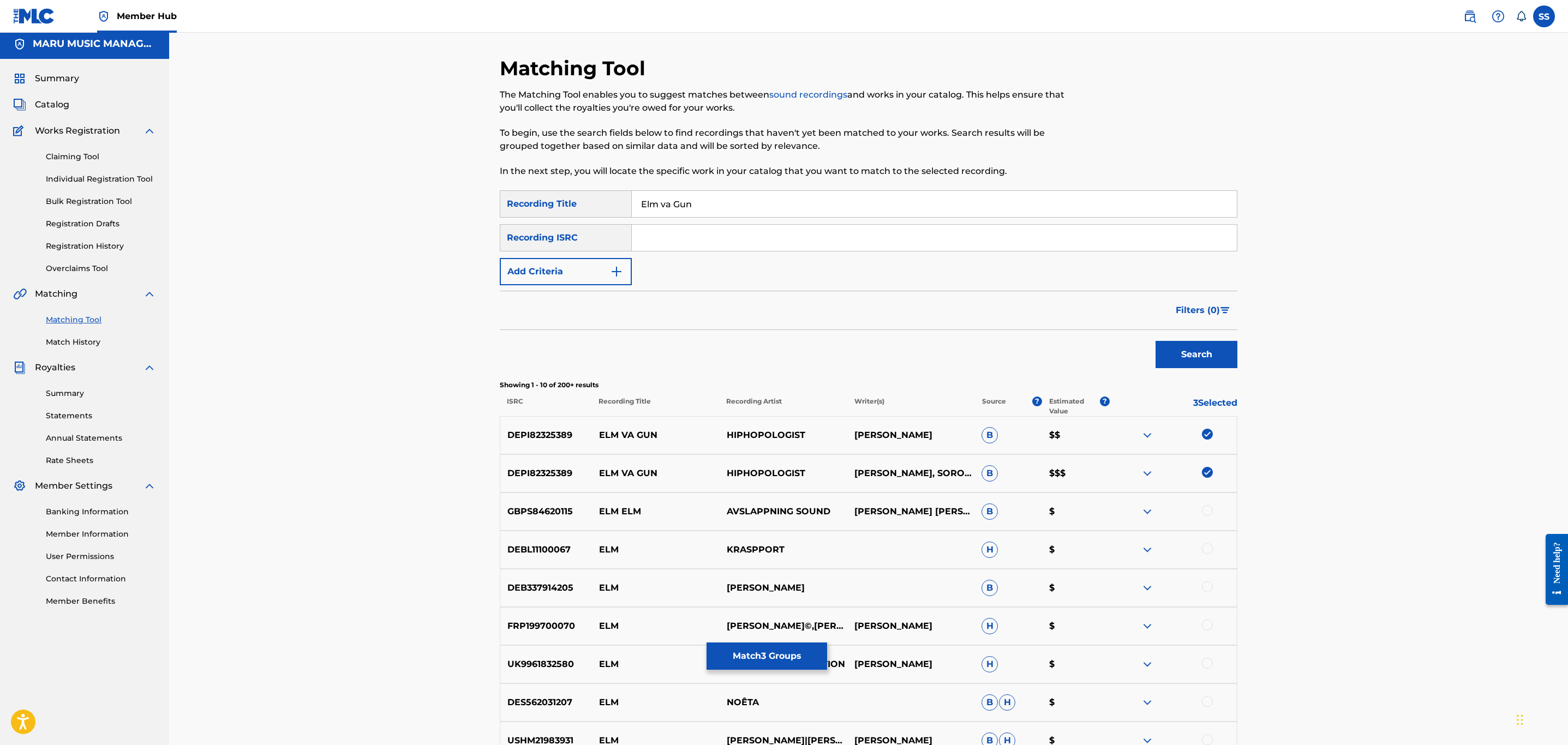
scroll to position [0, 0]
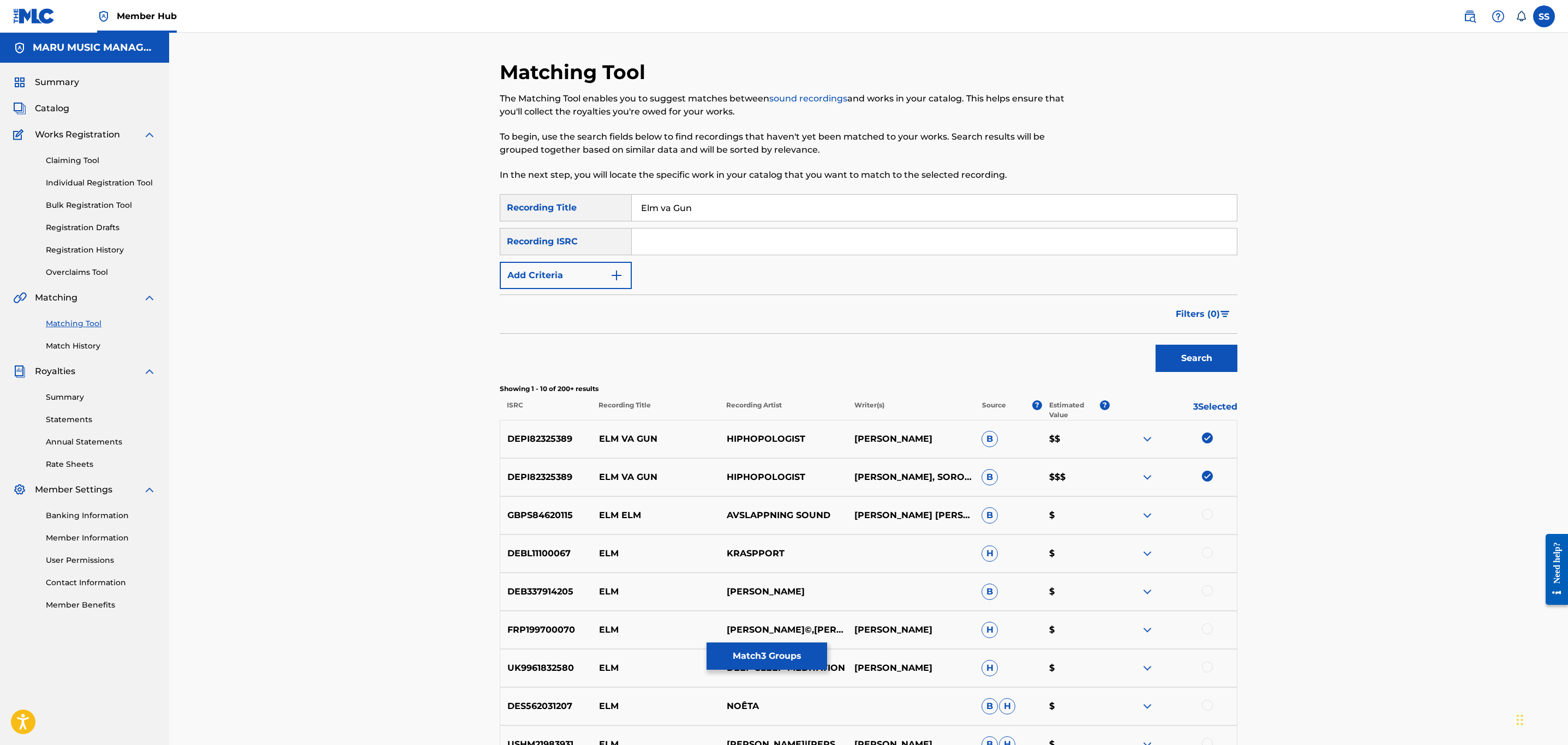
click at [669, 209] on input "Elm va Gun" at bounding box center [935, 208] width 605 height 26
type input "Elm vs Gun"
click at [597, 271] on button "Add Criteria" at bounding box center [566, 275] width 132 height 27
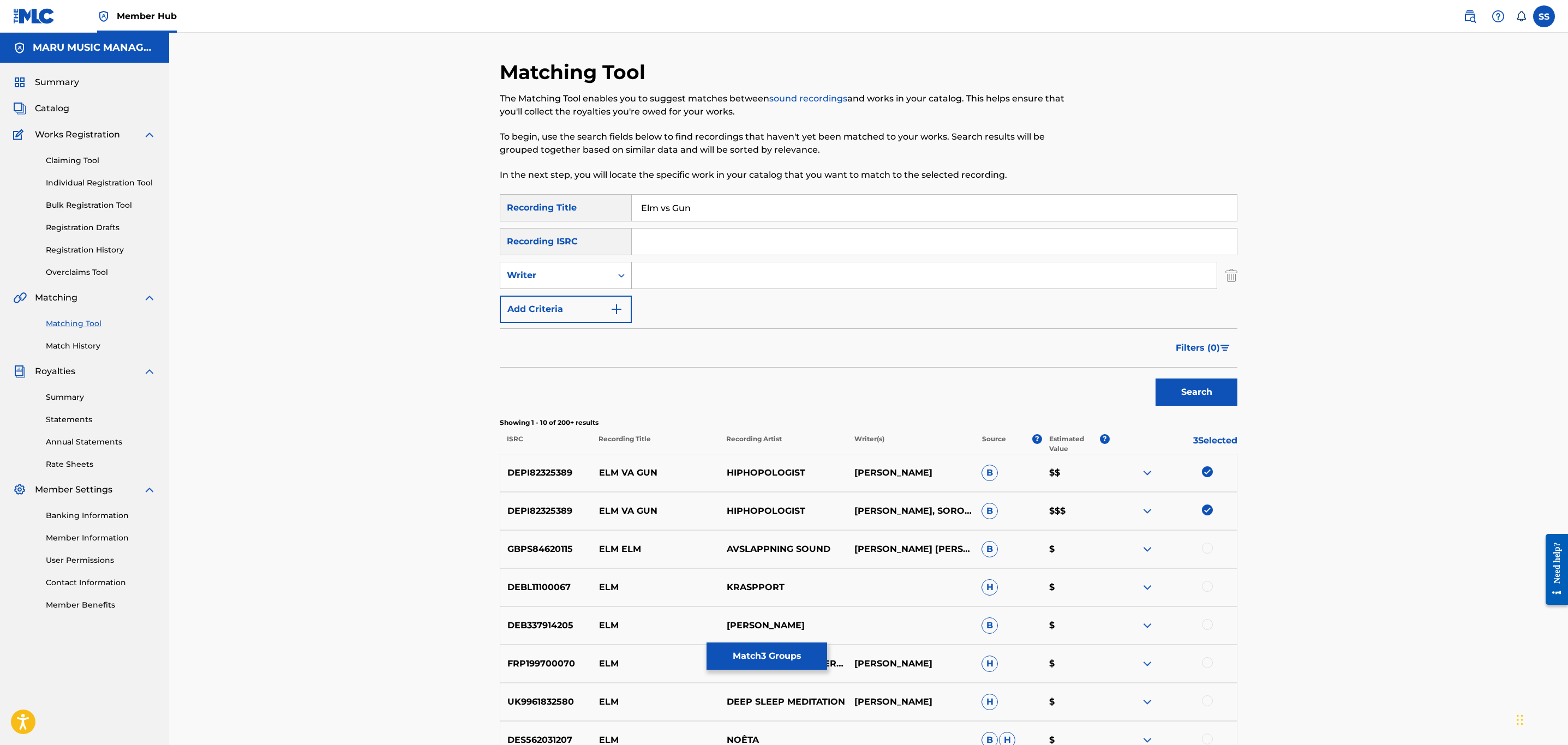
click at [602, 285] on div "Writer" at bounding box center [556, 275] width 112 height 21
click at [597, 302] on div "Recording Artist" at bounding box center [566, 303] width 131 height 27
click at [650, 273] on input "Search Form" at bounding box center [924, 275] width 585 height 26
type input "kagan"
click at [1156, 379] on button "Search" at bounding box center [1196, 392] width 82 height 27
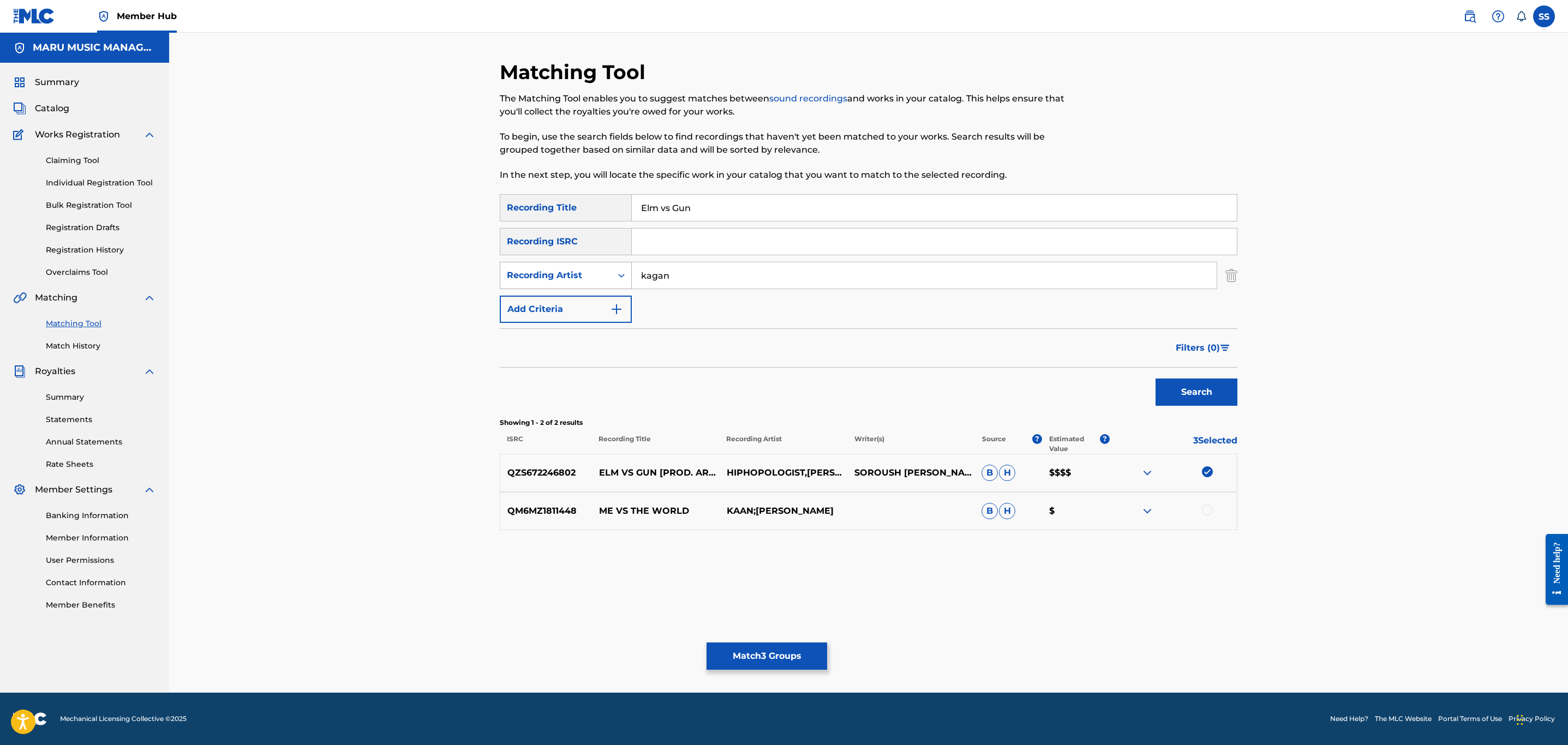
click at [582, 269] on div "Recording Artist" at bounding box center [556, 275] width 99 height 13
click at [571, 305] on div "Writer" at bounding box center [566, 303] width 131 height 27
click at [662, 275] on input "Search Form" at bounding box center [924, 275] width 585 height 26
type input "kagan"
click at [1156, 379] on button "Search" at bounding box center [1196, 392] width 82 height 27
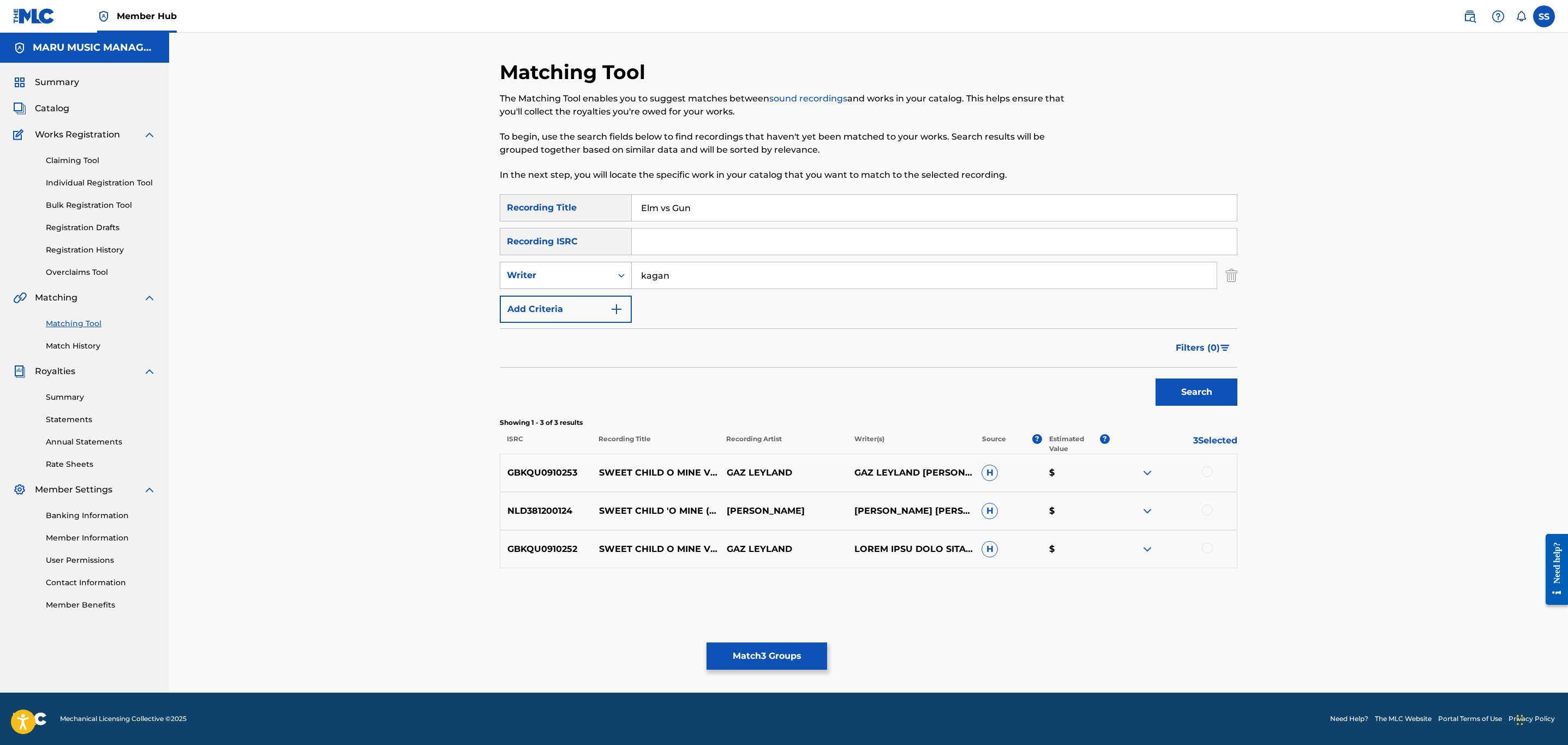
click at [551, 281] on div "Writer" at bounding box center [556, 275] width 99 height 13
click at [551, 319] on div "Writer" at bounding box center [566, 330] width 131 height 27
drag, startPoint x: 555, startPoint y: 277, endPoint x: 551, endPoint y: 296, distance: 19.4
click at [555, 279] on div "Writer" at bounding box center [556, 275] width 99 height 13
click at [551, 296] on div "Recording Artist" at bounding box center [566, 303] width 131 height 27
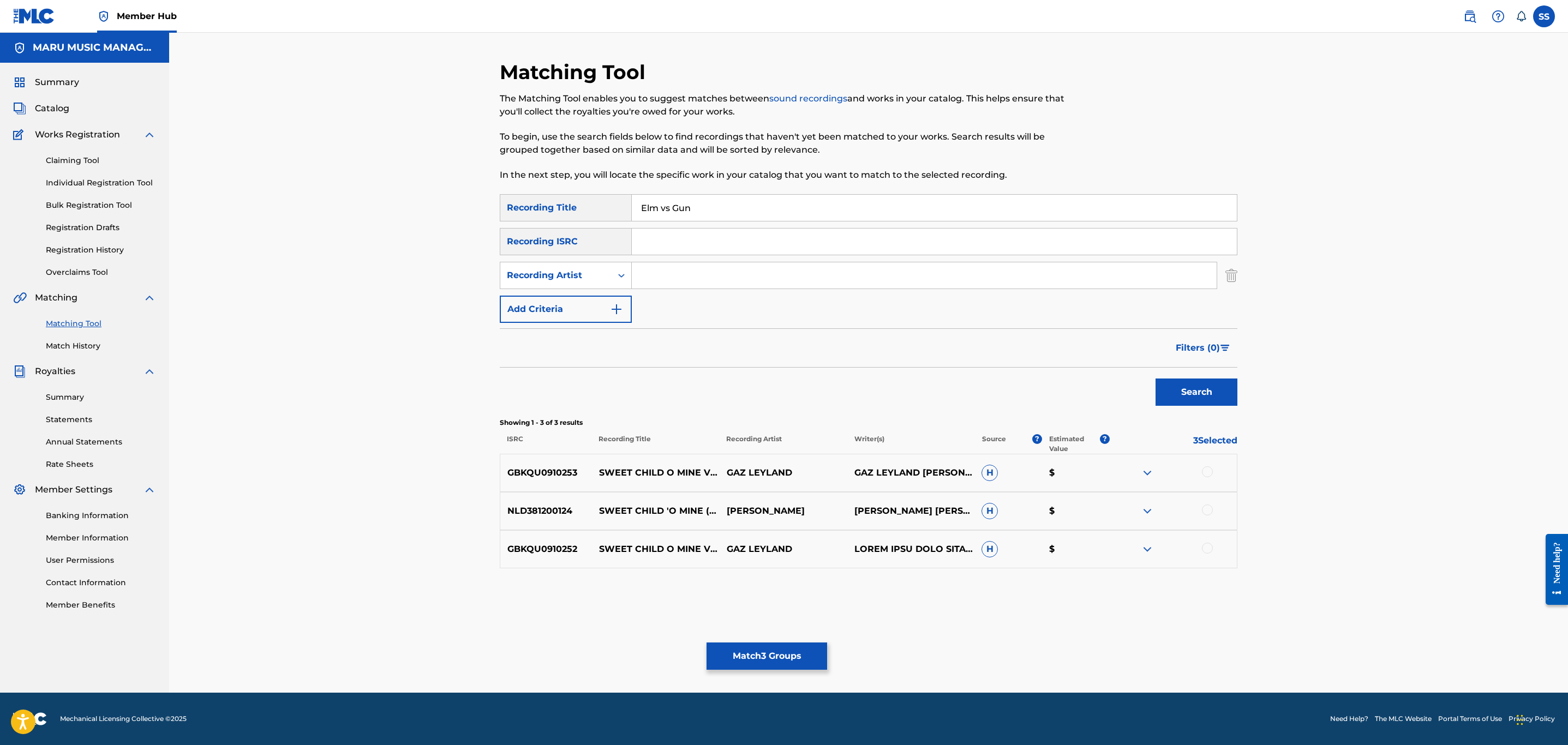
drag, startPoint x: 683, startPoint y: 277, endPoint x: 657, endPoint y: 259, distance: 31.6
click at [677, 271] on input "Search Form" at bounding box center [924, 275] width 585 height 26
type input "hiphopologist"
click at [1156, 379] on button "Search" at bounding box center [1196, 392] width 82 height 27
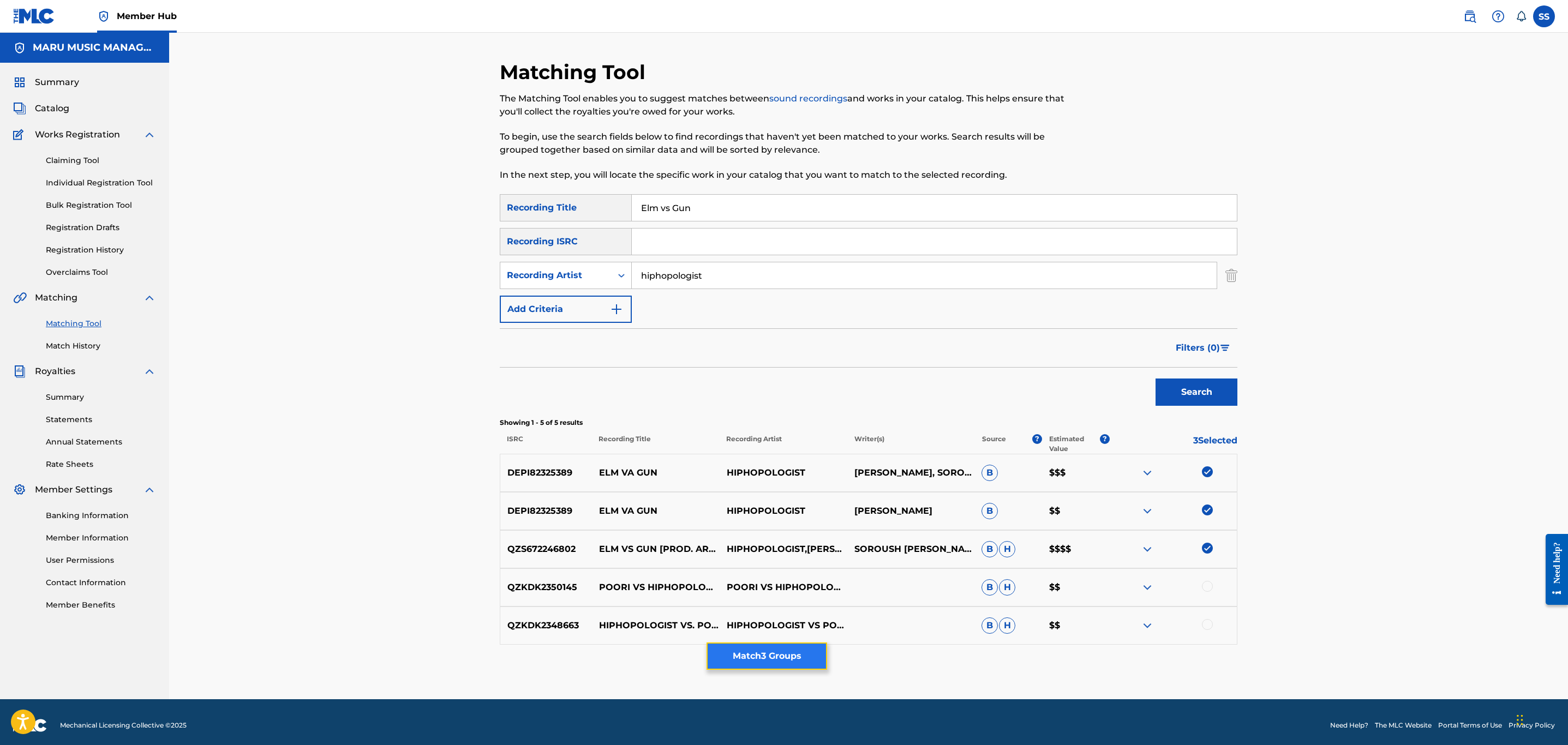
click at [722, 652] on button "Match 3 Groups" at bounding box center [767, 656] width 120 height 27
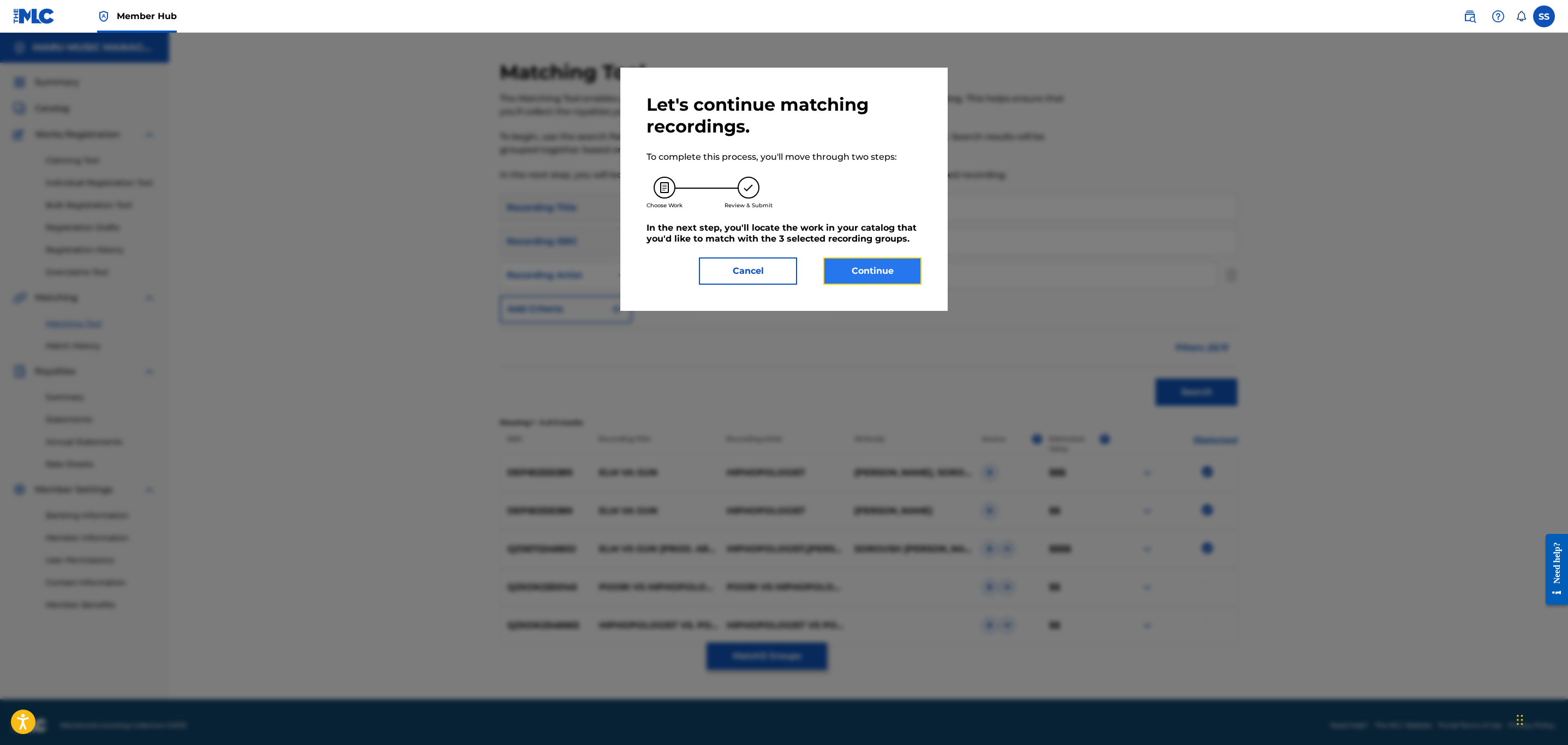
click at [871, 266] on button "Continue" at bounding box center [873, 271] width 99 height 27
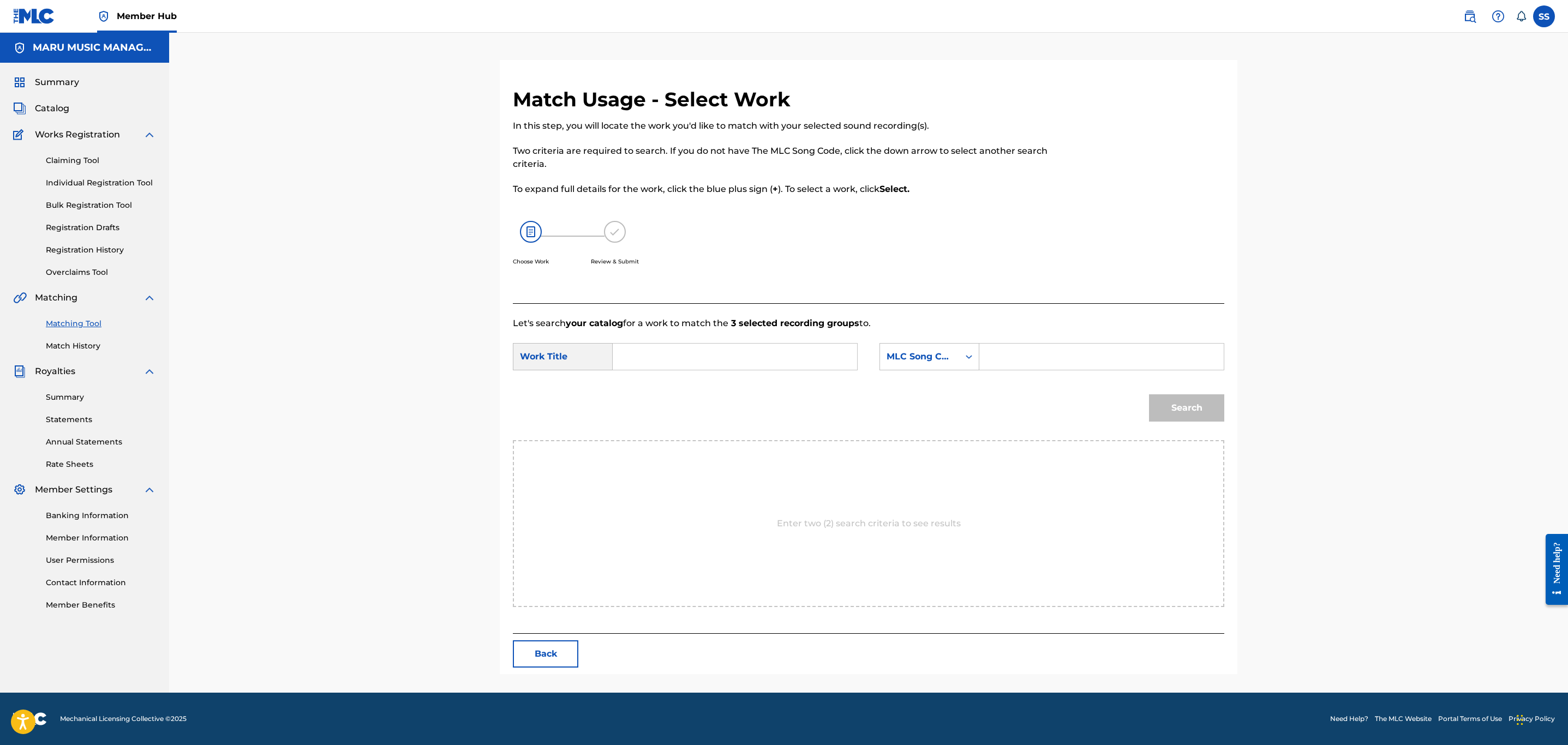
click at [687, 352] on input "Search Form" at bounding box center [735, 357] width 225 height 26
type input "elm"
click at [908, 364] on div "MLC Song Code" at bounding box center [920, 357] width 79 height 21
drag, startPoint x: 913, startPoint y: 379, endPoint x: 927, endPoint y: 379, distance: 14.0
click at [917, 379] on div "Writer Name" at bounding box center [929, 383] width 99 height 27
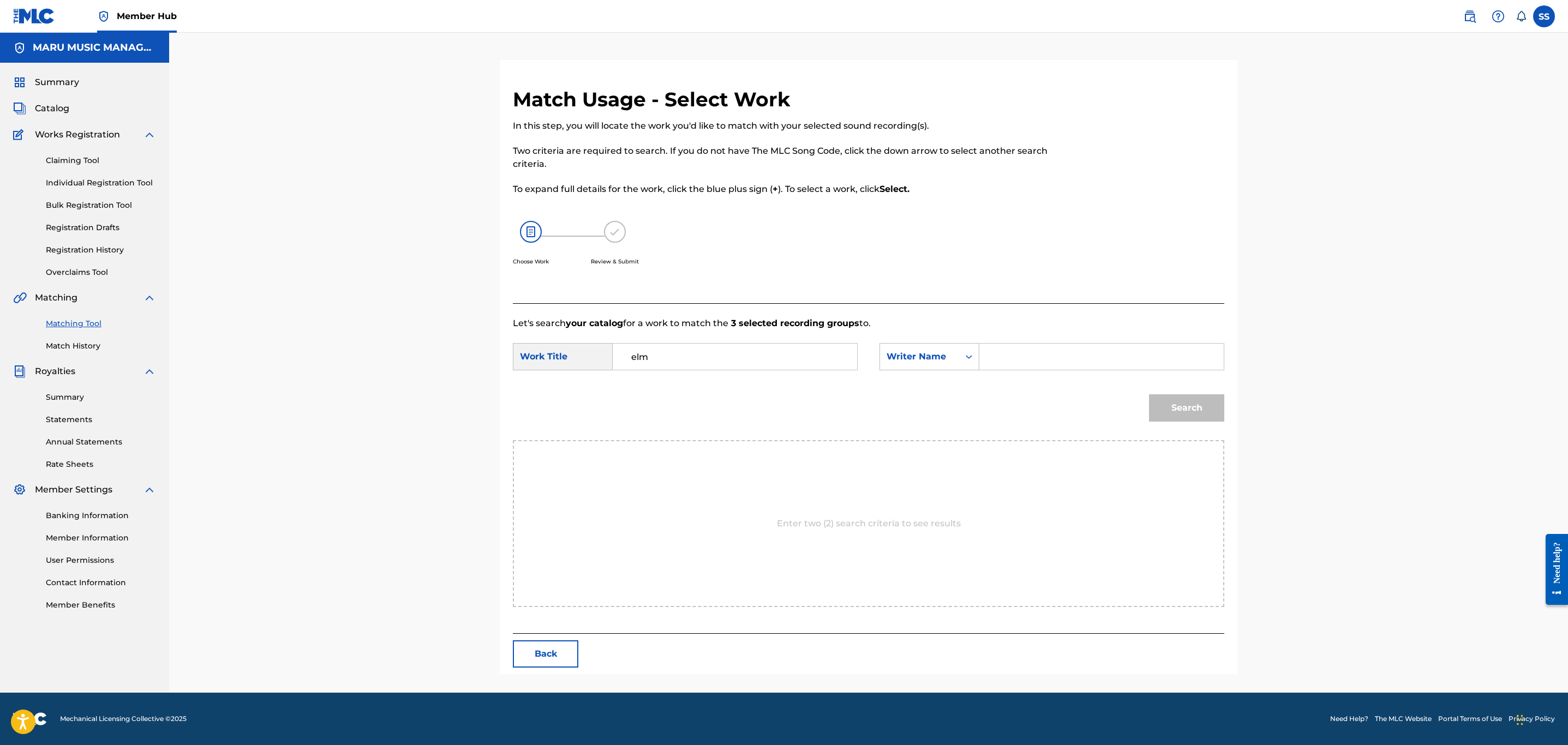
click at [1005, 359] on input "Search Form" at bounding box center [1102, 357] width 225 height 26
type input "valizadeh"
click at [1149, 395] on button "Search" at bounding box center [1187, 408] width 75 height 27
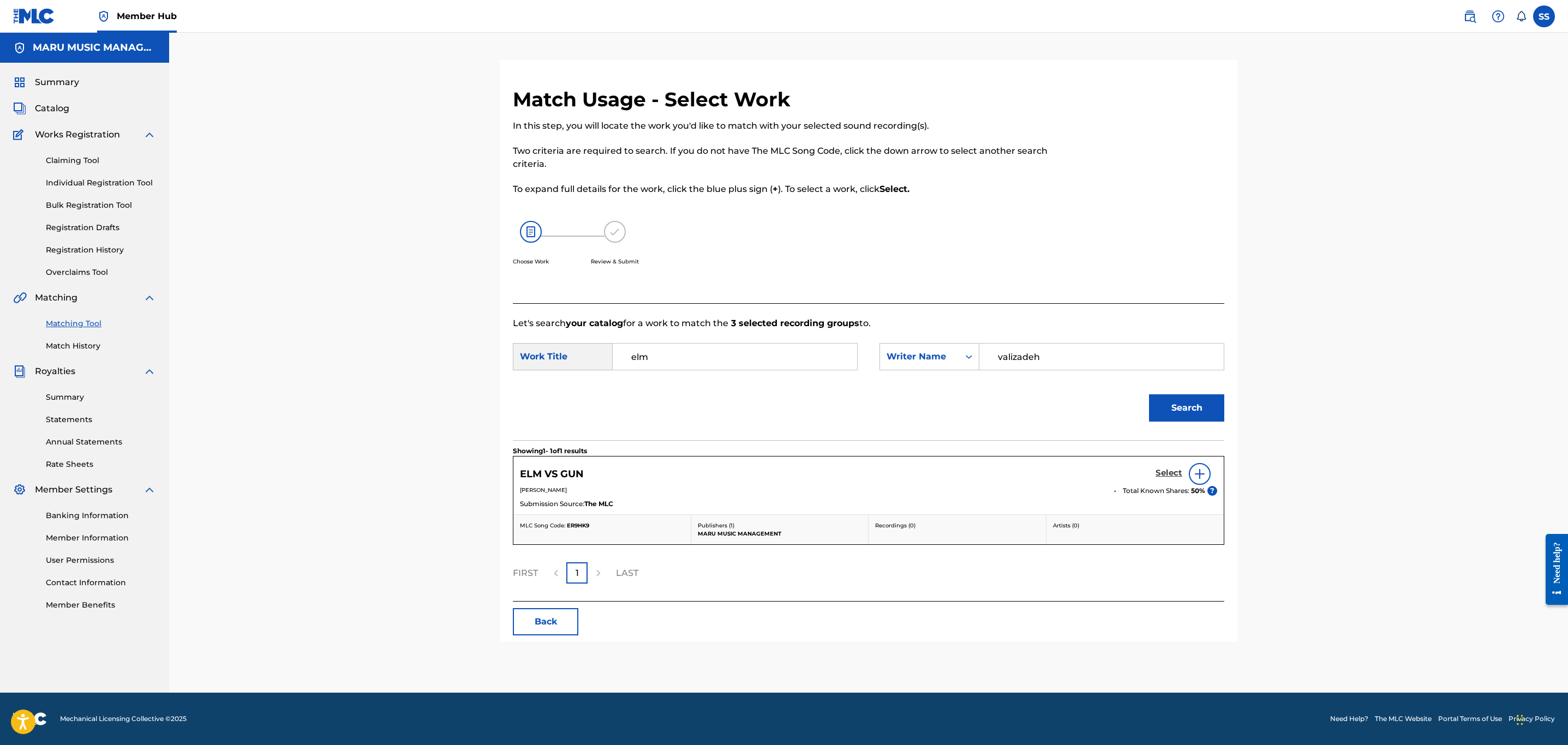
click at [1169, 471] on h5 "Select" at bounding box center [1169, 473] width 26 height 10
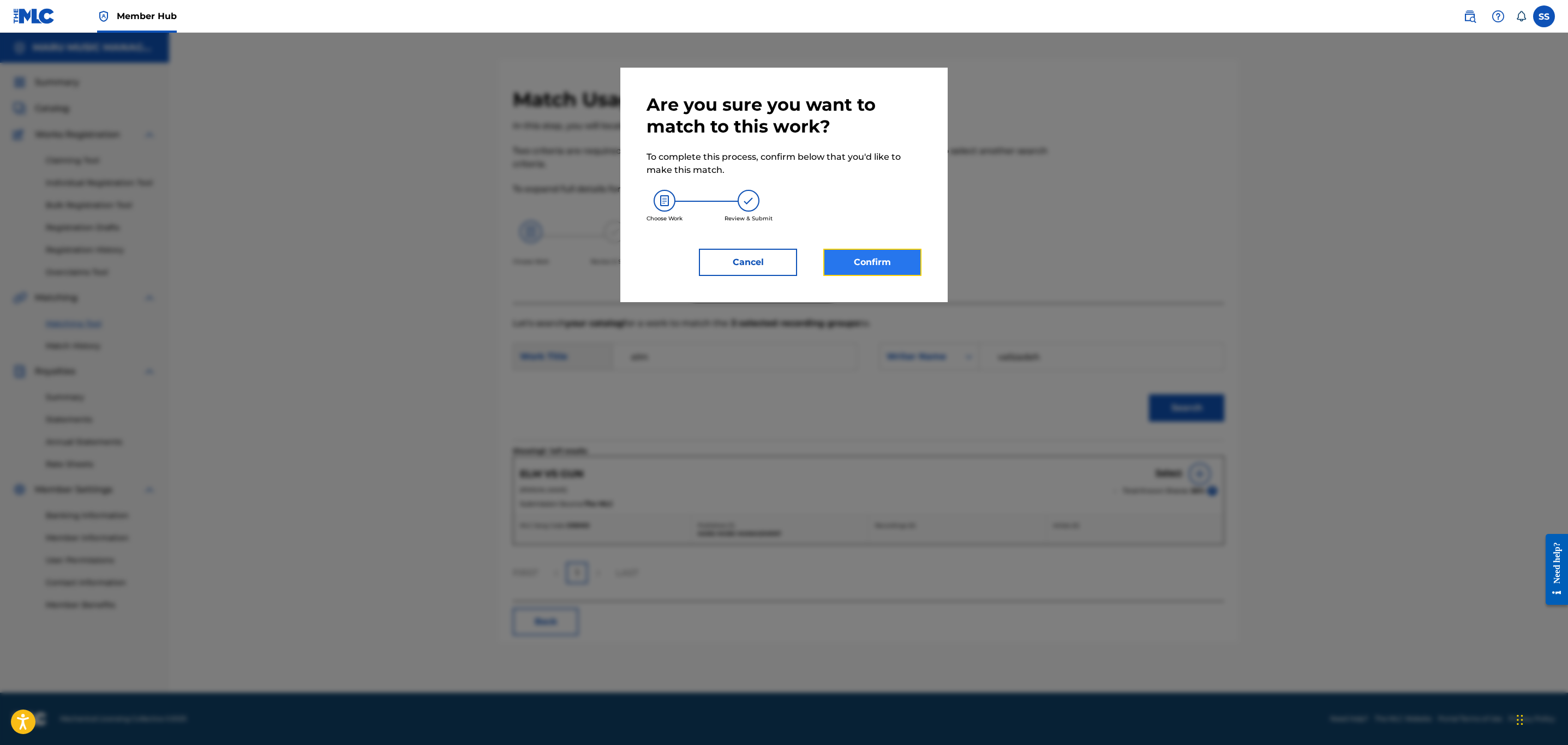
click at [873, 260] on button "Confirm" at bounding box center [873, 262] width 99 height 27
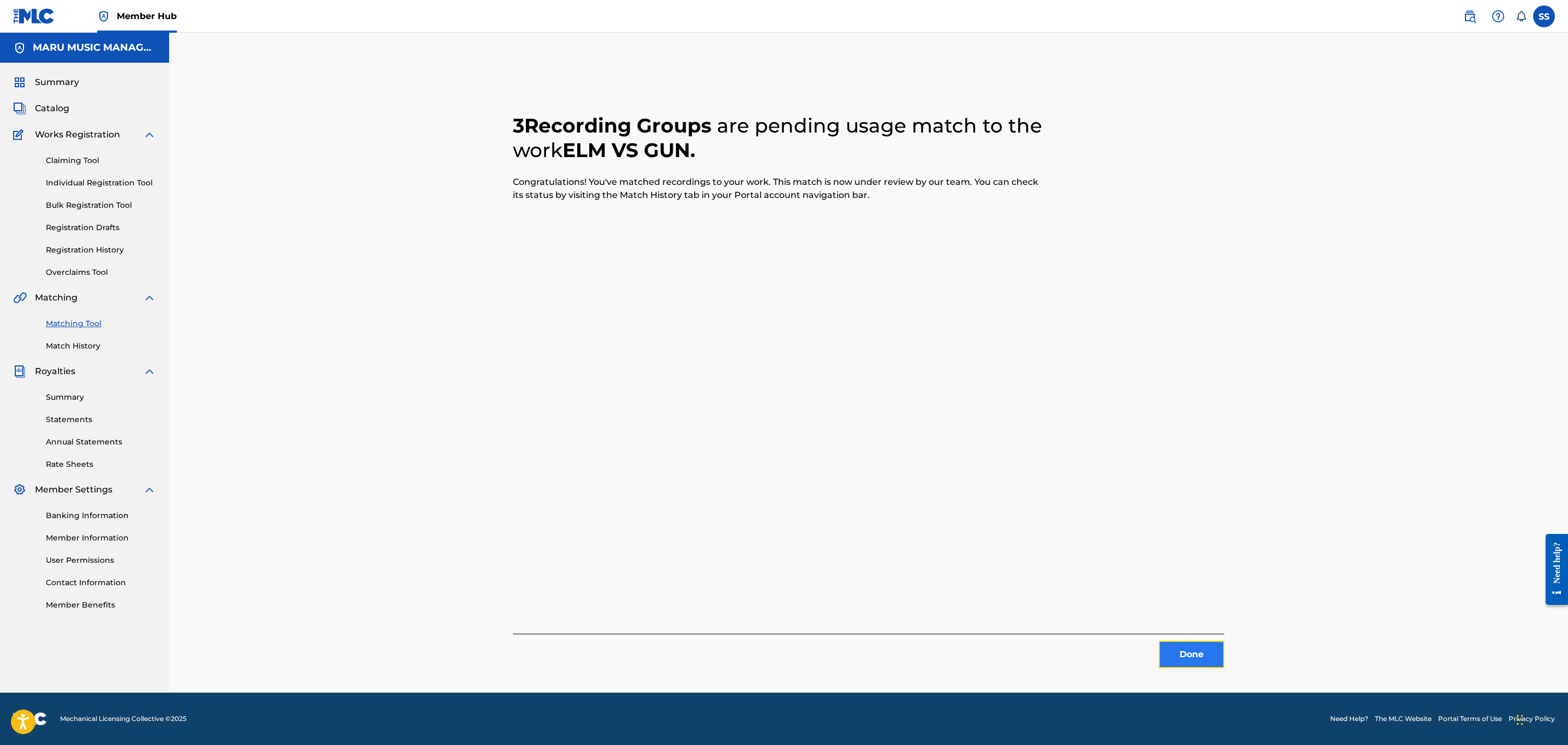
click at [1207, 657] on button "Done" at bounding box center [1192, 655] width 66 height 27
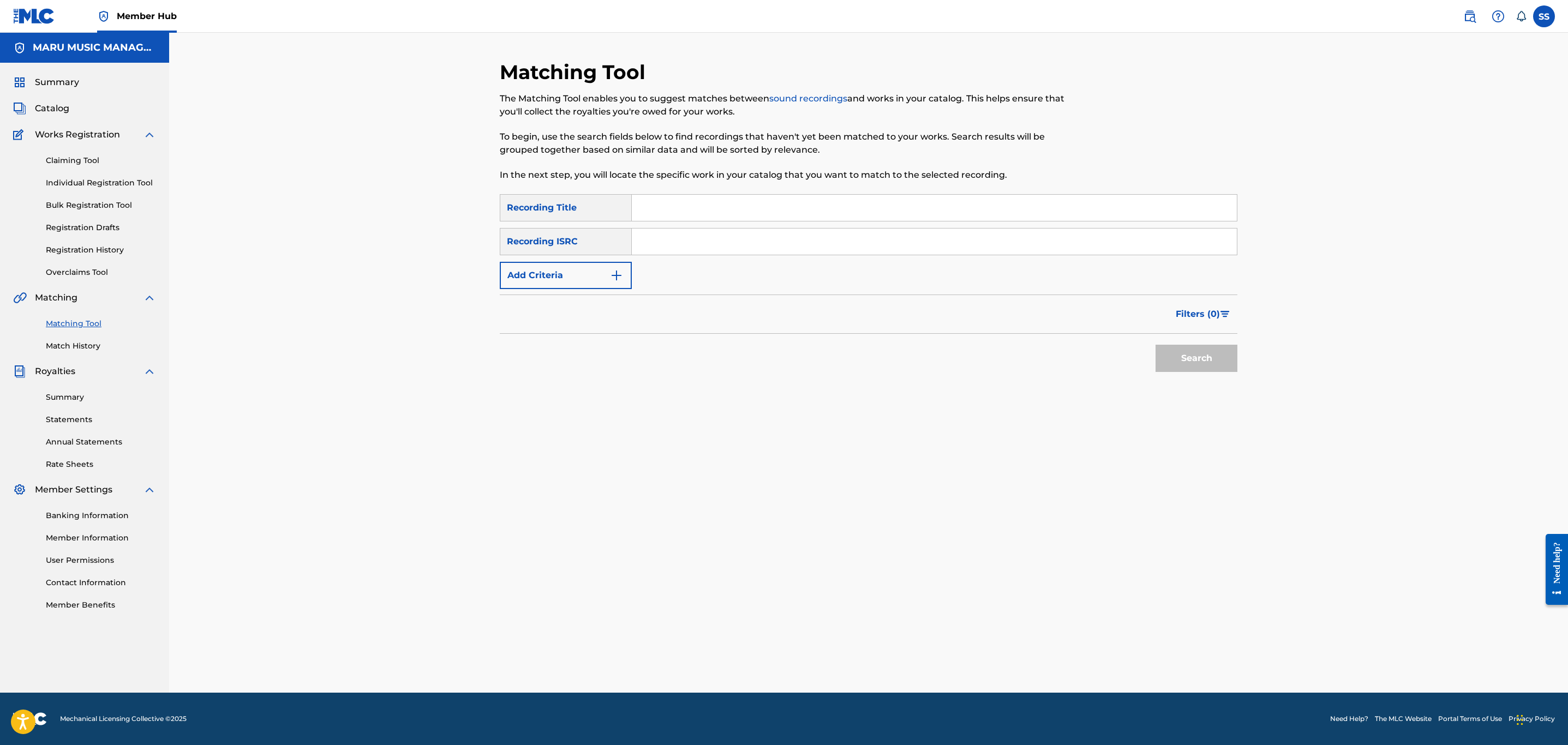
click at [737, 213] on input "Search Form" at bounding box center [935, 208] width 605 height 26
type input "emshab"
click at [1156, 345] on button "Search" at bounding box center [1196, 358] width 82 height 27
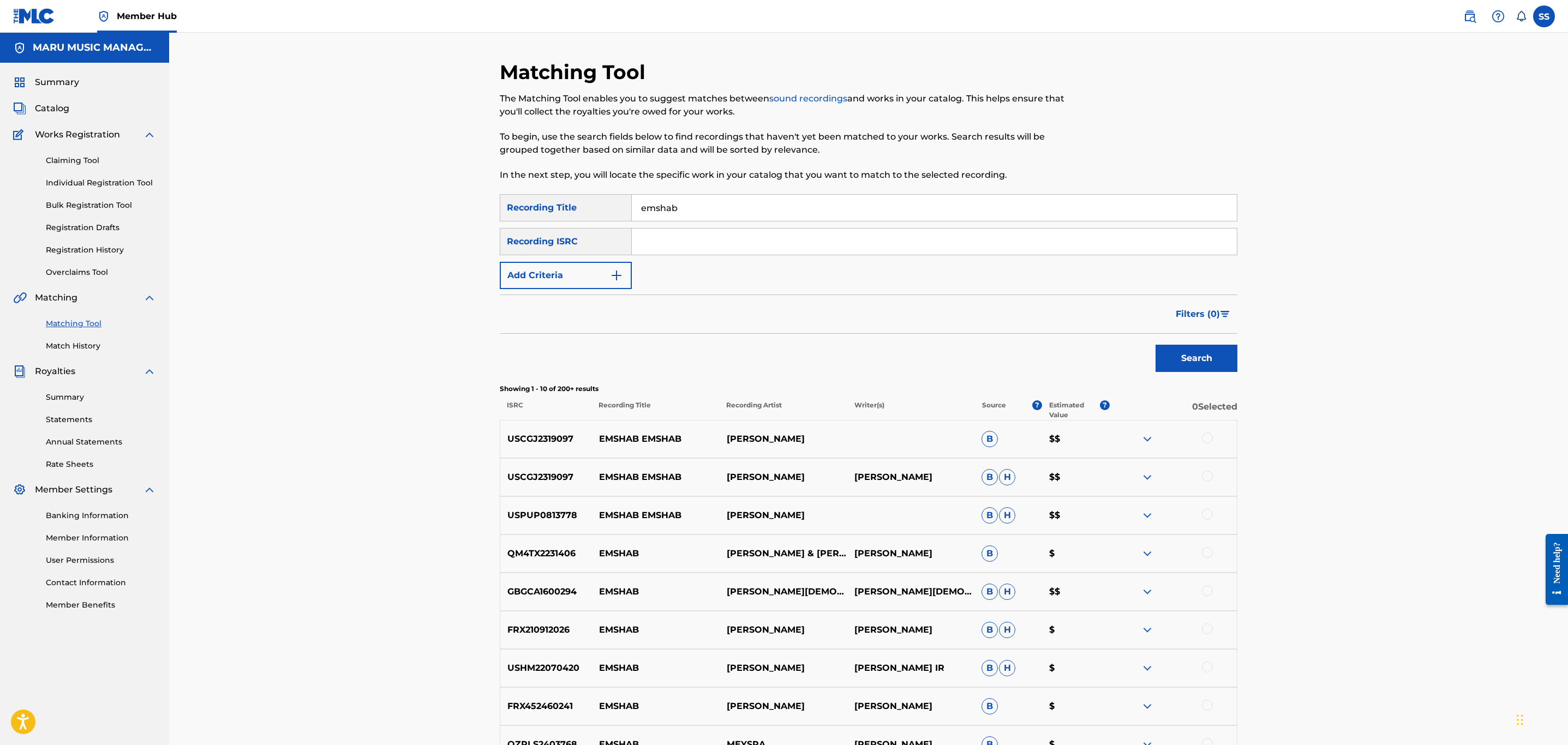
drag, startPoint x: 156, startPoint y: 432, endPoint x: 190, endPoint y: 449, distance: 38.0
click at [156, 432] on div "Summary Catalog Works Registration Claiming Tool Individual Registration Tool B…" at bounding box center [85, 344] width 169 height 562
drag, startPoint x: 319, startPoint y: 473, endPoint x: 249, endPoint y: 617, distance: 160.1
click at [240, 616] on div "Matching Tool The Matching Tool enables you to suggest matches between sound re…" at bounding box center [868, 458] width 1399 height 851
click at [590, 290] on form "SearchWithCriteriaf5c3c6db-e852-4f24-aee5-19ab9189aa85 Recording Title emshab S…" at bounding box center [868, 286] width 737 height 183
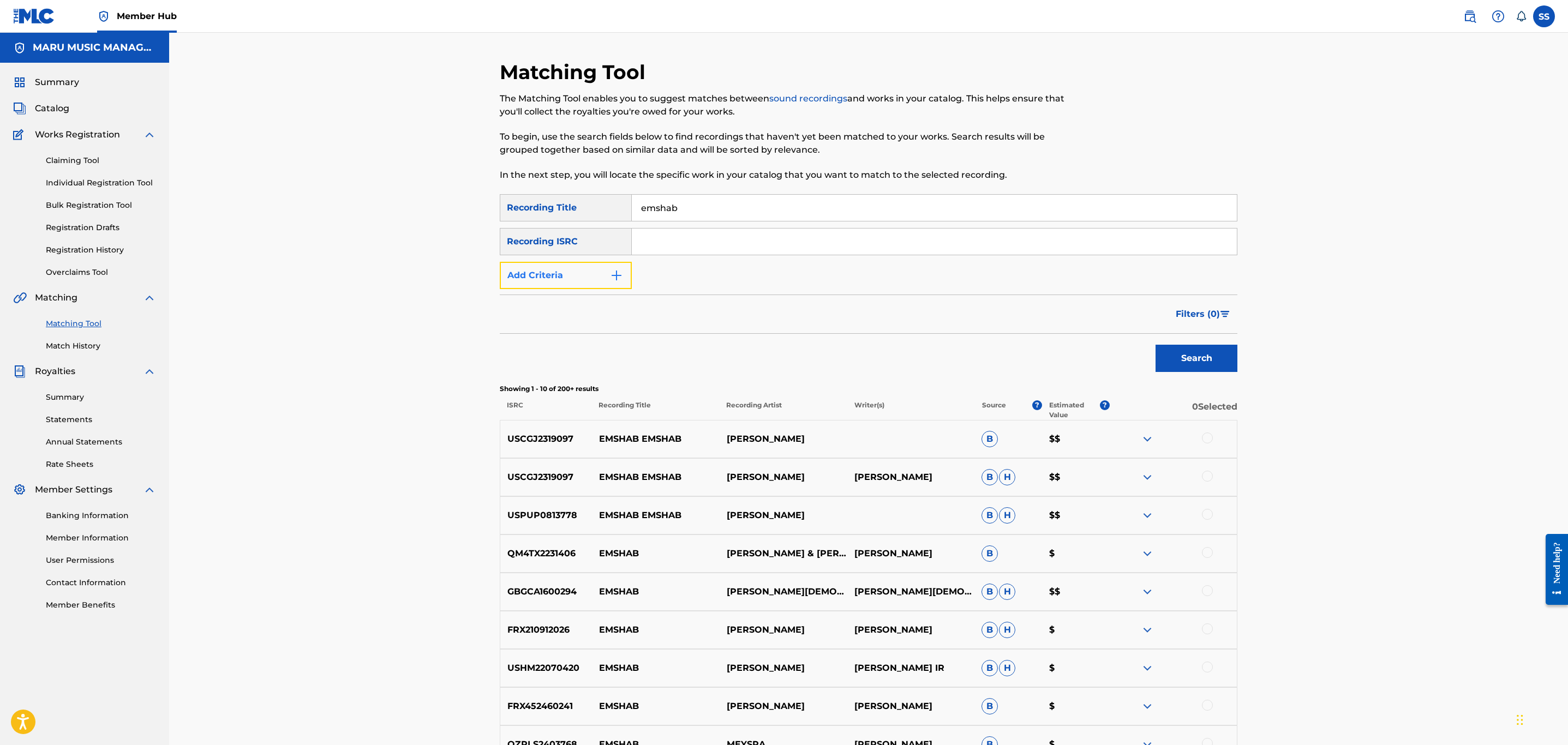
click at [598, 267] on button "Add Criteria" at bounding box center [566, 275] width 132 height 27
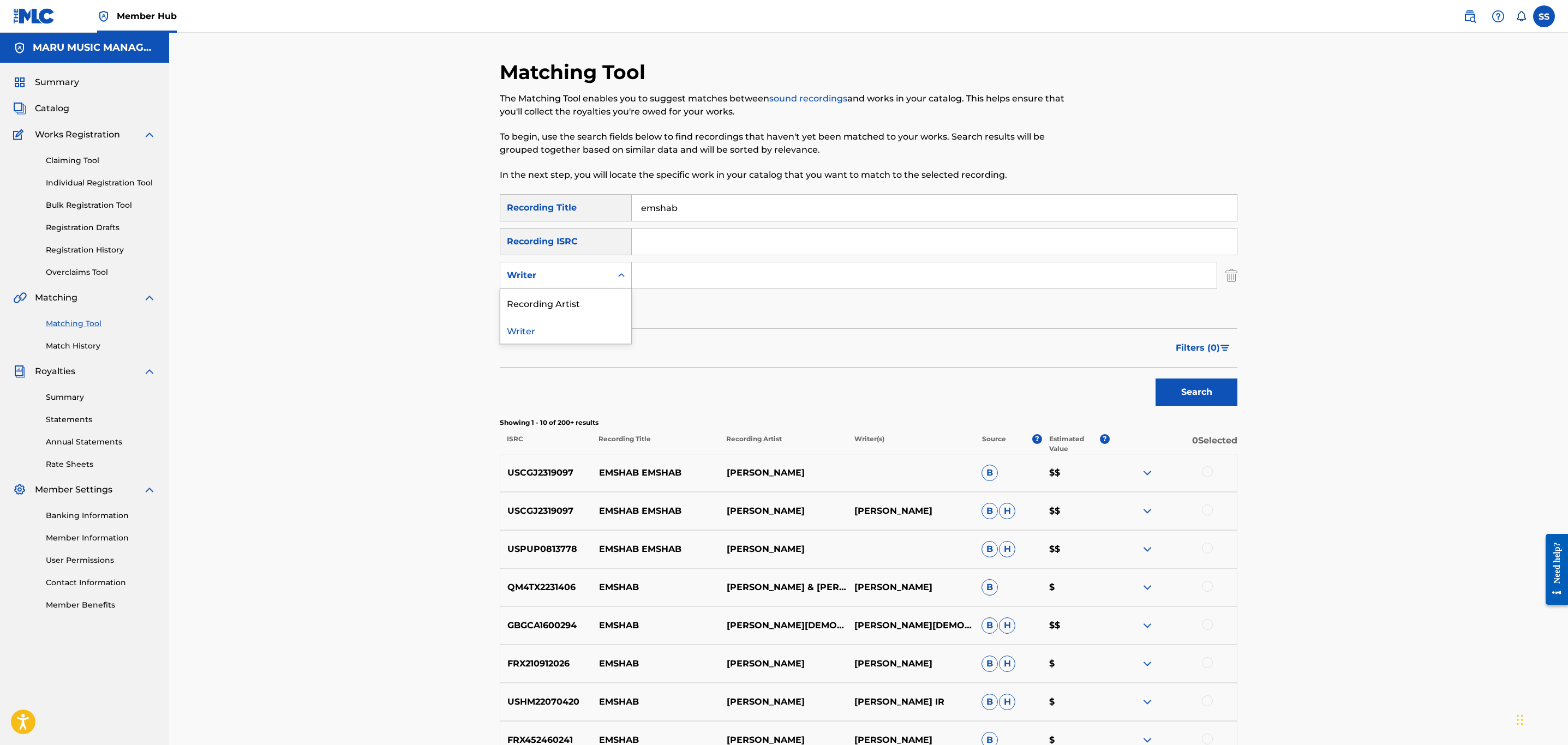
click at [598, 275] on div "Writer" at bounding box center [556, 275] width 99 height 13
click at [595, 302] on div "Recording Artist" at bounding box center [566, 303] width 131 height 27
drag, startPoint x: 668, startPoint y: 287, endPoint x: 582, endPoint y: 317, distance: 91.1
click at [668, 287] on input "Search Form" at bounding box center [924, 275] width 585 height 26
type input "hiphopologist"
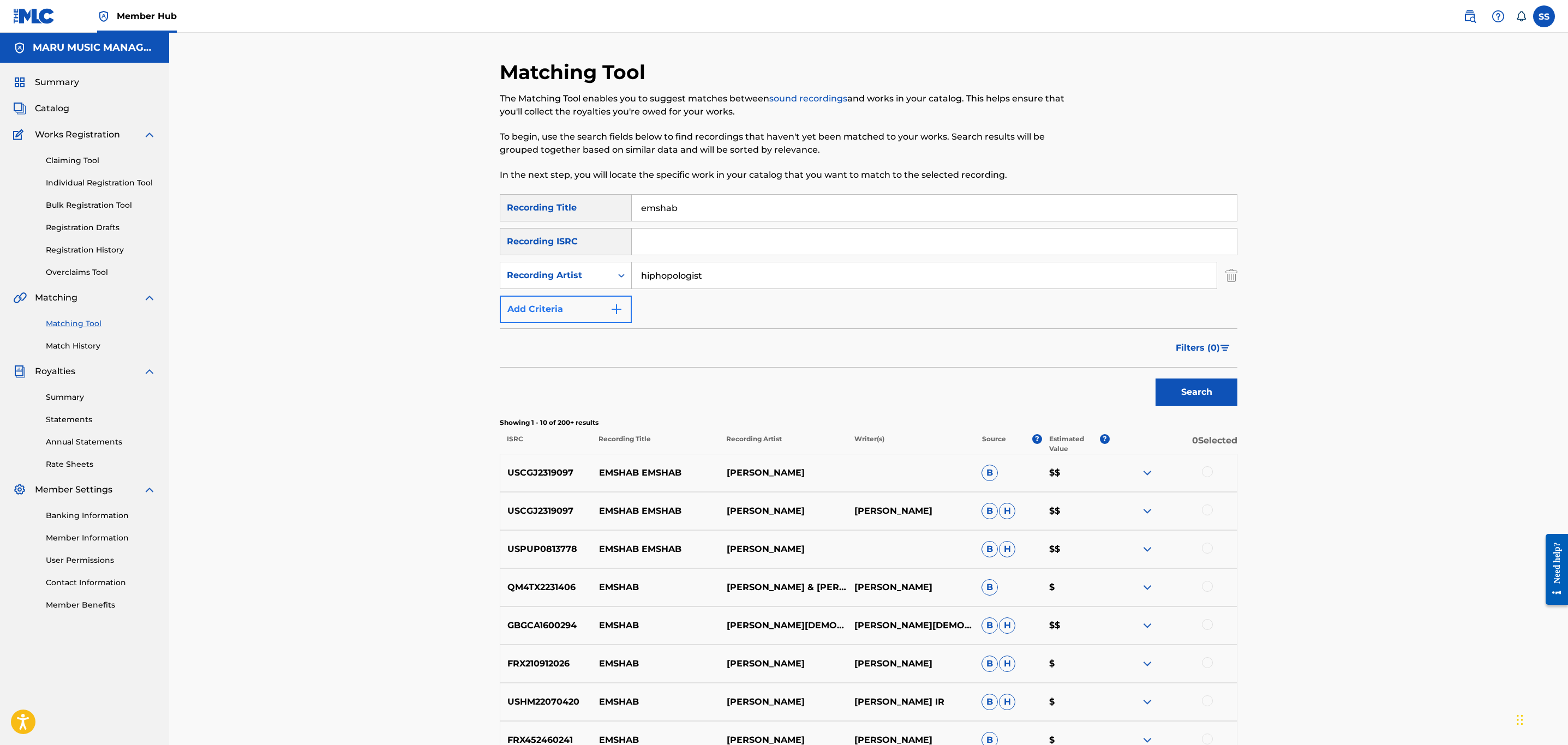
click at [1156, 379] on button "Search" at bounding box center [1196, 392] width 82 height 27
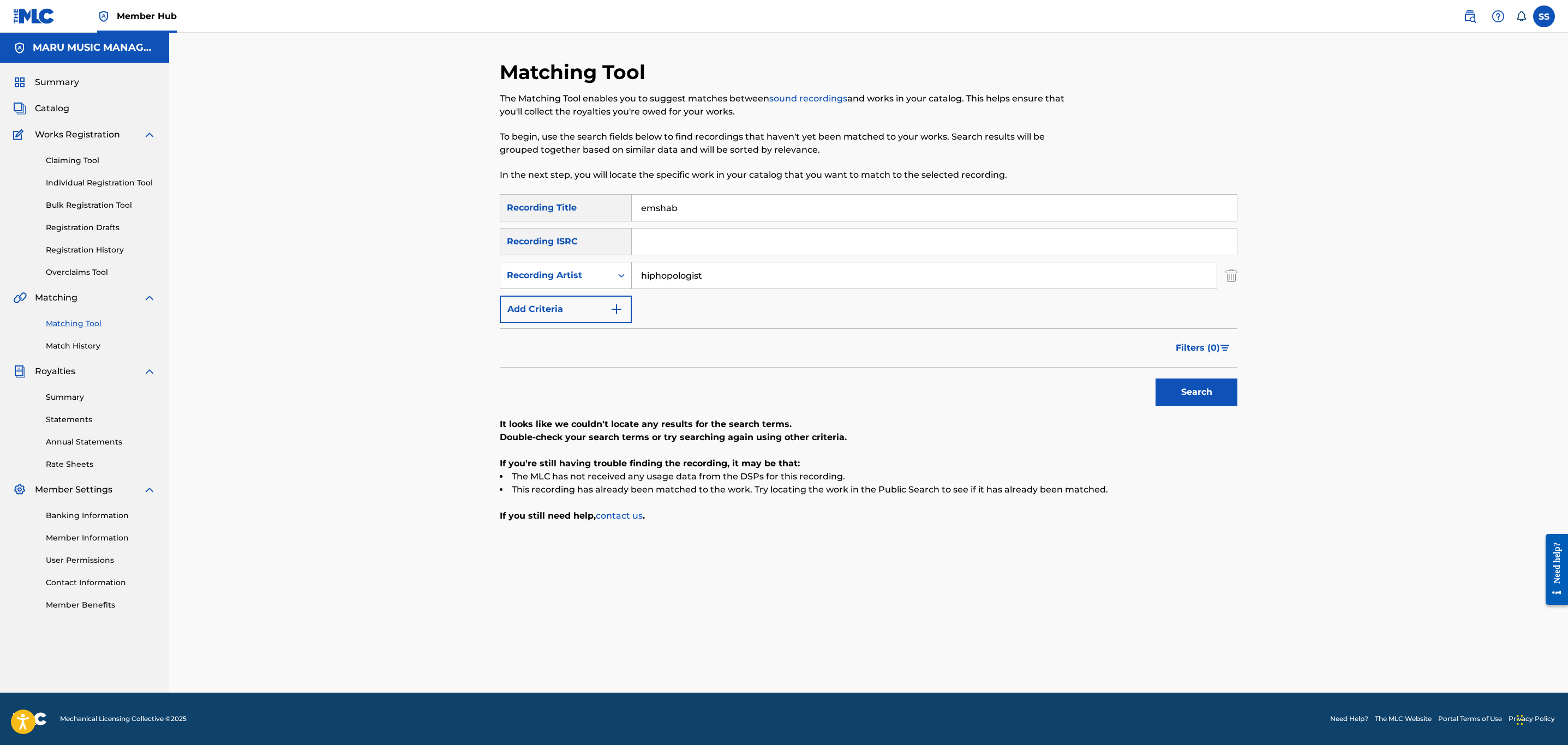
click at [574, 284] on div "Recording Artist" at bounding box center [556, 275] width 112 height 21
click at [573, 311] on div "Writer" at bounding box center [566, 303] width 131 height 27
click at [674, 265] on input "Search Form" at bounding box center [924, 275] width 585 height 26
click at [1156, 379] on button "Search" at bounding box center [1196, 392] width 82 height 27
type input "kagan"
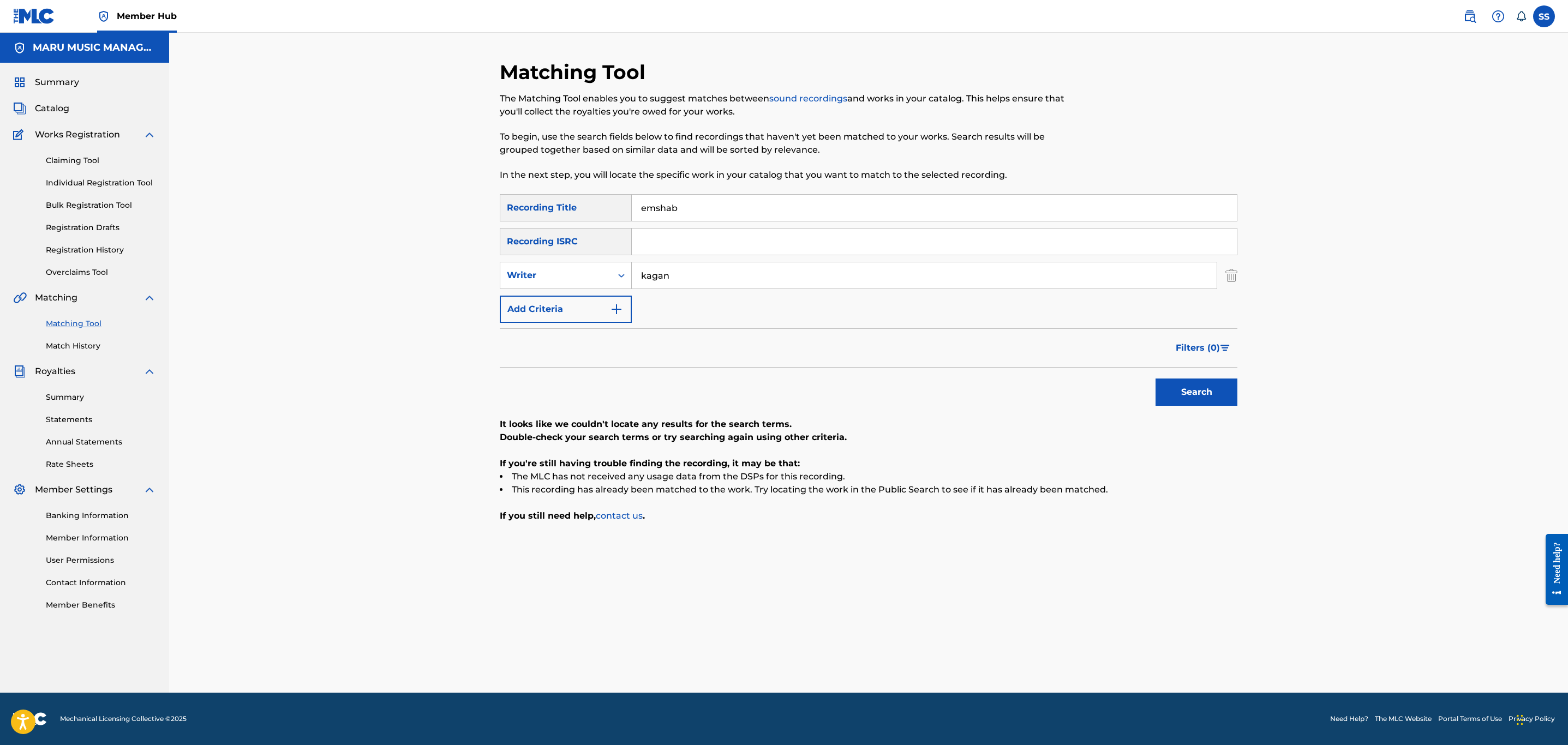
click at [1156, 379] on button "Search" at bounding box center [1196, 392] width 82 height 27
click at [599, 286] on div "Writer" at bounding box center [556, 275] width 112 height 21
drag, startPoint x: 583, startPoint y: 303, endPoint x: 621, endPoint y: 295, distance: 38.8
click at [583, 303] on div "Recording Artist" at bounding box center [566, 303] width 131 height 27
drag, startPoint x: 686, startPoint y: 275, endPoint x: 676, endPoint y: 289, distance: 17.2
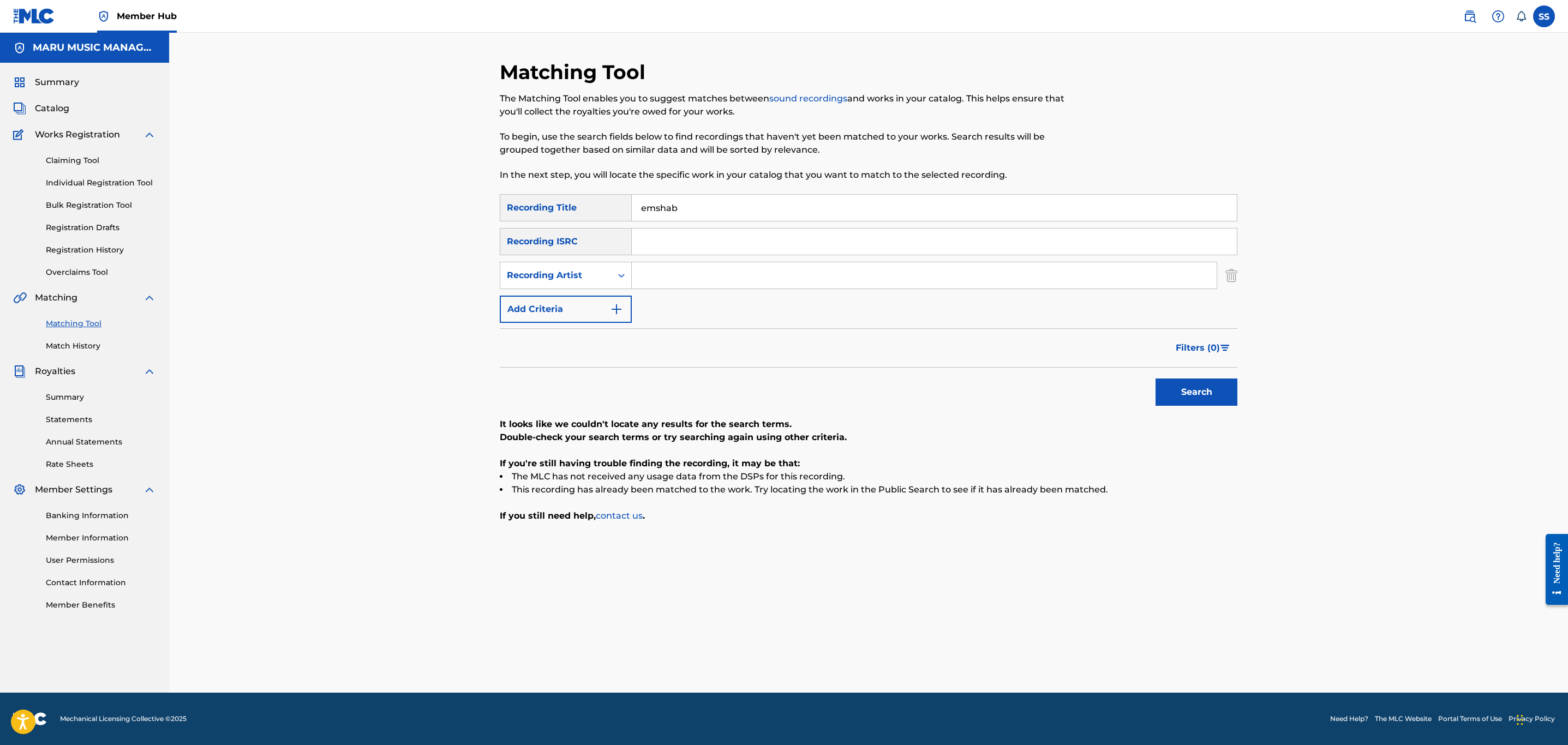
click at [686, 275] on input "Search Form" at bounding box center [924, 275] width 585 height 26
click at [1156, 379] on button "Search" at bounding box center [1196, 392] width 82 height 27
type input "bashiri"
click at [1156, 379] on button "Search" at bounding box center [1196, 392] width 82 height 27
click at [583, 284] on div "Recording Artist" at bounding box center [556, 275] width 112 height 21
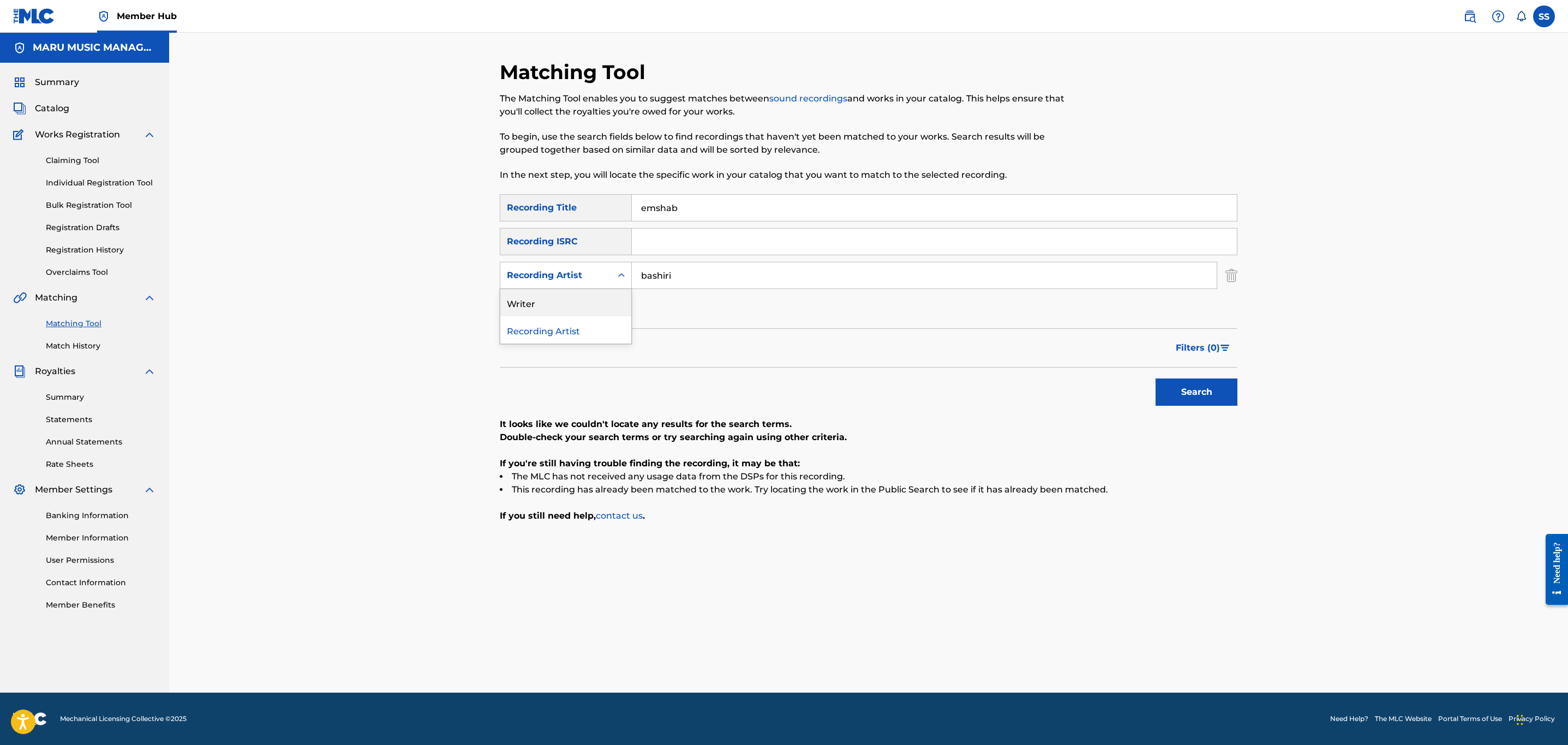
drag, startPoint x: 582, startPoint y: 304, endPoint x: 617, endPoint y: 293, distance: 36.7
click at [582, 304] on div "Writer" at bounding box center [566, 303] width 131 height 27
drag, startPoint x: 706, startPoint y: 277, endPoint x: 699, endPoint y: 277, distance: 7.0
click at [705, 277] on input "Search Form" at bounding box center [924, 275] width 585 height 26
type input "bashiri"
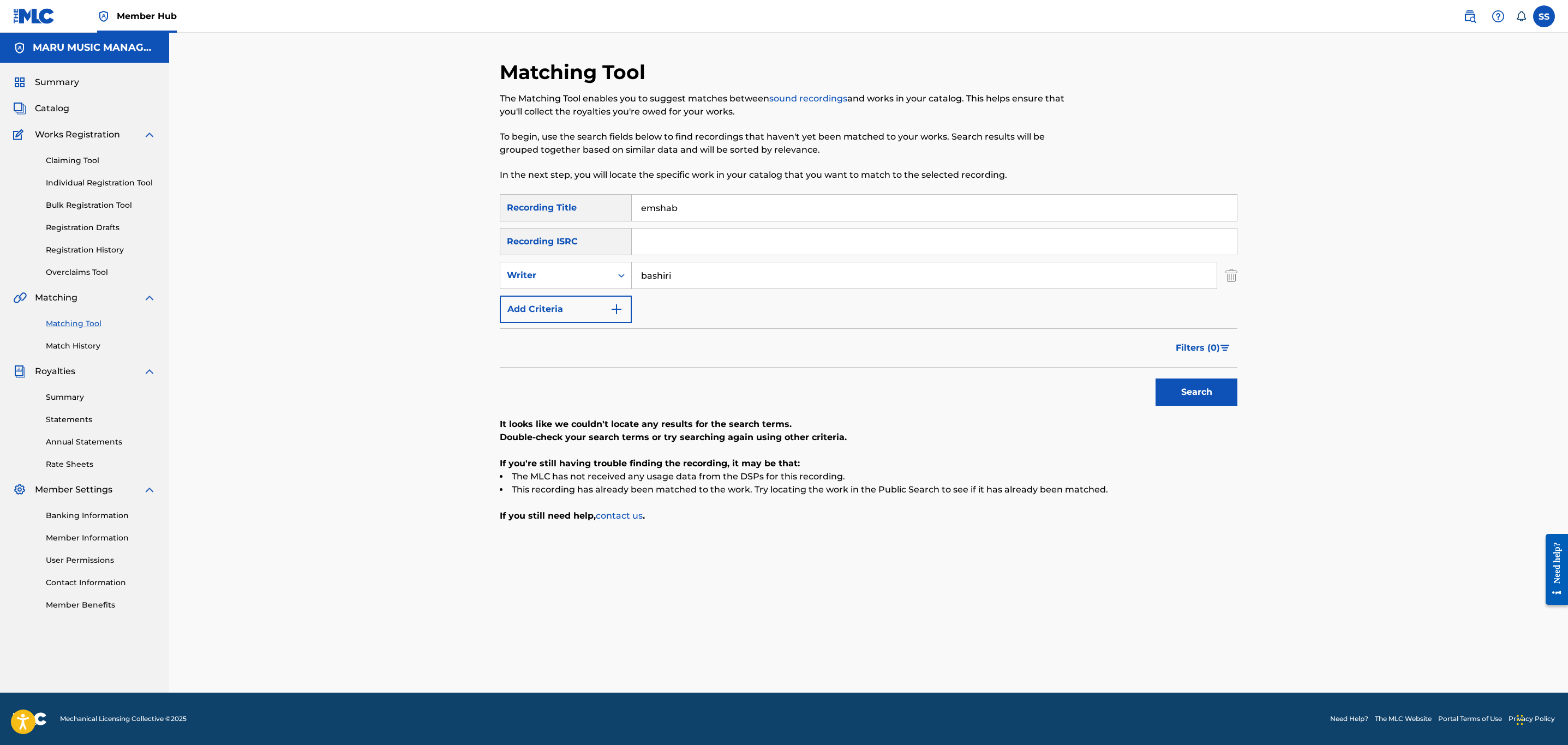
click at [1156, 379] on button "Search" at bounding box center [1196, 392] width 82 height 27
drag, startPoint x: 613, startPoint y: 201, endPoint x: 474, endPoint y: 213, distance: 139.5
click at [474, 213] on div "Matching Tool The Matching Tool enables you to suggest matches between sound re…" at bounding box center [868, 363] width 1399 height 660
type input "eurowings"
type input "hiphopologist"
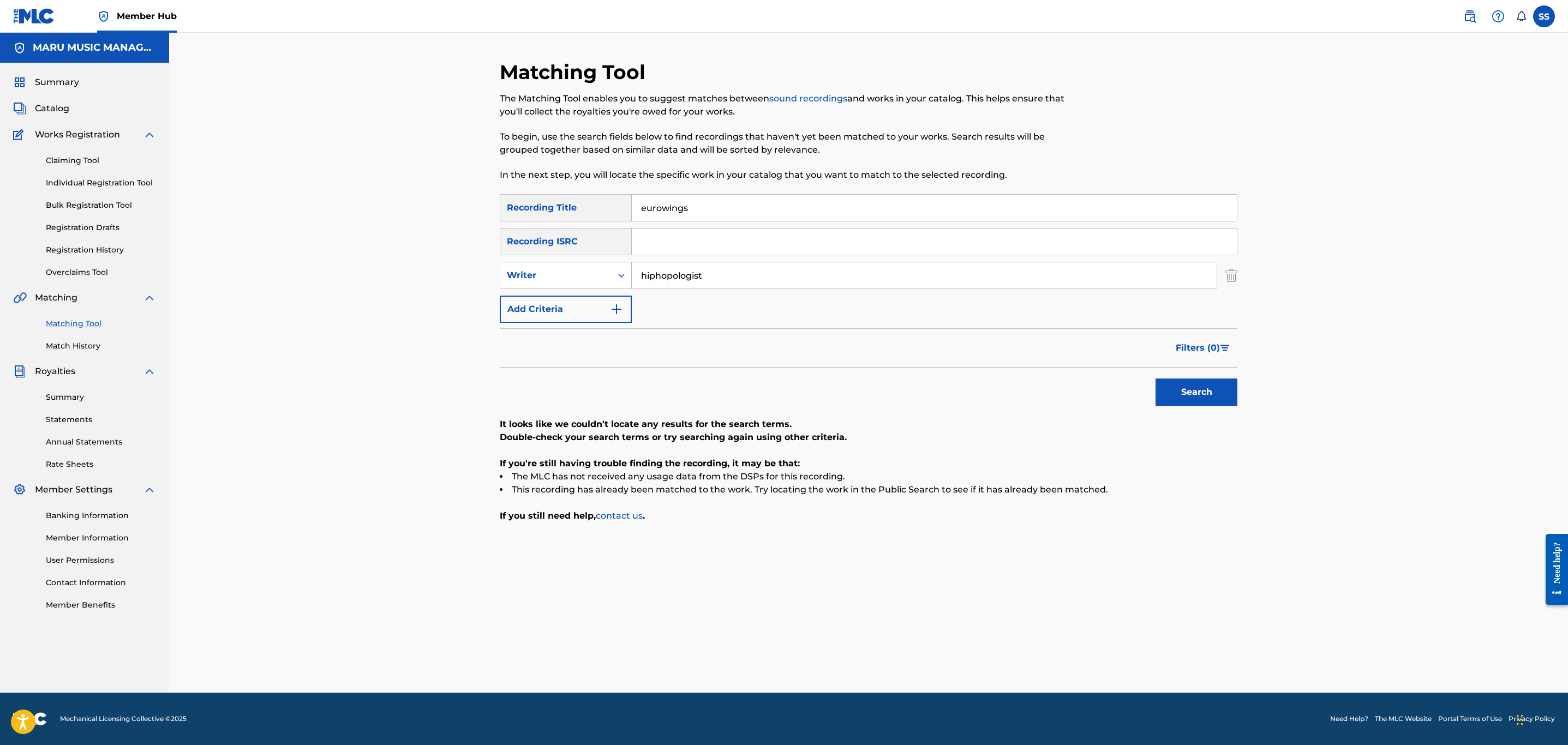
click at [1156, 379] on button "Search" at bounding box center [1196, 392] width 82 height 27
click at [592, 283] on div "Writer" at bounding box center [556, 275] width 112 height 21
click at [591, 297] on div "Recording Artist" at bounding box center [566, 303] width 131 height 27
click at [712, 272] on input "Search Form" at bounding box center [924, 275] width 585 height 26
click at [1156, 379] on button "Search" at bounding box center [1196, 392] width 82 height 27
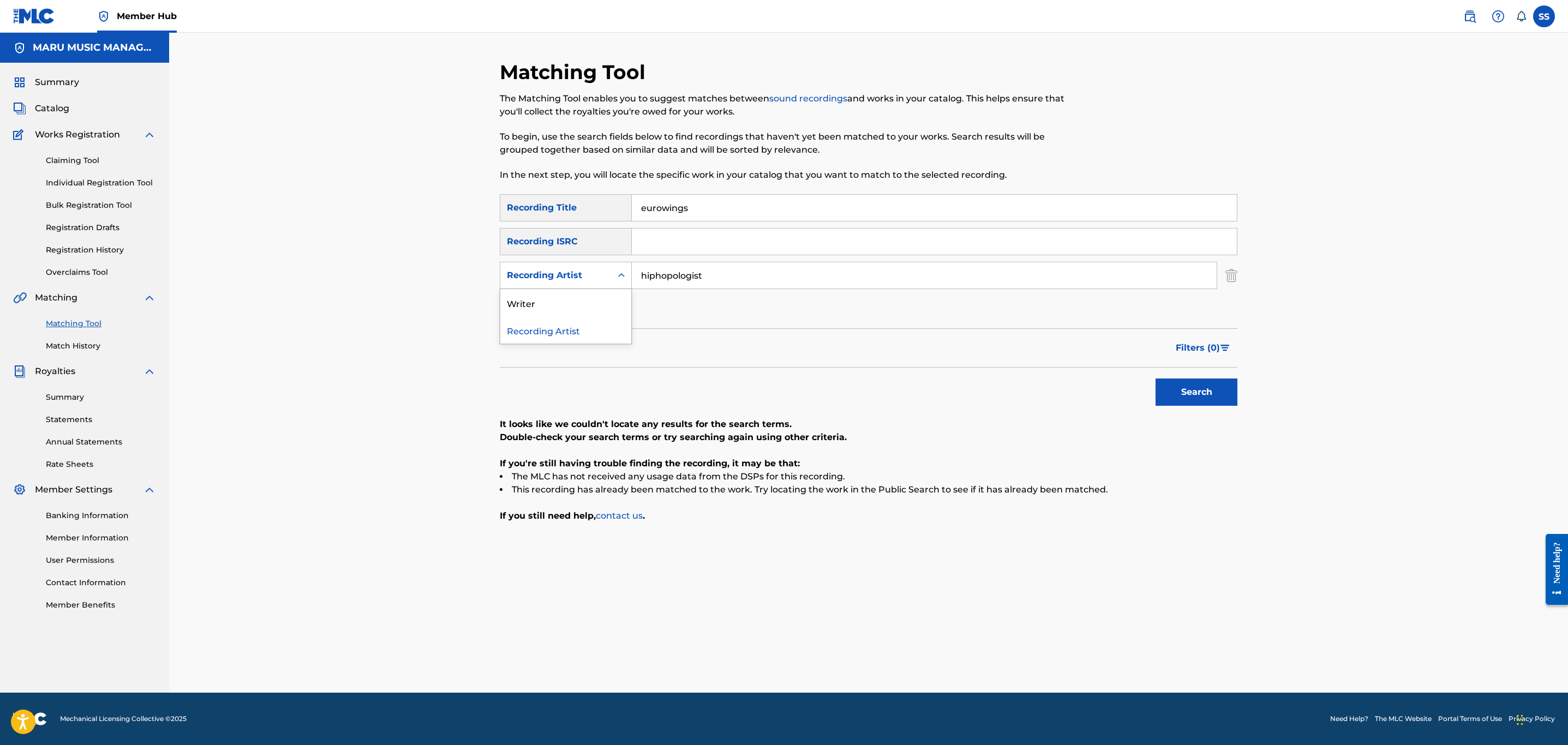
click at [525, 269] on div "Recording Artist" at bounding box center [556, 275] width 99 height 13
drag, startPoint x: 700, startPoint y: 303, endPoint x: 696, endPoint y: 268, distance: 35.2
click at [698, 296] on div "SearchWithCriteriaf5c3c6db-e852-4f24-aee5-19ab9189aa85 Recording Title eurowing…" at bounding box center [868, 258] width 737 height 129
click at [697, 267] on input "hiphopologist" at bounding box center [924, 275] width 585 height 26
click at [696, 277] on input "hiphopologist" at bounding box center [924, 275] width 585 height 26
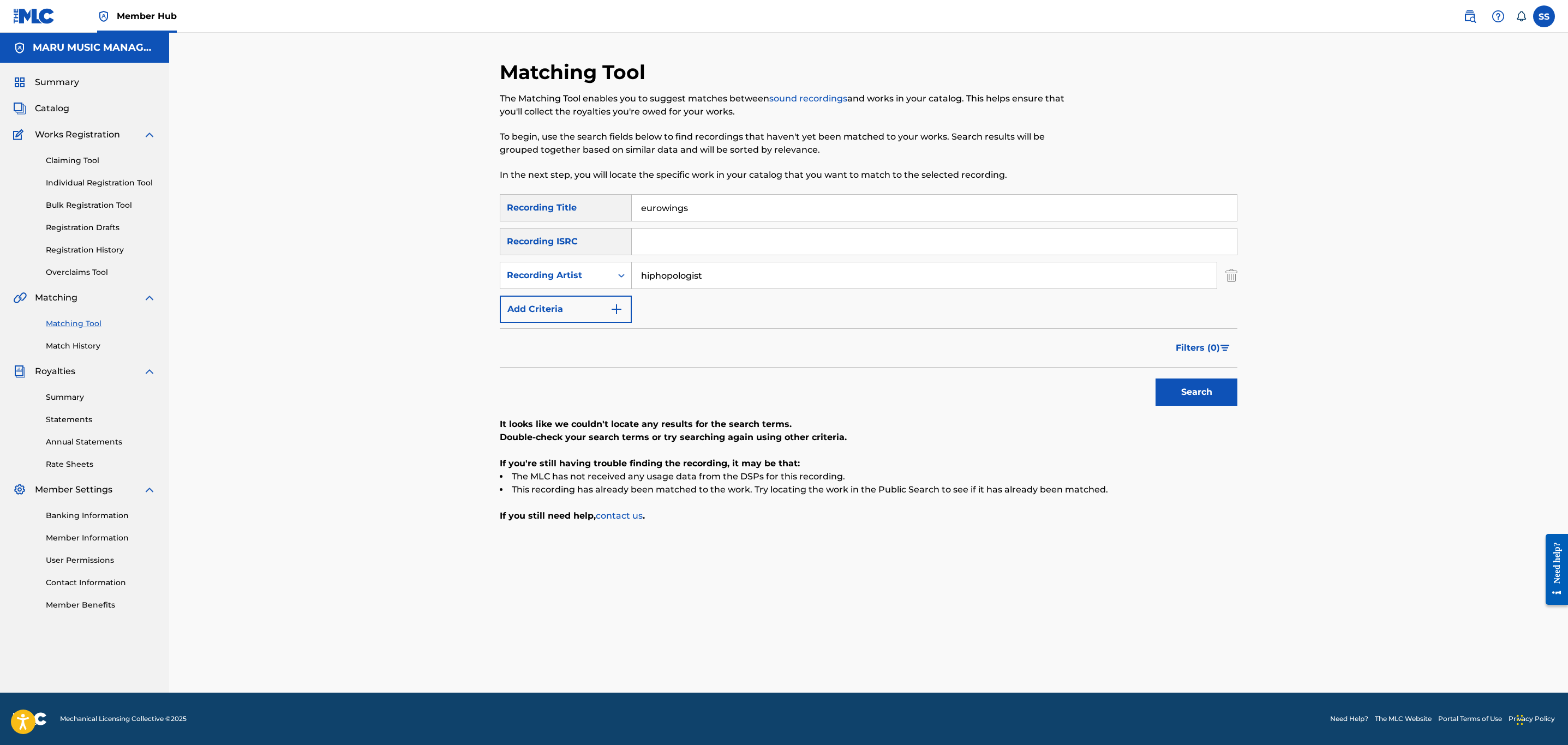
click at [696, 277] on input "hiphopologist" at bounding box center [924, 275] width 585 height 26
type input "kagan"
click at [1156, 379] on button "Search" at bounding box center [1196, 392] width 82 height 27
click at [592, 269] on div "Recording Artist" at bounding box center [556, 275] width 99 height 13
drag, startPoint x: 572, startPoint y: 302, endPoint x: 616, endPoint y: 290, distance: 45.6
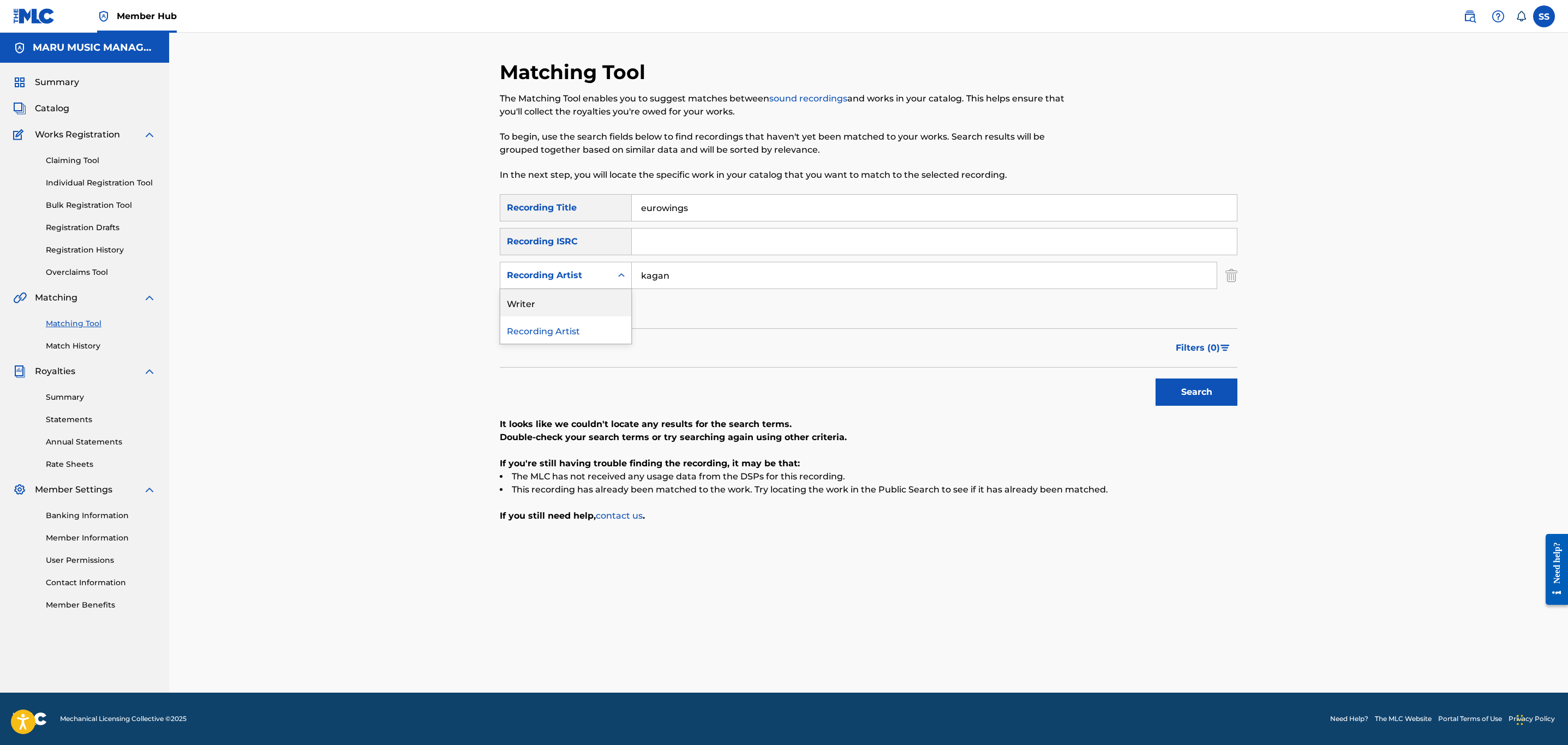
click at [572, 303] on div "Writer" at bounding box center [566, 303] width 131 height 27
click at [711, 279] on input "Search Form" at bounding box center [924, 275] width 585 height 26
type input "kagan"
click at [1156, 379] on button "Search" at bounding box center [1196, 392] width 82 height 27
drag, startPoint x: 714, startPoint y: 203, endPoint x: 359, endPoint y: 116, distance: 365.5
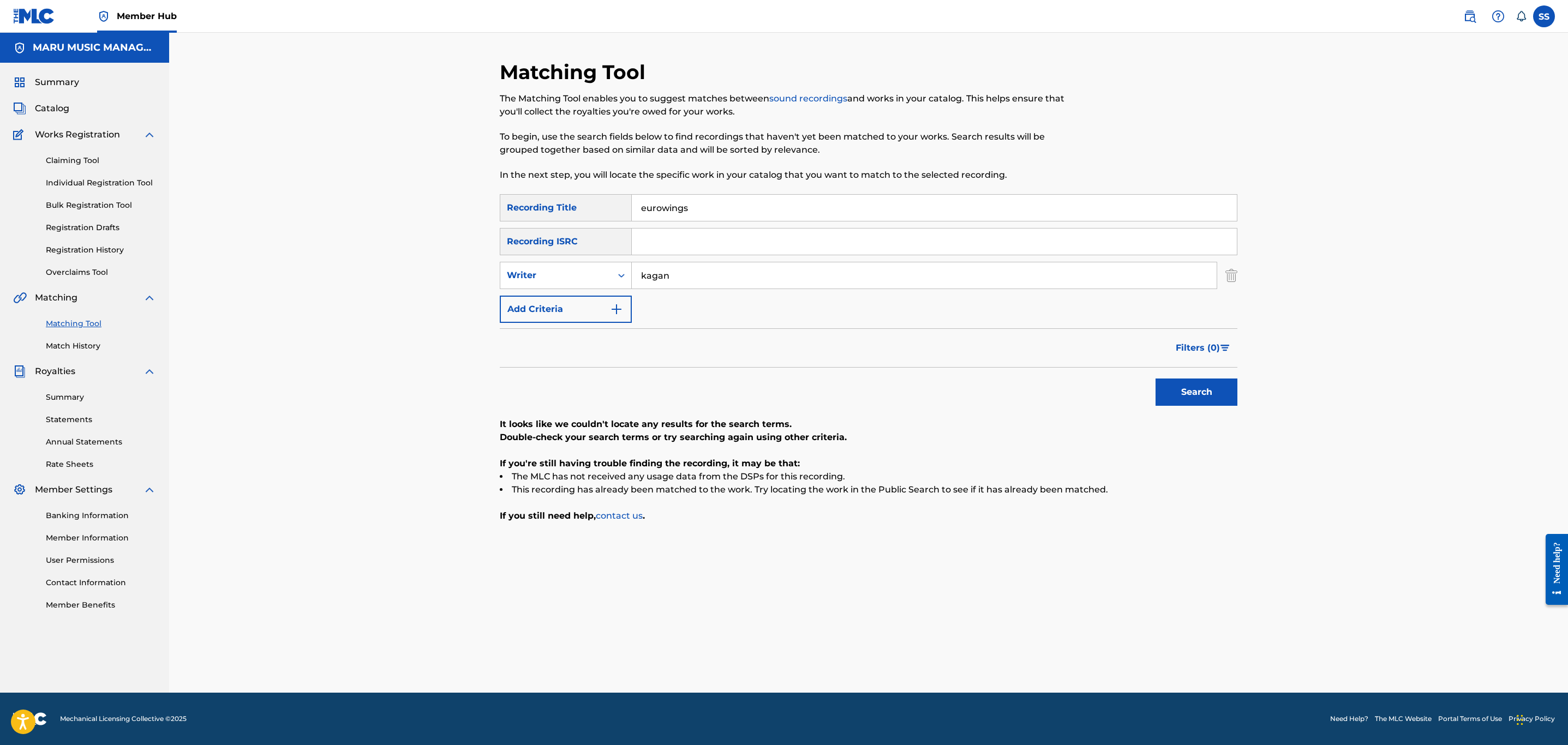
click at [359, 116] on div "Matching Tool The Matching Tool enables you to suggest matches between sound re…" at bounding box center [868, 363] width 1399 height 660
type input "fasele ta suqut"
click at [1156, 379] on button "Search" at bounding box center [1196, 392] width 82 height 27
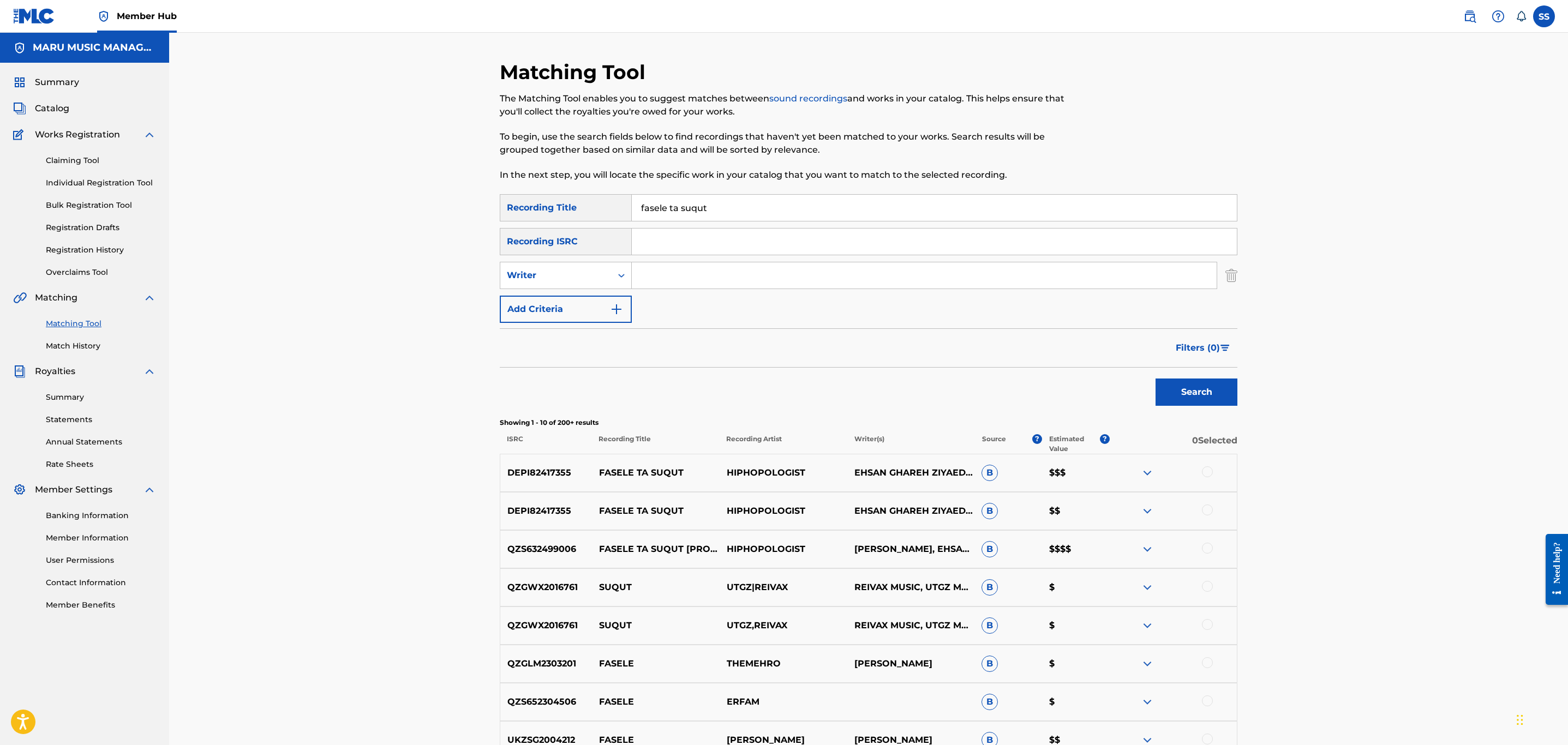
click at [1203, 475] on div at bounding box center [1208, 473] width 11 height 11
click at [1203, 506] on div at bounding box center [1208, 510] width 11 height 11
click at [1206, 549] on div at bounding box center [1208, 549] width 11 height 11
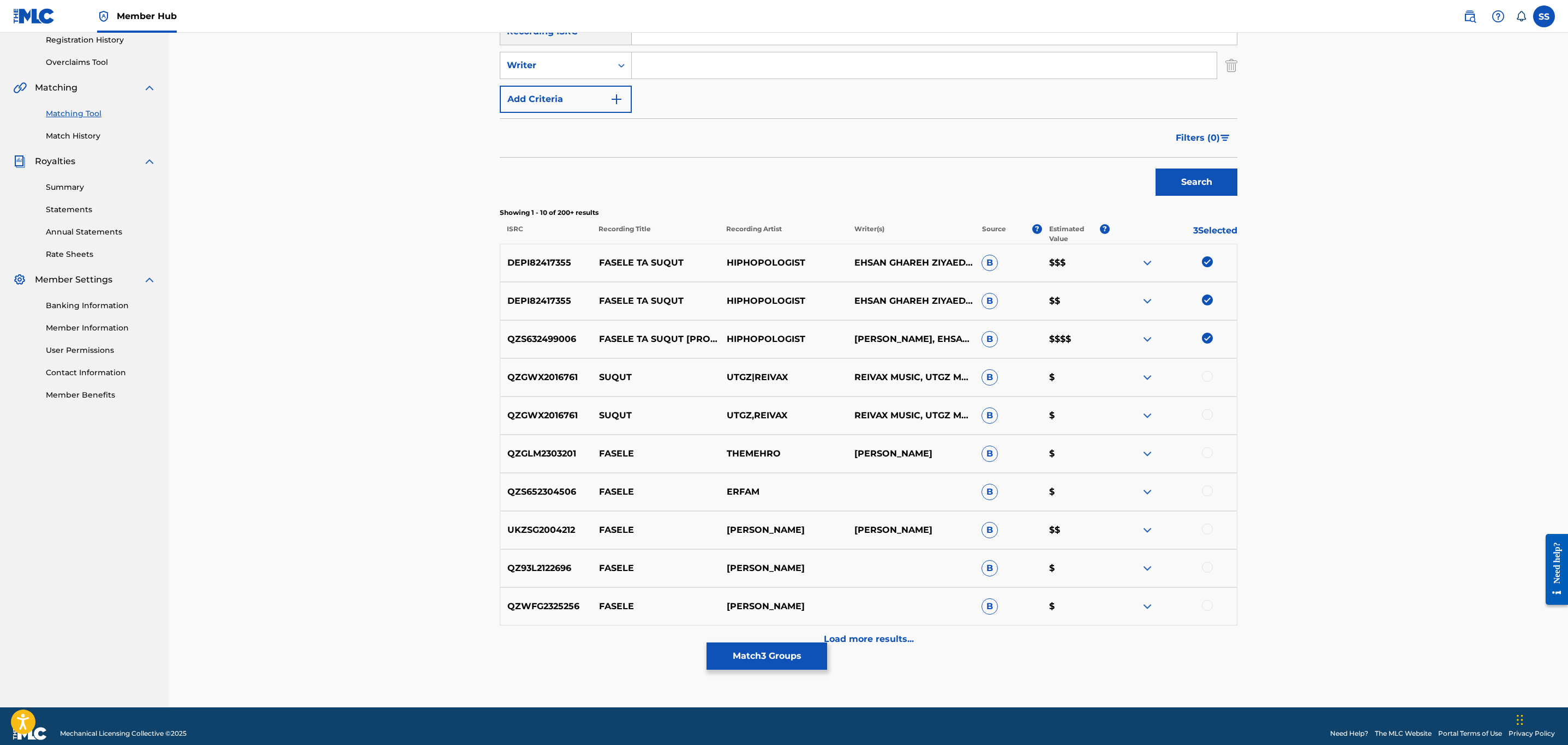
scroll to position [225, 0]
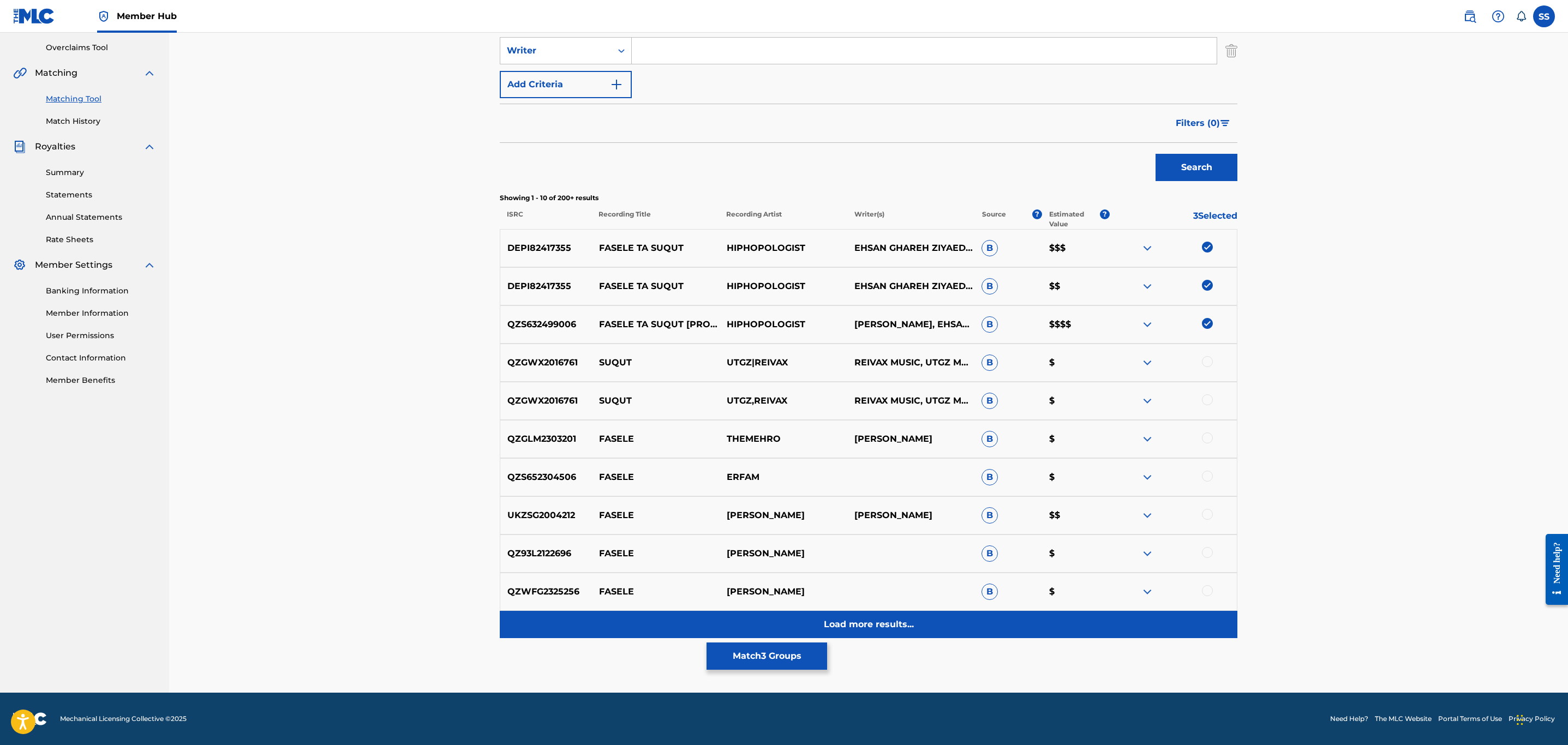
click at [908, 622] on p "Load more results..." at bounding box center [869, 625] width 90 height 13
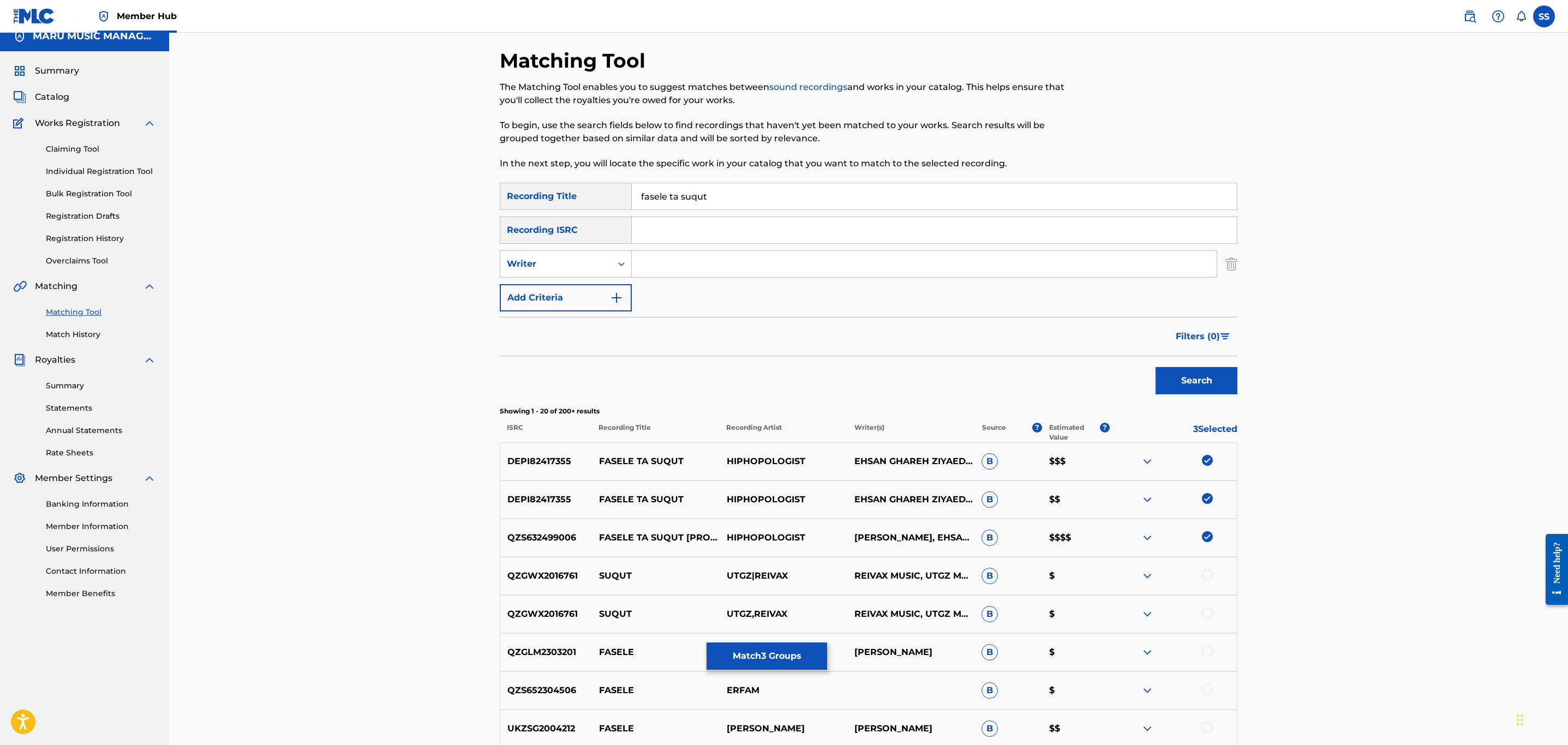
scroll to position [0, 0]
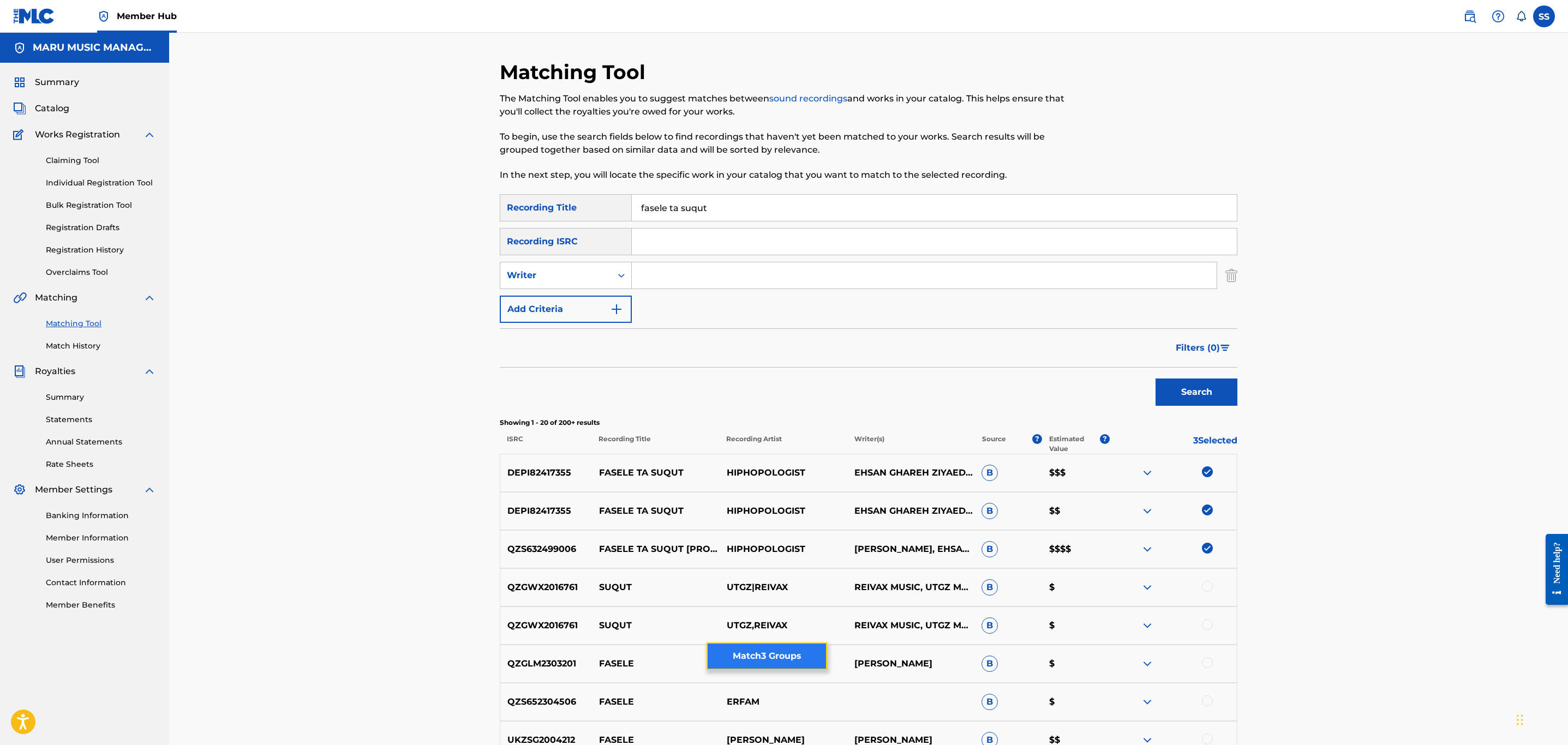
click at [793, 653] on button "Match 3 Groups" at bounding box center [767, 656] width 120 height 27
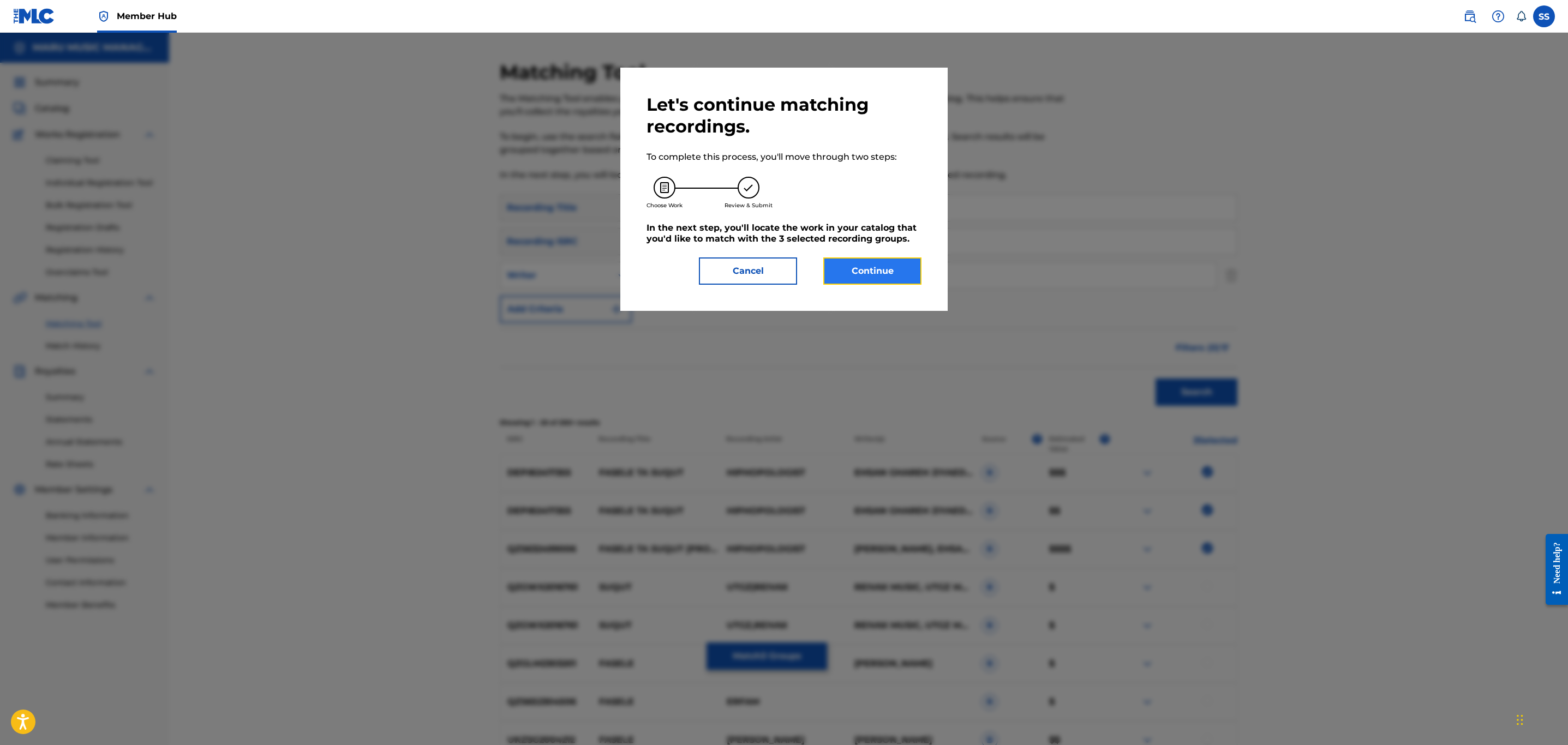
click at [895, 271] on button "Continue" at bounding box center [873, 271] width 99 height 27
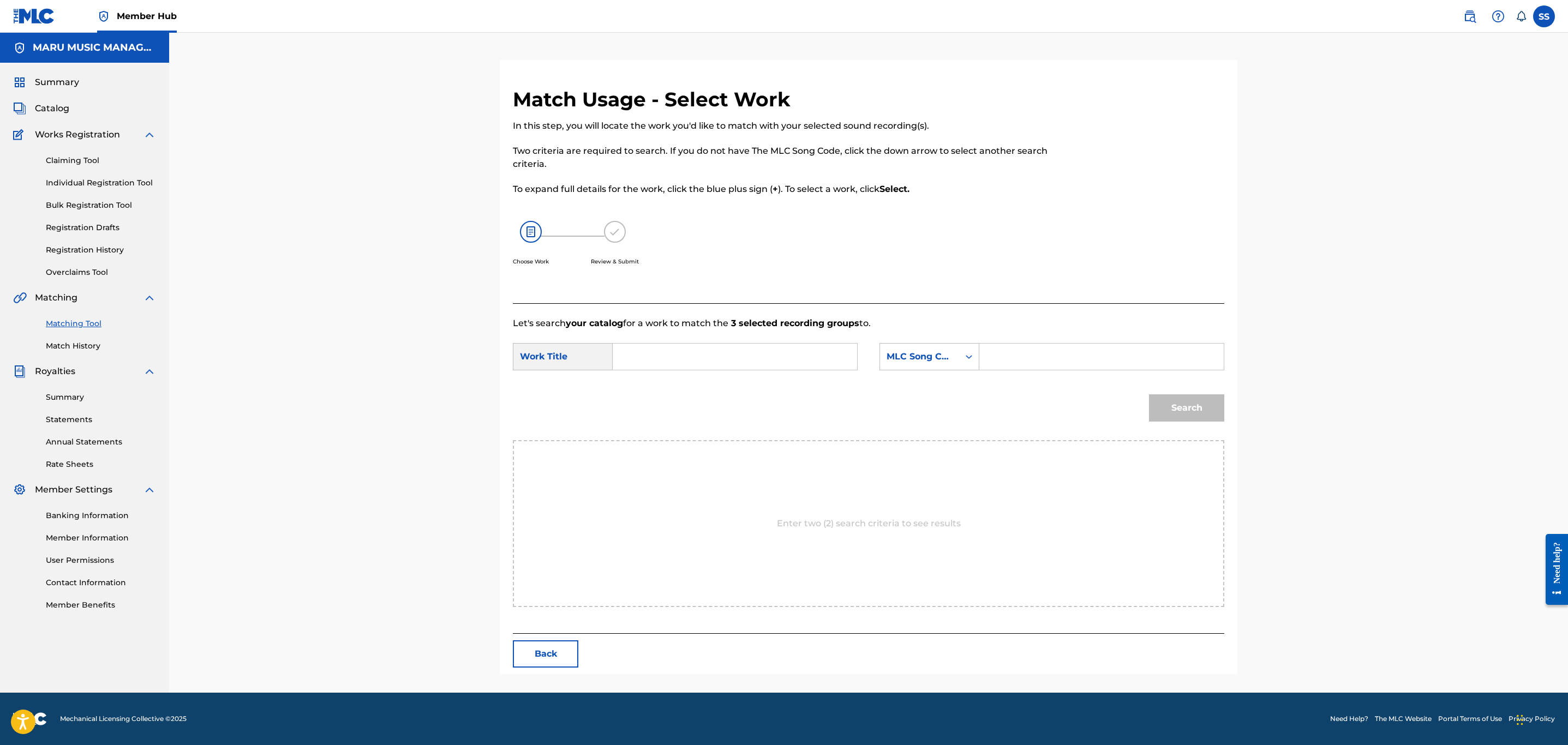
click at [758, 362] on input "Search Form" at bounding box center [735, 357] width 225 height 26
type input "fasele"
click at [934, 349] on div "MLC Song Code" at bounding box center [920, 357] width 79 height 21
click at [926, 382] on div "Writer Name" at bounding box center [929, 383] width 99 height 27
click at [1024, 359] on input "Search Form" at bounding box center [1102, 357] width 225 height 26
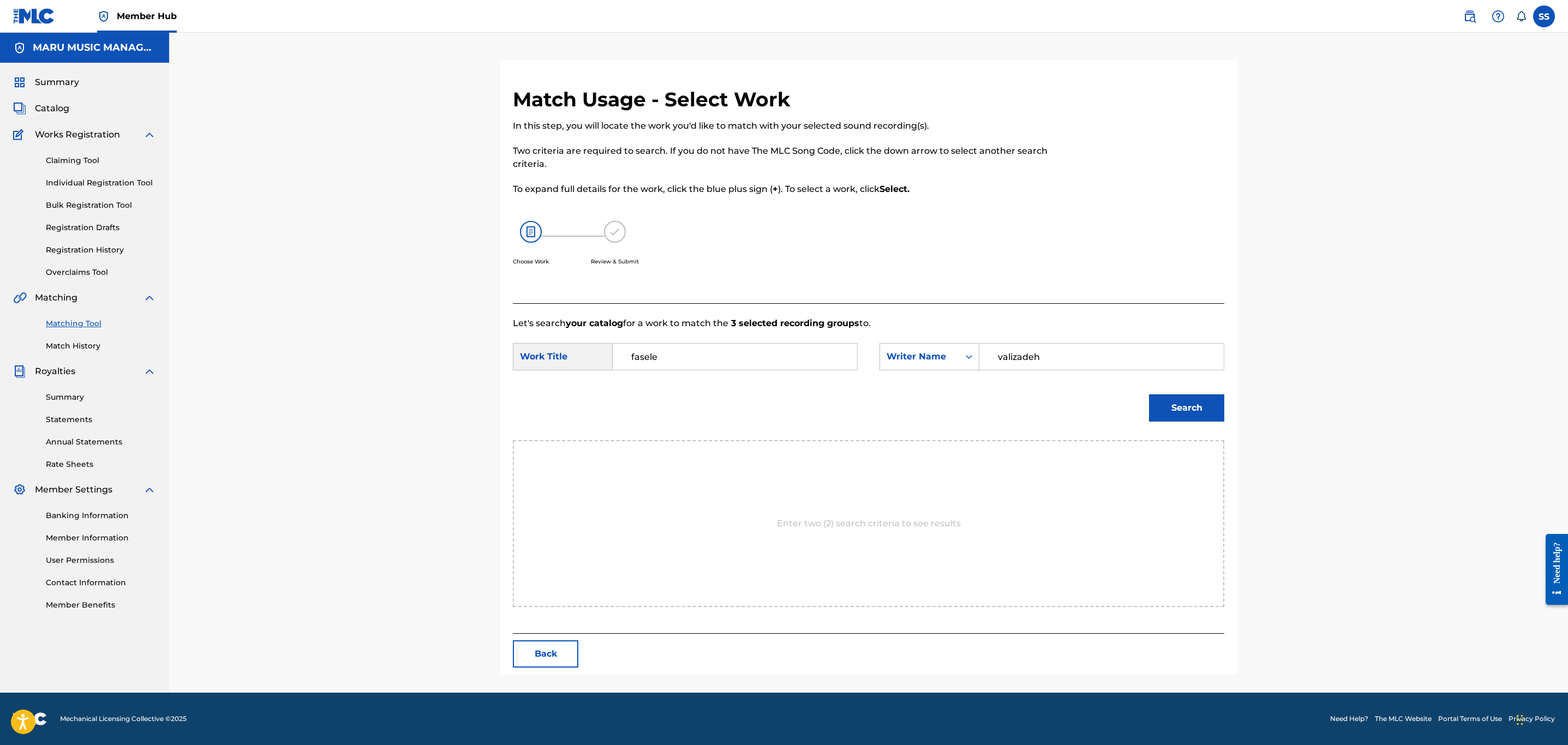
type input "valizadeh"
click at [1149, 395] on button "Search" at bounding box center [1187, 408] width 75 height 27
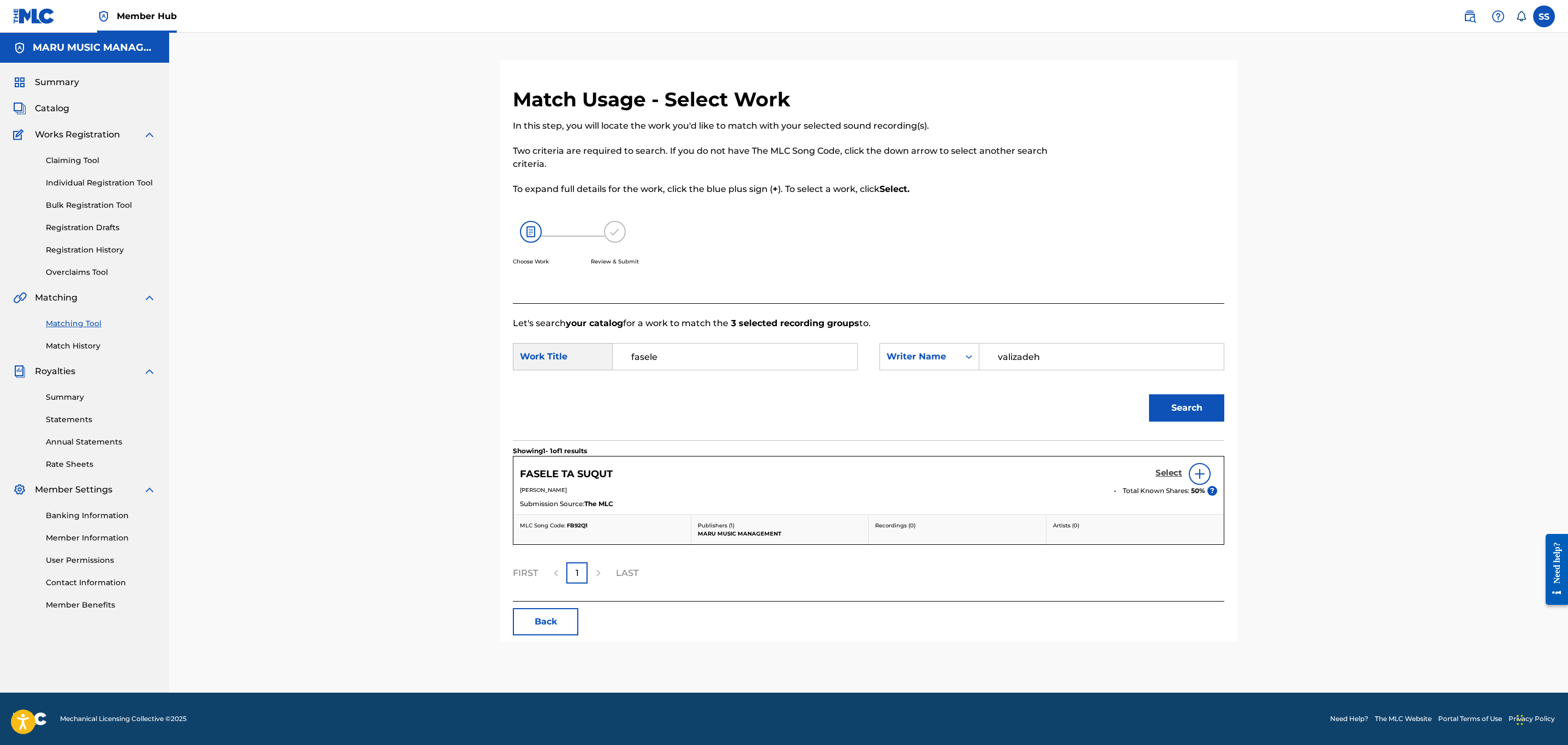
click at [1172, 475] on h5 "Select" at bounding box center [1169, 473] width 26 height 10
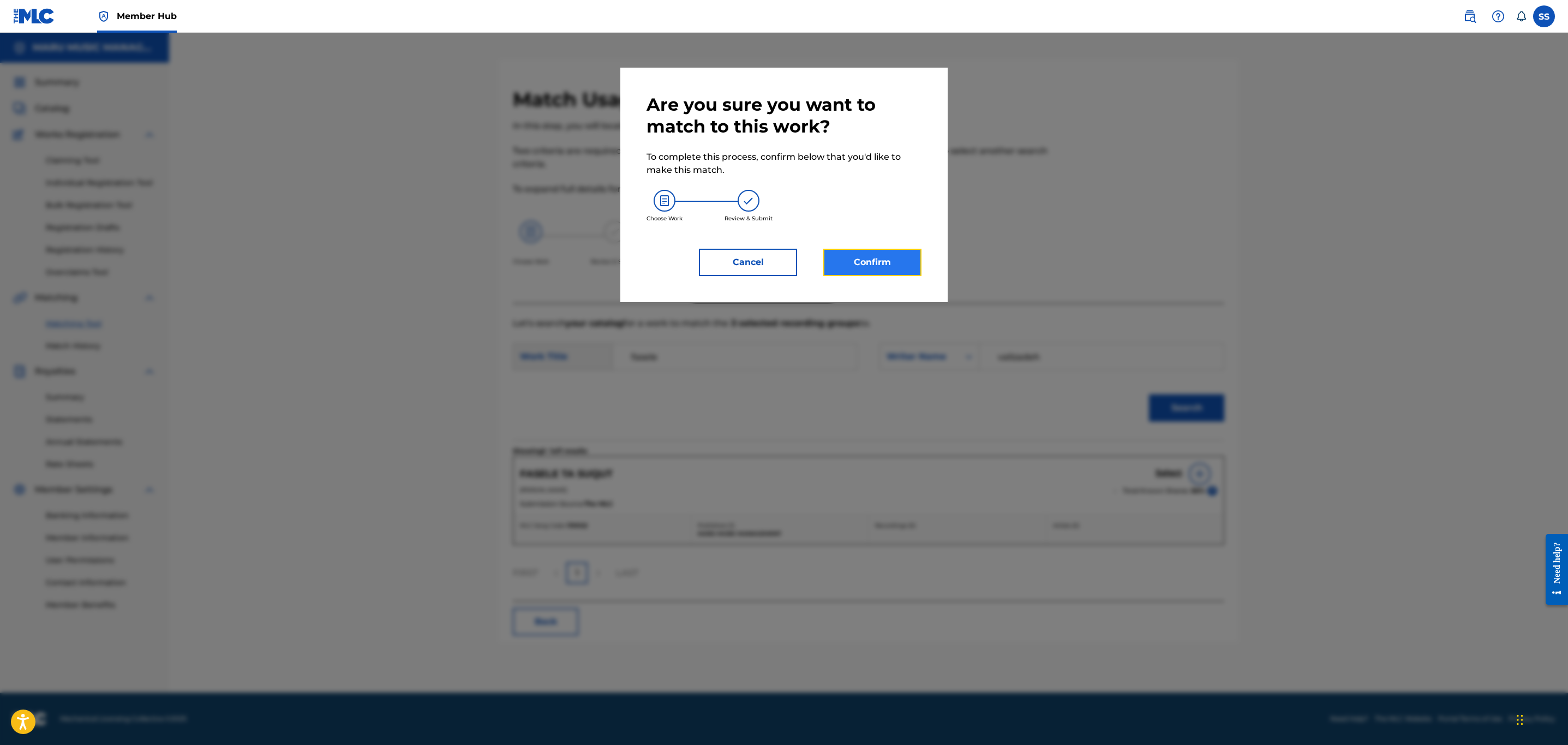
click at [852, 254] on button "Confirm" at bounding box center [873, 262] width 99 height 27
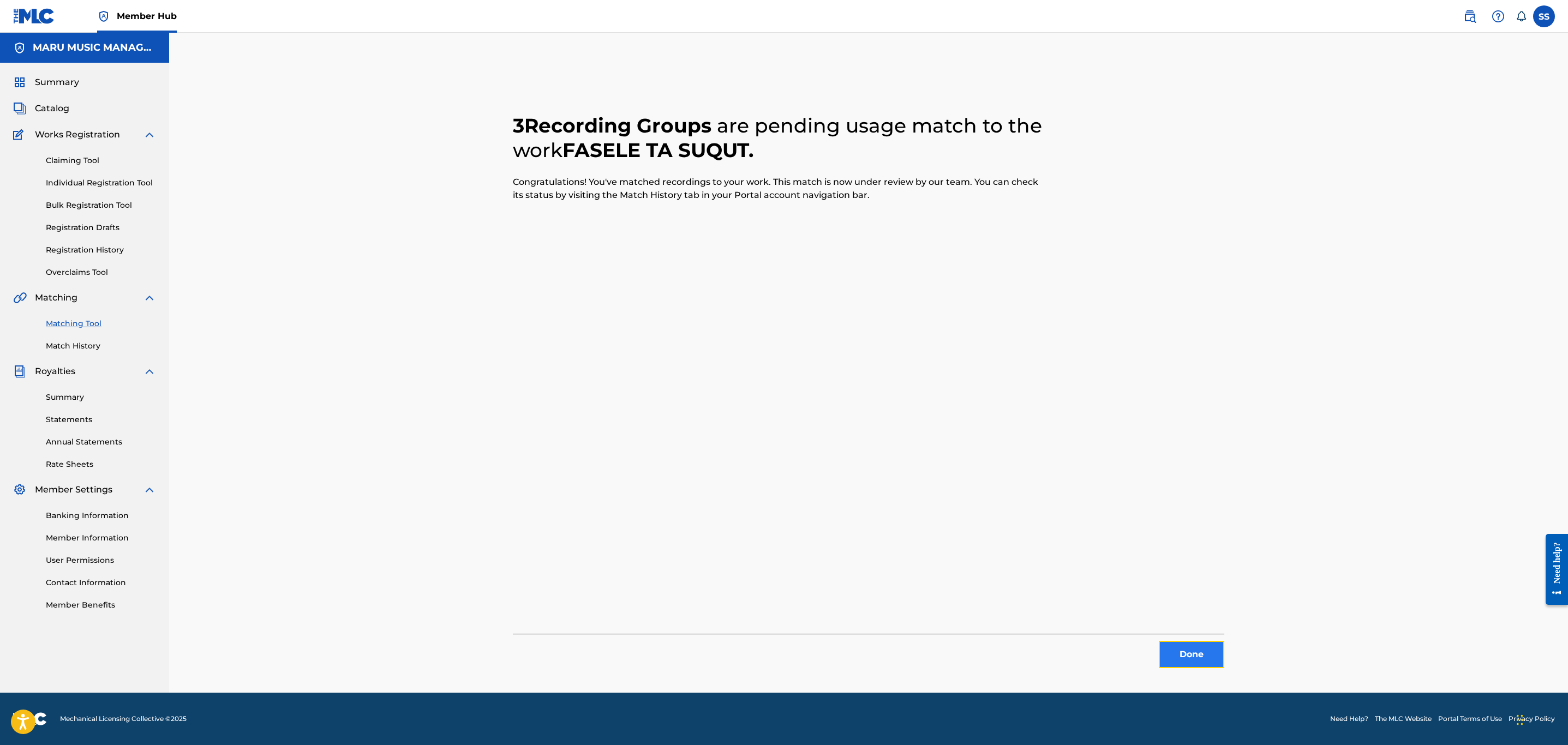
click at [1184, 660] on button "Done" at bounding box center [1192, 655] width 66 height 27
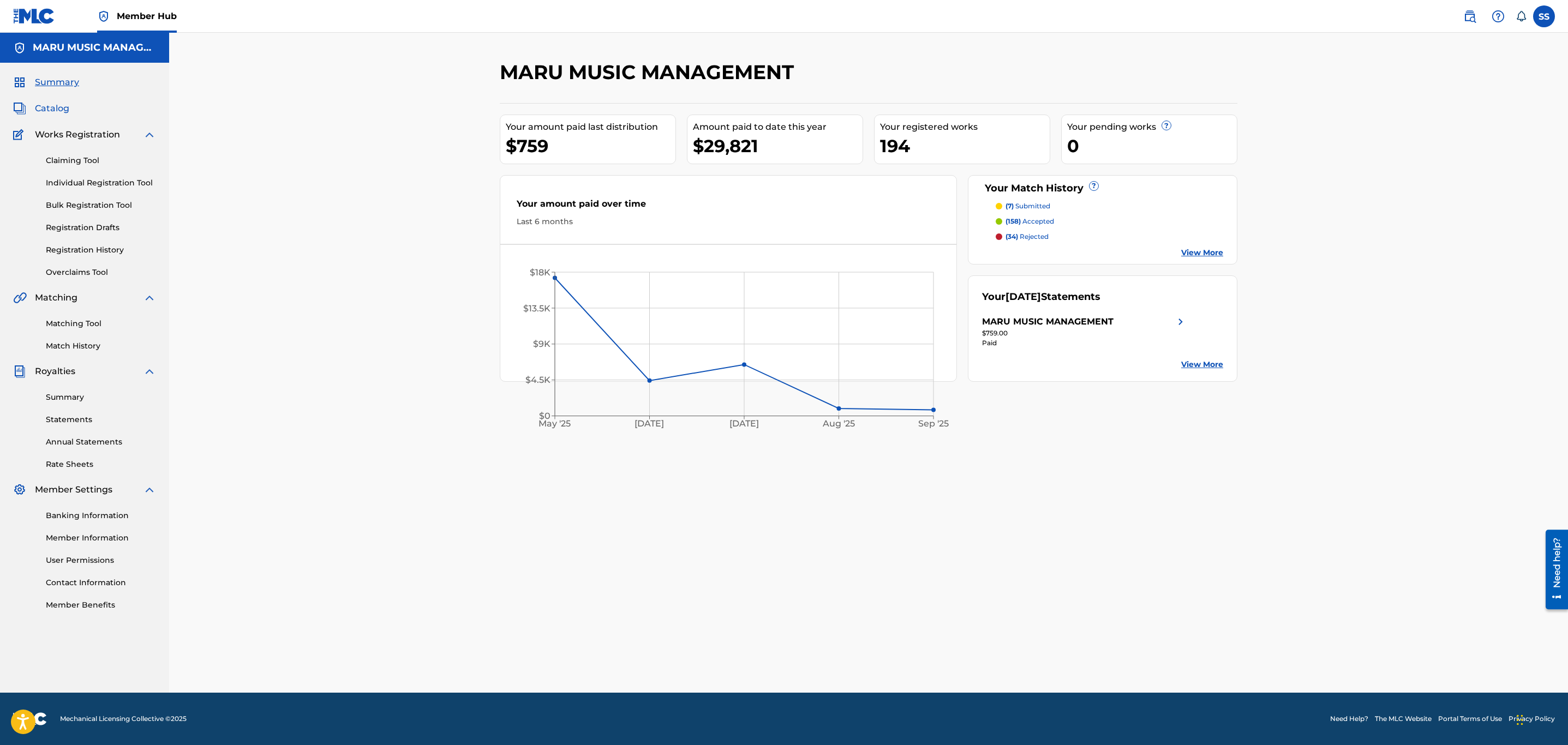
click at [46, 108] on span "Catalog" at bounding box center [52, 109] width 35 height 13
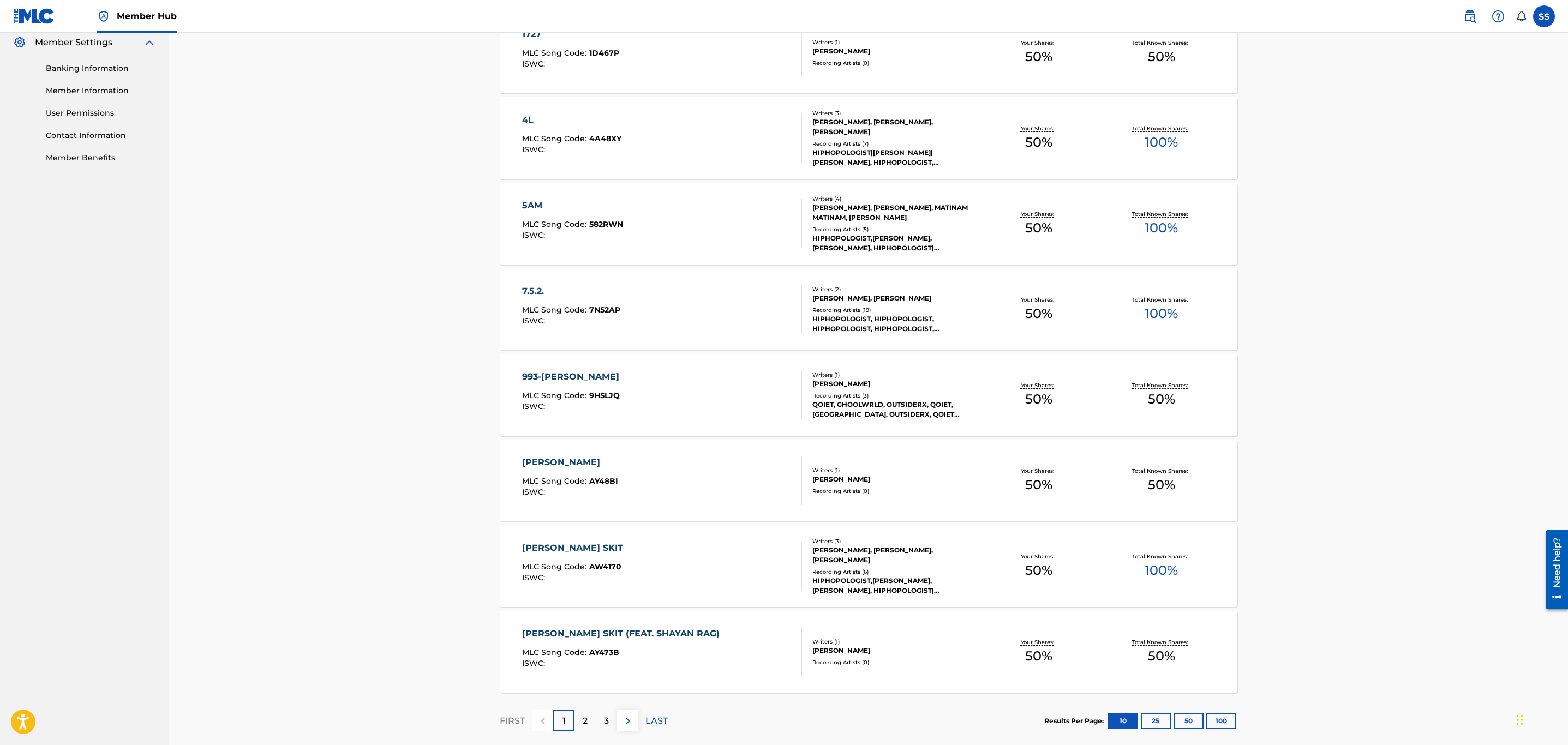
scroll to position [491, 0]
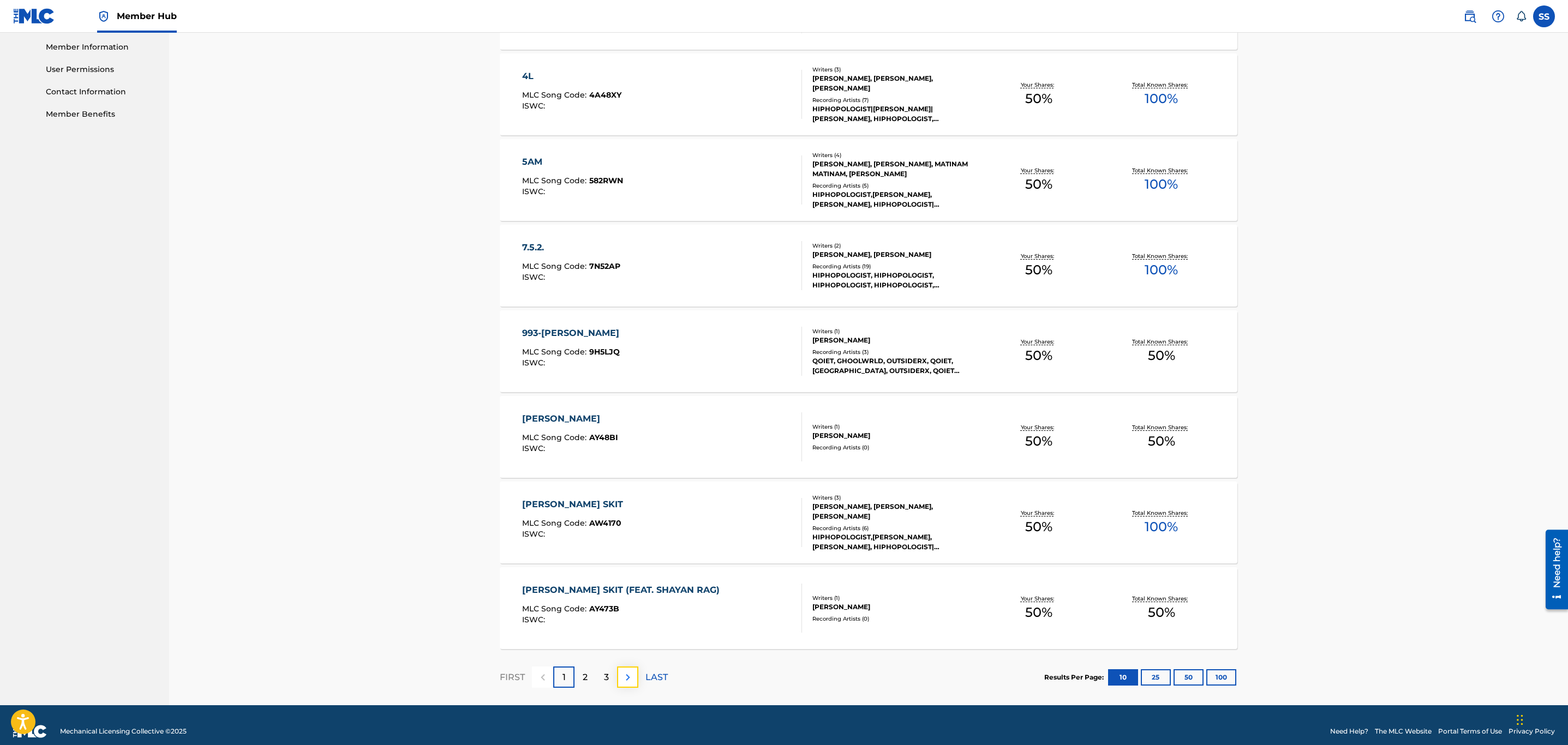
click at [635, 678] on button at bounding box center [628, 677] width 22 height 22
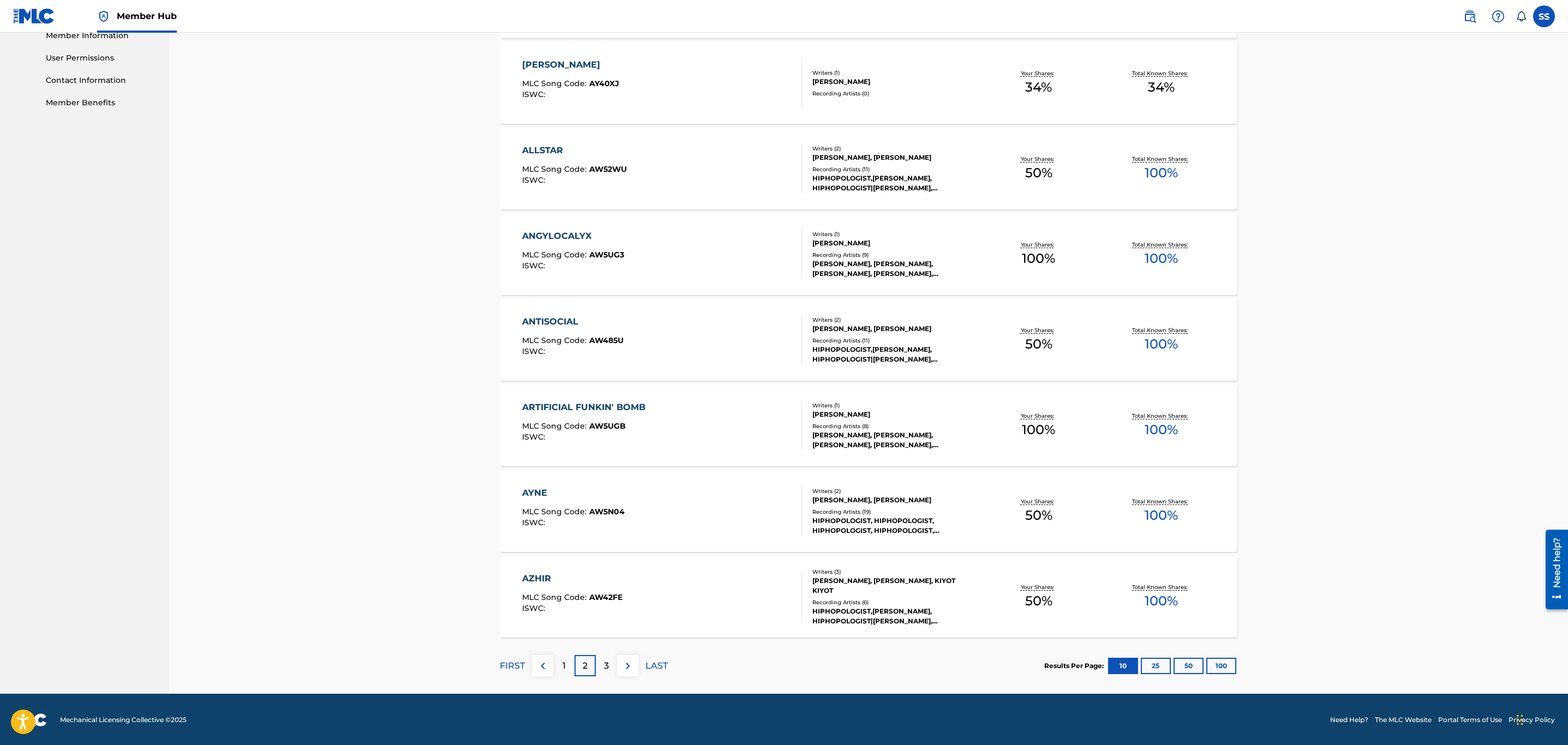
scroll to position [504, 0]
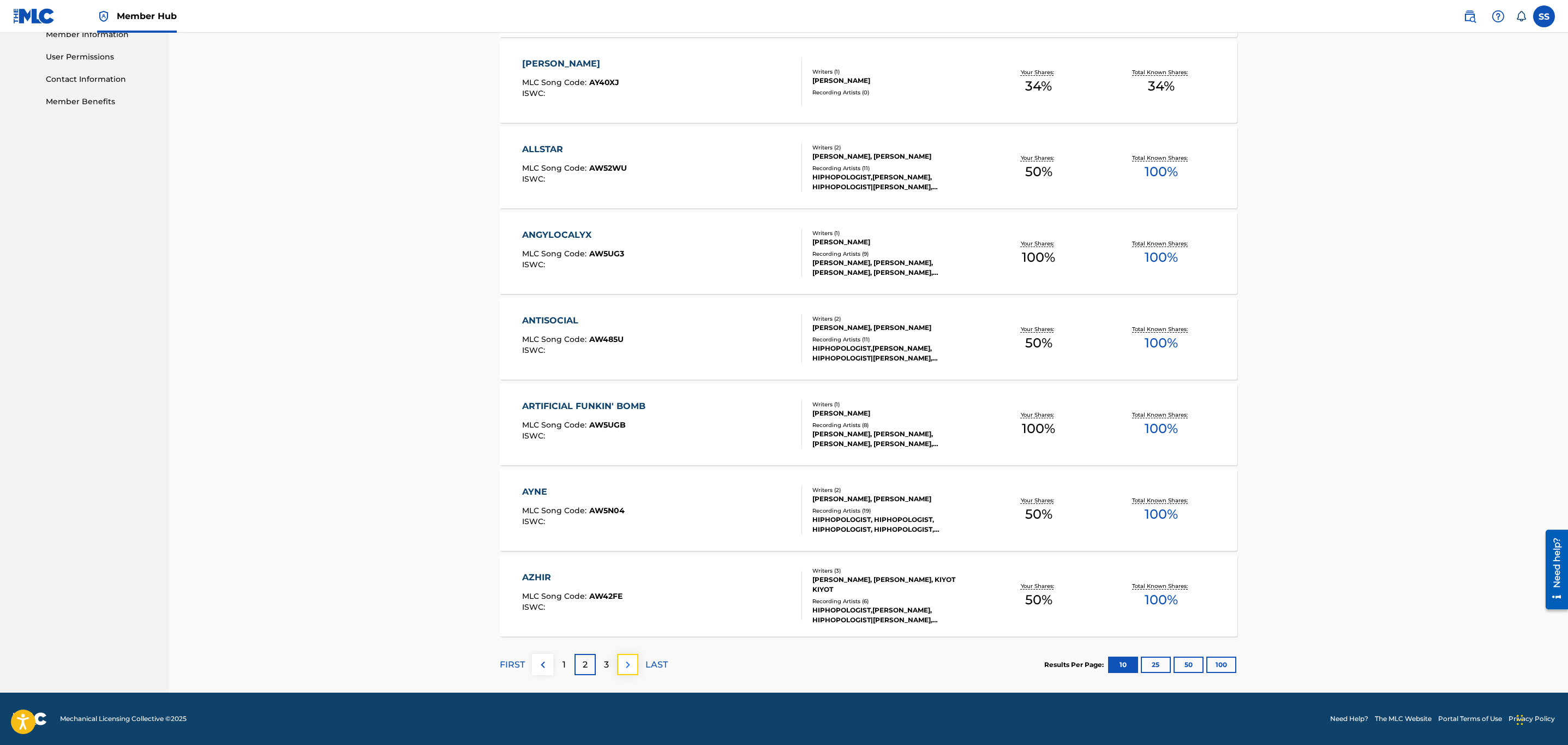
click at [627, 667] on img at bounding box center [629, 665] width 13 height 13
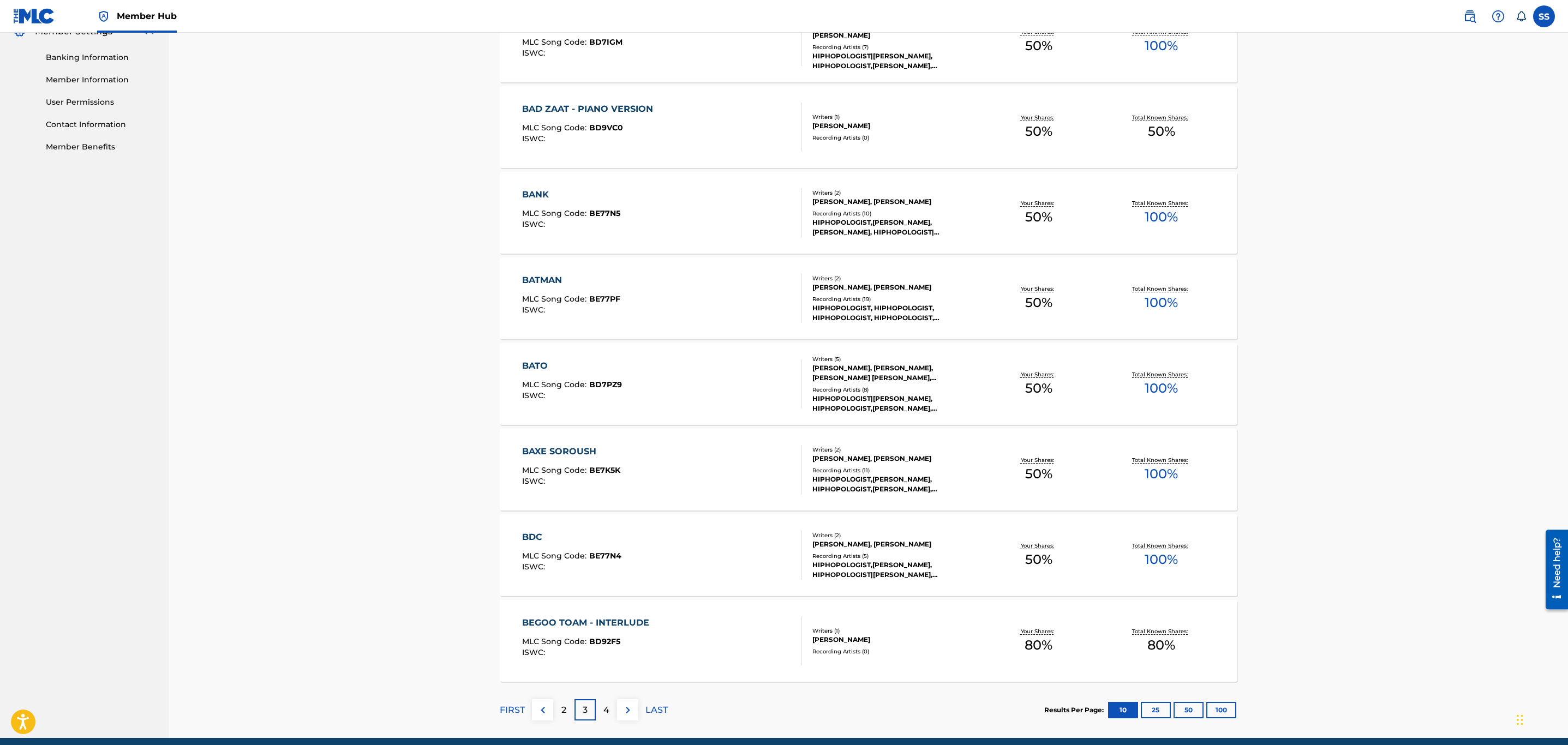
scroll to position [491, 0]
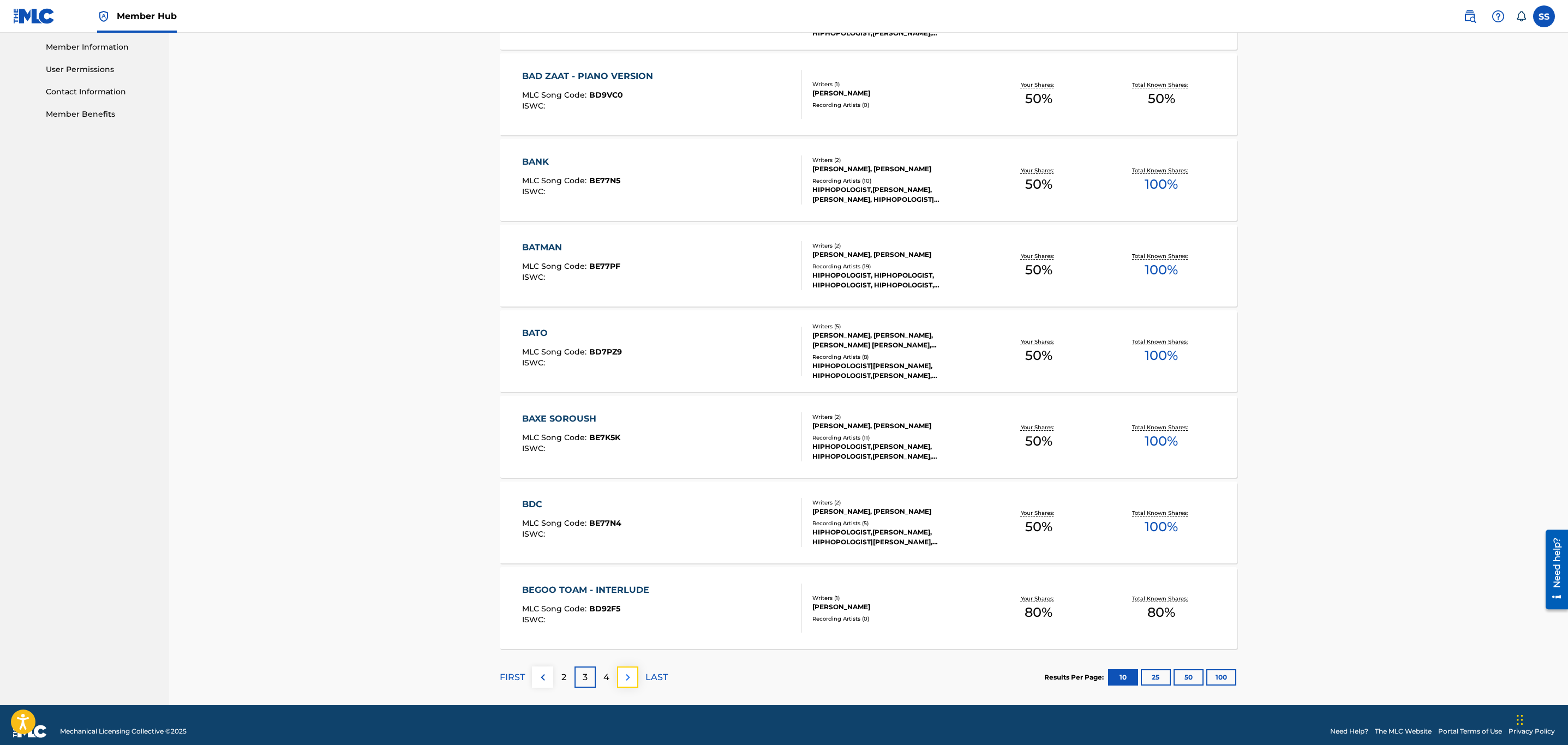
click at [626, 680] on img at bounding box center [629, 677] width 13 height 13
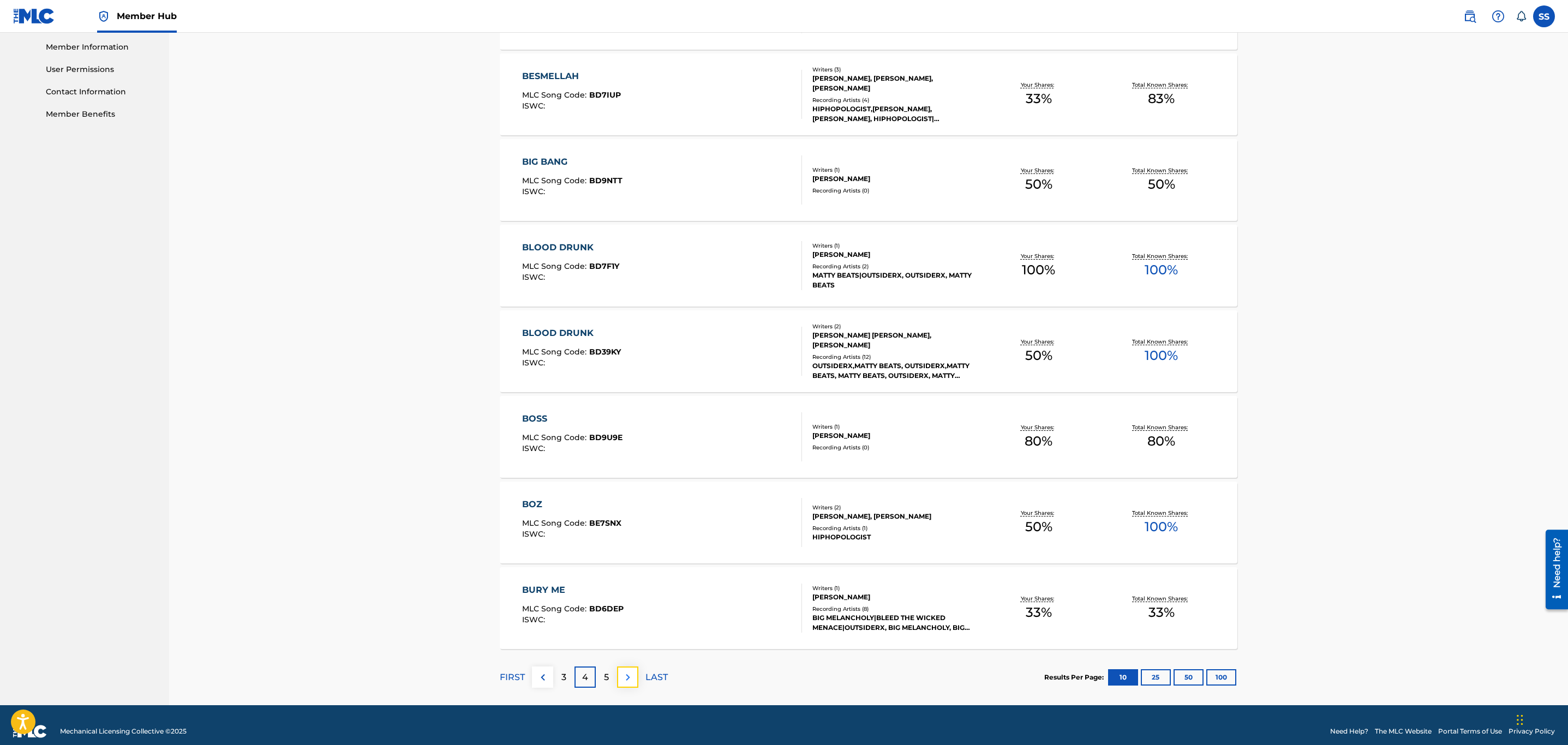
click at [627, 683] on img at bounding box center [629, 677] width 13 height 13
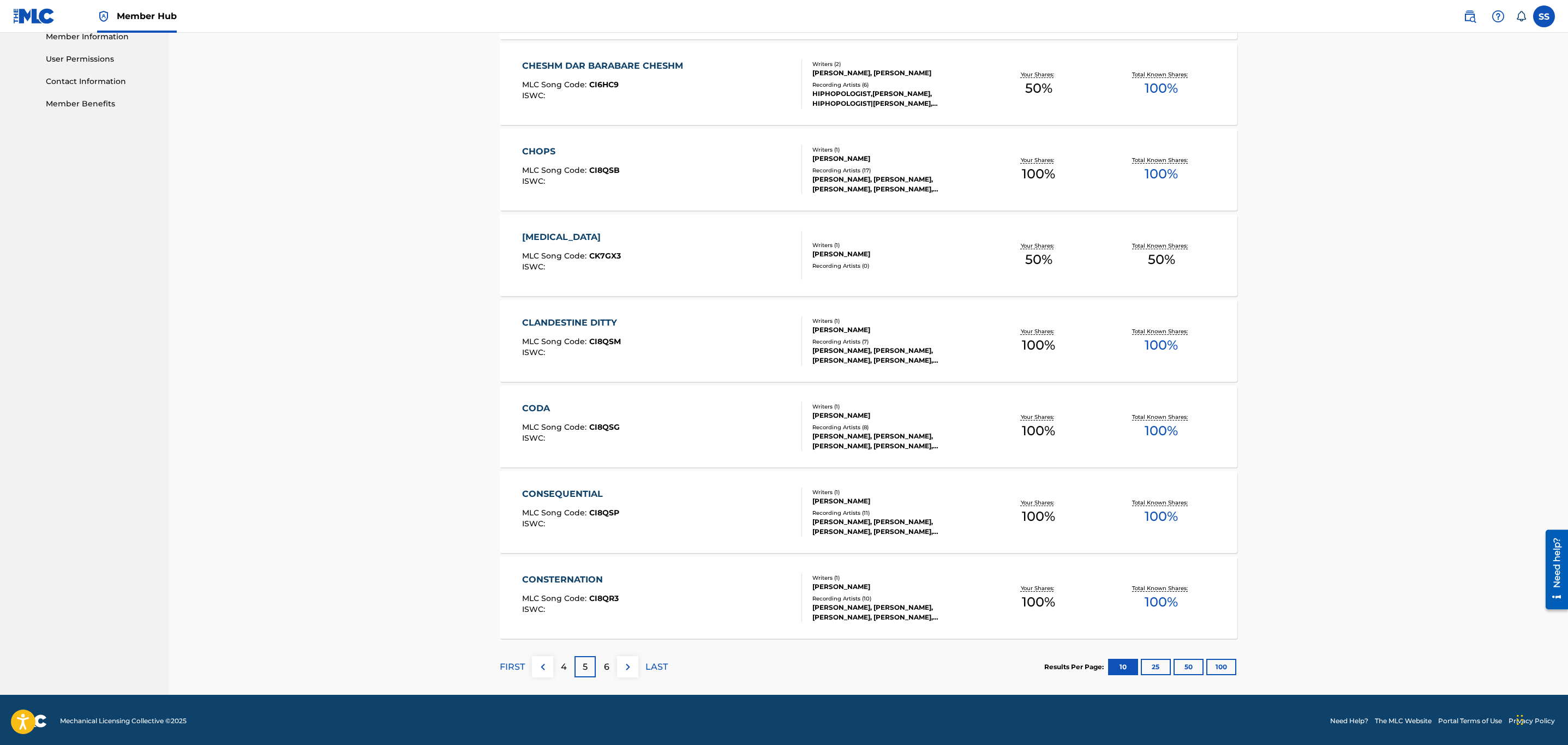
scroll to position [504, 0]
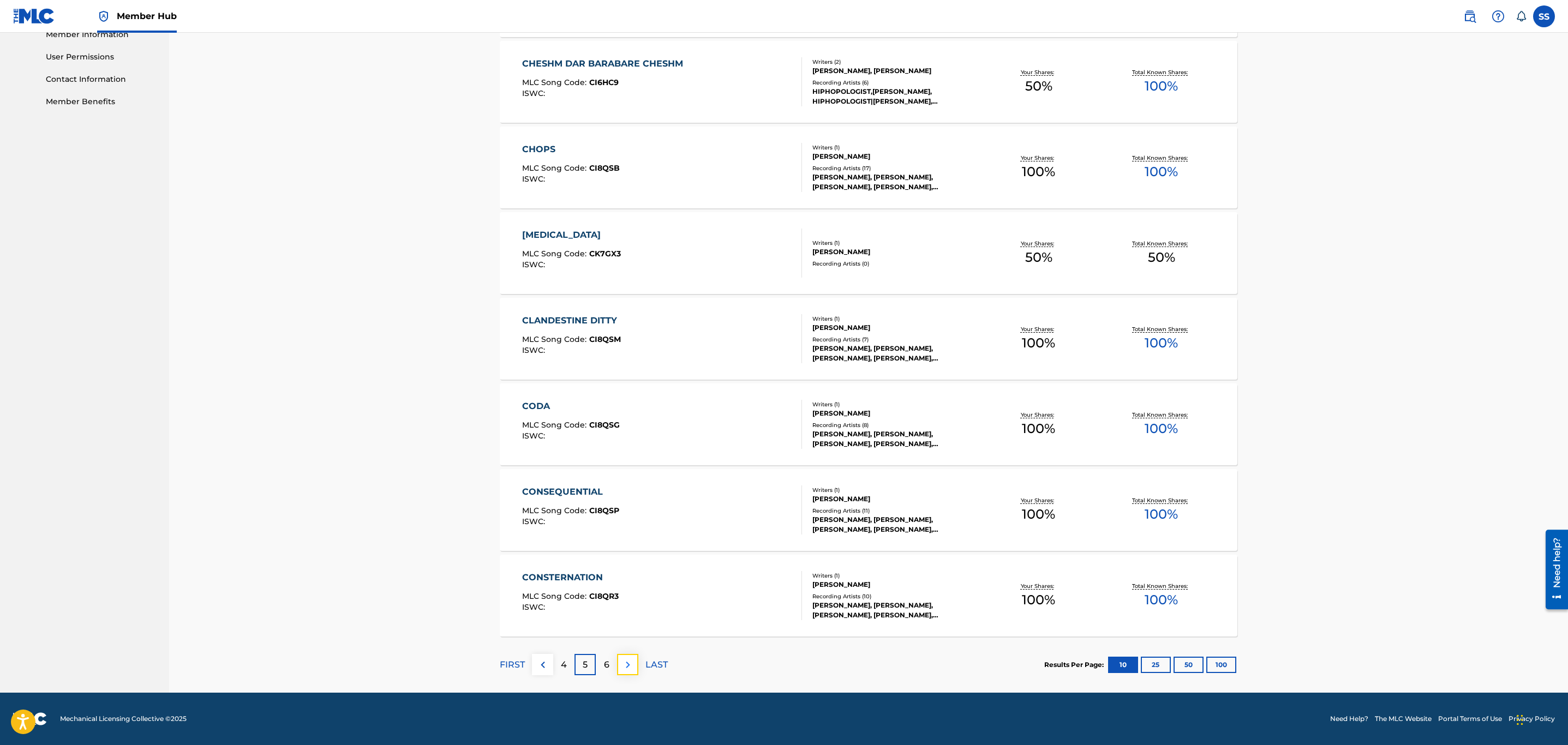
click at [628, 670] on img at bounding box center [629, 665] width 13 height 13
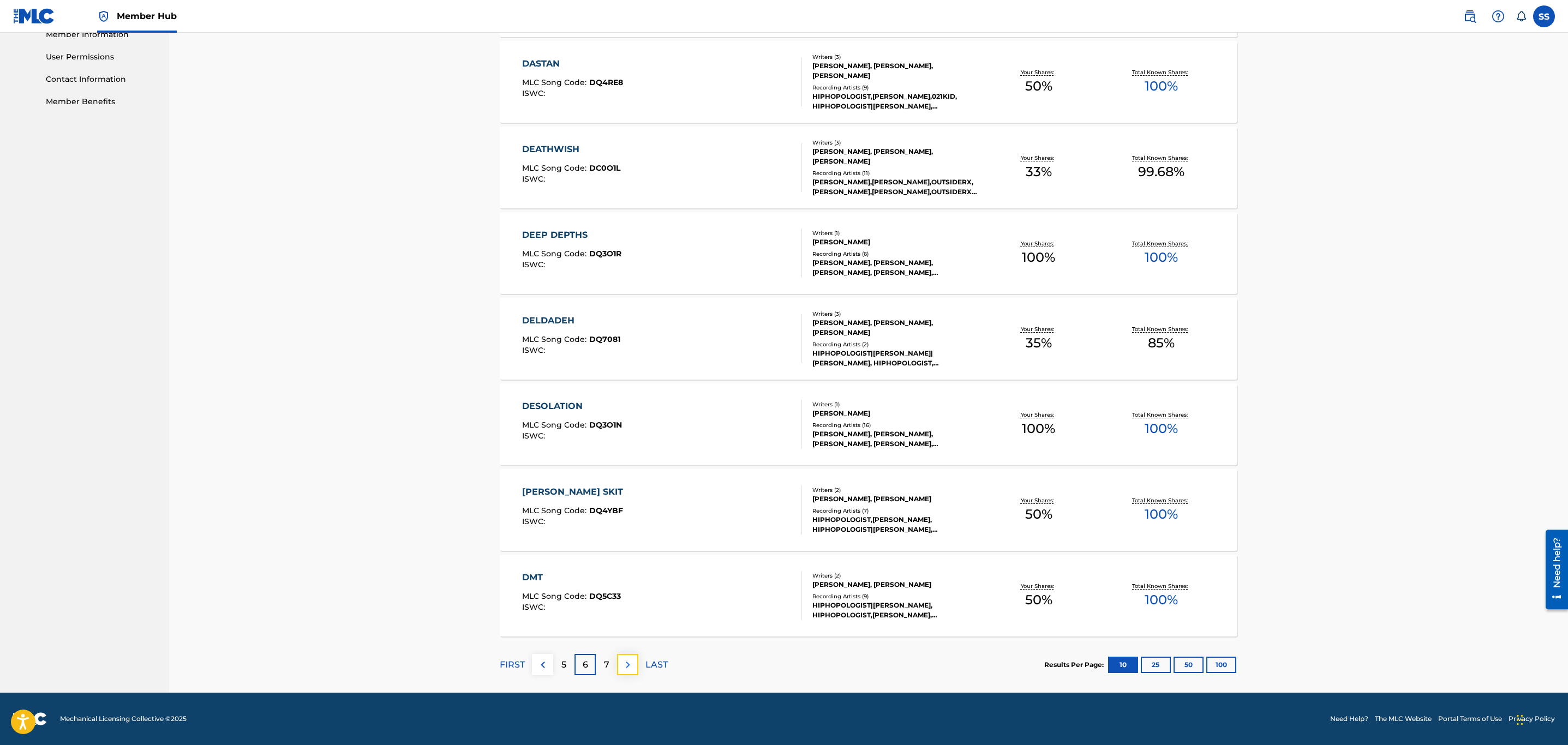
click at [632, 663] on img at bounding box center [629, 665] width 13 height 13
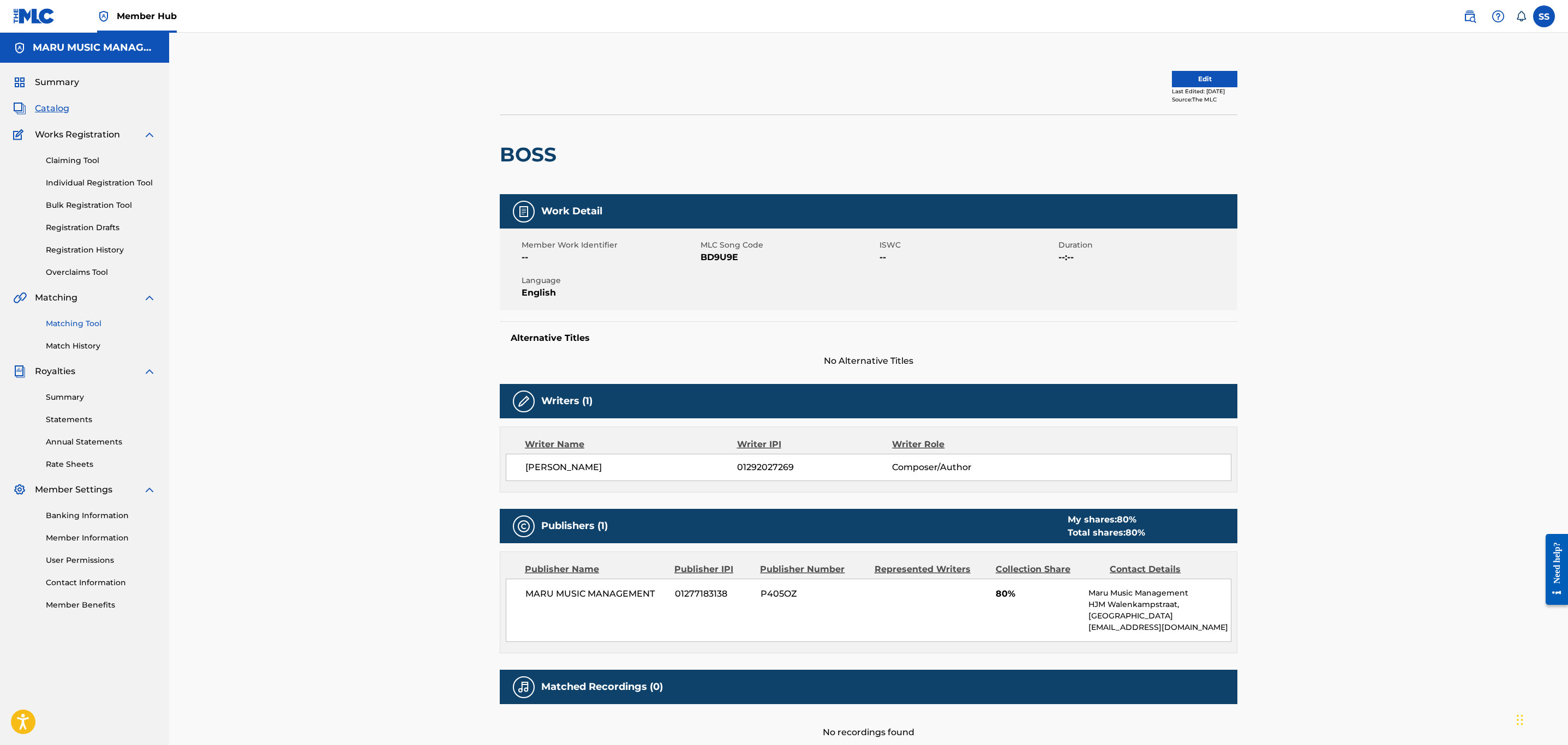
click at [84, 324] on link "Matching Tool" at bounding box center [101, 324] width 110 height 11
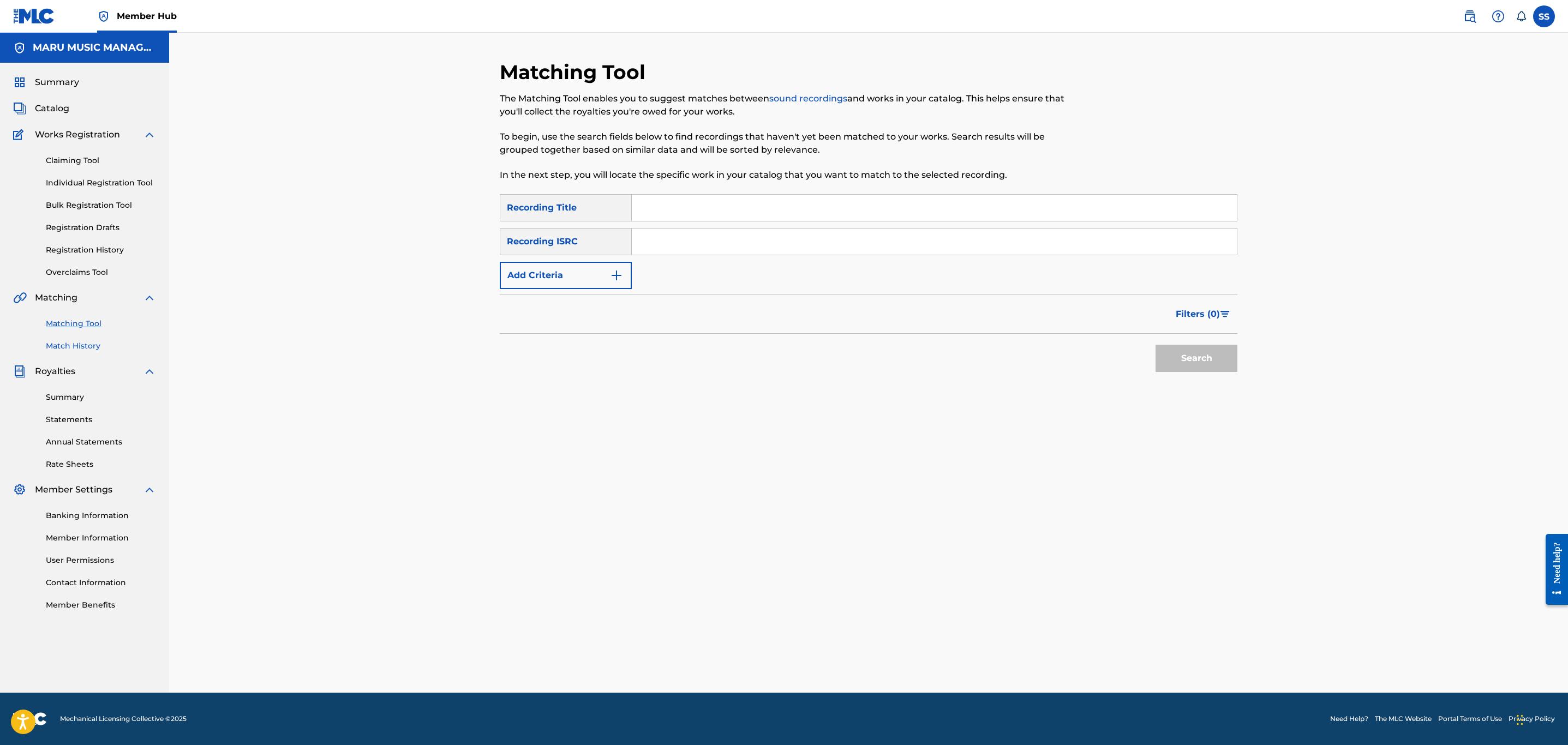
click at [81, 346] on link "Match History" at bounding box center [101, 346] width 110 height 11
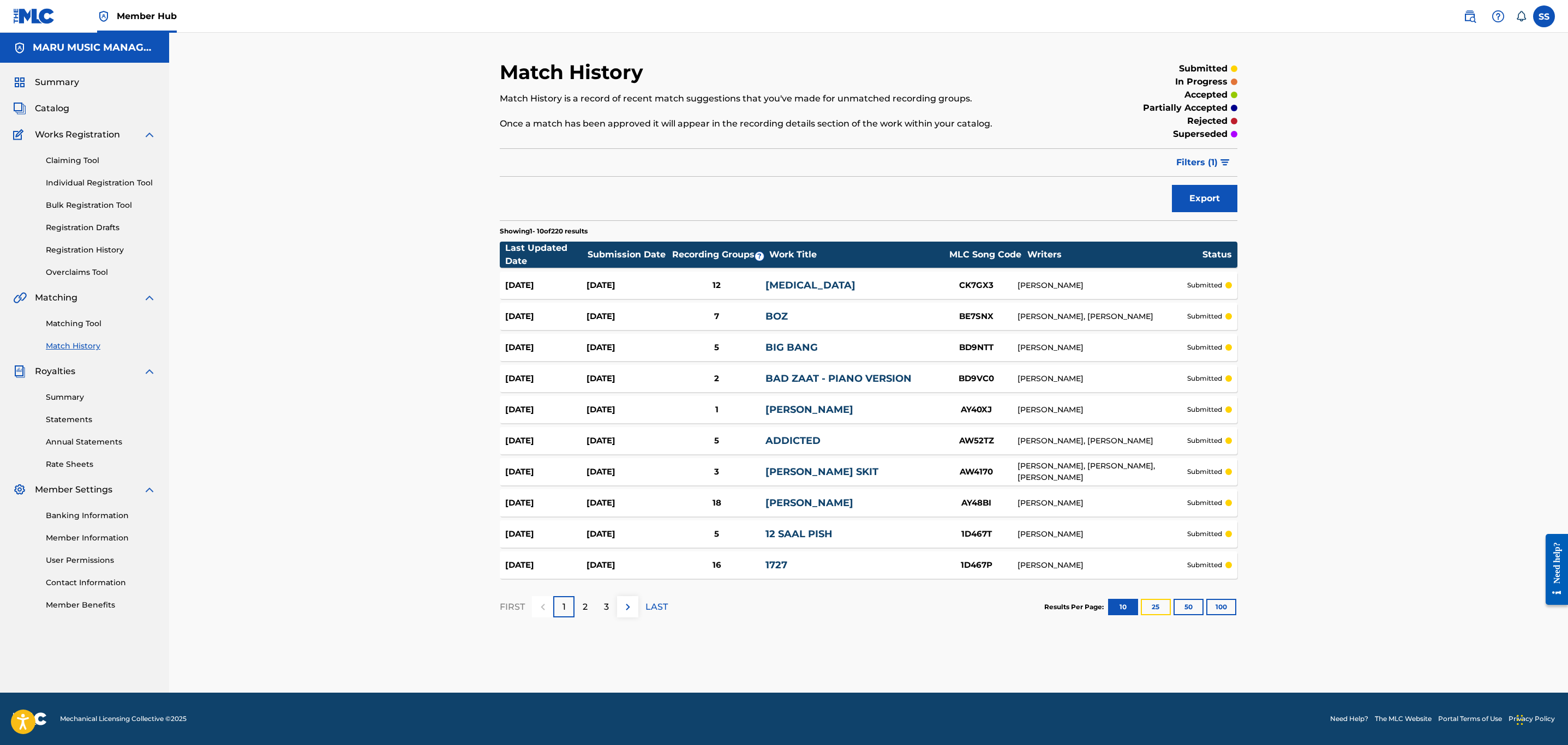
click at [1151, 606] on button "25" at bounding box center [1157, 607] width 30 height 16
